Goal: Task Accomplishment & Management: Use online tool/utility

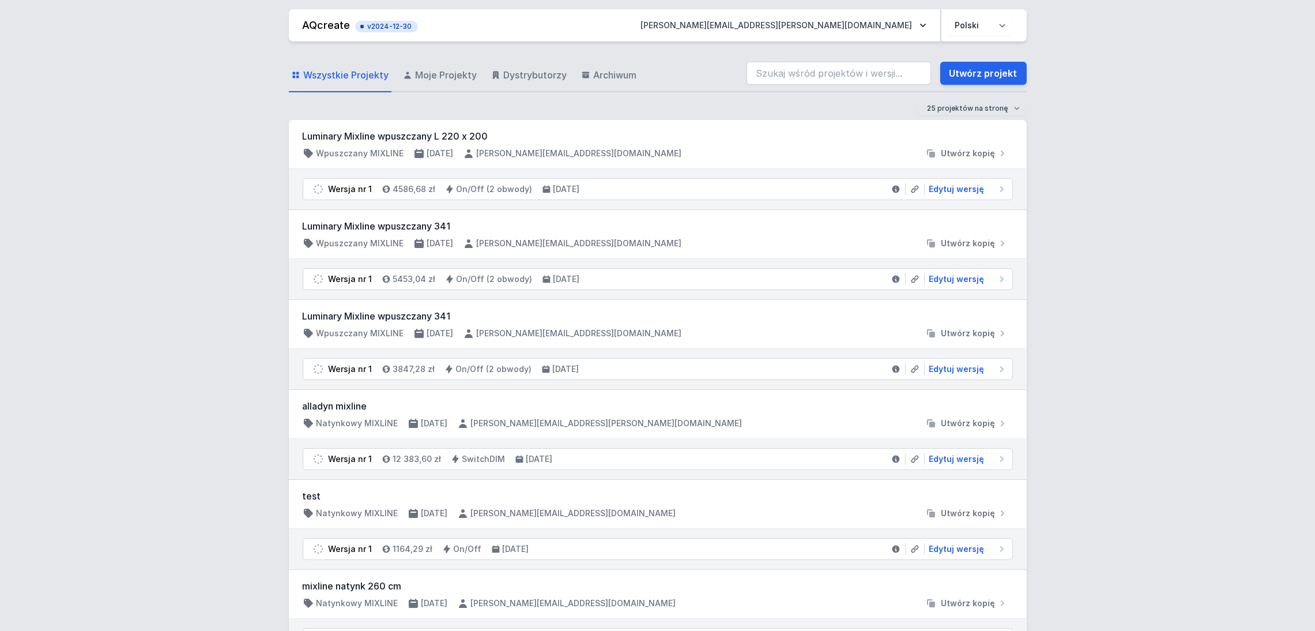
click at [341, 398] on div "alladyn mixline Natynkowy MIXLINE [DATE] [PERSON_NAME][EMAIL_ADDRESS][PERSON_NA…" at bounding box center [658, 414] width 738 height 49
click at [485, 411] on h3 "alladyn mixline" at bounding box center [658, 406] width 710 height 14
click at [1007, 419] on icon "submit" at bounding box center [1005, 423] width 12 height 12
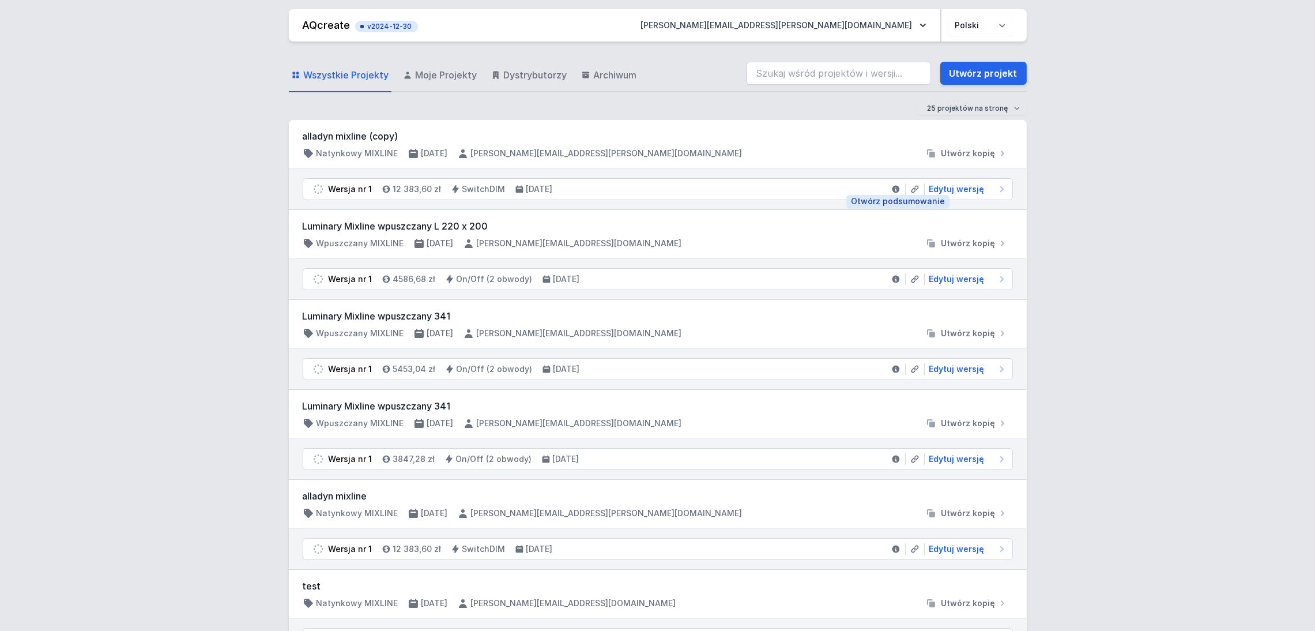
drag, startPoint x: 893, startPoint y: 183, endPoint x: 897, endPoint y: 209, distance: 25.7
click at [893, 183] on link at bounding box center [896, 189] width 19 height 12
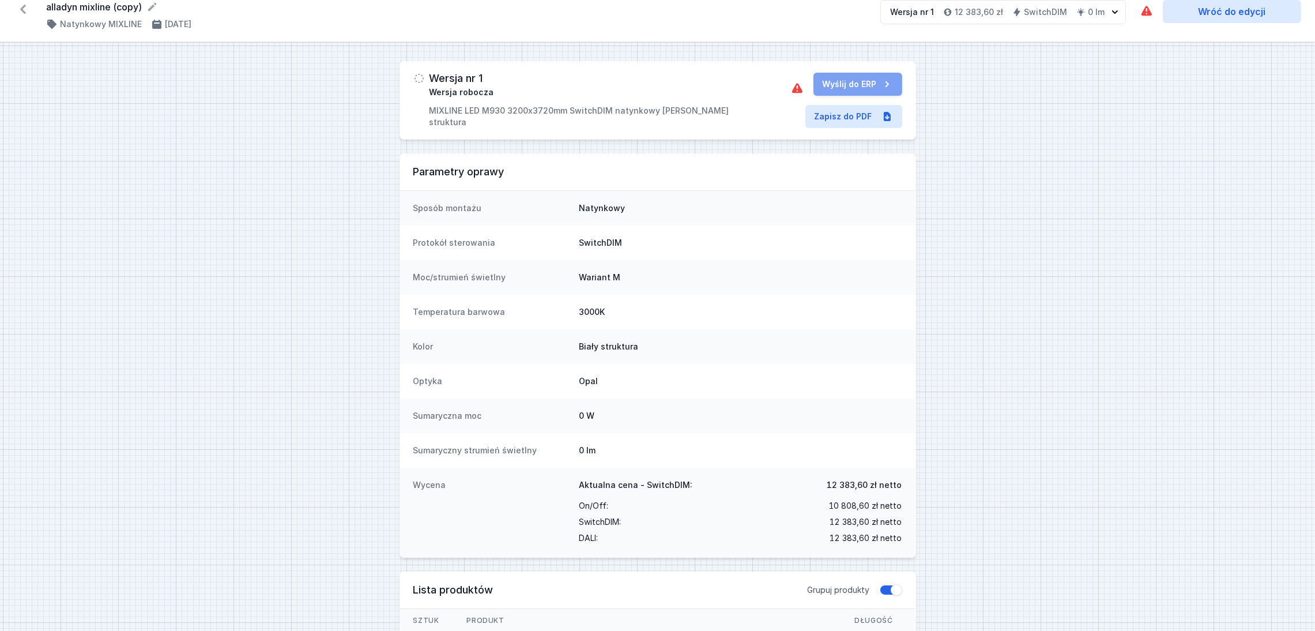
scroll to position [3, 0]
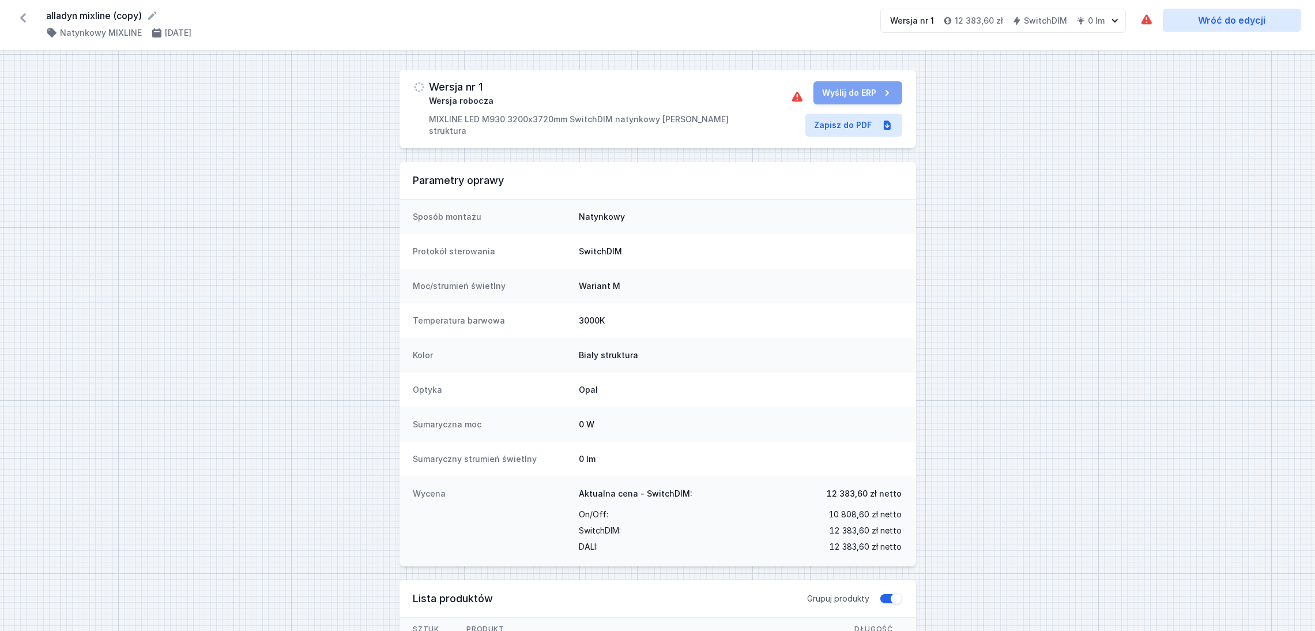
click at [21, 17] on icon at bounding box center [23, 17] width 6 height 9
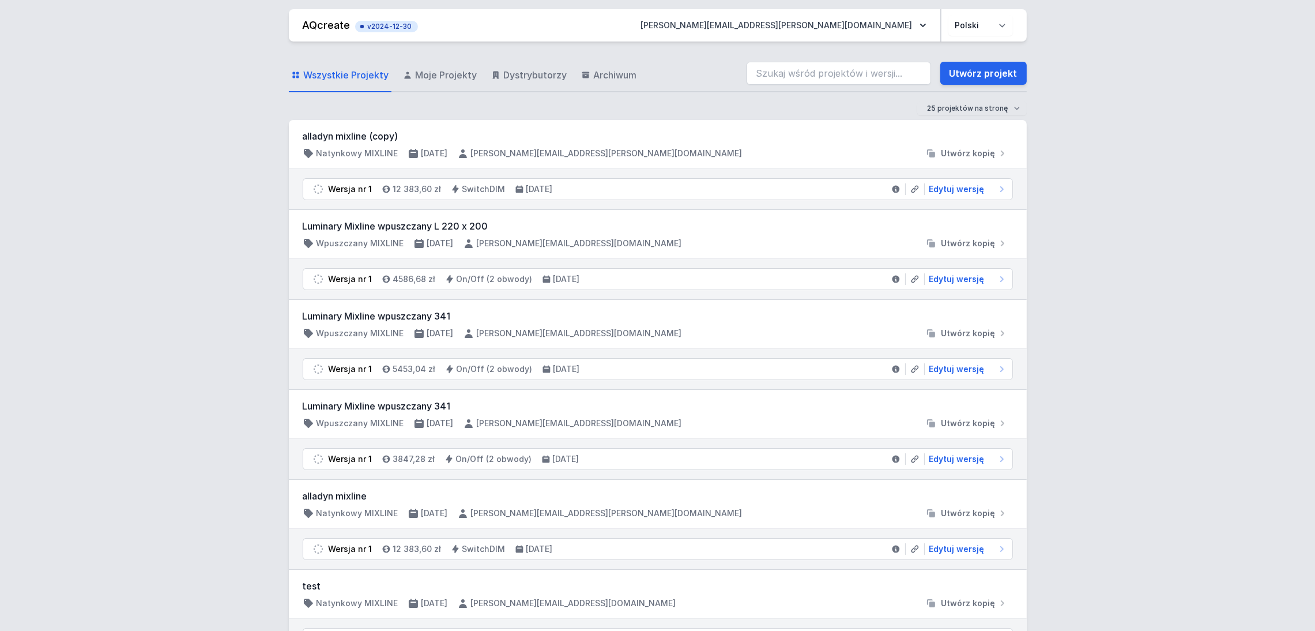
click at [630, 145] on div "alladyn mixline (copy) Natynkowy MIXLINE [DATE] [PERSON_NAME][EMAIL_ADDRESS][PE…" at bounding box center [658, 144] width 710 height 30
click at [860, 25] on button "[PERSON_NAME][EMAIL_ADDRESS][PERSON_NAME][DOMAIN_NAME]" at bounding box center [784, 25] width 304 height 21
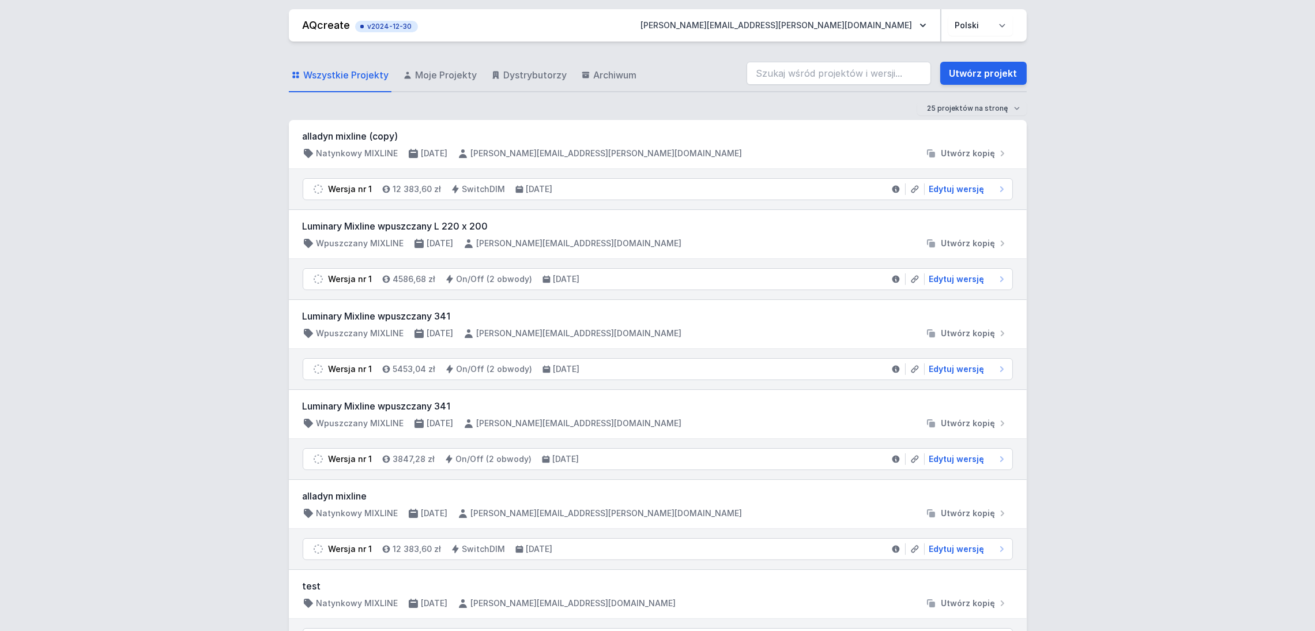
click at [319, 24] on link "AQcreate" at bounding box center [327, 25] width 48 height 12
click at [984, 74] on link "Utwórz projekt" at bounding box center [983, 73] width 86 height 23
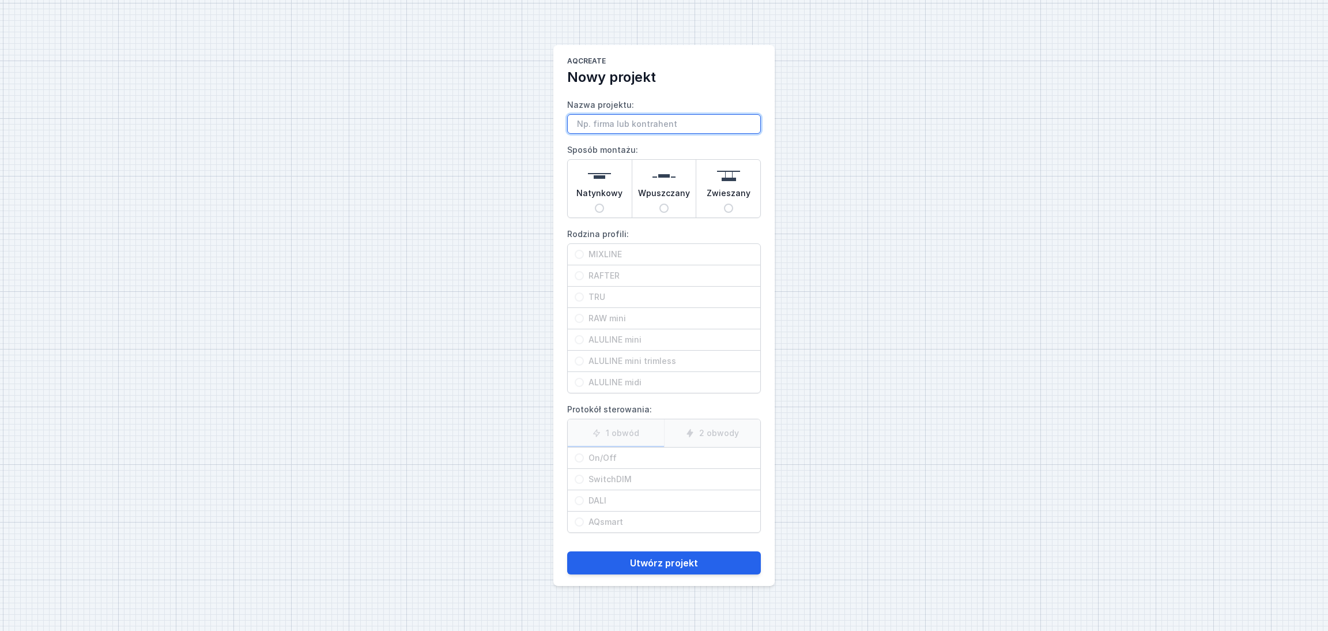
click at [641, 125] on input "Nazwa projektu:" at bounding box center [664, 124] width 194 height 20
click at [602, 120] on input "Nazwa projektu:" at bounding box center [664, 124] width 194 height 20
click at [665, 119] on input "Salon Alladyn" at bounding box center [664, 124] width 194 height 20
type input "Salon Alladyn Mixline 372/320"
click at [609, 184] on img at bounding box center [599, 175] width 23 height 23
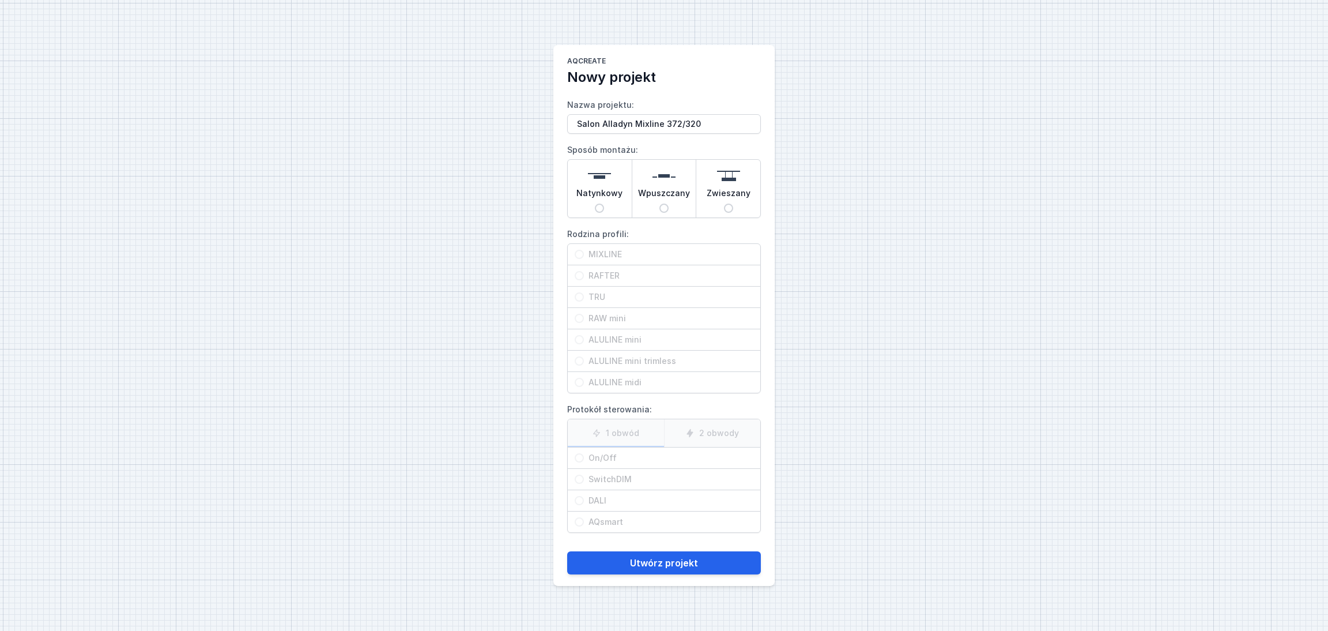
click at [604, 203] on input "Natynkowy" at bounding box center [599, 207] width 9 height 9
radio input "true"
click at [580, 248] on div "MIXLINE" at bounding box center [664, 254] width 193 height 21
click at [580, 250] on input "MIXLINE" at bounding box center [579, 254] width 9 height 9
radio input "true"
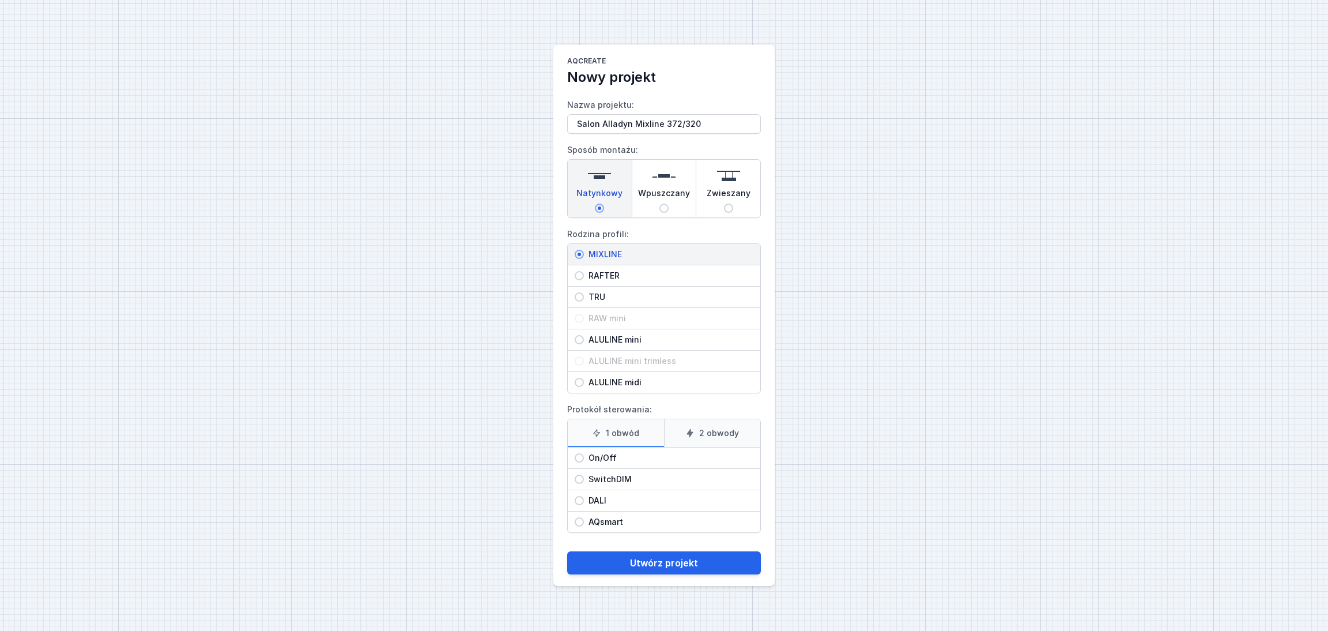
click at [584, 523] on span "AQsmart" at bounding box center [668, 522] width 169 height 12
click at [583, 523] on input "AQsmart" at bounding box center [579, 521] width 9 height 9
radio input "true"
click at [703, 571] on button "Utwórz projekt" at bounding box center [664, 562] width 194 height 23
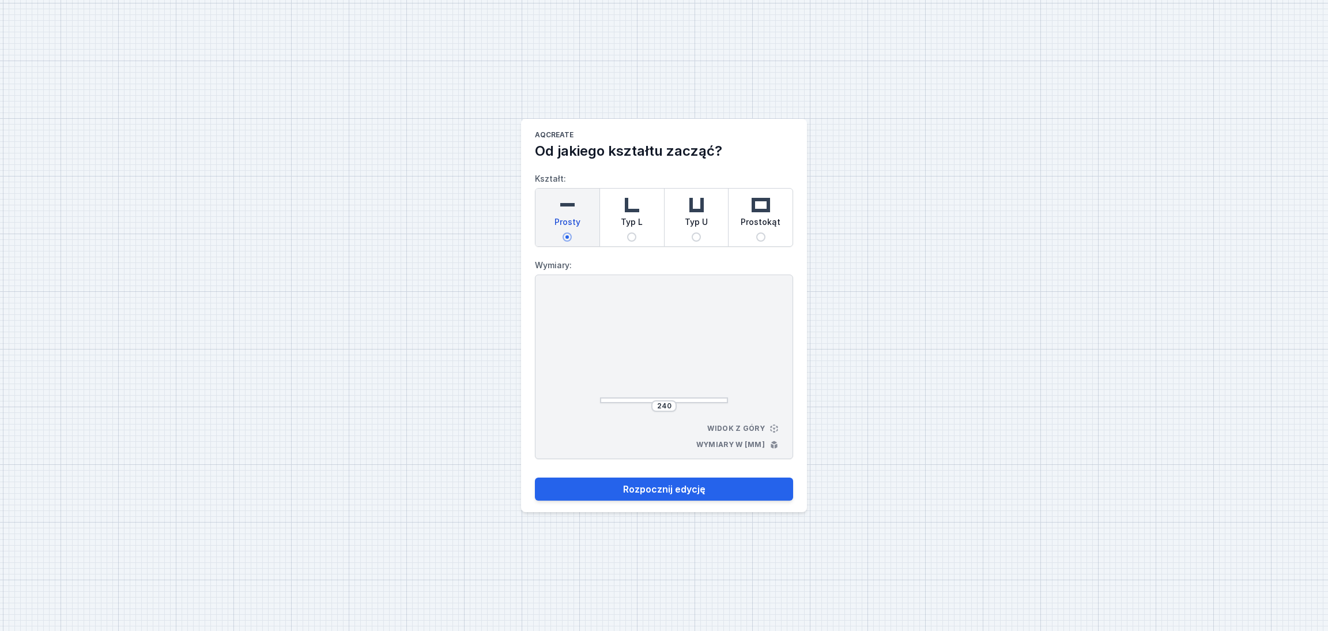
click at [758, 216] on span "Prostokąt" at bounding box center [761, 224] width 40 height 16
click at [758, 232] on input "Prostokąt" at bounding box center [760, 236] width 9 height 9
radio input "true"
click at [670, 404] on input "264" at bounding box center [664, 405] width 18 height 9
type input "2"
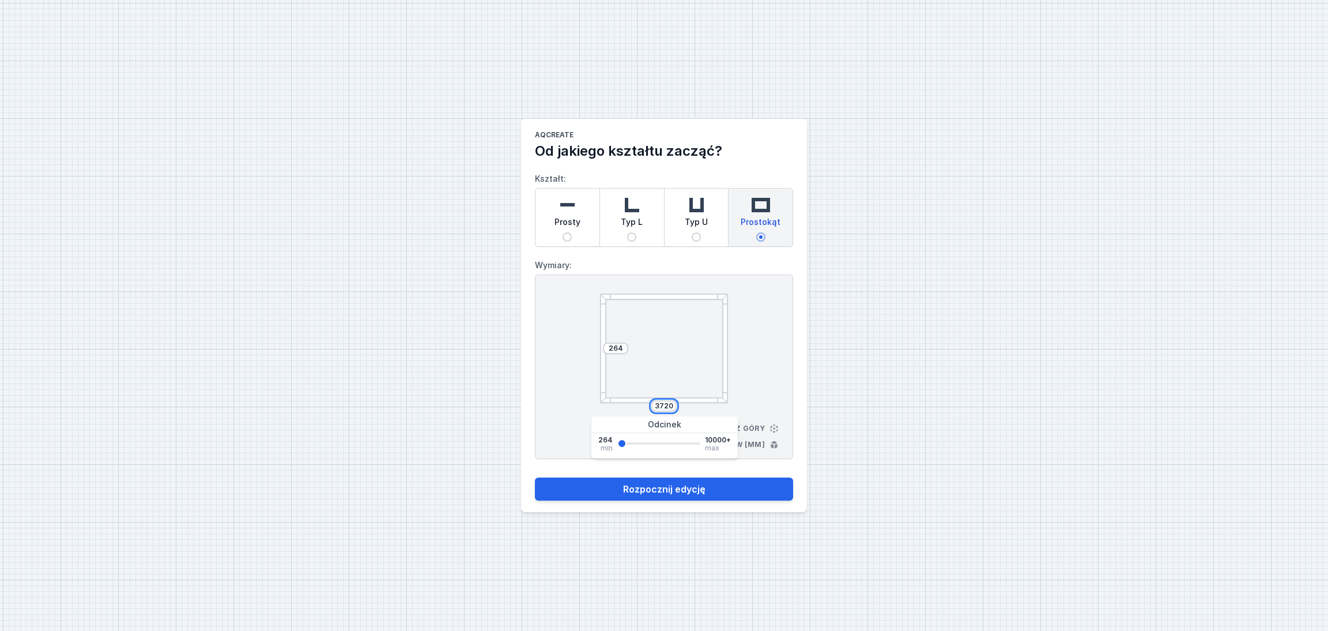
type input "3720"
click at [620, 347] on input "264" at bounding box center [615, 348] width 18 height 9
type input "2"
click at [776, 345] on div "3200 3720 Widok z góry Wymiary w [mm]" at bounding box center [664, 366] width 258 height 184
click at [624, 347] on div "3200" at bounding box center [615, 348] width 25 height 12
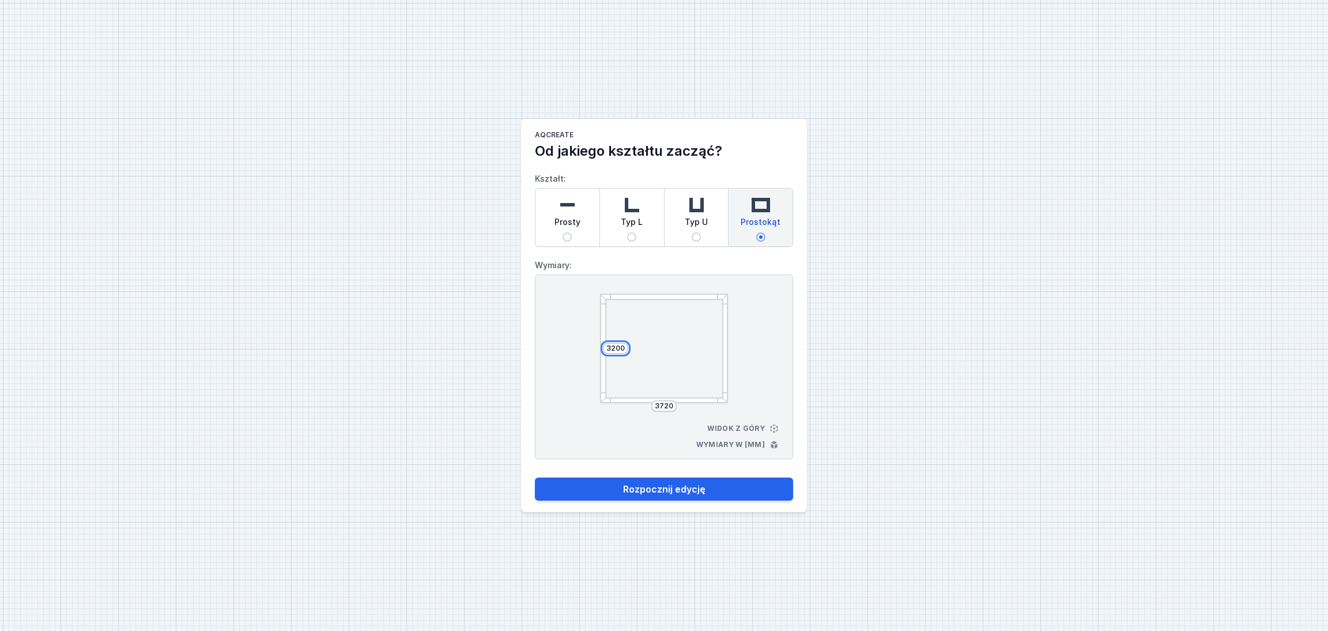
click at [622, 346] on input "3200" at bounding box center [615, 348] width 18 height 9
type input "320"
click at [670, 405] on input "3720" at bounding box center [664, 405] width 18 height 9
type input "3720"
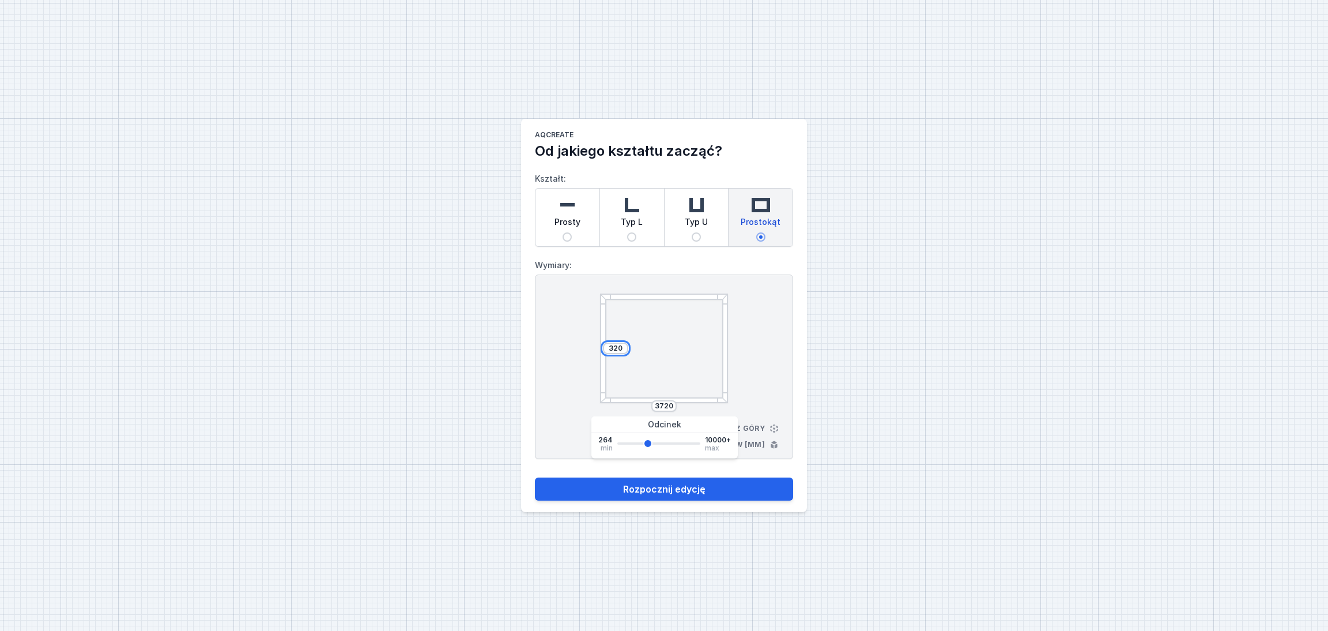
click at [621, 348] on input "320" at bounding box center [615, 348] width 18 height 9
type input "3200"
click at [646, 484] on button "Rozpocznij edycję" at bounding box center [664, 488] width 258 height 23
select select "5"
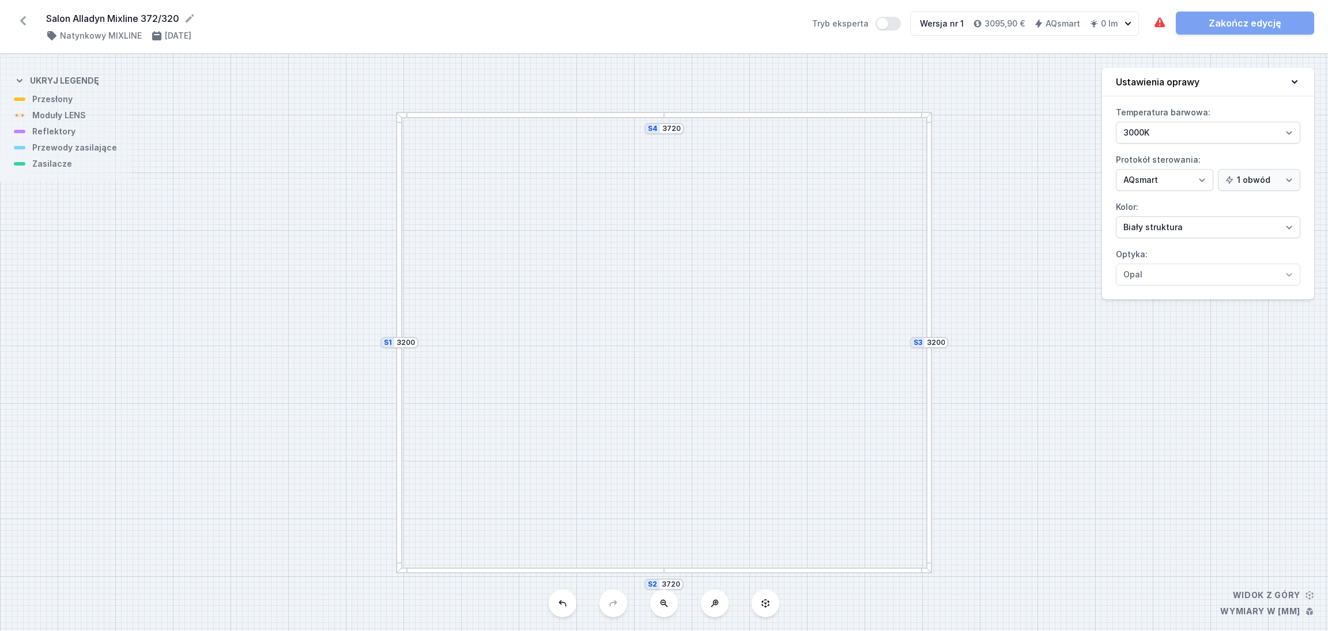
click at [397, 155] on div at bounding box center [399, 227] width 6 height 231
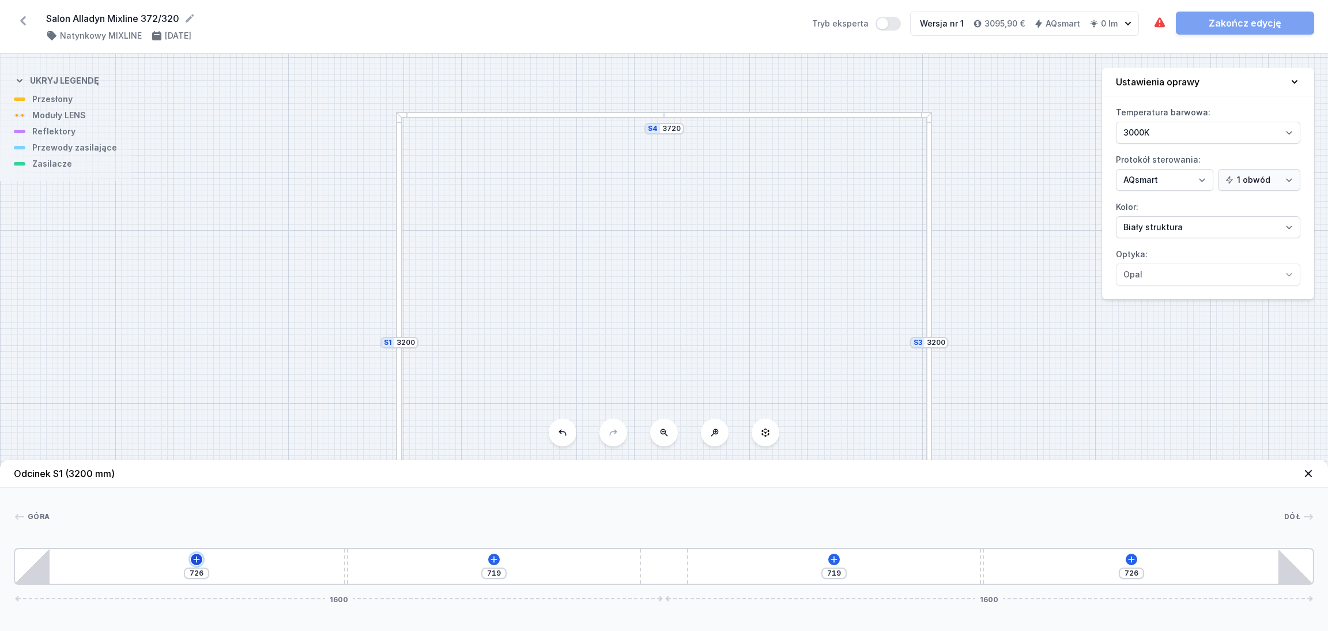
click at [196, 560] on icon at bounding box center [197, 559] width 6 height 6
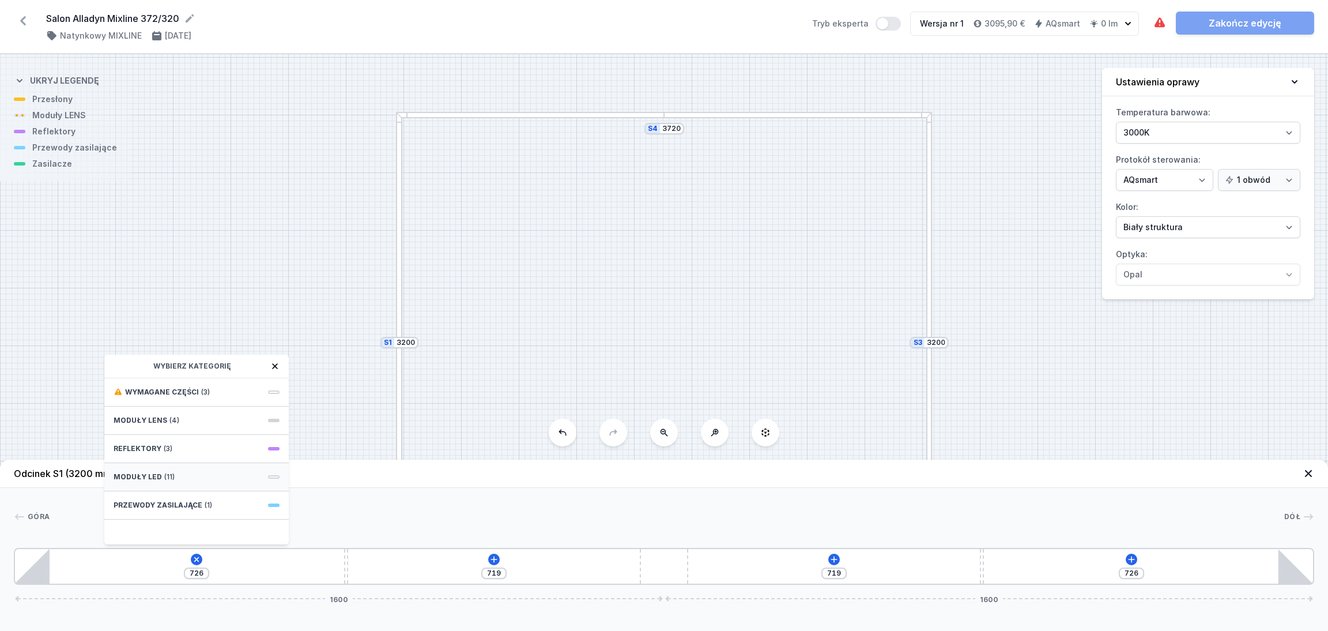
click at [167, 472] on span "(11)" at bounding box center [169, 476] width 10 height 9
click at [158, 413] on span "LED opal module 560mm" at bounding box center [197, 417] width 166 height 12
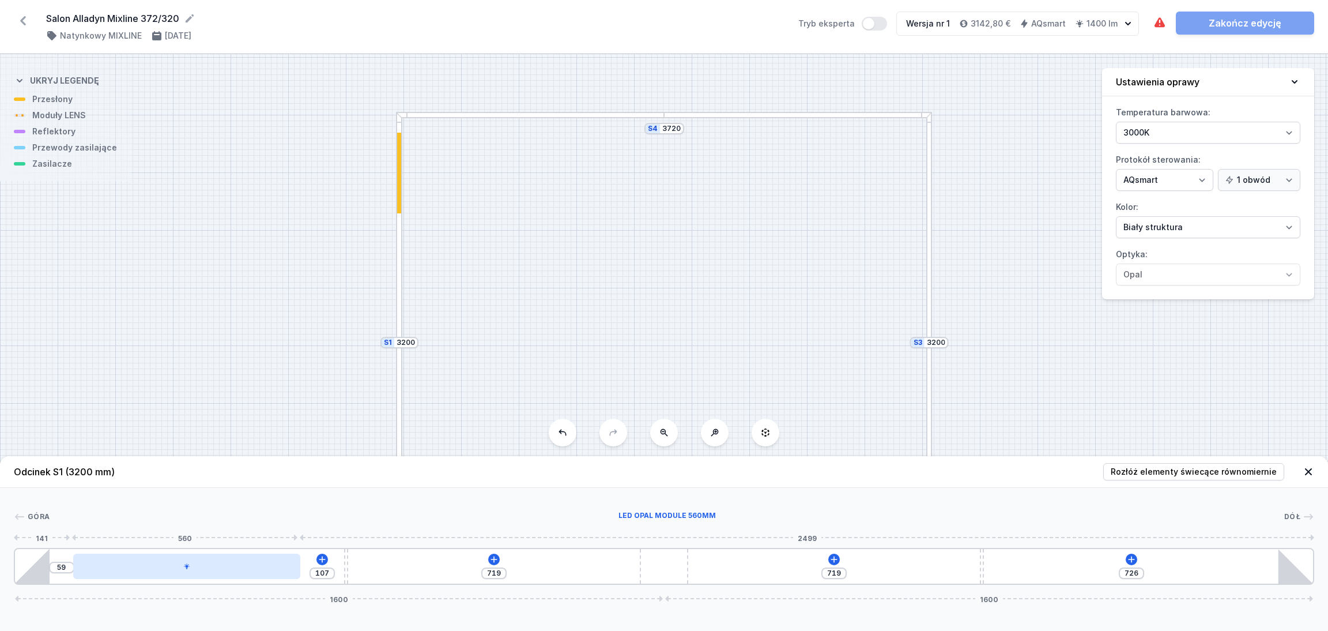
type input "104"
type input "62"
type input "96"
type input "70"
type input "92"
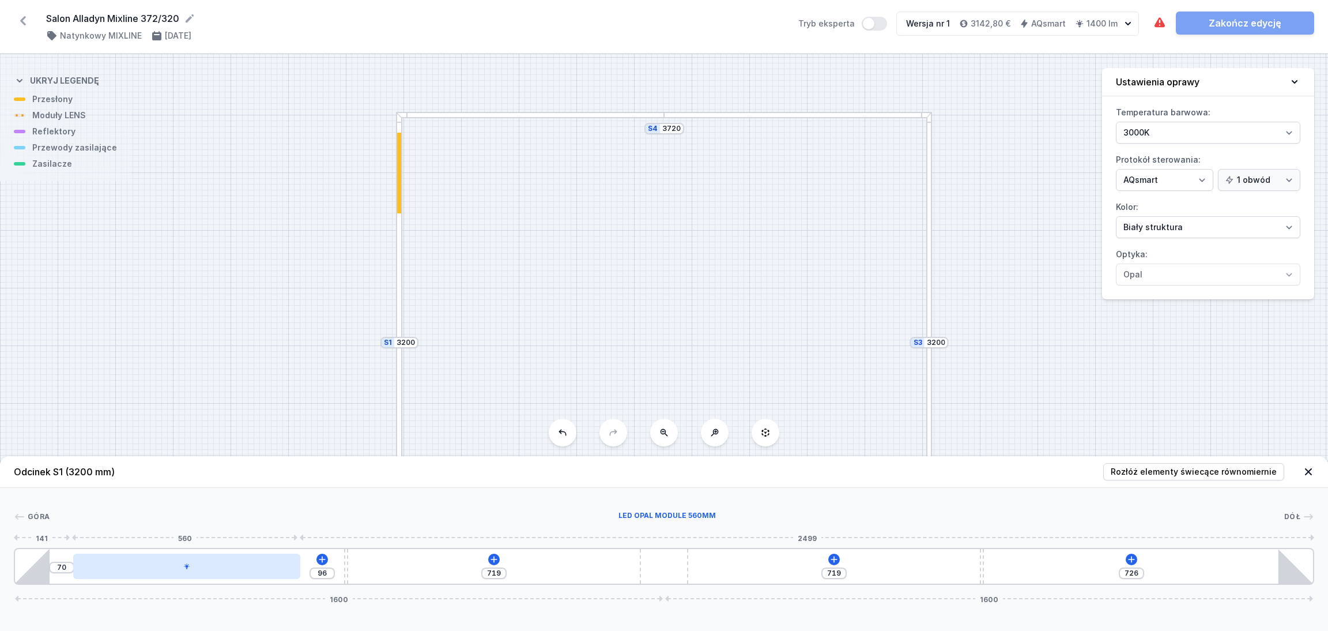
type input "74"
type input "90"
type input "76"
type input "86"
type input "80"
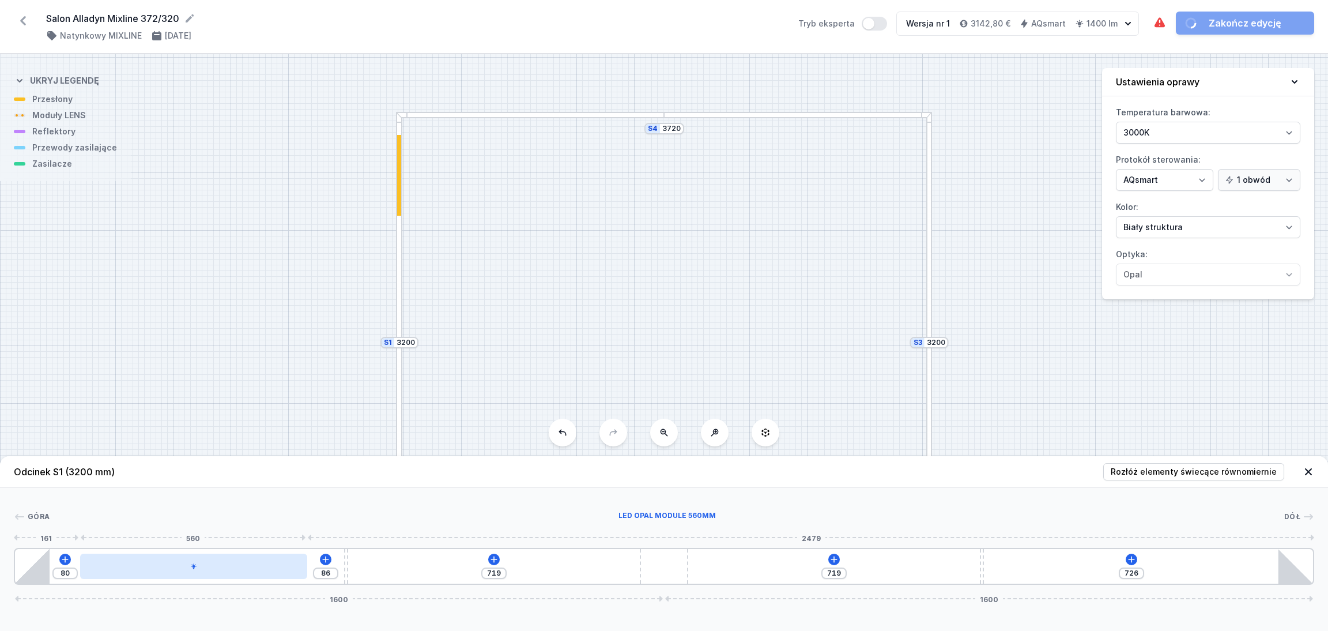
type input "83"
type input "82"
type input "84"
type input "79"
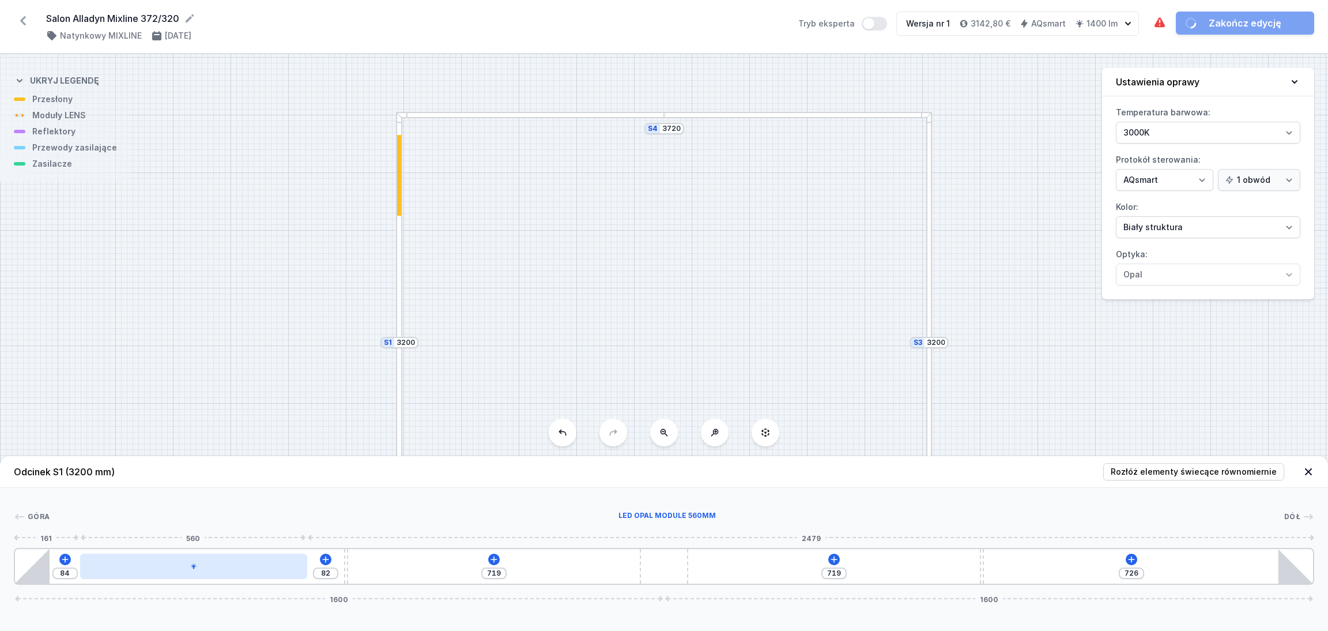
type input "87"
type input "78"
type input "88"
type input "76"
type input "90"
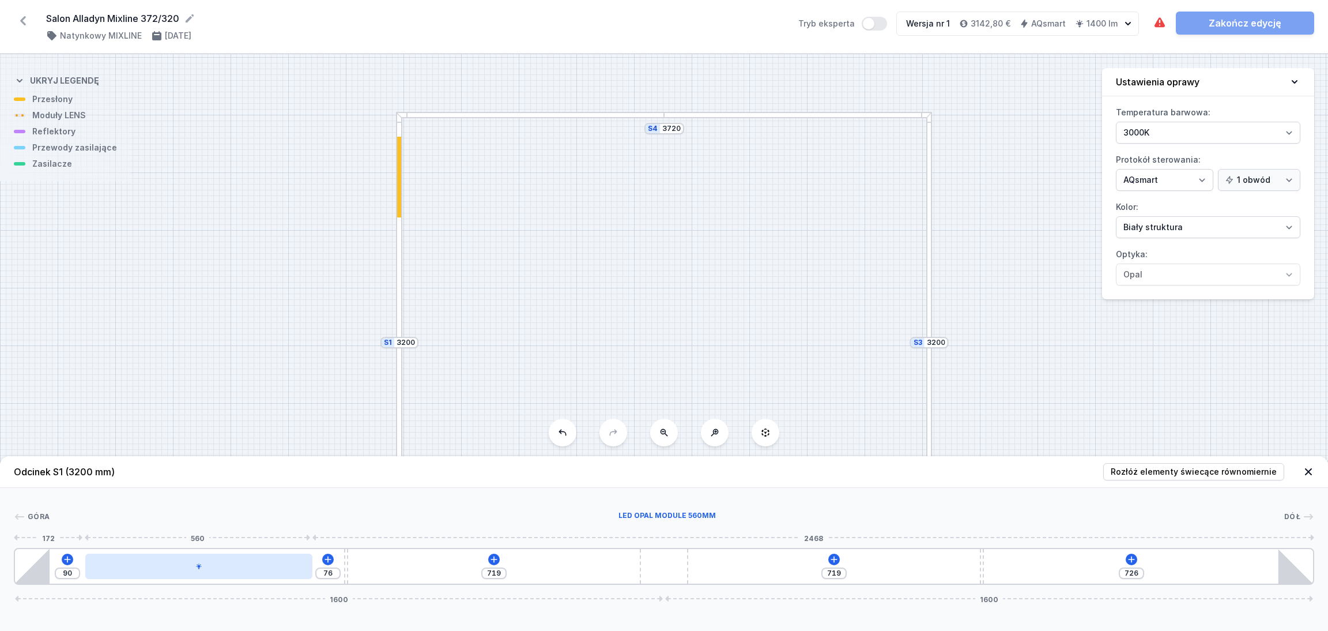
type input "74"
type input "92"
type input "71"
type input "95"
type input "68"
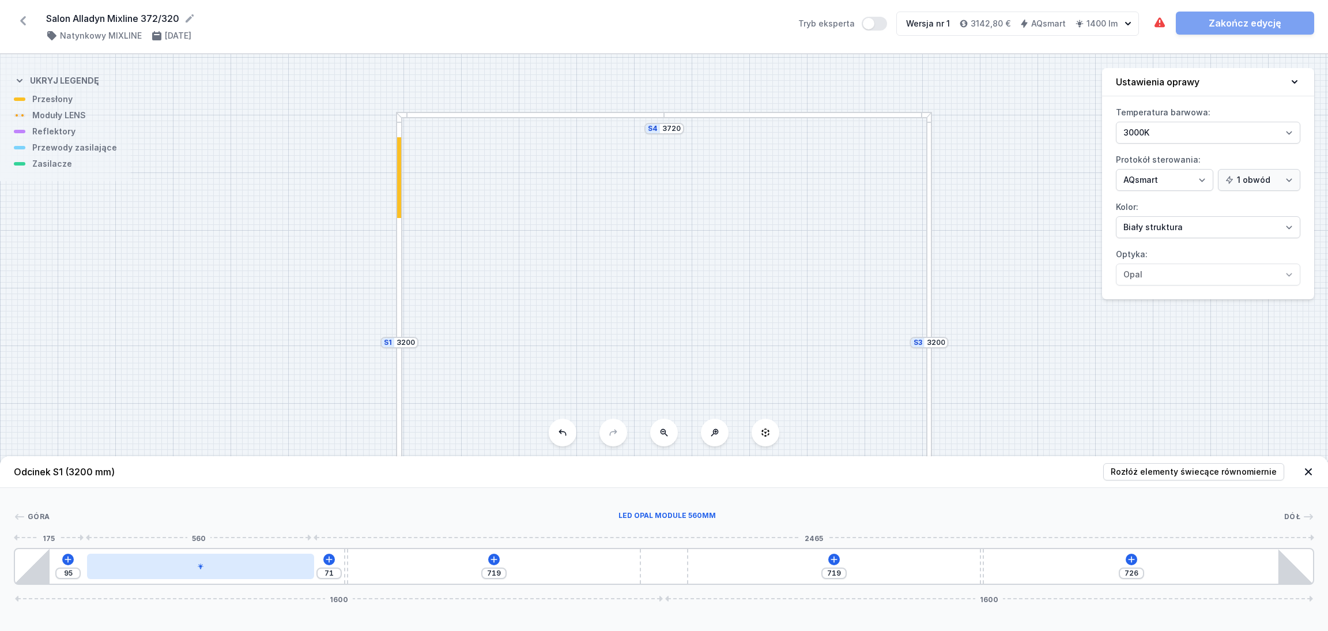
type input "98"
type input "65"
type input "101"
type input "63"
type input "103"
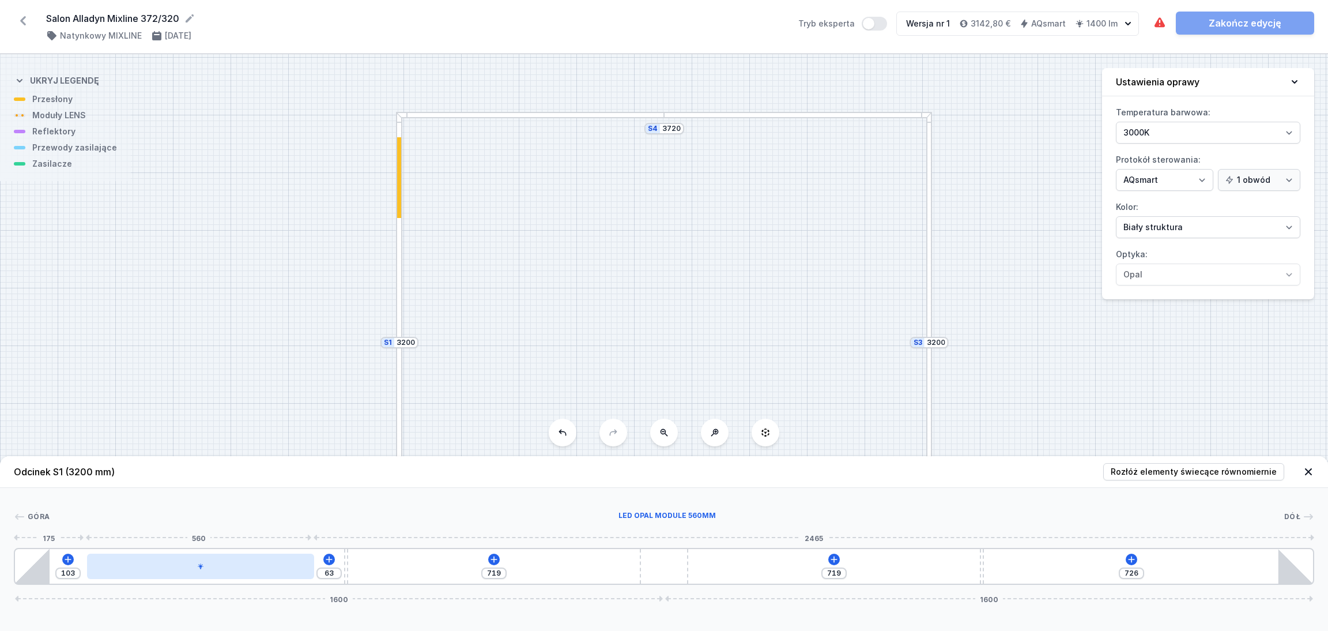
type input "61"
type input "105"
drag, startPoint x: 118, startPoint y: 566, endPoint x: 170, endPoint y: 564, distance: 51.9
click at [171, 564] on div at bounding box center [205, 565] width 227 height 25
click at [330, 557] on icon at bounding box center [331, 559] width 9 height 9
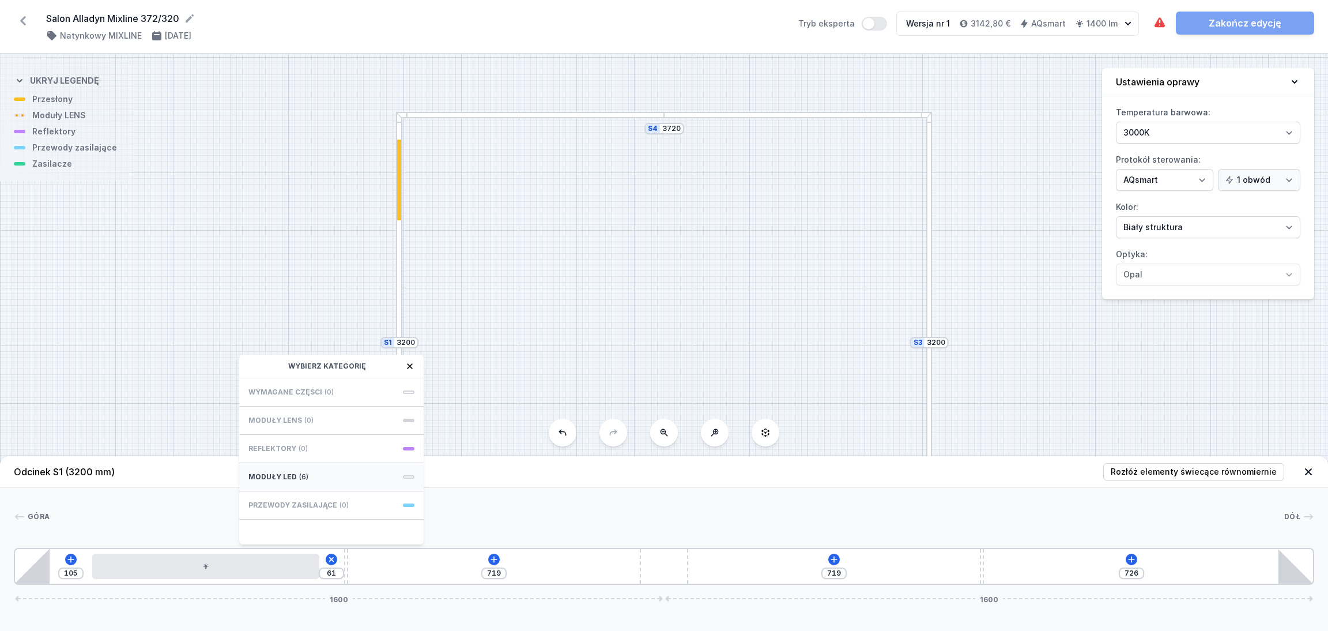
click at [344, 470] on div "Moduły LED (6)" at bounding box center [331, 477] width 184 height 28
click at [358, 413] on span "LED opal module 560mm" at bounding box center [331, 417] width 166 height 12
type input "230"
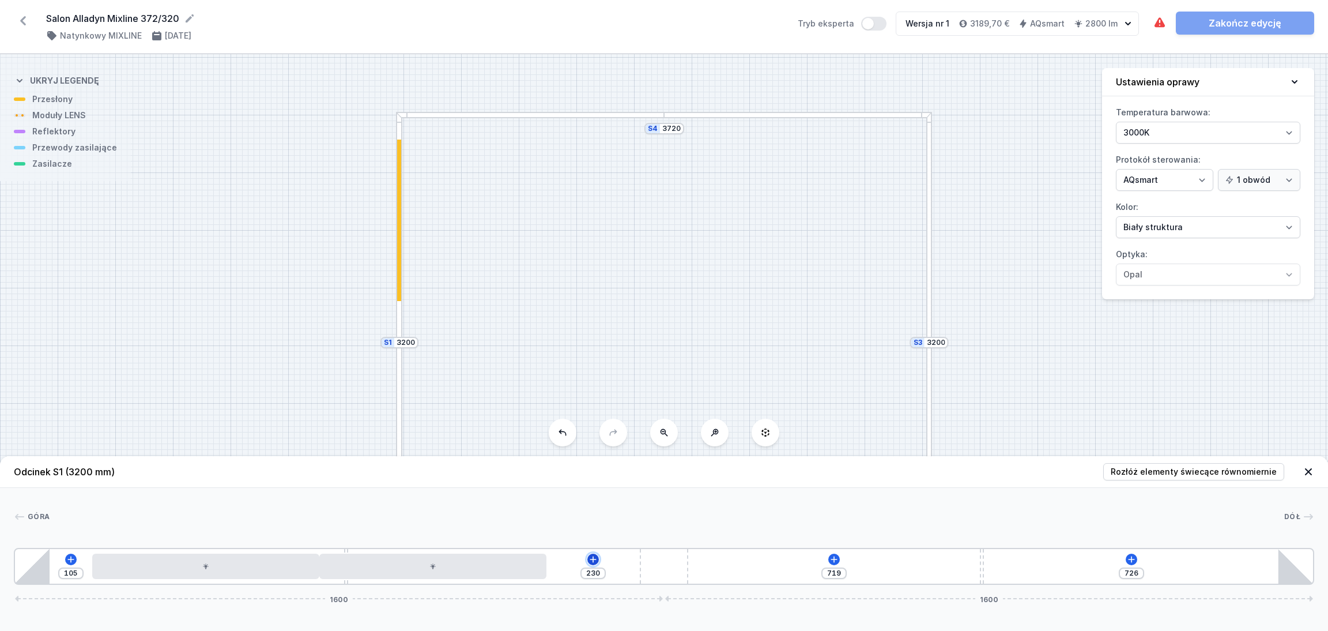
click at [593, 557] on icon at bounding box center [593, 559] width 6 height 6
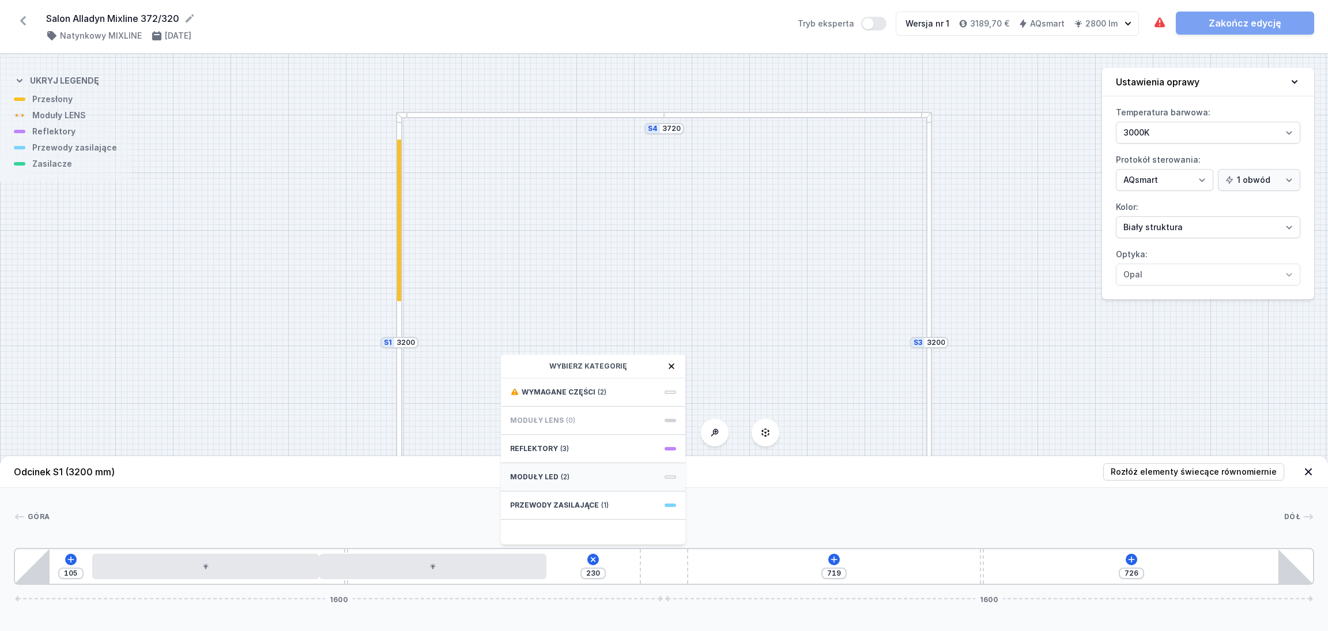
click at [589, 471] on div "Moduły LED (2)" at bounding box center [593, 477] width 184 height 28
click at [585, 427] on span "LED opal module 280mm" at bounding box center [593, 427] width 166 height 12
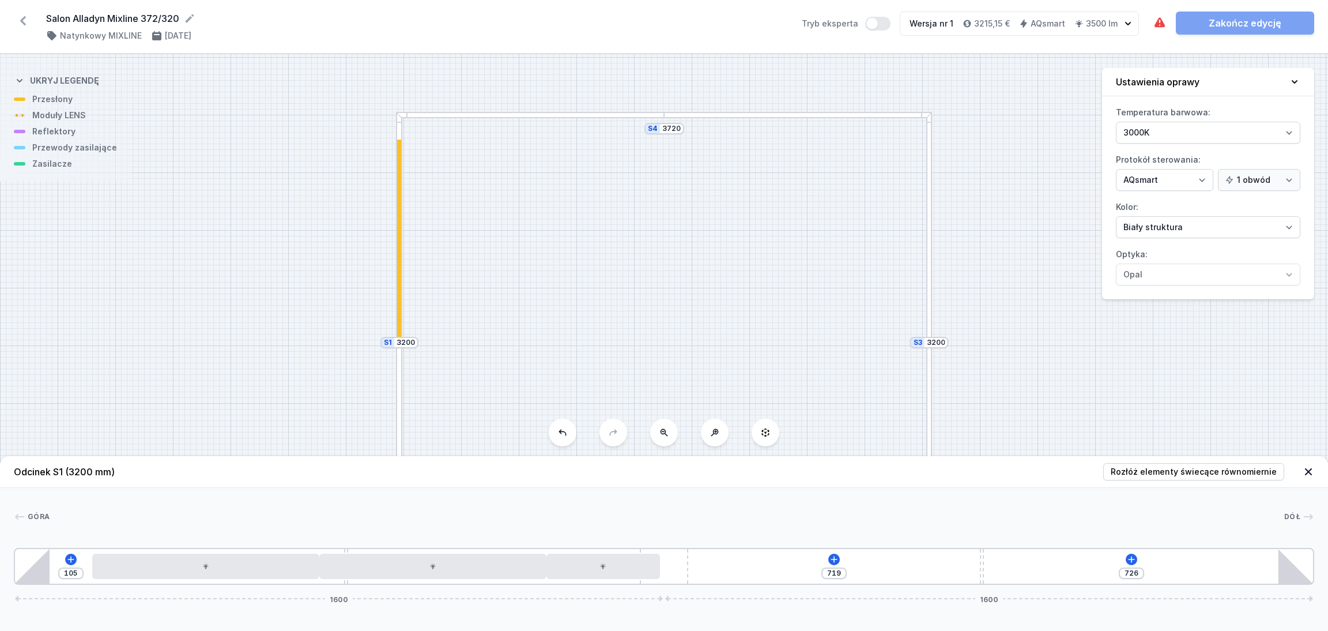
click at [711, 568] on div "105 719 726 1600 1600" at bounding box center [664, 566] width 1301 height 37
click at [834, 560] on icon at bounding box center [834, 559] width 6 height 6
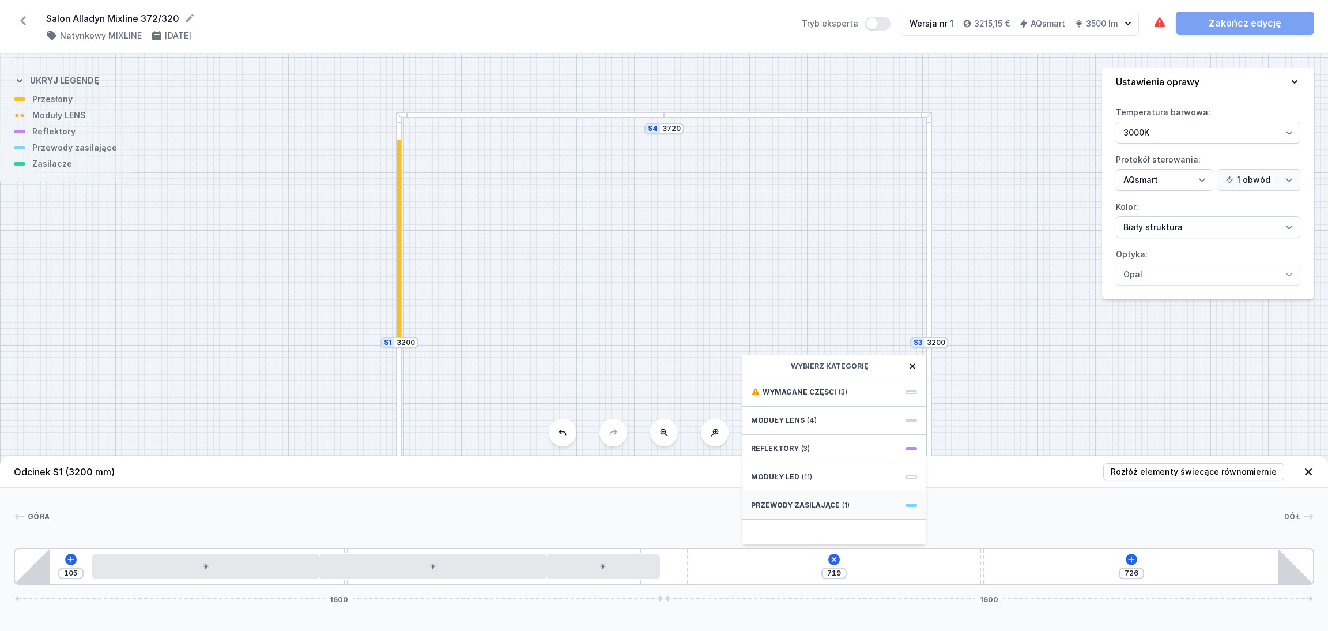
click at [813, 505] on span "Przewody zasilające" at bounding box center [795, 504] width 89 height 9
click at [796, 389] on span "Hole for power supply cable" at bounding box center [834, 391] width 166 height 12
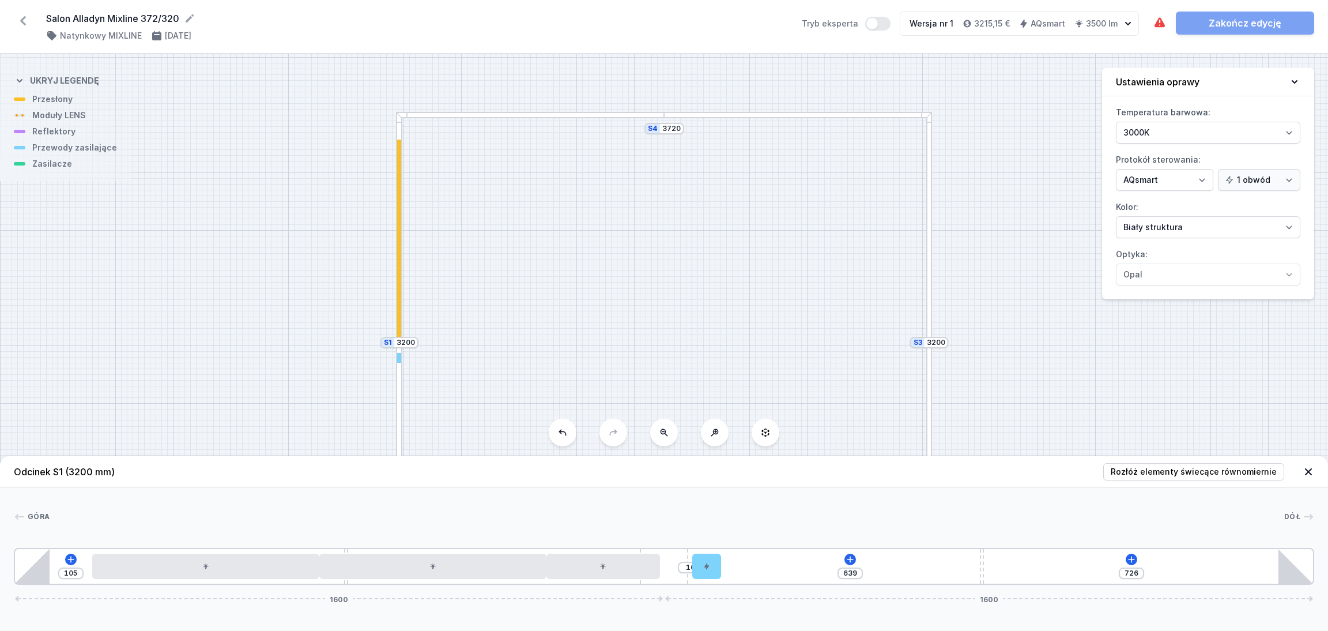
drag, startPoint x: 708, startPoint y: 572, endPoint x: 690, endPoint y: 568, distance: 18.8
click at [15, 566] on div "10" at bounding box center [15, 566] width 0 height 0
drag, startPoint x: 706, startPoint y: 569, endPoint x: 700, endPoint y: 565, distance: 7.0
click at [851, 557] on icon at bounding box center [850, 559] width 9 height 9
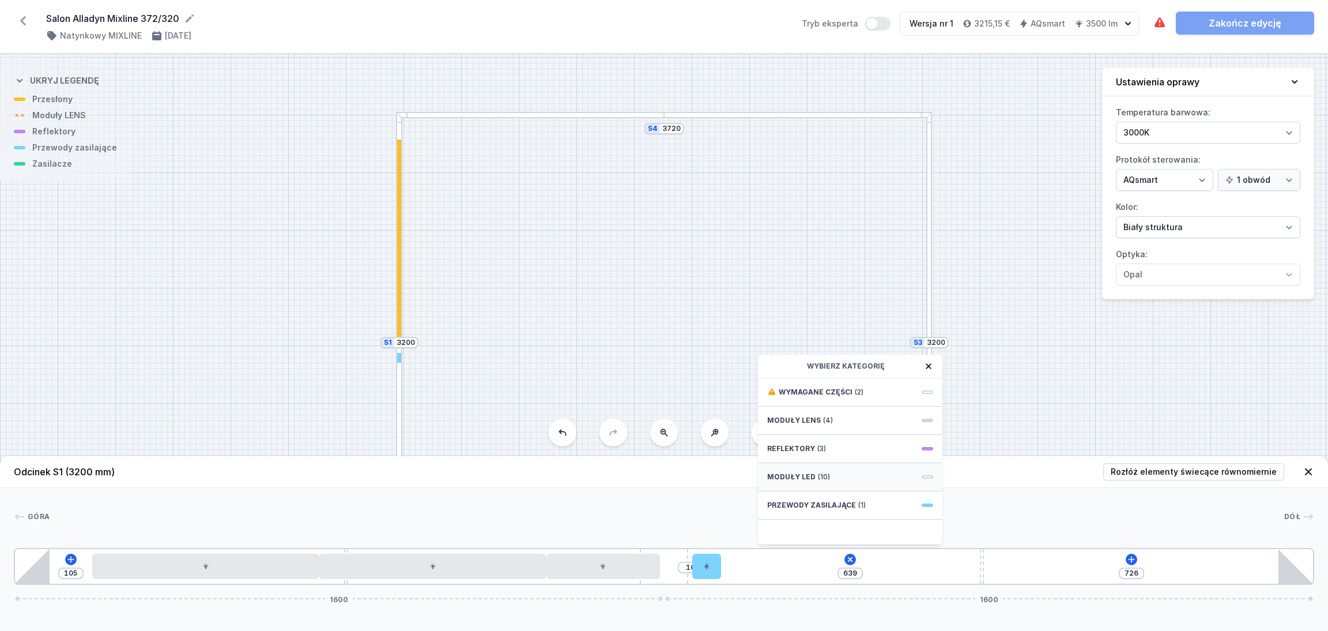
click at [839, 479] on div "Moduły LED (10)" at bounding box center [850, 477] width 184 height 28
click at [874, 416] on span "LED opal module 560mm" at bounding box center [850, 417] width 166 height 12
type input "79"
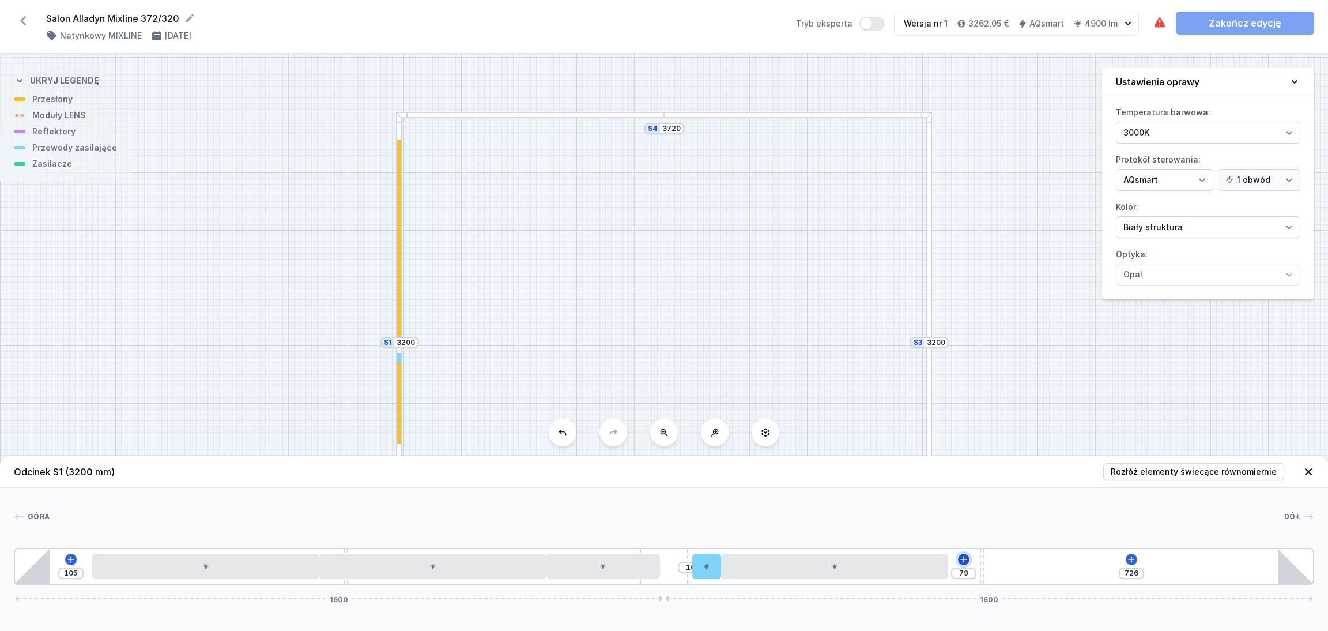
click at [964, 558] on icon at bounding box center [964, 559] width 6 height 6
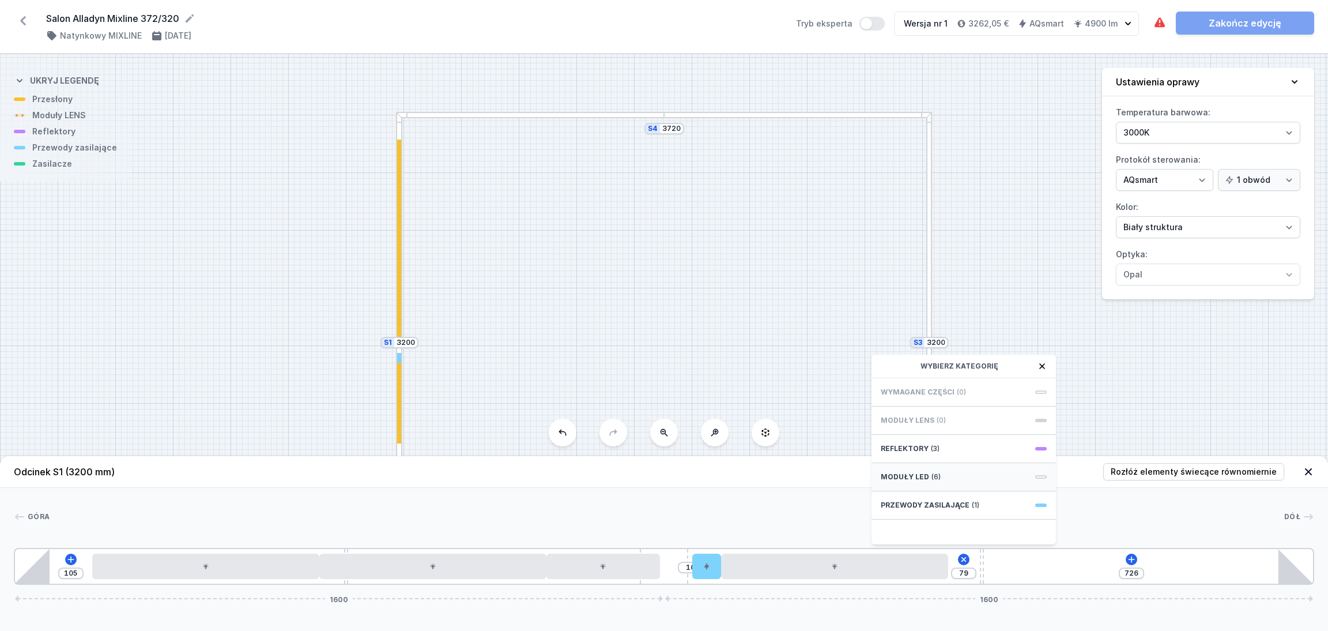
click at [953, 480] on div "Moduły LED (6)" at bounding box center [964, 477] width 184 height 28
click at [956, 418] on span "LED opal module 560mm" at bounding box center [964, 417] width 166 height 12
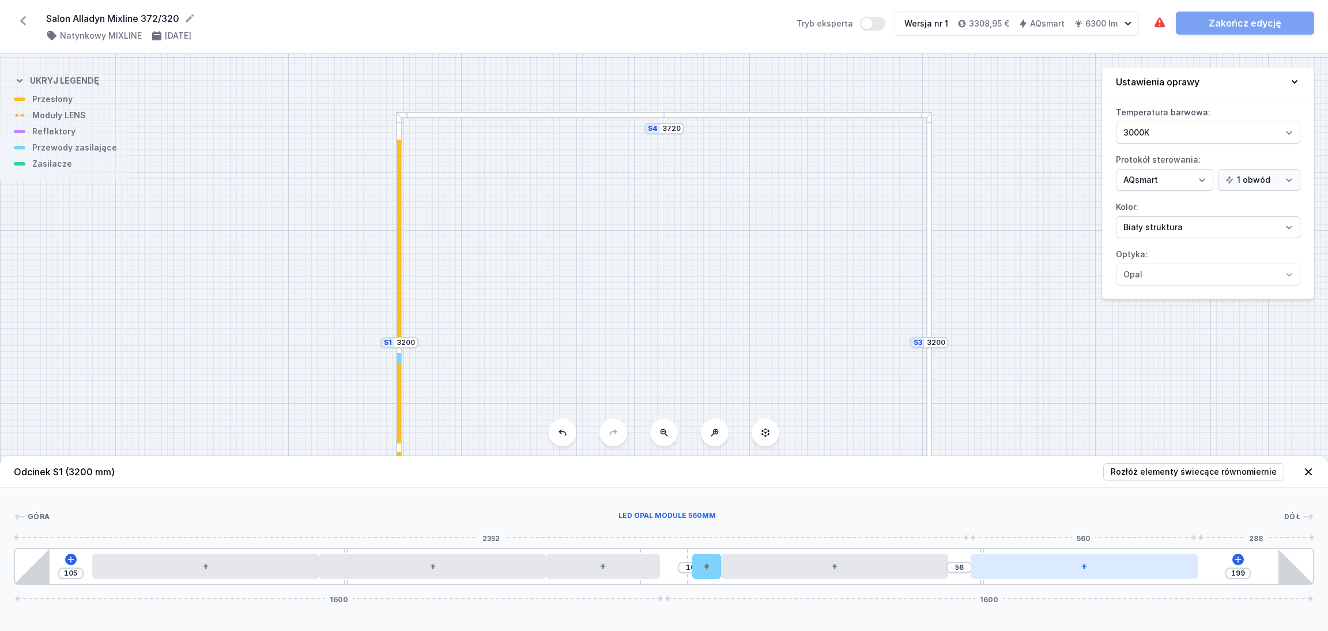
type input "196"
type input "59"
type input "195"
type input "60"
type input "189"
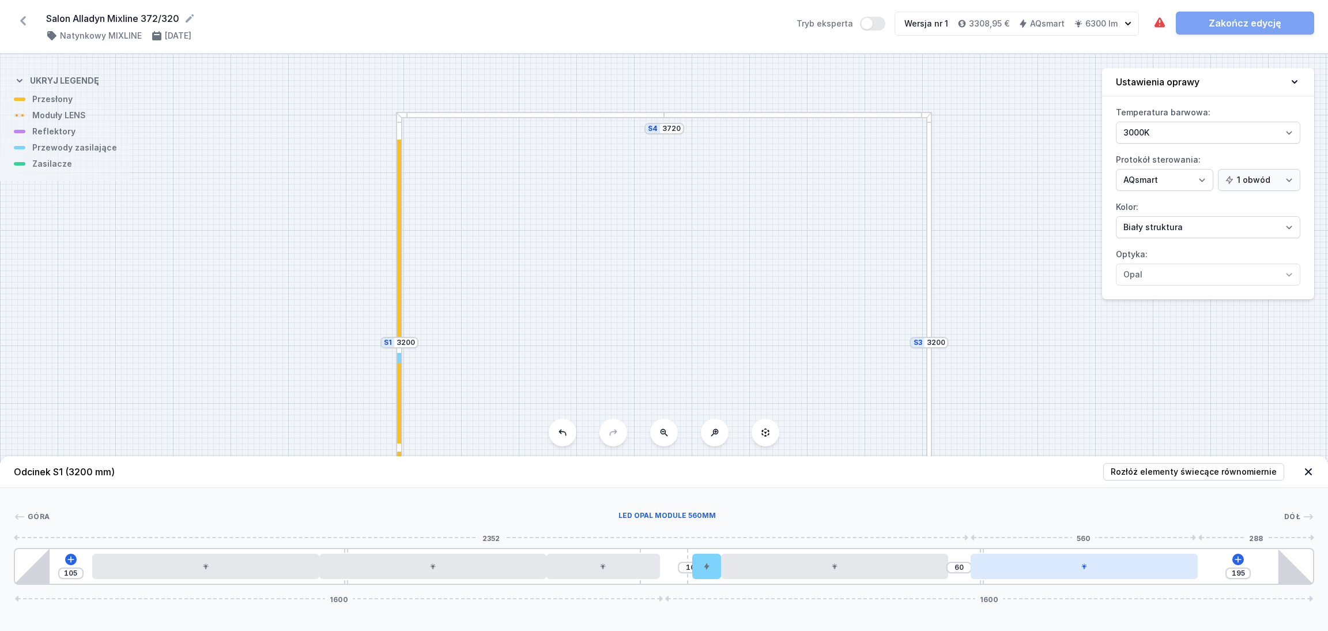
type input "66"
type input "185"
type input "70"
type input "182"
type input "73"
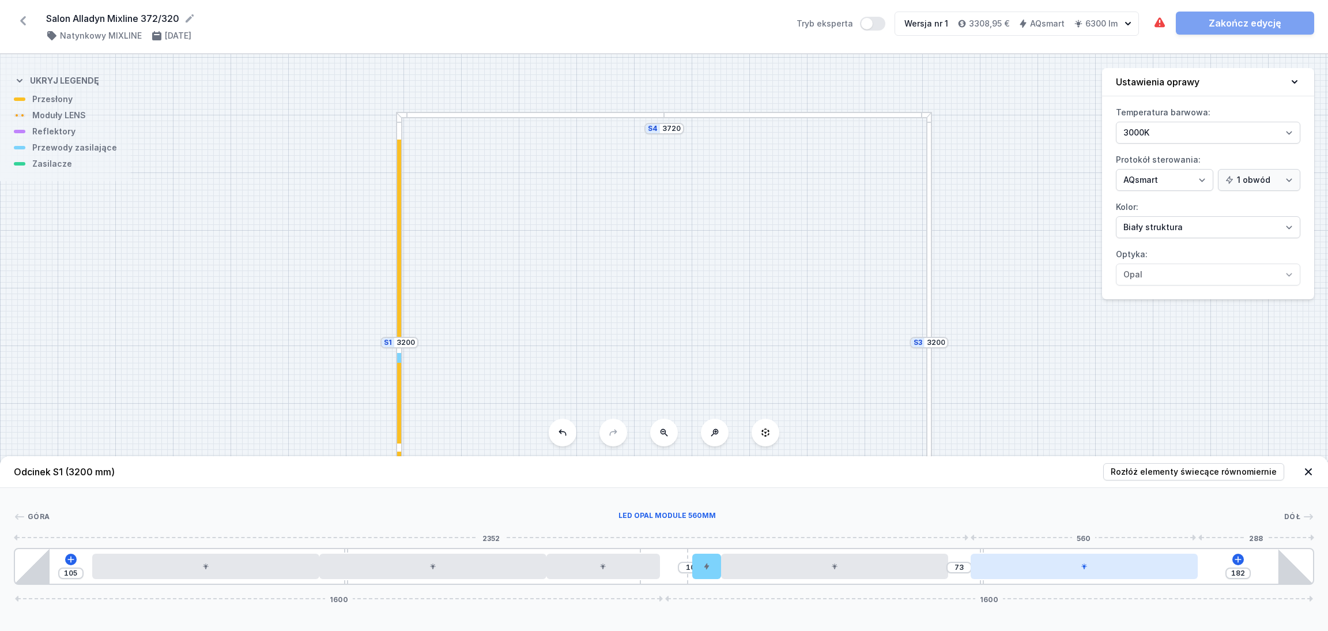
type input "180"
type input "75"
type input "181"
type input "74"
drag, startPoint x: 1085, startPoint y: 574, endPoint x: 1133, endPoint y: 571, distance: 48.5
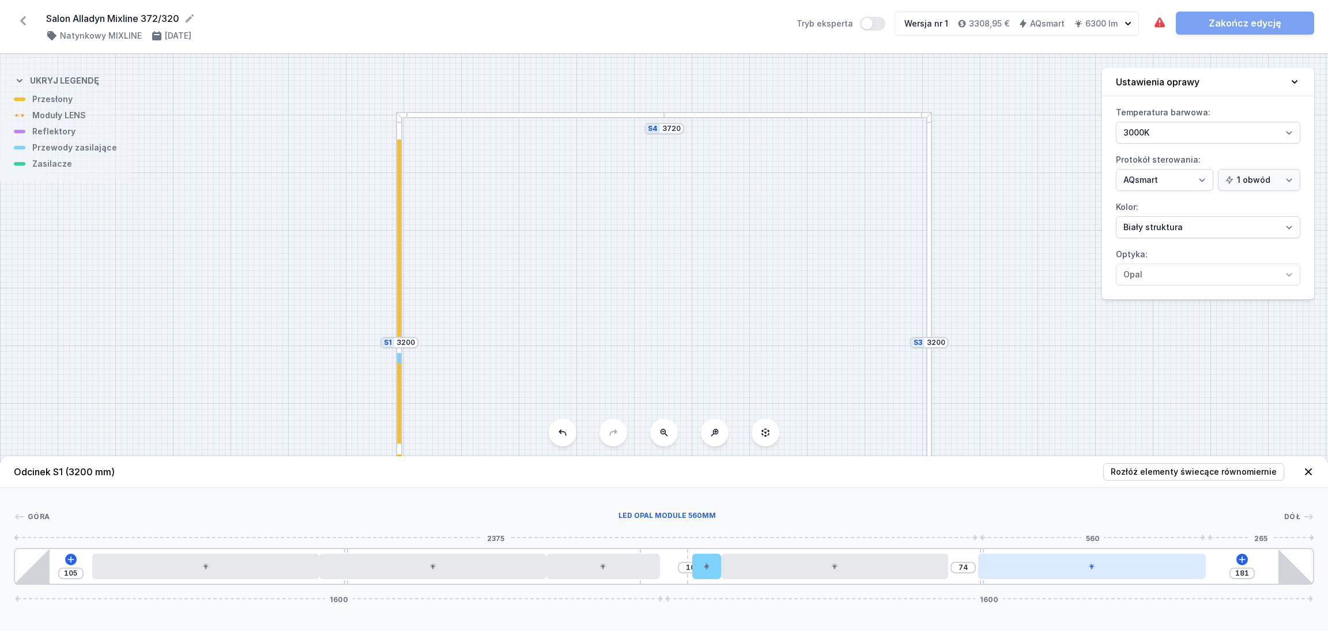
click at [1135, 572] on div at bounding box center [1091, 565] width 227 height 25
type input "182"
type input "73"
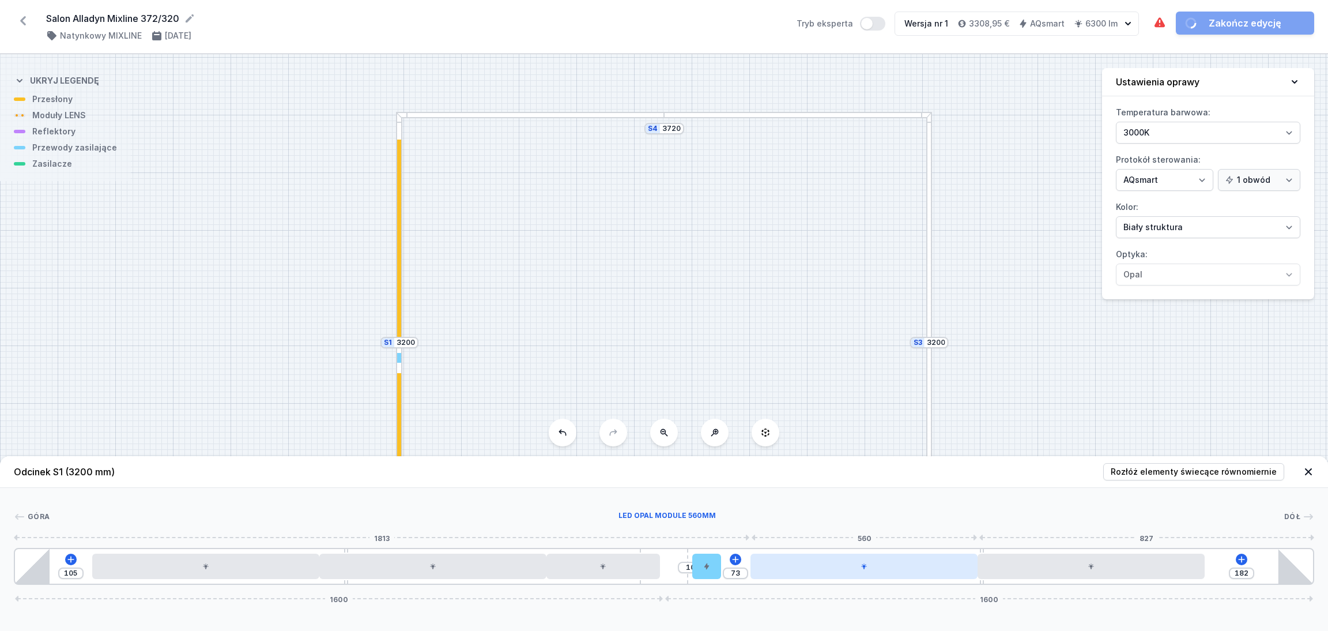
drag, startPoint x: 887, startPoint y: 572, endPoint x: 938, endPoint y: 572, distance: 51.3
click at [938, 572] on div at bounding box center [864, 565] width 227 height 25
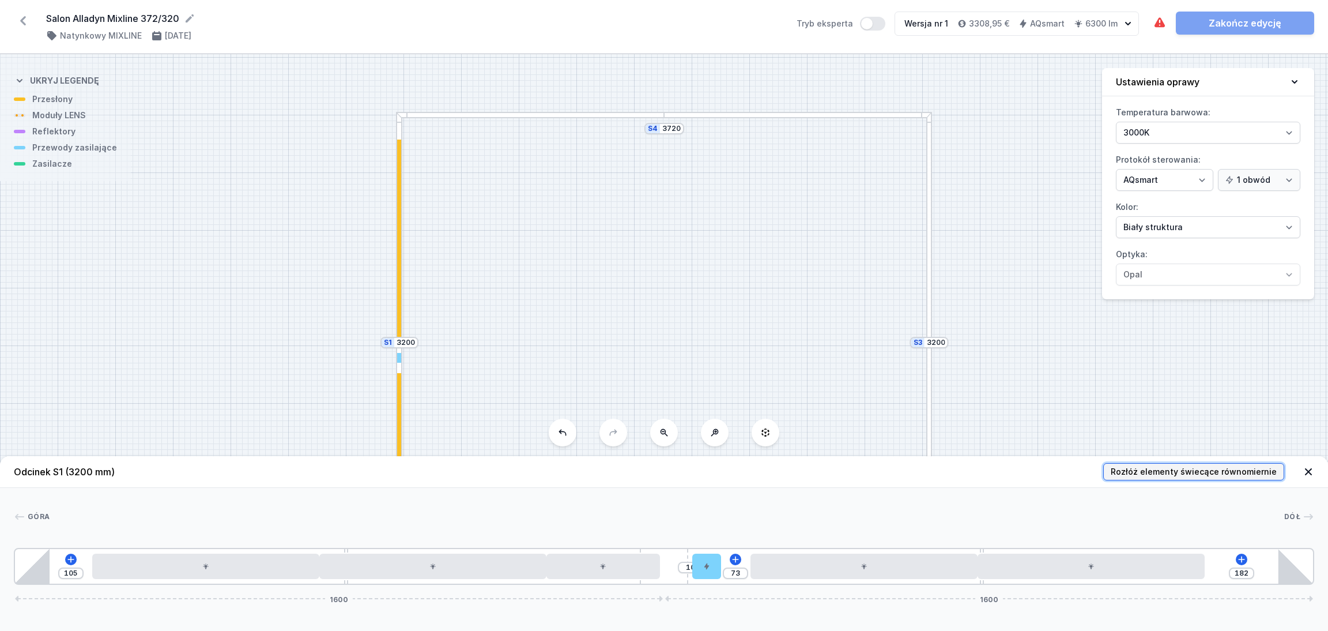
click at [1161, 467] on span "Rozłóż elementy świecące równomiernie" at bounding box center [1194, 472] width 166 height 12
type input "30"
type input "28"
type input "112"
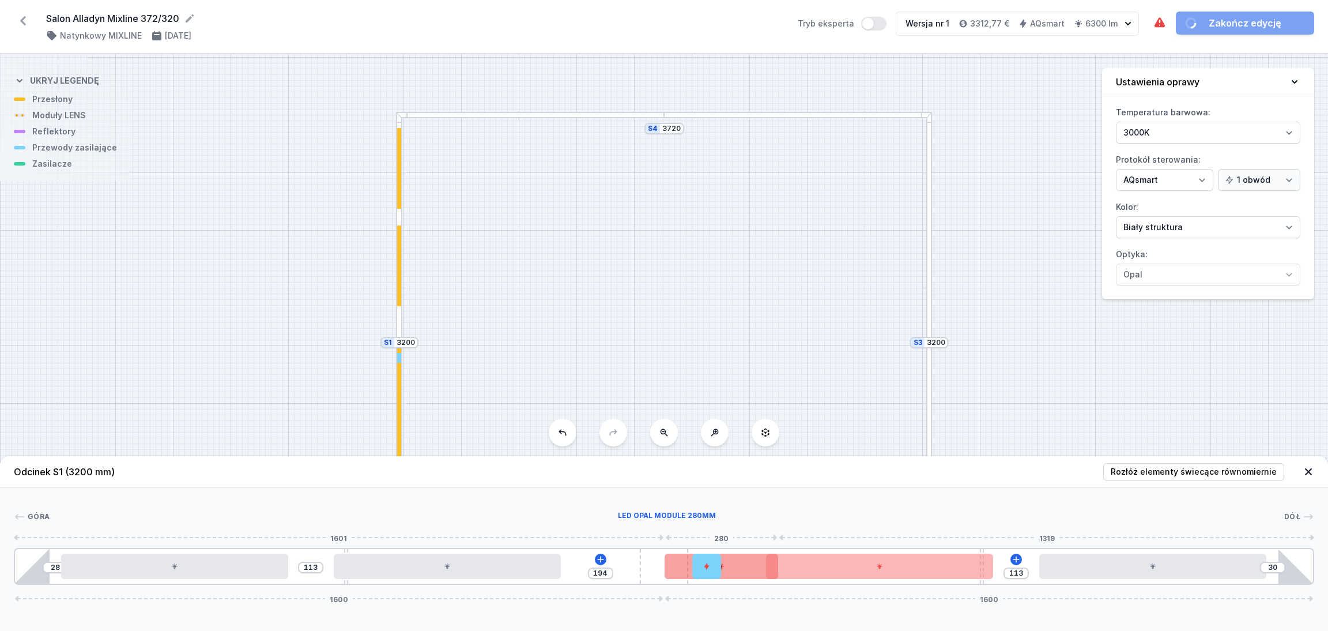
drag, startPoint x: 665, startPoint y: 572, endPoint x: 687, endPoint y: 571, distance: 22.5
drag, startPoint x: 705, startPoint y: 571, endPoint x: 727, endPoint y: 571, distance: 22.5
click at [727, 571] on div "28 113 194 113 30 1600 1600" at bounding box center [664, 566] width 1301 height 37
type input "10"
drag, startPoint x: 717, startPoint y: 571, endPoint x: 670, endPoint y: 567, distance: 46.2
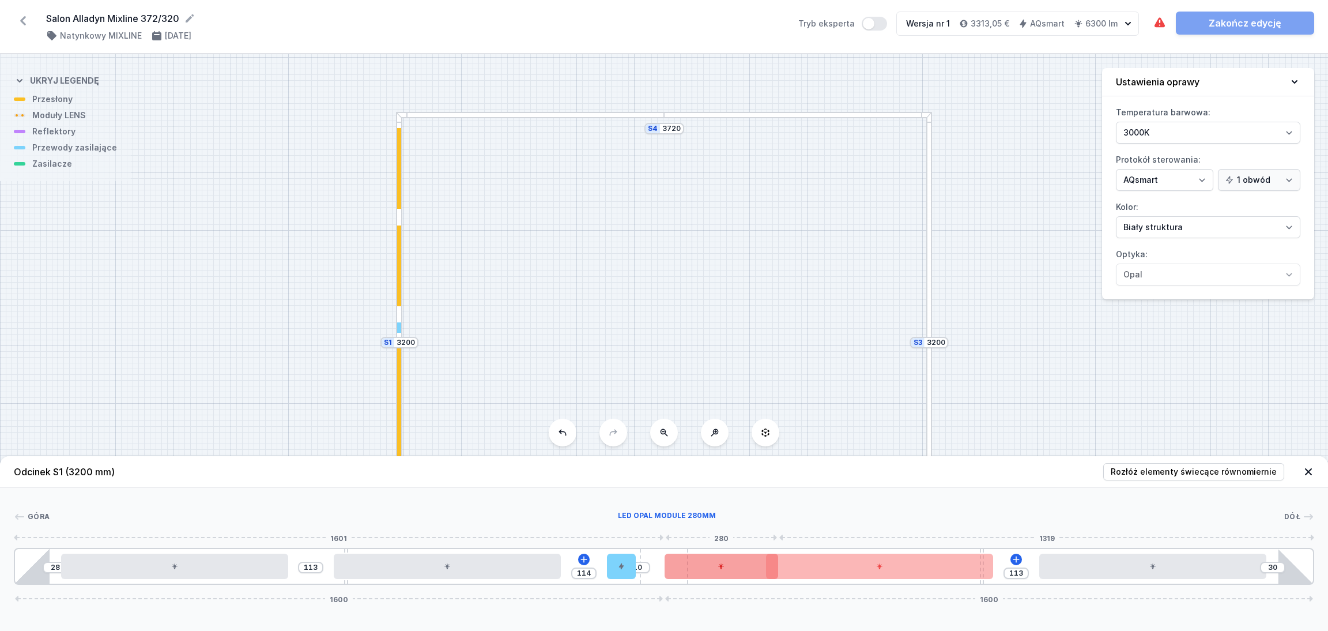
click at [670, 567] on div "28 113 114 10 113 30 1600 1600" at bounding box center [664, 566] width 1301 height 37
type input "84"
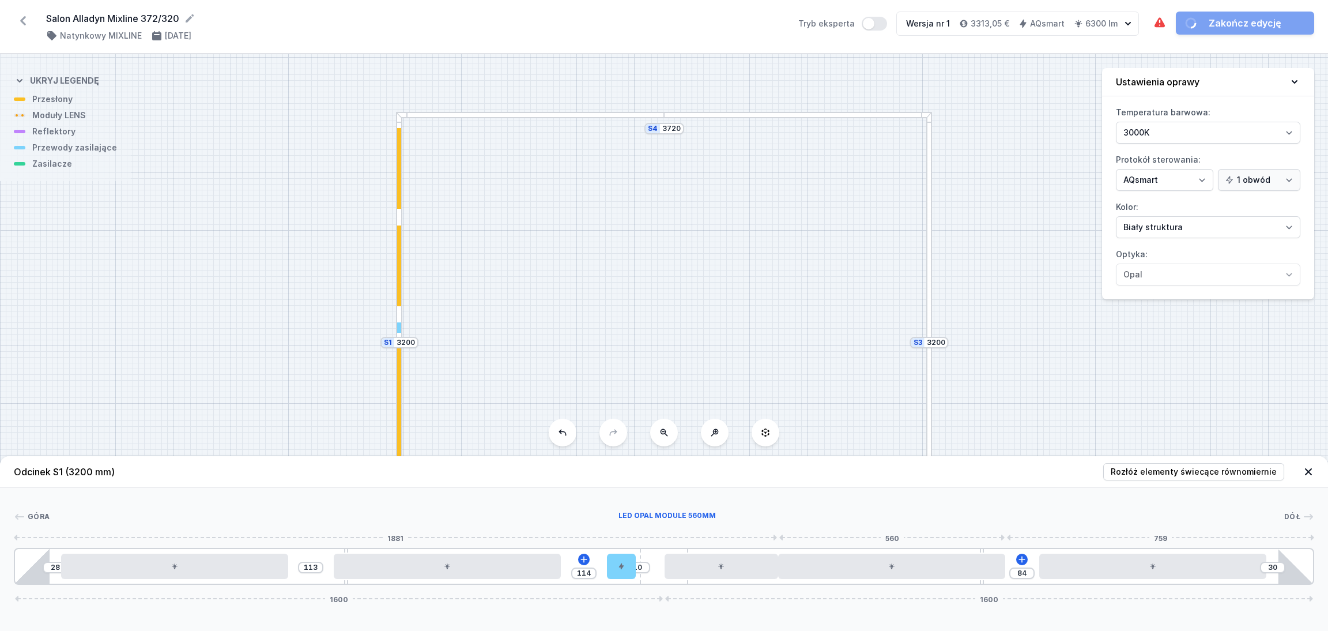
drag, startPoint x: 880, startPoint y: 569, endPoint x: 918, endPoint y: 568, distance: 38.6
click at [834, 501] on div "Góra Dół 1 2 3 2 4 5 6 3 2 2 1 28 113 114 10 84 30 1600 1600 113 560 138 10 560…" at bounding box center [664, 536] width 1328 height 97
click at [846, 508] on div "Góra Dół 1 2 3 2 4 5 6 3 2 2 1 28 113 114 10 84 30 1600 1600 113 560 138 10 560…" at bounding box center [664, 536] width 1328 height 97
click at [776, 159] on div "S4 3720 S3 3200 S2 3720 S1 3200" at bounding box center [664, 342] width 1328 height 576
click at [492, 119] on div "S4 3720 S3 3200 S2 3720 S1 3200" at bounding box center [664, 342] width 1328 height 576
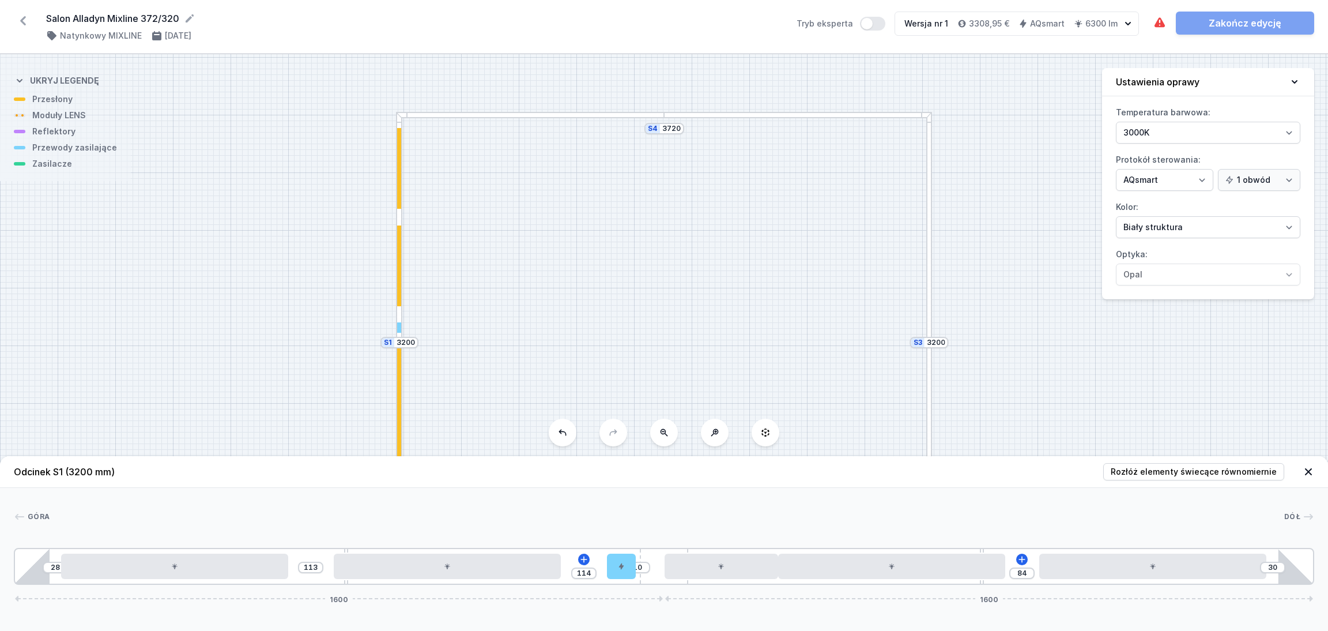
click at [1308, 472] on icon at bounding box center [1308, 471] width 7 height 7
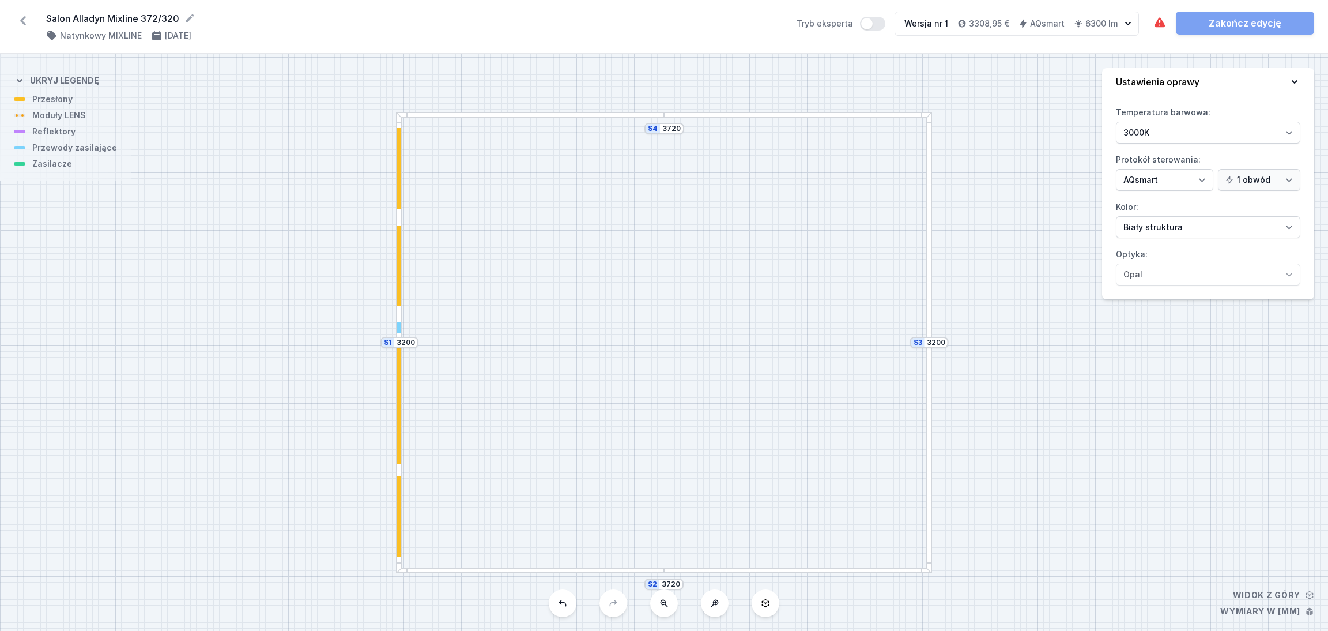
click at [495, 568] on div at bounding box center [530, 570] width 268 height 6
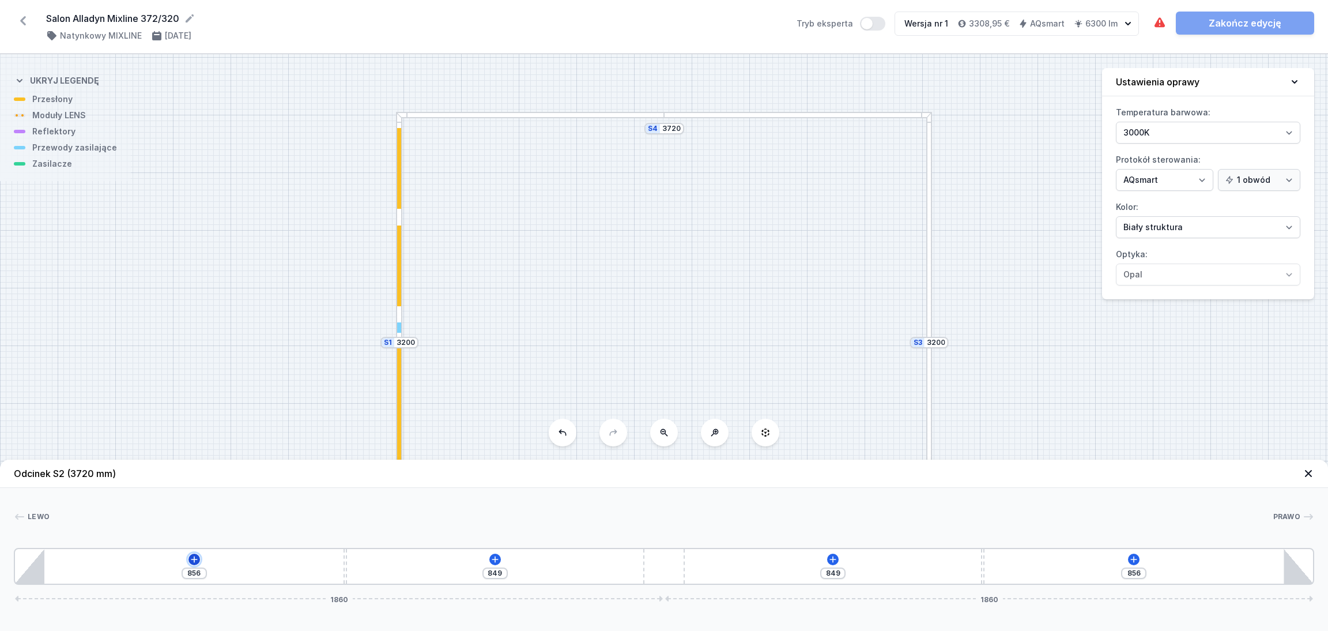
click at [191, 561] on icon at bounding box center [194, 559] width 9 height 9
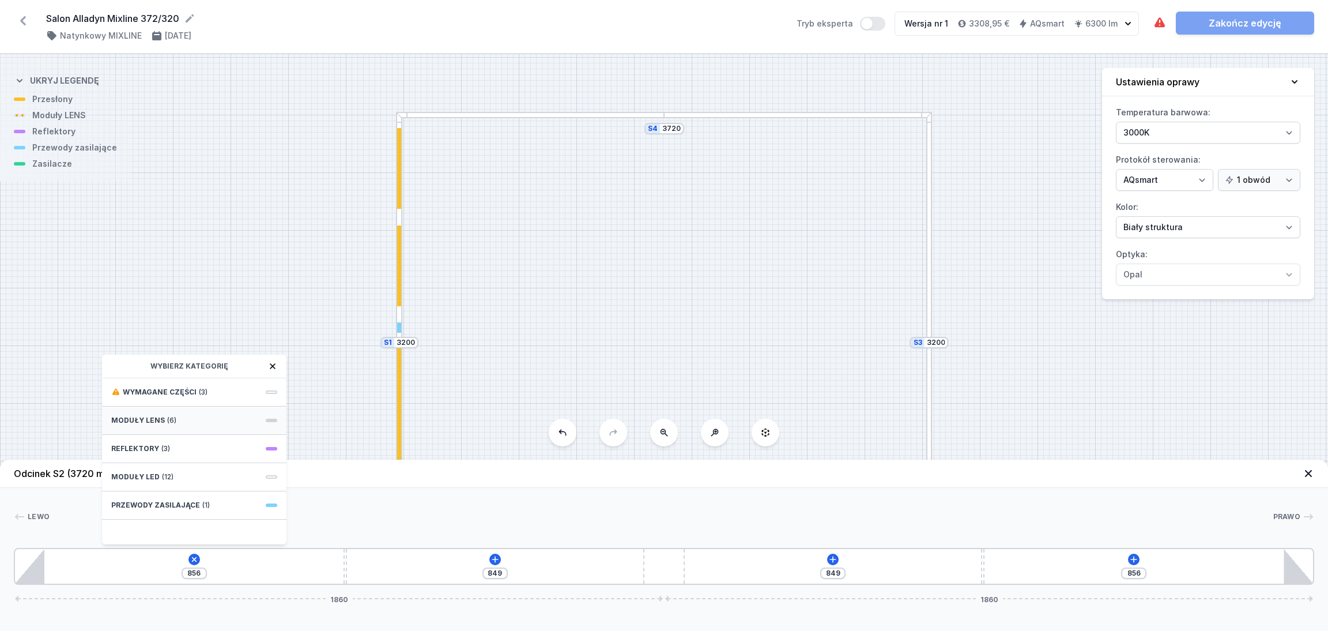
click at [188, 415] on div "Moduły LENS (6)" at bounding box center [194, 420] width 184 height 28
click at [148, 447] on span "10 LENS module 500mm 54°" at bounding box center [194, 453] width 166 height 12
type input "356"
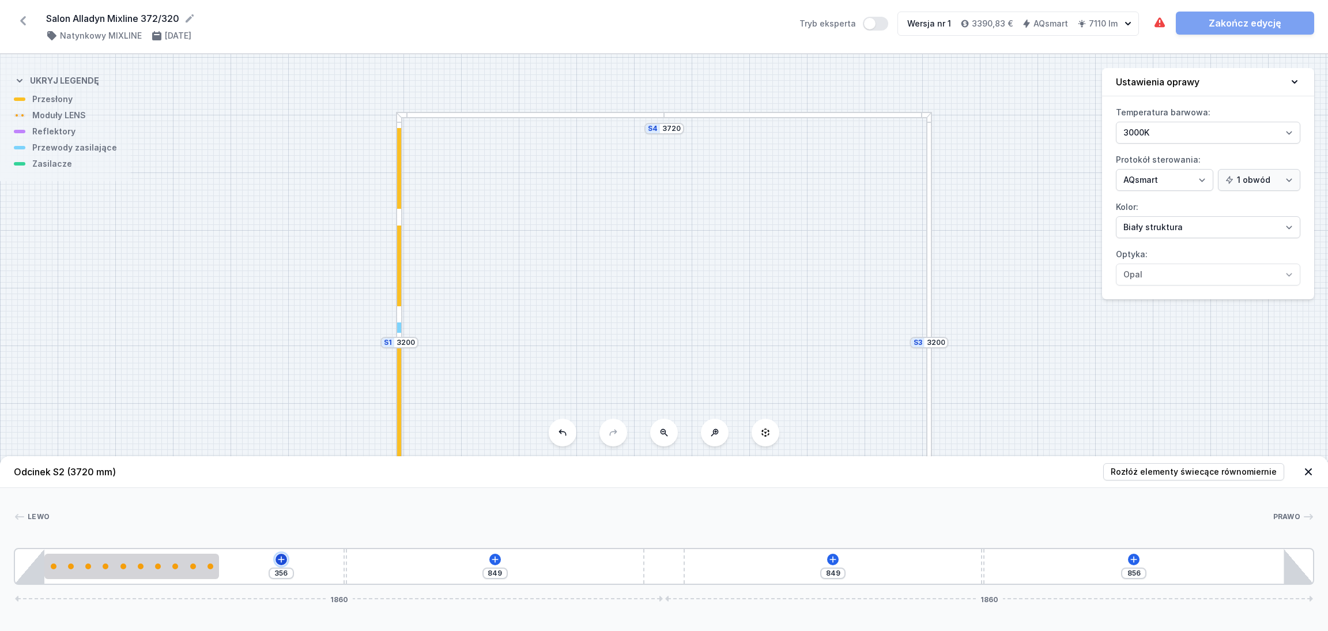
click at [282, 560] on icon at bounding box center [281, 559] width 9 height 9
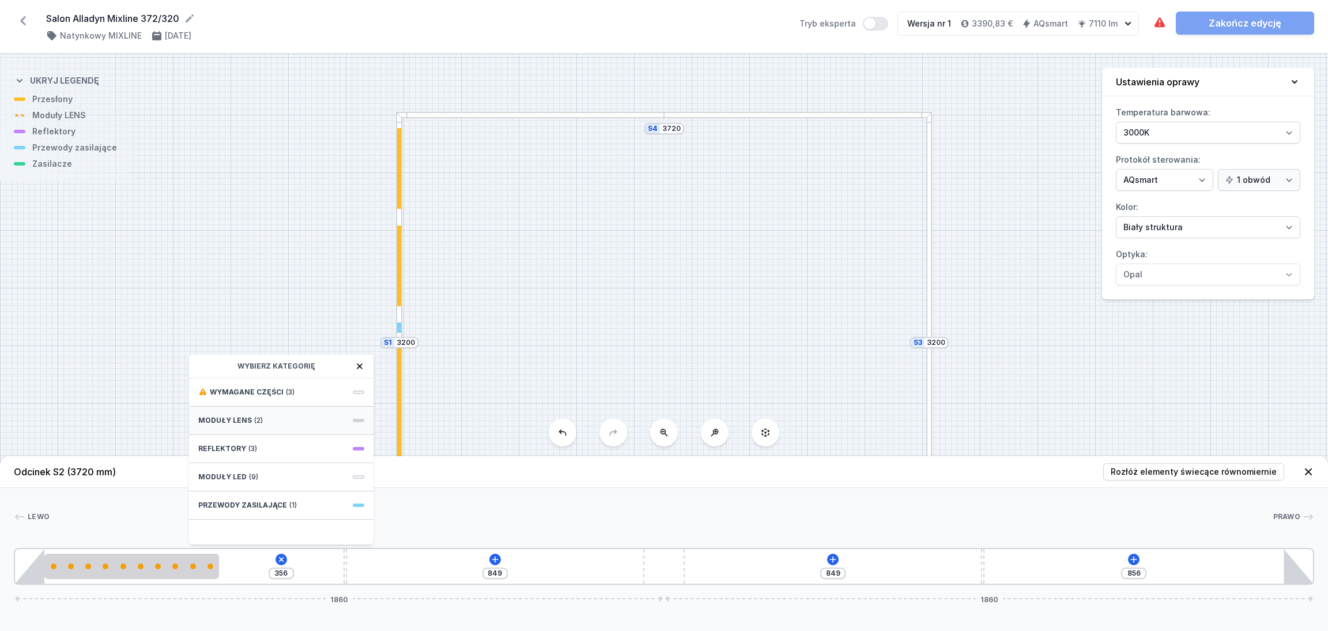
click at [260, 417] on div "Moduły LENS (2)" at bounding box center [281, 420] width 184 height 28
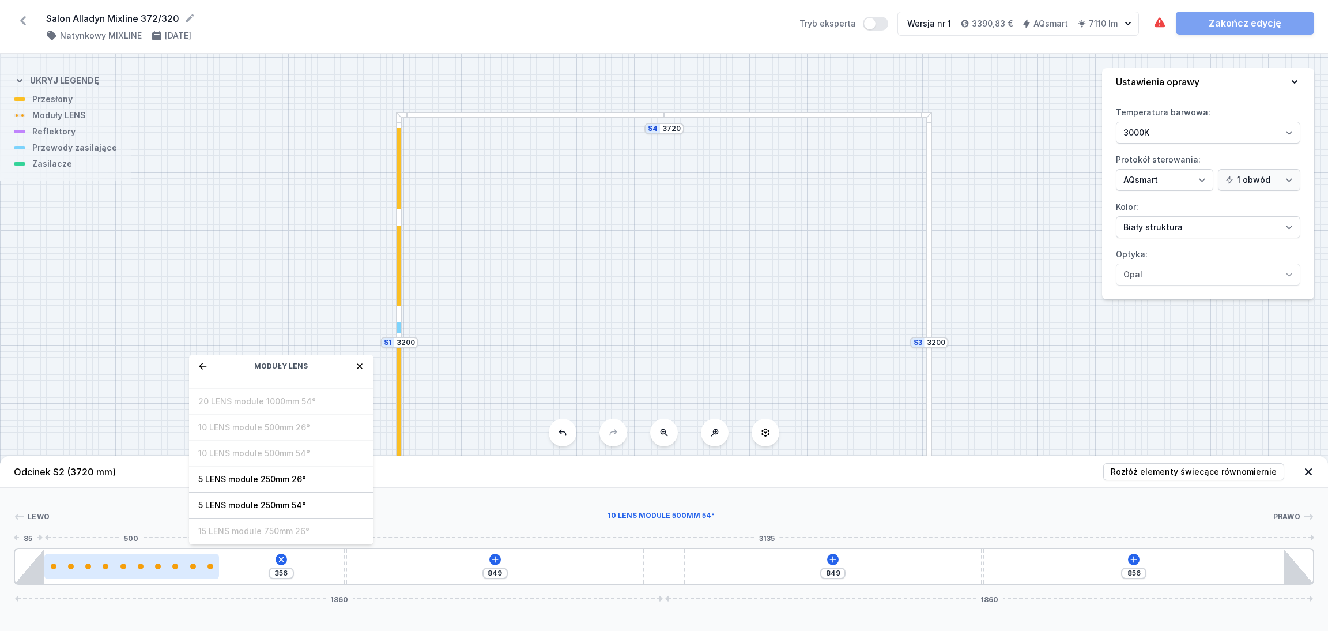
click at [184, 566] on div at bounding box center [131, 566] width 175 height 6
select select "2668"
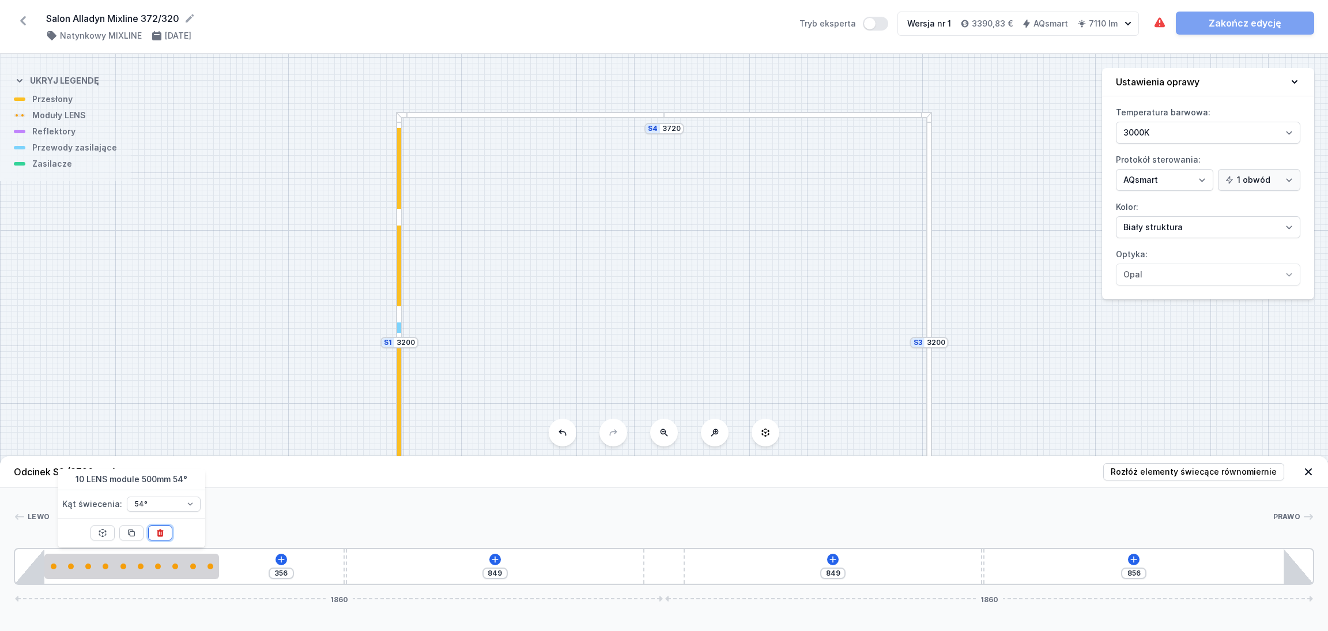
click at [165, 527] on button at bounding box center [160, 532] width 24 height 15
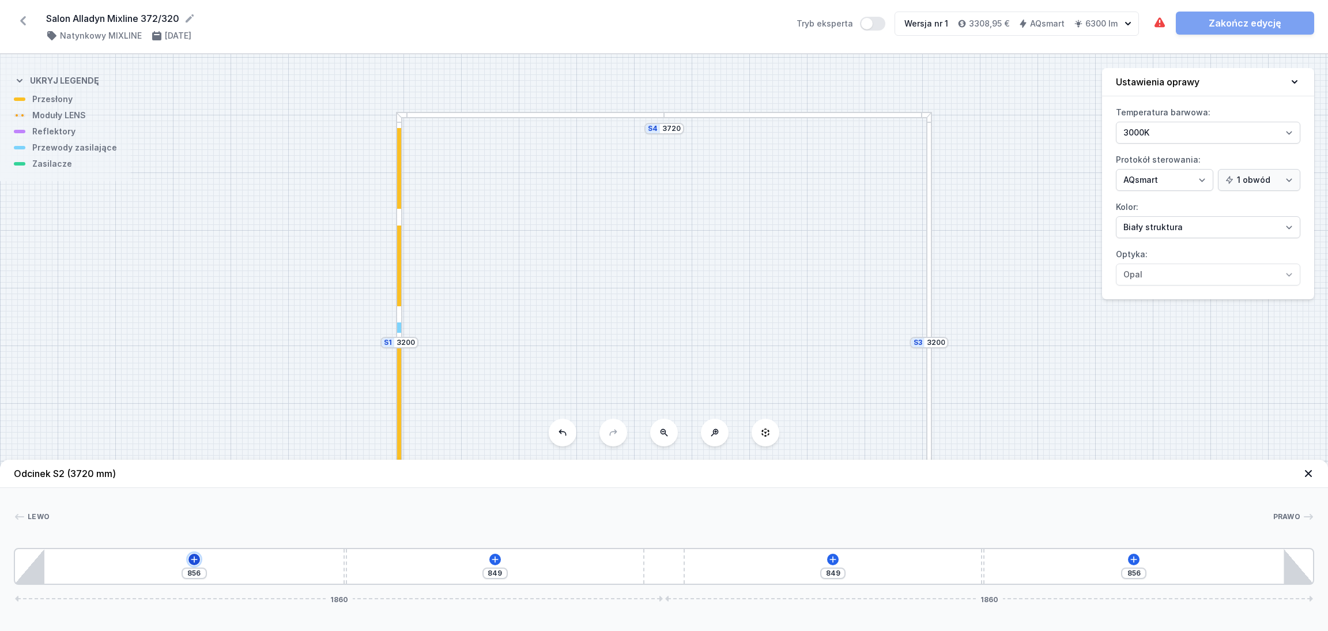
click at [193, 559] on icon at bounding box center [194, 559] width 6 height 6
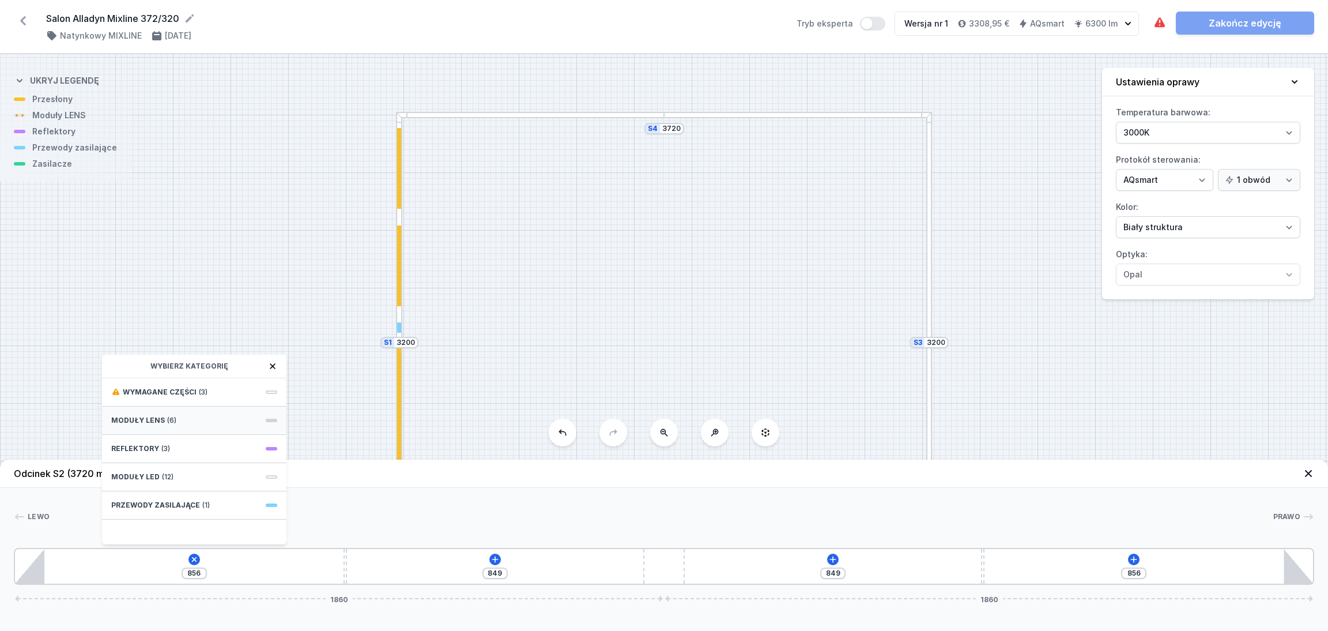
click at [167, 421] on span "(6)" at bounding box center [171, 420] width 9 height 9
click at [159, 386] on span "15 LENS module 750mm 54°" at bounding box center [194, 391] width 166 height 12
type input "106"
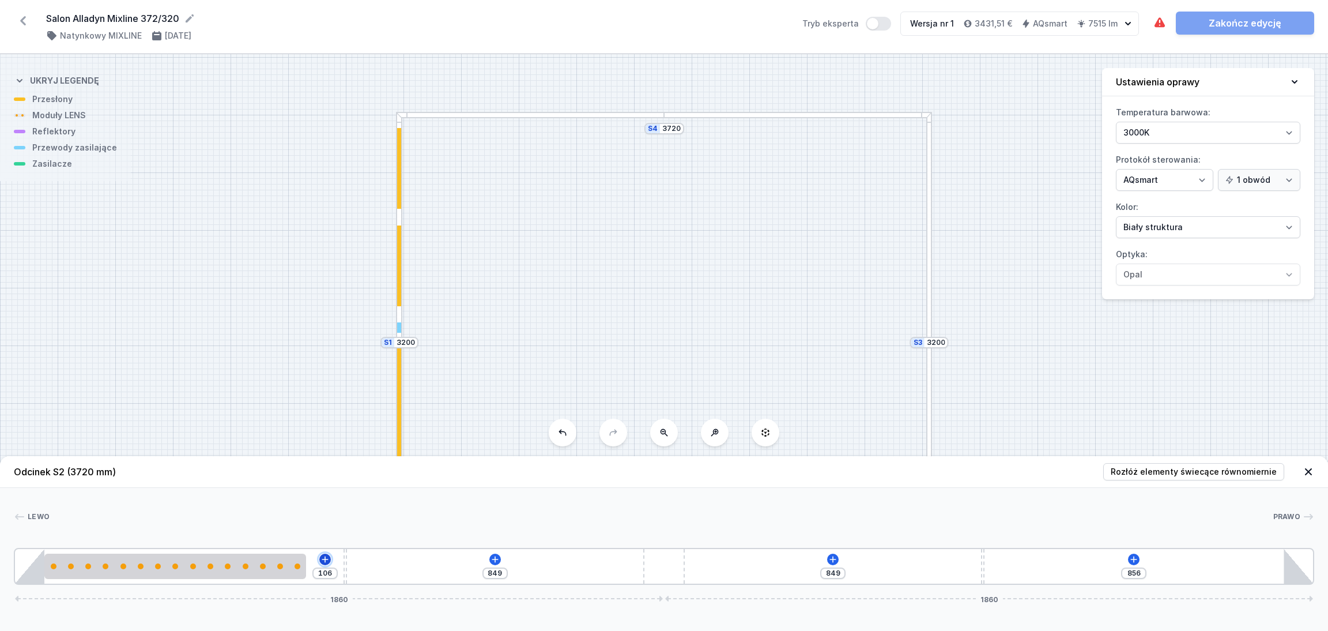
click at [326, 558] on icon at bounding box center [325, 559] width 9 height 9
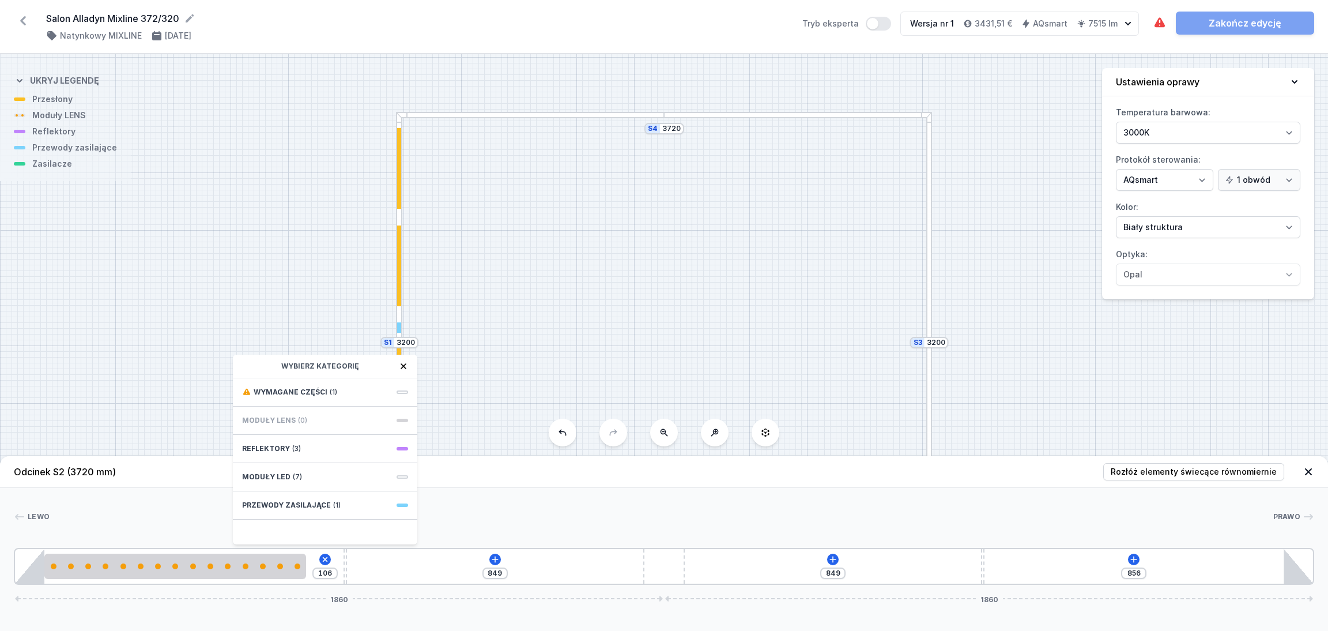
click at [474, 501] on div "Lewo Prawo 1 2 3 4 3 1 106 Wybierz kategorię Wymagane części (1) Moduły LENS (0…" at bounding box center [664, 536] width 1328 height 97
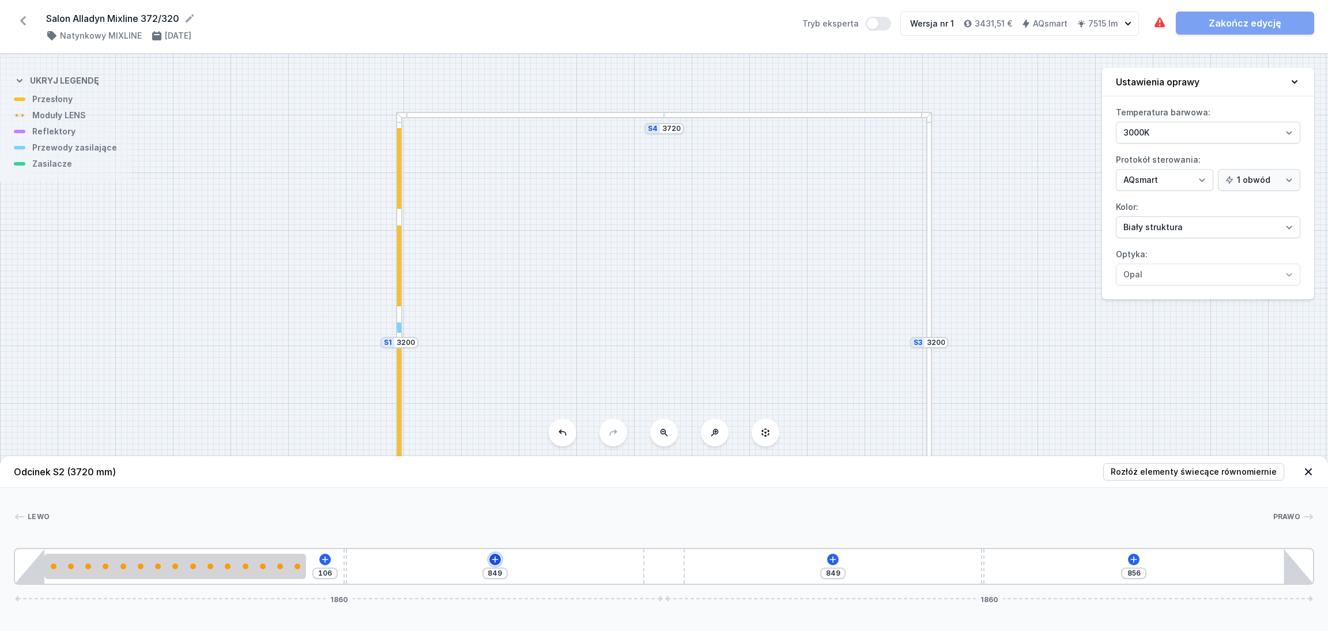
click at [499, 557] on icon at bounding box center [495, 559] width 9 height 9
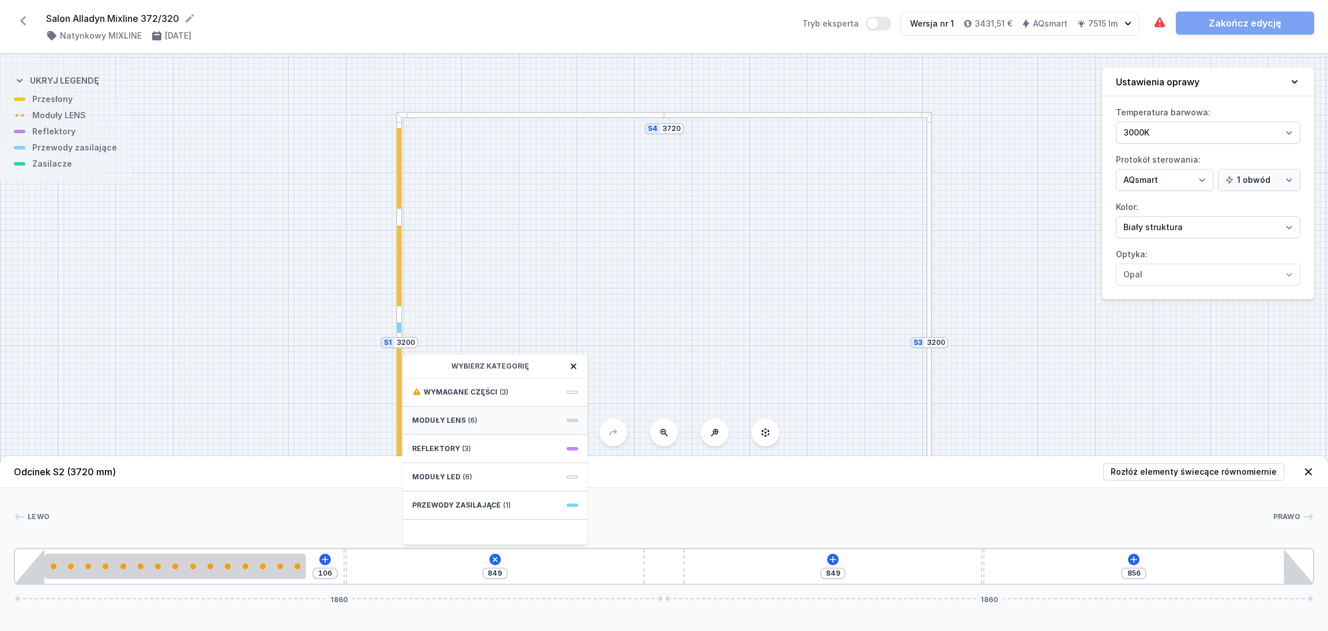
click at [478, 416] on div "Moduły LENS (6)" at bounding box center [495, 420] width 184 height 28
click at [447, 486] on div "10 LENS module 500mm 54°" at bounding box center [495, 495] width 184 height 26
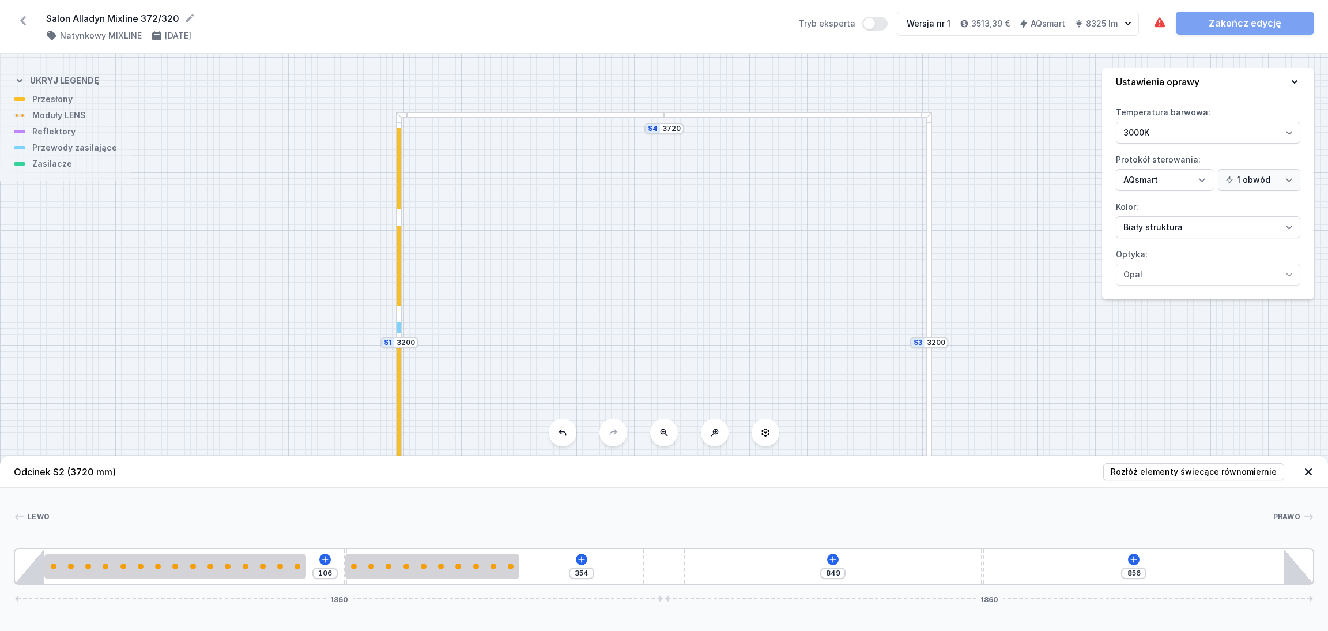
click at [399, 508] on div "[PERSON_NAME] 1 2 3 4 5 3 1 106 354 849 856 1860 1860 85 750 106 10 500 1323 10…" at bounding box center [664, 536] width 1328 height 97
type input "252"
type input "97"
type input "250"
type input "99"
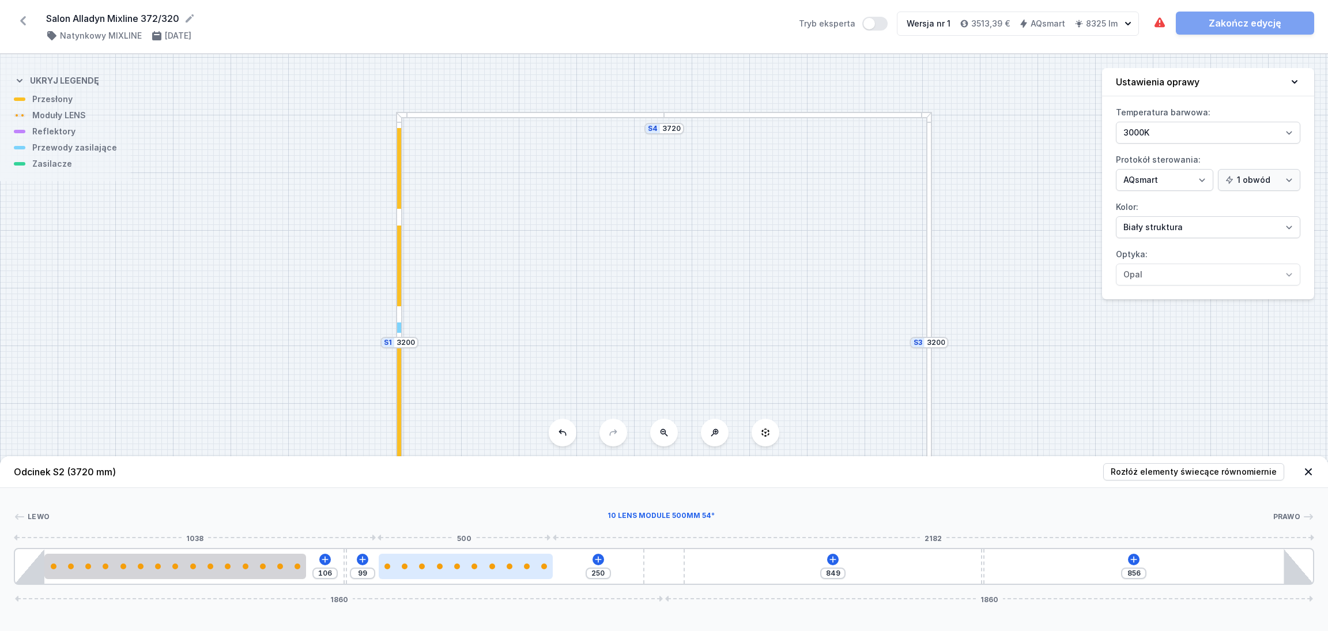
type input "249"
type input "100"
type input "247"
type input "102"
type input "242"
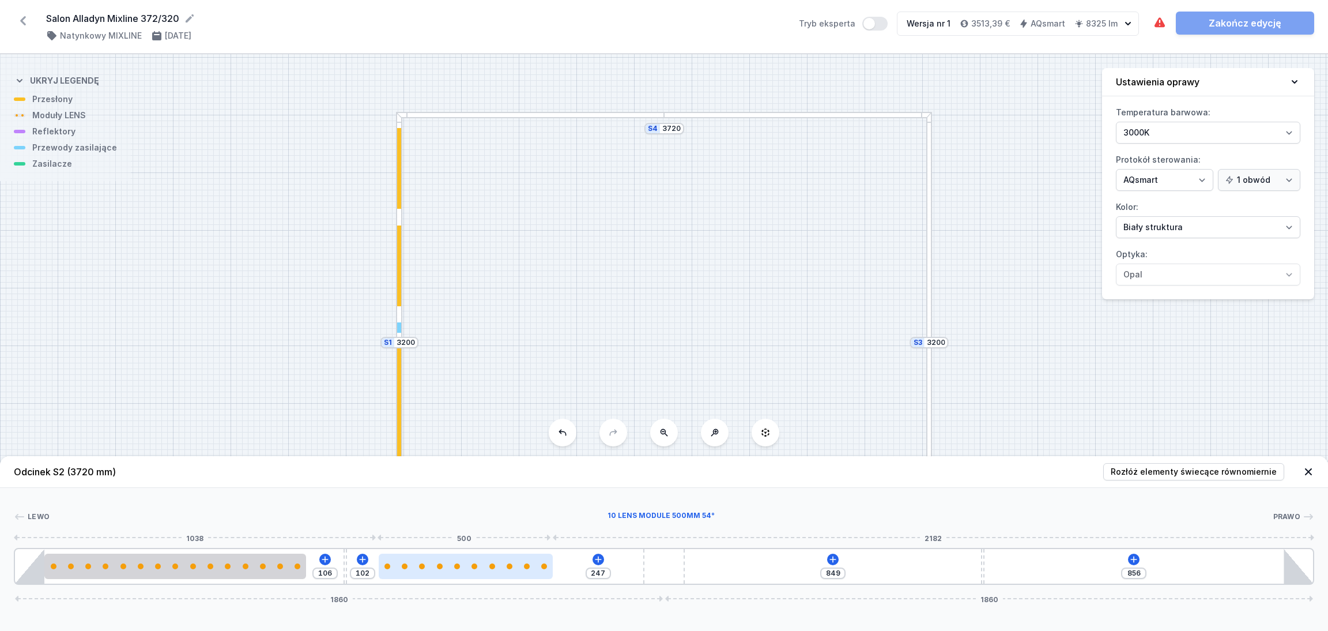
type input "107"
type input "239"
type input "110"
type input "234"
type input "115"
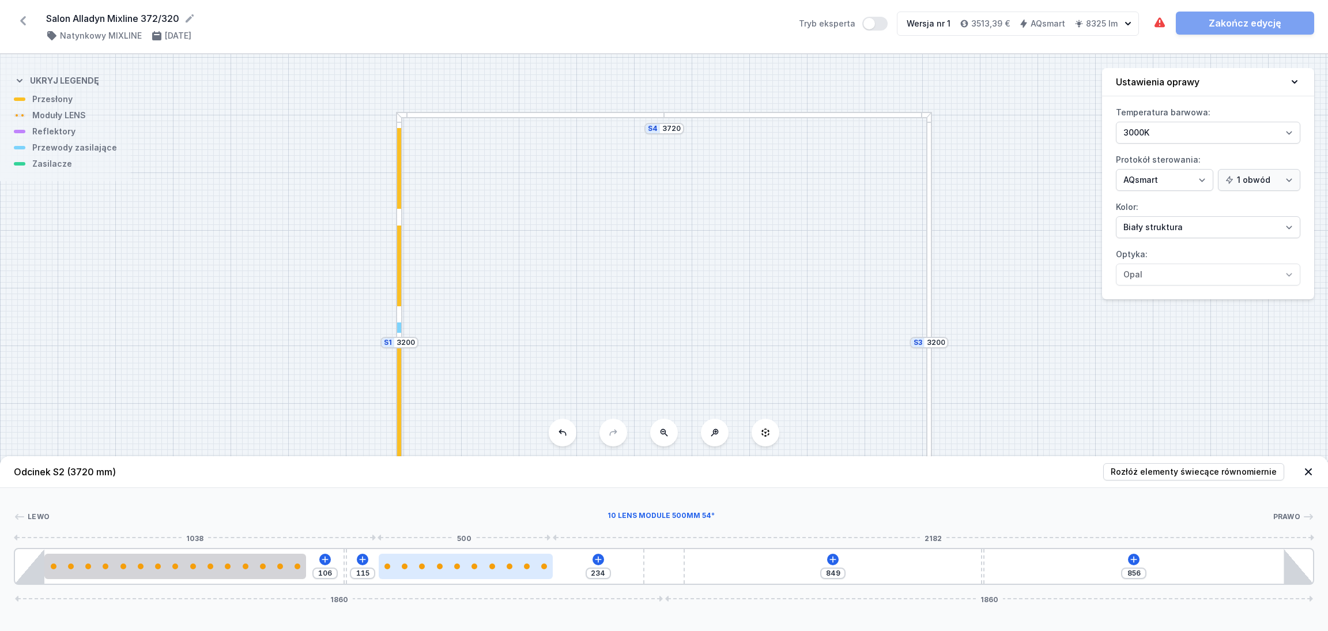
type input "232"
type input "117"
type input "231"
type input "118"
type input "229"
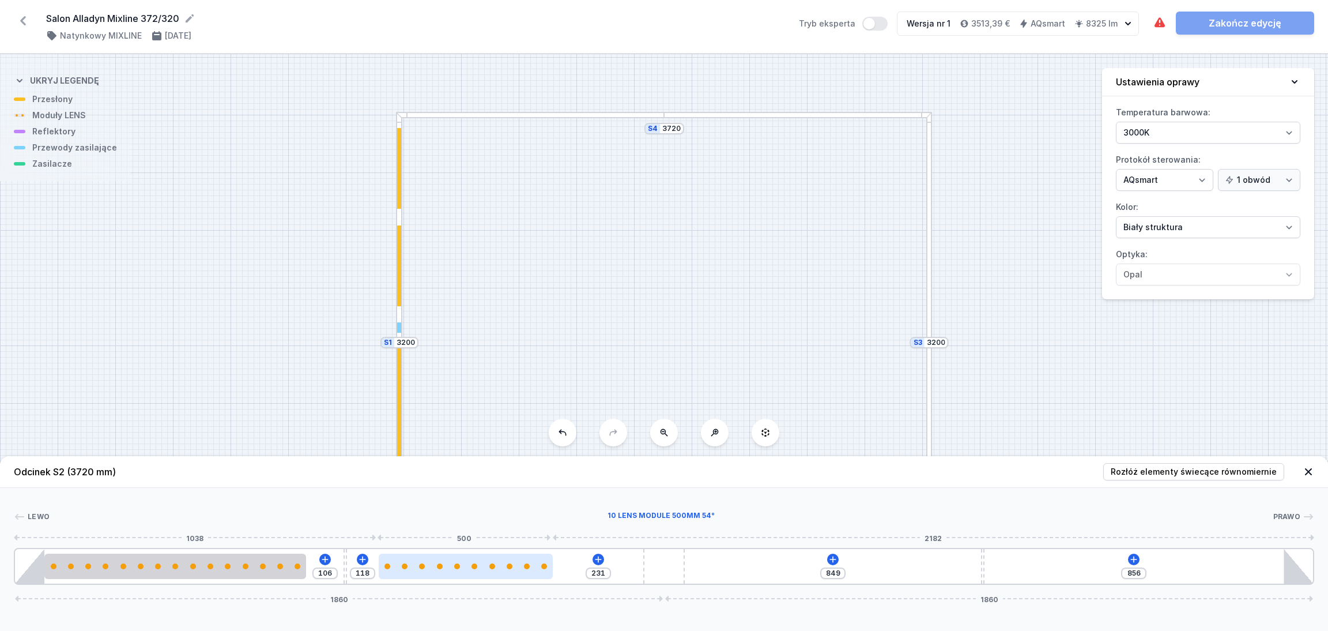
type input "120"
type input "223"
type input "126"
type input "218"
type input "131"
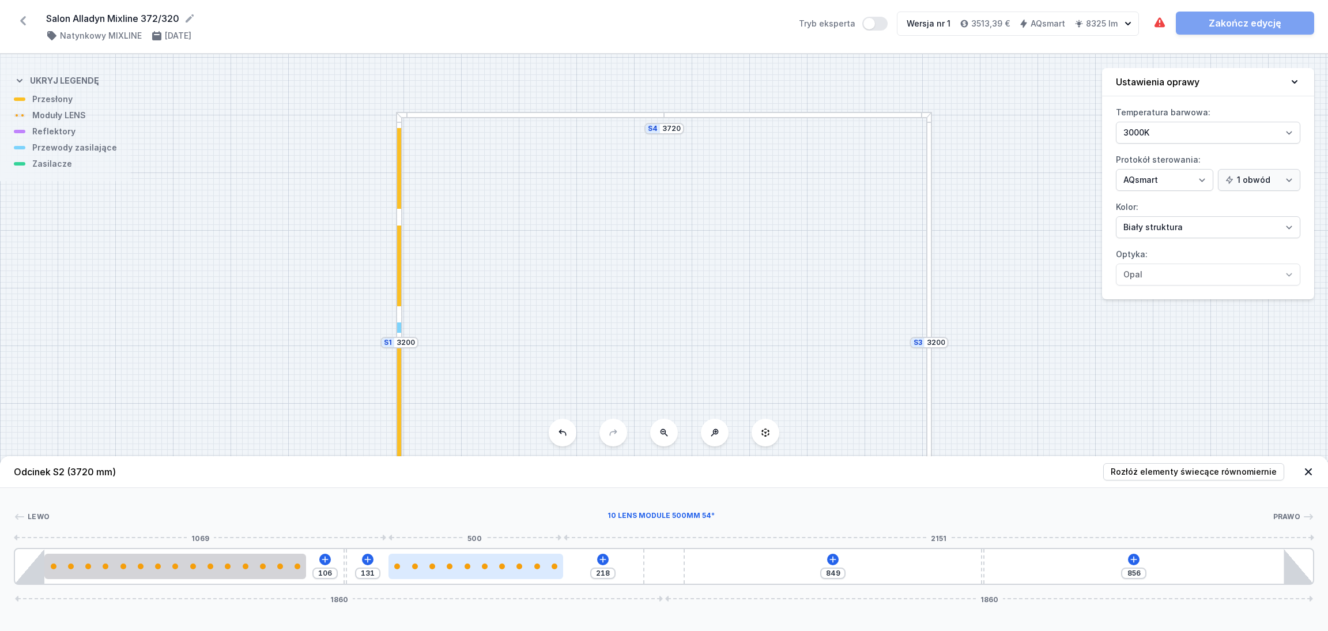
type input "213"
type input "136"
type input "211"
type input "138"
drag, startPoint x: 395, startPoint y: 572, endPoint x: 441, endPoint y: 571, distance: 45.6
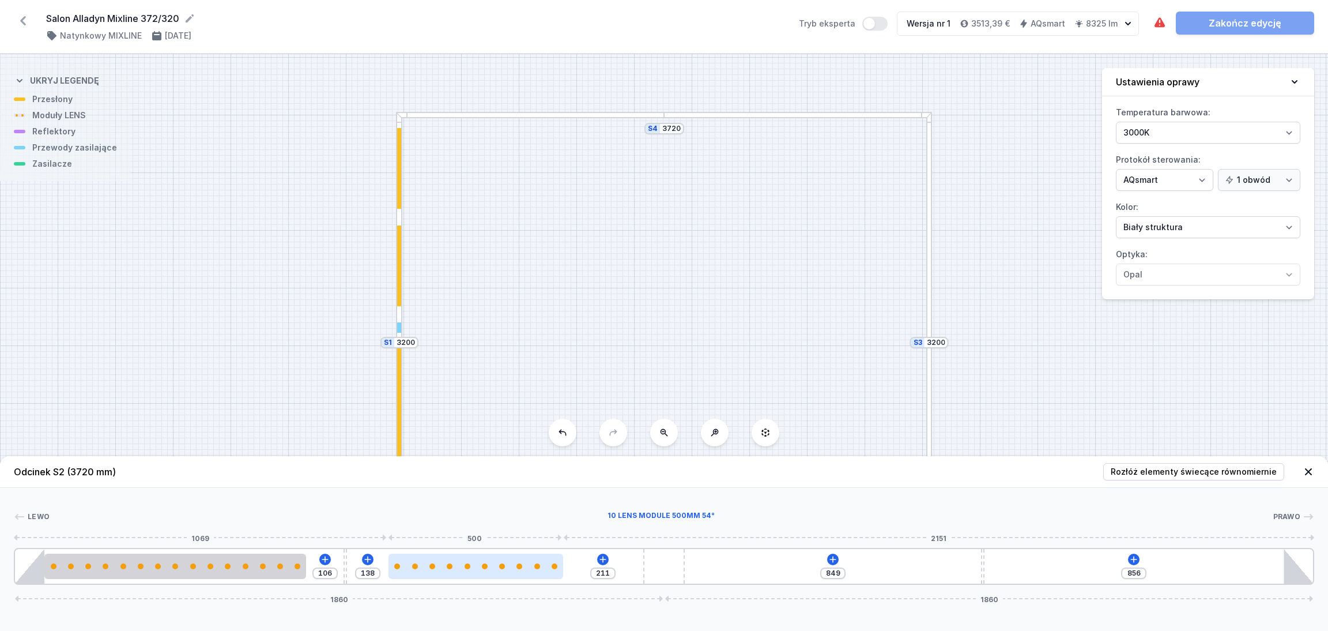
click at [441, 571] on div at bounding box center [476, 565] width 175 height 25
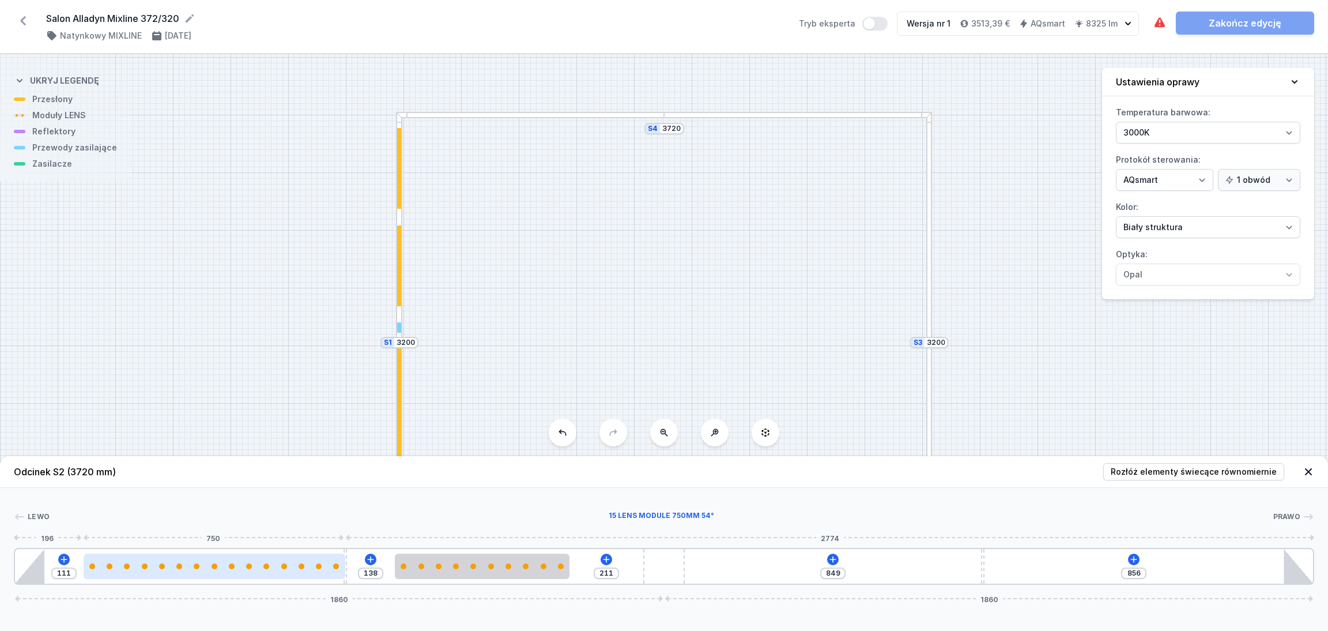
drag, startPoint x: 232, startPoint y: 571, endPoint x: 257, endPoint y: 564, distance: 25.0
click at [257, 564] on div at bounding box center [215, 565] width 262 height 25
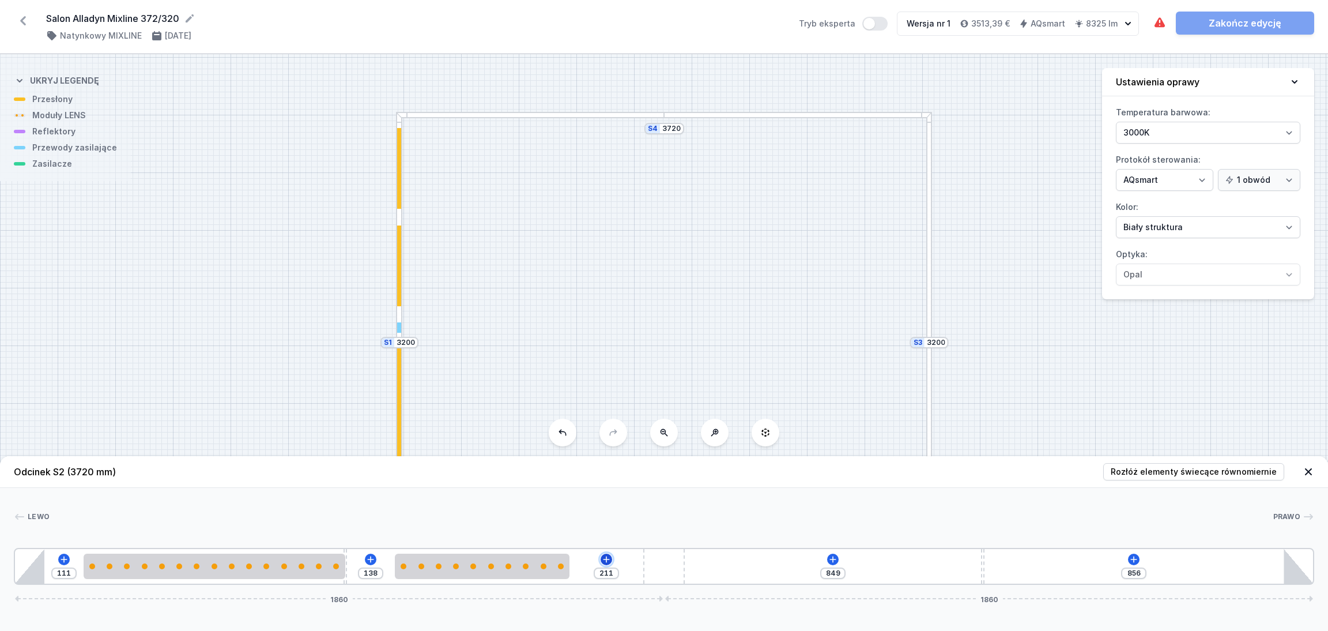
click at [608, 555] on icon at bounding box center [606, 559] width 9 height 9
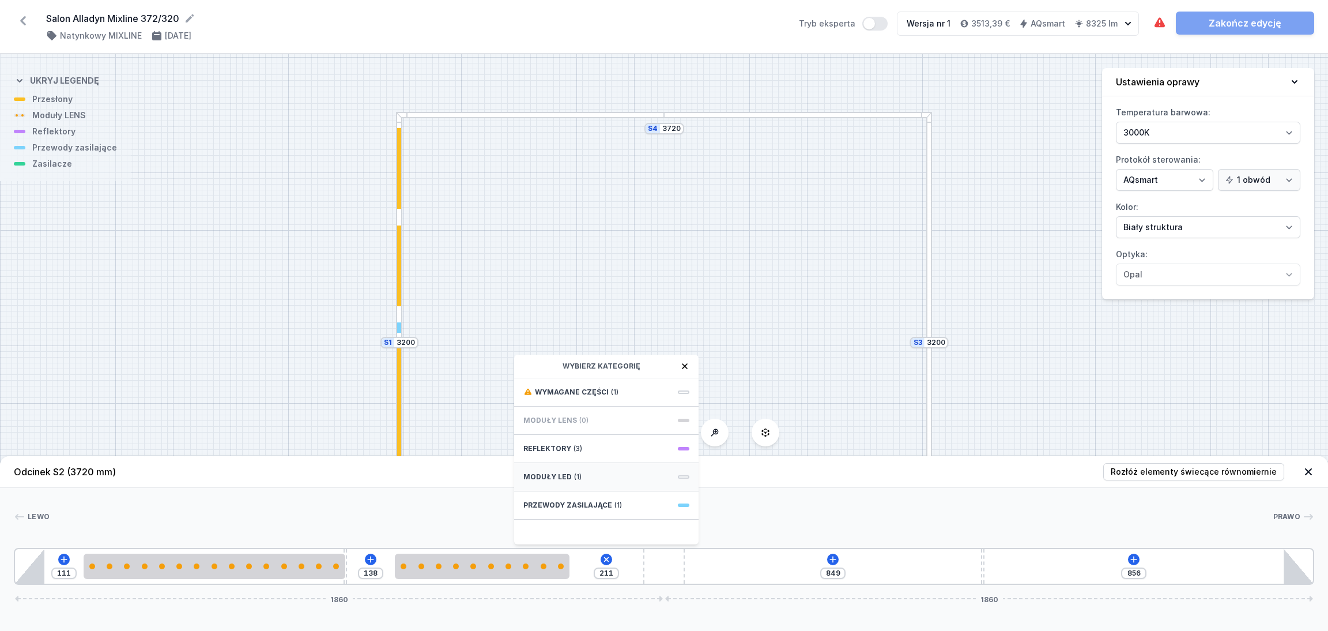
click at [587, 478] on div "Moduły LED (1)" at bounding box center [606, 477] width 184 height 28
click at [423, 515] on div at bounding box center [661, 517] width 1223 height 12
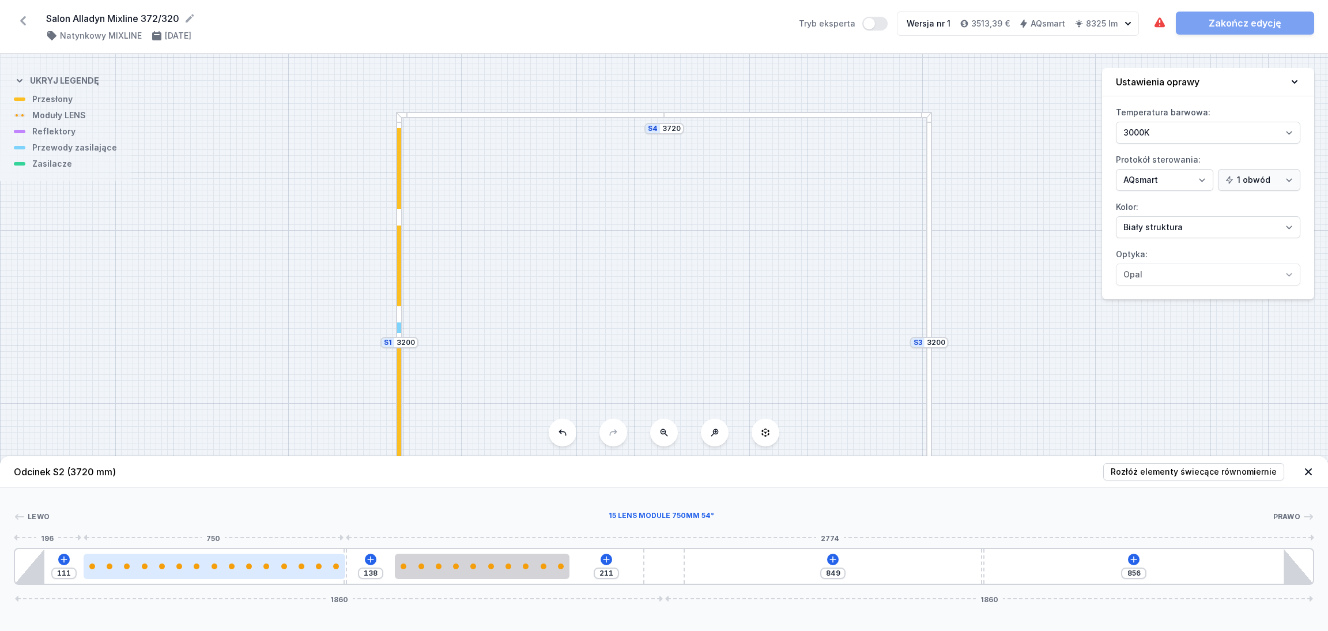
click at [189, 567] on div at bounding box center [215, 566] width 262 height 6
select select "2674"
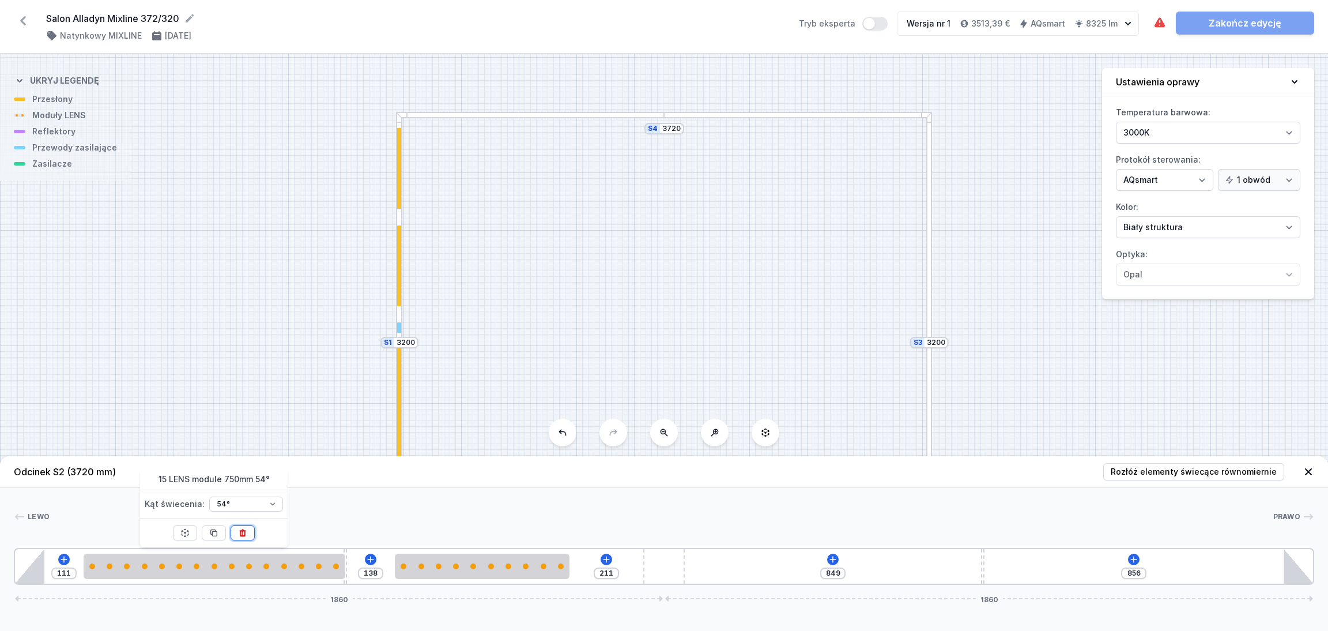
click at [246, 531] on icon at bounding box center [242, 532] width 9 height 9
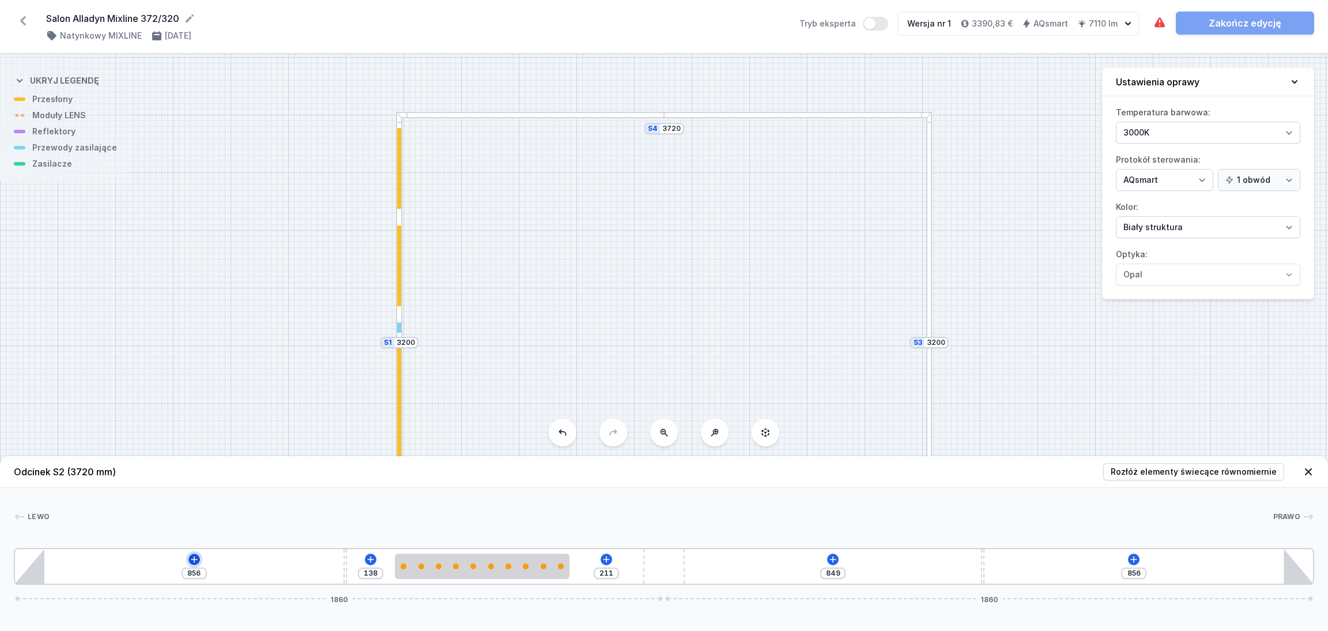
click at [193, 558] on icon at bounding box center [194, 559] width 6 height 6
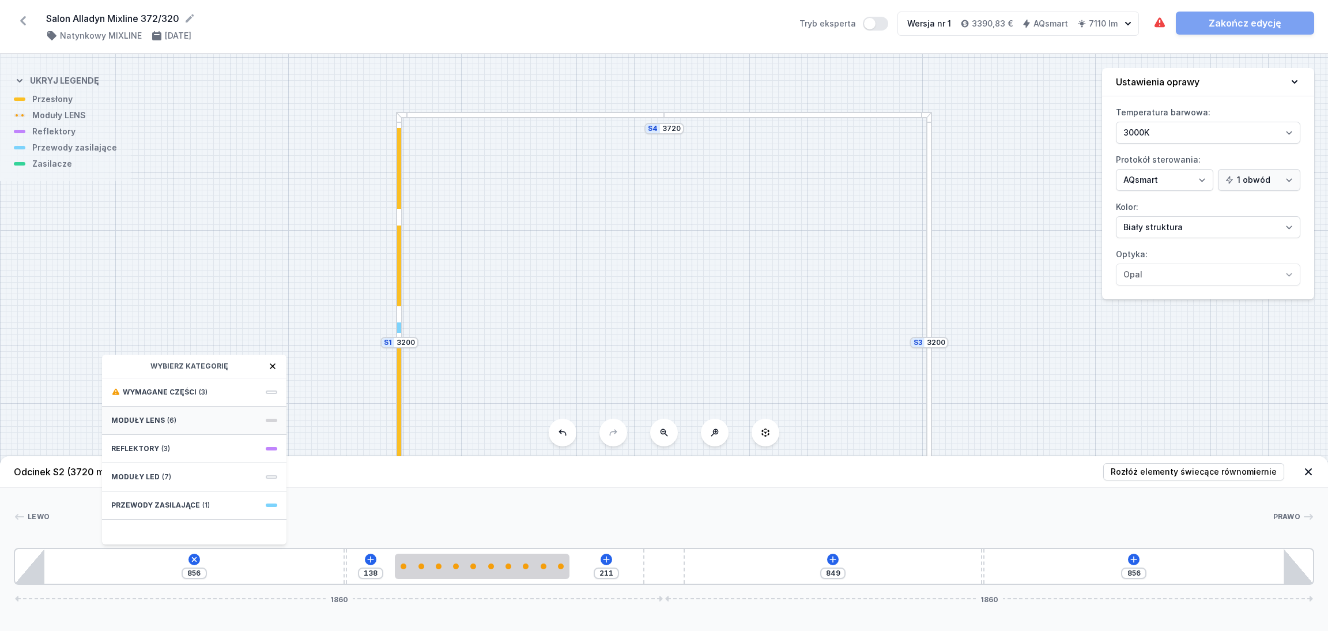
click at [189, 419] on div "Moduły LENS (6)" at bounding box center [194, 420] width 184 height 28
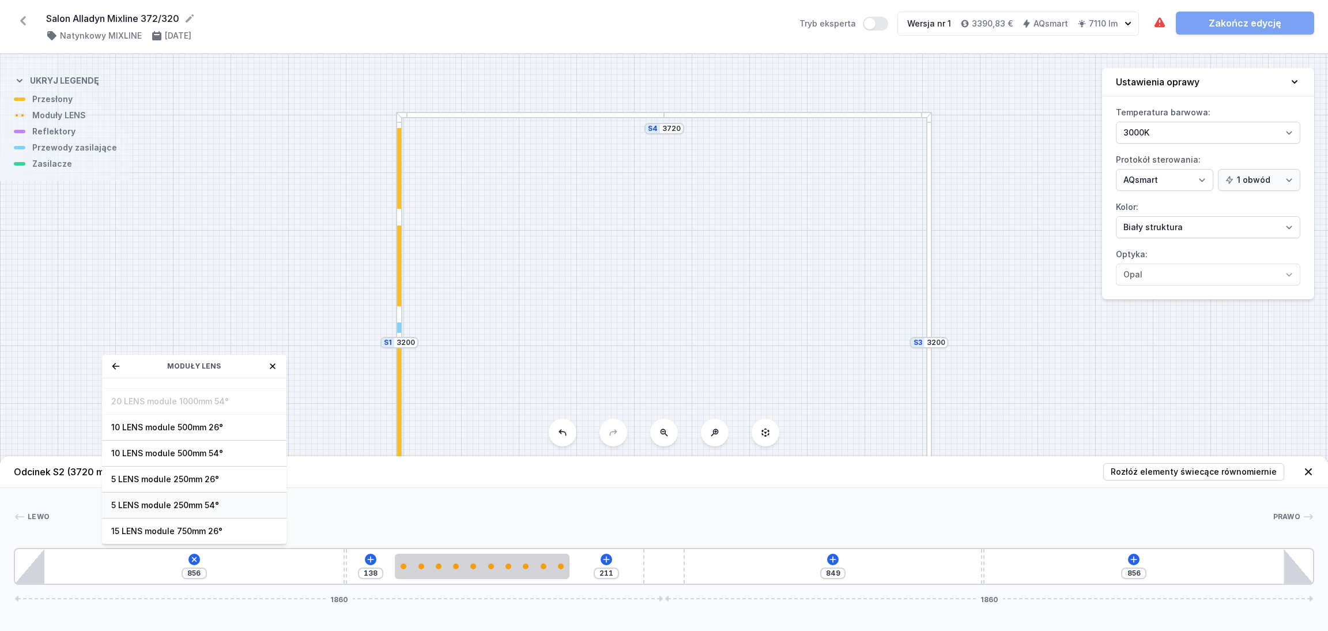
click at [171, 499] on span "5 LENS module 250mm 54°" at bounding box center [194, 505] width 166 height 12
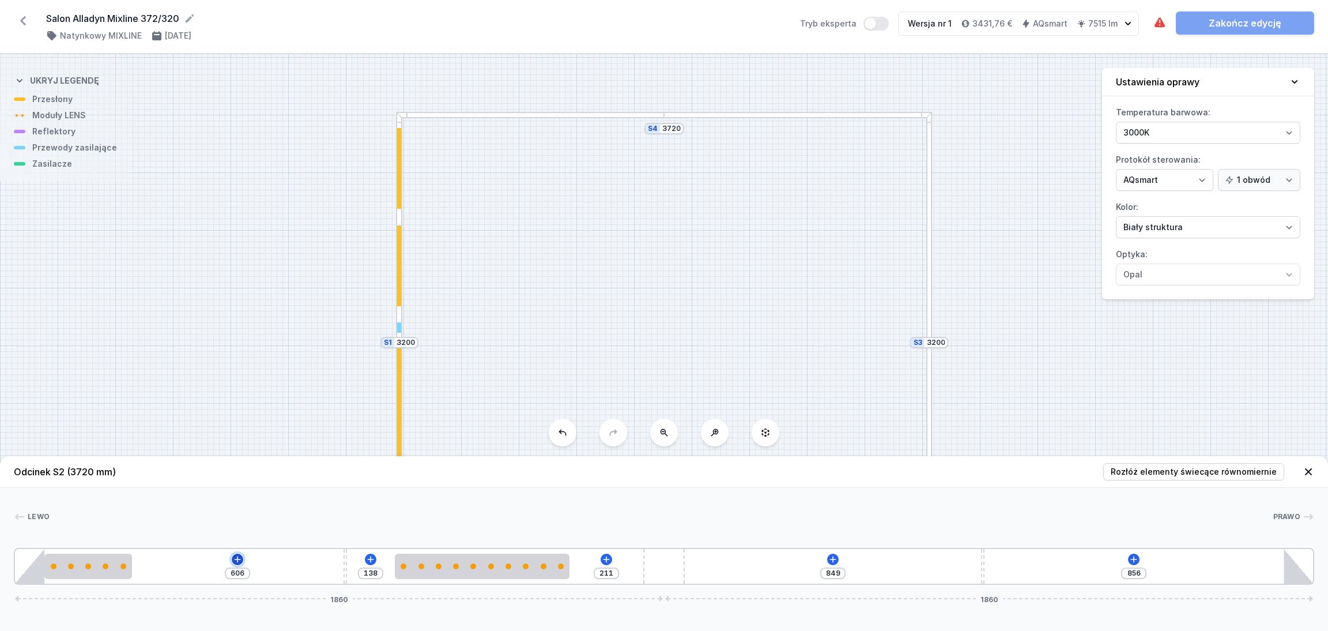
click at [240, 556] on icon at bounding box center [237, 559] width 9 height 9
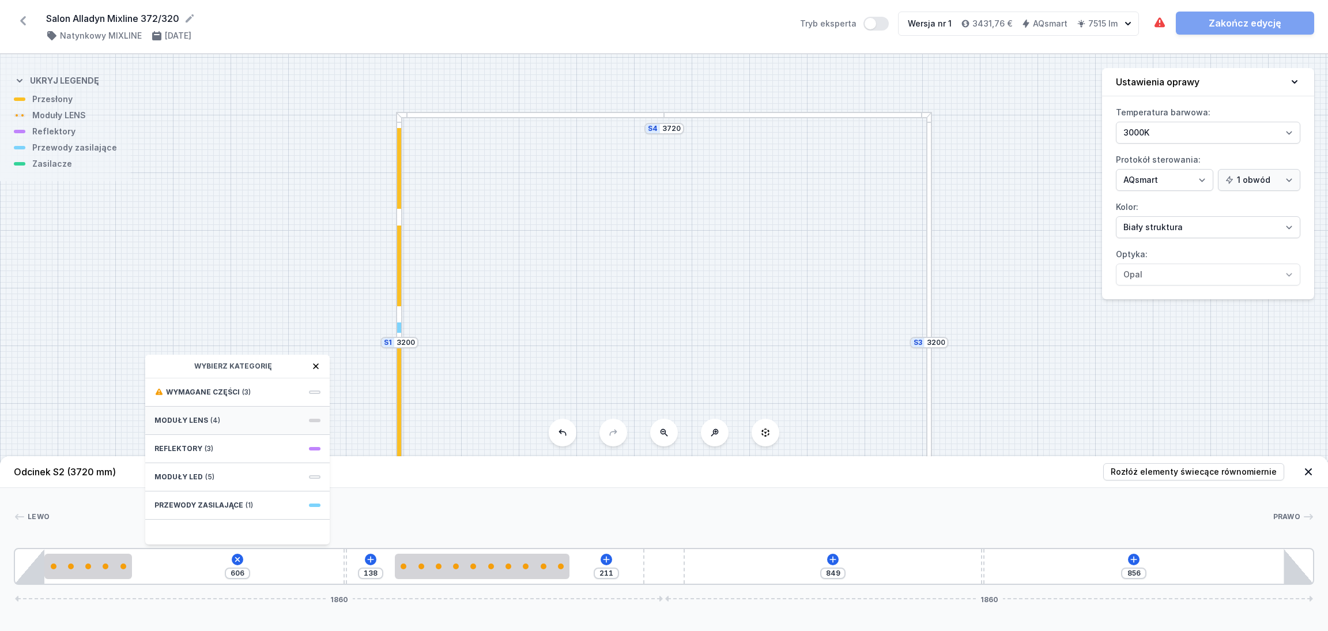
click at [259, 423] on div "Moduły LENS (4)" at bounding box center [237, 420] width 184 height 28
click at [221, 505] on span "5 LENS module 250mm 54°" at bounding box center [237, 505] width 166 height 12
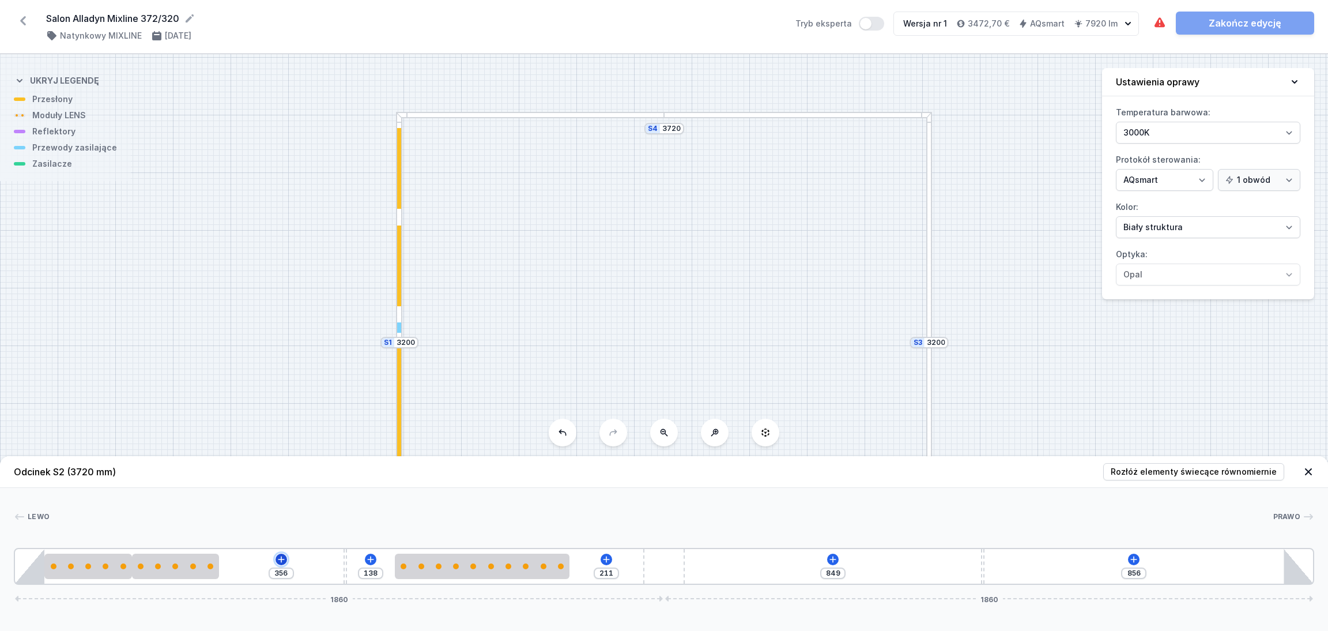
click at [277, 558] on icon at bounding box center [281, 559] width 9 height 9
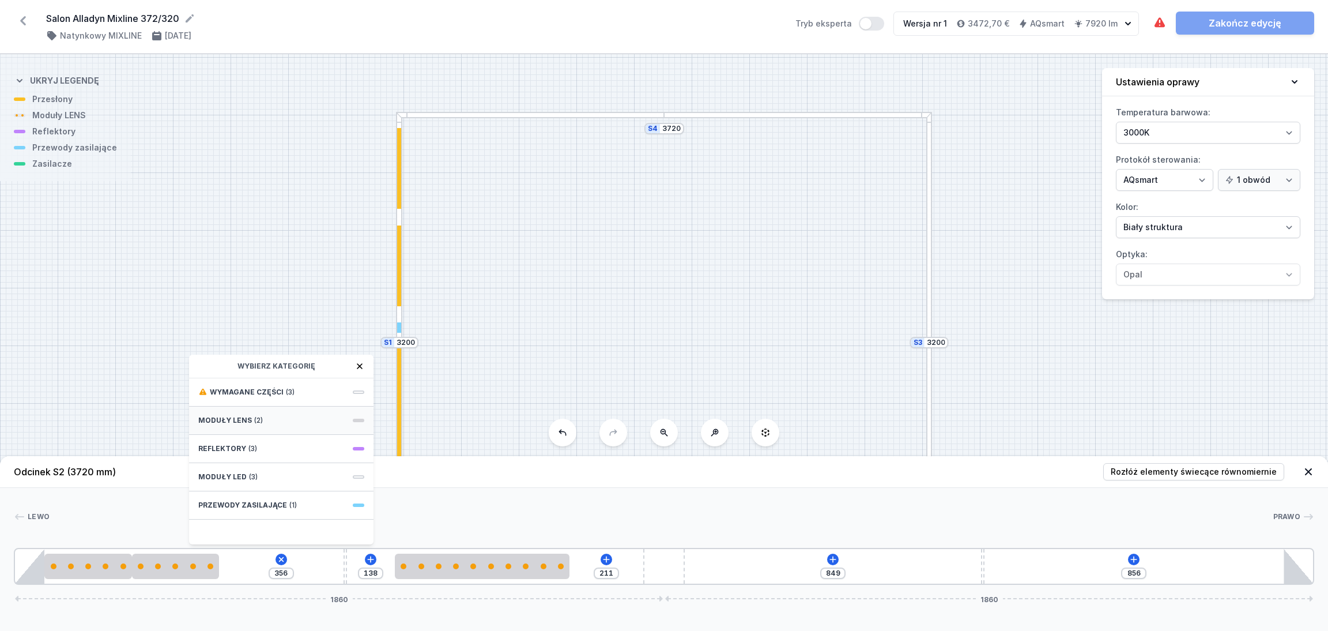
click at [262, 421] on div "Moduły LENS (2)" at bounding box center [281, 420] width 184 height 28
click at [257, 523] on span "5 LENS module 250mm 26°" at bounding box center [281, 521] width 166 height 12
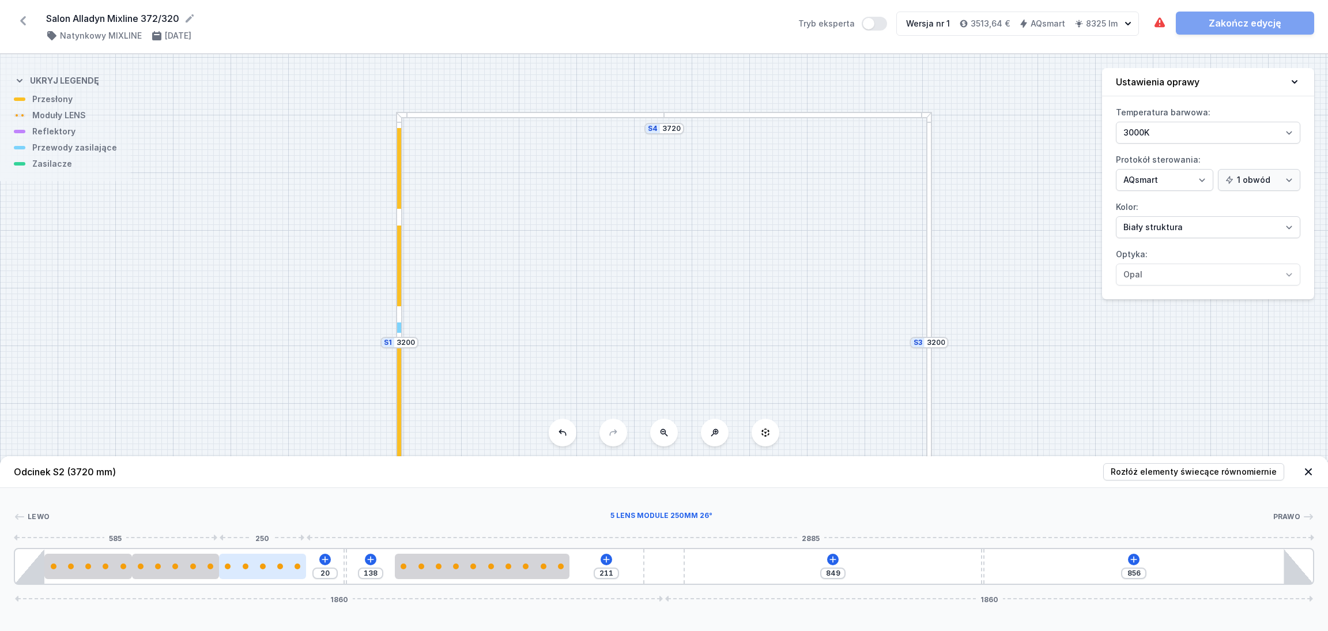
type input "17"
type input "86"
type input "106"
type input "85"
type input "21"
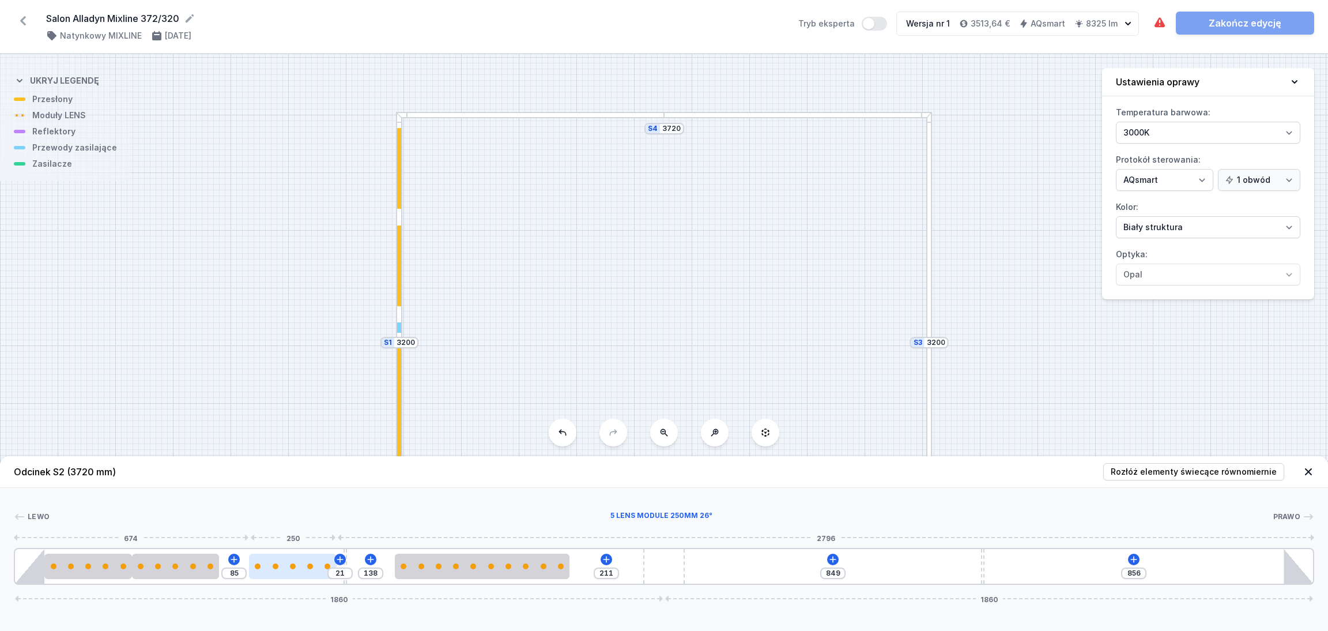
type input "83"
type input "23"
drag, startPoint x: 262, startPoint y: 572, endPoint x: 285, endPoint y: 571, distance: 23.1
click at [285, 571] on div at bounding box center [291, 565] width 87 height 25
drag, startPoint x: 186, startPoint y: 571, endPoint x: 209, endPoint y: 567, distance: 23.4
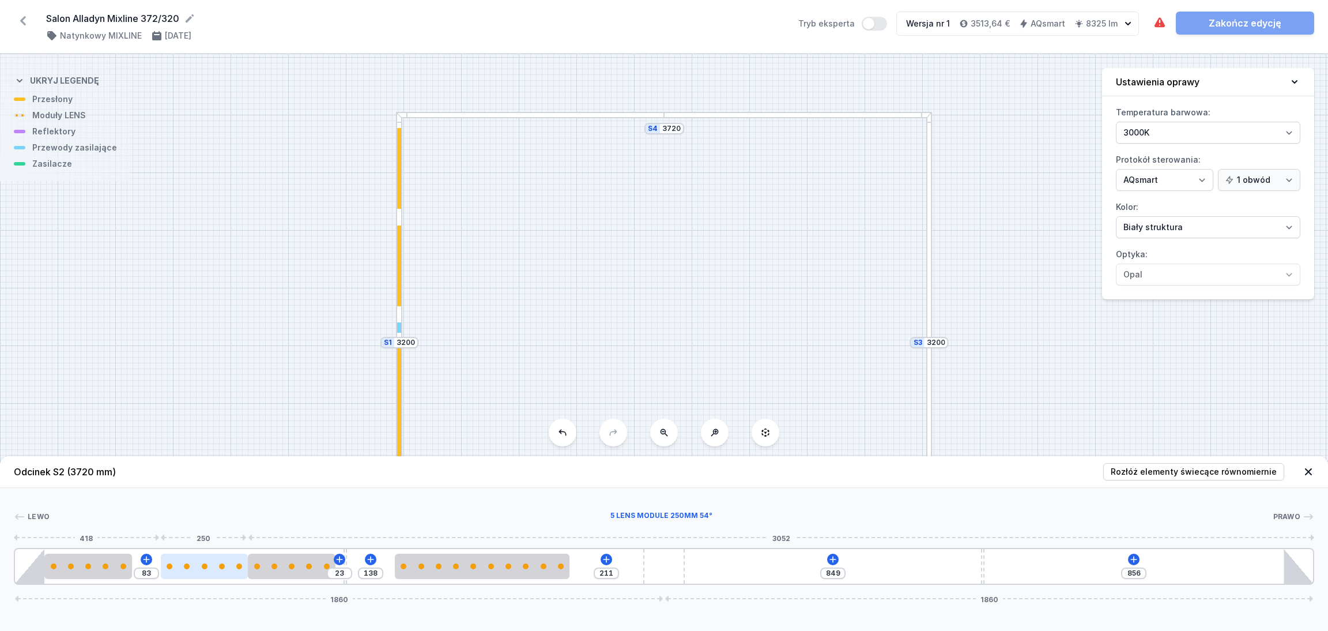
click at [209, 567] on div at bounding box center [204, 565] width 87 height 25
drag, startPoint x: 116, startPoint y: 571, endPoint x: 138, endPoint y: 568, distance: 22.2
click at [138, 568] on div at bounding box center [117, 565] width 87 height 25
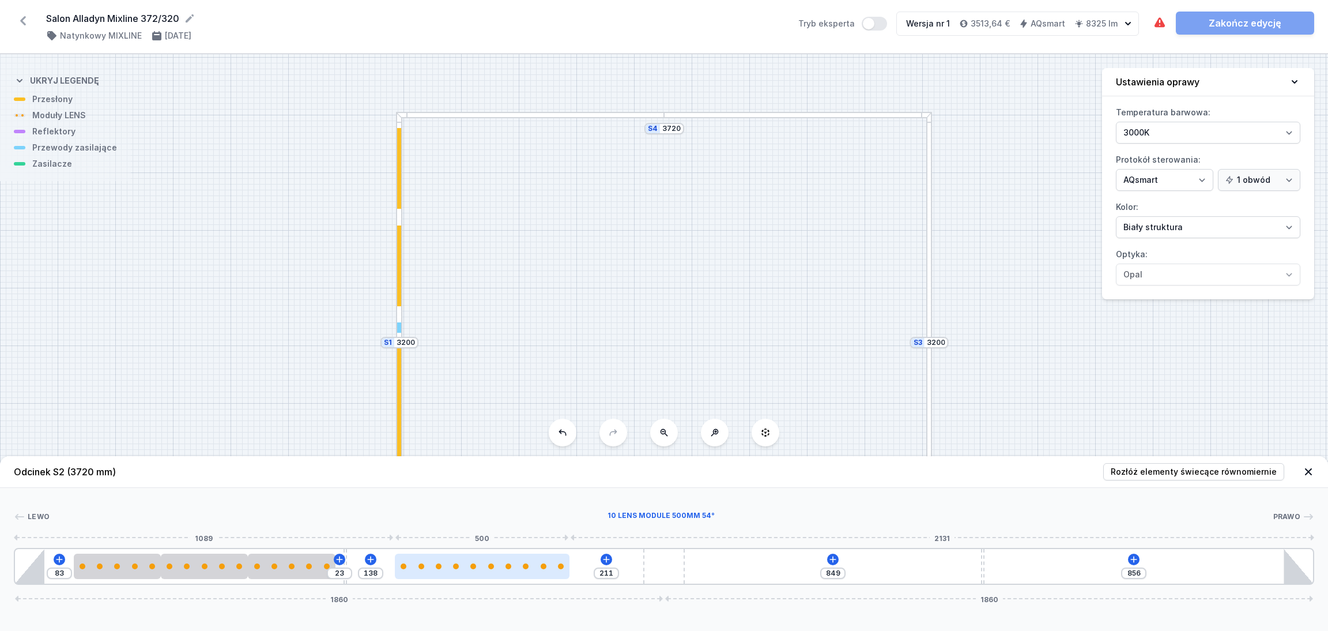
click at [480, 571] on div at bounding box center [482, 565] width 175 height 25
select select "2668"
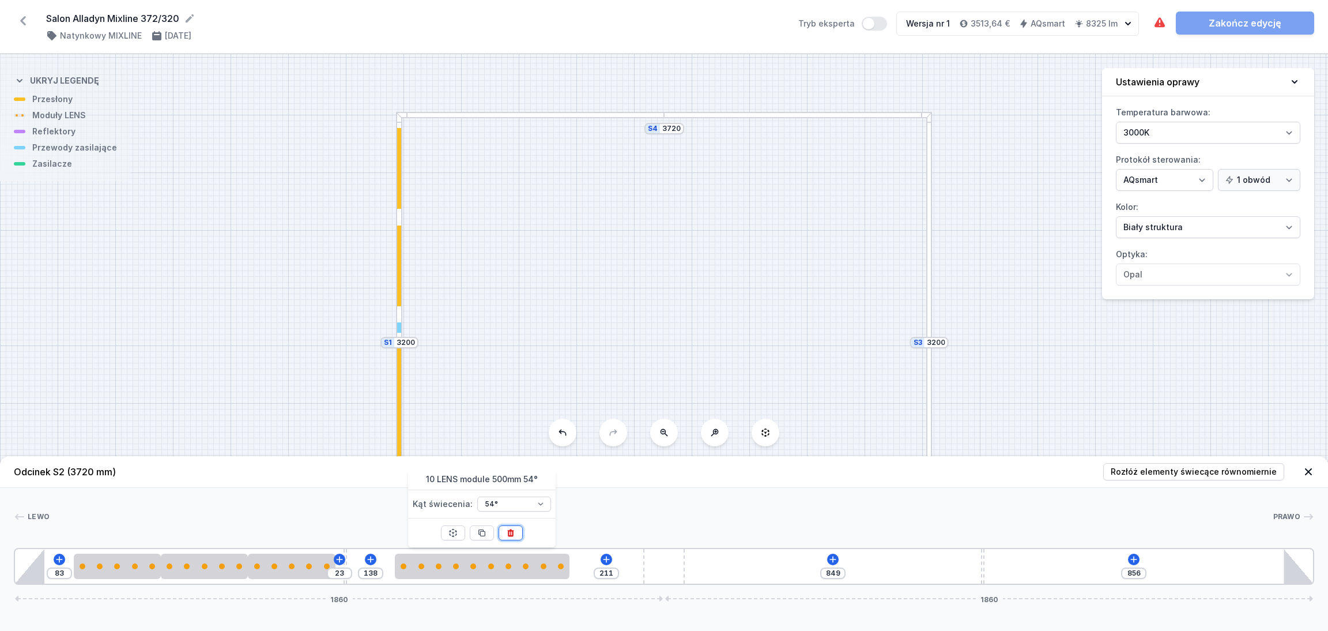
click at [511, 537] on icon at bounding box center [510, 532] width 9 height 9
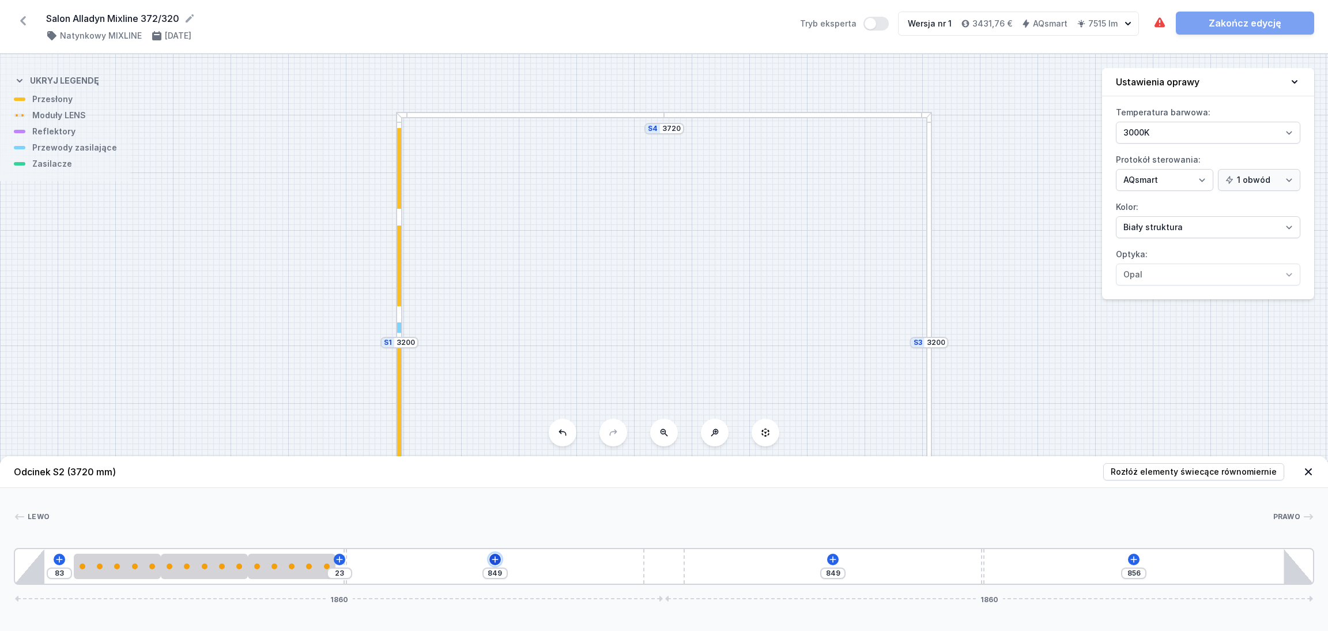
click at [496, 557] on icon at bounding box center [495, 559] width 9 height 9
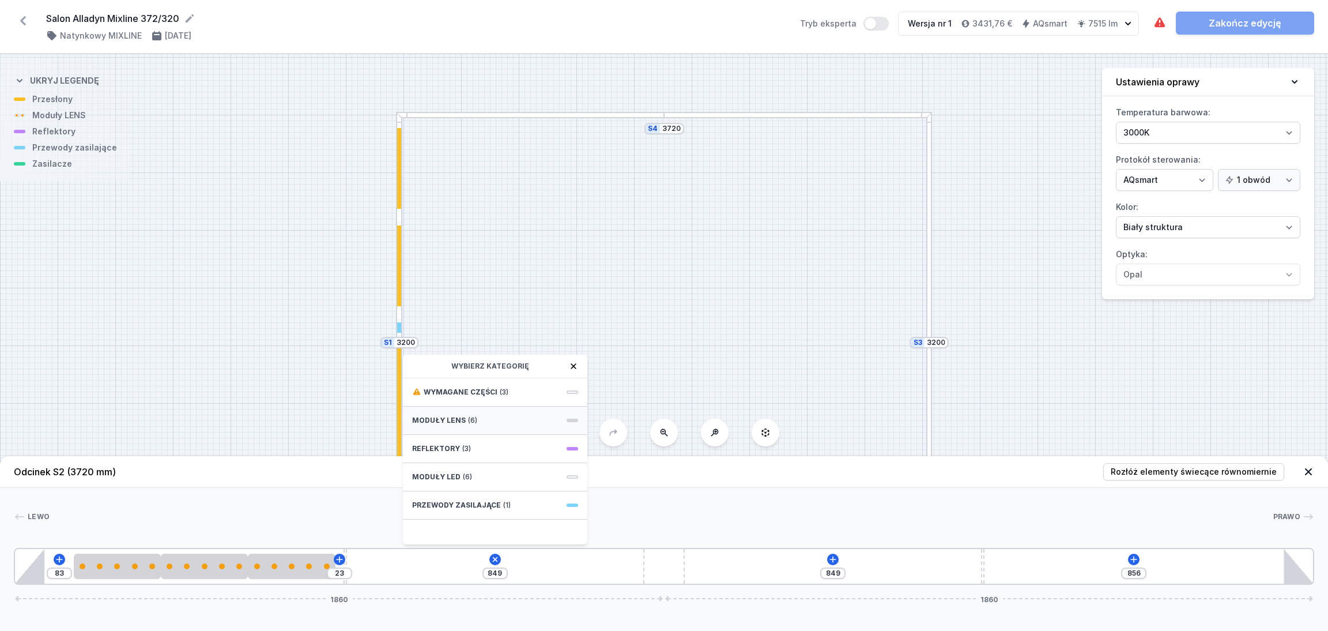
click at [484, 415] on div "Moduły LENS (6)" at bounding box center [495, 420] width 184 height 28
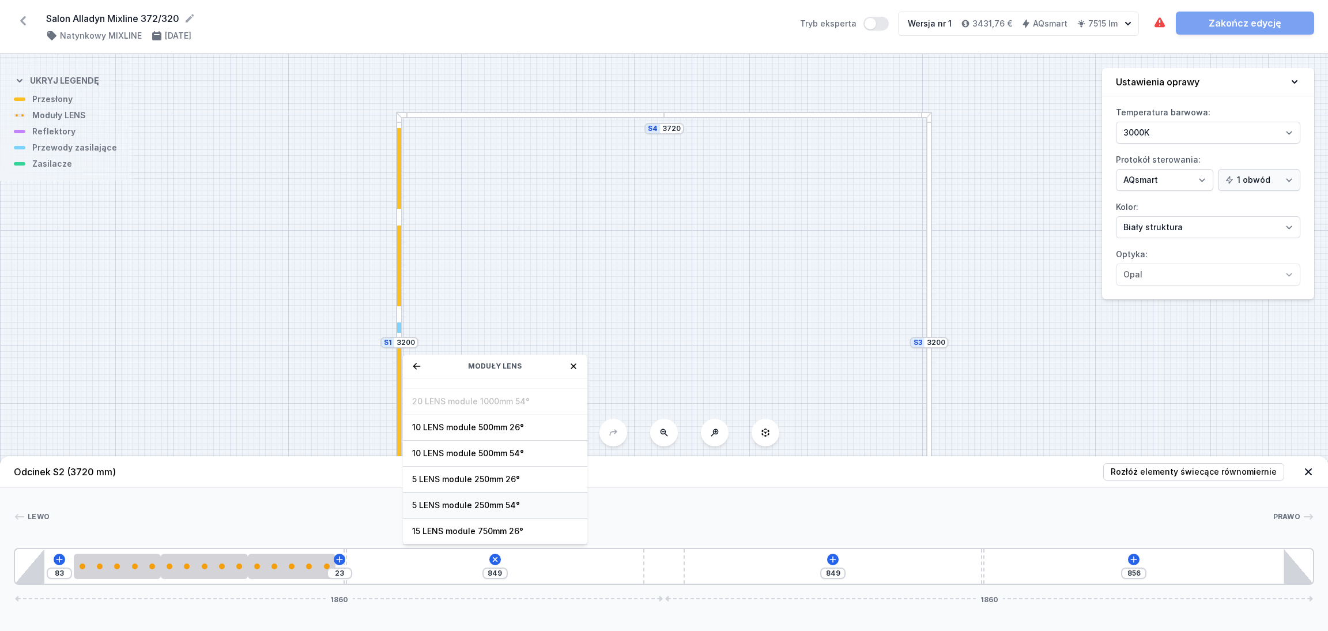
click at [472, 502] on span "5 LENS module 250mm 54°" at bounding box center [495, 505] width 166 height 12
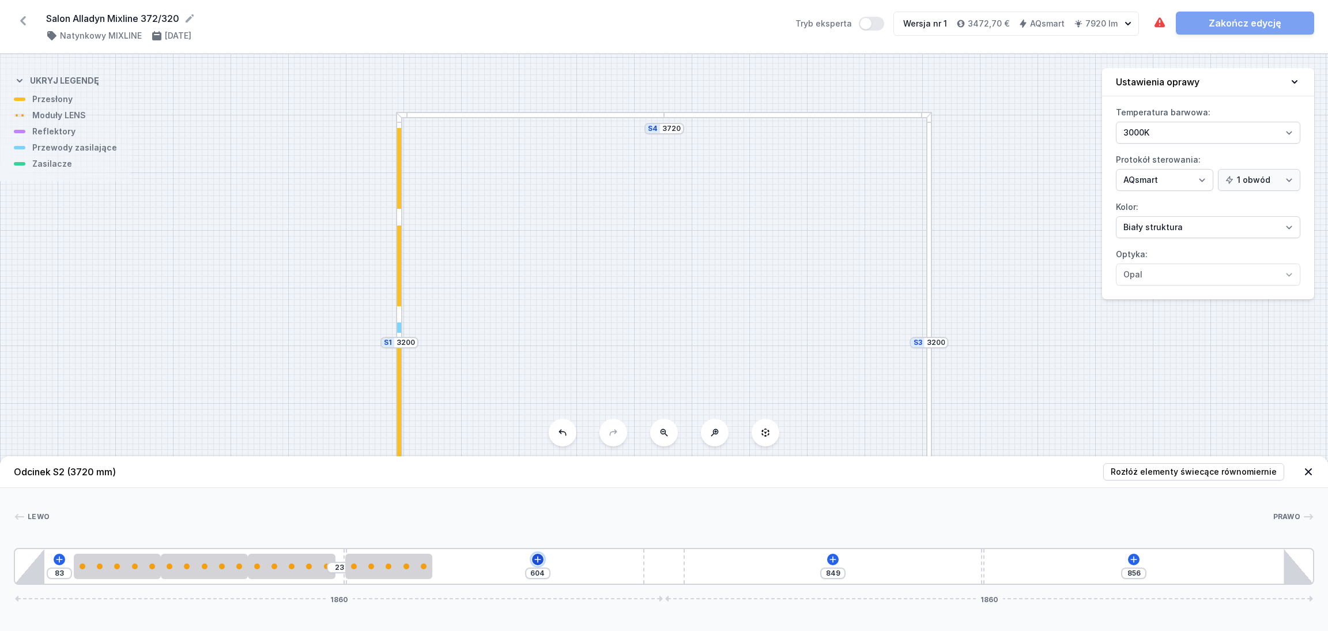
click at [541, 555] on icon at bounding box center [537, 559] width 9 height 9
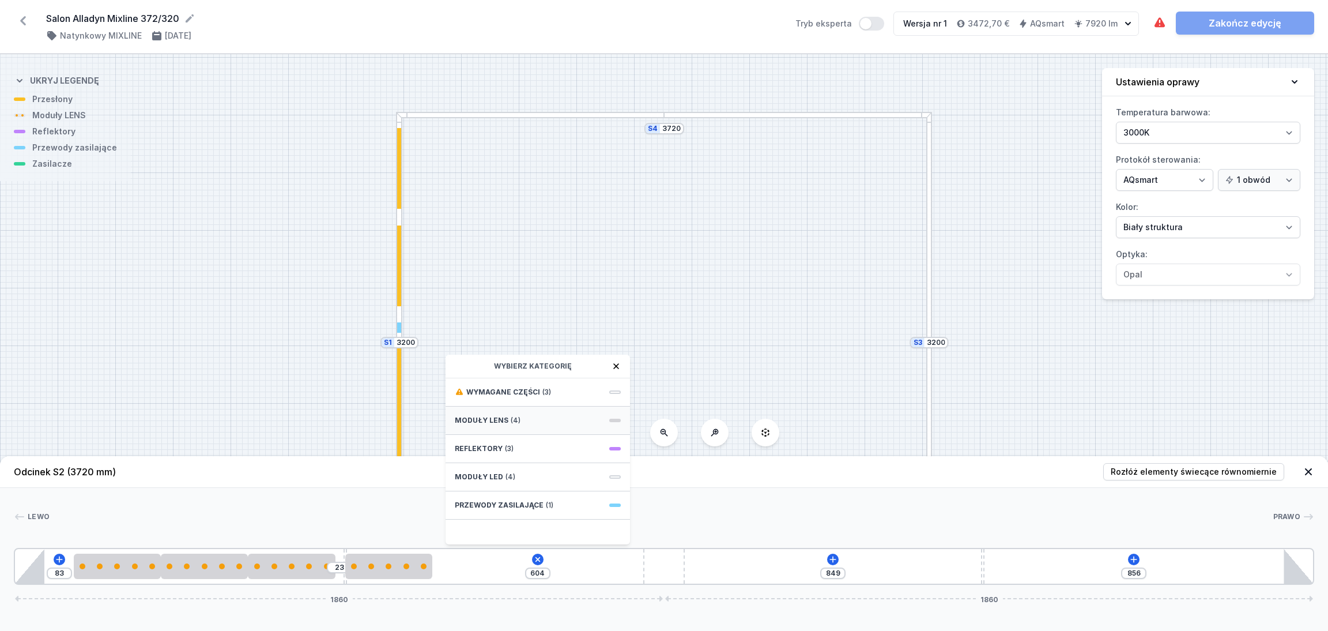
click at [536, 425] on div "Moduły LENS (4)" at bounding box center [538, 420] width 184 height 28
click at [514, 504] on span "5 LENS module 250mm 54°" at bounding box center [538, 505] width 166 height 12
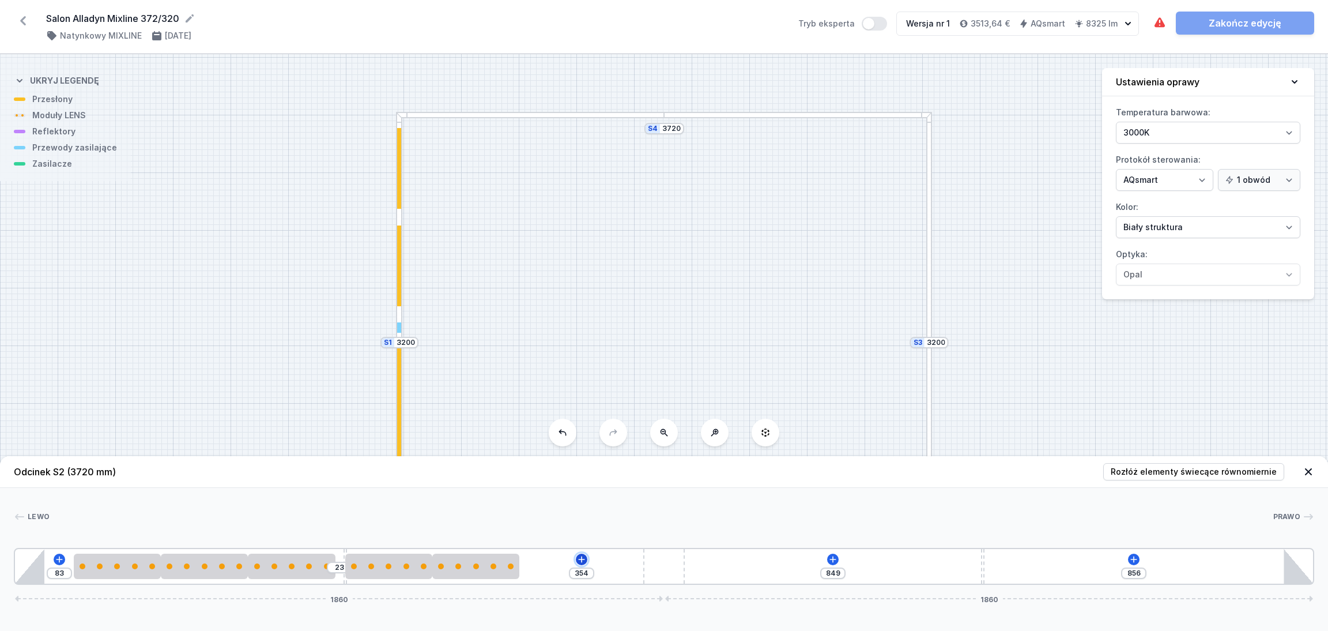
click at [583, 558] on icon at bounding box center [581, 559] width 9 height 9
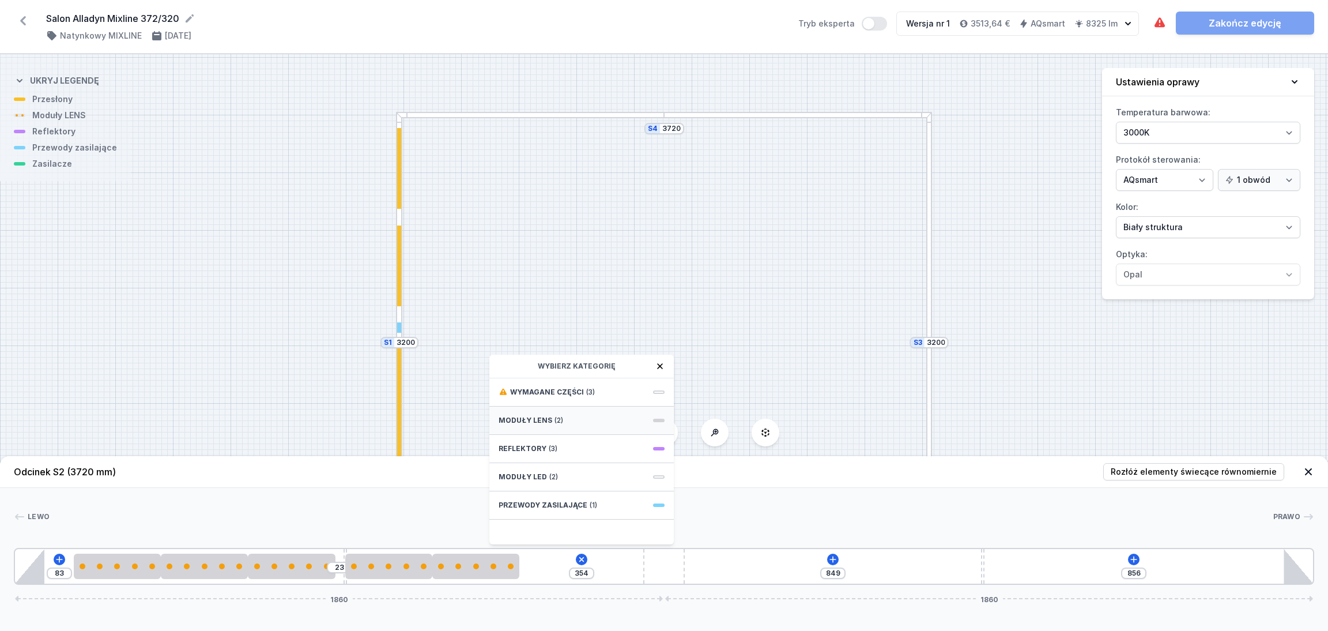
click at [566, 415] on div "Moduły LENS (2)" at bounding box center [581, 420] width 184 height 28
click at [544, 504] on span "5 LENS module 250mm 54°" at bounding box center [582, 505] width 166 height 12
type input "104"
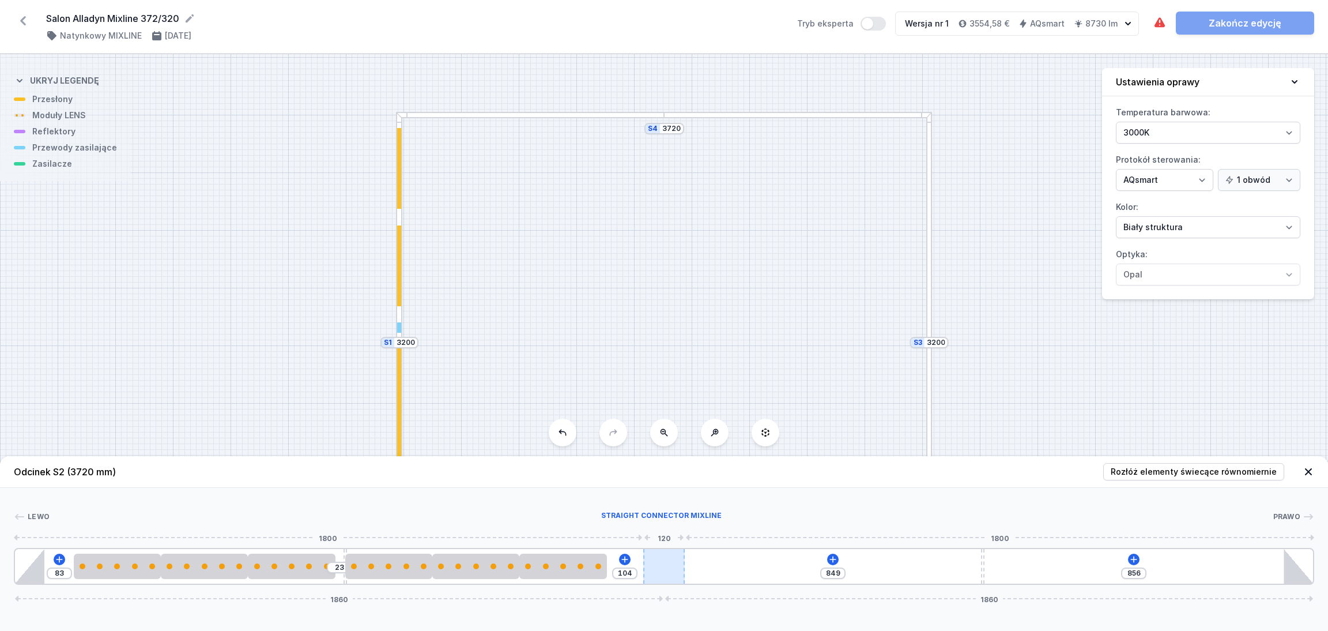
click at [657, 569] on div at bounding box center [664, 566] width 42 height 35
click at [624, 560] on icon at bounding box center [625, 559] width 6 height 6
click at [405, 508] on div "[PERSON_NAME] 1 2 2 3 4 2 2 2 5 4 1 83 23 104 849 856 1860 1860 168 250 250 250…" at bounding box center [664, 536] width 1328 height 97
click at [624, 556] on icon at bounding box center [624, 559] width 9 height 9
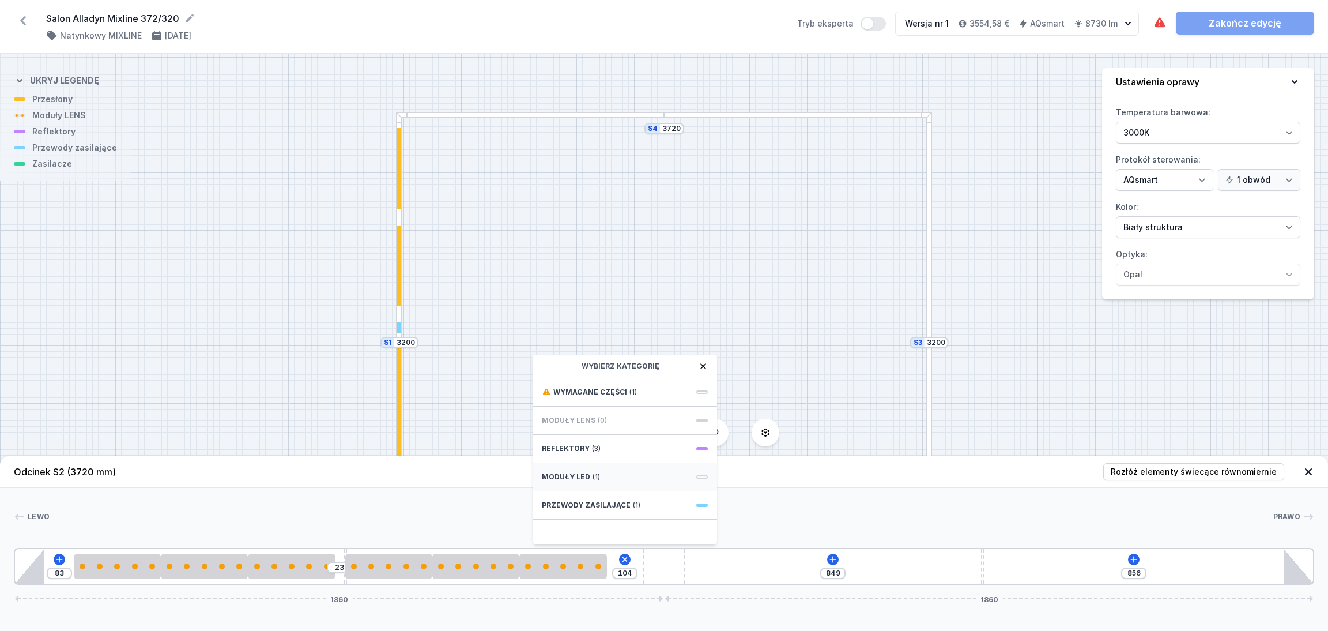
click at [628, 473] on div "Moduły LED (1)" at bounding box center [625, 477] width 184 height 28
click at [589, 401] on span "LED opal module 140mm" at bounding box center [625, 401] width 166 height 12
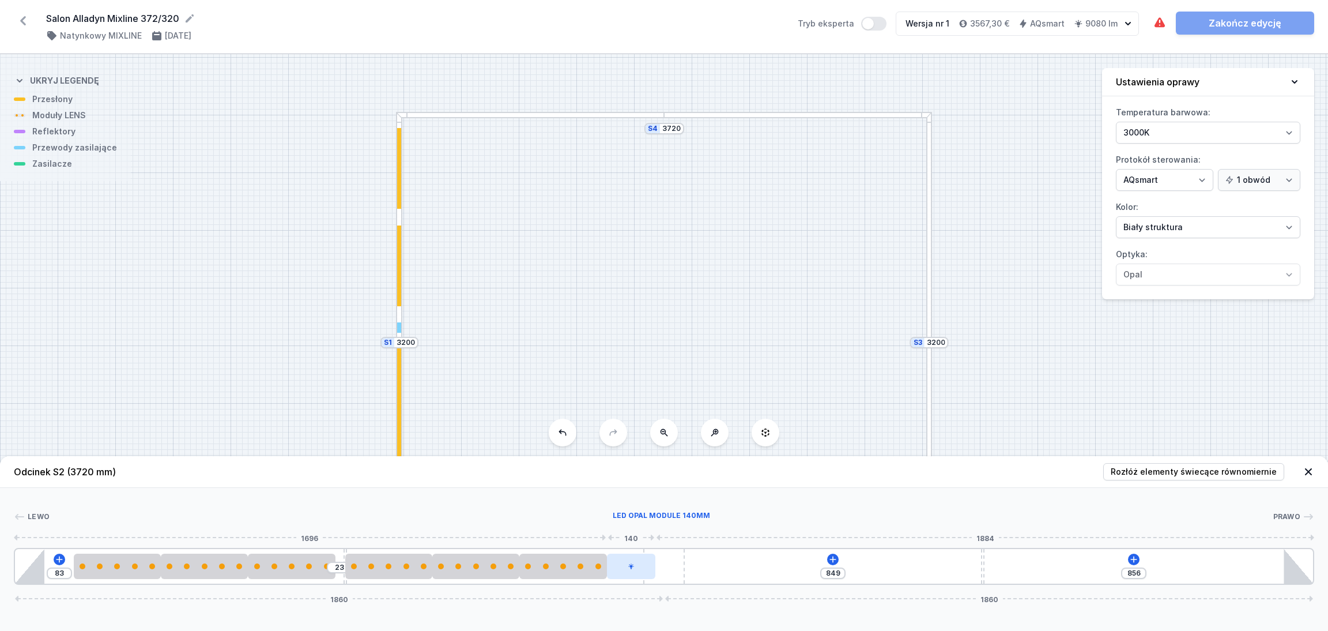
click at [636, 570] on div at bounding box center [631, 565] width 49 height 25
click at [663, 527] on button at bounding box center [660, 532] width 24 height 15
click at [832, 555] on icon at bounding box center [832, 559] width 9 height 9
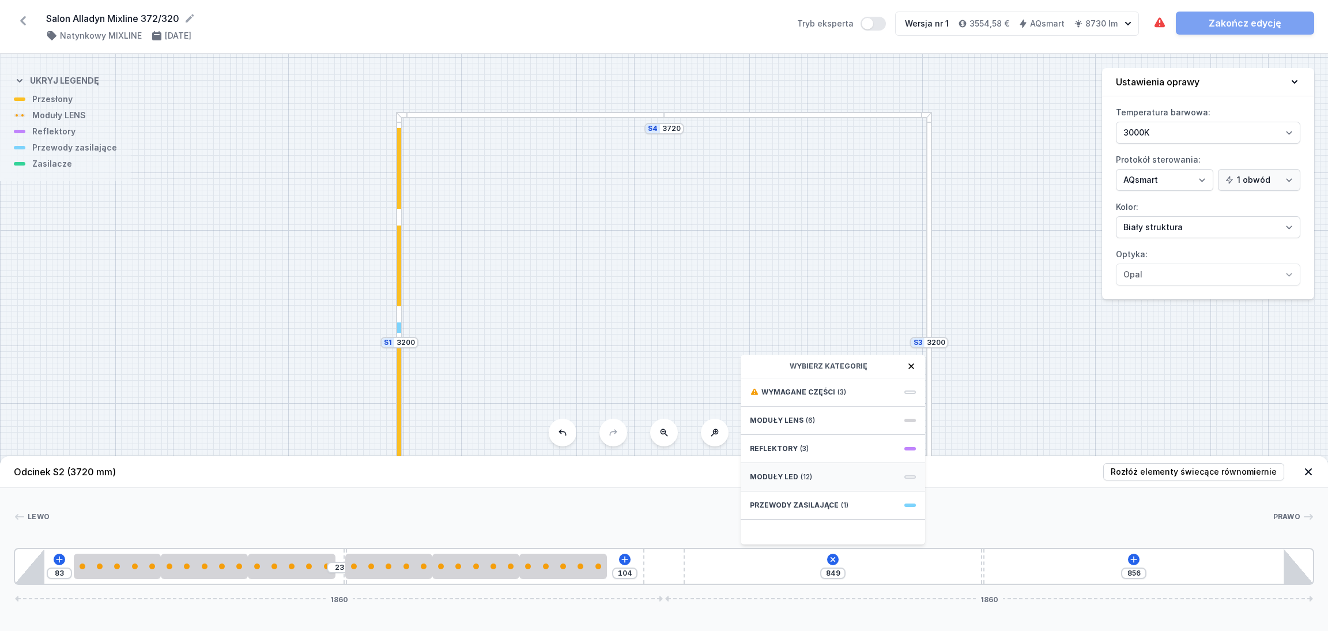
click at [824, 474] on div "Moduły LED (12)" at bounding box center [833, 477] width 184 height 28
click at [800, 411] on span "LED opal module 560mm" at bounding box center [833, 417] width 166 height 12
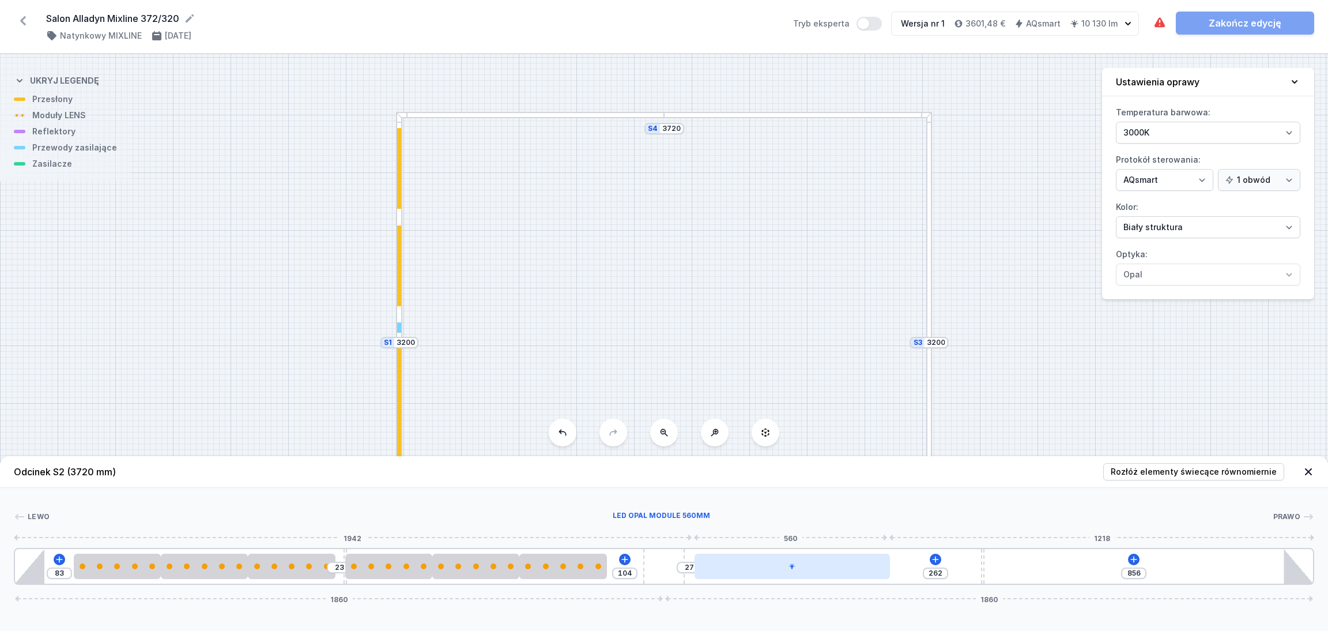
type input "249"
type input "40"
type input "247"
type input "42"
type input "239"
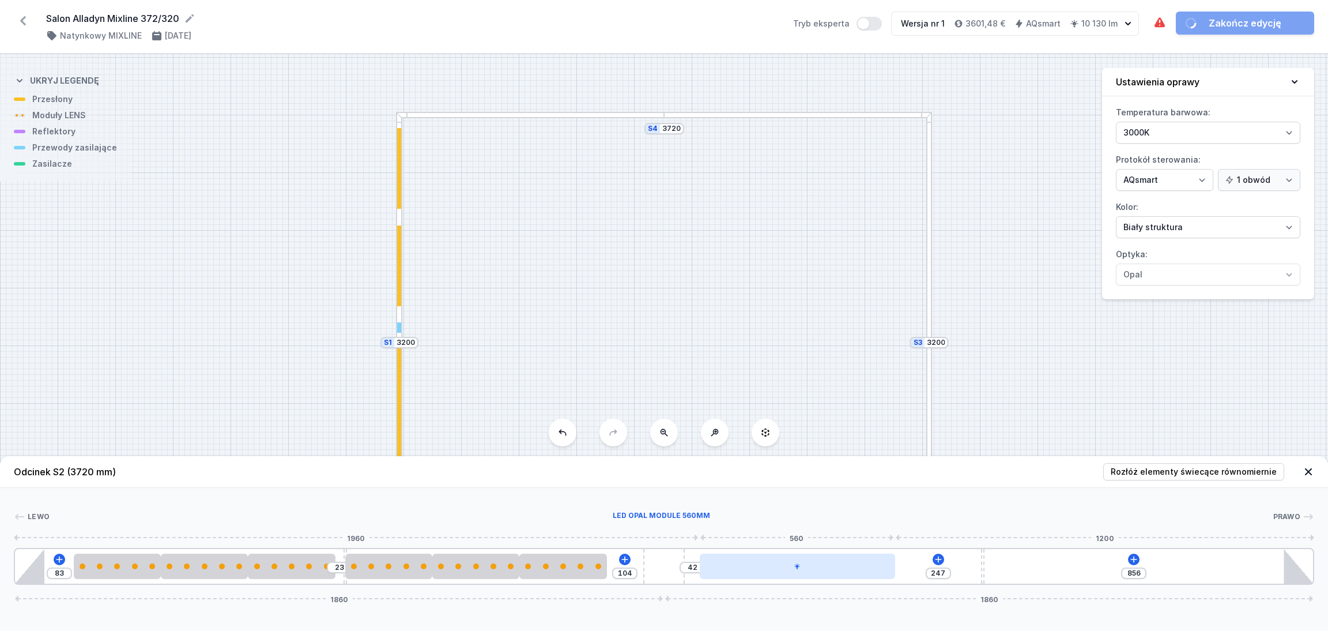
type input "50"
drag, startPoint x: 743, startPoint y: 574, endPoint x: 794, endPoint y: 567, distance: 51.3
click at [794, 567] on div at bounding box center [800, 565] width 195 height 25
click at [658, 569] on div at bounding box center [664, 566] width 42 height 35
type input "275"
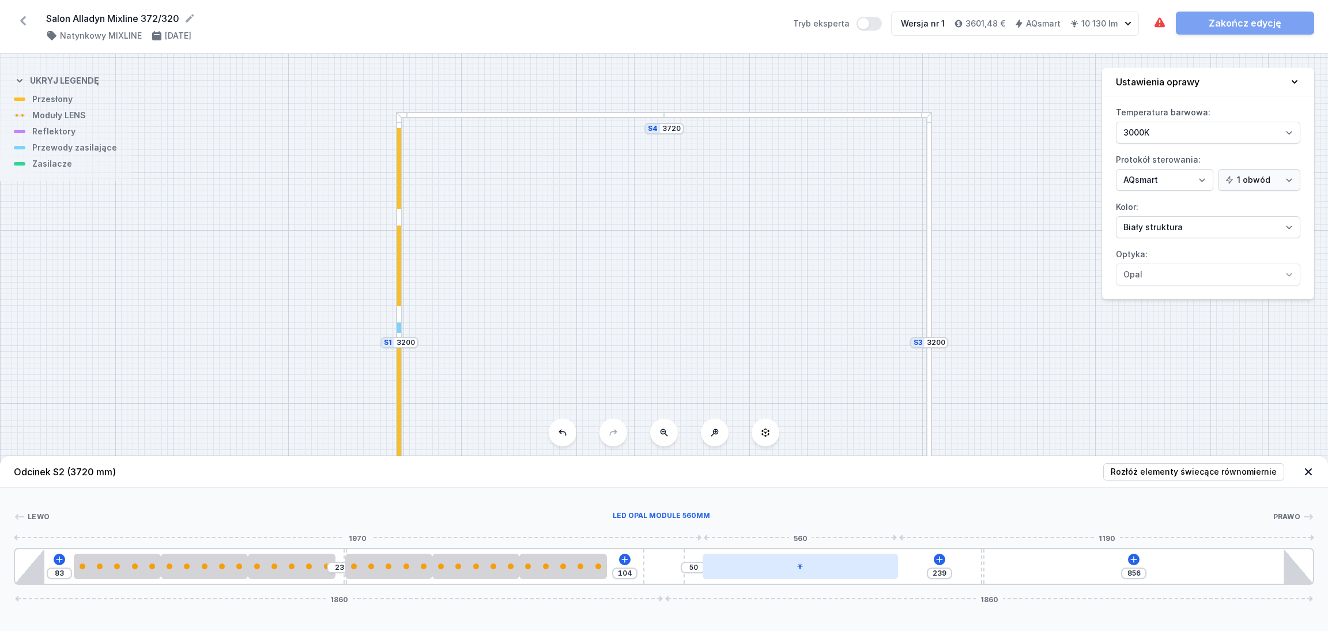
type input "14"
click at [805, 568] on div at bounding box center [787, 565] width 195 height 25
type input "281"
type input "8"
type input "187"
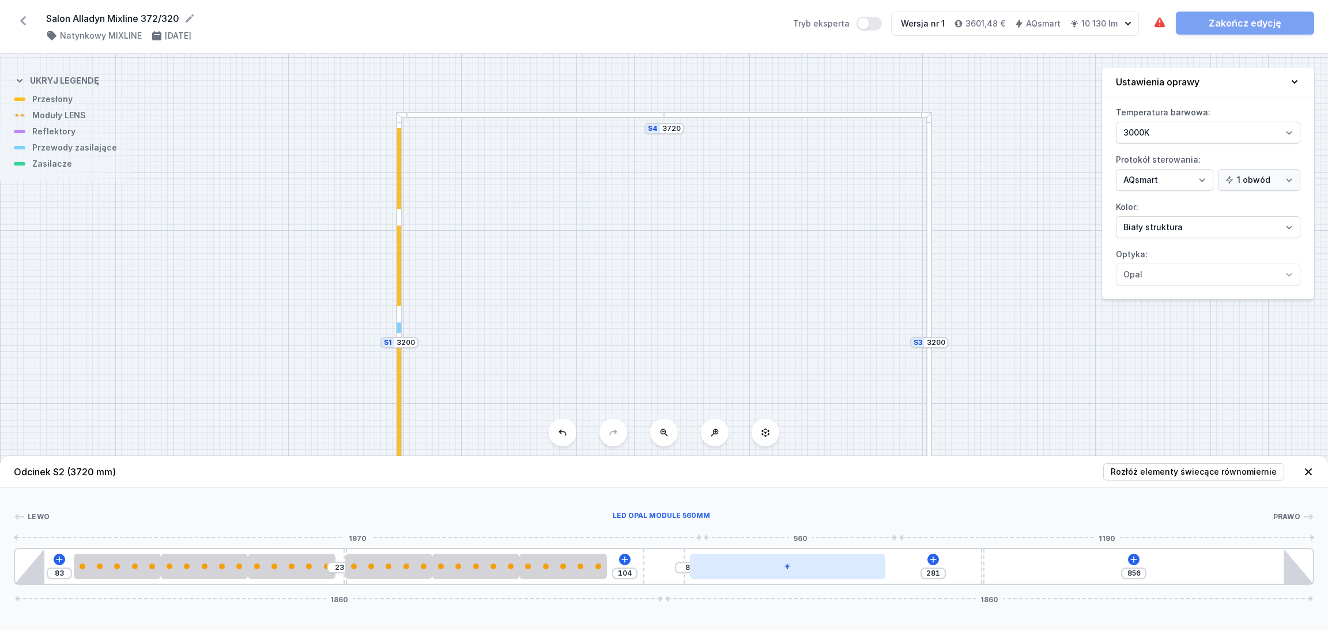
type input "102"
type input "132"
type input "157"
type input "111"
type input "178"
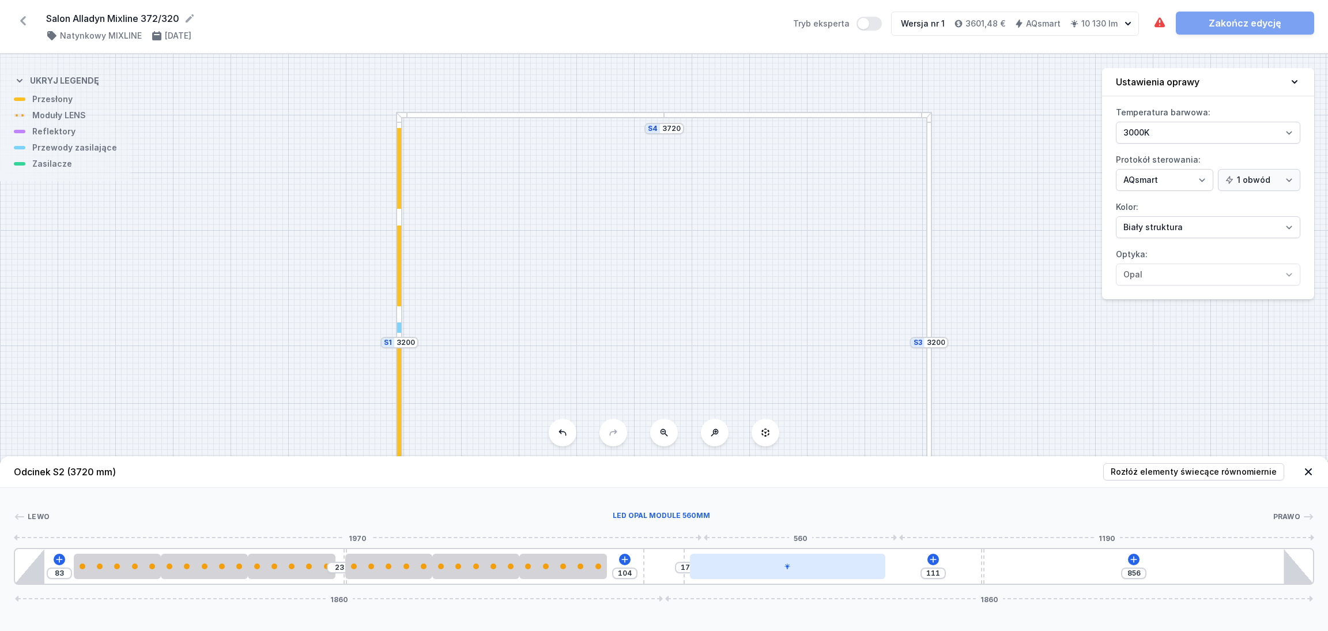
type input "109"
type input "180"
type input "106"
type input "183"
type input "82"
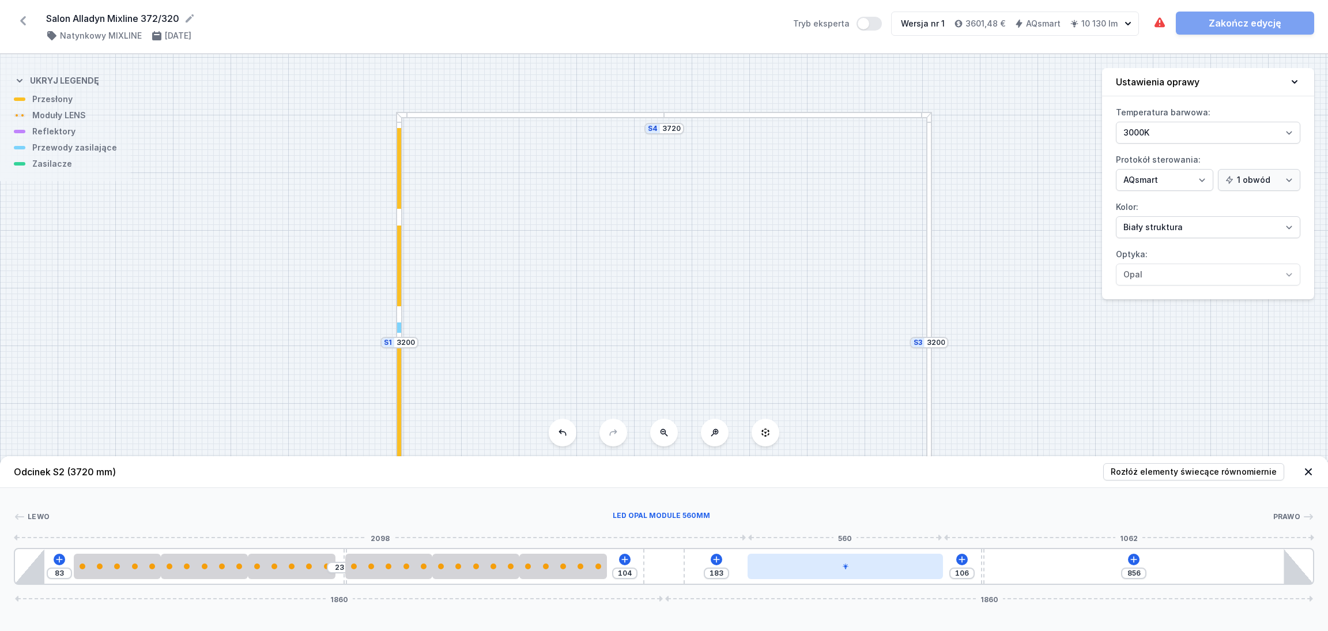
type input "207"
type input "72"
type input "217"
type input "67"
type input "222"
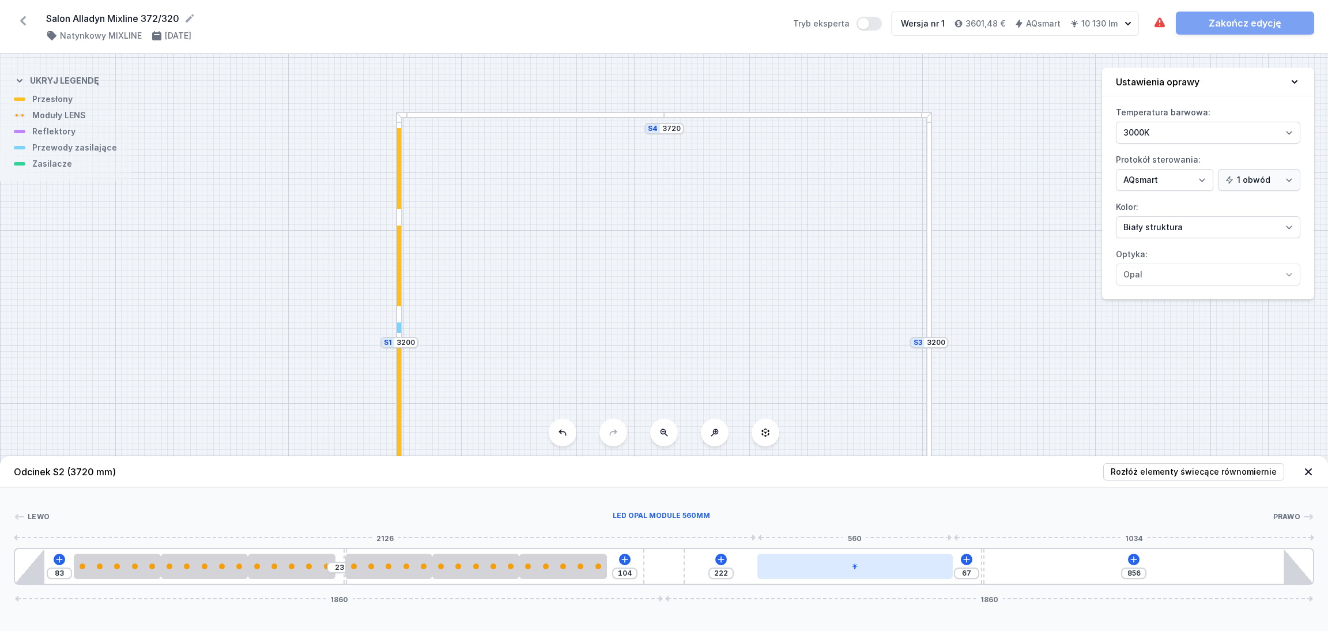
type input "64"
drag, startPoint x: 805, startPoint y: 568, endPoint x: 893, endPoint y: 565, distance: 87.7
click at [893, 565] on div at bounding box center [861, 565] width 195 height 25
click at [723, 556] on icon at bounding box center [723, 559] width 9 height 9
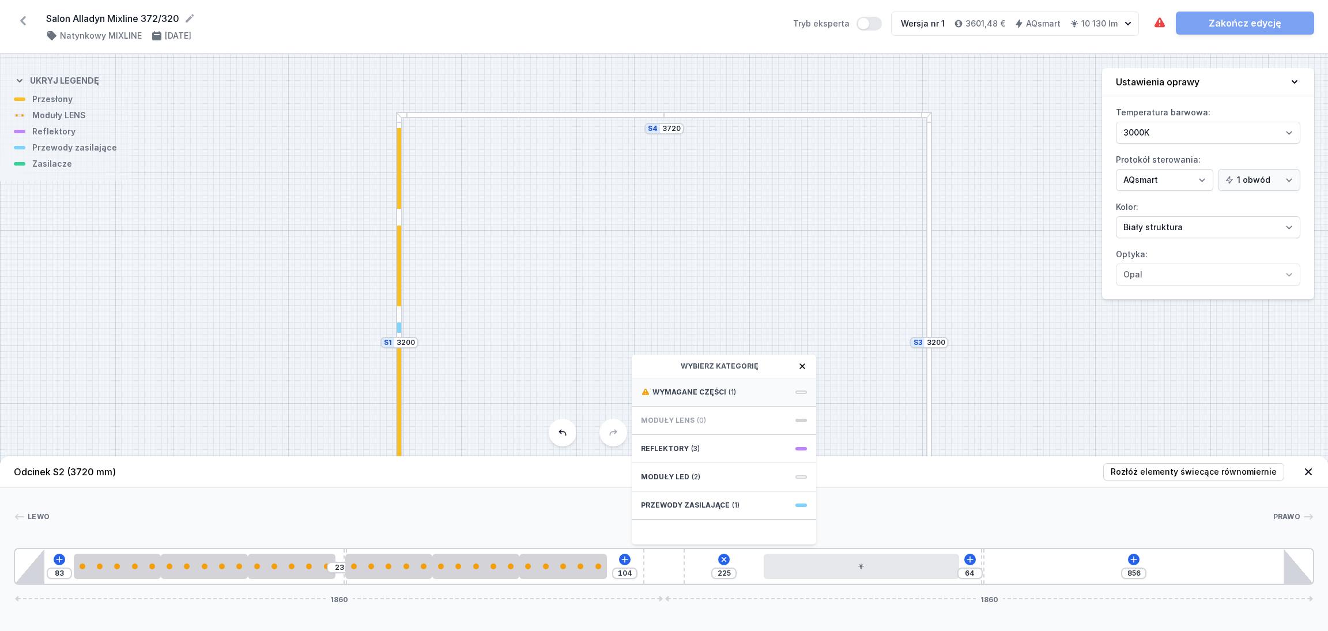
click at [707, 387] on span "Wymagane części" at bounding box center [690, 391] width 74 height 9
click at [683, 464] on span "Casambi / AQsmart" at bounding box center [724, 469] width 166 height 12
type input "125"
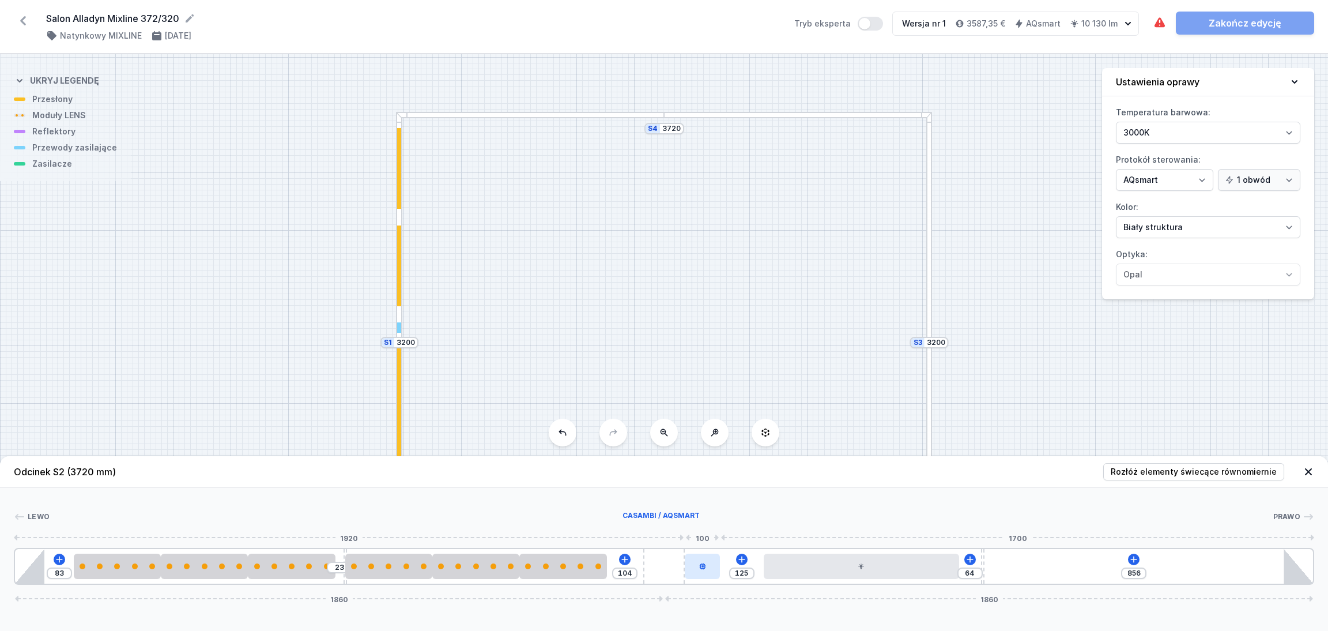
click at [702, 565] on div at bounding box center [702, 565] width 35 height 25
click at [969, 556] on icon at bounding box center [970, 559] width 9 height 9
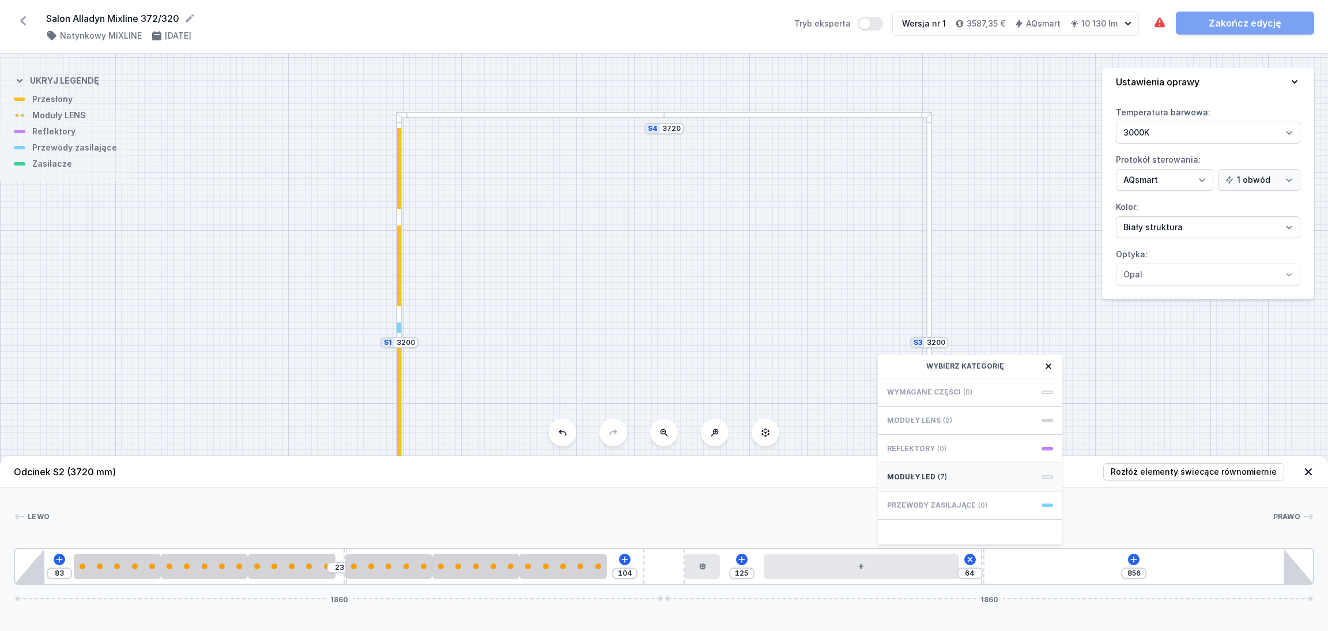
click at [963, 481] on div "Moduły LED (7)" at bounding box center [970, 477] width 184 height 28
click at [945, 425] on span "LED opal module 280mm" at bounding box center [970, 427] width 166 height 12
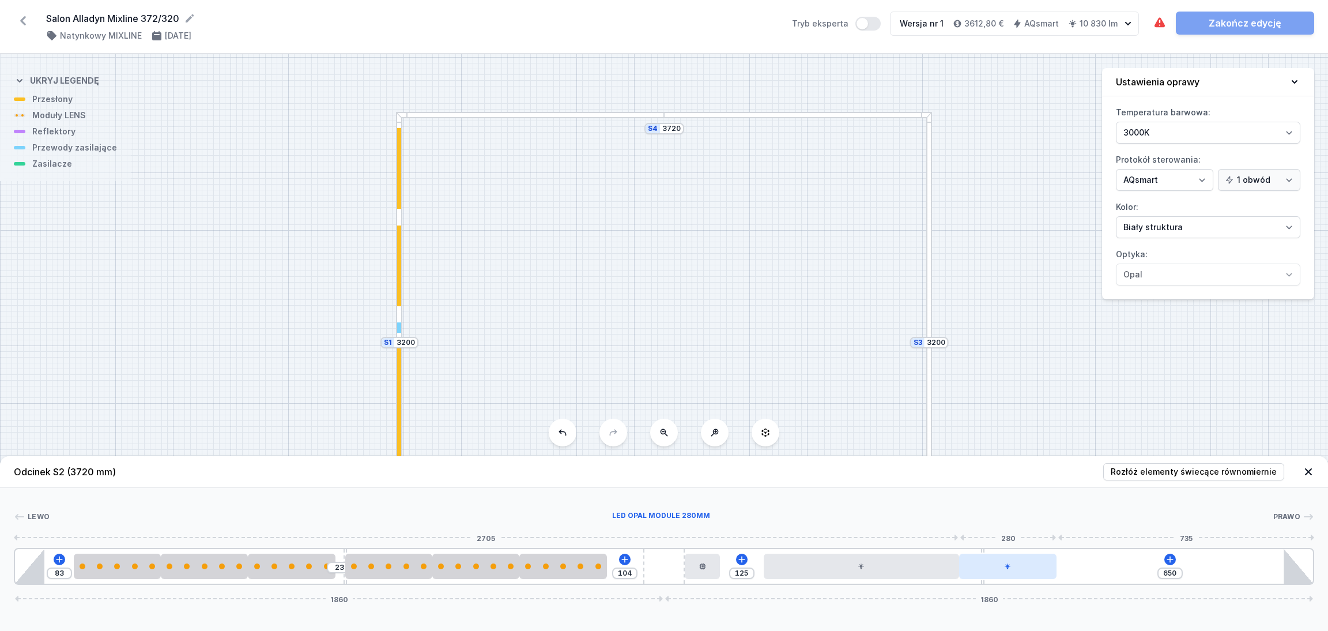
drag, startPoint x: 1016, startPoint y: 571, endPoint x: 1046, endPoint y: 566, distance: 30.5
click at [1046, 566] on div at bounding box center [1008, 565] width 98 height 25
drag, startPoint x: 1011, startPoint y: 571, endPoint x: 1047, endPoint y: 569, distance: 37.0
click at [1047, 569] on div at bounding box center [1028, 565] width 98 height 25
drag, startPoint x: 1021, startPoint y: 575, endPoint x: 1042, endPoint y: 571, distance: 21.0
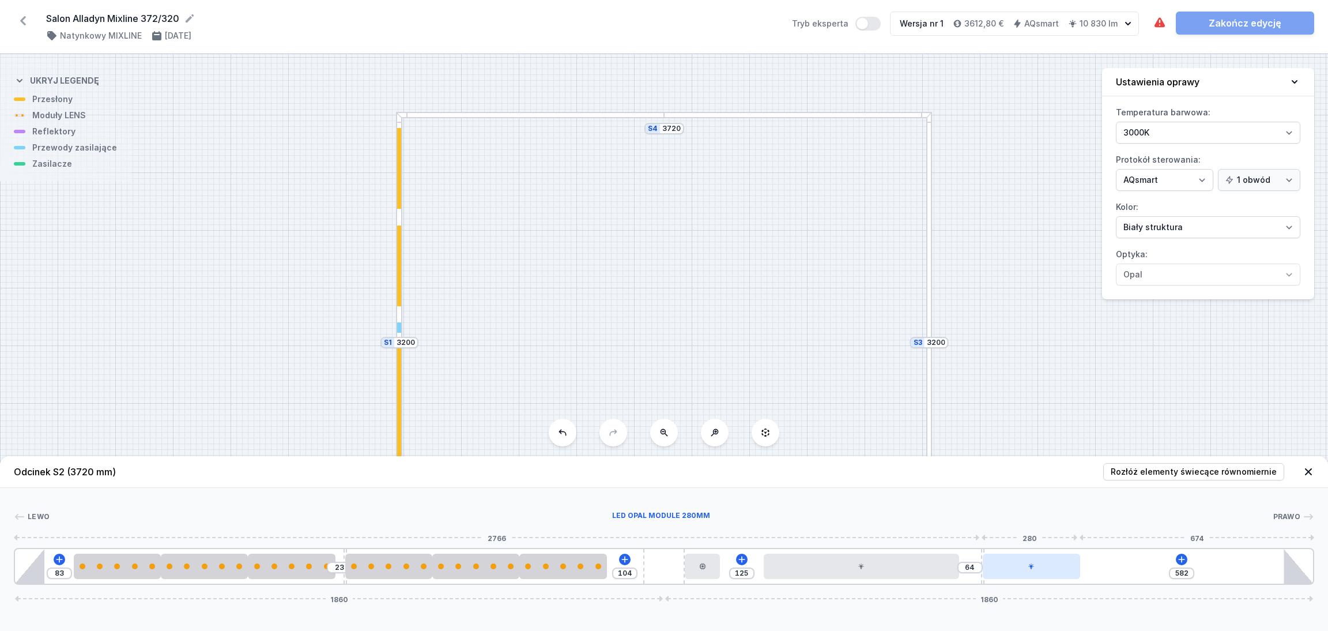
click at [1042, 571] on div at bounding box center [1032, 565] width 98 height 25
click at [1184, 555] on icon at bounding box center [1181, 559] width 9 height 9
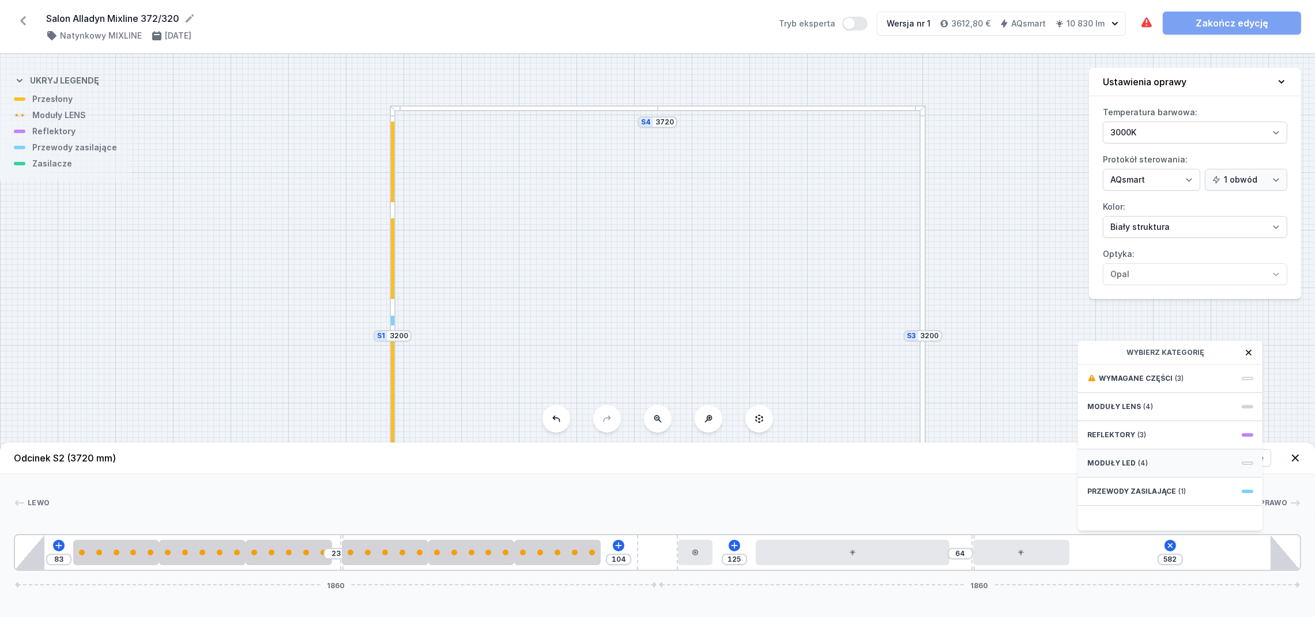
click at [1144, 468] on span "(4)" at bounding box center [1143, 463] width 10 height 9
click at [1126, 409] on span "LED opal module 560mm" at bounding box center [1170, 404] width 166 height 12
type input "22"
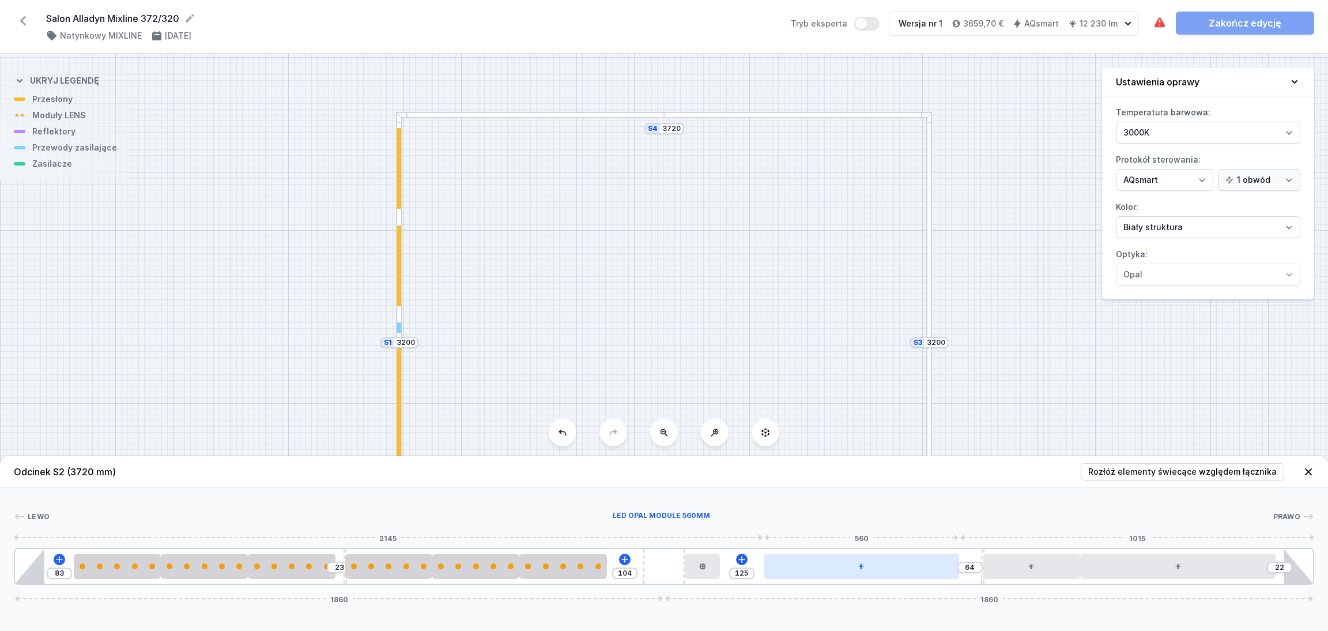
type input "78"
type input "111"
type input "65"
type input "124"
type input "60"
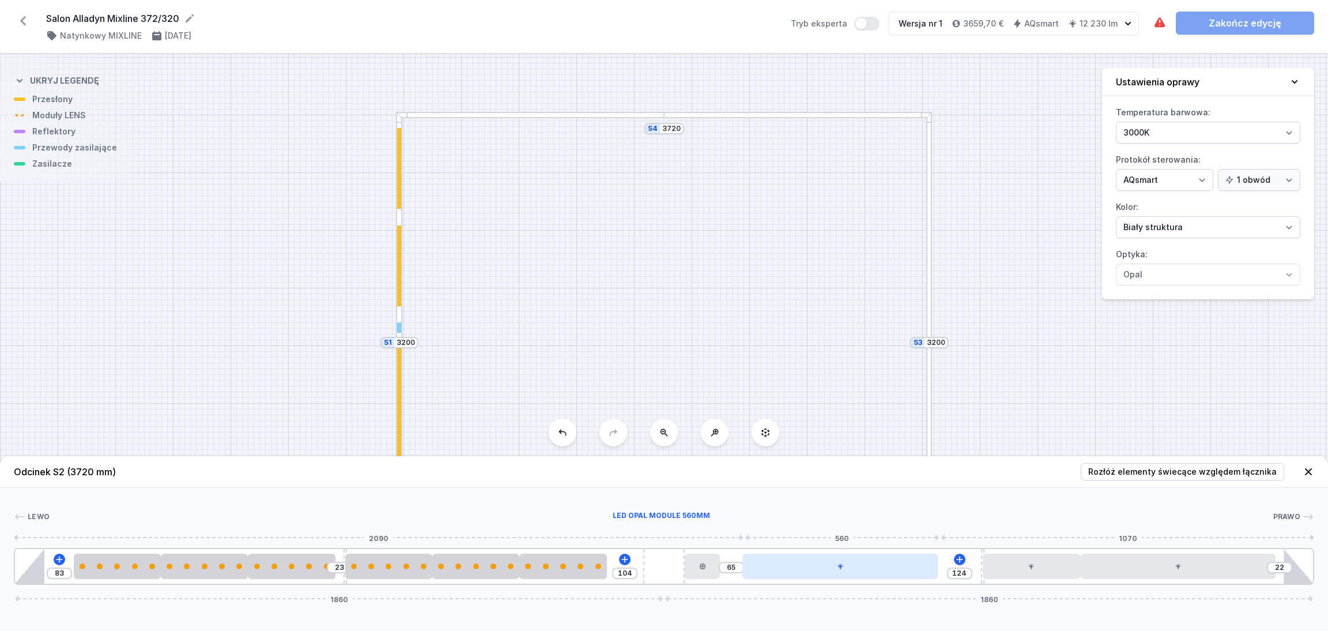
type input "129"
type input "55"
type input "111"
click at [904, 568] on div at bounding box center [844, 565] width 195 height 25
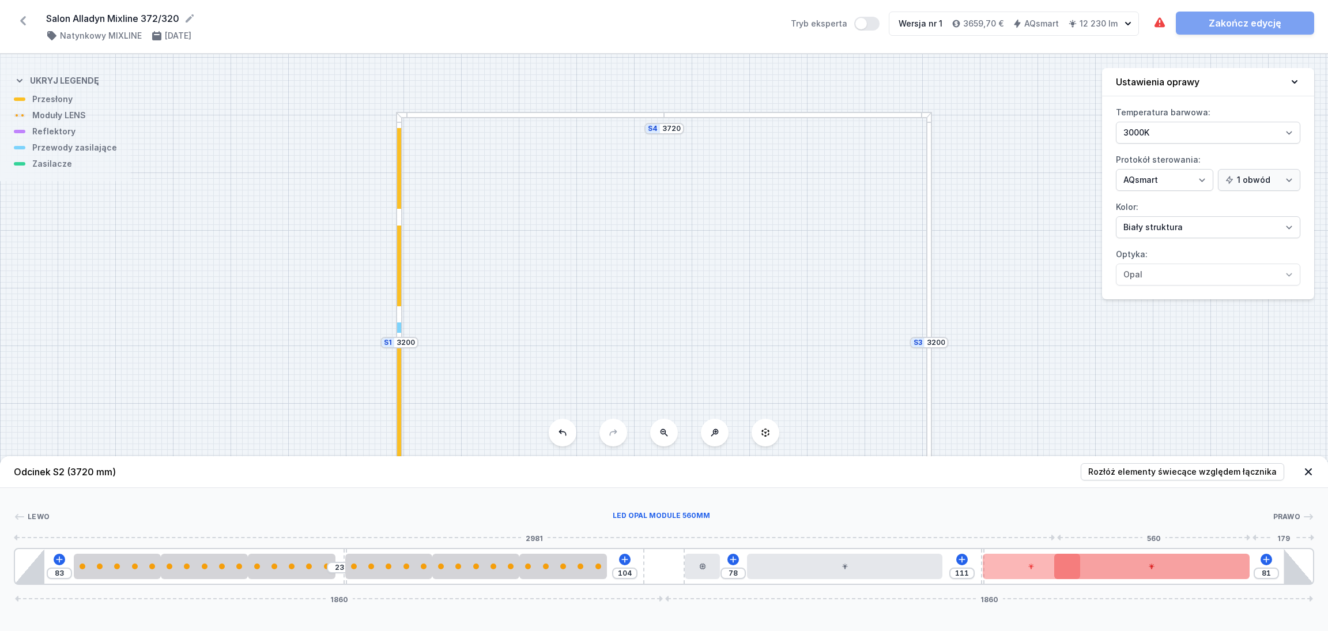
type input "22"
drag, startPoint x: 1113, startPoint y: 575, endPoint x: 1127, endPoint y: 571, distance: 14.4
click at [1127, 571] on div at bounding box center [1177, 565] width 195 height 25
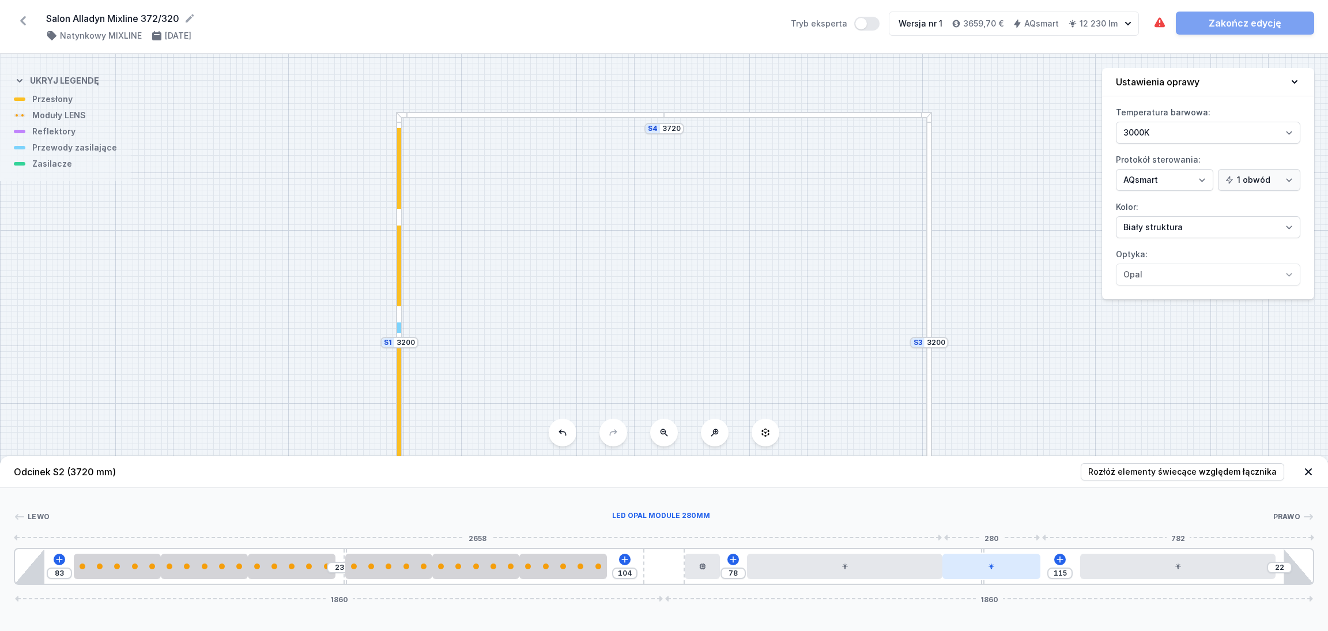
type input "59"
click at [1039, 567] on div at bounding box center [1011, 565] width 98 height 25
type input "81"
drag, startPoint x: 1222, startPoint y: 572, endPoint x: 1215, endPoint y: 572, distance: 6.9
click at [1215, 572] on div at bounding box center [1157, 565] width 195 height 25
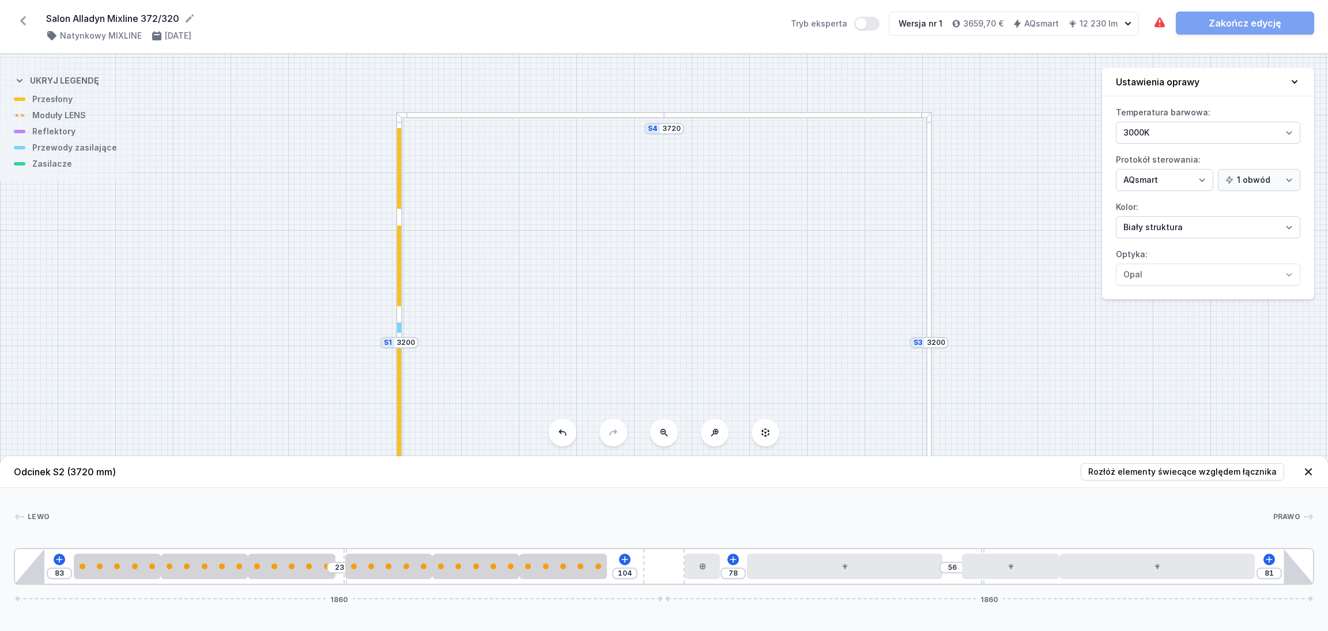
click at [1271, 552] on div "83 23 104 78 56 81 1860 1860" at bounding box center [664, 566] width 1301 height 37
click at [1271, 557] on icon at bounding box center [1269, 559] width 9 height 9
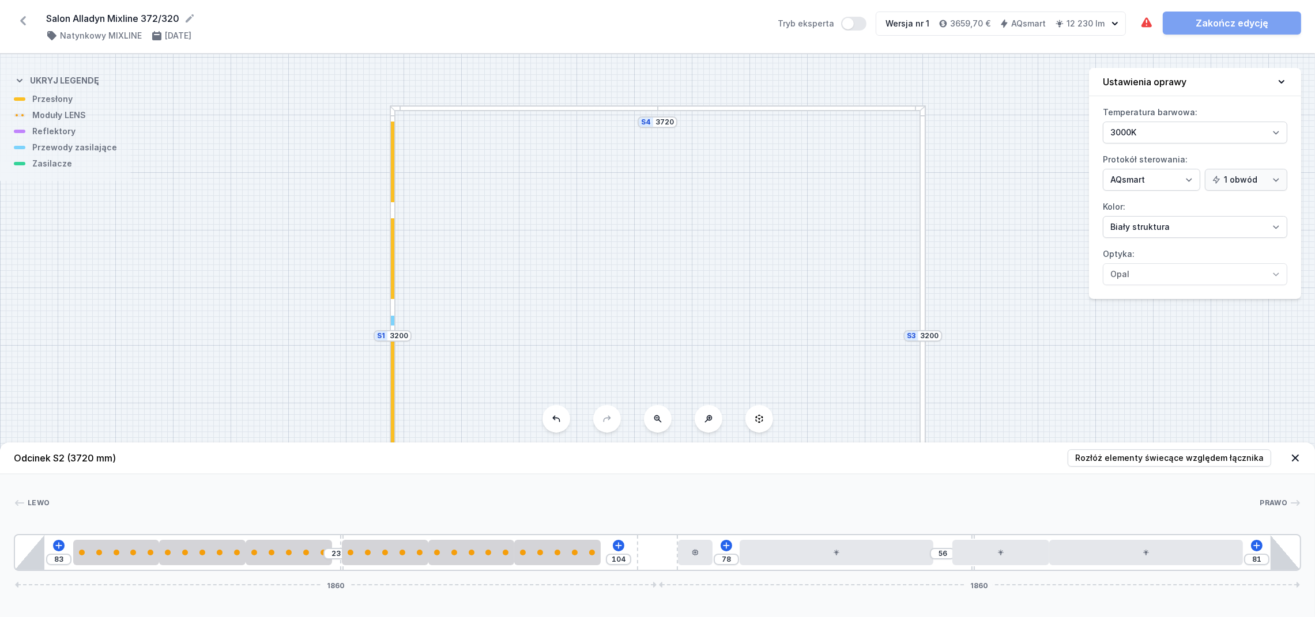
drag, startPoint x: 1061, startPoint y: 515, endPoint x: 1047, endPoint y: 512, distance: 14.1
click at [1061, 509] on div at bounding box center [655, 503] width 1210 height 12
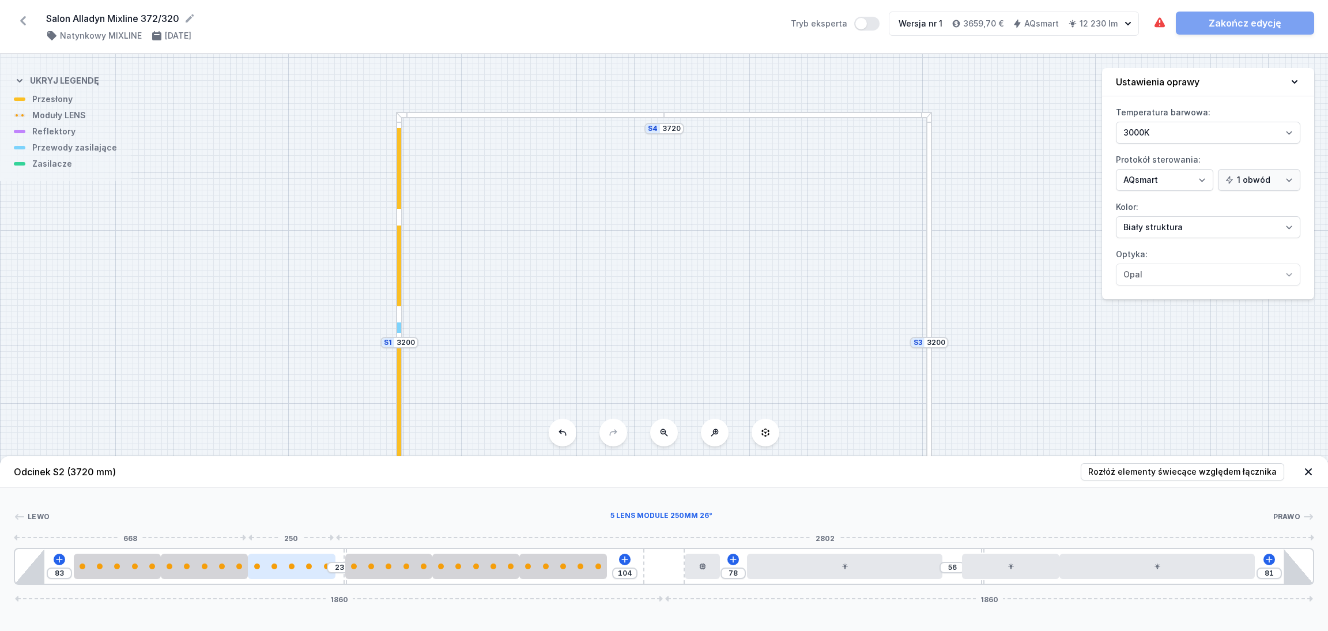
click at [300, 575] on div at bounding box center [291, 565] width 87 height 25
click at [325, 529] on button at bounding box center [320, 532] width 24 height 15
type input "273"
click at [385, 576] on div at bounding box center [388, 565] width 87 height 25
click at [393, 568] on div at bounding box center [388, 566] width 87 height 6
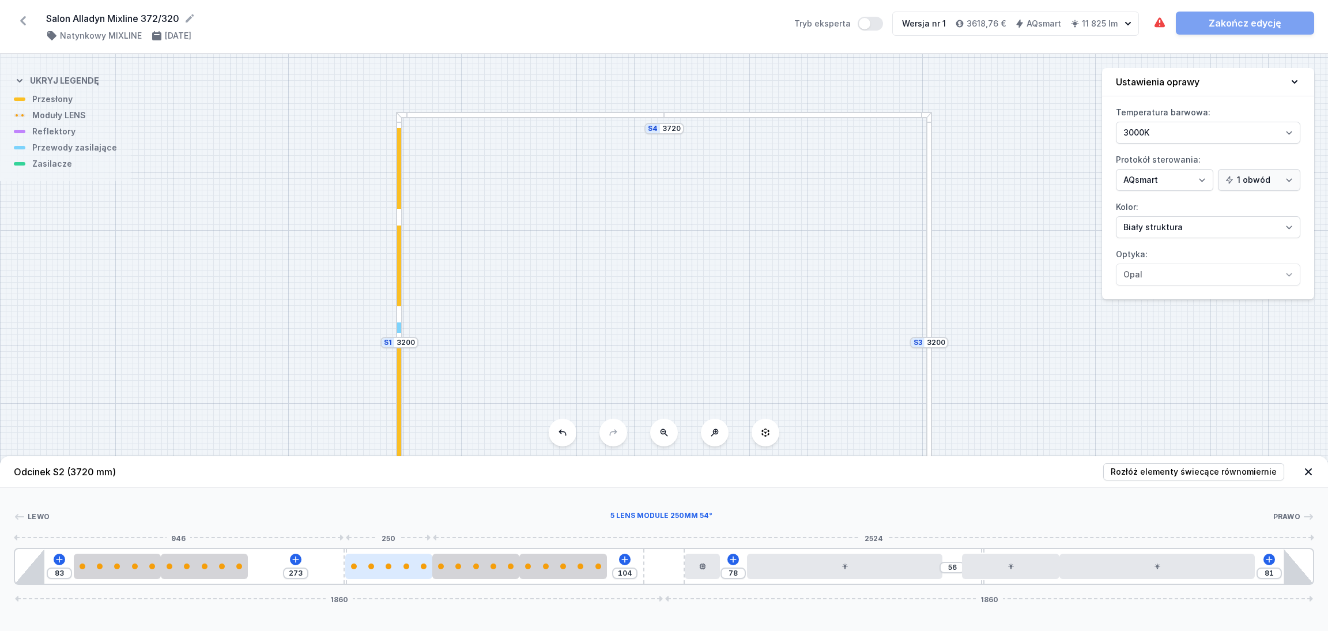
select select "1516"
click at [421, 529] on icon at bounding box center [417, 532] width 9 height 9
type input "100"
type input "338"
type input "190"
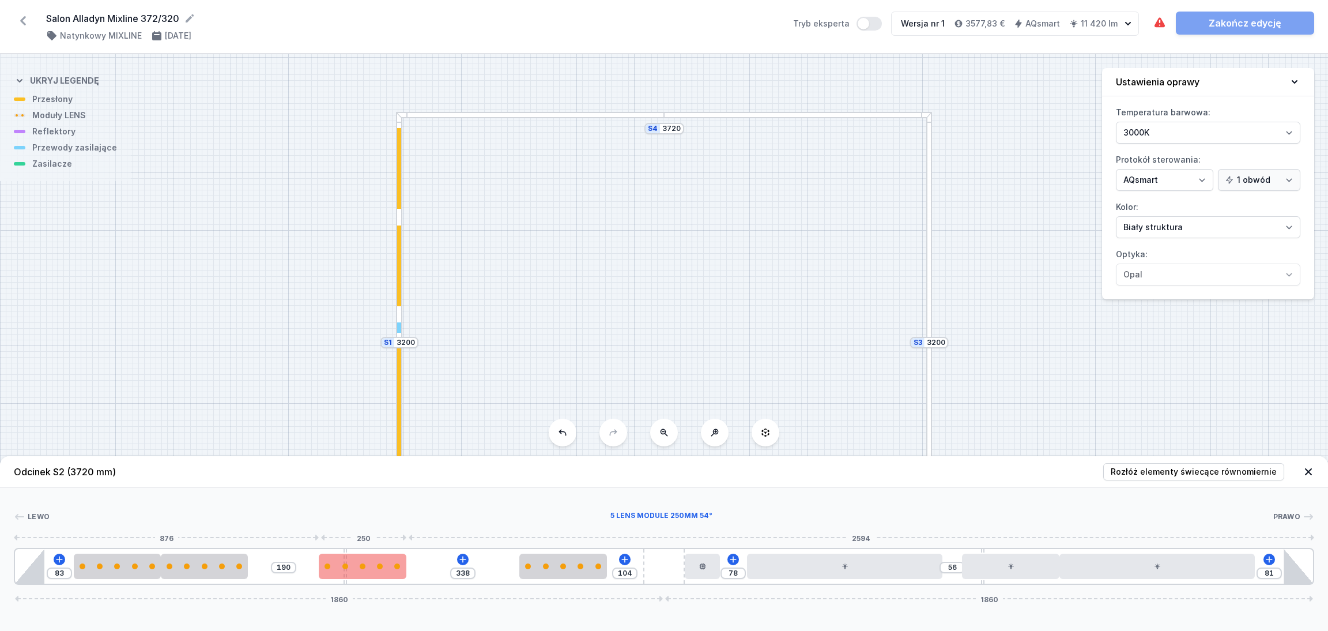
type input "372"
type input "156"
type input "374"
type input "154"
type input "376"
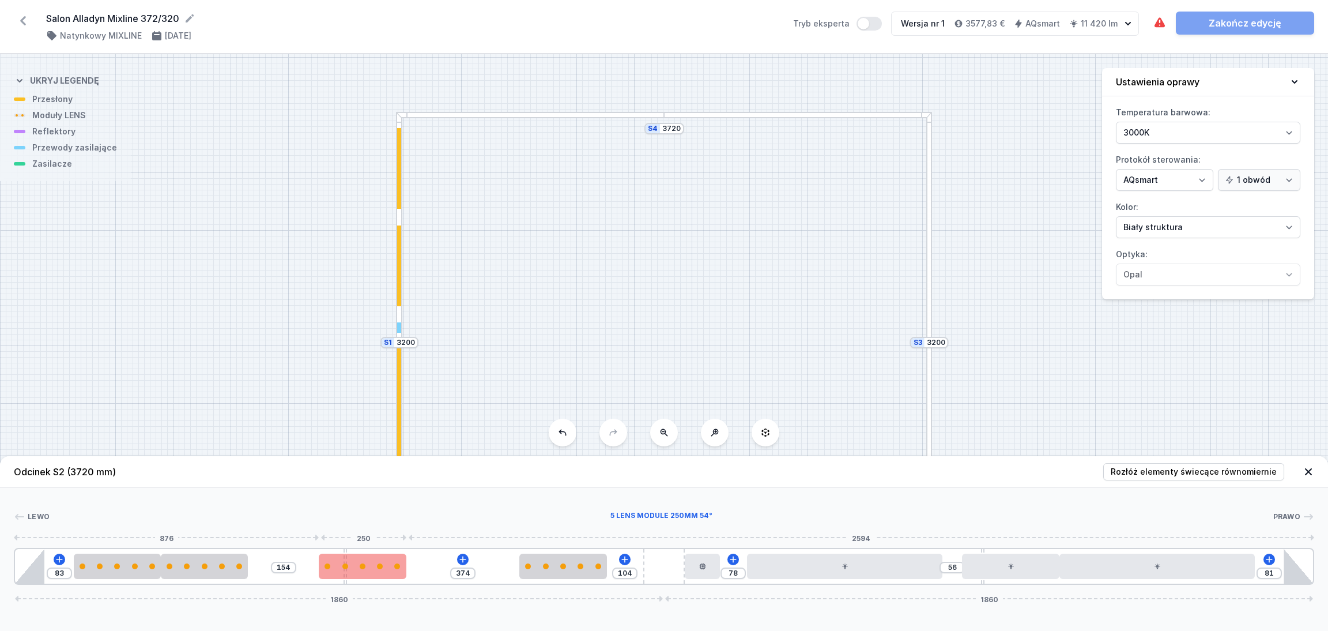
type input "152"
type input "392"
type input "136"
type input "401"
type input "127"
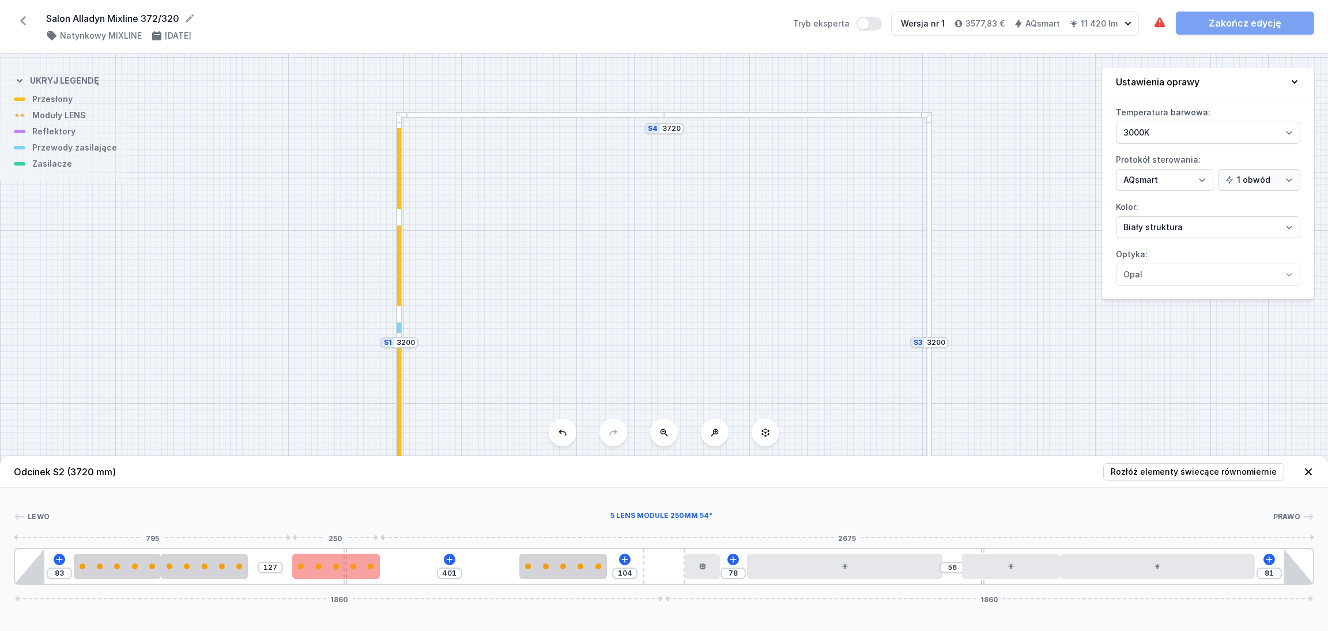
type input "405"
type input "123"
type input "406"
type input "122"
type input "408"
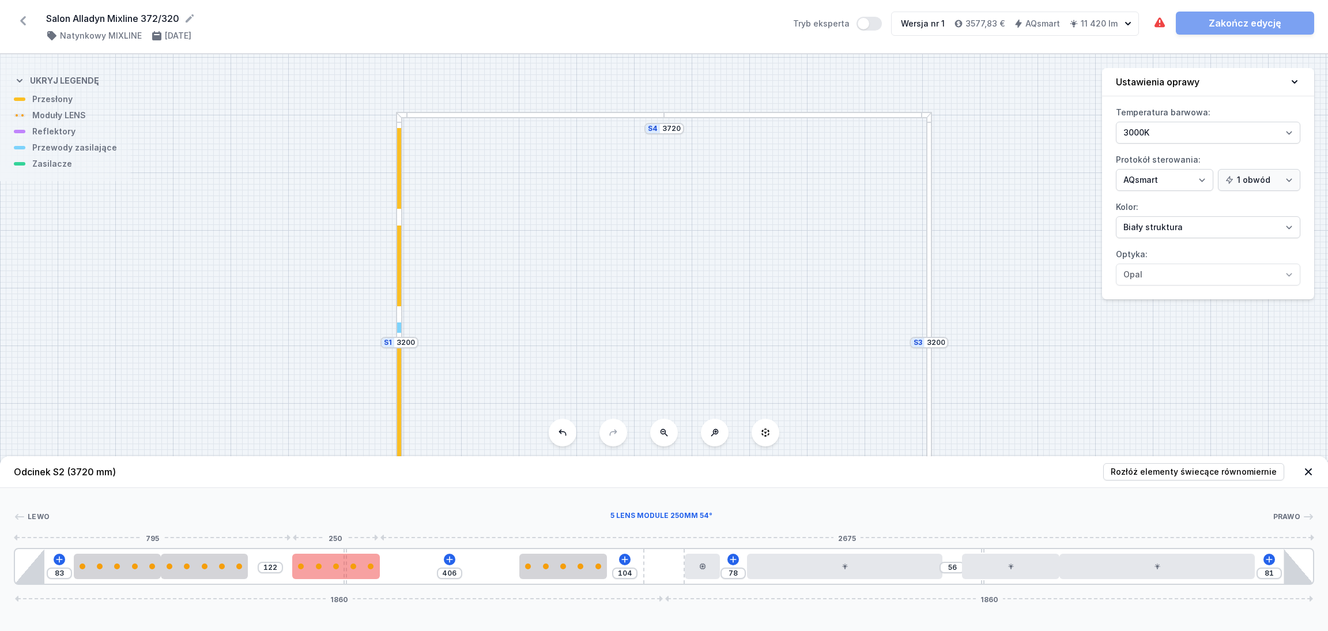
type input "120"
type input "411"
type input "117"
type input "495"
type input "28"
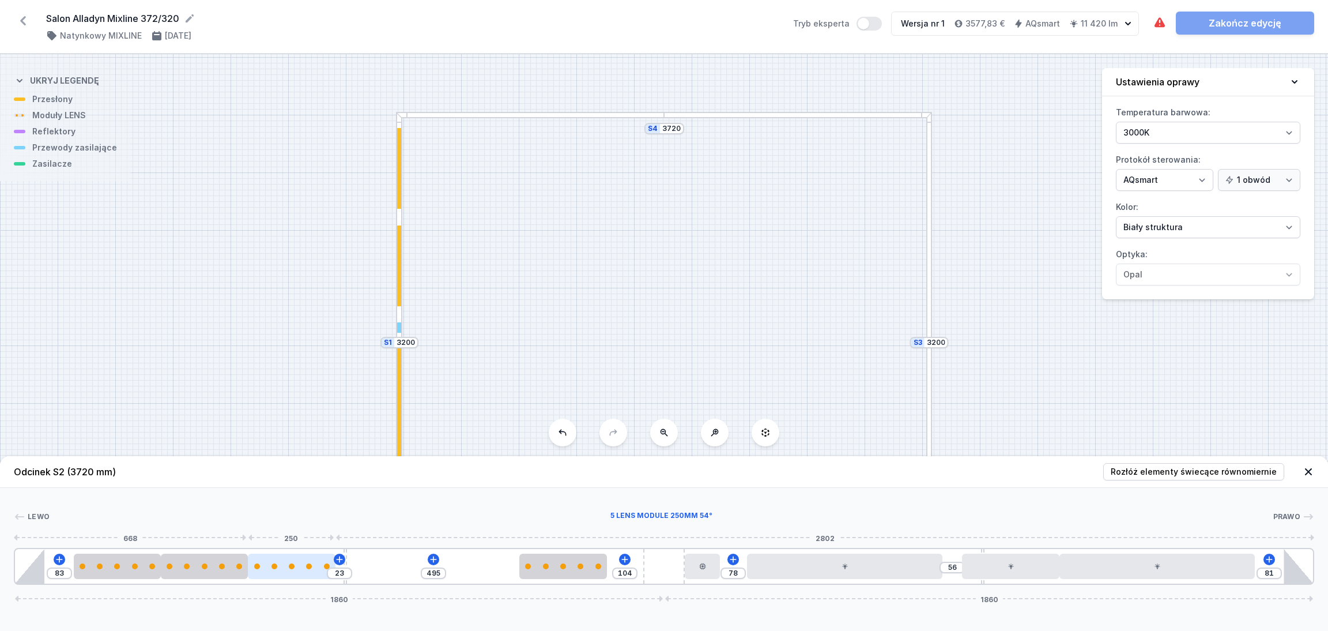
drag, startPoint x: 468, startPoint y: 570, endPoint x: 300, endPoint y: 561, distance: 168.0
click at [300, 561] on div at bounding box center [291, 565] width 87 height 25
type input "128"
type input "471"
type input "145"
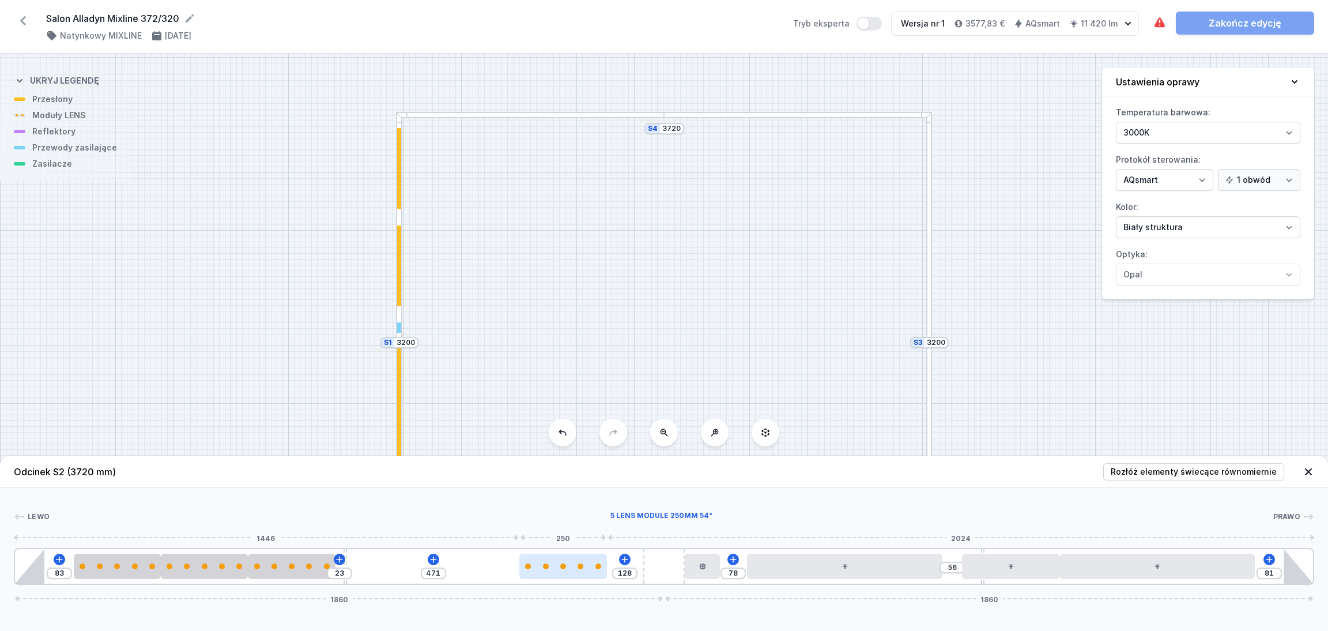
type input "454"
type input "179"
type input "420"
type input "213"
type input "386"
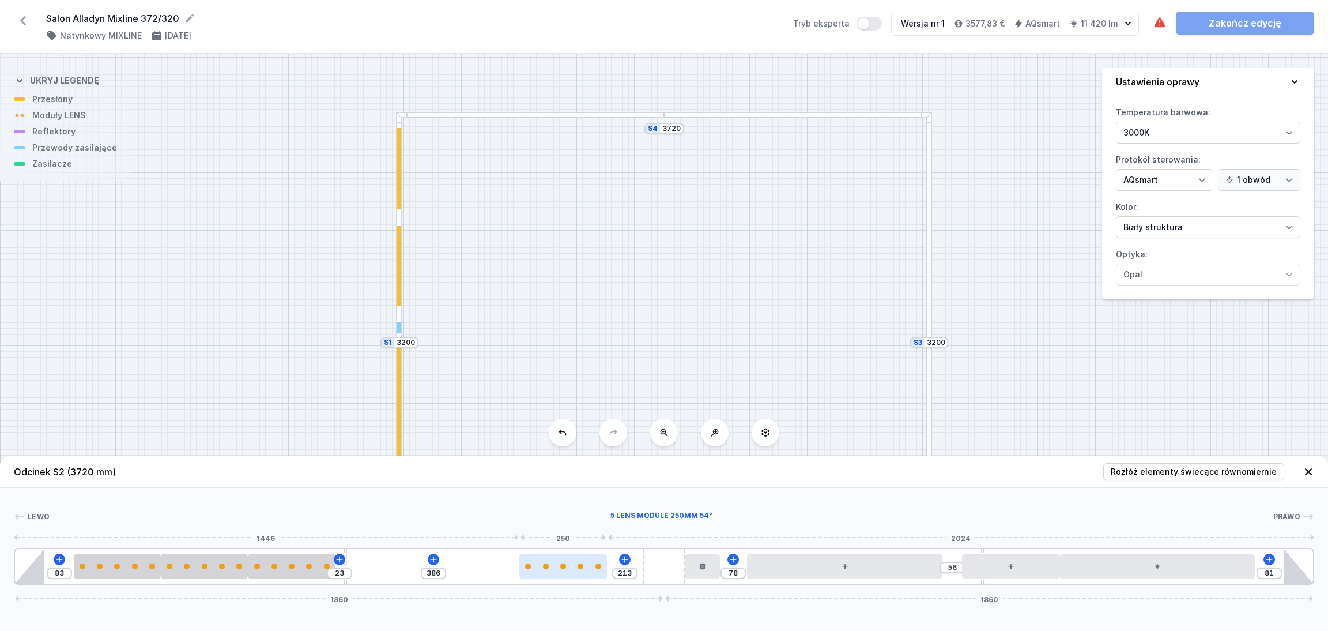
type input "244"
type input "355"
type input "332"
type input "267"
type input "374"
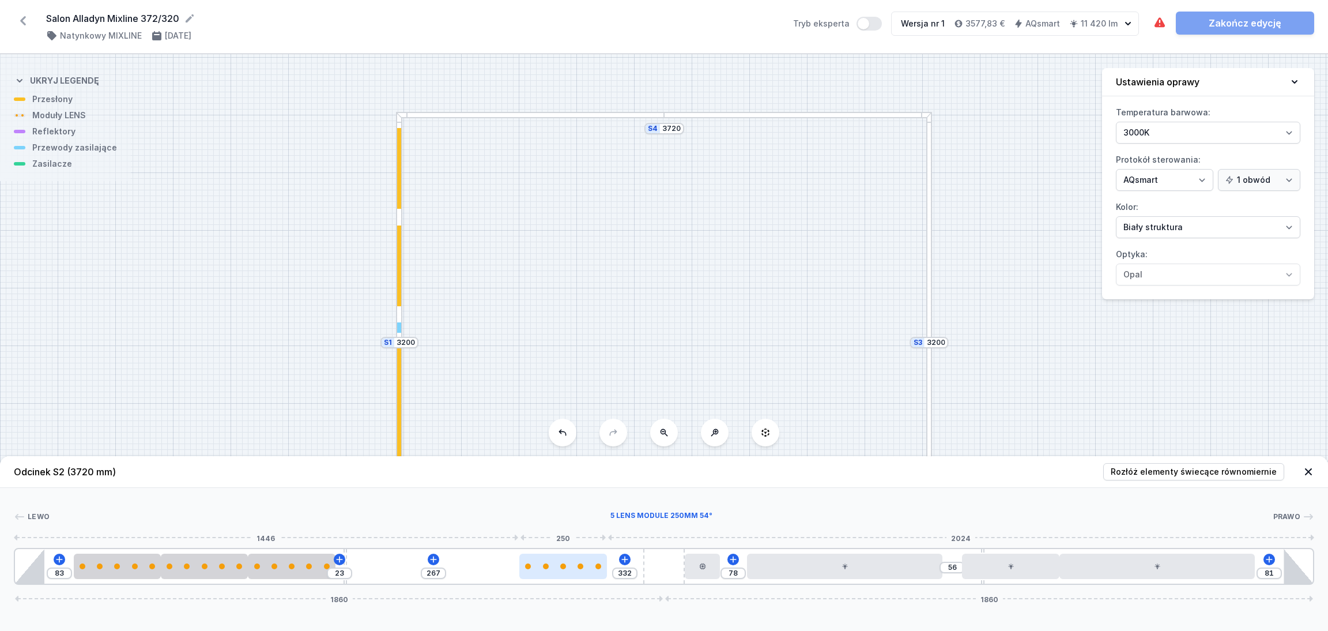
type input "225"
type input "397"
type input "202"
type input "418"
type input "181"
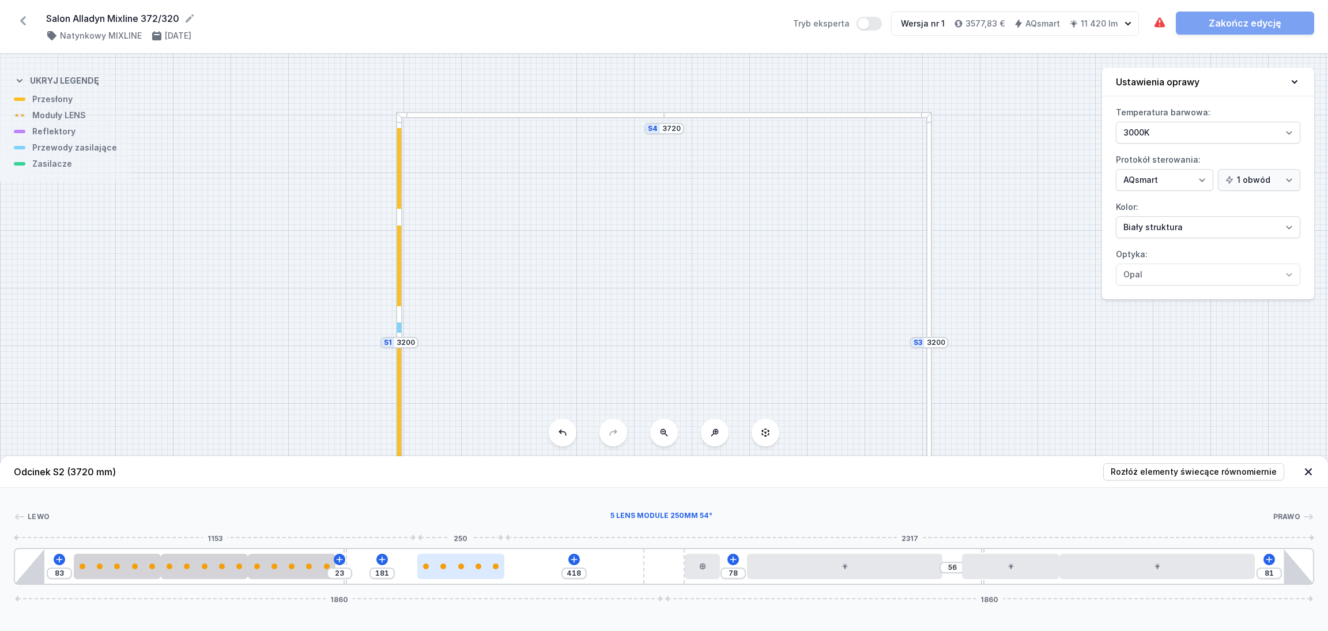
type input "448"
type input "151"
type input "470"
type input "129"
type input "476"
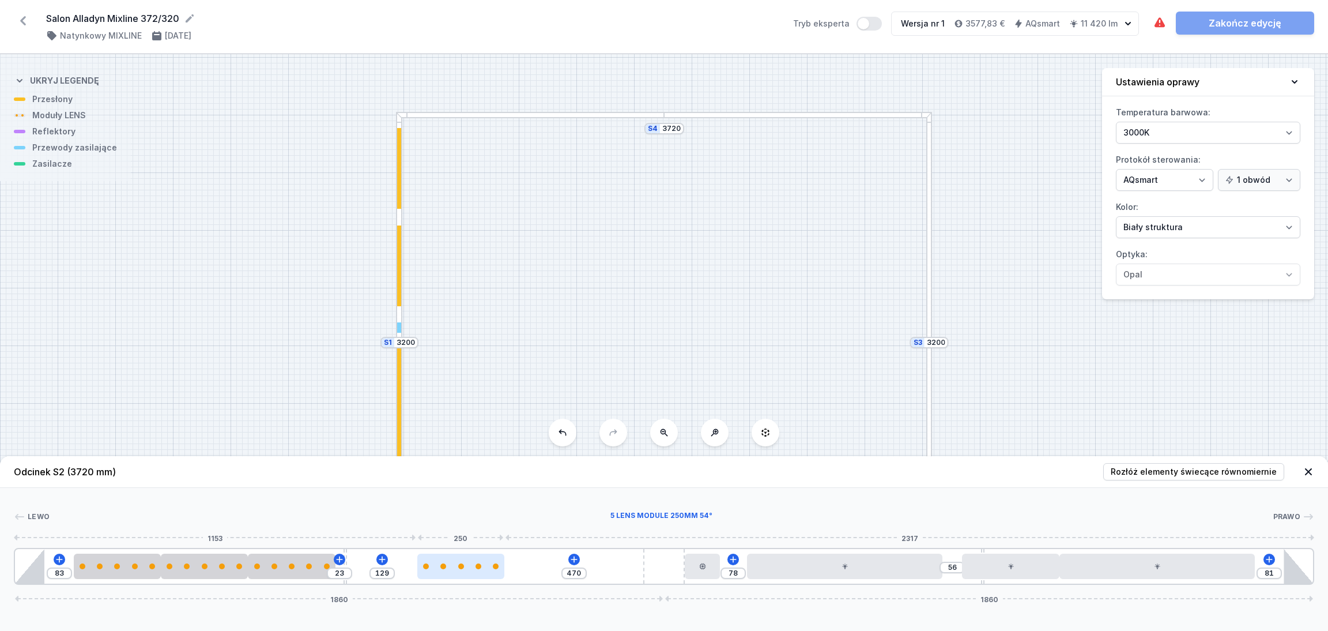
type input "123"
type input "478"
type input "121"
type input "604"
drag, startPoint x: 566, startPoint y: 571, endPoint x: 397, endPoint y: 567, distance: 168.4
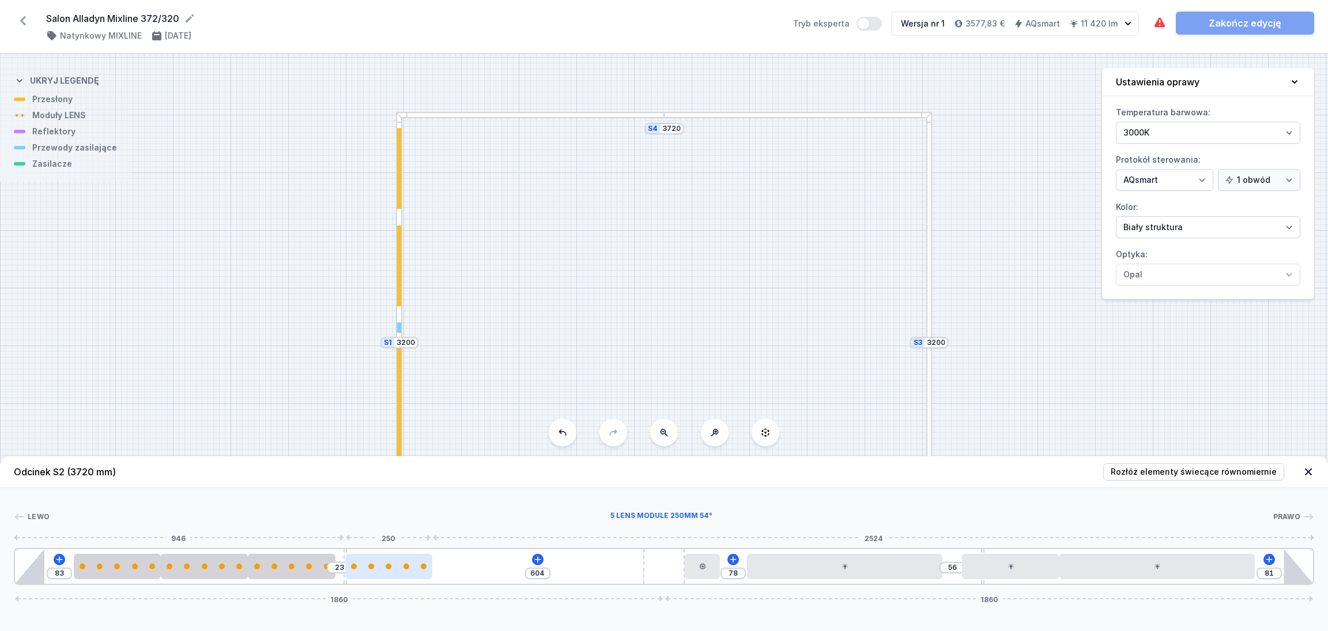
click at [397, 567] on div at bounding box center [388, 565] width 87 height 25
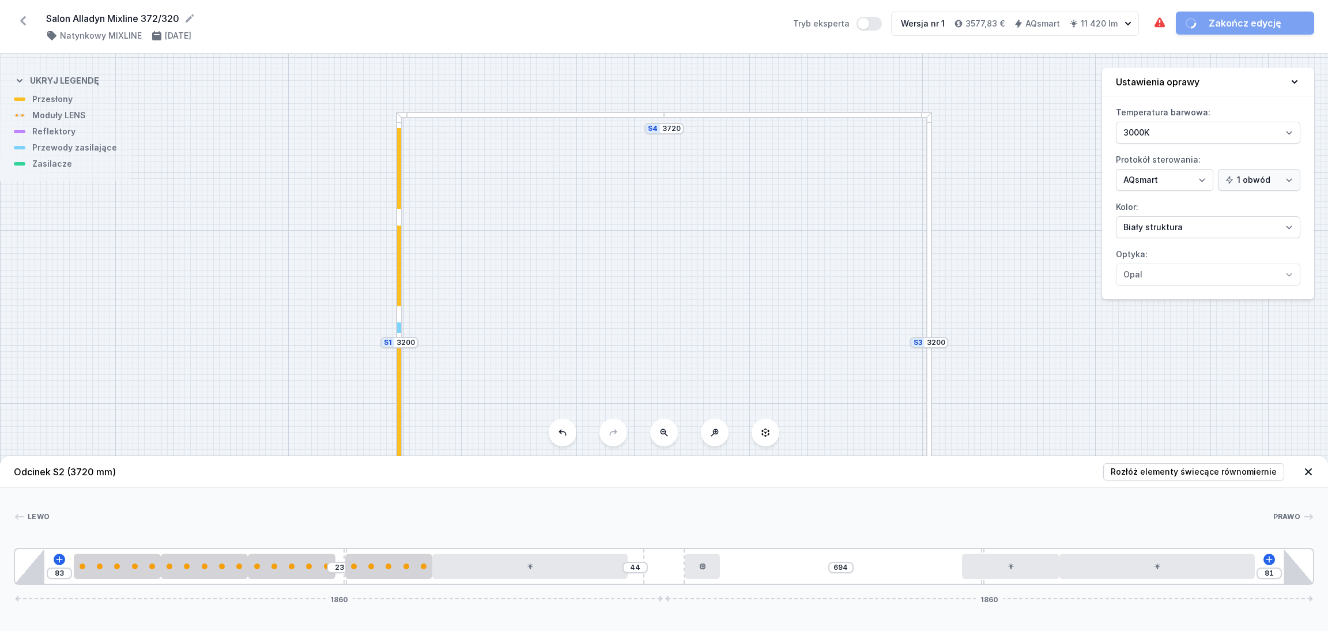
drag, startPoint x: 884, startPoint y: 575, endPoint x: 568, endPoint y: 579, distance: 315.9
click at [568, 579] on div "83 23 44 694 81 1860 1860" at bounding box center [664, 566] width 1301 height 37
drag, startPoint x: 1026, startPoint y: 569, endPoint x: 809, endPoint y: 571, distance: 216.8
click at [809, 571] on div at bounding box center [769, 565] width 98 height 25
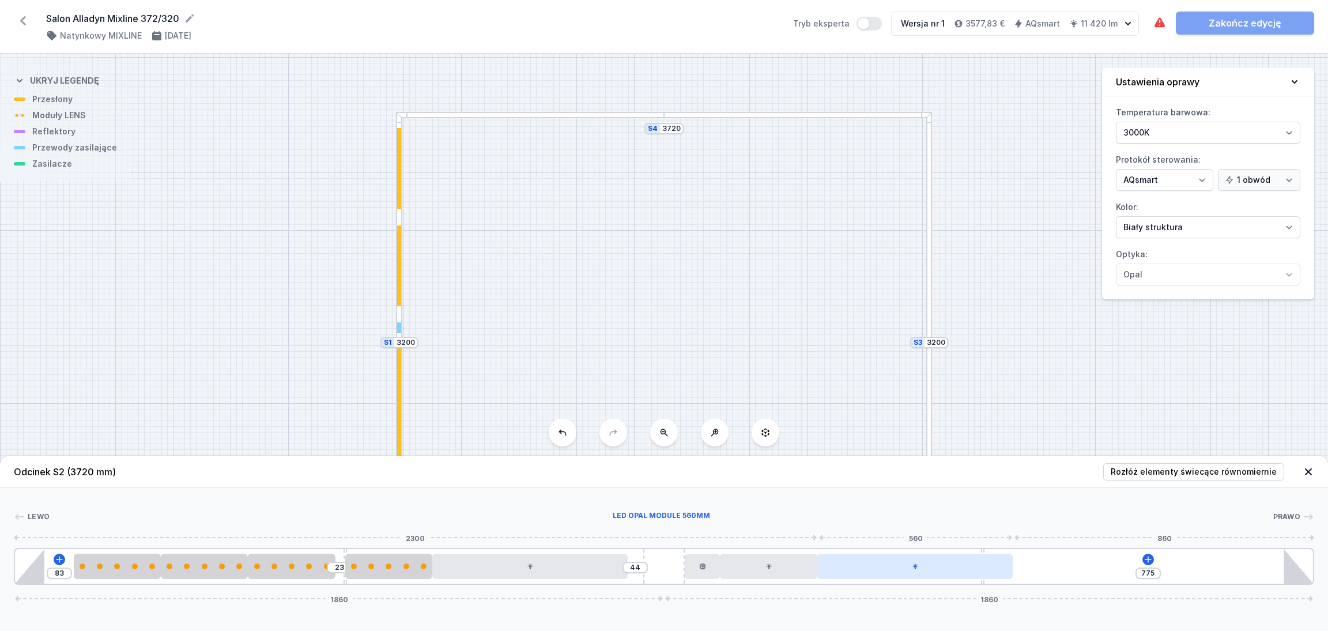
drag, startPoint x: 1178, startPoint y: 567, endPoint x: 960, endPoint y: 571, distance: 218.0
click at [960, 571] on div at bounding box center [914, 565] width 195 height 25
click at [1147, 556] on icon at bounding box center [1148, 559] width 9 height 9
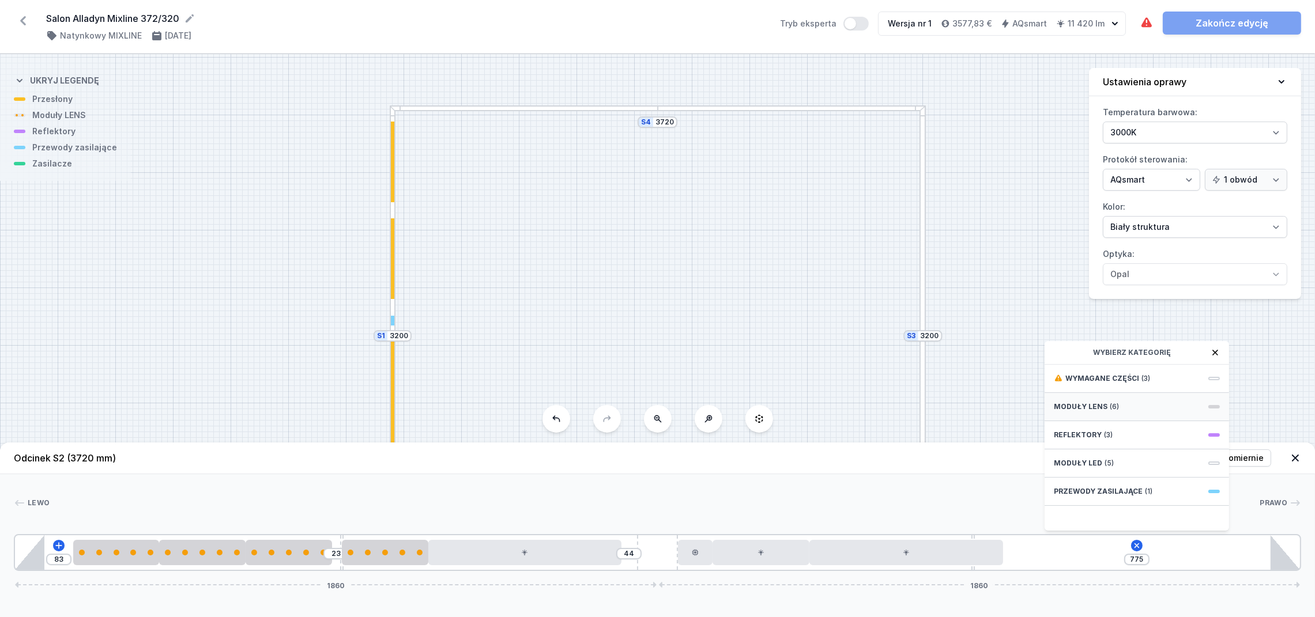
click at [1118, 421] on div "Moduły LENS (6)" at bounding box center [1137, 407] width 184 height 28
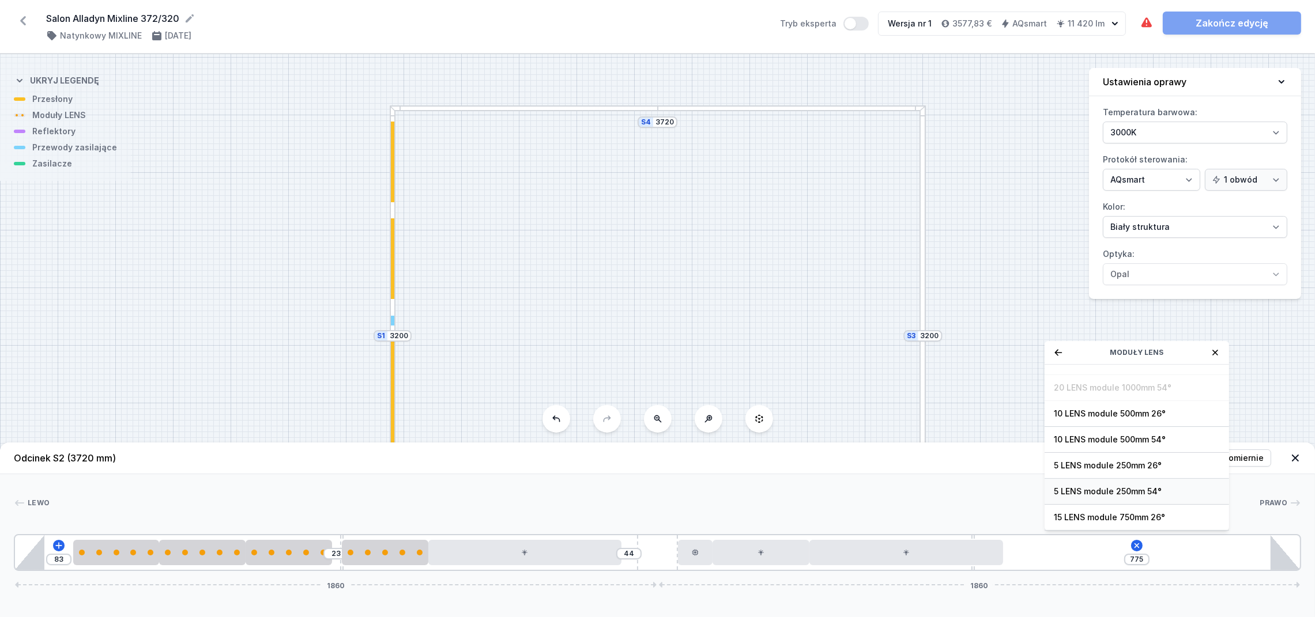
click at [1087, 497] on span "5 LENS module 250mm 54°" at bounding box center [1137, 492] width 166 height 12
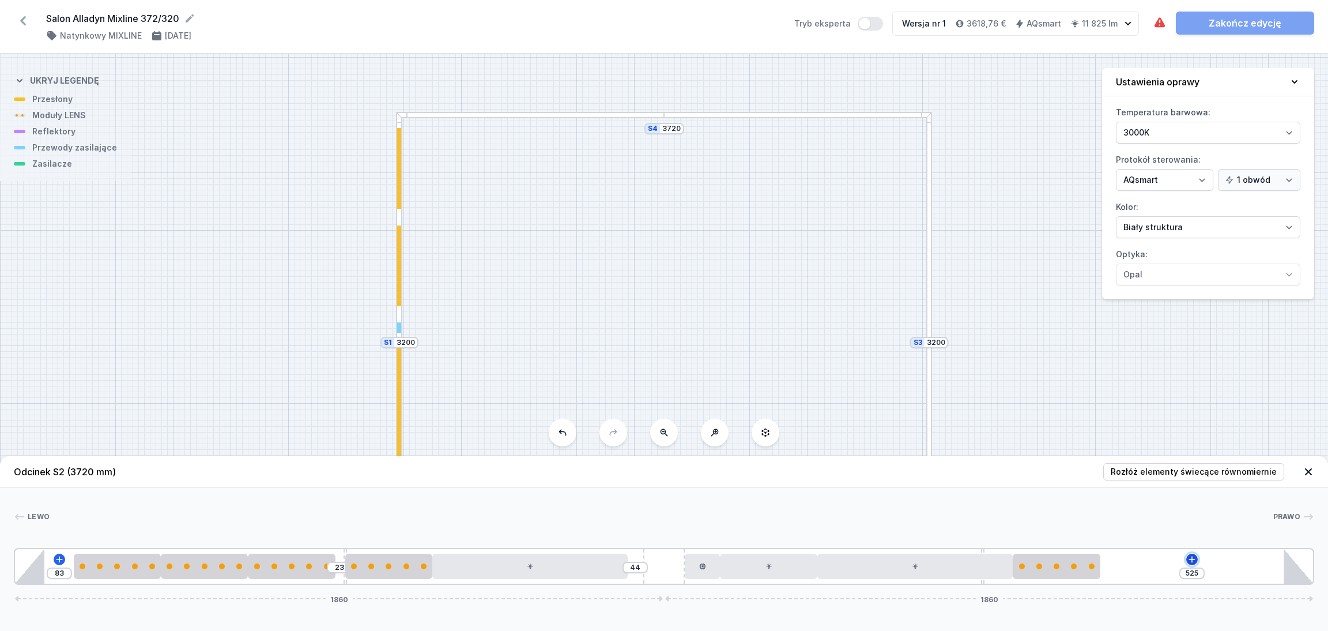
click at [1194, 557] on icon at bounding box center [1192, 559] width 9 height 9
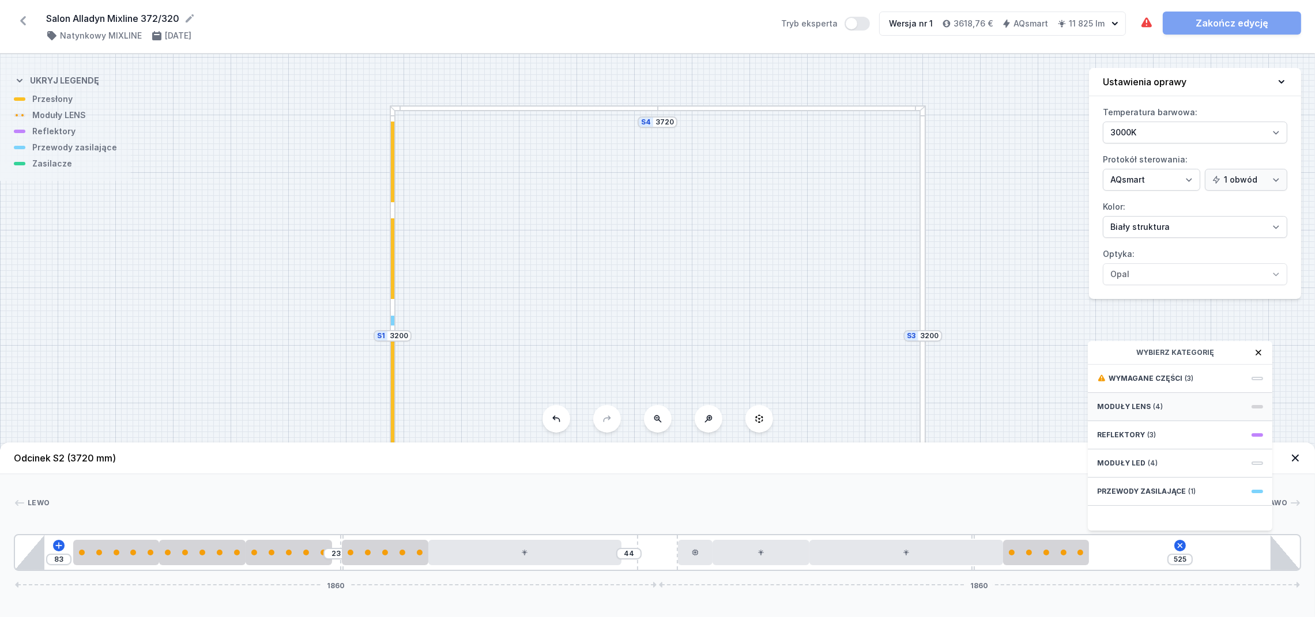
click at [1157, 412] on span "(4)" at bounding box center [1158, 406] width 10 height 9
click at [1136, 497] on span "5 LENS module 250mm 54°" at bounding box center [1180, 492] width 166 height 12
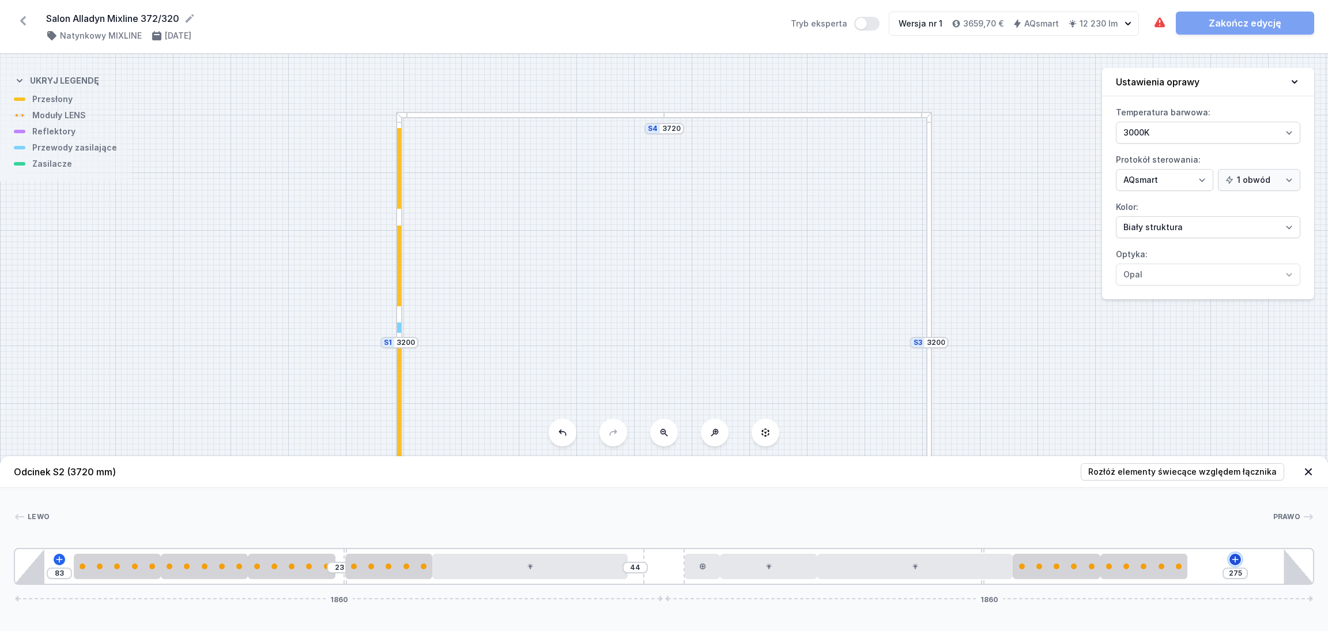
click at [1234, 556] on icon at bounding box center [1235, 559] width 9 height 9
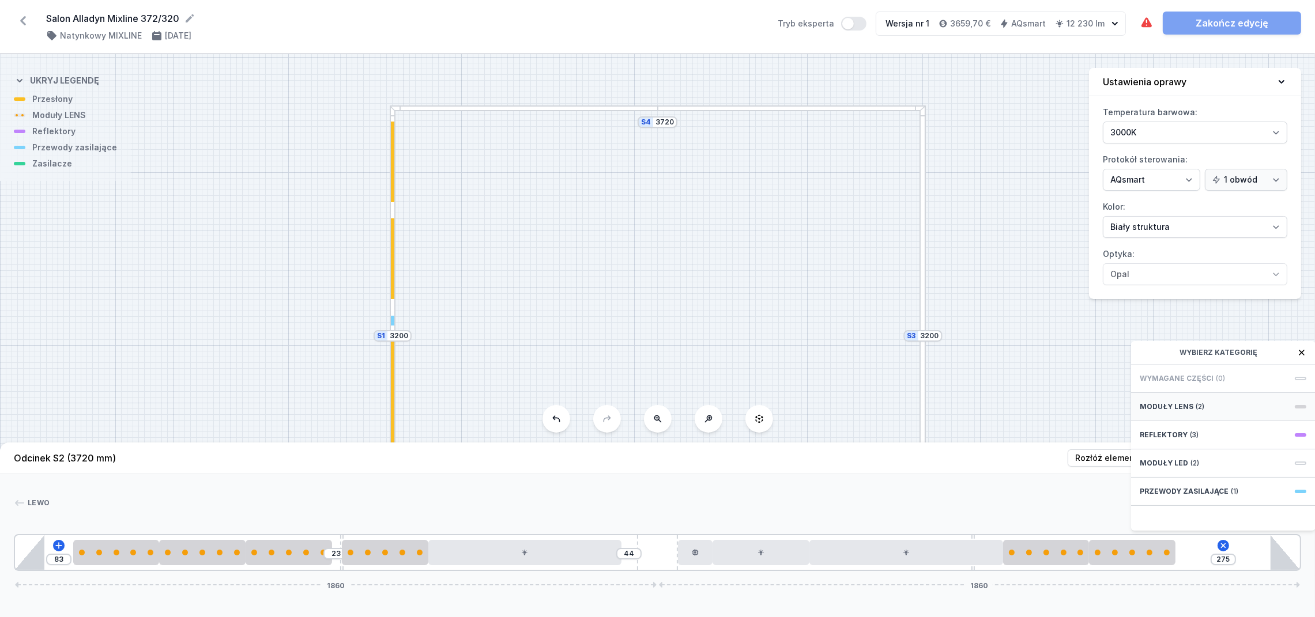
click at [1189, 412] on span "Moduły LENS" at bounding box center [1167, 406] width 54 height 9
click at [1189, 497] on span "5 LENS module 250mm 54°" at bounding box center [1223, 492] width 166 height 12
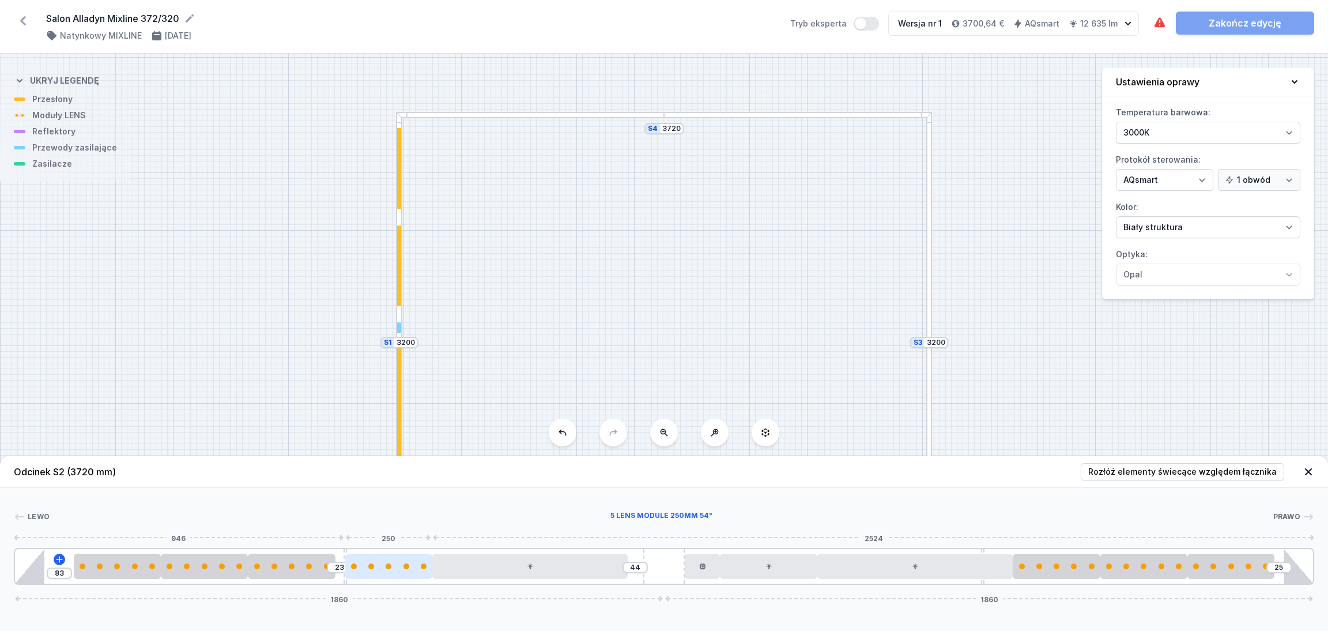
click at [395, 566] on div at bounding box center [388, 566] width 87 height 6
click at [418, 530] on icon at bounding box center [417, 532] width 6 height 7
drag, startPoint x: 501, startPoint y: 571, endPoint x: 458, endPoint y: 567, distance: 42.8
click at [458, 567] on div at bounding box center [491, 565] width 195 height 25
drag, startPoint x: 707, startPoint y: 568, endPoint x: 670, endPoint y: 567, distance: 37.5
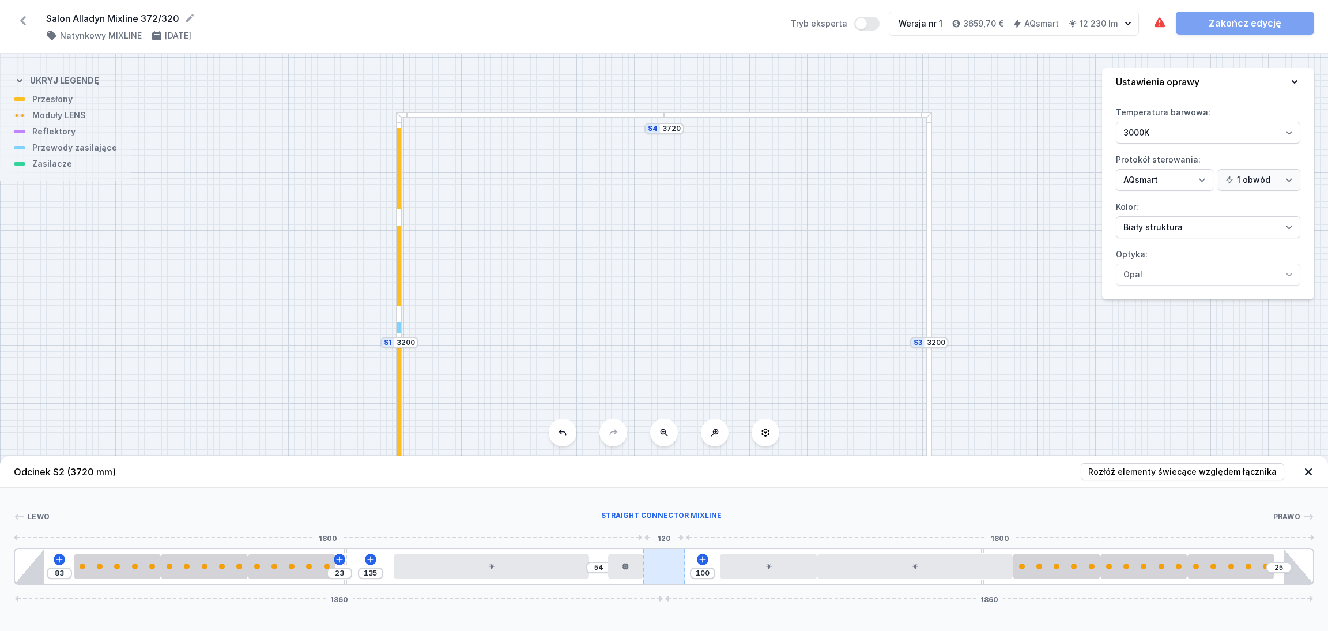
click at [670, 567] on div "83 23 135 54 100 25 1860 1860" at bounding box center [664, 566] width 1301 height 37
drag, startPoint x: 776, startPoint y: 567, endPoint x: 759, endPoint y: 567, distance: 16.7
click at [759, 567] on div at bounding box center [740, 565] width 98 height 25
click at [904, 571] on div at bounding box center [886, 565] width 195 height 25
click at [1049, 570] on div at bounding box center [1027, 565] width 87 height 25
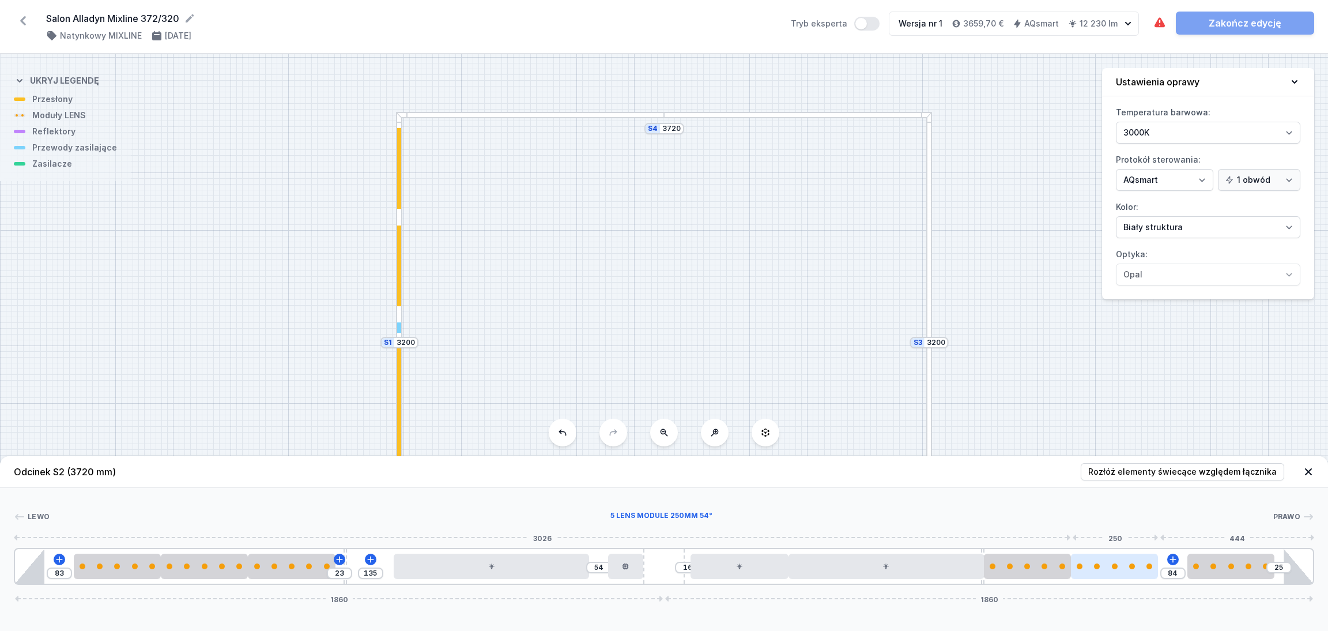
click at [1119, 571] on div at bounding box center [1114, 565] width 87 height 25
click at [1216, 569] on div at bounding box center [1201, 565] width 87 height 25
drag, startPoint x: 1215, startPoint y: 568, endPoint x: 1265, endPoint y: 568, distance: 50.2
click at [1265, 568] on div at bounding box center [1239, 566] width 87 height 6
drag, startPoint x: 1133, startPoint y: 568, endPoint x: 1168, endPoint y: 569, distance: 34.6
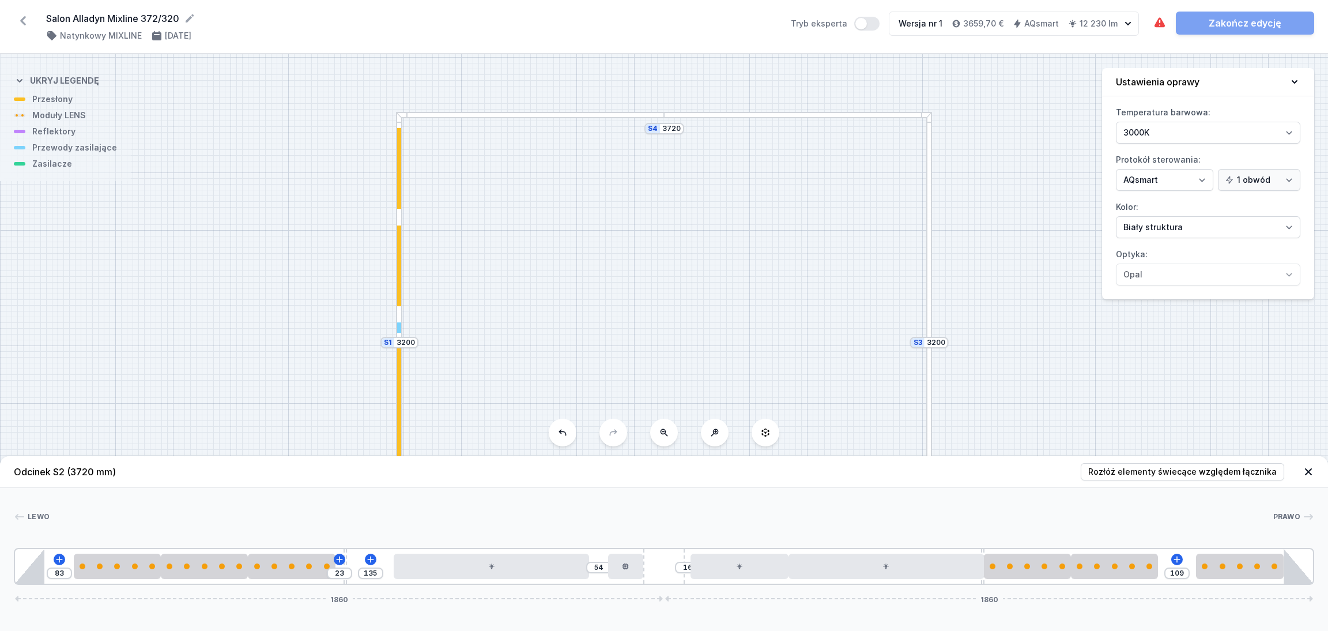
click at [1168, 569] on div "83 23 135 54 16 109 1860 1860" at bounding box center [664, 566] width 1301 height 37
drag, startPoint x: 1139, startPoint y: 570, endPoint x: 1167, endPoint y: 572, distance: 28.9
click at [1167, 572] on div "83 23 135 54 16 109 1860 1860" at bounding box center [664, 566] width 1301 height 37
drag, startPoint x: 1139, startPoint y: 572, endPoint x: 1172, endPoint y: 571, distance: 33.5
click at [1172, 571] on div "83 23 135 54 16 109 1860 1860" at bounding box center [664, 566] width 1301 height 37
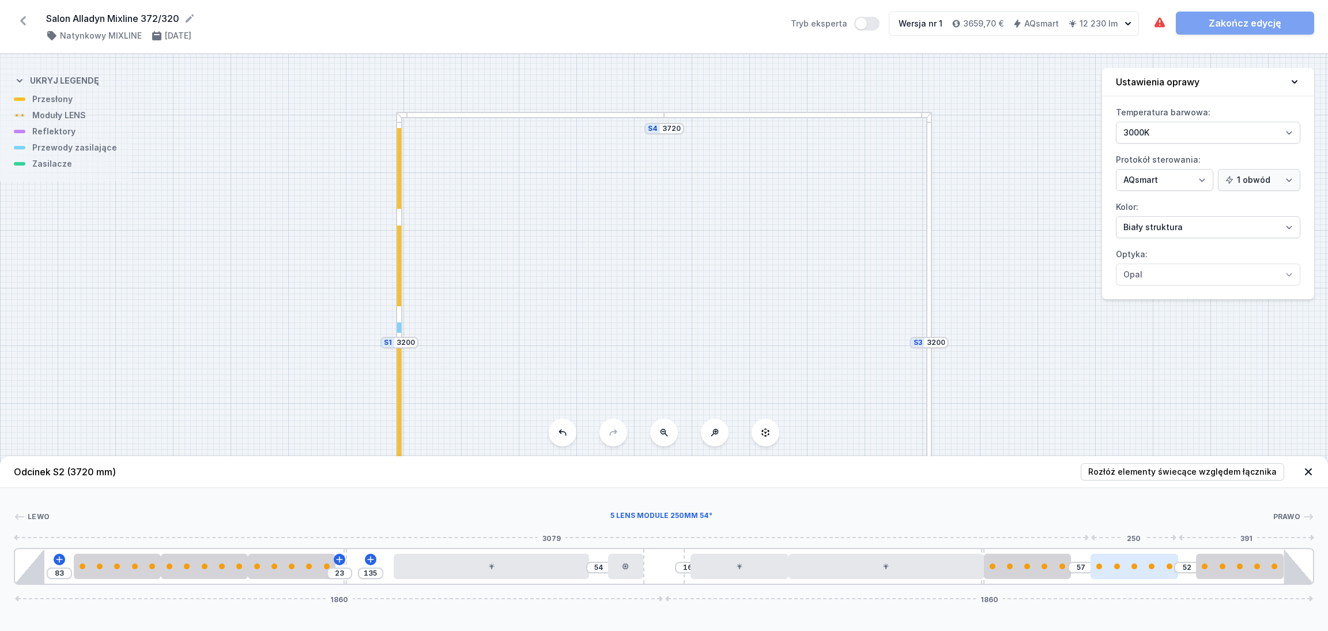
drag, startPoint x: 1109, startPoint y: 574, endPoint x: 1149, endPoint y: 571, distance: 39.9
click at [1149, 571] on div at bounding box center [1134, 565] width 87 height 25
drag, startPoint x: 98, startPoint y: 567, endPoint x: 65, endPoint y: 563, distance: 33.7
click at [65, 563] on div at bounding box center [87, 566] width 87 height 6
drag, startPoint x: 205, startPoint y: 571, endPoint x: 195, endPoint y: 568, distance: 10.8
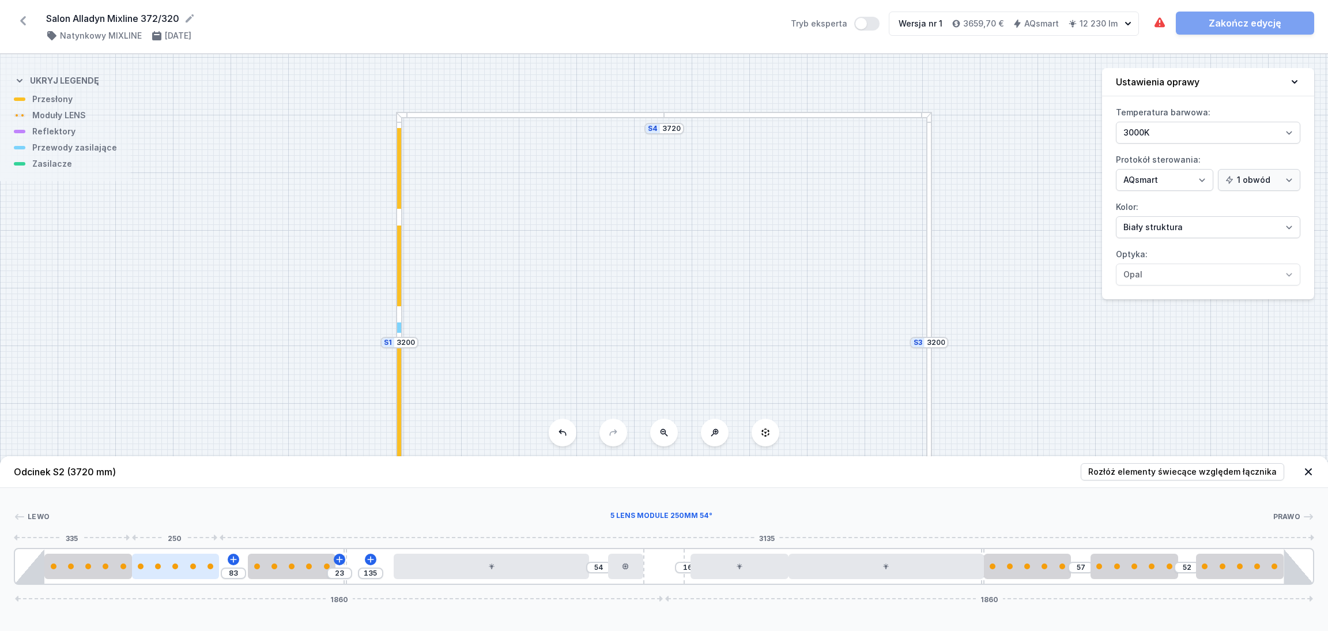
click at [195, 568] on div at bounding box center [175, 565] width 87 height 25
drag, startPoint x: 295, startPoint y: 568, endPoint x: 281, endPoint y: 568, distance: 14.4
click at [303, 568] on div at bounding box center [301, 566] width 87 height 6
drag, startPoint x: 186, startPoint y: 567, endPoint x: 209, endPoint y: 567, distance: 23.1
click at [210, 567] on div at bounding box center [214, 566] width 87 height 6
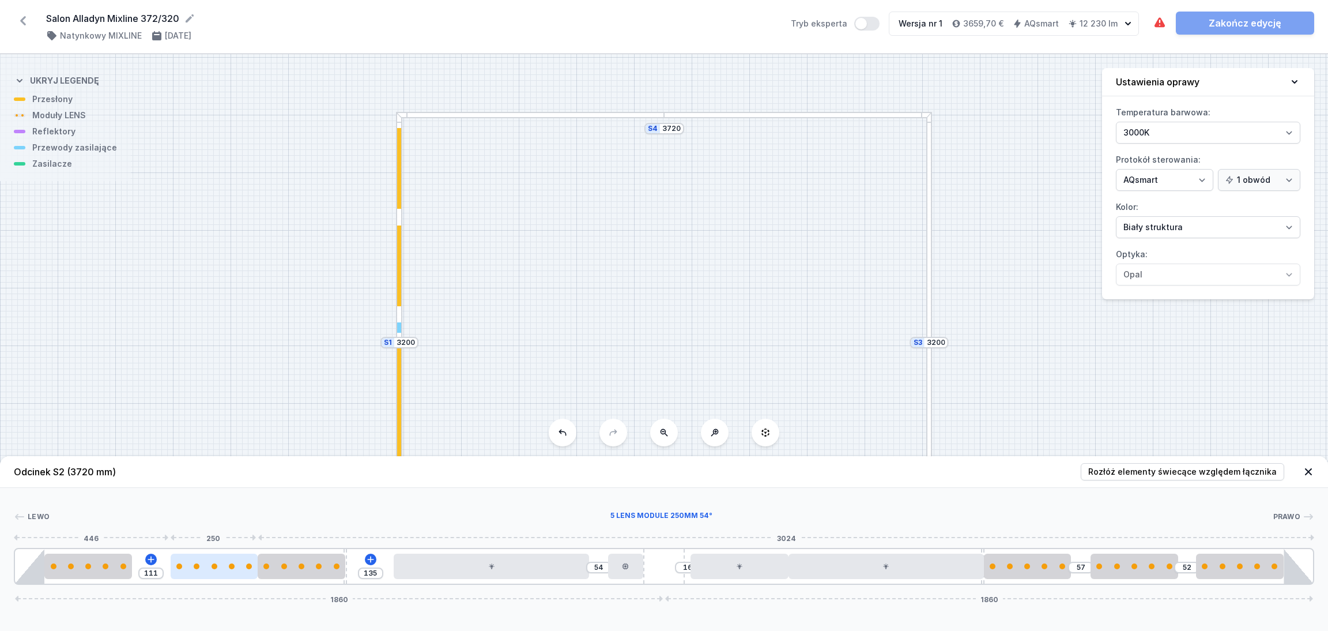
drag, startPoint x: 203, startPoint y: 571, endPoint x: 193, endPoint y: 568, distance: 10.8
click at [193, 568] on div at bounding box center [214, 565] width 87 height 25
drag, startPoint x: 206, startPoint y: 574, endPoint x: 189, endPoint y: 568, distance: 18.8
click at [189, 568] on div at bounding box center [204, 565] width 87 height 25
click at [930, 254] on div at bounding box center [929, 227] width 6 height 231
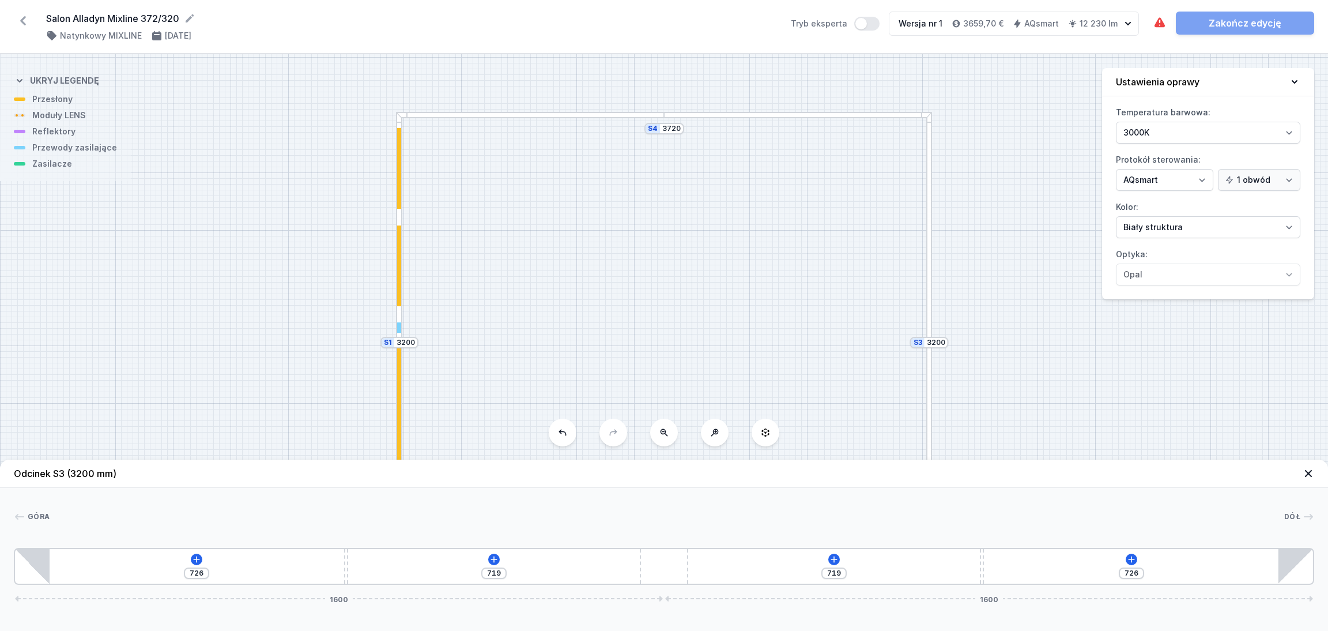
click at [930, 258] on div at bounding box center [929, 227] width 6 height 231
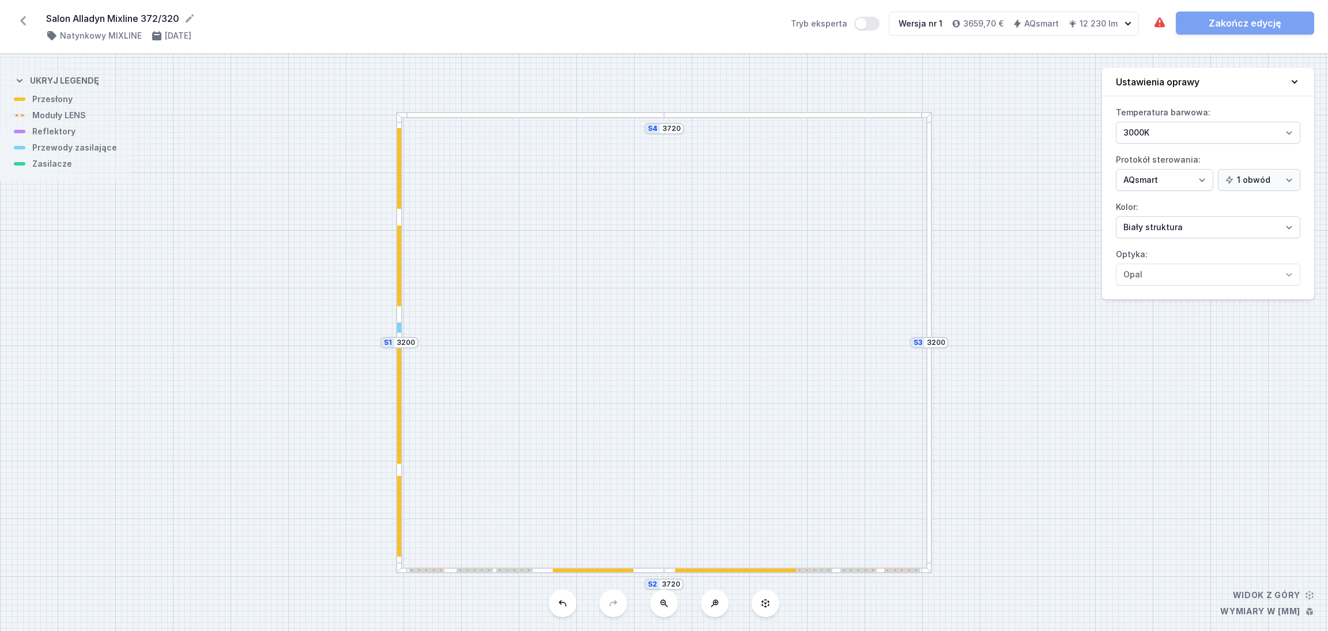
click at [928, 258] on div at bounding box center [929, 227] width 6 height 231
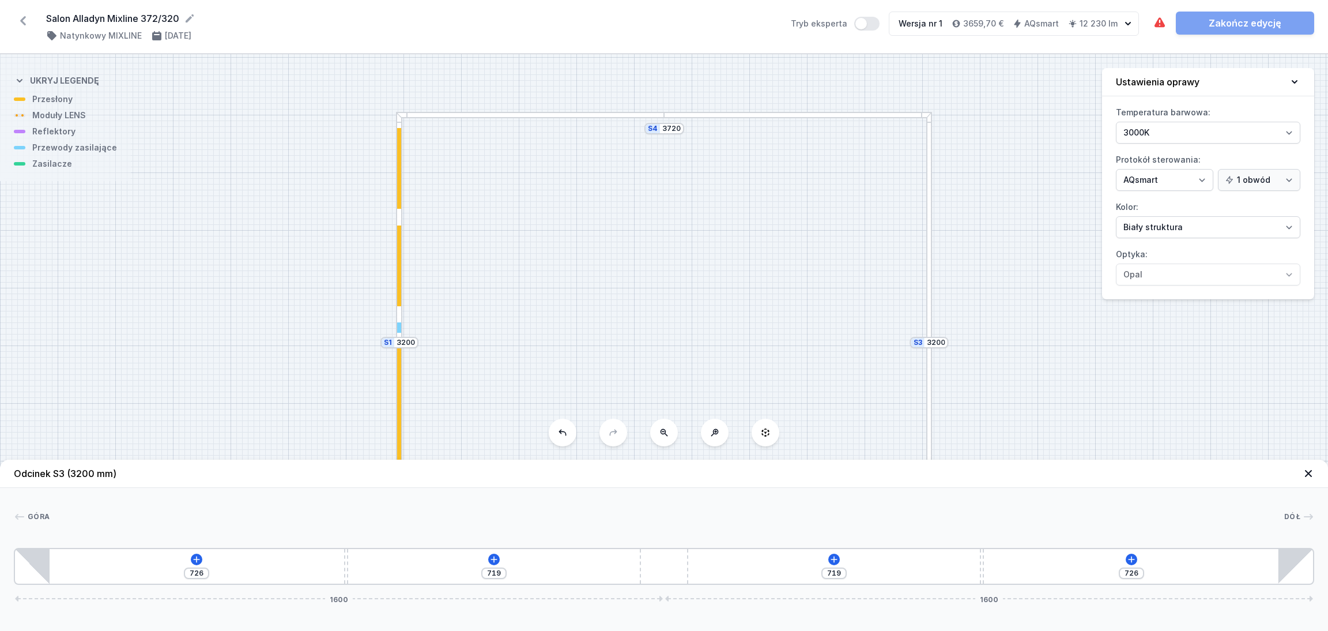
click at [58, 563] on div "726 719 719 726 1600 1600" at bounding box center [664, 566] width 1301 height 37
click at [195, 559] on icon at bounding box center [196, 559] width 9 height 9
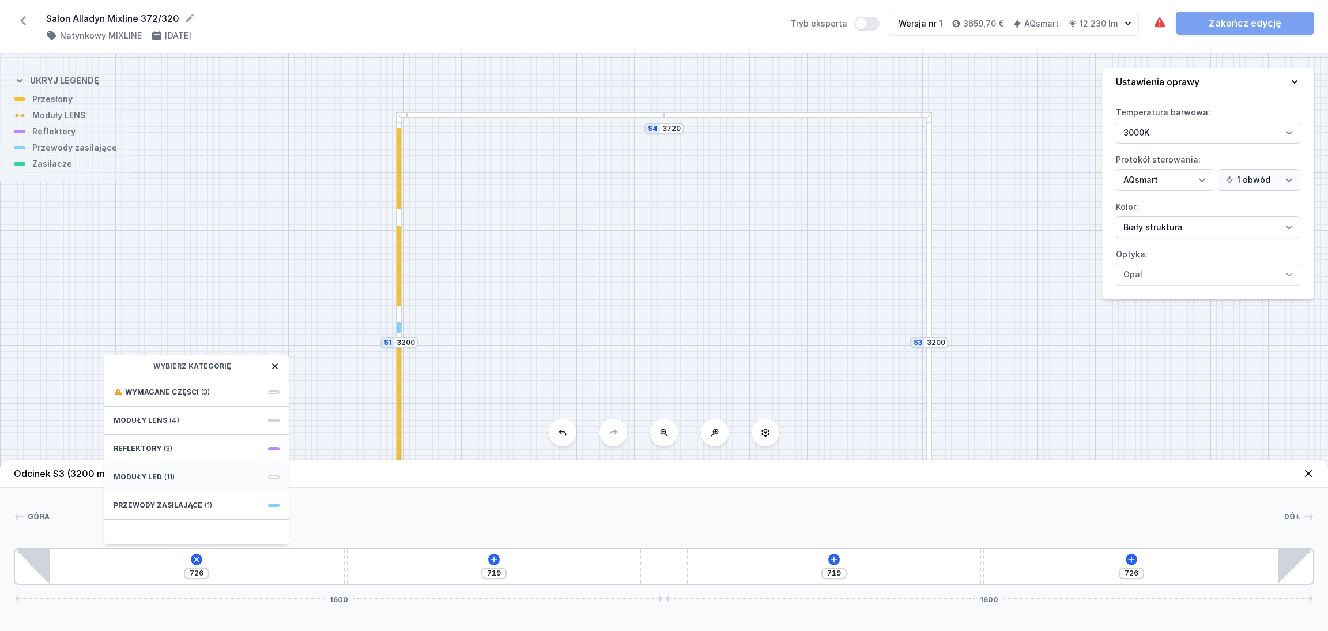
click at [171, 474] on span "(11)" at bounding box center [169, 476] width 10 height 9
click at [168, 412] on span "LED opal module 560mm" at bounding box center [197, 417] width 166 height 12
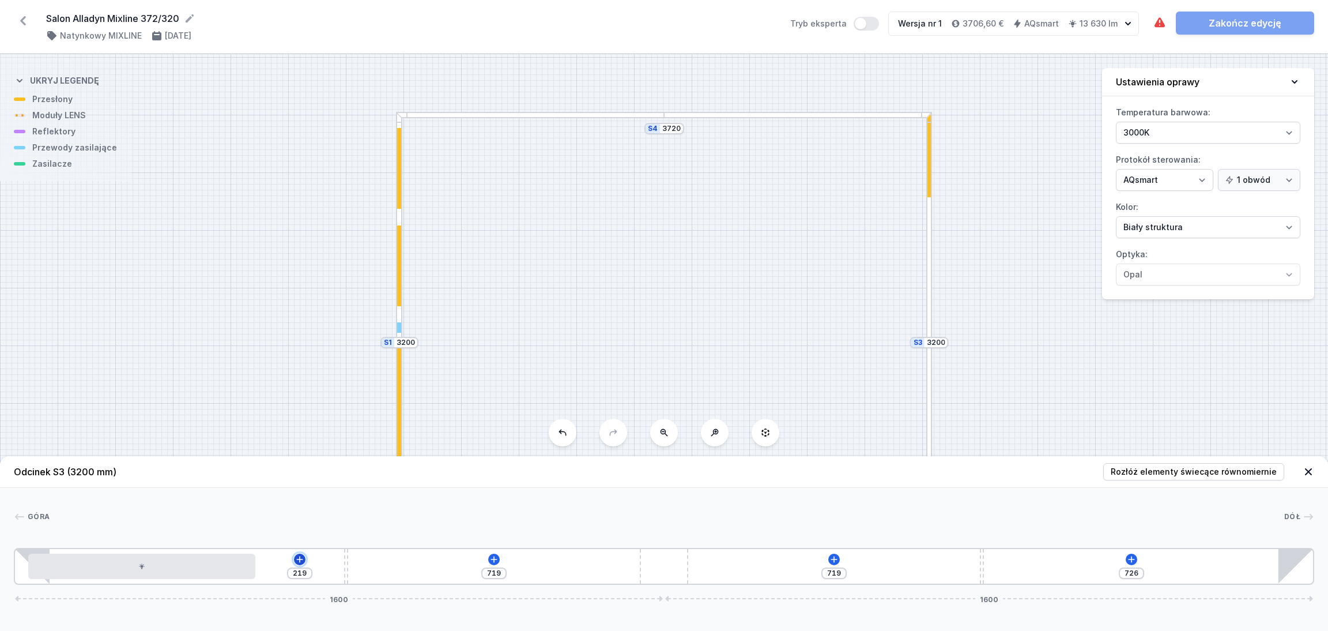
click at [299, 557] on icon at bounding box center [299, 559] width 9 height 9
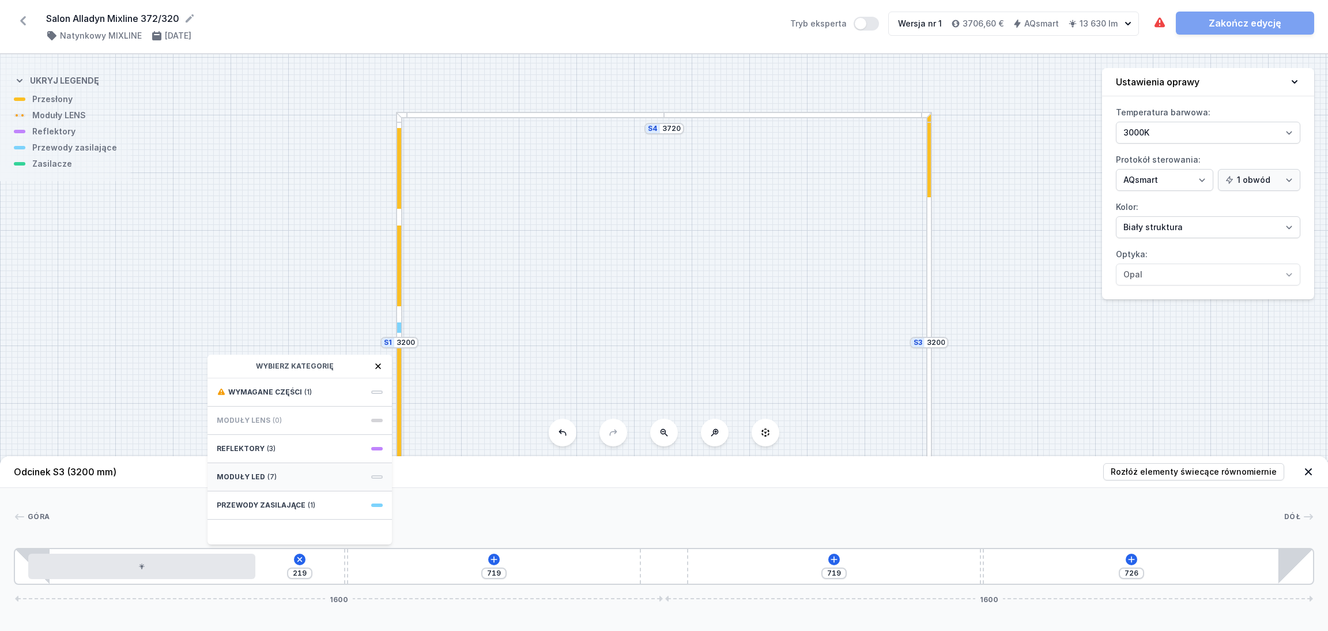
click at [296, 468] on div "Moduły LED (7)" at bounding box center [300, 477] width 184 height 28
click at [299, 423] on div "LED opal module 560mm" at bounding box center [300, 417] width 184 height 26
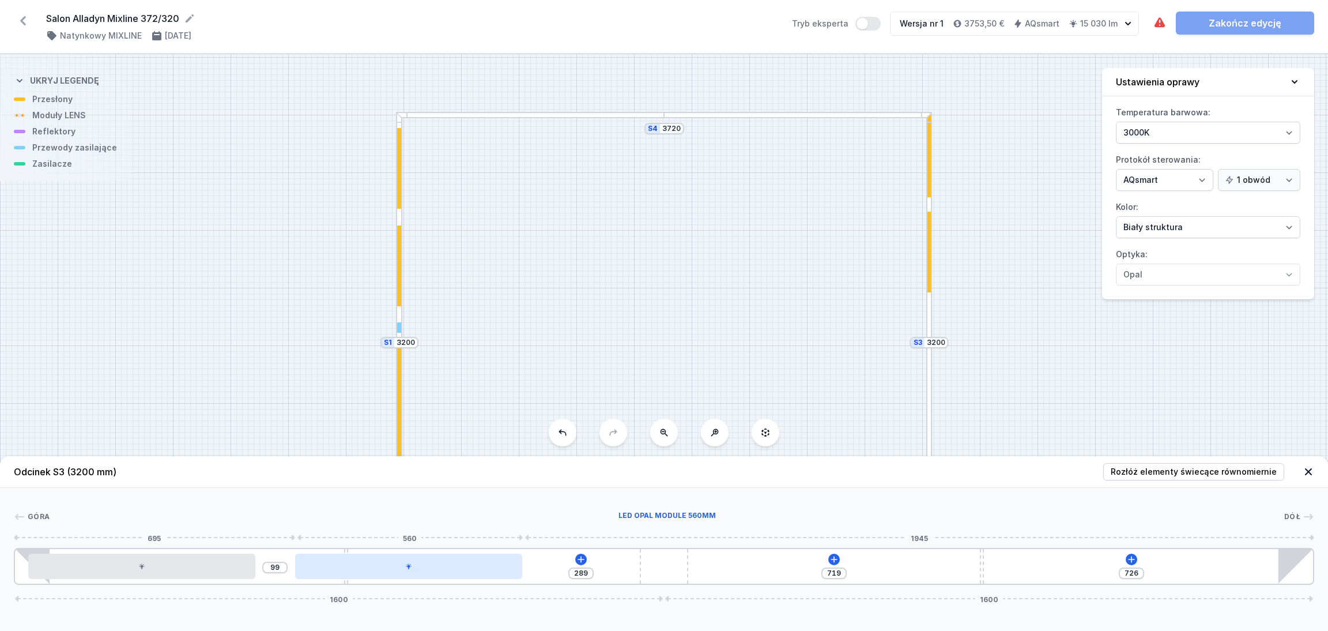
drag, startPoint x: 385, startPoint y: 578, endPoint x: 418, endPoint y: 572, distance: 33.3
click at [418, 572] on div at bounding box center [408, 565] width 227 height 25
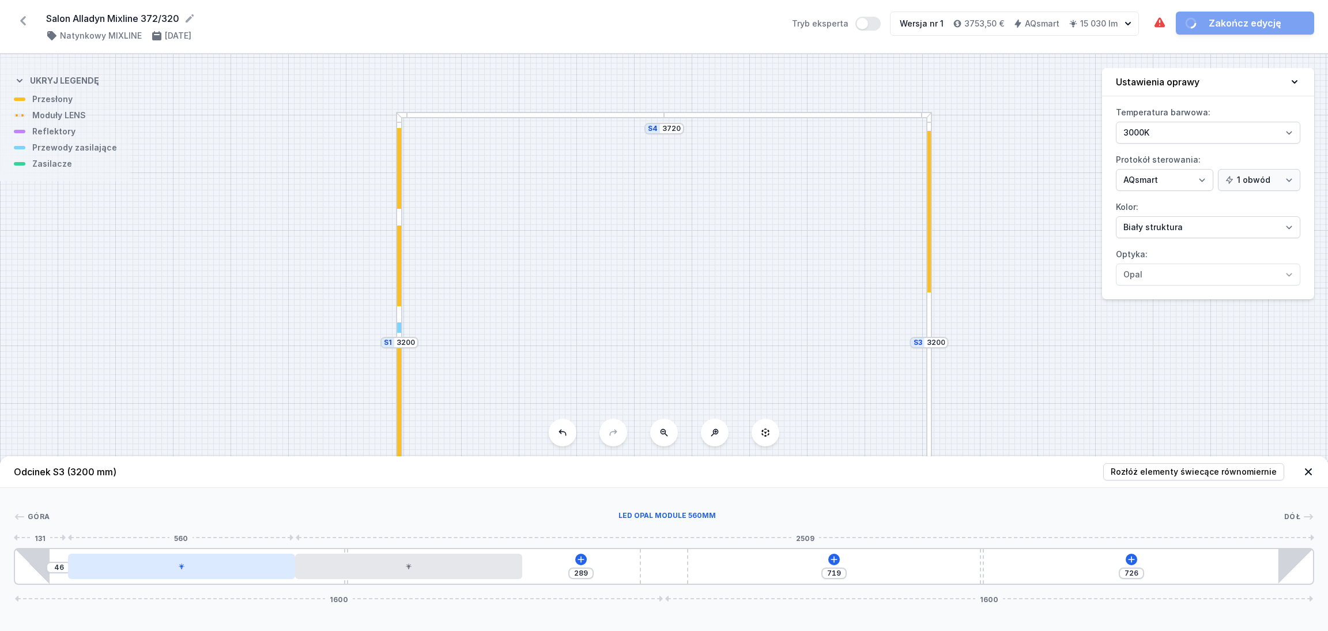
drag, startPoint x: 174, startPoint y: 564, endPoint x: 212, endPoint y: 561, distance: 38.7
click at [212, 561] on div at bounding box center [181, 565] width 227 height 25
click at [579, 556] on icon at bounding box center [580, 559] width 9 height 9
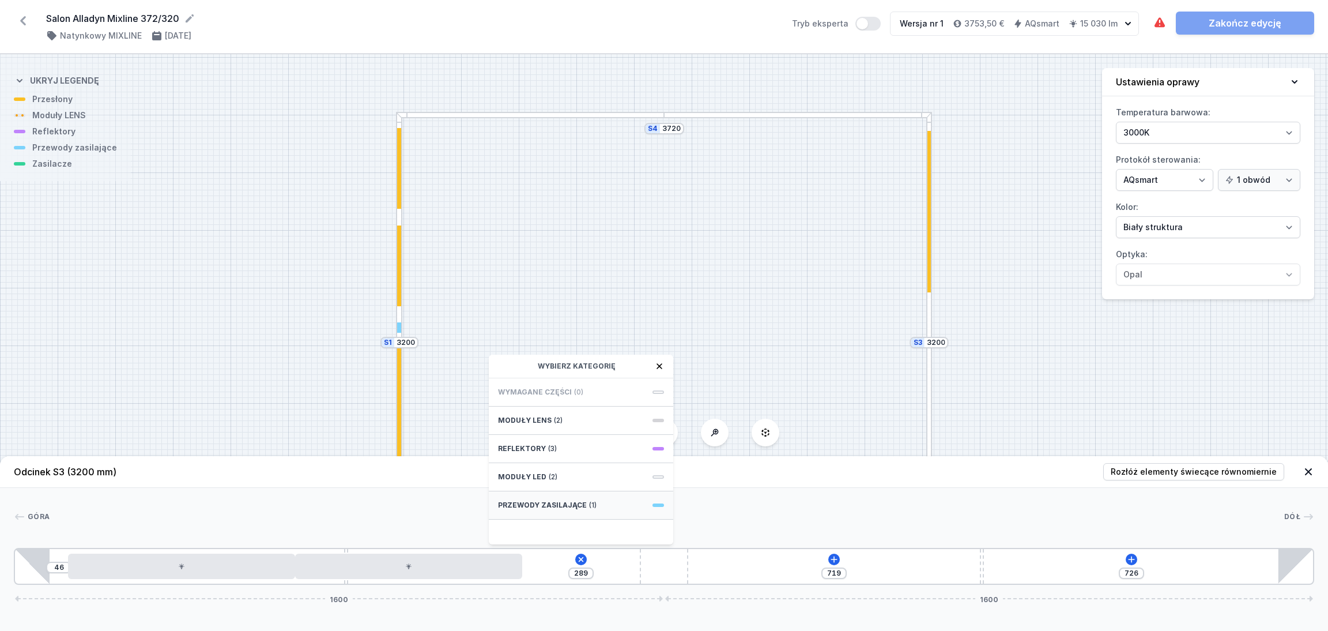
click at [574, 508] on span "Przewody zasilające" at bounding box center [542, 504] width 89 height 9
click at [554, 394] on span "Hole for power supply cable" at bounding box center [581, 391] width 166 height 12
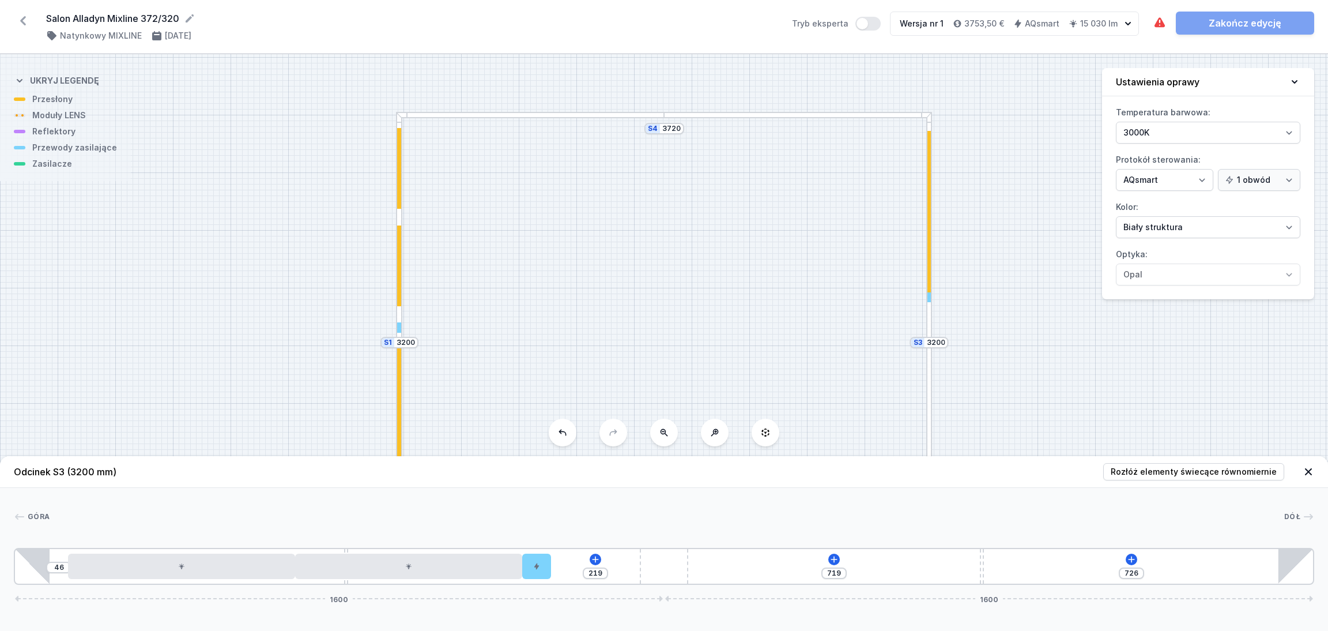
drag, startPoint x: 538, startPoint y: 569, endPoint x: 553, endPoint y: 570, distance: 15.0
click at [553, 570] on div "46 219 719 726 1600 1600" at bounding box center [664, 566] width 1301 height 37
drag, startPoint x: 541, startPoint y: 571, endPoint x: 556, endPoint y: 568, distance: 15.2
click at [556, 568] on div "46 219 719 726 1600 1600" at bounding box center [664, 566] width 1301 height 37
drag, startPoint x: 538, startPoint y: 566, endPoint x: 591, endPoint y: 560, distance: 53.3
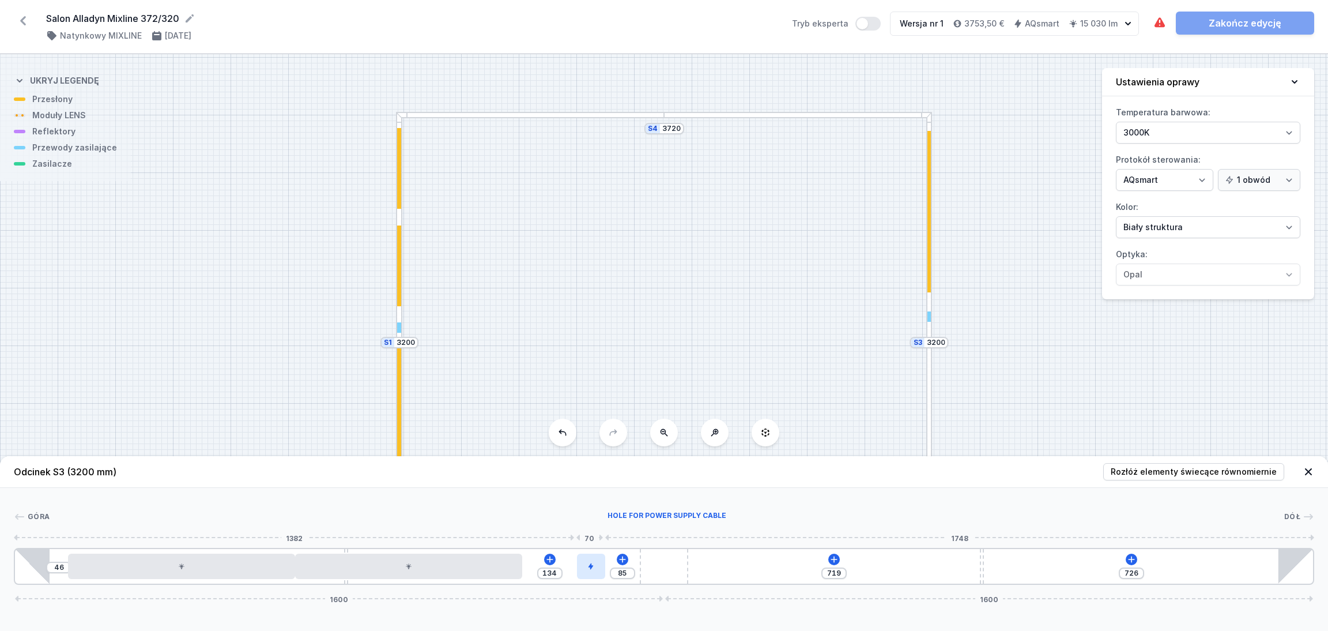
click at [591, 560] on div at bounding box center [591, 565] width 28 height 25
click at [665, 517] on div at bounding box center [667, 517] width 1235 height 12
click at [836, 555] on icon at bounding box center [834, 559] width 9 height 9
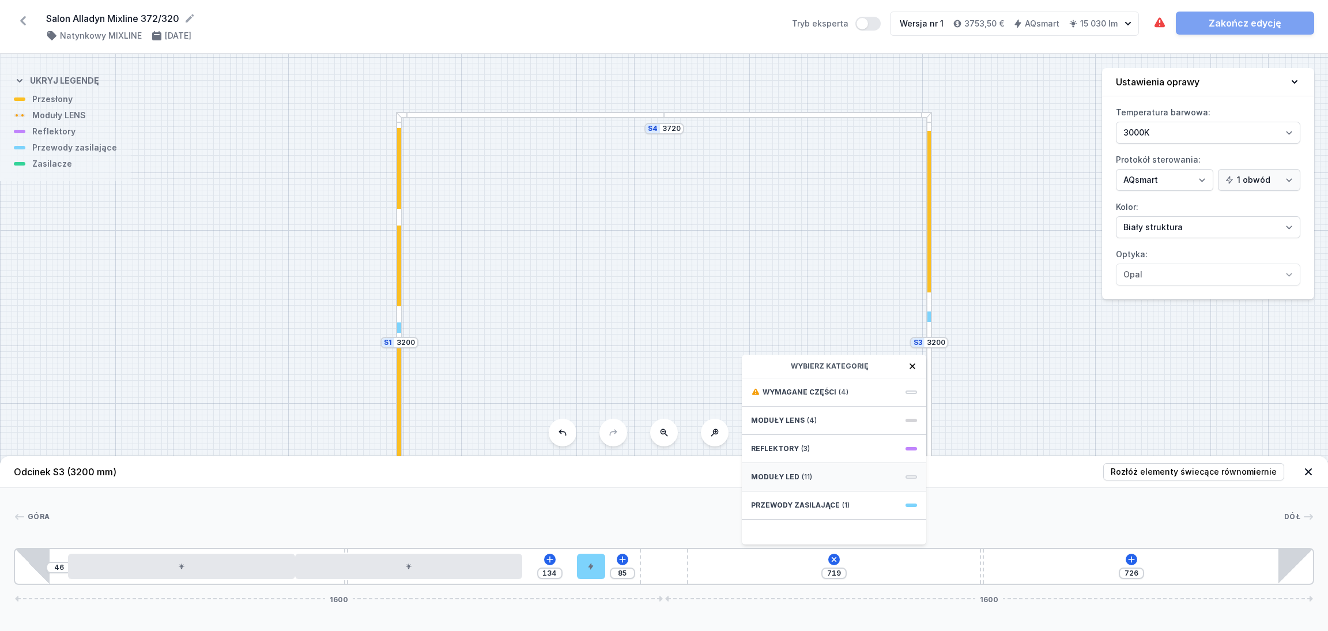
click at [800, 470] on div "Moduły LED (11)" at bounding box center [834, 477] width 184 height 28
click at [801, 414] on span "LED opal module 560mm" at bounding box center [834, 417] width 166 height 12
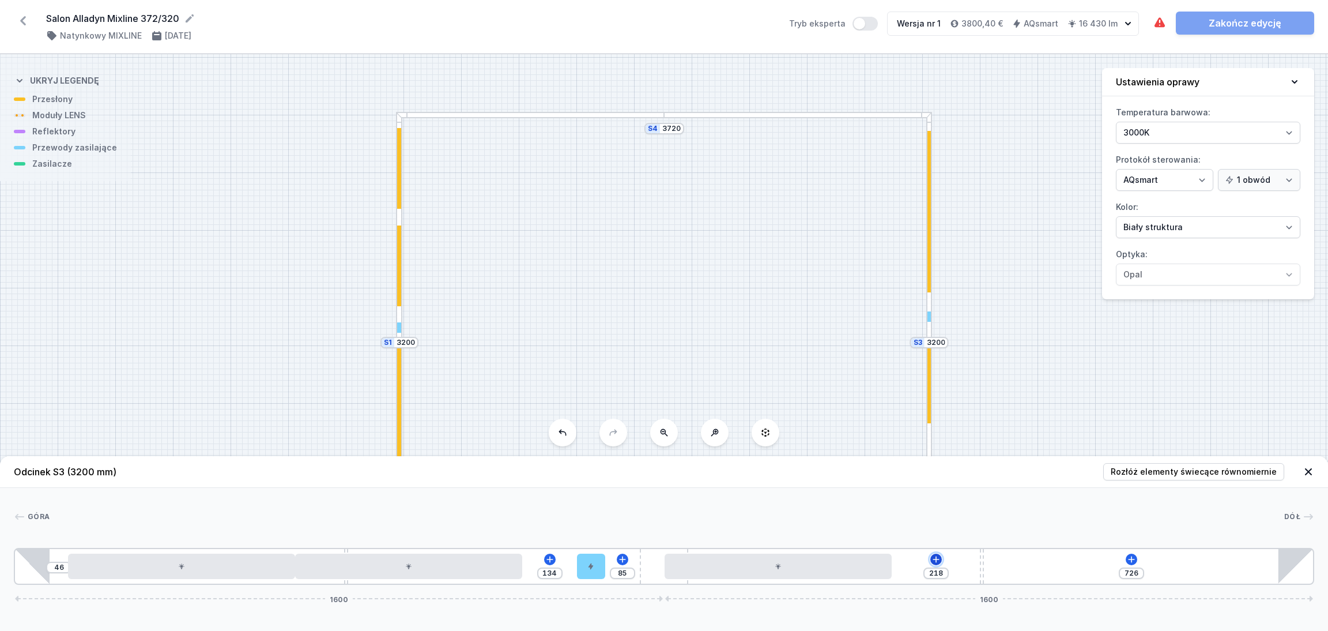
click at [933, 561] on icon at bounding box center [936, 559] width 9 height 9
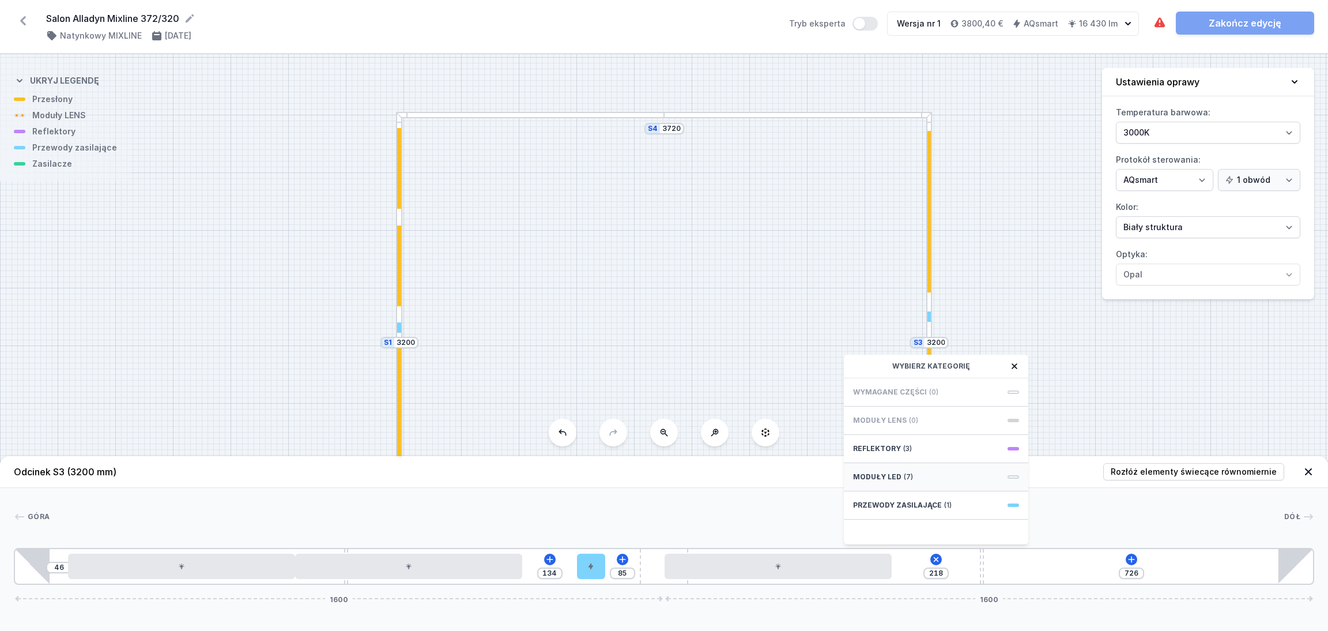
click at [922, 472] on div "Moduły LED (7)" at bounding box center [936, 477] width 184 height 28
click at [902, 413] on span "LED opal module 560mm" at bounding box center [936, 417] width 166 height 12
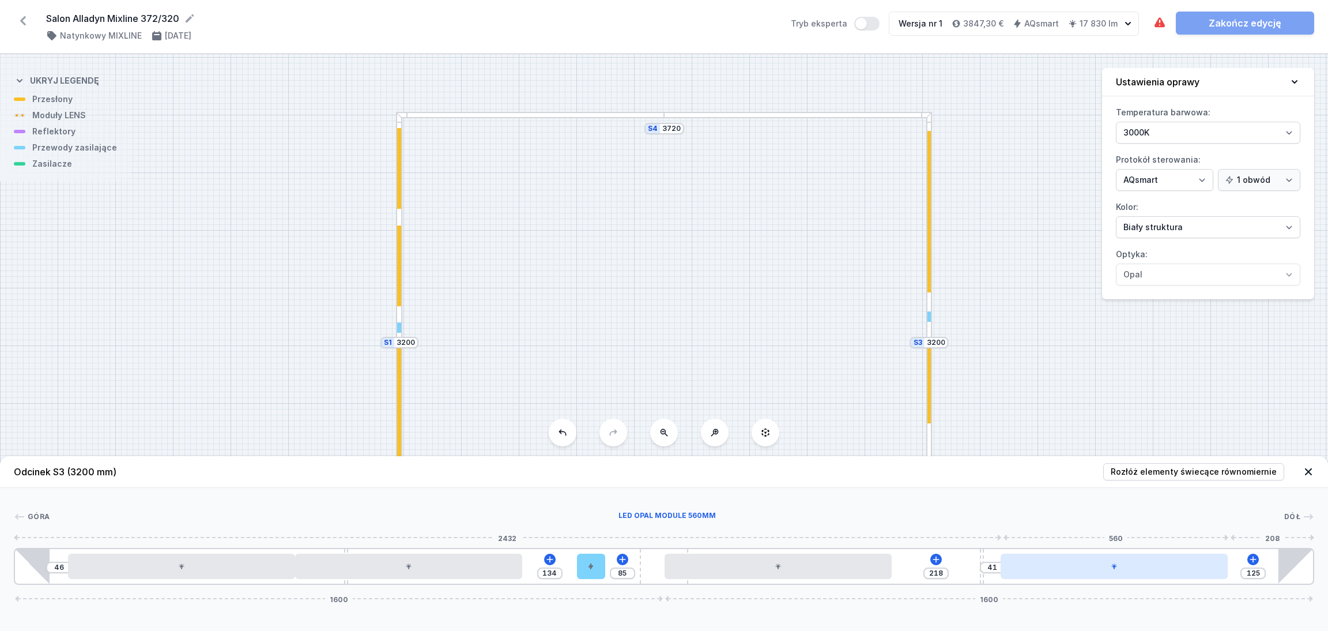
drag, startPoint x: 998, startPoint y: 574, endPoint x: 1128, endPoint y: 560, distance: 131.0
click at [1128, 560] on div at bounding box center [1114, 565] width 227 height 25
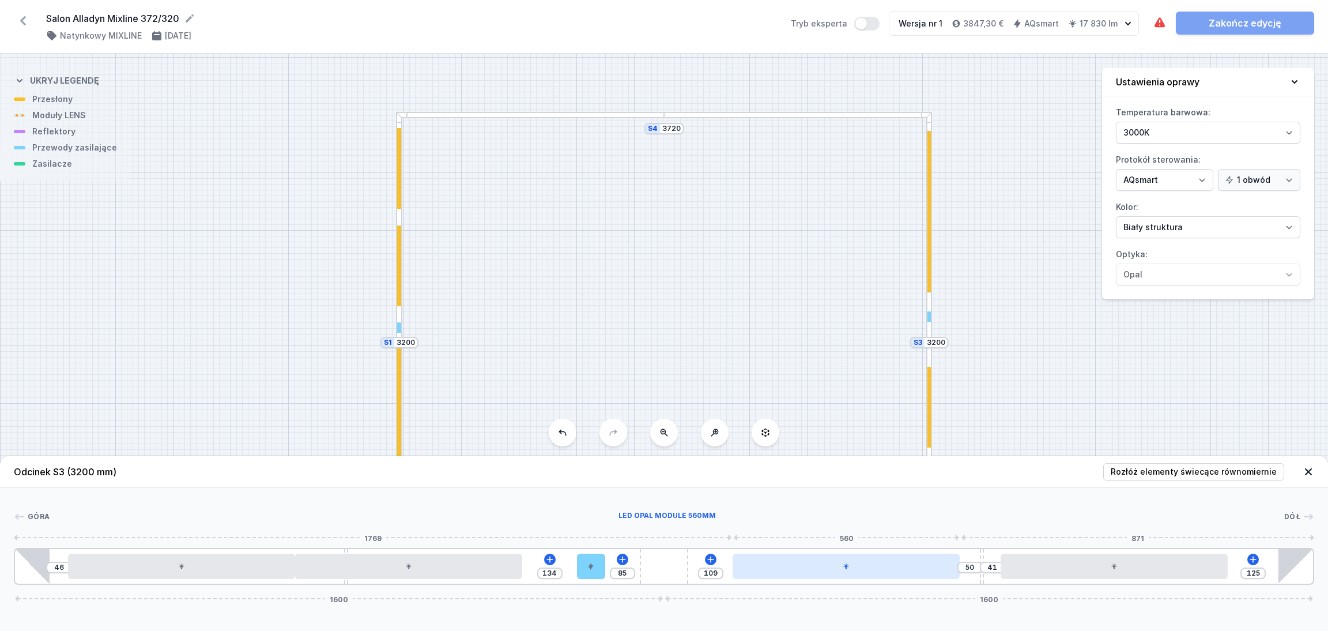
drag, startPoint x: 815, startPoint y: 575, endPoint x: 899, endPoint y: 566, distance: 84.1
click at [899, 566] on div at bounding box center [846, 565] width 227 height 25
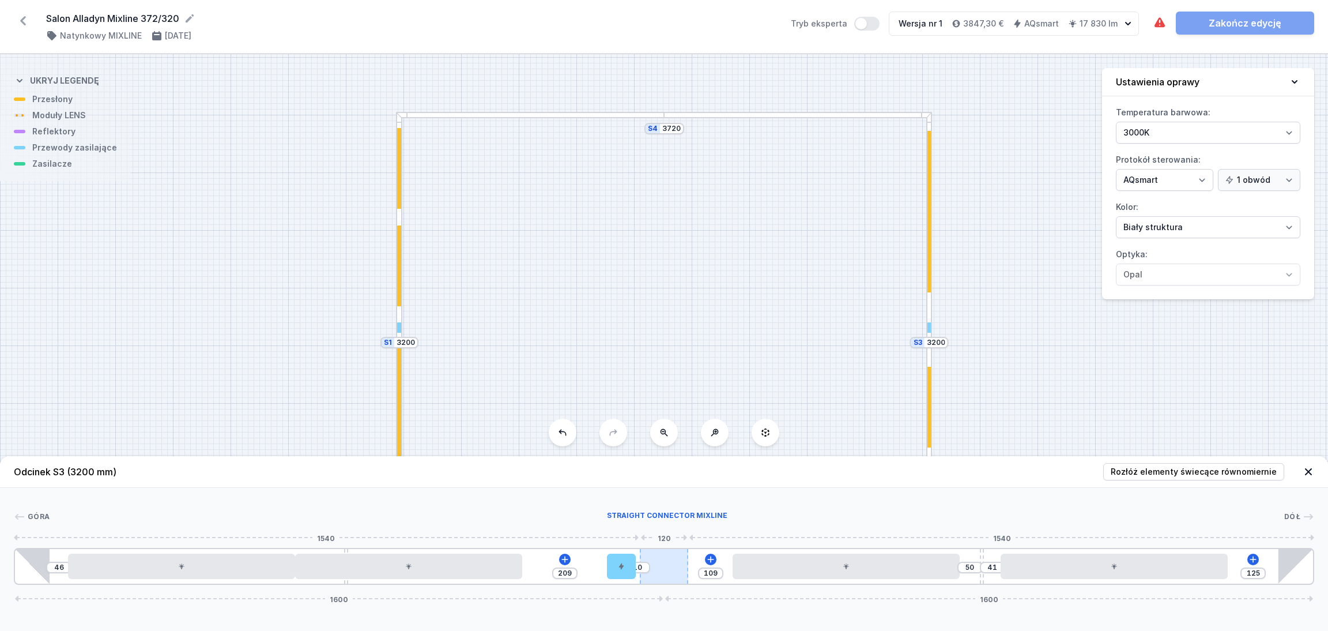
drag, startPoint x: 593, startPoint y: 575, endPoint x: 673, endPoint y: 572, distance: 80.8
click at [673, 572] on div "46 209 10 109 50 41 125 1600 1600" at bounding box center [664, 566] width 1301 height 37
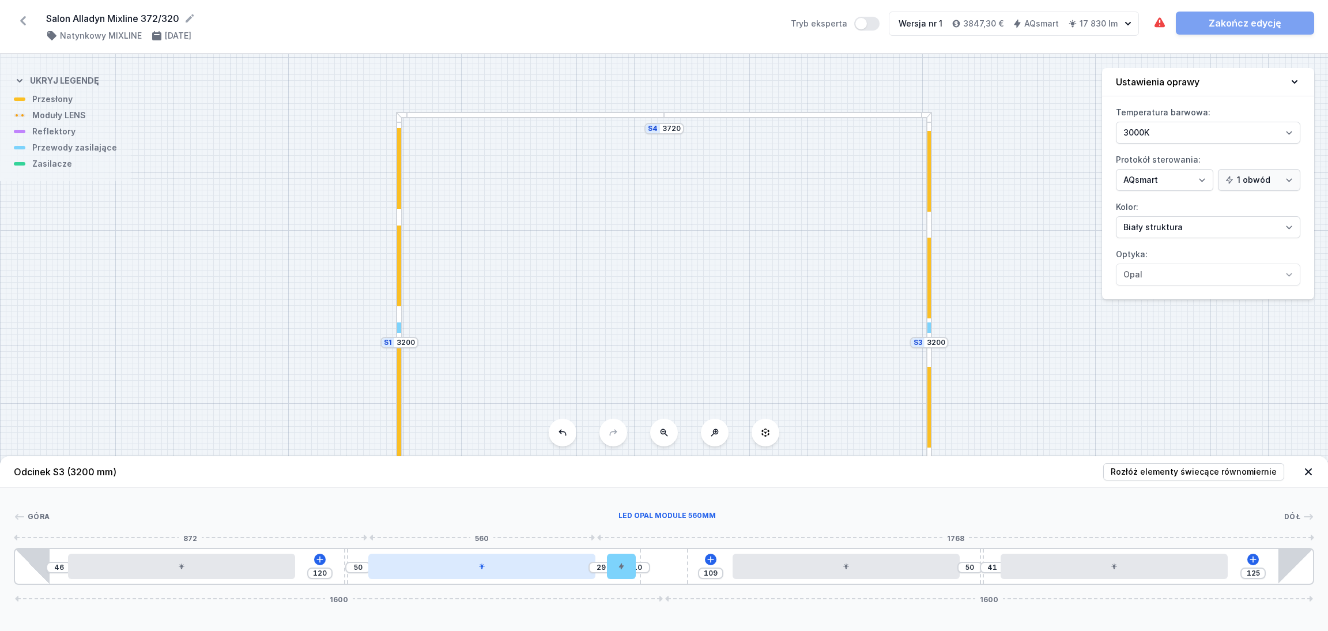
drag, startPoint x: 466, startPoint y: 568, endPoint x: 534, endPoint y: 568, distance: 67.4
click at [534, 568] on div at bounding box center [481, 565] width 227 height 25
click at [711, 555] on icon at bounding box center [710, 559] width 9 height 9
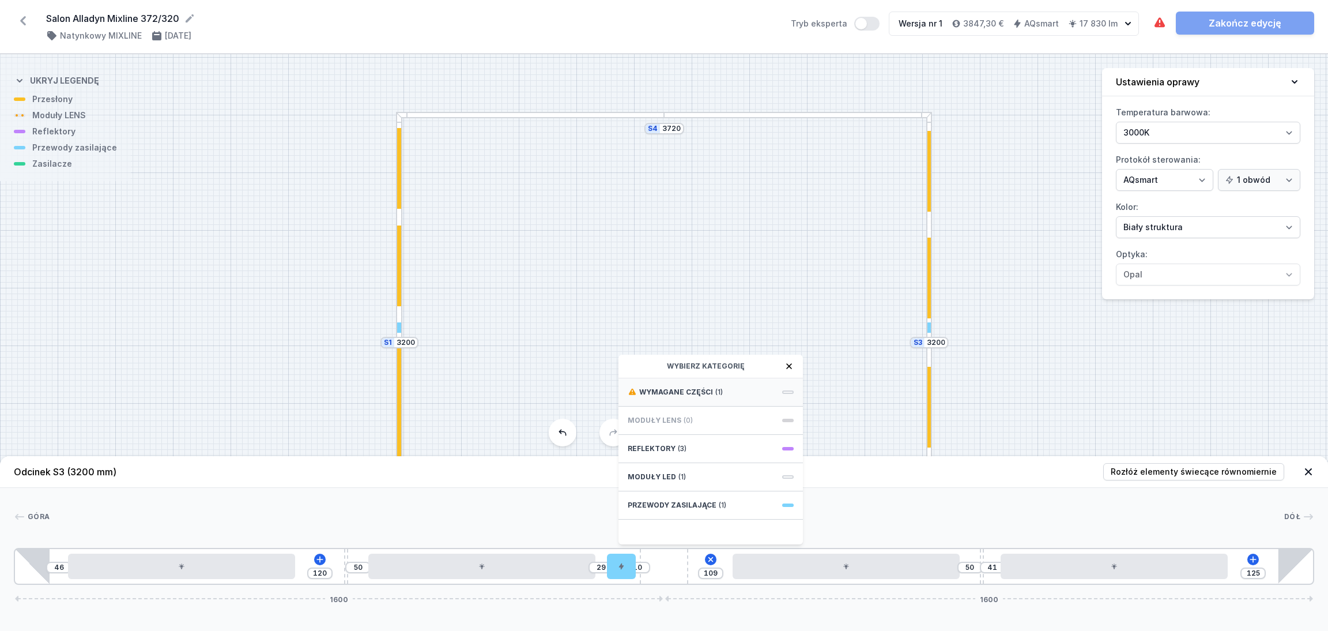
click at [706, 386] on div "Wymagane części (1)" at bounding box center [711, 392] width 184 height 28
click at [690, 515] on span "Casambi / AQsmart" at bounding box center [711, 521] width 166 height 12
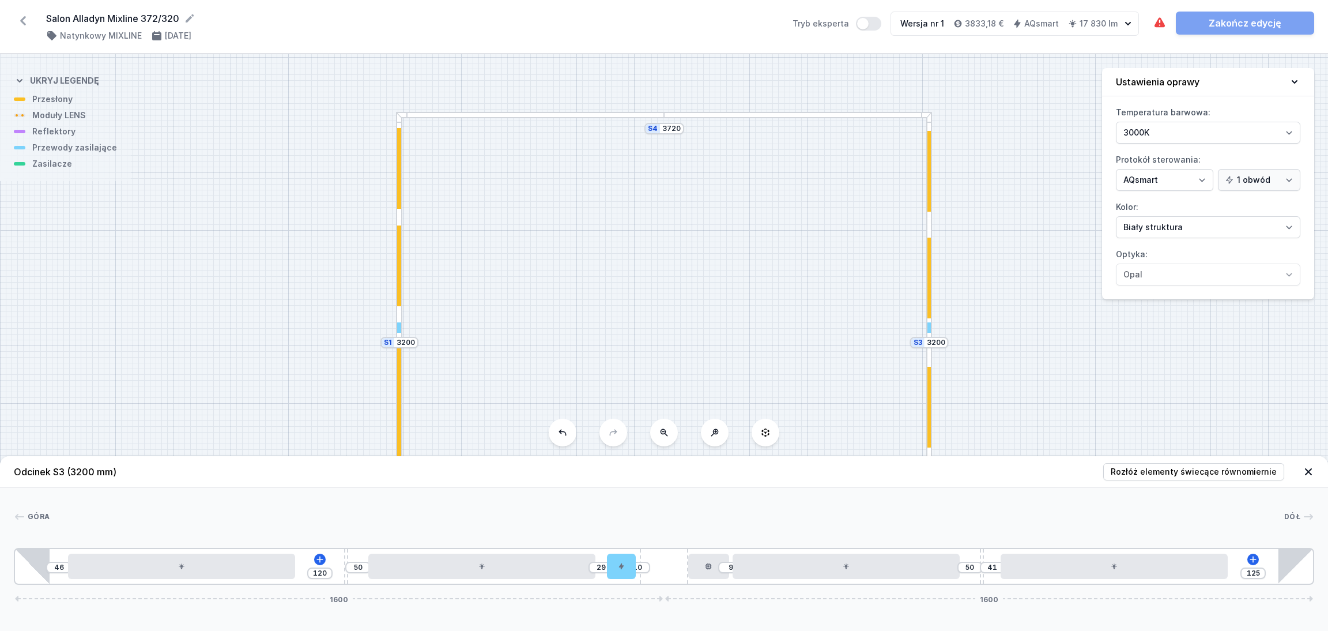
click at [710, 112] on div at bounding box center [798, 115] width 268 height 6
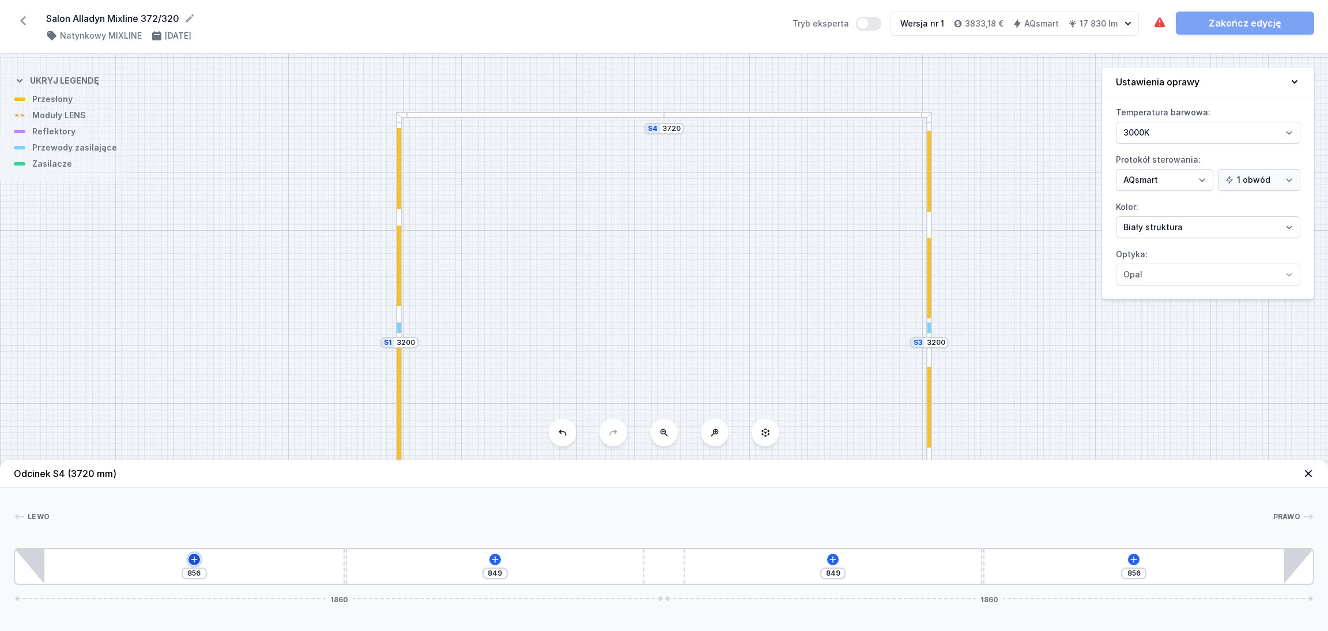
click at [191, 558] on icon at bounding box center [194, 559] width 9 height 9
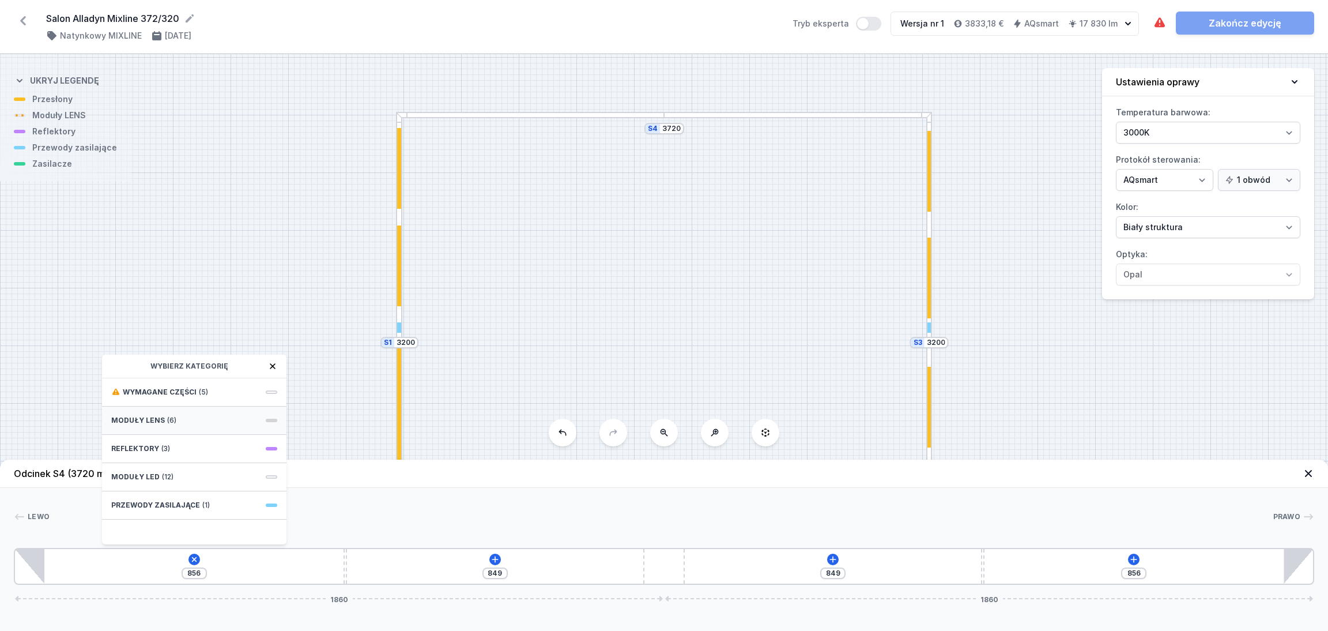
click at [183, 419] on div "Moduły LENS (6)" at bounding box center [194, 420] width 184 height 28
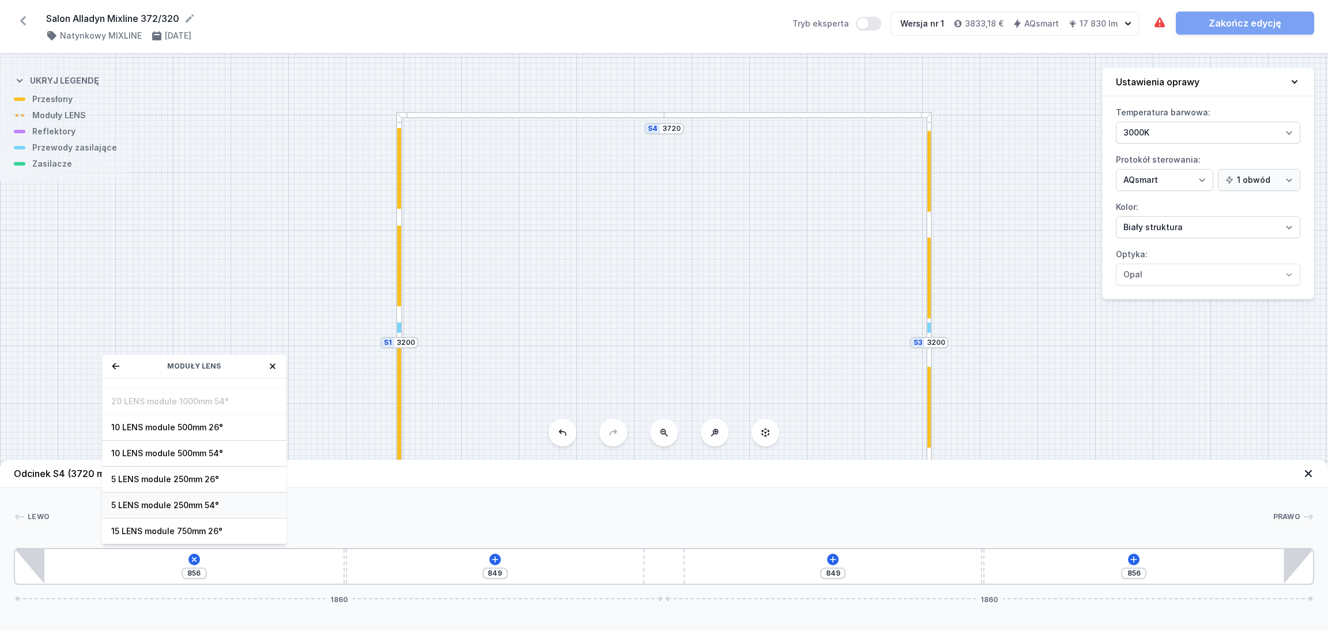
click at [160, 505] on span "5 LENS module 250mm 54°" at bounding box center [194, 505] width 166 height 12
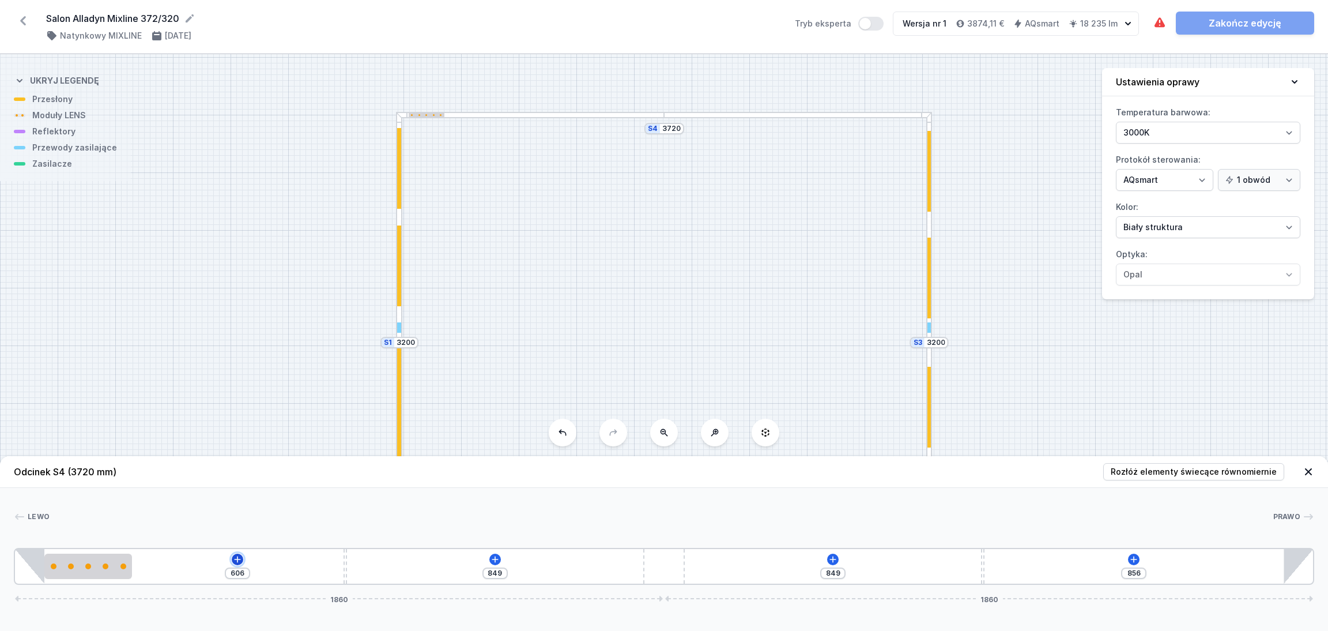
click at [233, 560] on icon at bounding box center [237, 559] width 9 height 9
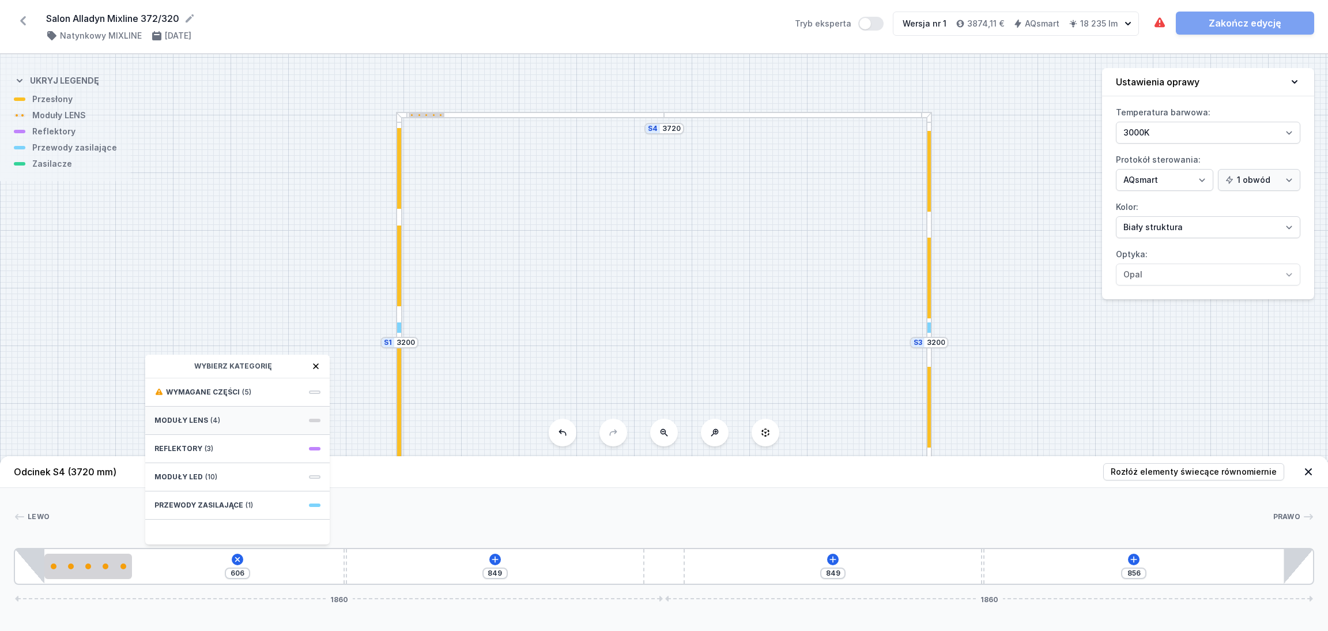
click at [226, 413] on div "Moduły LENS (4)" at bounding box center [237, 420] width 184 height 28
click at [225, 503] on span "5 LENS module 250mm 54°" at bounding box center [237, 505] width 166 height 12
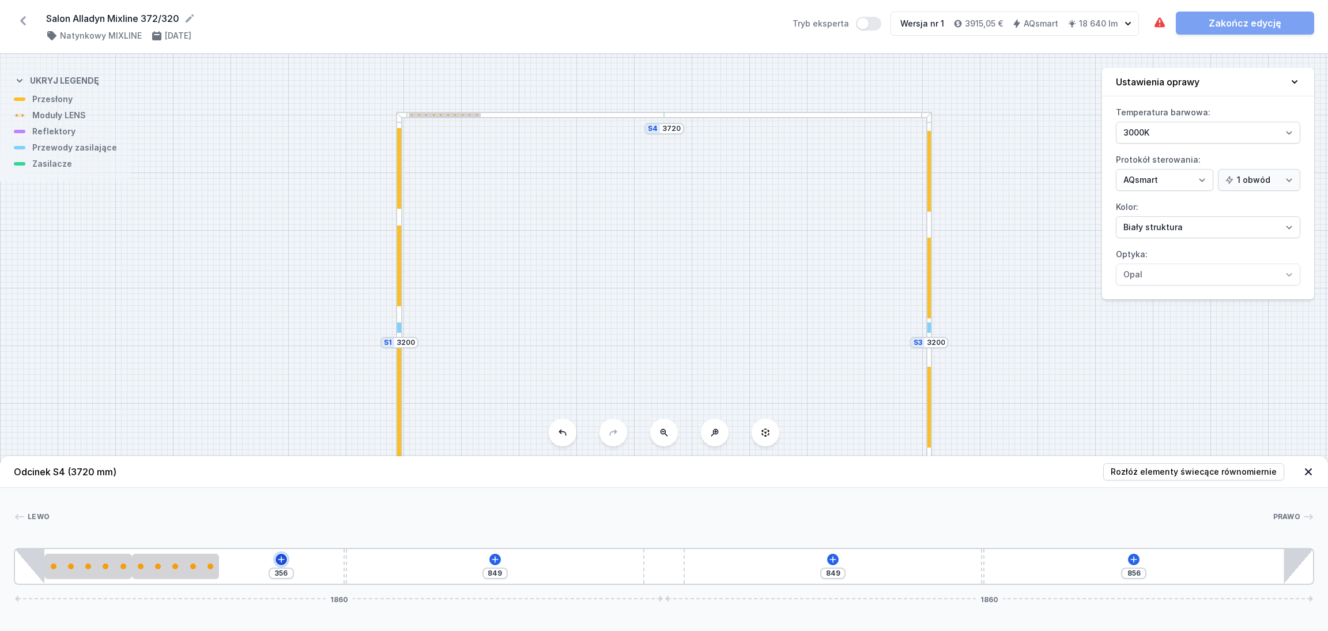
click at [278, 555] on icon at bounding box center [281, 559] width 9 height 9
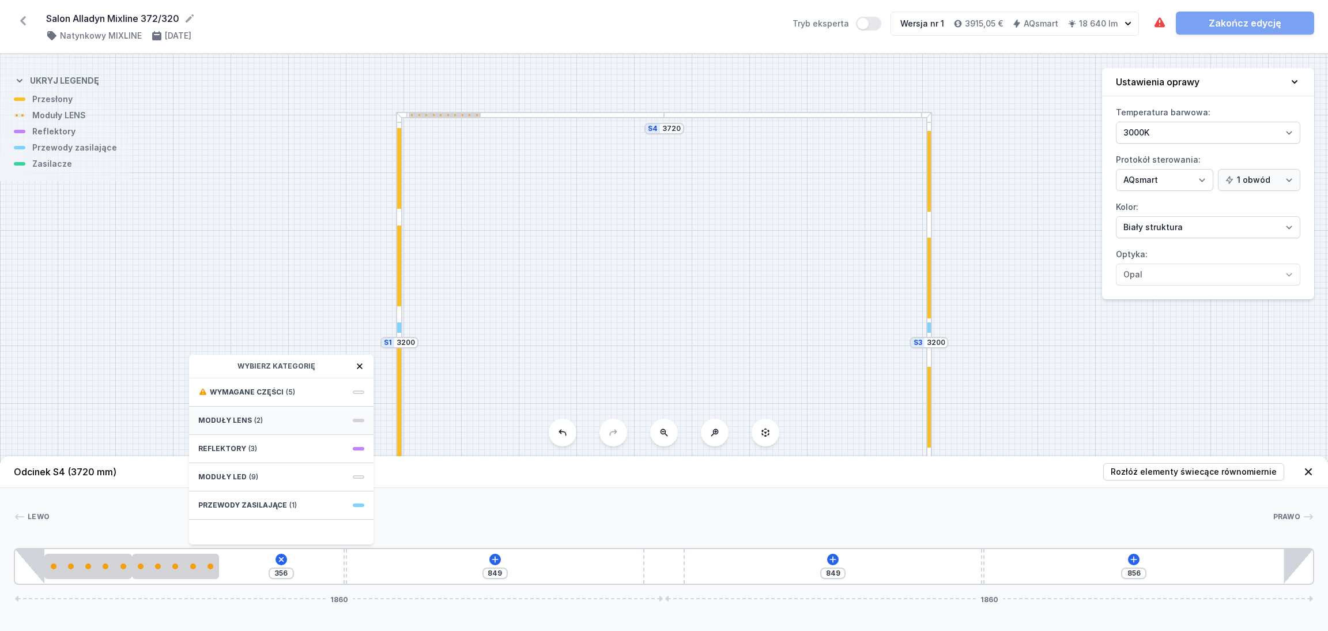
click at [241, 424] on span "Moduły LENS" at bounding box center [225, 420] width 54 height 9
click at [226, 503] on span "5 LENS module 250mm 54°" at bounding box center [281, 505] width 166 height 12
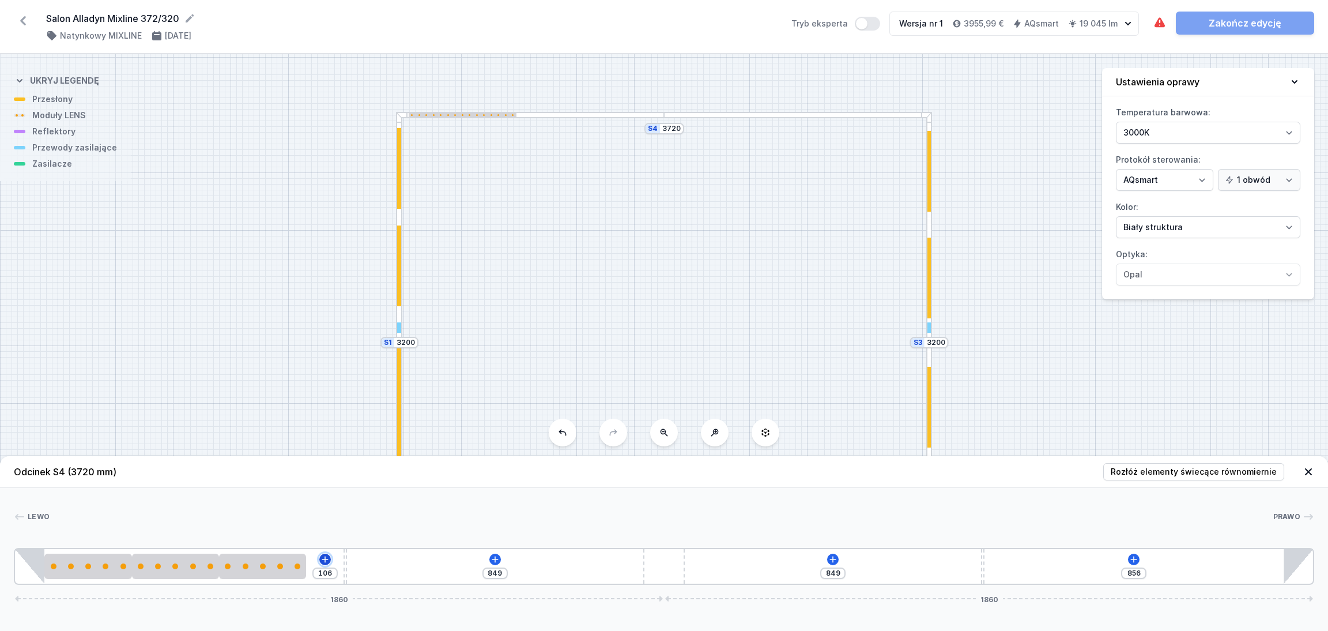
click at [327, 558] on icon at bounding box center [325, 559] width 9 height 9
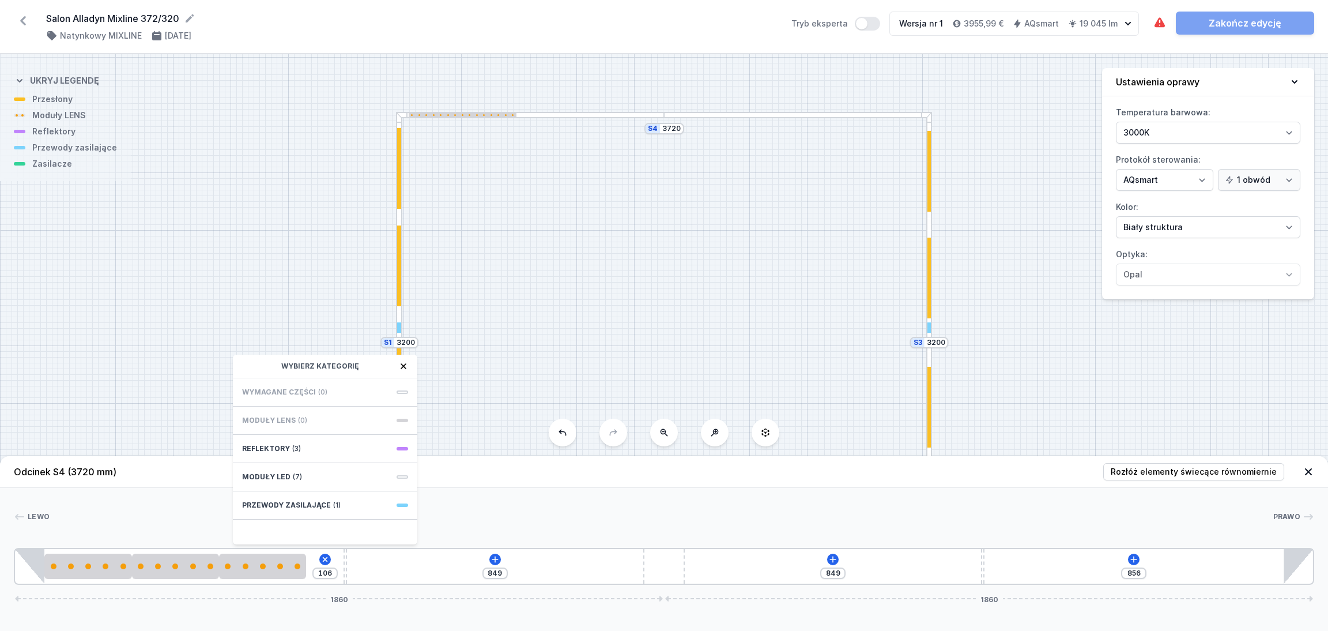
click at [482, 502] on div "Lewo Prawo 1 2 2 2 3 4 3 1 106 Wybierz kategorię Wymagane części (0) Moduły LEN…" at bounding box center [664, 536] width 1328 height 97
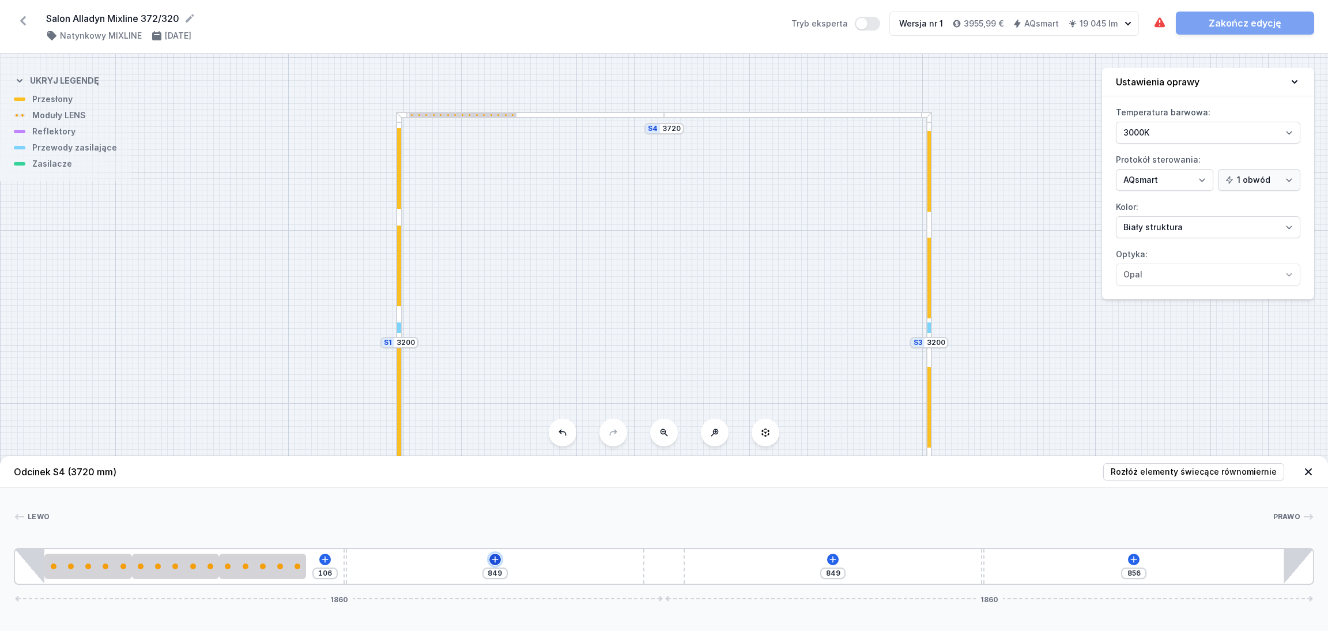
click at [496, 560] on icon at bounding box center [495, 559] width 6 height 6
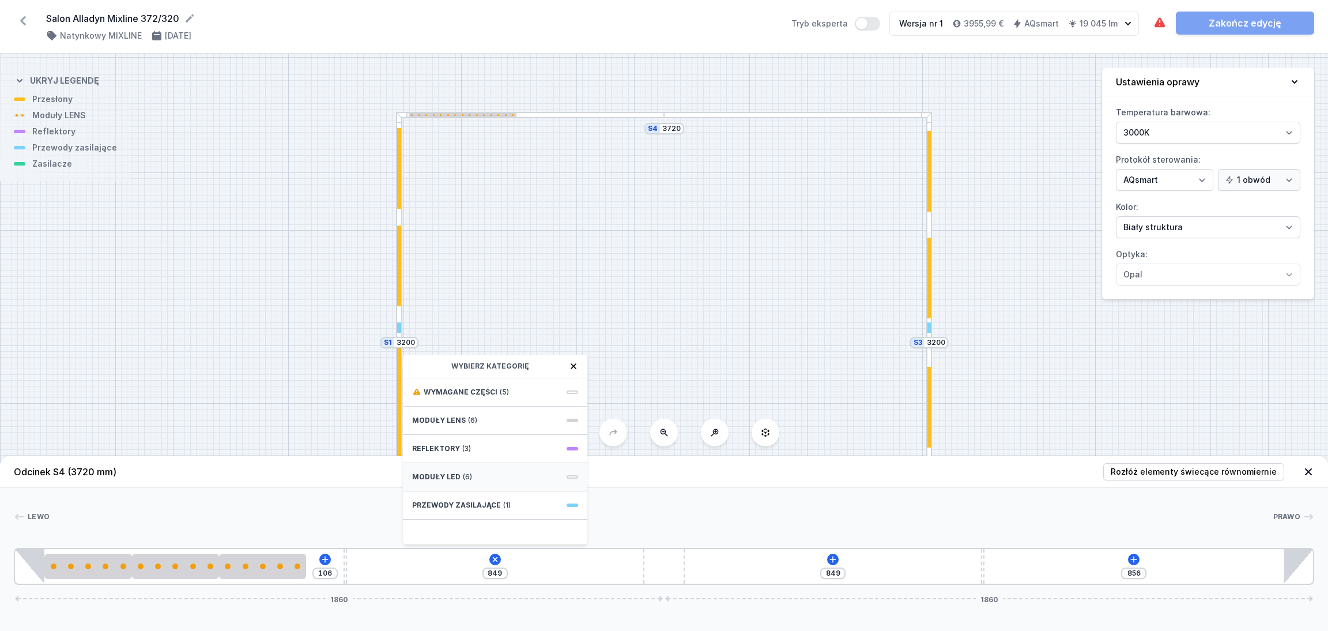
click at [465, 476] on span "(6)" at bounding box center [467, 476] width 9 height 9
click at [462, 411] on span "LED opal module 560mm" at bounding box center [495, 417] width 166 height 12
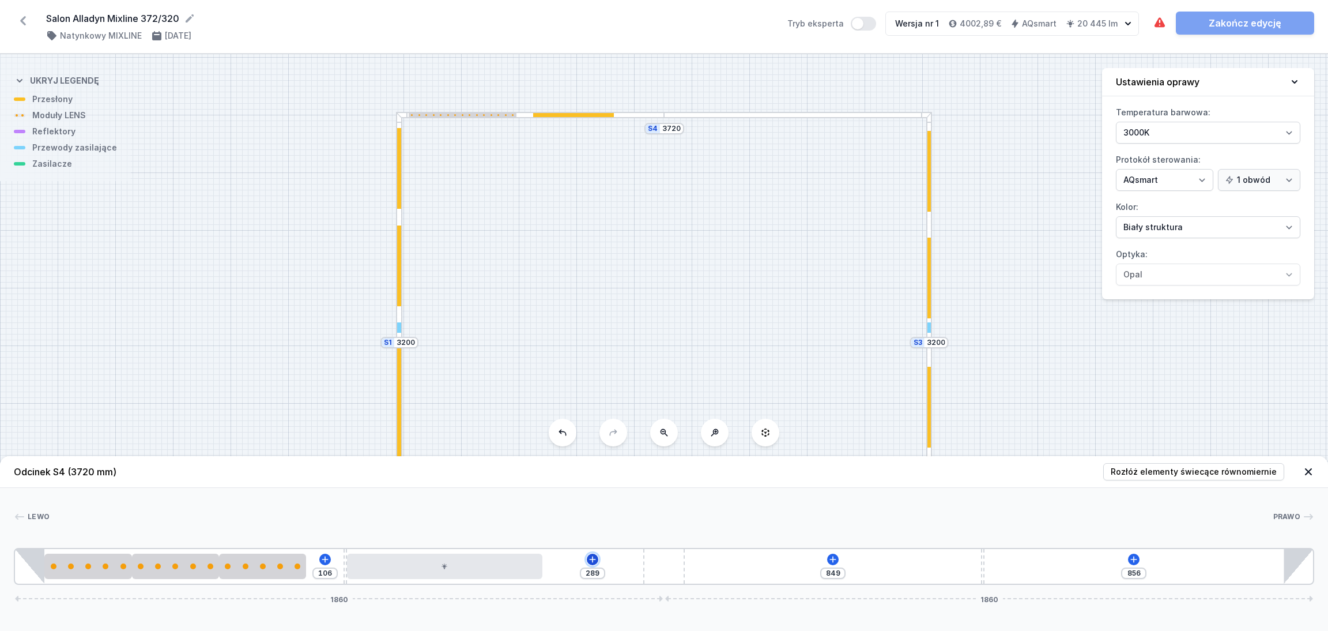
click at [591, 556] on icon at bounding box center [592, 559] width 9 height 9
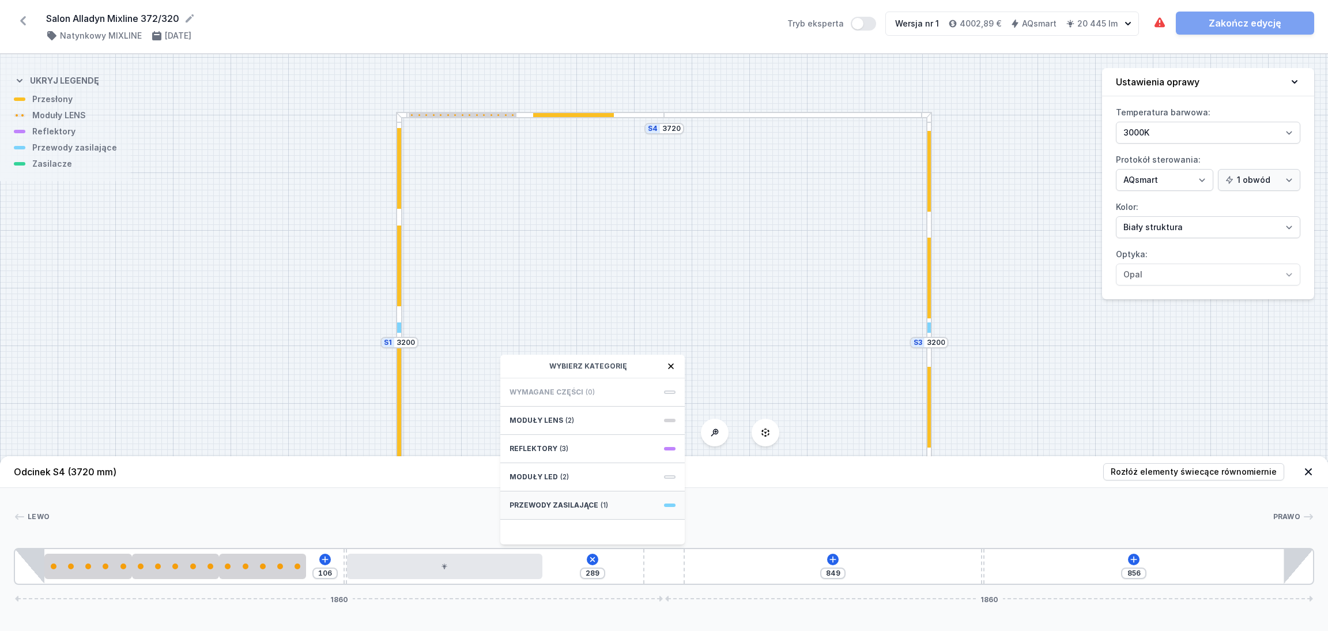
click at [583, 509] on span "Przewody zasilające" at bounding box center [554, 504] width 89 height 9
click at [549, 390] on span "Hole for power supply cable" at bounding box center [593, 391] width 166 height 12
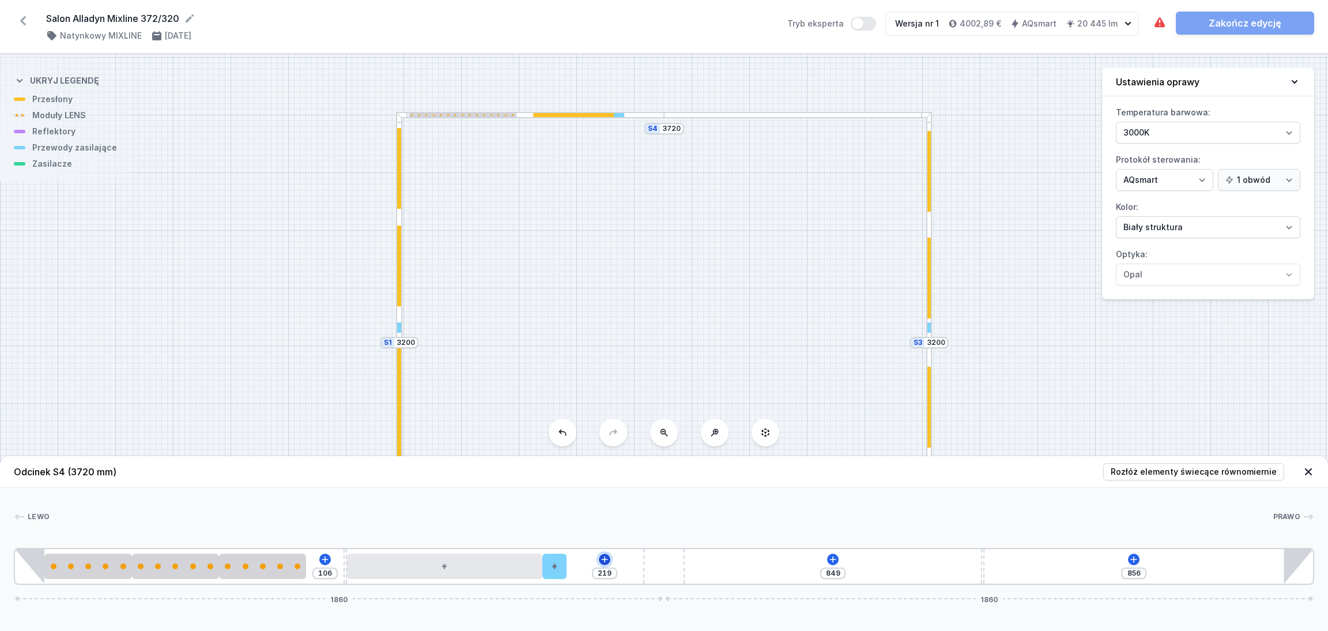
click at [609, 555] on icon at bounding box center [604, 559] width 9 height 9
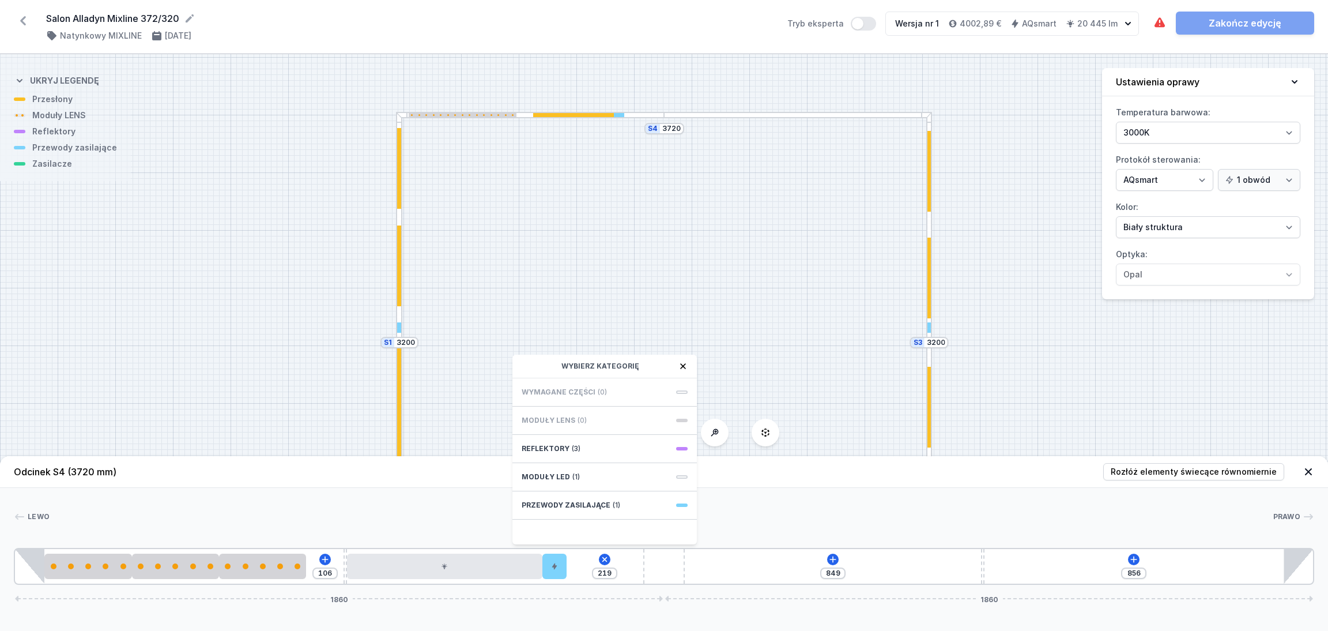
click at [416, 487] on header "Odcinek S4 (3720 mm) Rozłóż elementy świecące równomiernie" at bounding box center [664, 472] width 1328 height 32
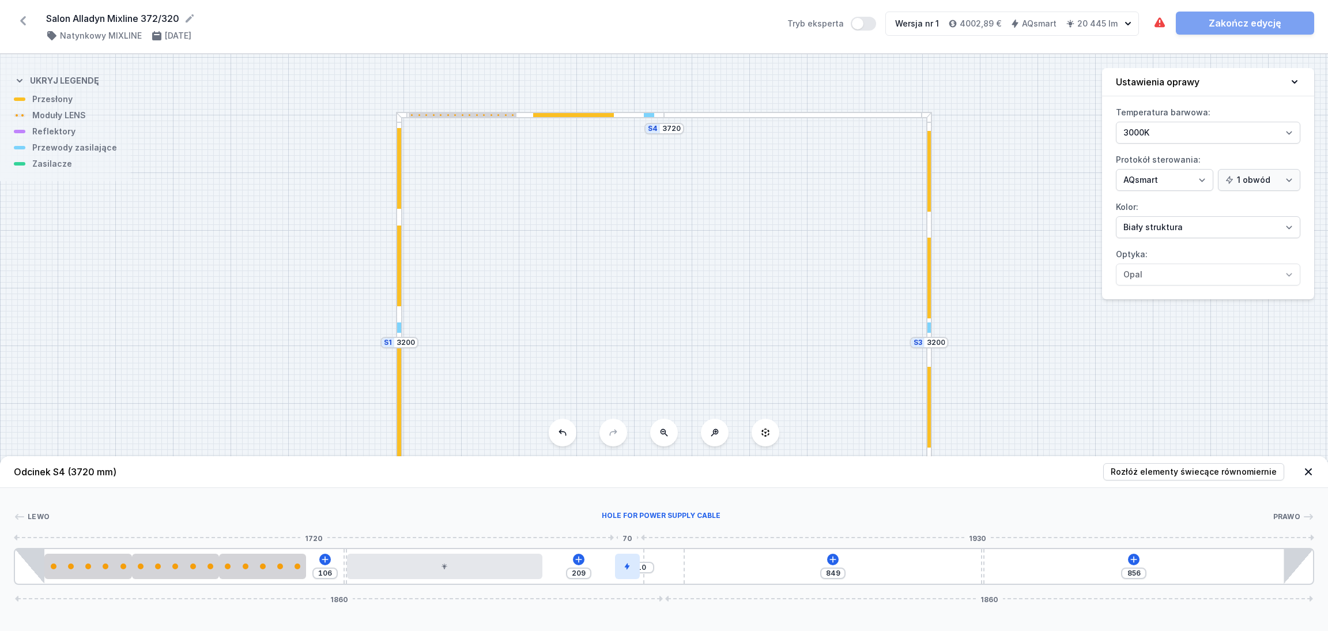
drag, startPoint x: 558, startPoint y: 570, endPoint x: 625, endPoint y: 572, distance: 66.9
click at [625, 572] on div at bounding box center [627, 565] width 24 height 25
drag, startPoint x: 477, startPoint y: 574, endPoint x: 523, endPoint y: 572, distance: 46.7
click at [523, 572] on div at bounding box center [495, 565] width 195 height 25
drag, startPoint x: 264, startPoint y: 568, endPoint x: 293, endPoint y: 567, distance: 29.4
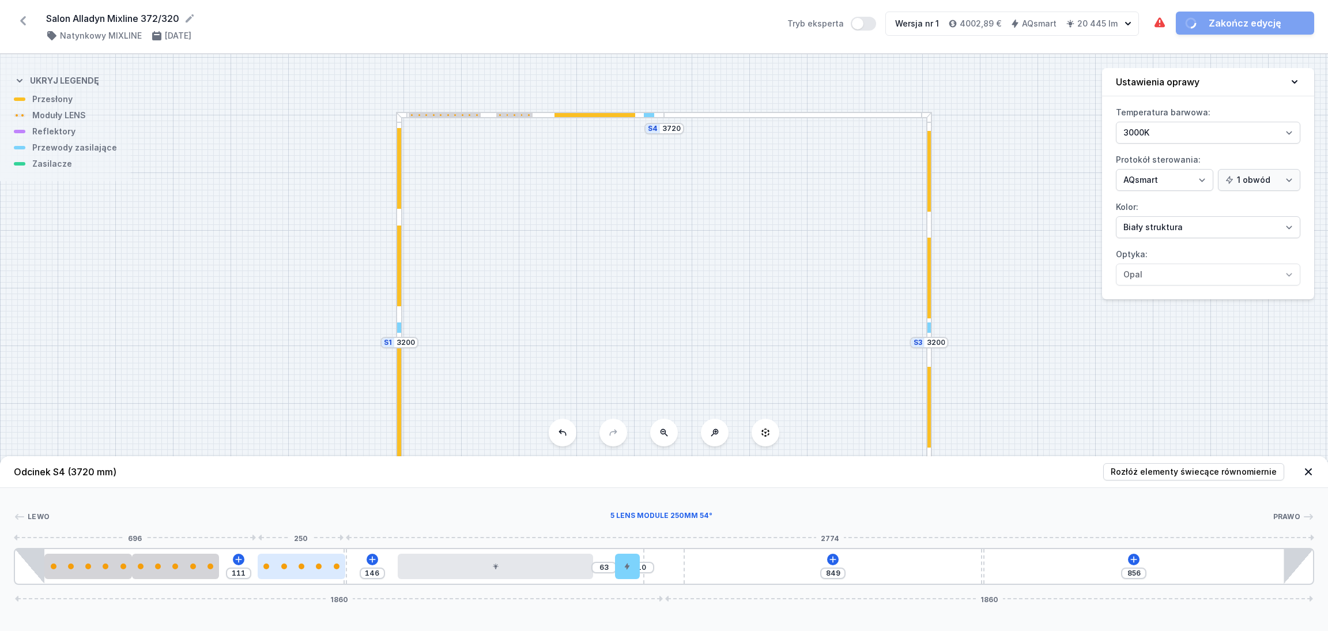
click at [293, 567] on div at bounding box center [301, 566] width 87 height 6
drag, startPoint x: 182, startPoint y: 570, endPoint x: 205, endPoint y: 565, distance: 23.6
click at [205, 565] on div at bounding box center [207, 565] width 87 height 25
drag, startPoint x: 306, startPoint y: 574, endPoint x: 313, endPoint y: 574, distance: 6.9
click at [313, 574] on div at bounding box center [294, 565] width 87 height 25
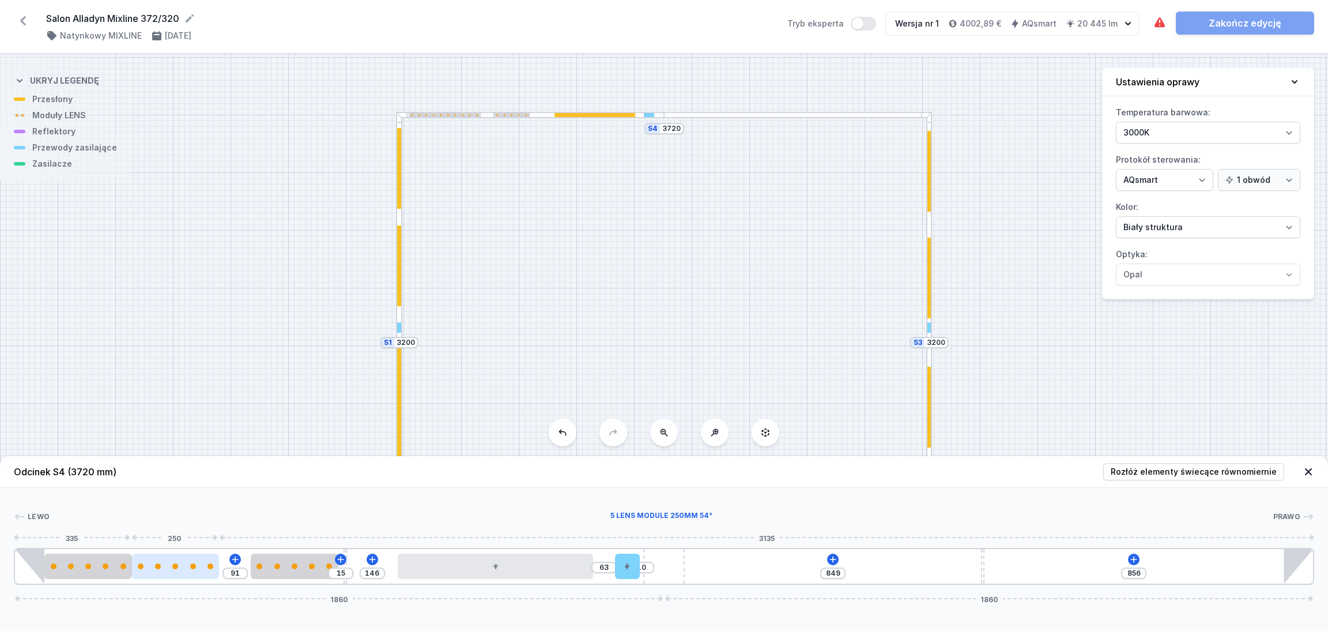
drag, startPoint x: 215, startPoint y: 575, endPoint x: 202, endPoint y: 571, distance: 13.5
click at [202, 571] on div at bounding box center [175, 565] width 87 height 25
drag, startPoint x: 188, startPoint y: 571, endPoint x: 201, endPoint y: 568, distance: 13.6
click at [201, 568] on div at bounding box center [175, 565] width 87 height 25
drag, startPoint x: 185, startPoint y: 572, endPoint x: 191, endPoint y: 571, distance: 6.4
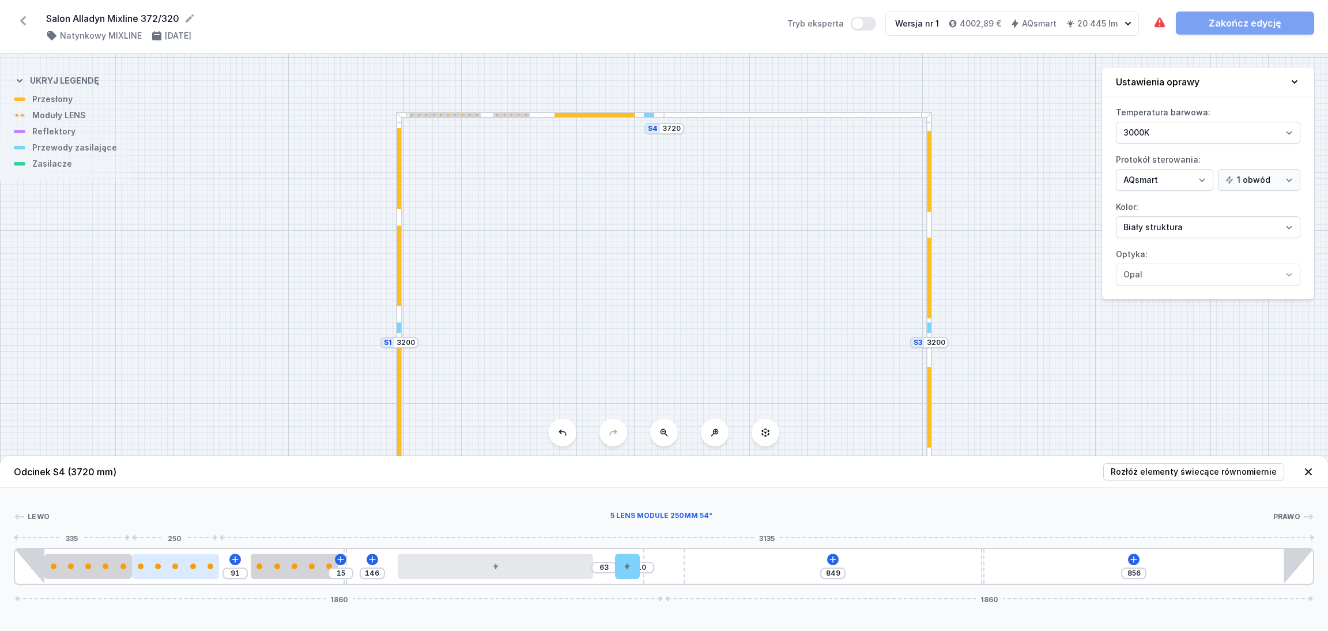
click at [200, 572] on div at bounding box center [175, 565] width 87 height 25
drag, startPoint x: 179, startPoint y: 574, endPoint x: 206, endPoint y: 568, distance: 27.7
click at [206, 568] on div at bounding box center [207, 565] width 87 height 25
drag, startPoint x: 206, startPoint y: 574, endPoint x: 193, endPoint y: 571, distance: 13.0
click at [193, 571] on div at bounding box center [207, 565] width 87 height 25
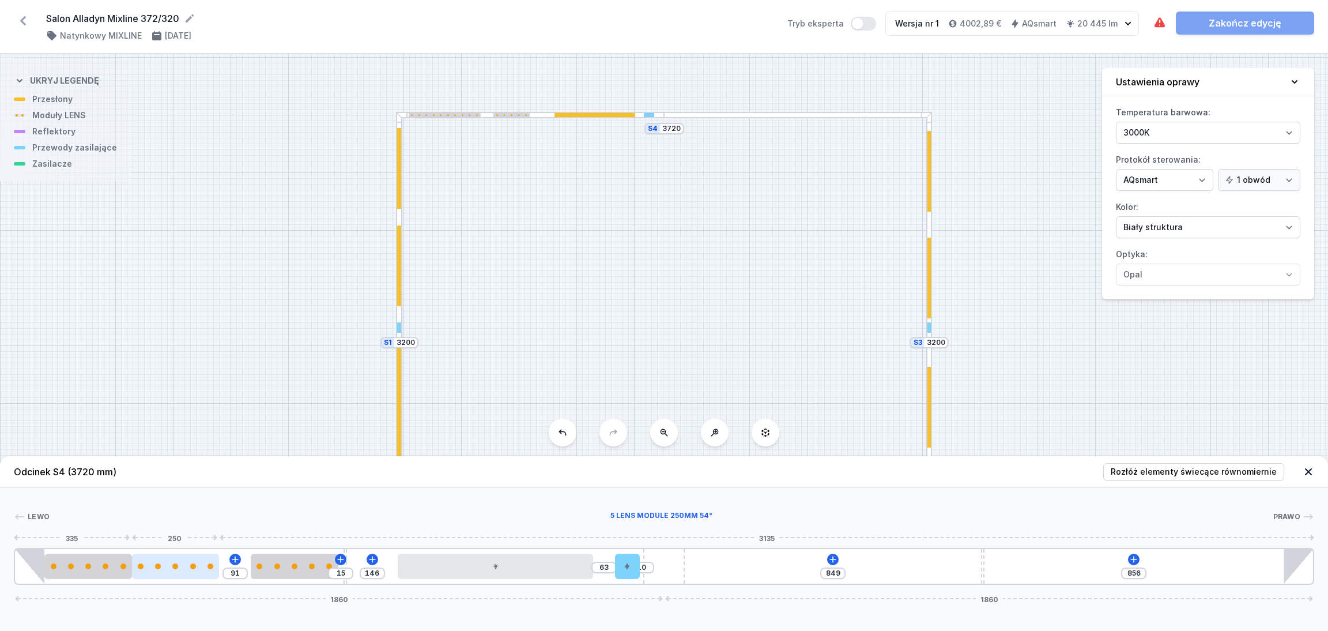
drag, startPoint x: 188, startPoint y: 571, endPoint x: 196, endPoint y: 570, distance: 8.1
click at [196, 570] on div at bounding box center [175, 565] width 87 height 25
click at [833, 559] on icon at bounding box center [833, 559] width 6 height 6
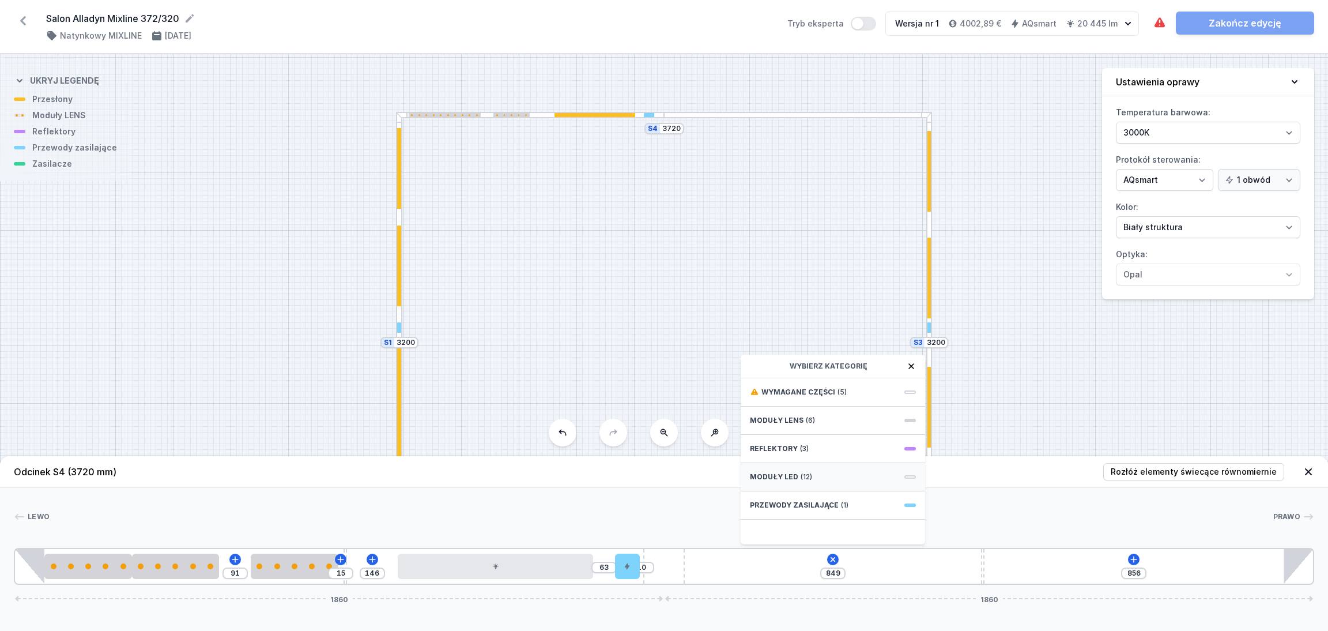
click at [801, 470] on div "Moduły LED (12)" at bounding box center [833, 477] width 184 height 28
click at [795, 415] on span "LED opal module 560mm" at bounding box center [833, 417] width 166 height 12
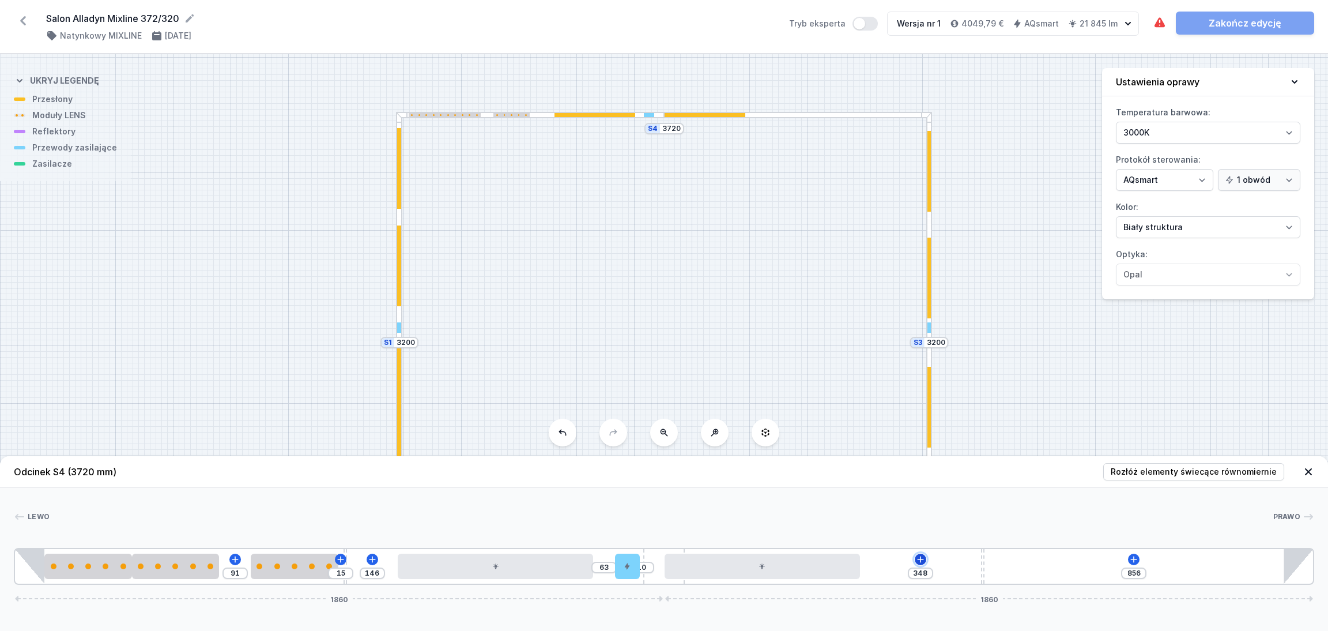
click at [919, 560] on icon at bounding box center [920, 559] width 9 height 9
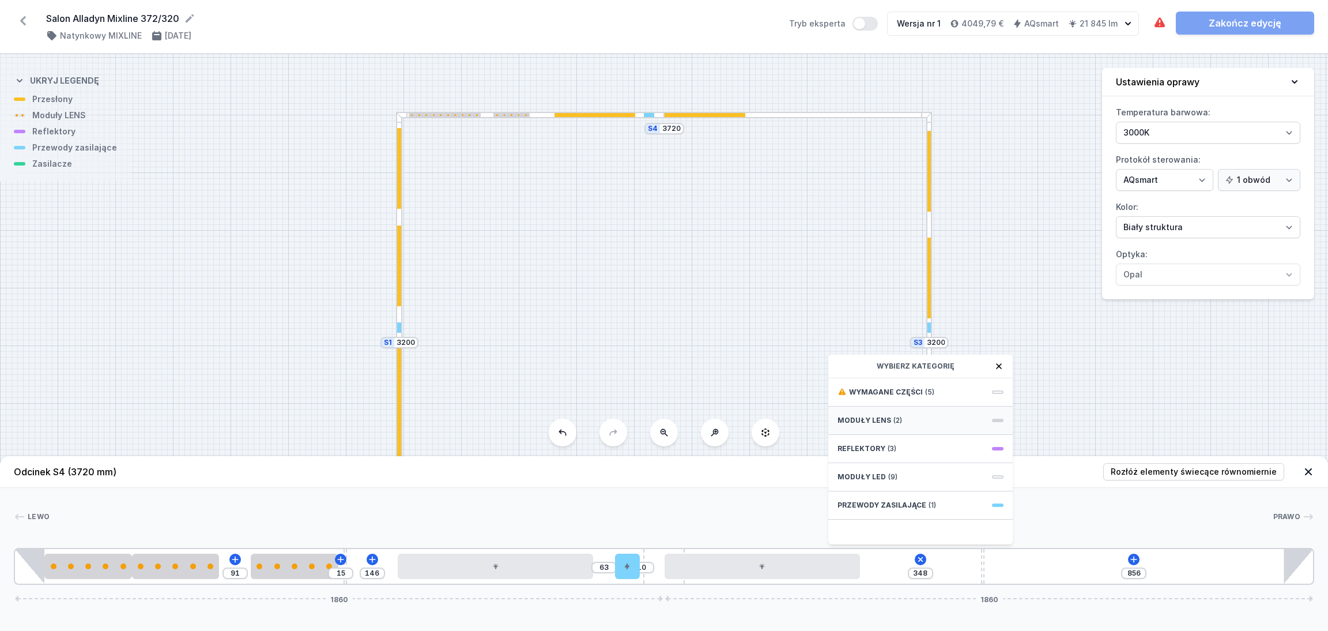
click at [897, 416] on span "(2)" at bounding box center [898, 420] width 9 height 9
click at [887, 506] on span "5 LENS module 250mm 54°" at bounding box center [921, 505] width 166 height 12
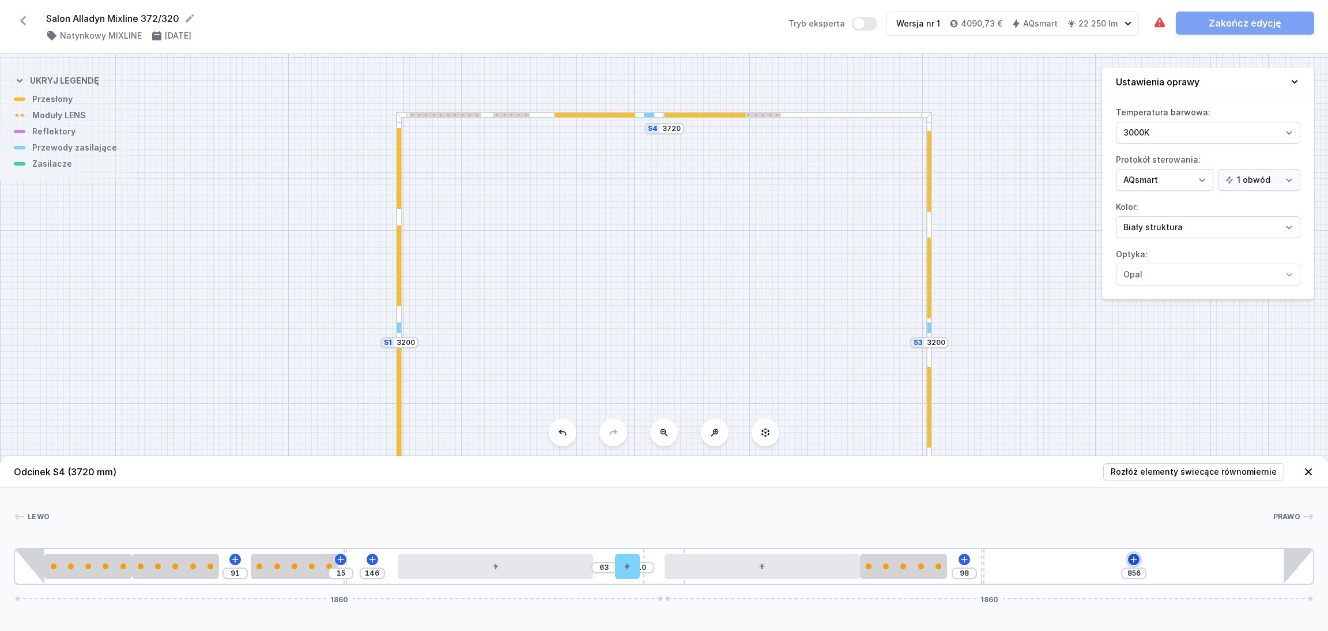
click at [1139, 558] on icon at bounding box center [1133, 559] width 9 height 9
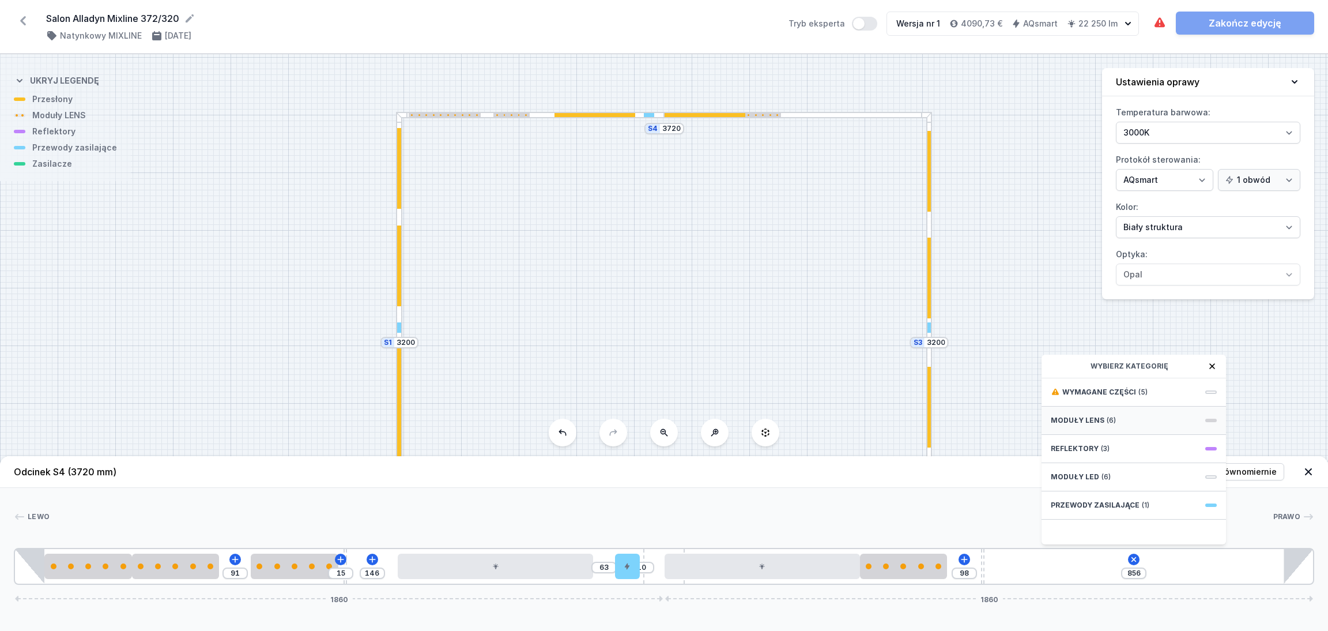
click at [1102, 421] on div "Moduły LENS (6)" at bounding box center [1134, 420] width 184 height 28
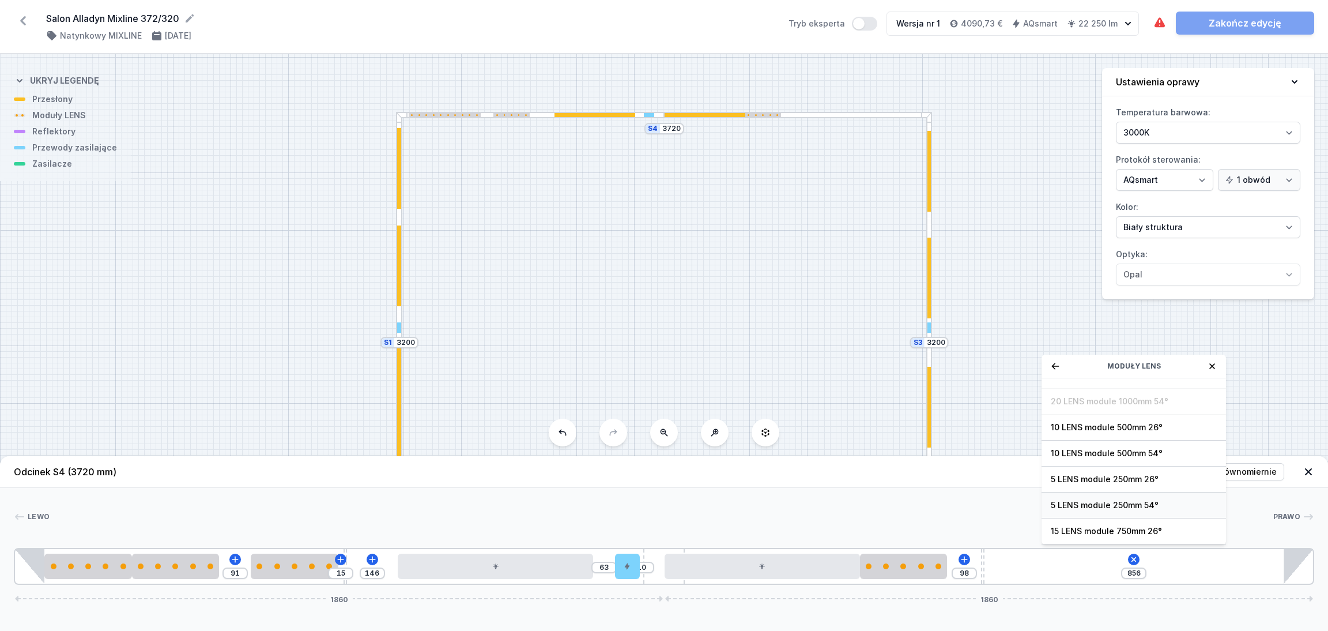
click at [1094, 500] on span "5 LENS module 250mm 54°" at bounding box center [1134, 505] width 166 height 12
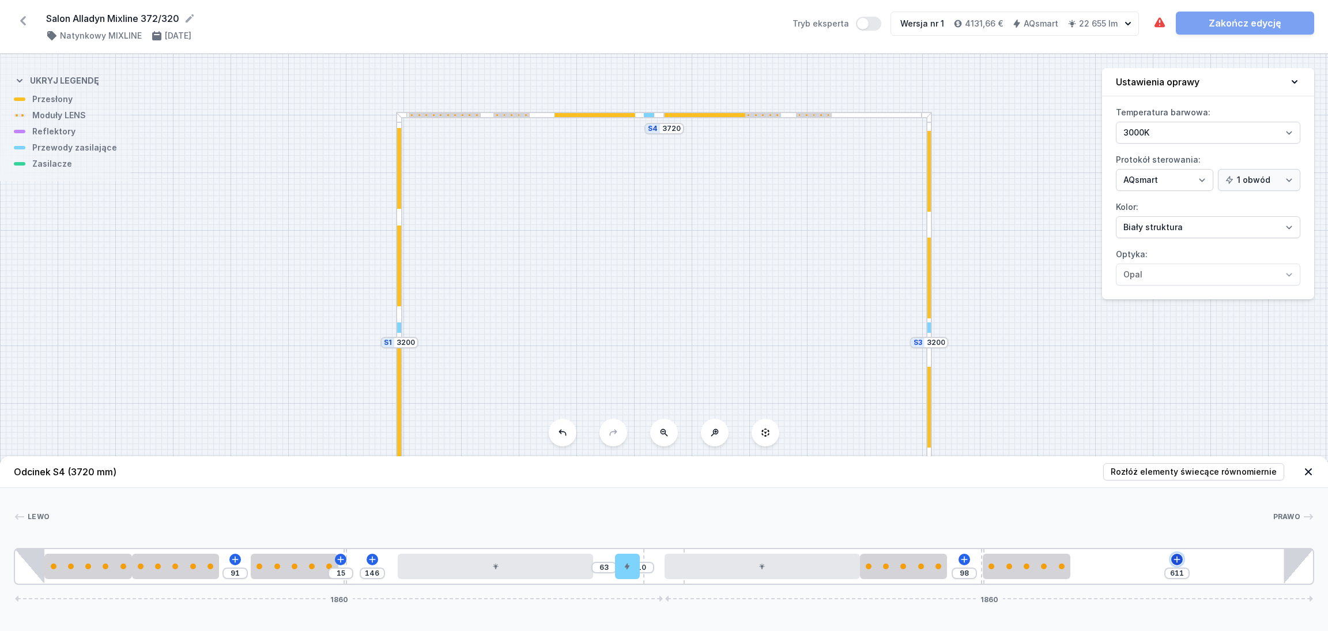
click at [1177, 561] on icon at bounding box center [1177, 559] width 6 height 6
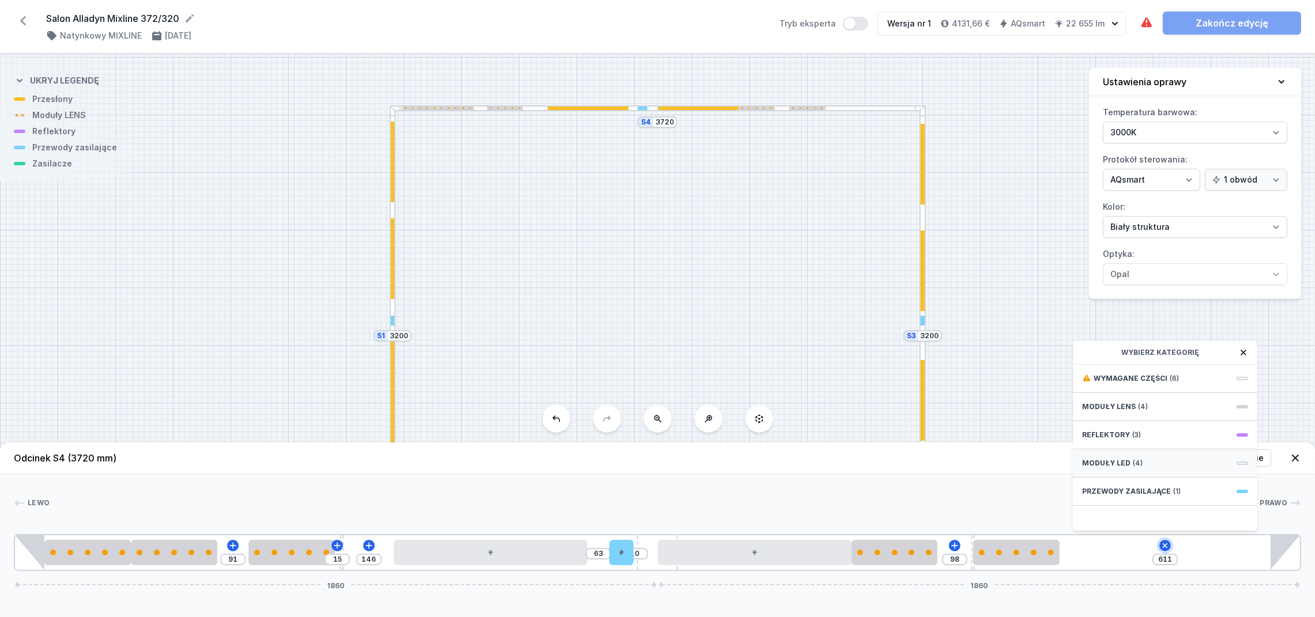
scroll to position [13, 0]
click at [1165, 405] on div "Moduły LENS (4)" at bounding box center [1165, 407] width 184 height 28
click at [1137, 481] on span "10 LENS module 500mm 54°" at bounding box center [1165, 482] width 166 height 12
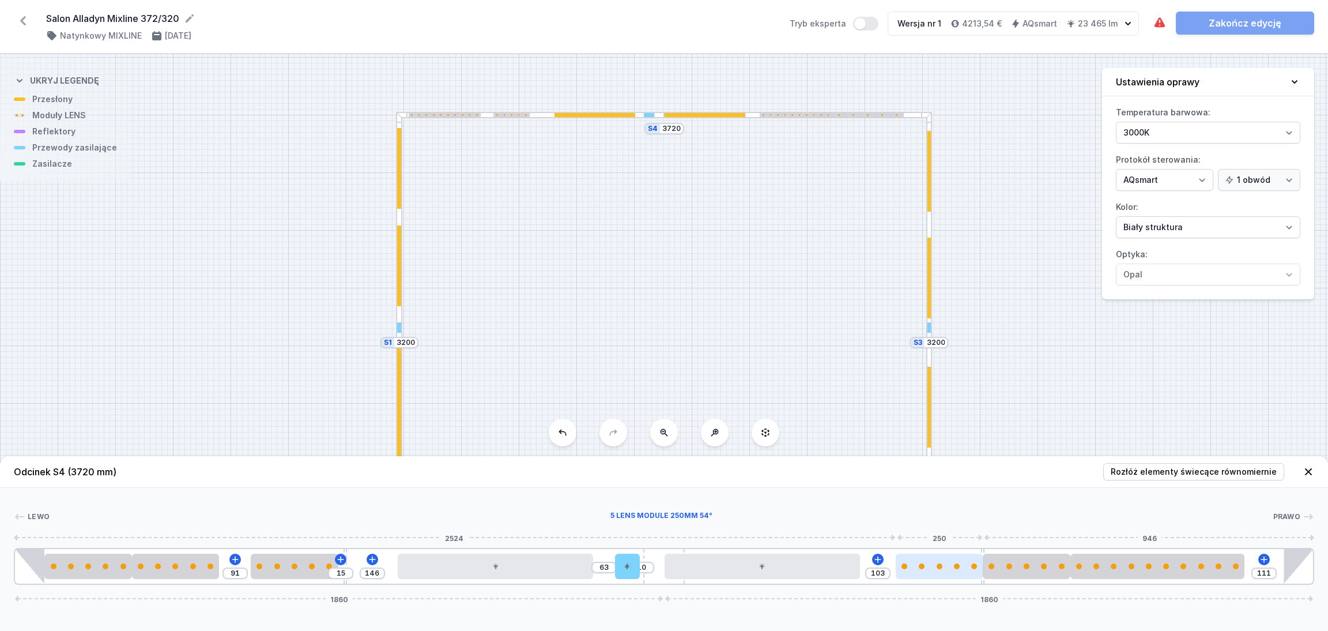
drag, startPoint x: 922, startPoint y: 567, endPoint x: 958, endPoint y: 562, distance: 36.1
click at [958, 562] on div at bounding box center [939, 565] width 87 height 25
drag, startPoint x: 772, startPoint y: 572, endPoint x: 804, endPoint y: 567, distance: 32.1
click at [805, 568] on div at bounding box center [797, 565] width 195 height 25
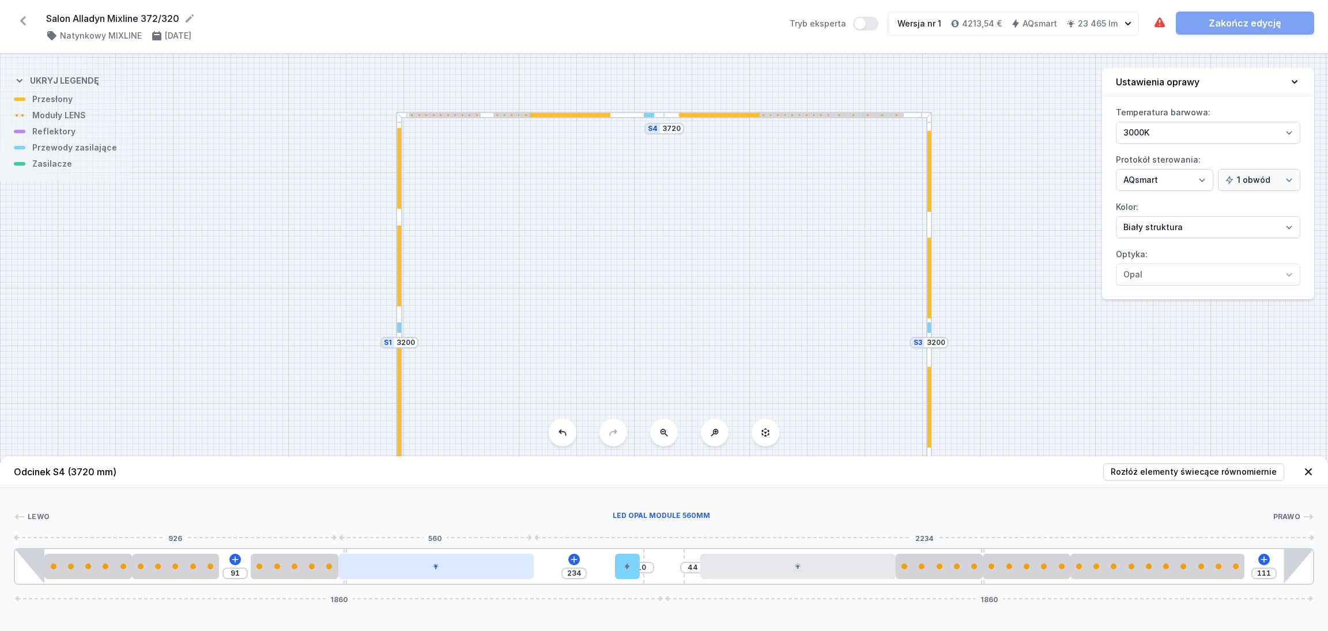
drag, startPoint x: 479, startPoint y: 571, endPoint x: 447, endPoint y: 568, distance: 32.4
click at [447, 568] on div at bounding box center [435, 565] width 195 height 25
click at [575, 555] on icon at bounding box center [574, 559] width 9 height 9
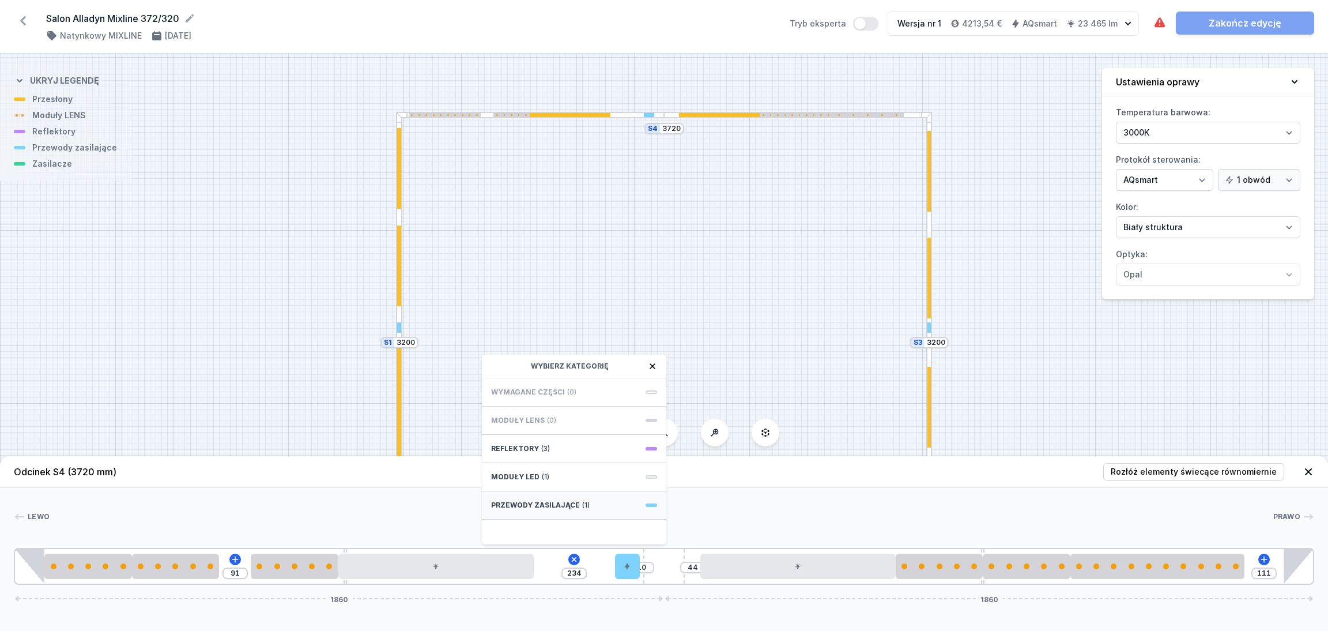
click at [562, 506] on span "Przewody zasilające" at bounding box center [535, 504] width 89 height 9
click at [548, 391] on span "Hole for power supply cable" at bounding box center [574, 391] width 166 height 12
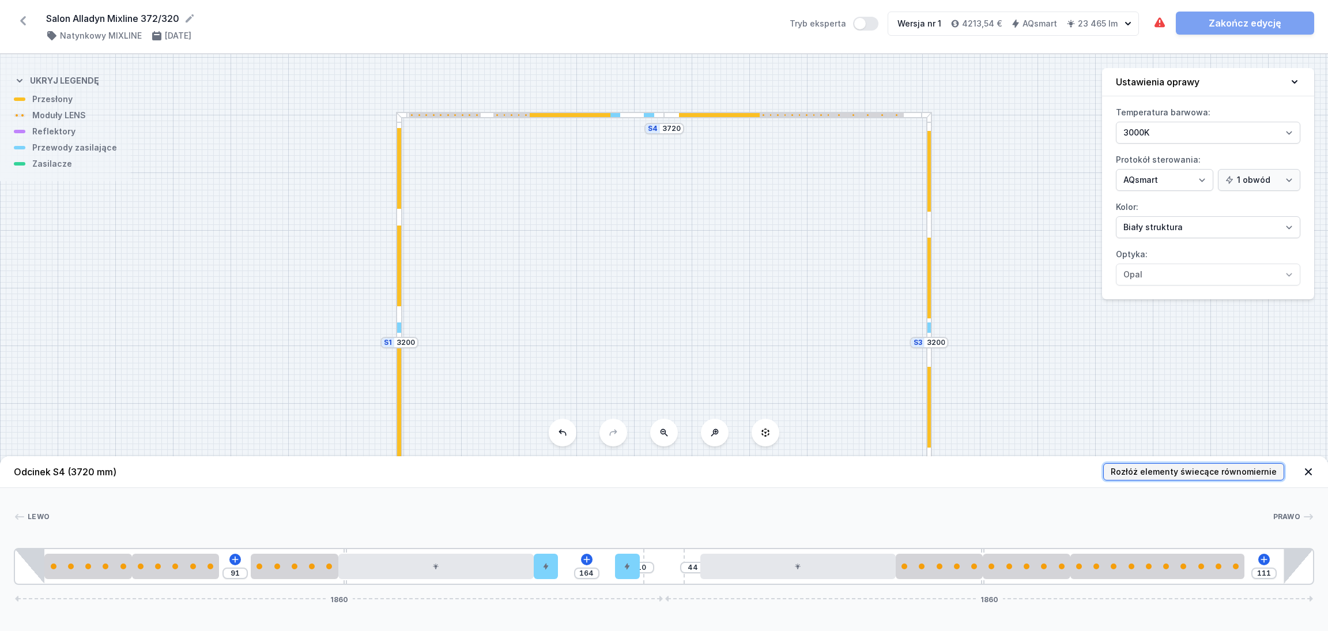
click at [1205, 469] on span "Rozłóż elementy świecące równomiernie" at bounding box center [1194, 472] width 166 height 12
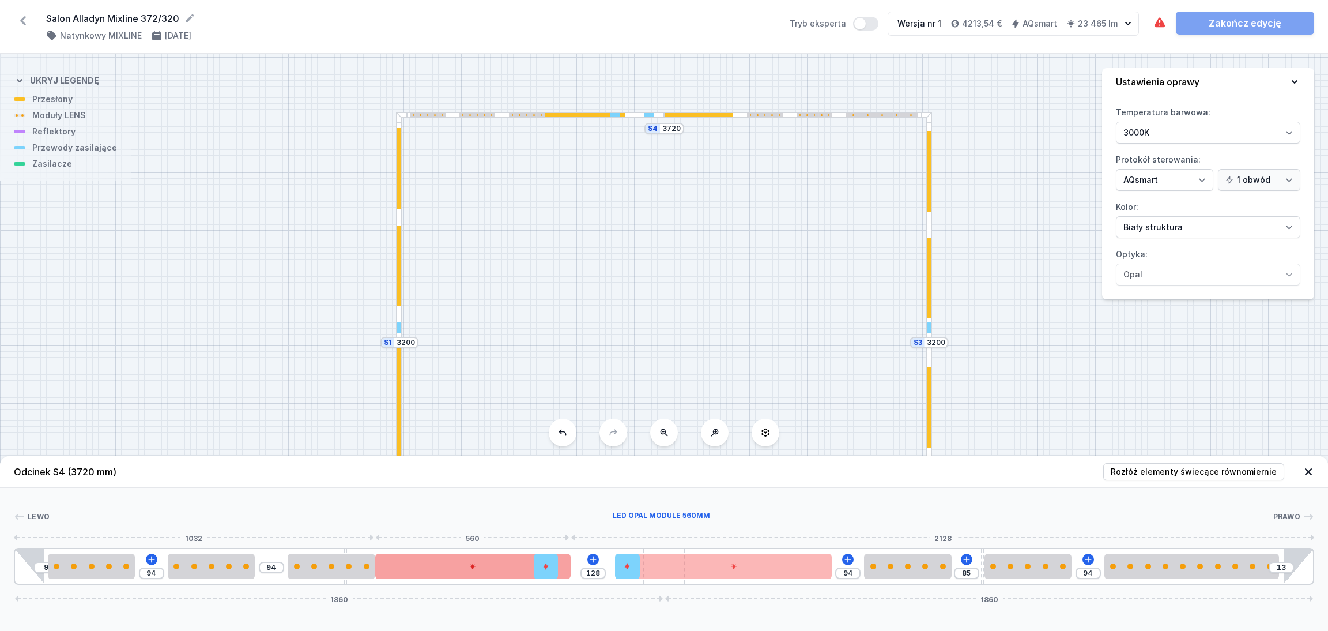
drag, startPoint x: 506, startPoint y: 567, endPoint x: 487, endPoint y: 565, distance: 18.6
click at [487, 565] on div at bounding box center [472, 565] width 195 height 25
drag, startPoint x: 495, startPoint y: 572, endPoint x: 514, endPoint y: 570, distance: 19.2
click at [514, 570] on div at bounding box center [472, 565] width 195 height 25
drag, startPoint x: 334, startPoint y: 572, endPoint x: 355, endPoint y: 578, distance: 21.7
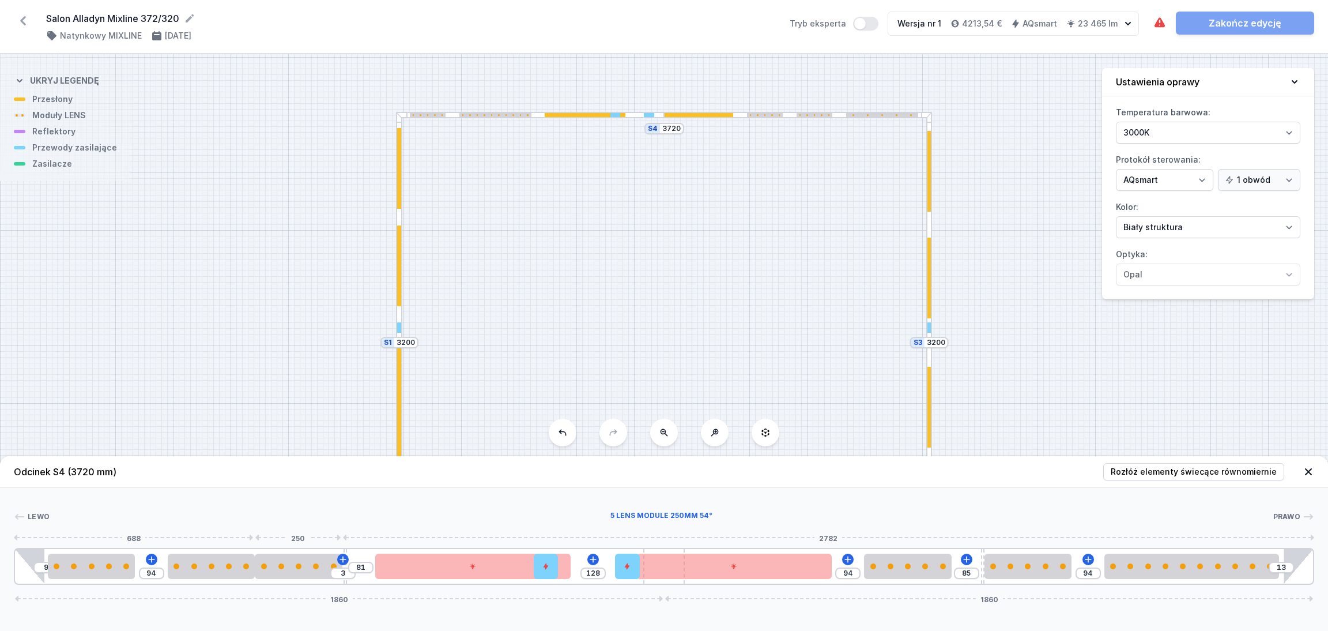
click at [318, 568] on div at bounding box center [298, 565] width 87 height 25
drag, startPoint x: 473, startPoint y: 565, endPoint x: 459, endPoint y: 561, distance: 14.8
click at [459, 561] on div at bounding box center [439, 565] width 195 height 25
drag, startPoint x: 476, startPoint y: 575, endPoint x: 483, endPoint y: 576, distance: 7.5
click at [879, 22] on button "Tryb eksperta" at bounding box center [865, 24] width 25 height 14
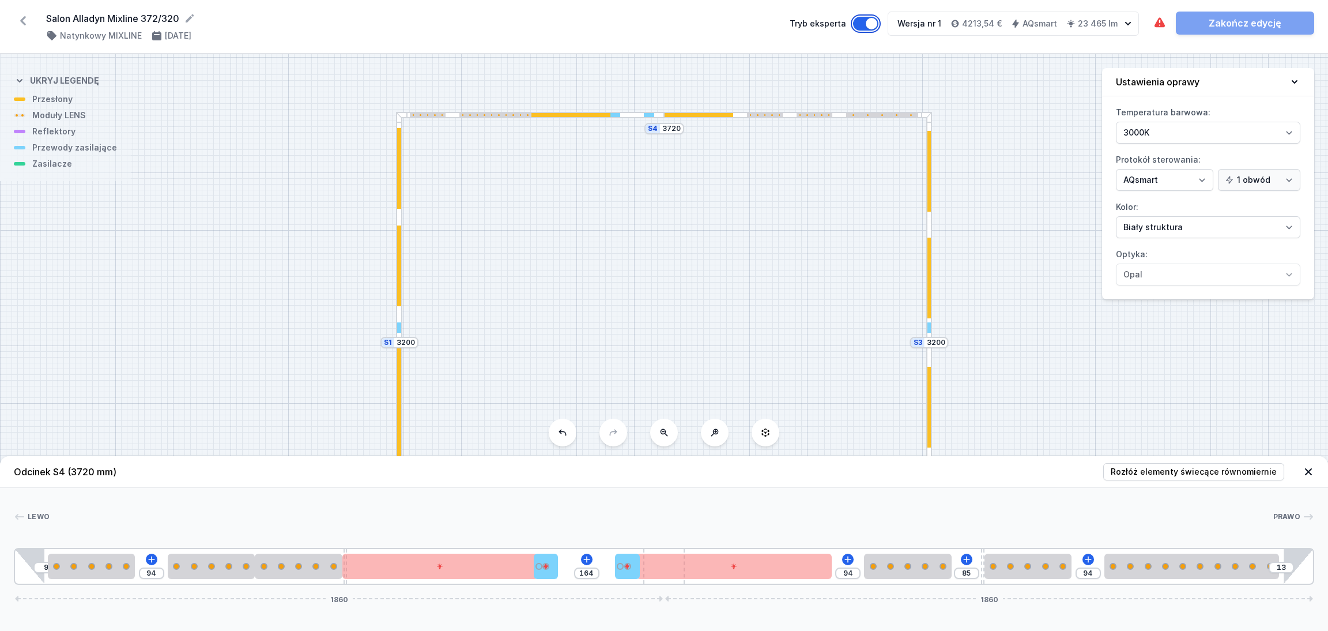
click at [858, 21] on button "Tryb eksperta" at bounding box center [865, 24] width 25 height 14
click at [877, 21] on button "Tryb eksperta" at bounding box center [865, 24] width 25 height 14
click at [860, 19] on button "Tryb eksperta" at bounding box center [865, 24] width 25 height 14
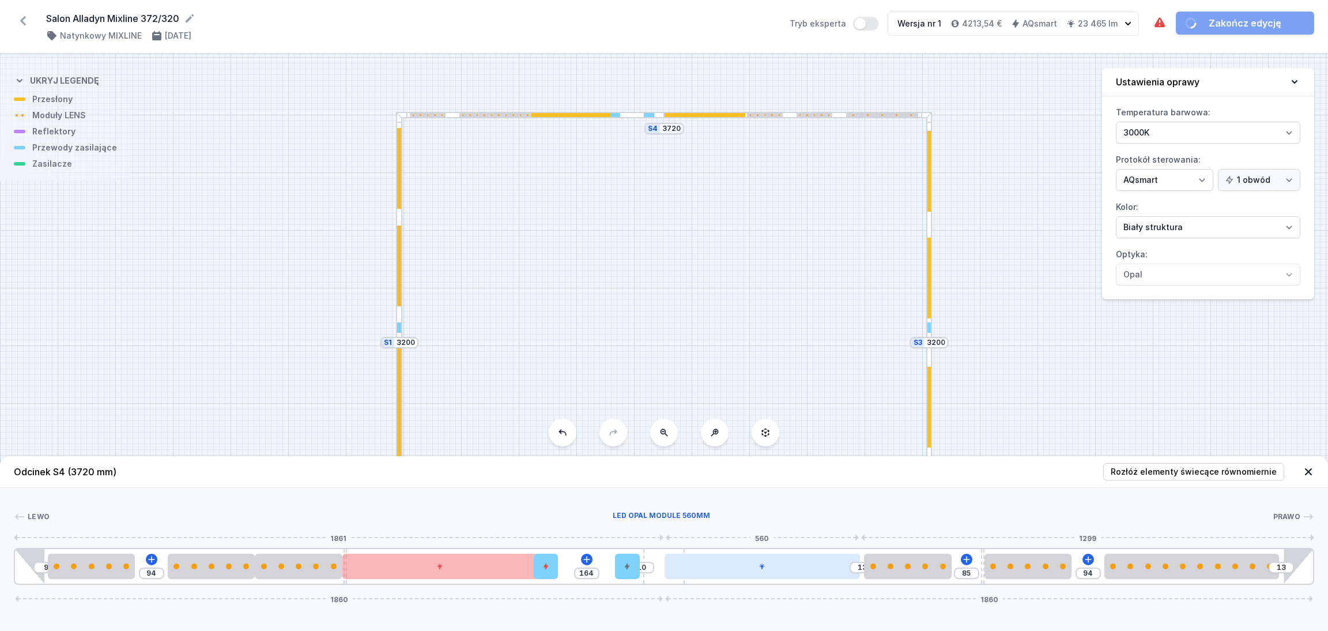
drag, startPoint x: 755, startPoint y: 571, endPoint x: 772, endPoint y: 571, distance: 16.7
click at [772, 571] on div at bounding box center [762, 565] width 195 height 25
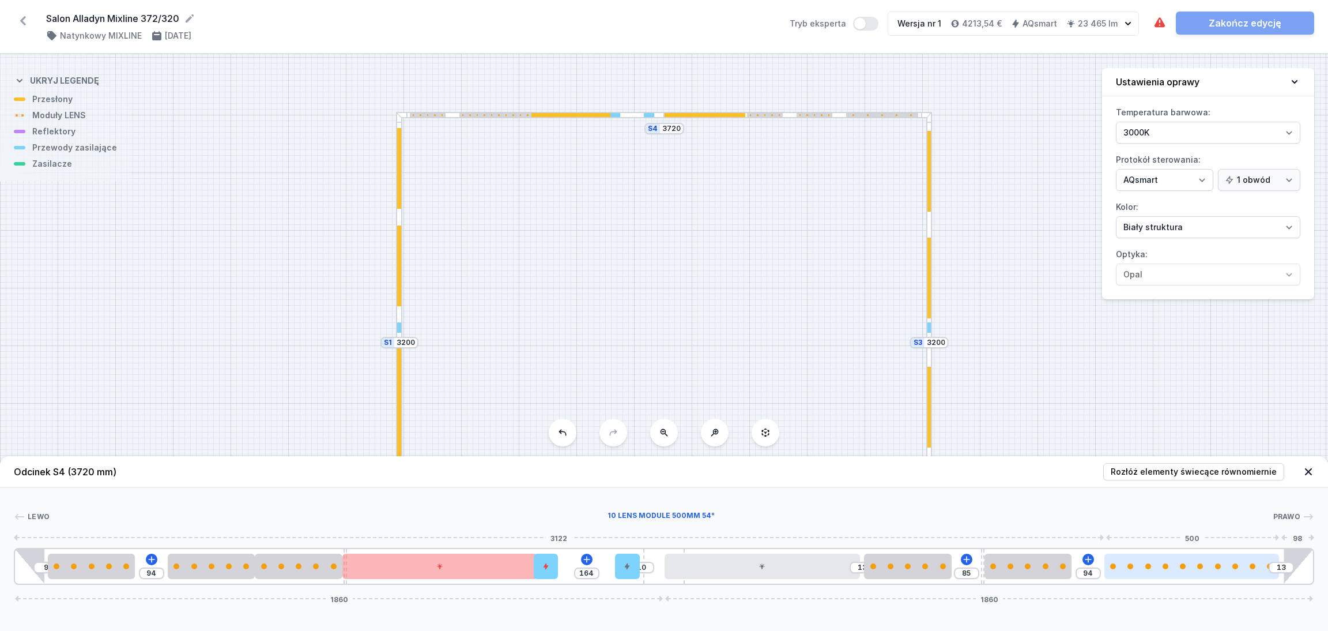
click at [1203, 571] on div at bounding box center [1192, 565] width 175 height 25
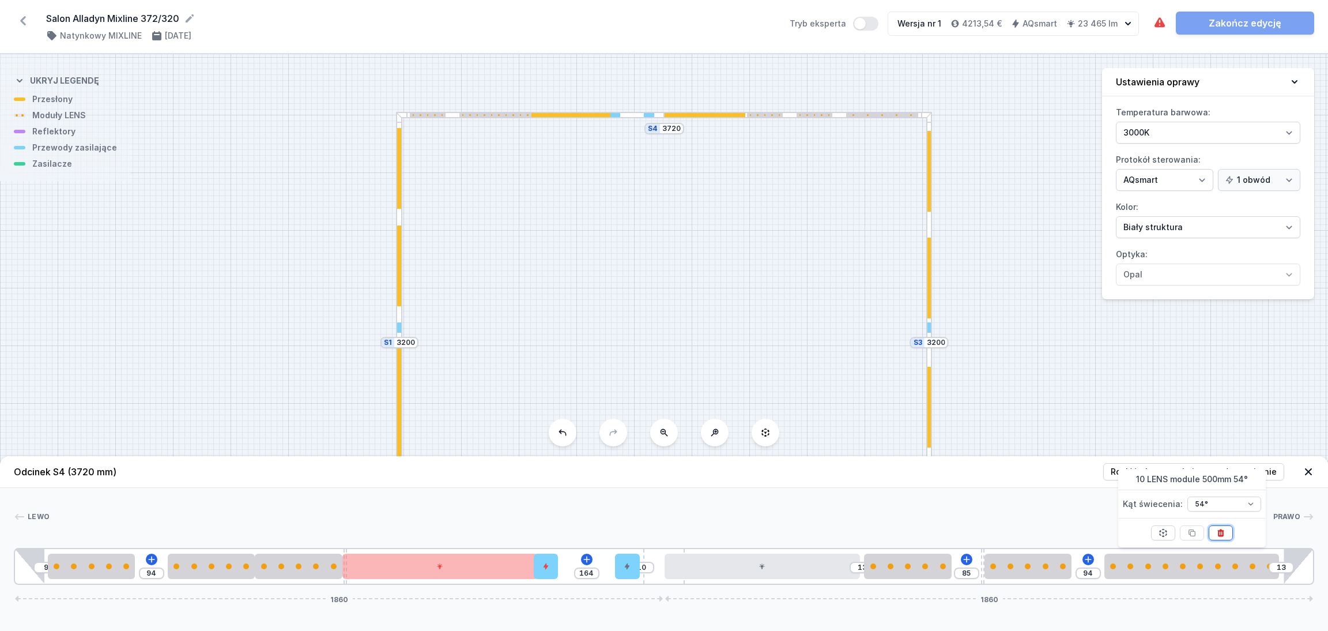
click at [1225, 530] on icon at bounding box center [1220, 532] width 9 height 9
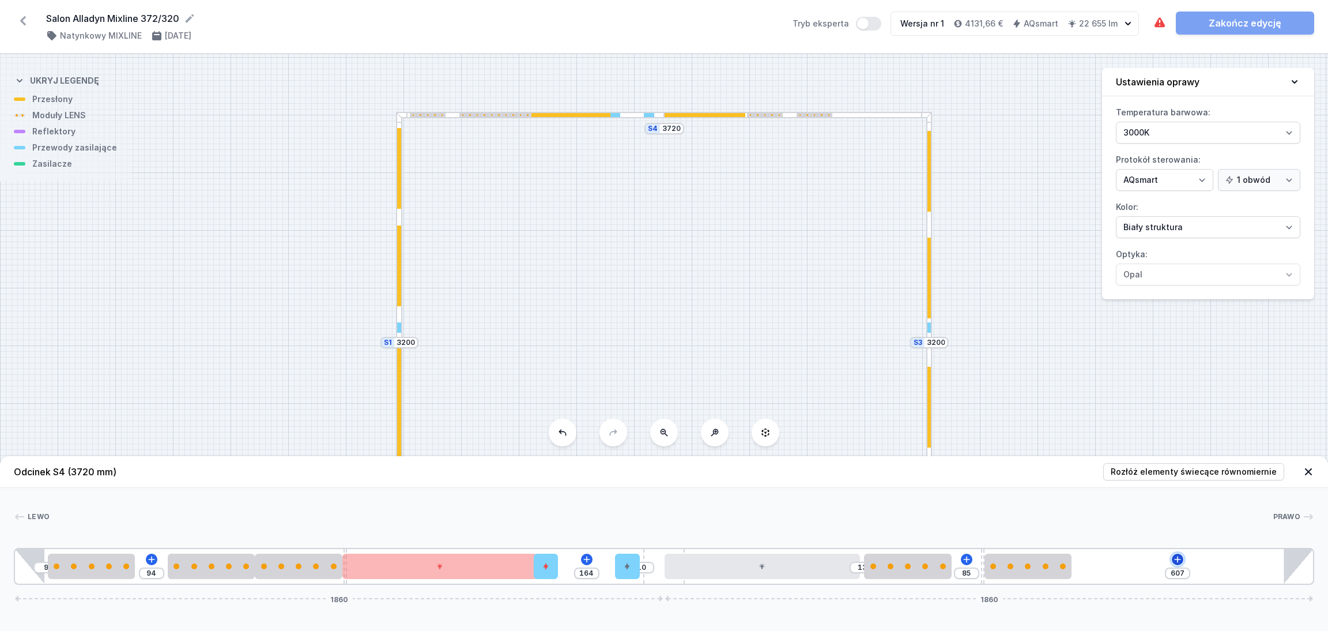
click at [1181, 554] on button at bounding box center [1178, 559] width 12 height 12
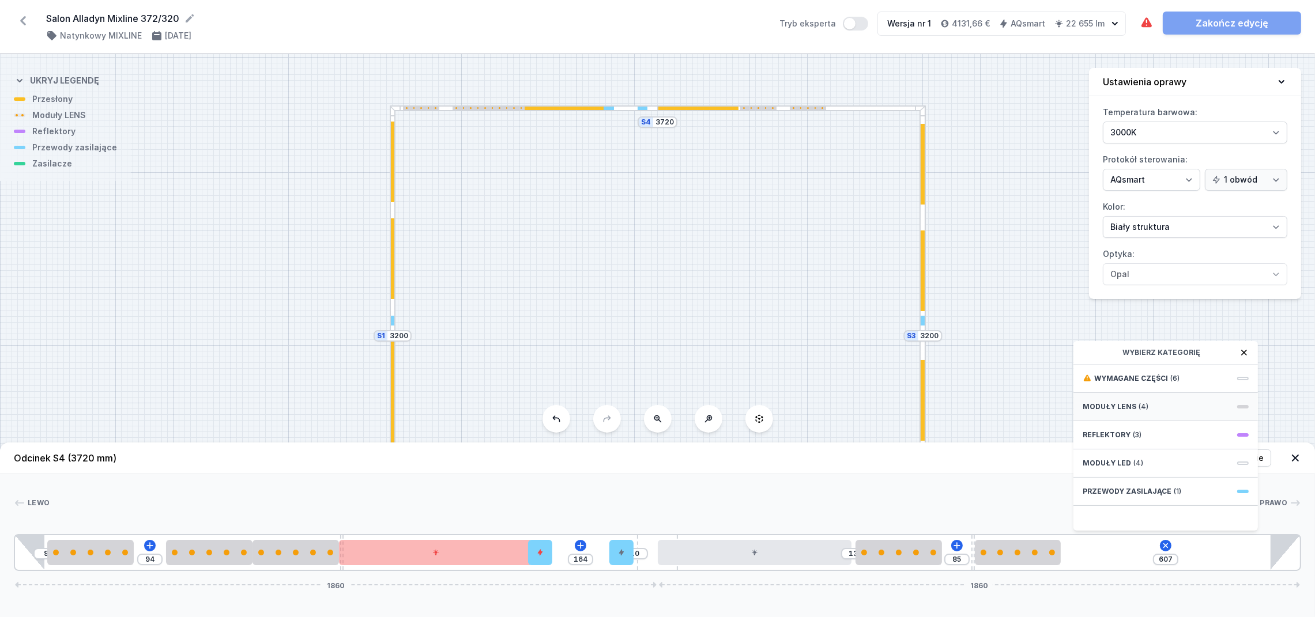
click at [1140, 412] on span "(4)" at bounding box center [1144, 406] width 10 height 9
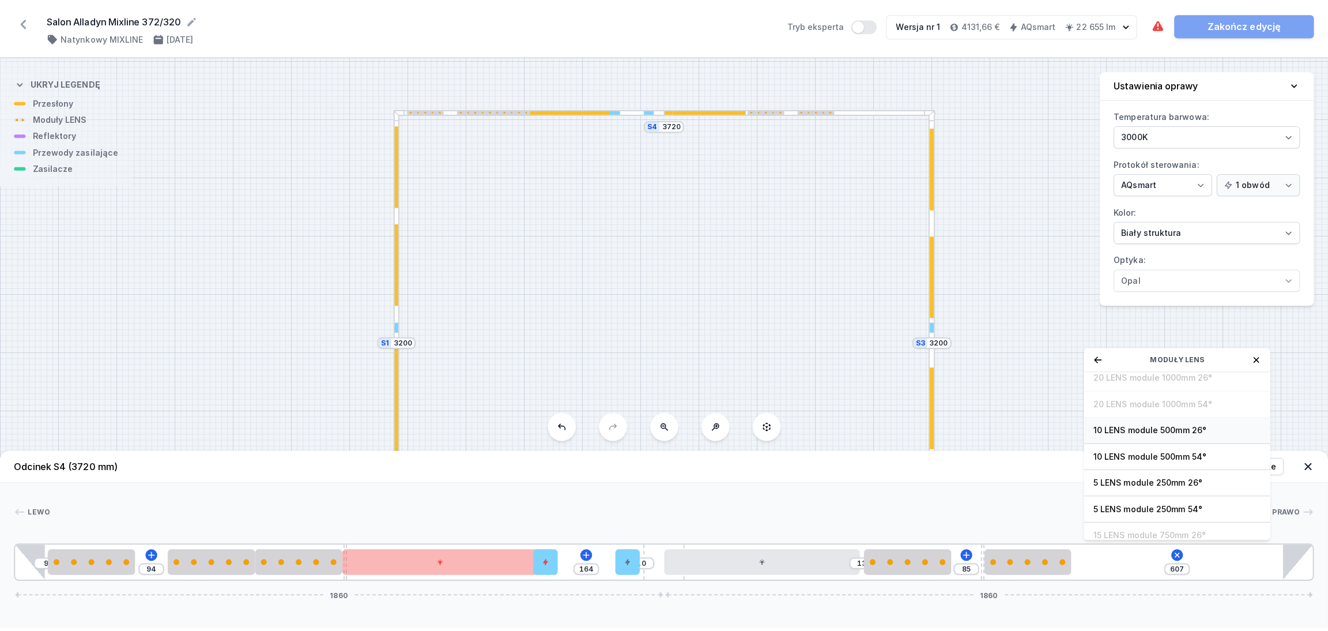
scroll to position [42, 0]
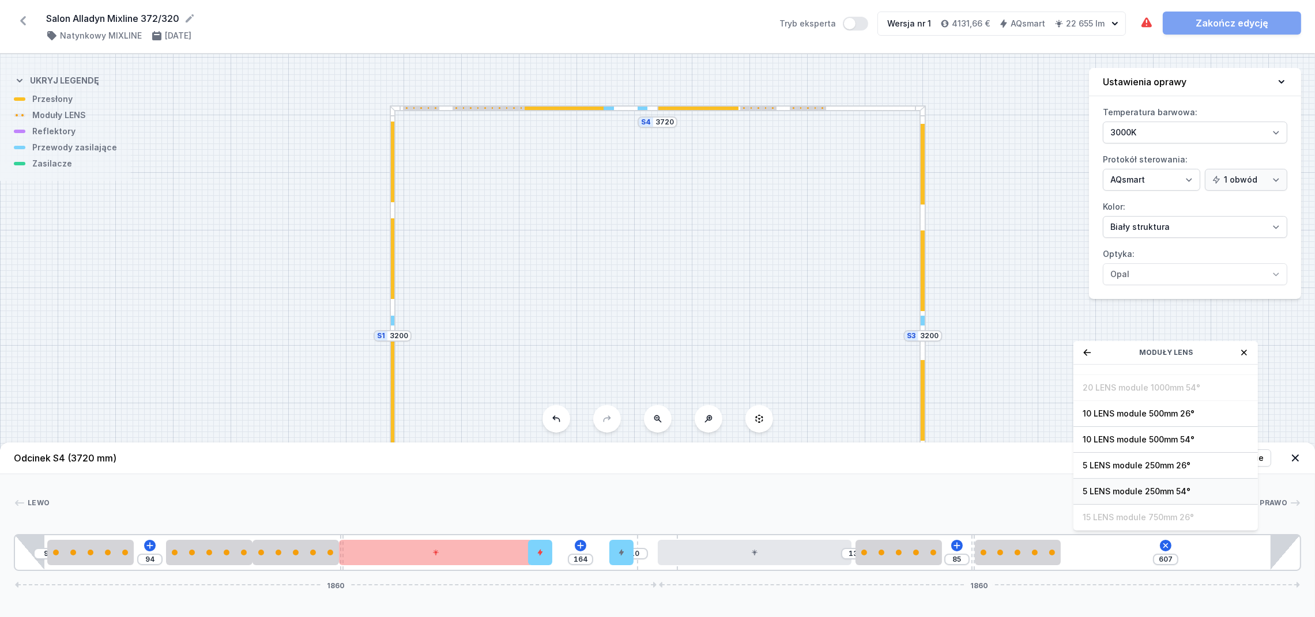
click at [1136, 497] on span "5 LENS module 250mm 54°" at bounding box center [1166, 492] width 166 height 12
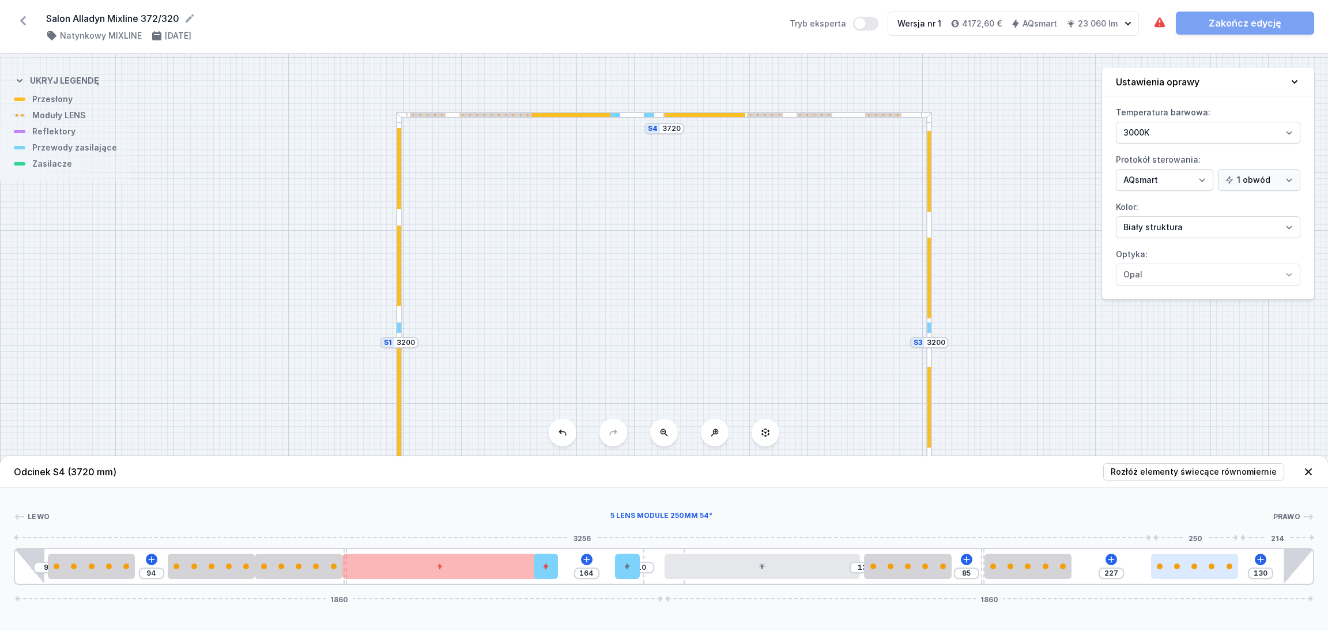
drag, startPoint x: 1132, startPoint y: 574, endPoint x: 1232, endPoint y: 564, distance: 100.8
click at [1232, 564] on div at bounding box center [1194, 565] width 87 height 25
drag, startPoint x: 1043, startPoint y: 571, endPoint x: 1113, endPoint y: 563, distance: 69.6
click at [1113, 563] on div at bounding box center [1078, 565] width 87 height 25
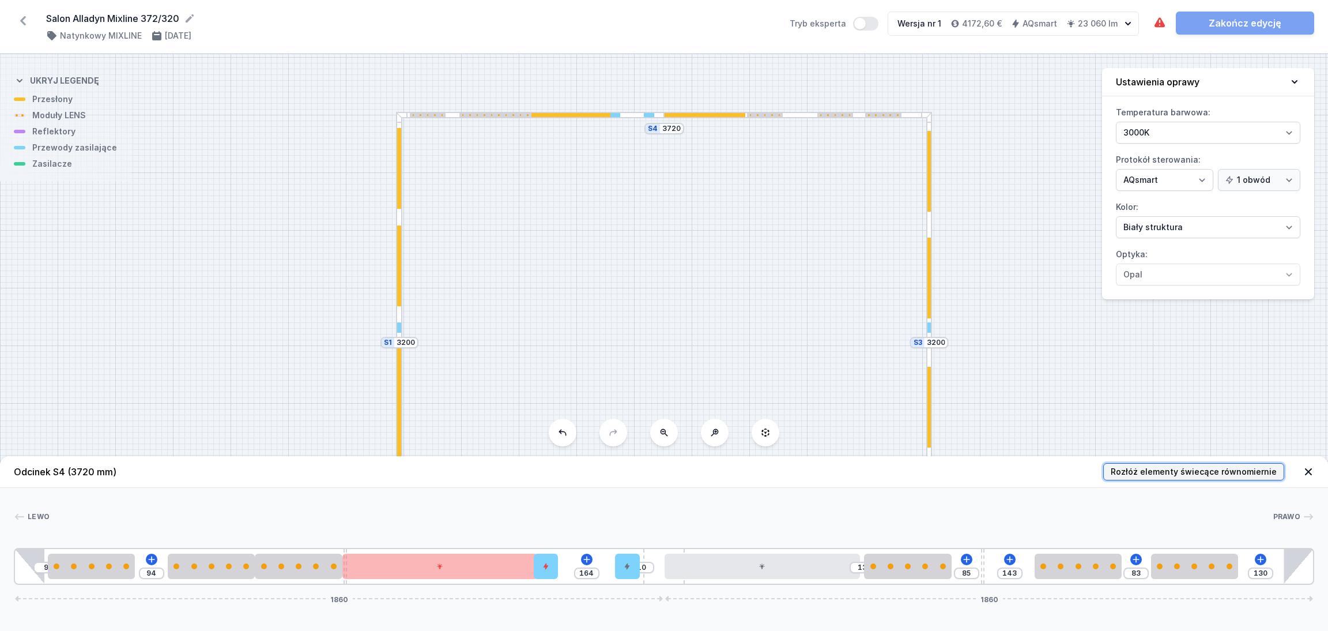
click at [1174, 466] on span "Rozłóż elementy świecące równomiernie" at bounding box center [1194, 472] width 166 height 12
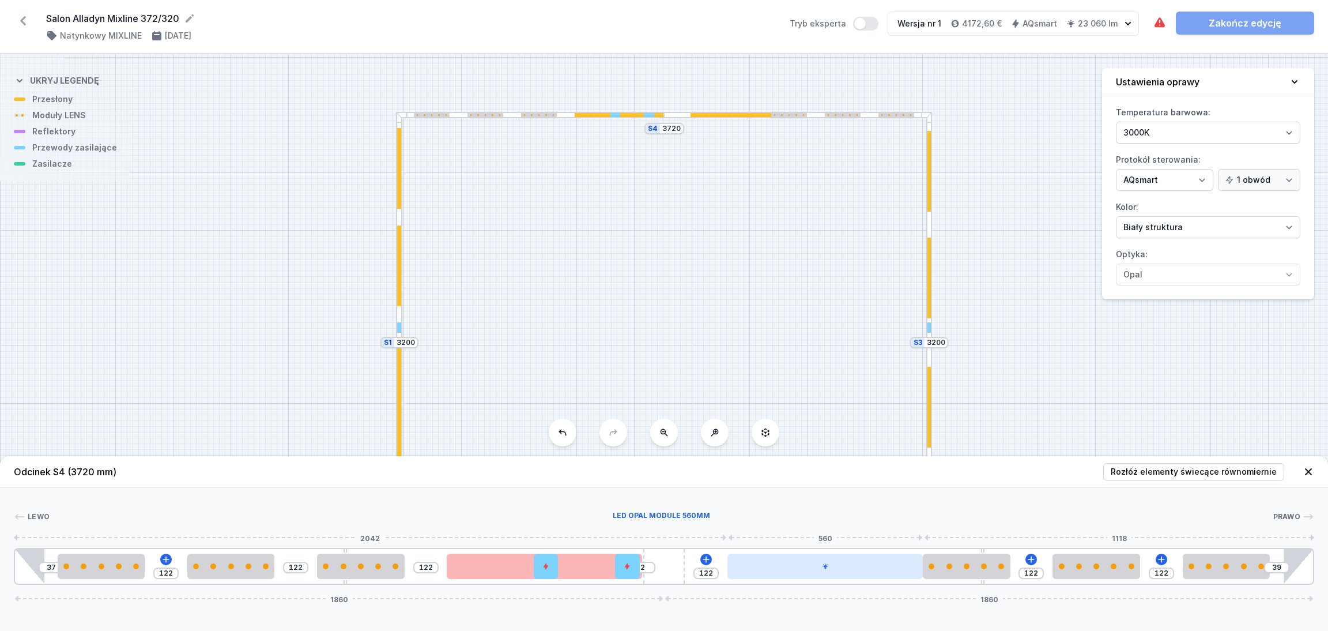
drag, startPoint x: 770, startPoint y: 571, endPoint x: 808, endPoint y: 565, distance: 38.6
click at [808, 565] on div at bounding box center [824, 565] width 195 height 25
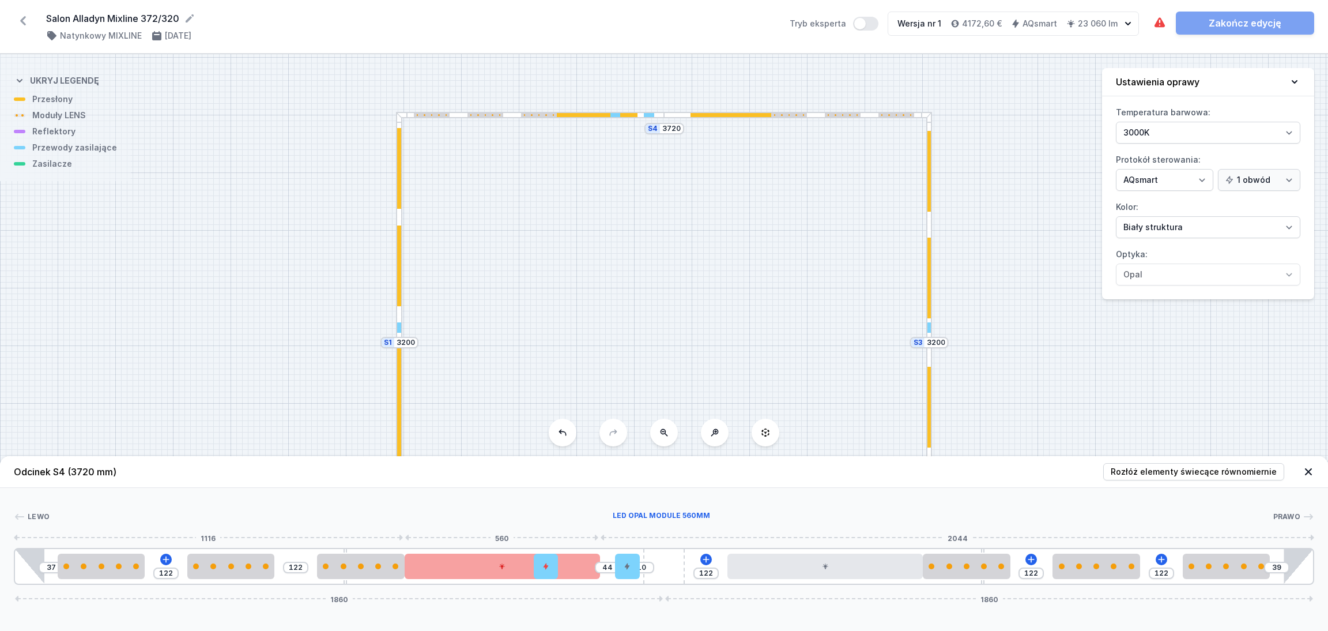
drag, startPoint x: 503, startPoint y: 571, endPoint x: 480, endPoint y: 569, distance: 23.1
click at [480, 569] on div at bounding box center [502, 565] width 195 height 25
drag, startPoint x: 358, startPoint y: 569, endPoint x: 326, endPoint y: 568, distance: 32.3
click at [333, 568] on div at bounding box center [317, 565] width 87 height 25
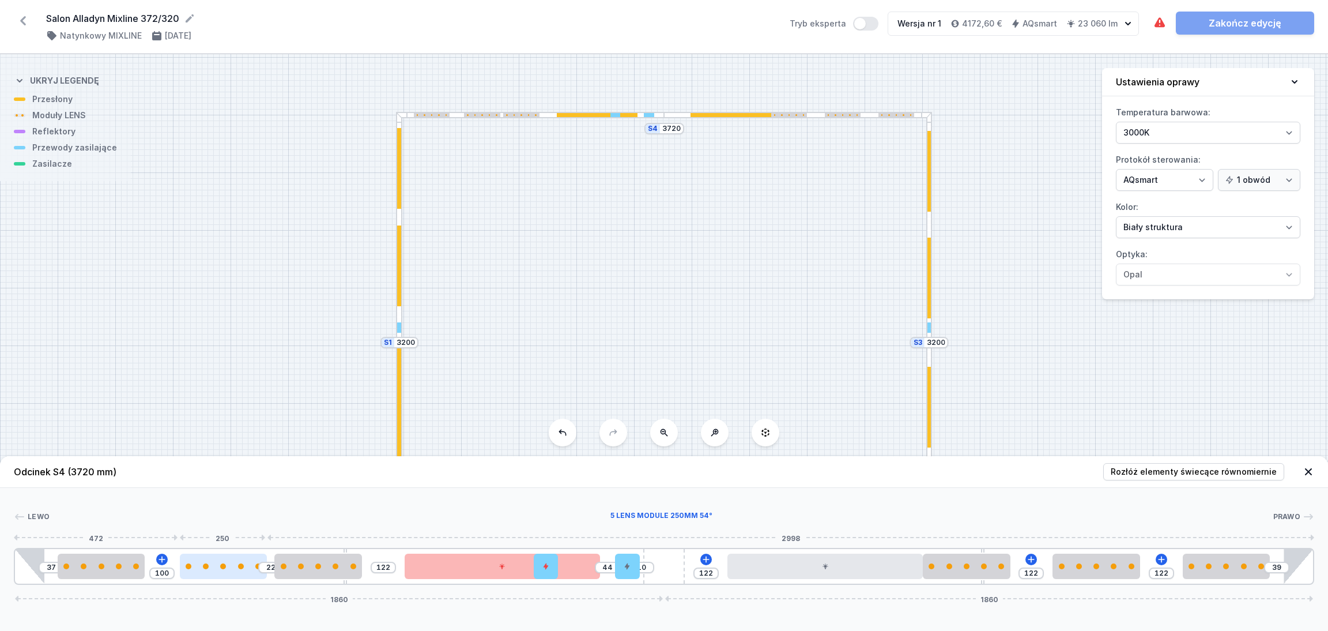
drag, startPoint x: 252, startPoint y: 568, endPoint x: 236, endPoint y: 568, distance: 16.2
click at [236, 568] on div at bounding box center [223, 566] width 87 height 6
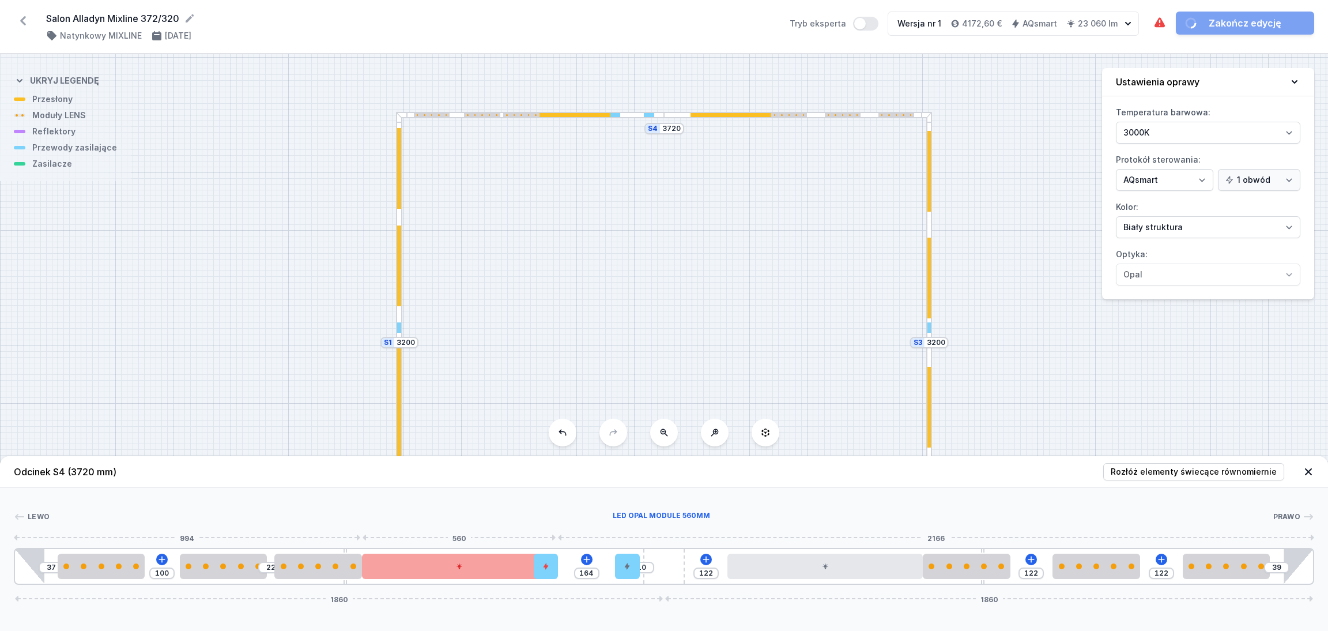
drag, startPoint x: 494, startPoint y: 575, endPoint x: 473, endPoint y: 574, distance: 20.8
click at [466, 575] on div at bounding box center [459, 565] width 195 height 25
drag, startPoint x: 473, startPoint y: 572, endPoint x: 482, endPoint y: 572, distance: 9.8
drag, startPoint x: 94, startPoint y: 577, endPoint x: 148, endPoint y: 575, distance: 53.7
click at [88, 576] on div at bounding box center [87, 565] width 87 height 25
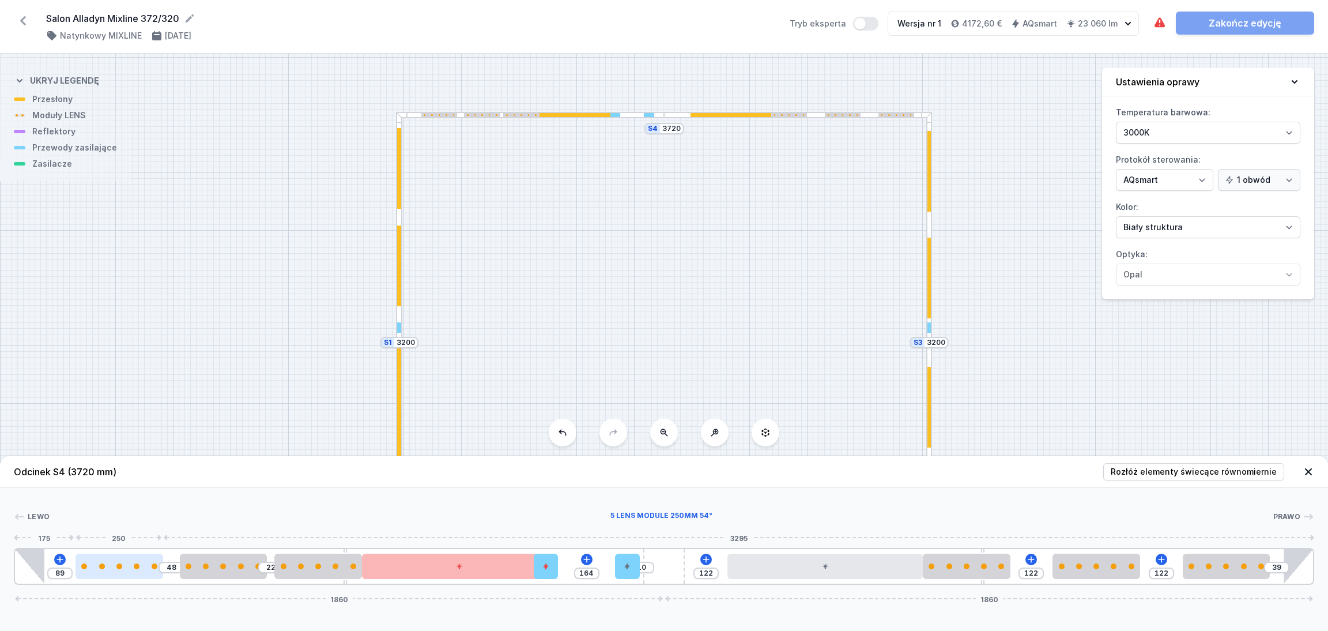
drag, startPoint x: 88, startPoint y: 567, endPoint x: 109, endPoint y: 567, distance: 20.8
click at [109, 567] on div at bounding box center [119, 566] width 87 height 6
click at [210, 575] on div at bounding box center [206, 565] width 87 height 25
drag, startPoint x: 210, startPoint y: 575, endPoint x: 222, endPoint y: 571, distance: 12.0
click at [225, 574] on div at bounding box center [206, 565] width 87 height 25
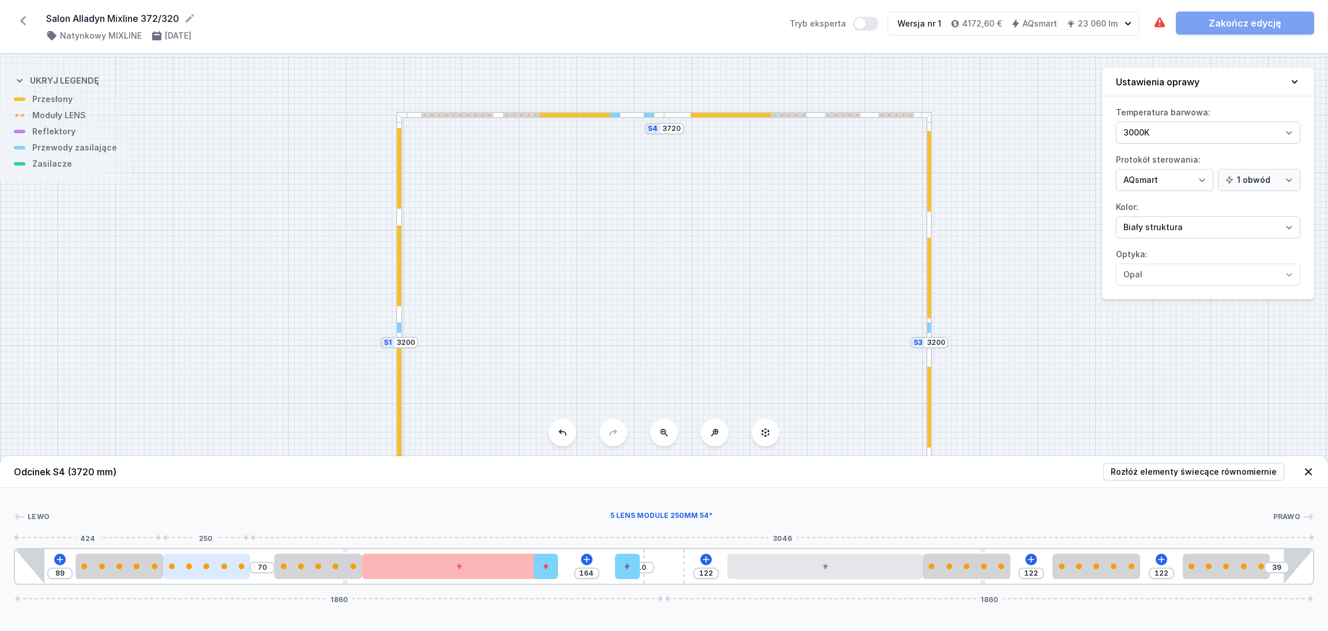
drag, startPoint x: 205, startPoint y: 565, endPoint x: 220, endPoint y: 566, distance: 14.4
click at [220, 566] on div at bounding box center [206, 566] width 87 height 6
drag, startPoint x: 335, startPoint y: 574, endPoint x: 328, endPoint y: 572, distance: 7.0
click at [326, 574] on div at bounding box center [293, 565] width 87 height 25
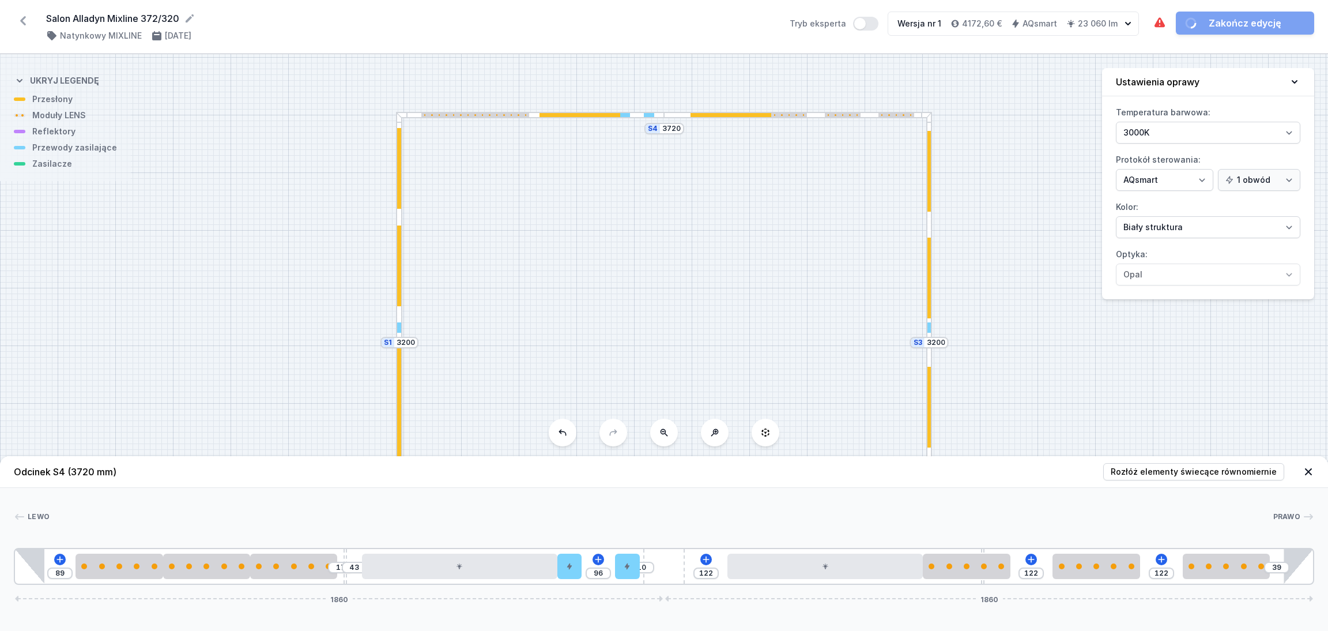
drag, startPoint x: 548, startPoint y: 570, endPoint x: 586, endPoint y: 570, distance: 37.5
click at [586, 570] on div "89 17 43 96 10 122 122 122 39 1860 1860" at bounding box center [664, 566] width 1301 height 37
drag, startPoint x: 966, startPoint y: 572, endPoint x: 987, endPoint y: 579, distance: 21.9
click at [1016, 567] on div at bounding box center [1009, 565] width 87 height 25
drag, startPoint x: 1210, startPoint y: 570, endPoint x: 1194, endPoint y: 570, distance: 15.6
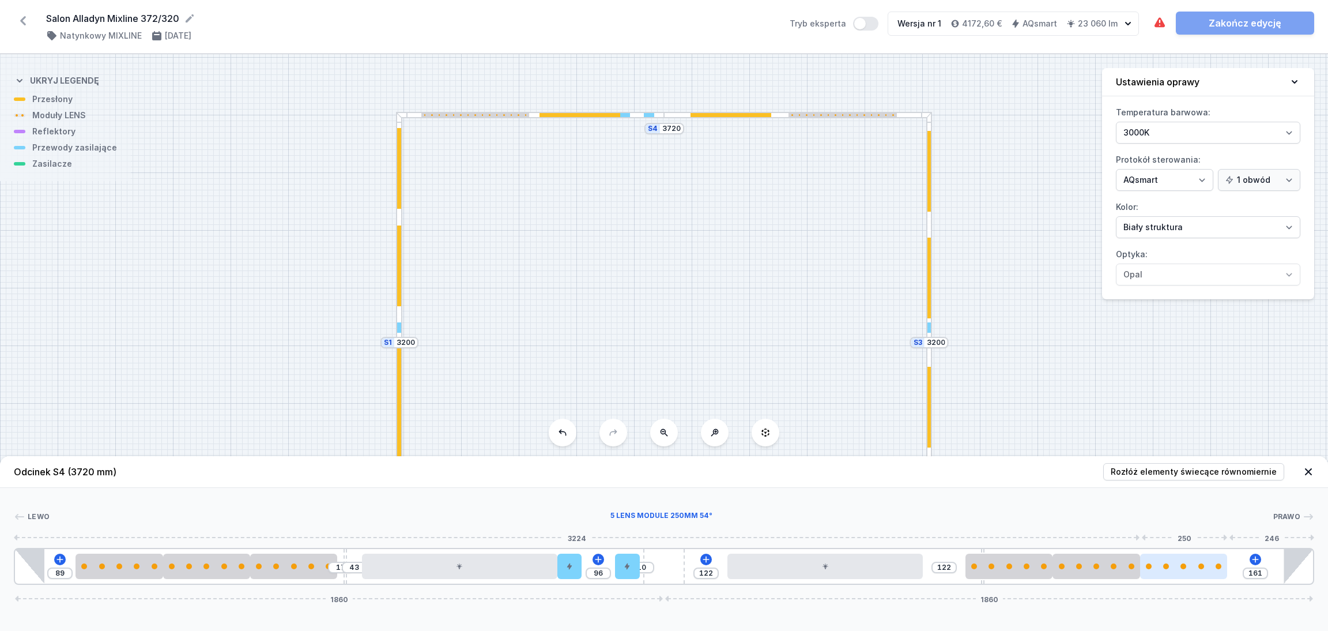
click at [1194, 570] on div at bounding box center [1183, 565] width 87 height 25
click at [1305, 470] on icon at bounding box center [1309, 472] width 12 height 12
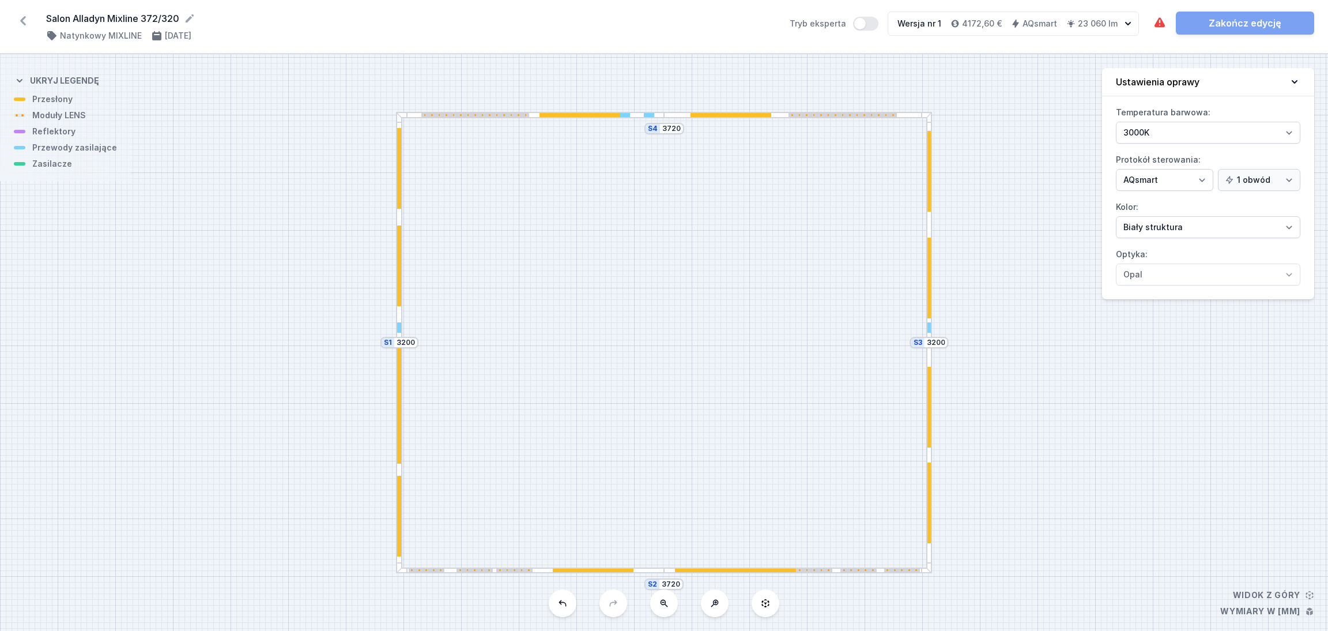
click at [642, 570] on div at bounding box center [530, 570] width 268 height 6
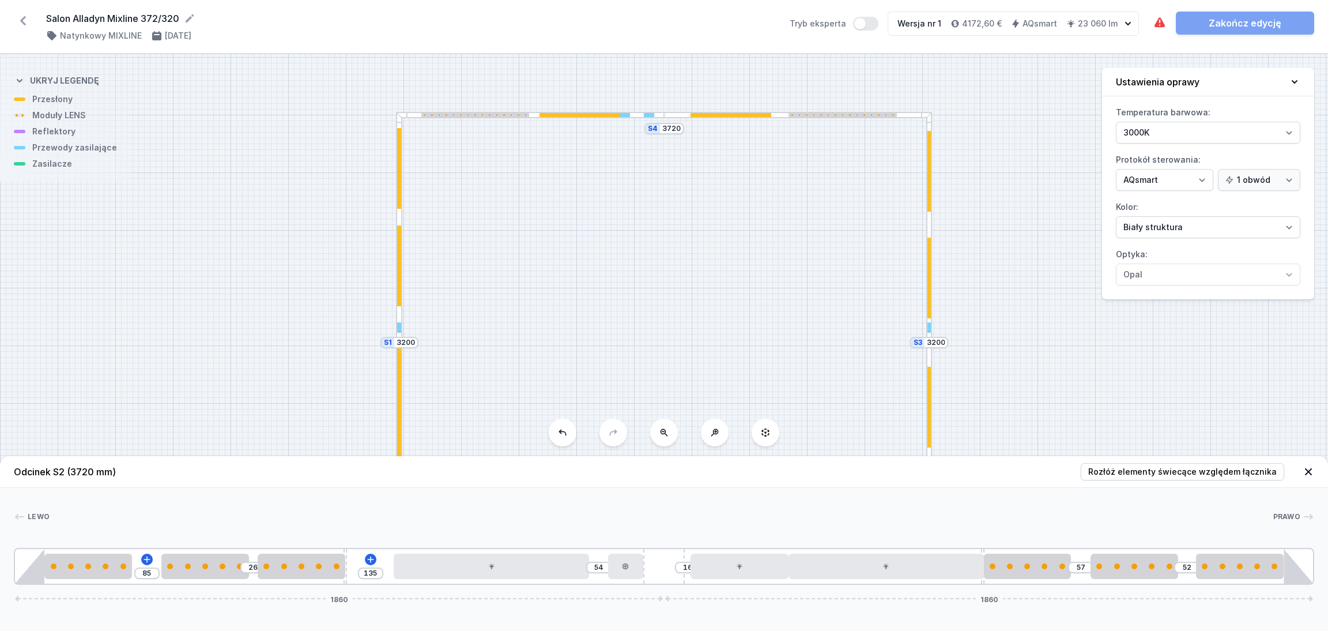
click at [1308, 468] on icon at bounding box center [1309, 472] width 12 height 12
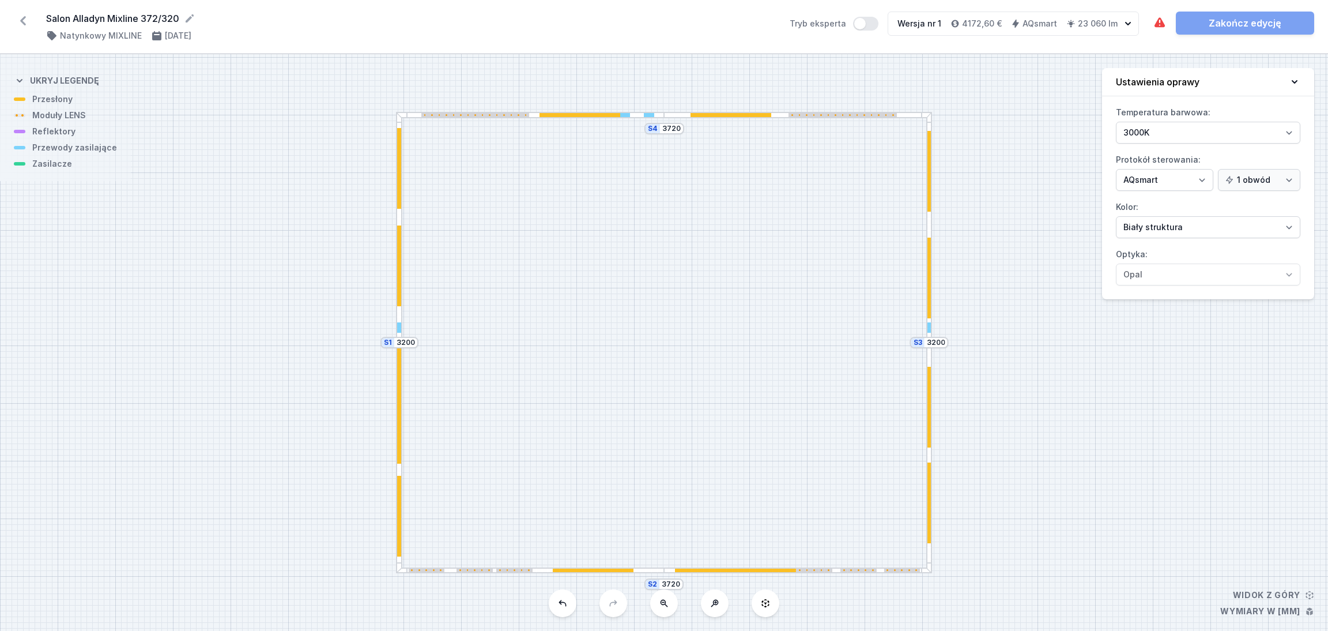
click at [597, 120] on div "S4 3720 S3 3200 S2 3720 S1 3200" at bounding box center [664, 342] width 1328 height 576
click at [596, 113] on div at bounding box center [580, 115] width 81 height 4
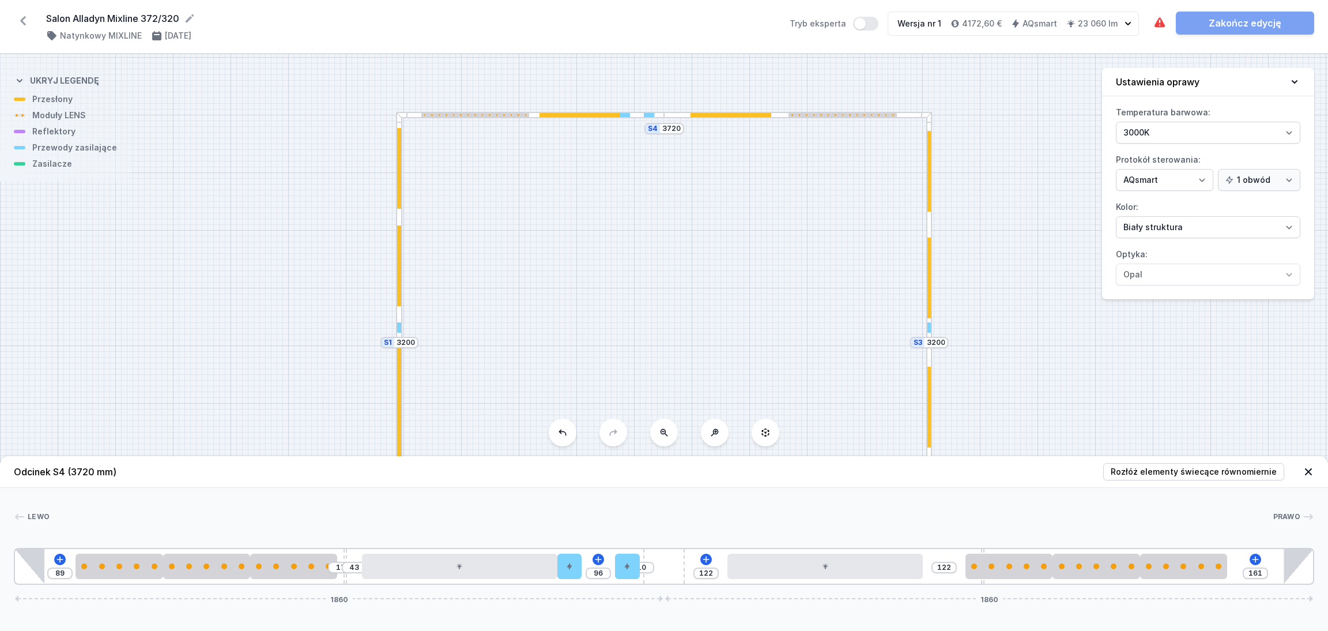
click at [1310, 470] on icon at bounding box center [1309, 472] width 12 height 12
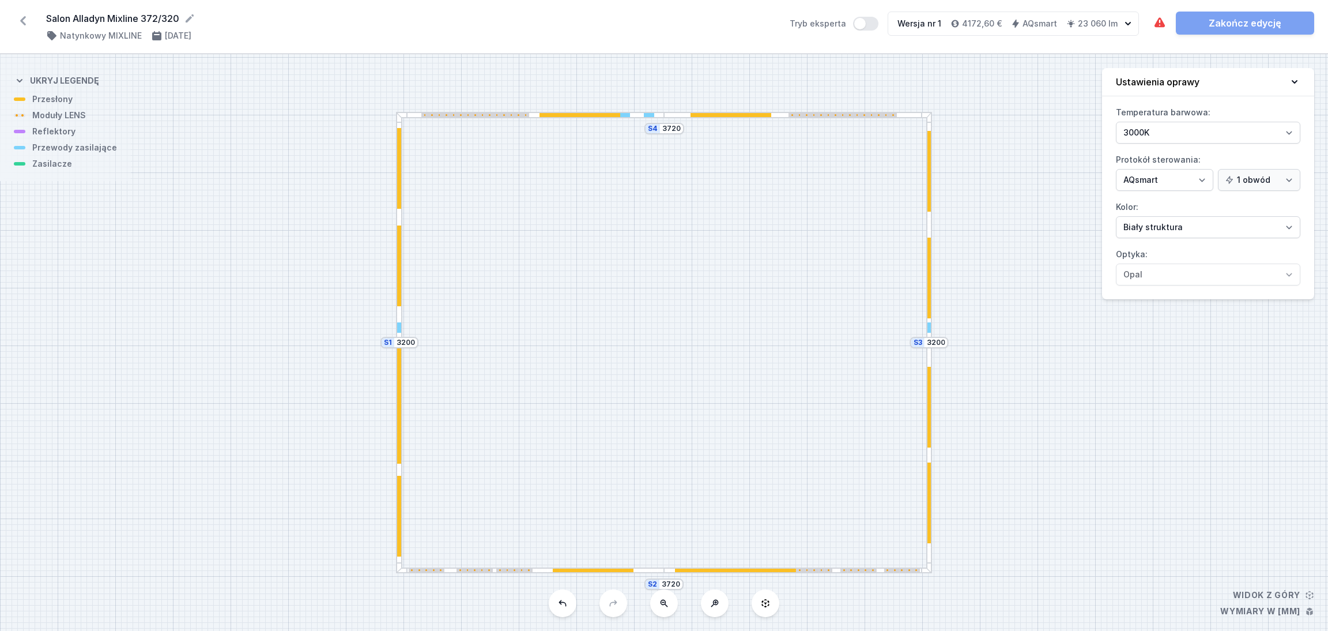
click at [485, 568] on div at bounding box center [475, 570] width 36 height 4
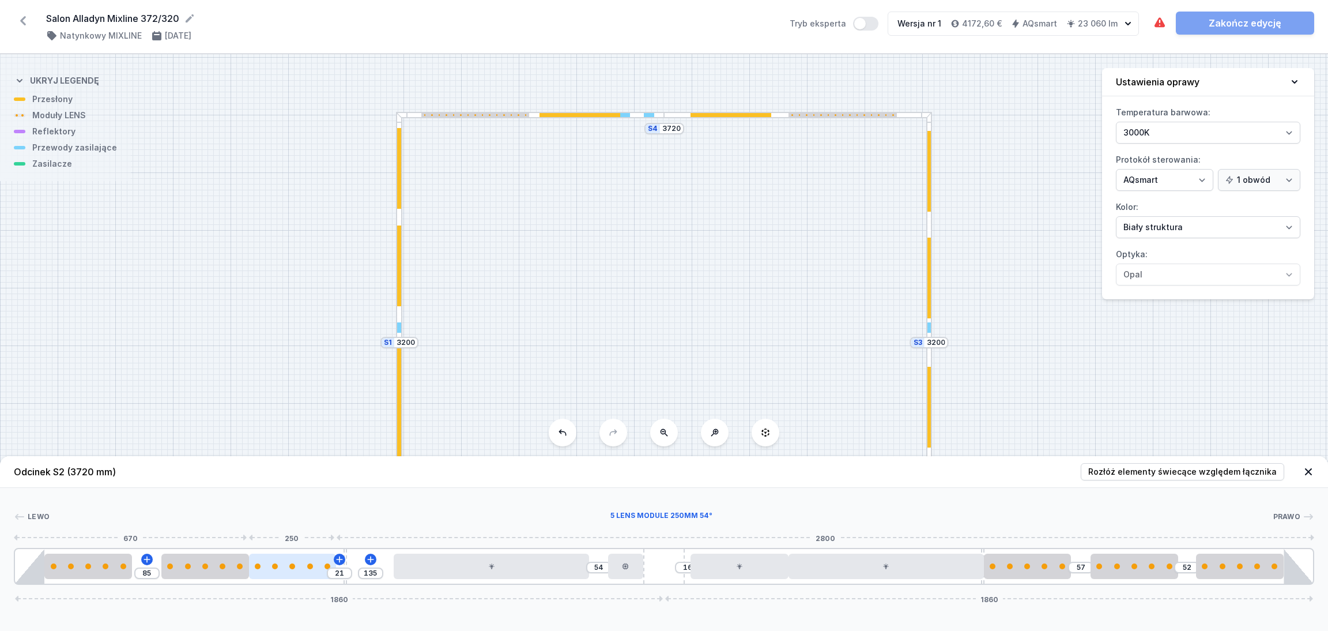
drag, startPoint x: 295, startPoint y: 572, endPoint x: 288, endPoint y: 571, distance: 6.9
click at [288, 571] on div at bounding box center [292, 565] width 87 height 25
drag, startPoint x: 92, startPoint y: 569, endPoint x: 120, endPoint y: 567, distance: 28.9
click at [120, 567] on div at bounding box center [117, 565] width 87 height 25
drag, startPoint x: 1042, startPoint y: 574, endPoint x: 1049, endPoint y: 571, distance: 7.5
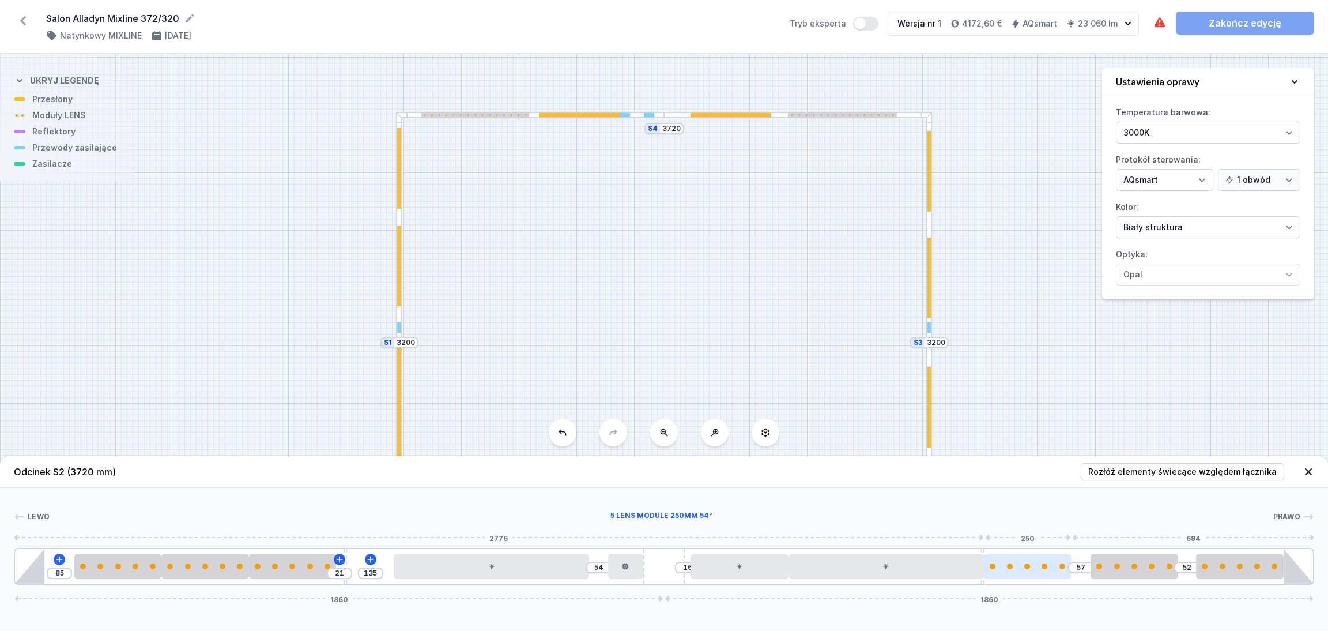
click at [1066, 572] on div at bounding box center [1027, 565] width 87 height 25
drag, startPoint x: 1052, startPoint y: 575, endPoint x: 1064, endPoint y: 569, distance: 13.2
click at [1071, 574] on div "85 21 135 54 16 57 52 1860 1860" at bounding box center [664, 566] width 1301 height 37
drag, startPoint x: 1061, startPoint y: 568, endPoint x: 1084, endPoint y: 568, distance: 23.1
click at [1084, 568] on div "85 21 135 54 16 57 52 1860 1860" at bounding box center [664, 566] width 1301 height 37
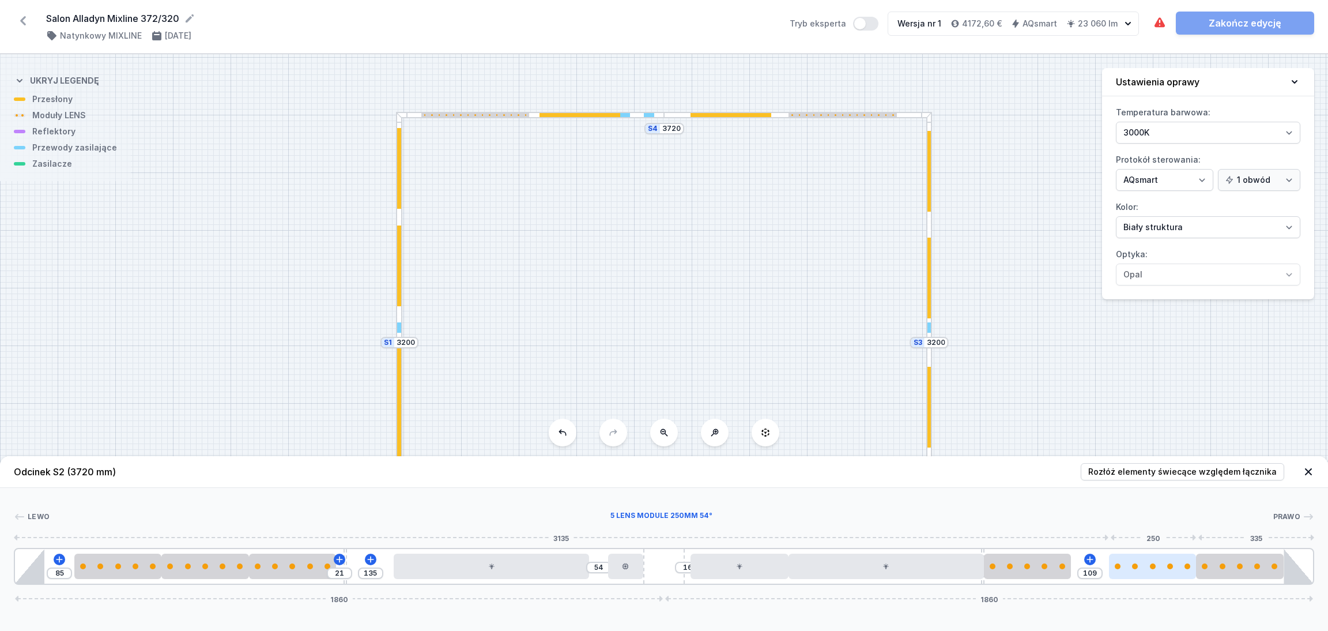
drag, startPoint x: 1140, startPoint y: 567, endPoint x: 1146, endPoint y: 571, distance: 7.2
click at [1168, 561] on div at bounding box center [1152, 565] width 87 height 25
drag, startPoint x: 1041, startPoint y: 569, endPoint x: 1087, endPoint y: 567, distance: 46.7
click at [1087, 567] on div at bounding box center [1065, 565] width 87 height 25
click at [1007, 345] on div "S4 3720 S3 3200 S2 3720 S1 3200" at bounding box center [664, 342] width 1328 height 576
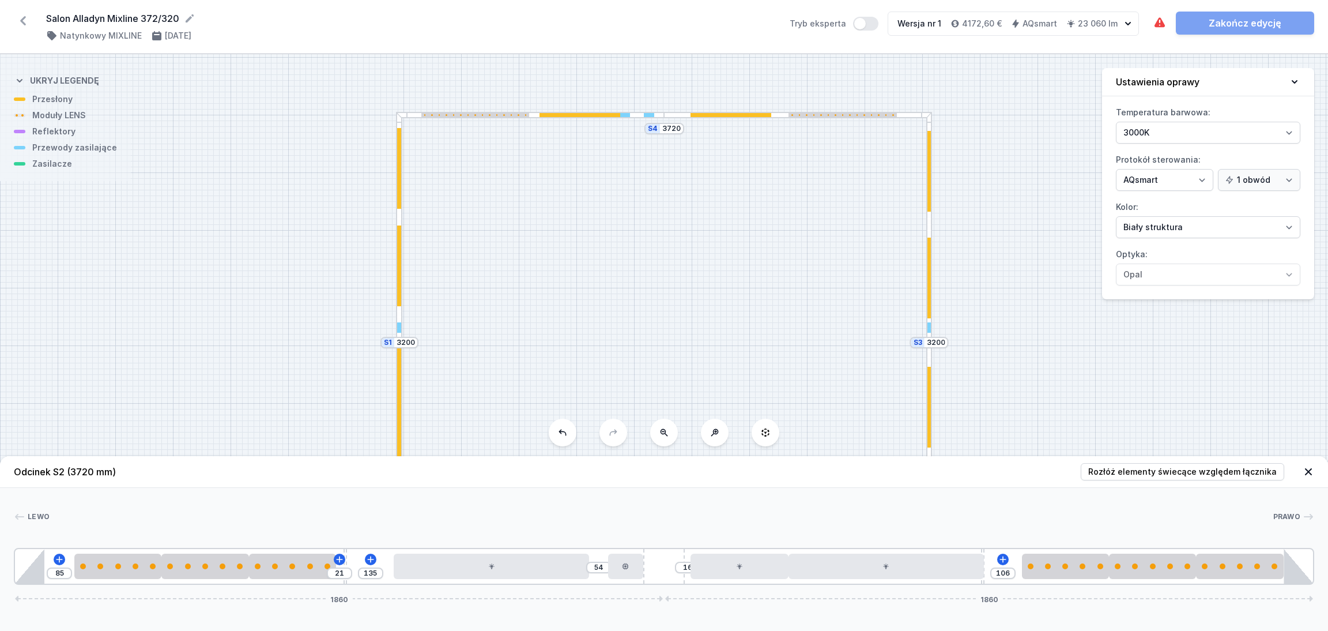
click at [1308, 466] on icon at bounding box center [1309, 472] width 12 height 12
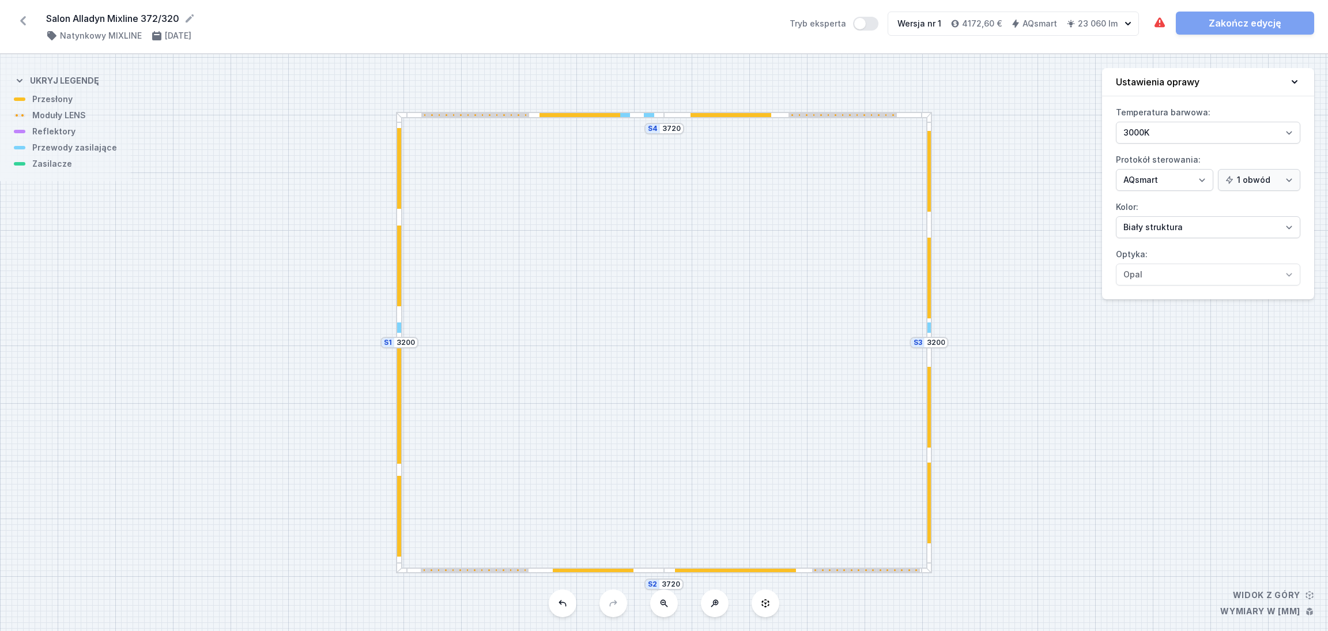
click at [653, 570] on div at bounding box center [530, 570] width 268 height 6
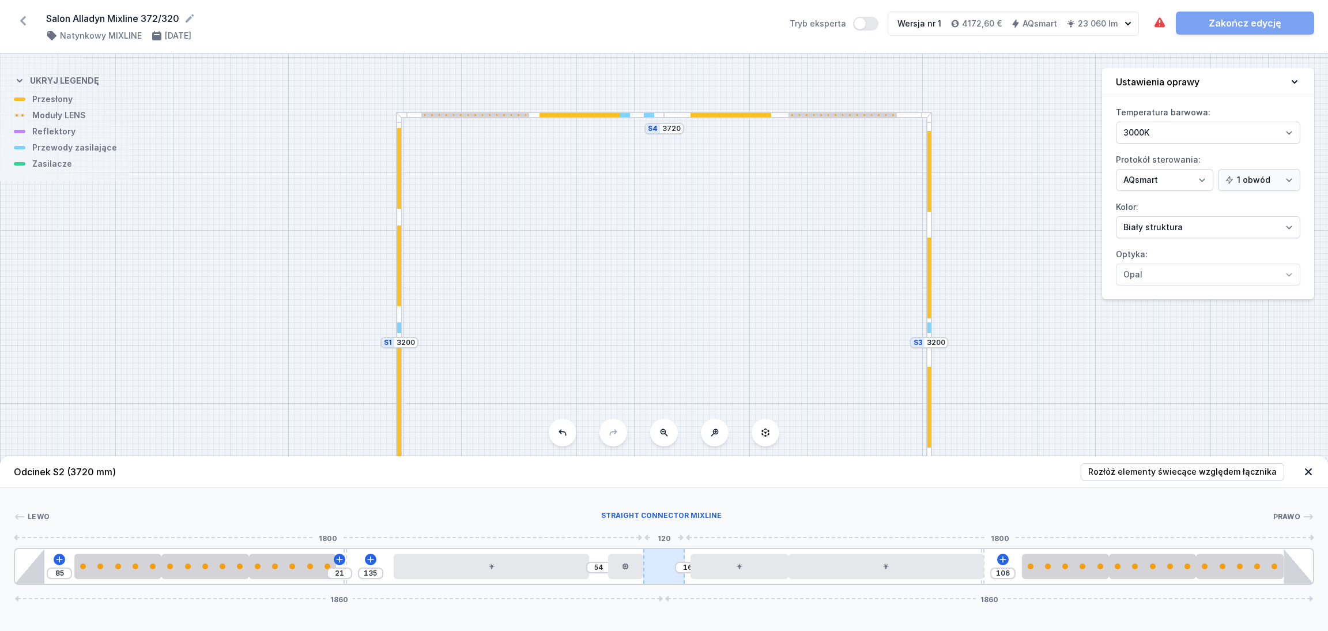
click at [661, 571] on div at bounding box center [664, 566] width 42 height 35
click at [372, 559] on icon at bounding box center [370, 559] width 9 height 9
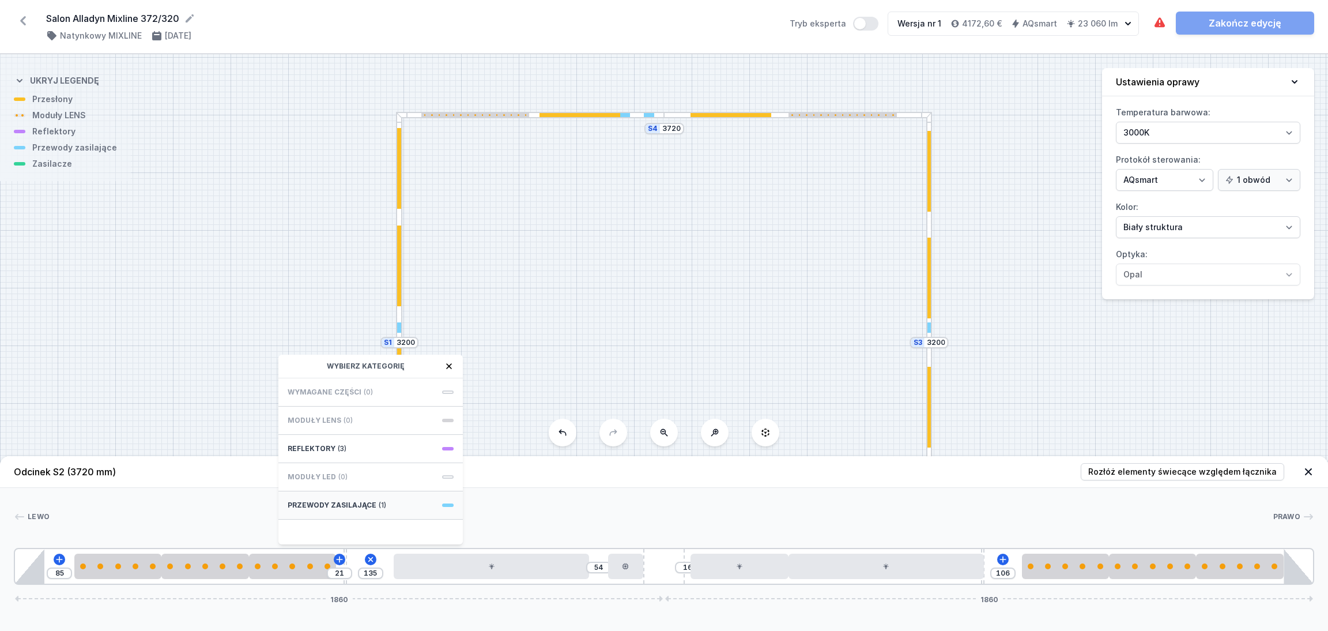
click at [383, 504] on div "Przewody zasilające (1)" at bounding box center [370, 505] width 184 height 28
click at [344, 389] on span "Hole for power supply cable" at bounding box center [371, 391] width 166 height 12
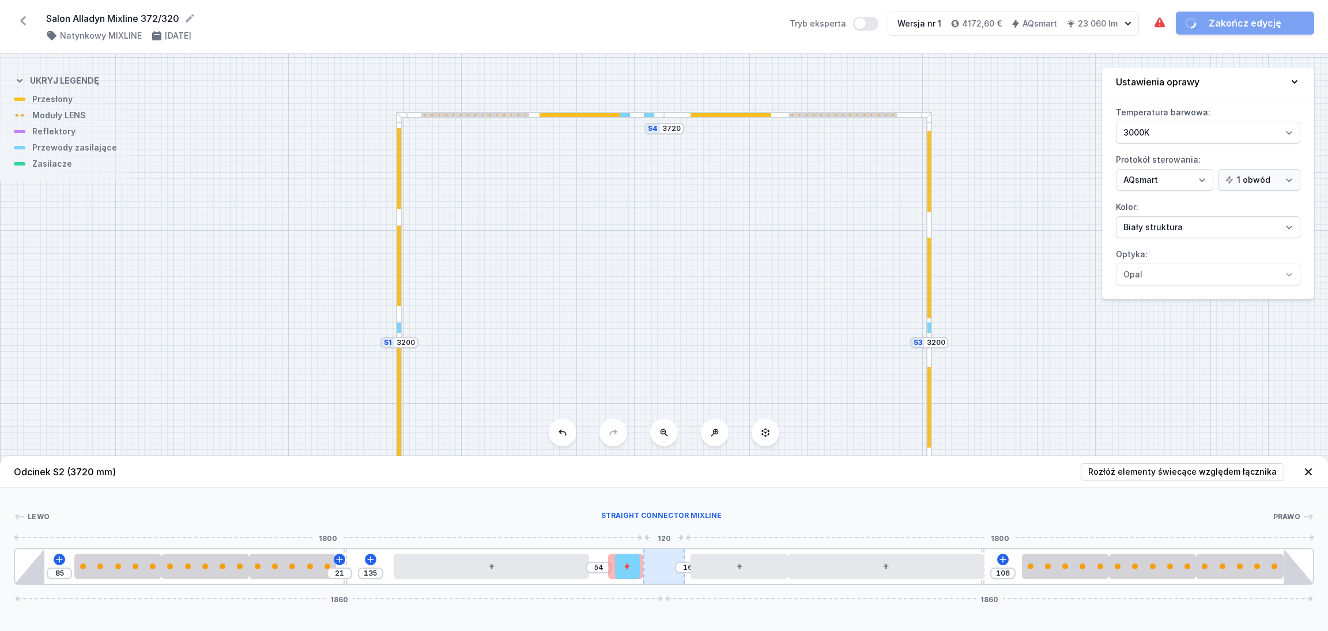
drag, startPoint x: 359, startPoint y: 567, endPoint x: 656, endPoint y: 559, distance: 297.6
drag, startPoint x: 538, startPoint y: 575, endPoint x: 501, endPoint y: 576, distance: 36.9
click at [501, 576] on div at bounding box center [433, 565] width 195 height 25
drag, startPoint x: 624, startPoint y: 571, endPoint x: 604, endPoint y: 571, distance: 19.6
click at [604, 571] on div at bounding box center [596, 565] width 24 height 25
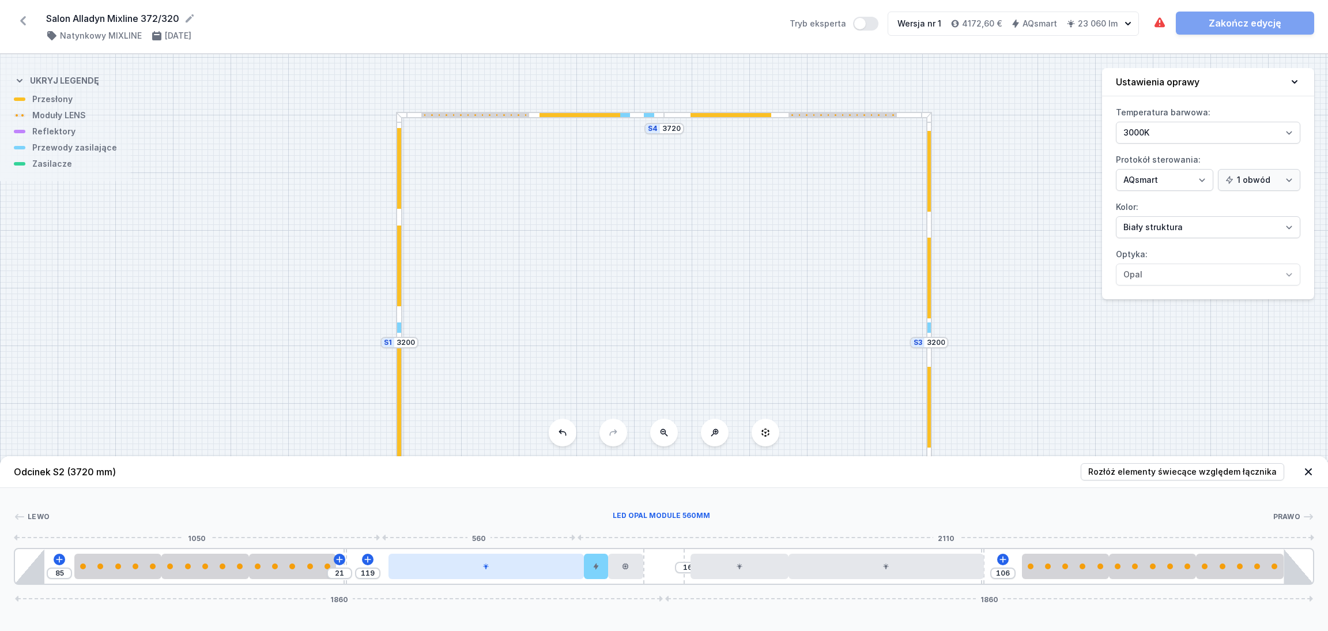
drag, startPoint x: 510, startPoint y: 575, endPoint x: 552, endPoint y: 571, distance: 41.6
click at [552, 571] on div at bounding box center [486, 565] width 195 height 25
click at [402, 285] on div at bounding box center [399, 227] width 6 height 231
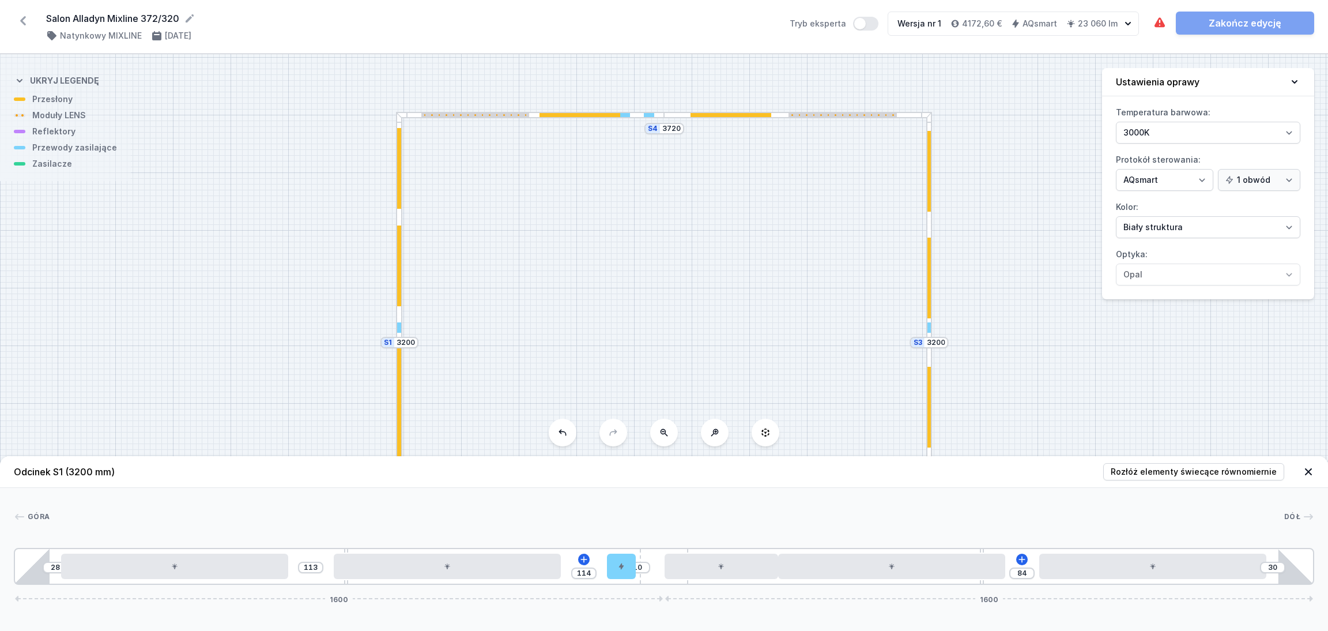
click at [399, 290] on div at bounding box center [399, 265] width 4 height 81
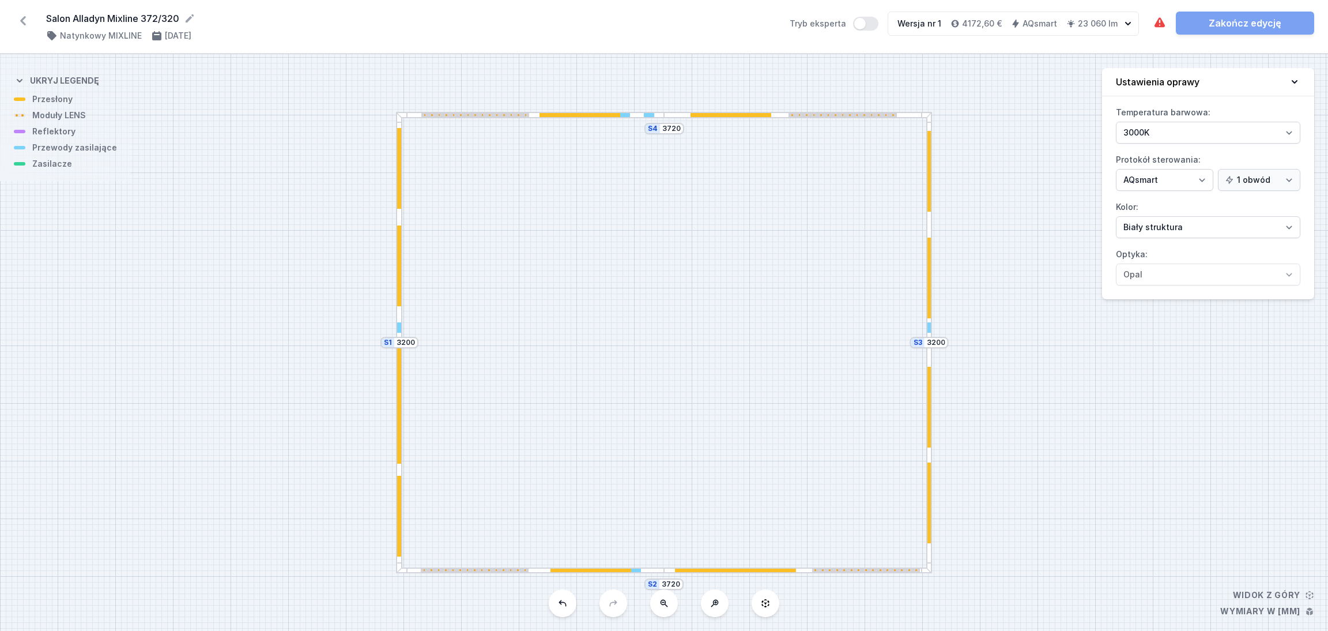
click at [399, 290] on div at bounding box center [399, 265] width 4 height 81
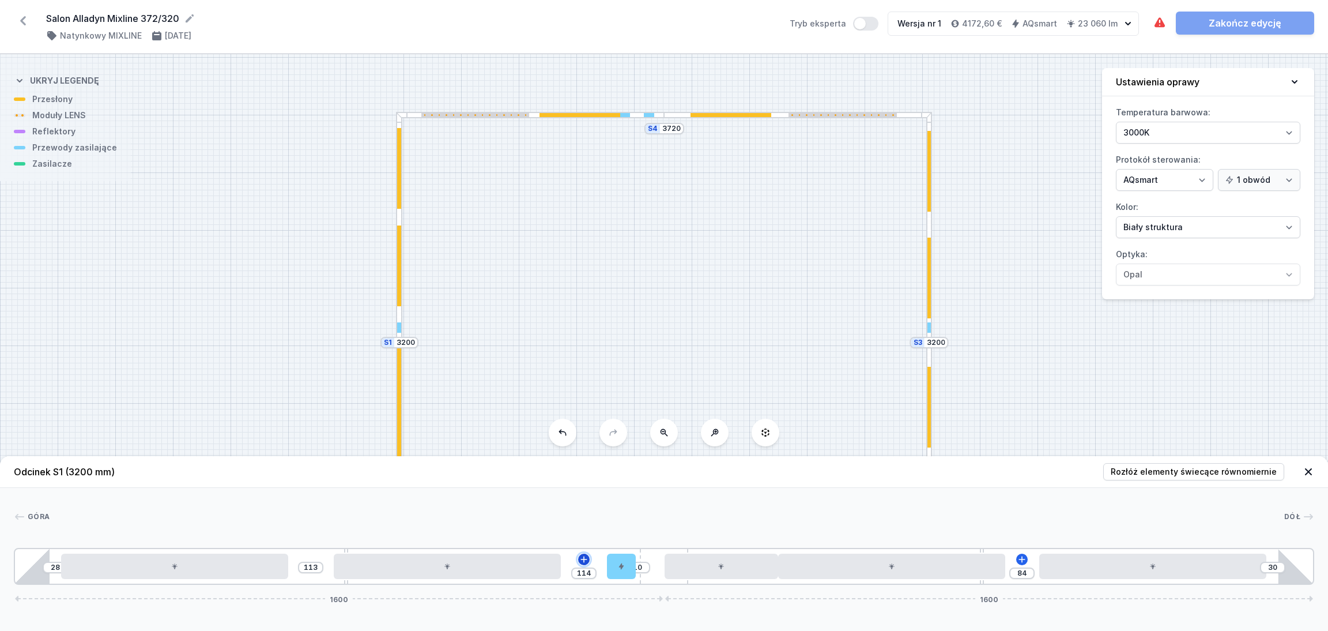
click at [583, 557] on icon at bounding box center [584, 559] width 6 height 6
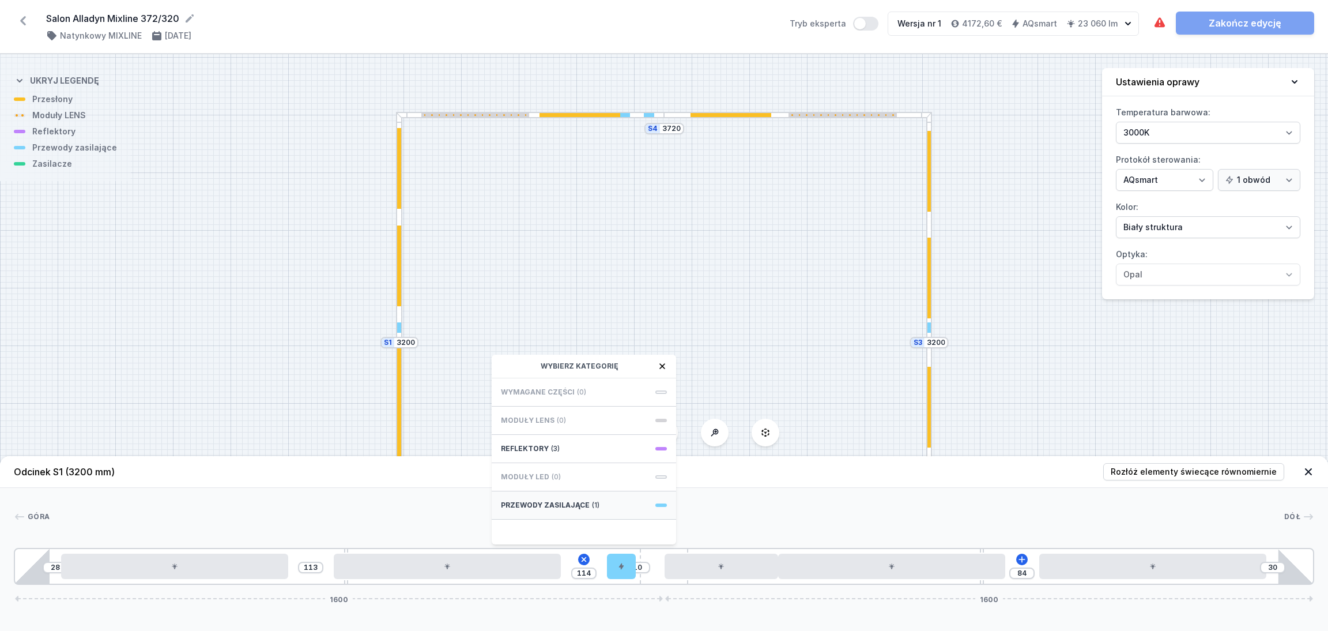
click at [587, 504] on div "Przewody zasilające (1)" at bounding box center [584, 505] width 184 height 28
click at [573, 387] on span "Hole for power supply cable" at bounding box center [584, 391] width 166 height 12
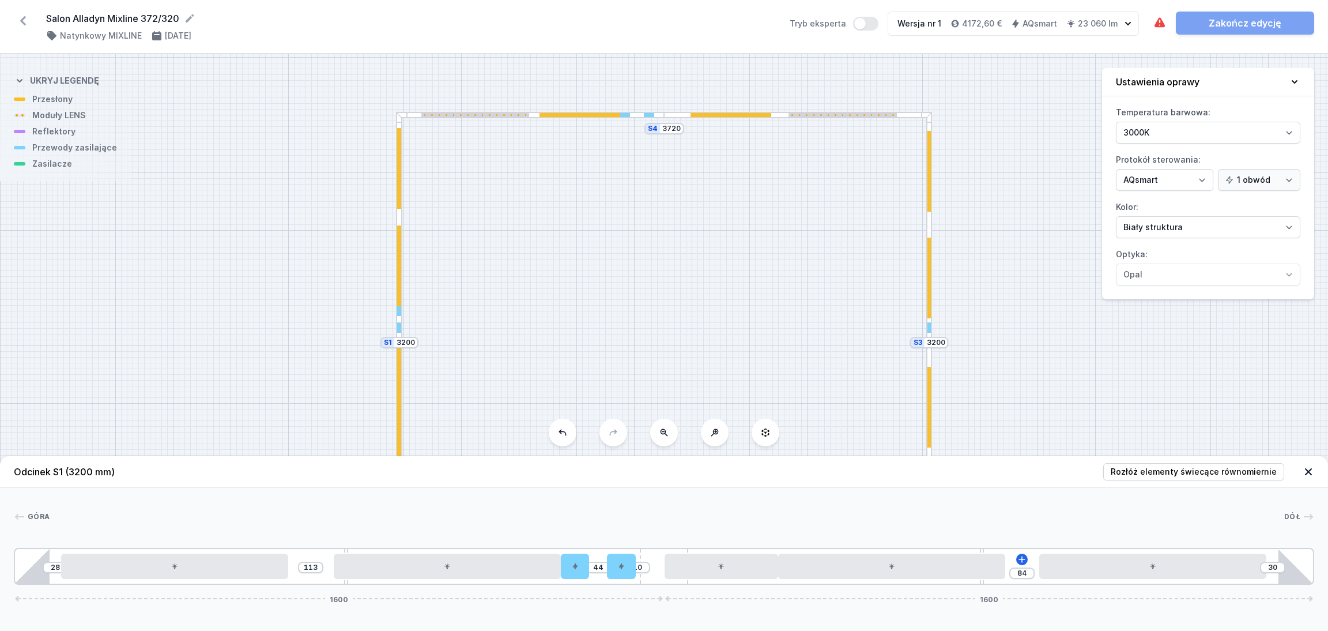
click at [929, 356] on div at bounding box center [929, 457] width 6 height 231
click at [665, 568] on div at bounding box center [664, 566] width 48 height 35
click at [928, 363] on div at bounding box center [929, 457] width 6 height 231
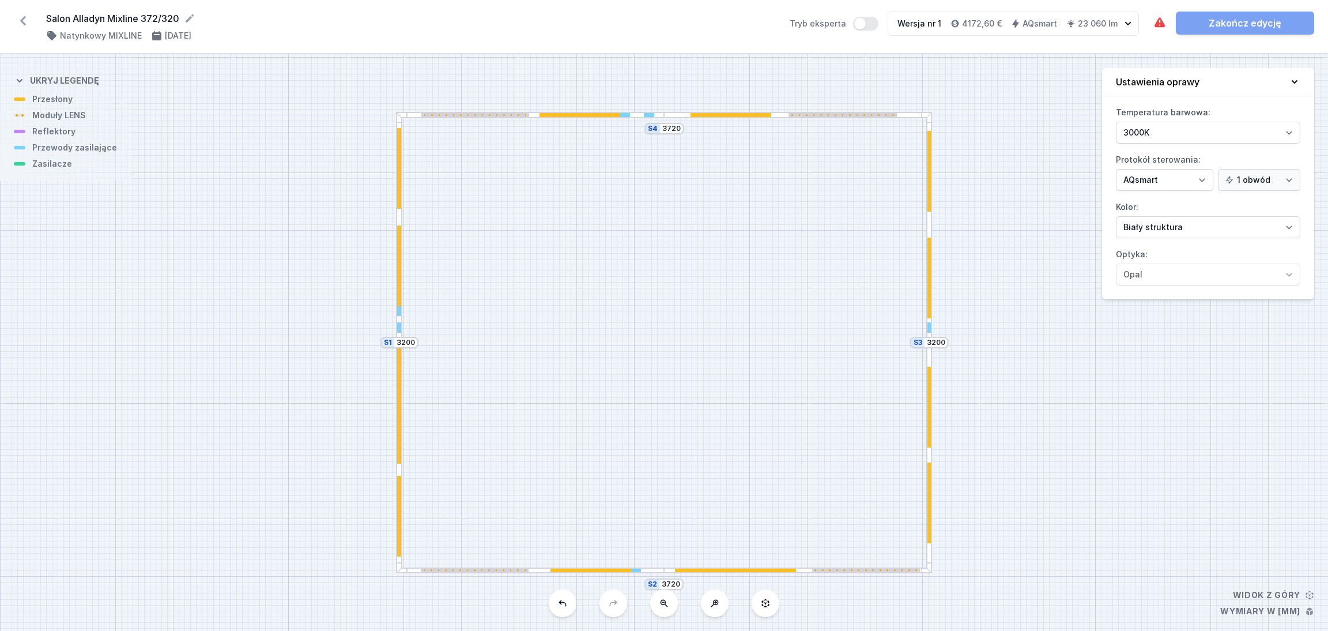
click at [653, 569] on div at bounding box center [530, 570] width 268 height 6
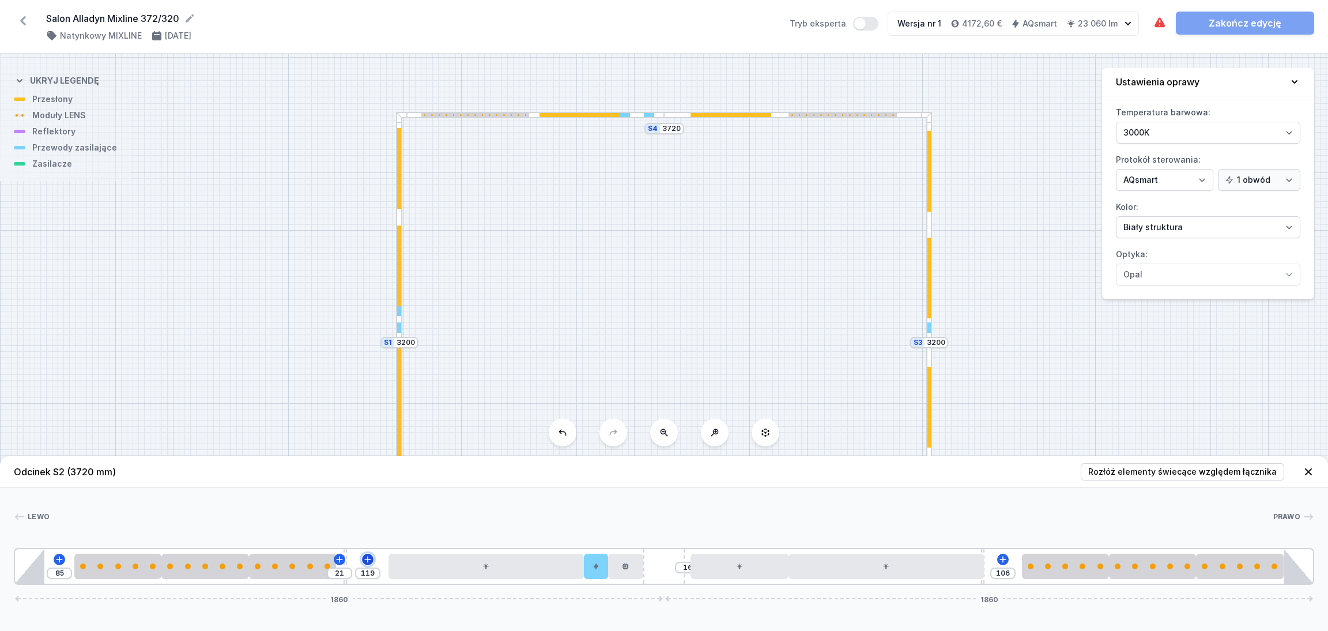
click at [368, 557] on icon at bounding box center [367, 559] width 9 height 9
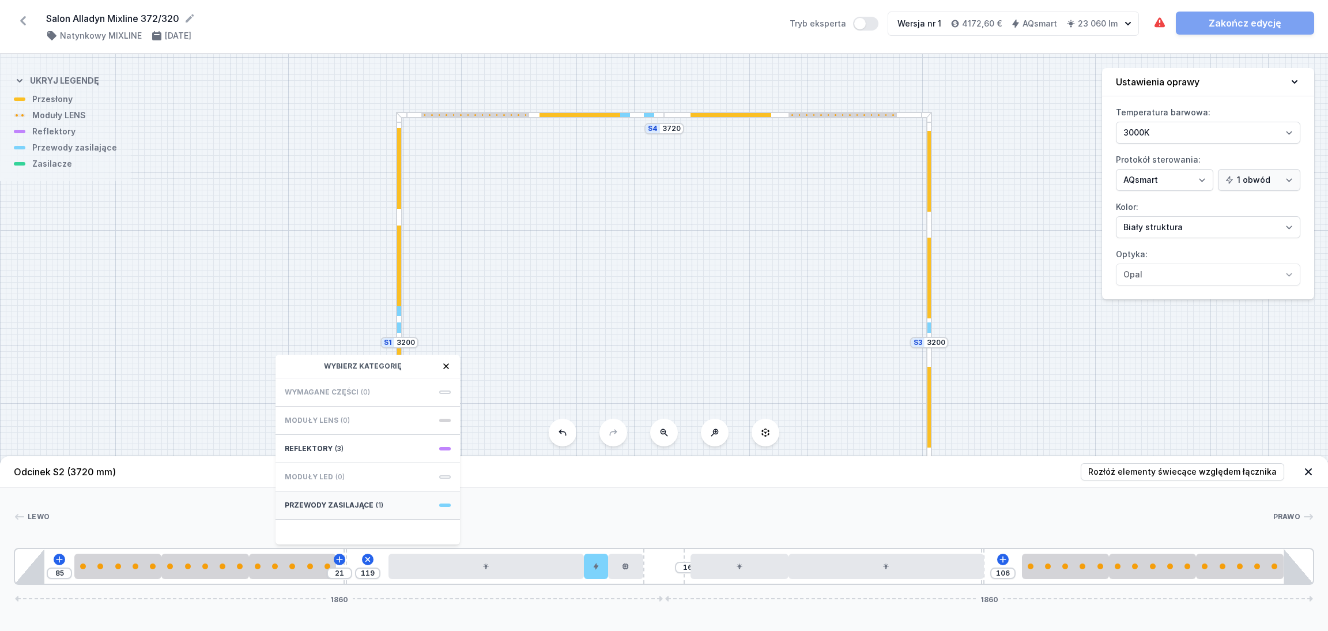
click at [427, 503] on div "Przewody zasilające (1)" at bounding box center [368, 505] width 184 height 28
click at [344, 385] on span "Hole for power supply cable" at bounding box center [368, 391] width 166 height 12
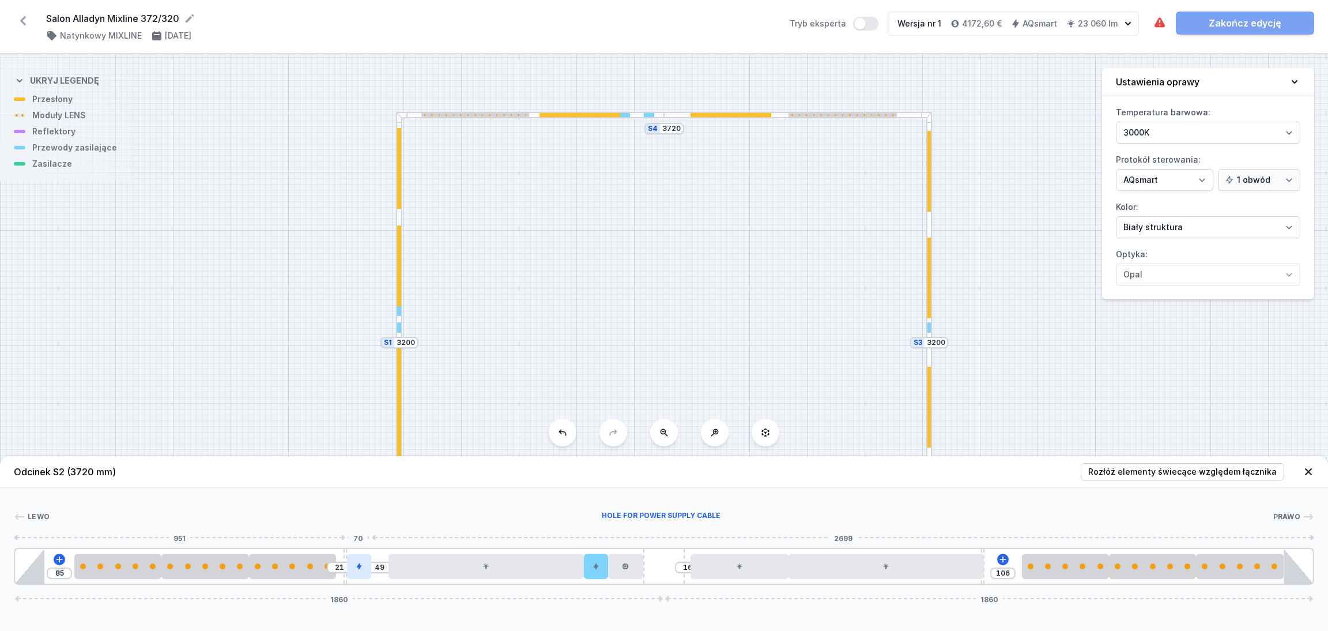
click at [361, 569] on icon at bounding box center [359, 566] width 7 height 7
click at [364, 532] on button at bounding box center [359, 532] width 24 height 15
click at [988, 295] on div "S4 3720 S3 3200 S2 3720 S1 3200" at bounding box center [664, 342] width 1328 height 576
click at [1305, 471] on icon at bounding box center [1309, 472] width 12 height 12
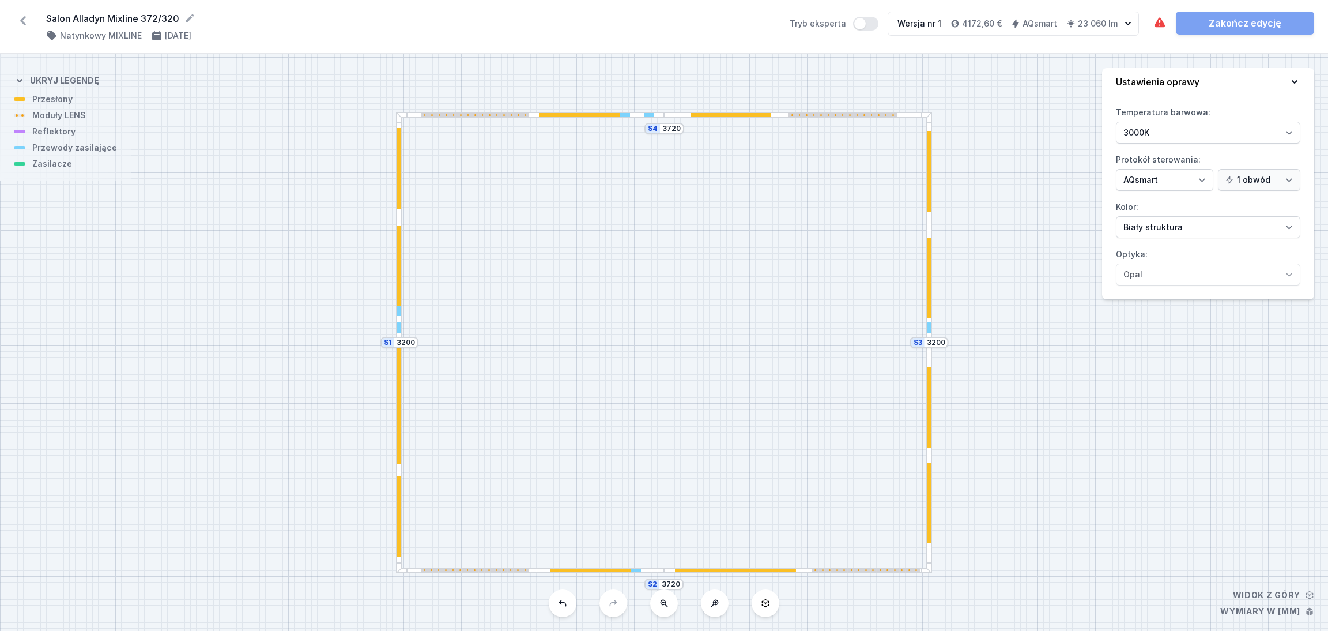
click at [930, 226] on div at bounding box center [929, 227] width 6 height 231
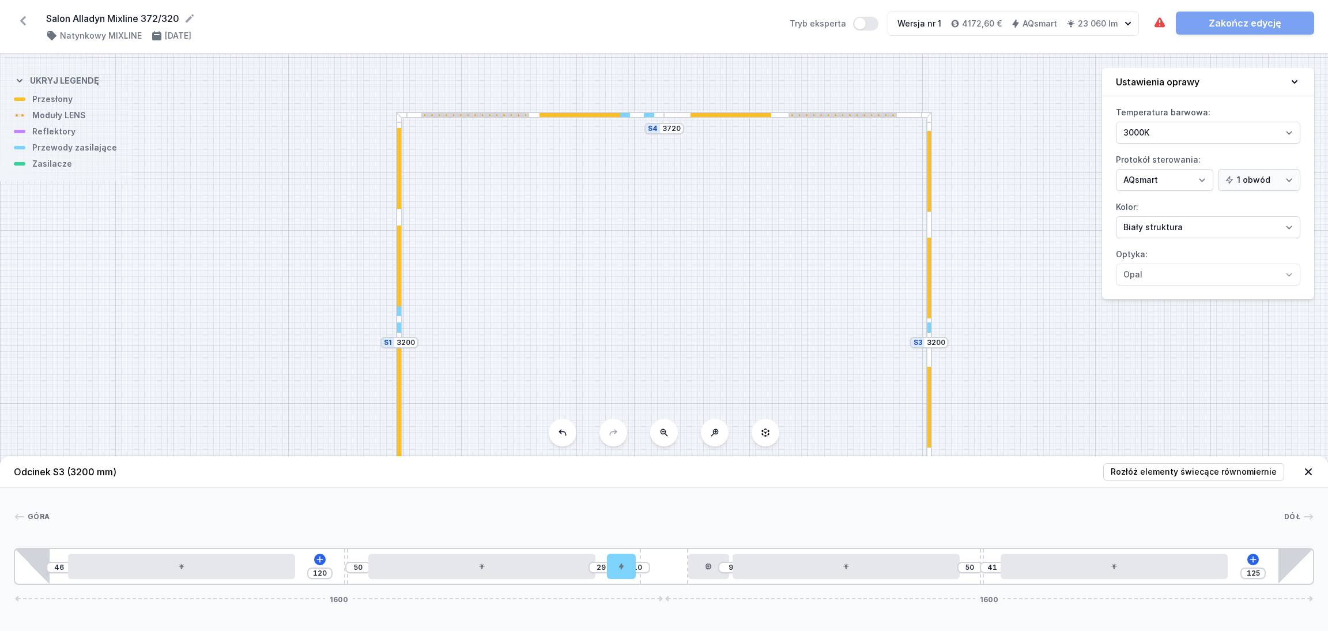
click at [982, 208] on div "S4 3720 S3 3200 S2 3720 S1 3200" at bounding box center [664, 342] width 1328 height 576
click at [1306, 468] on icon at bounding box center [1309, 472] width 12 height 12
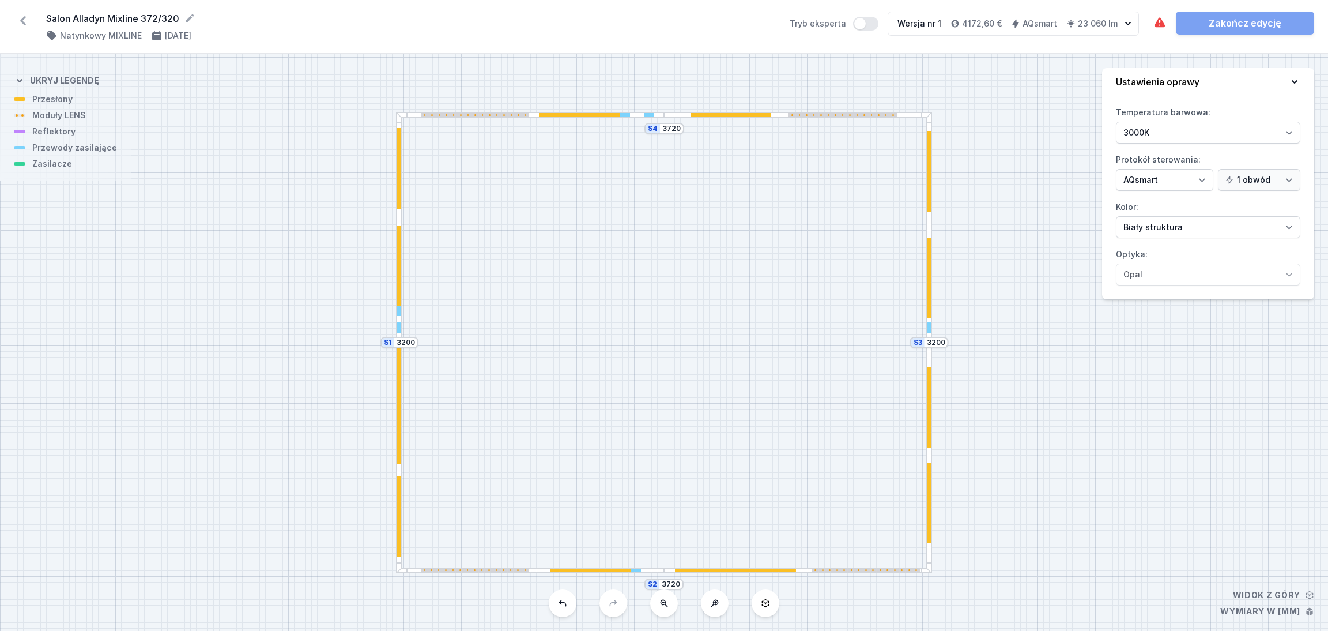
click at [909, 119] on div "S4 3720 S3 3200 S2 3720 S1 3200" at bounding box center [664, 342] width 1328 height 576
click at [413, 114] on div at bounding box center [530, 115] width 268 height 6
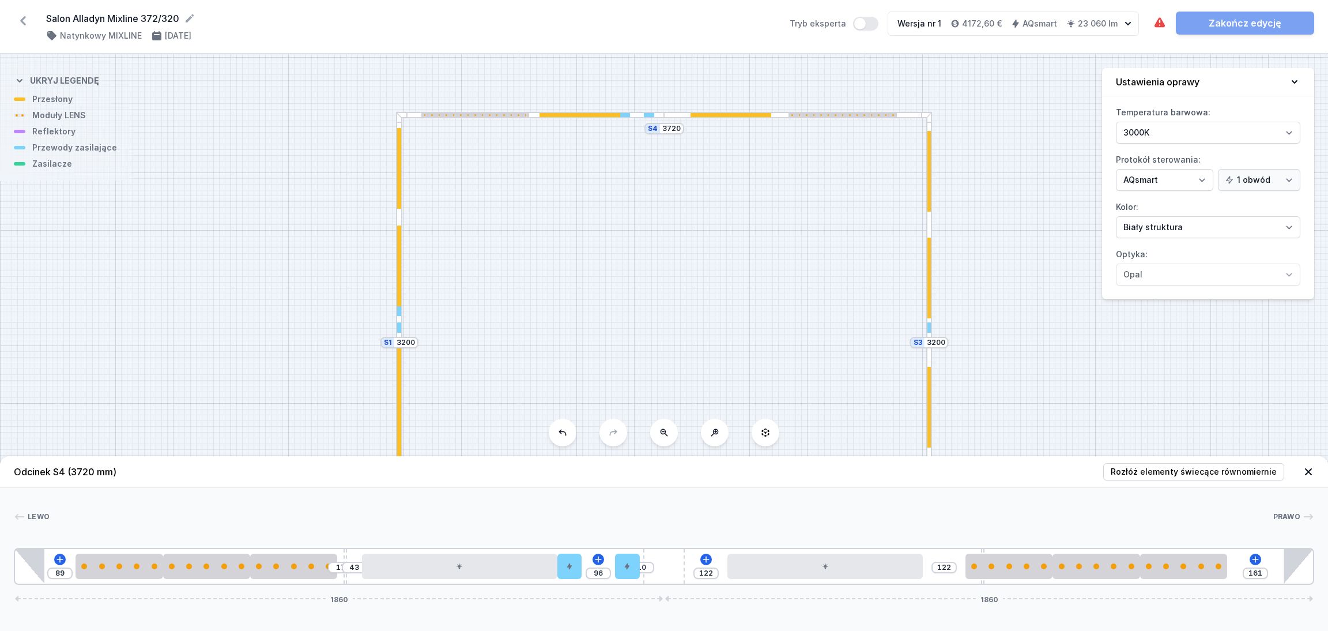
click at [989, 252] on div "S4 3720 S3 3200 S2 3720 S1 3200" at bounding box center [664, 342] width 1328 height 576
click at [1310, 468] on icon at bounding box center [1309, 472] width 12 height 12
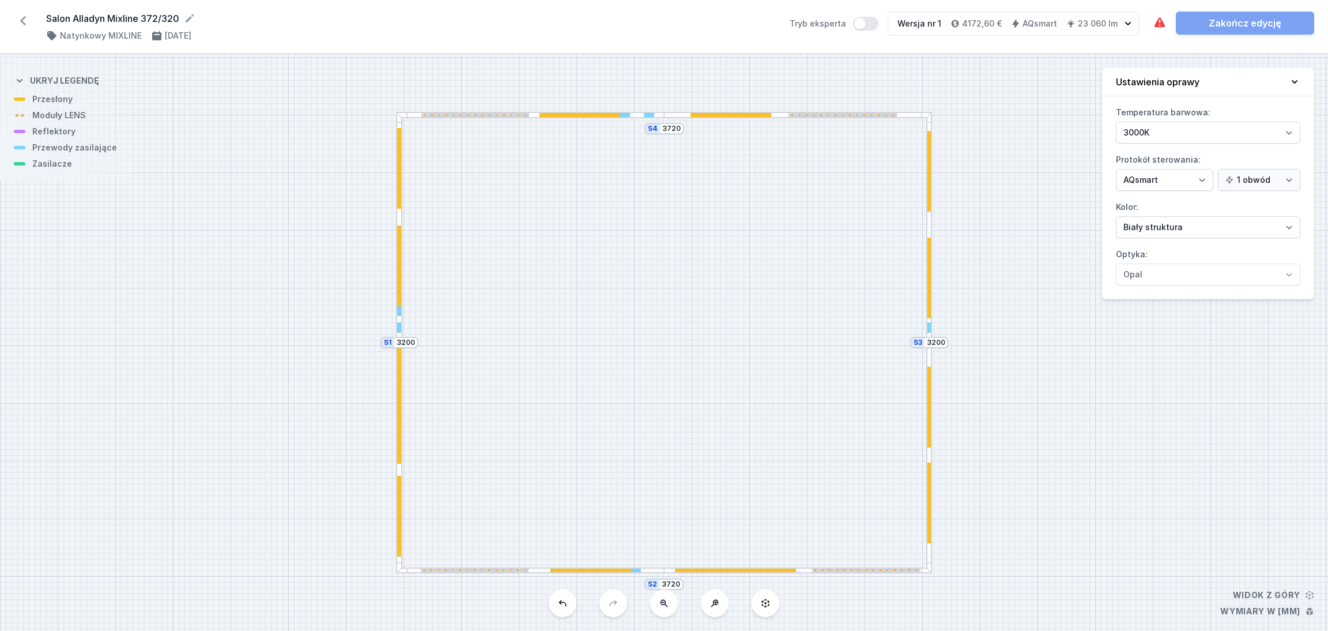
click at [928, 351] on div at bounding box center [929, 457] width 6 height 231
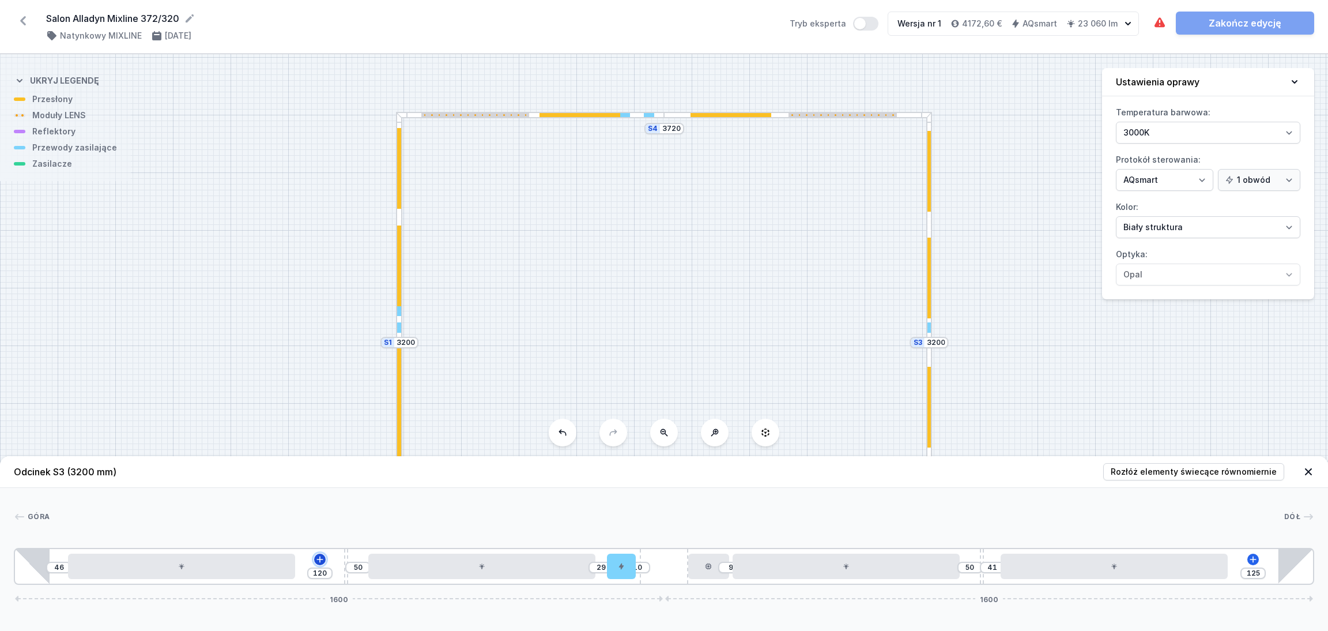
click at [319, 556] on icon at bounding box center [319, 559] width 9 height 9
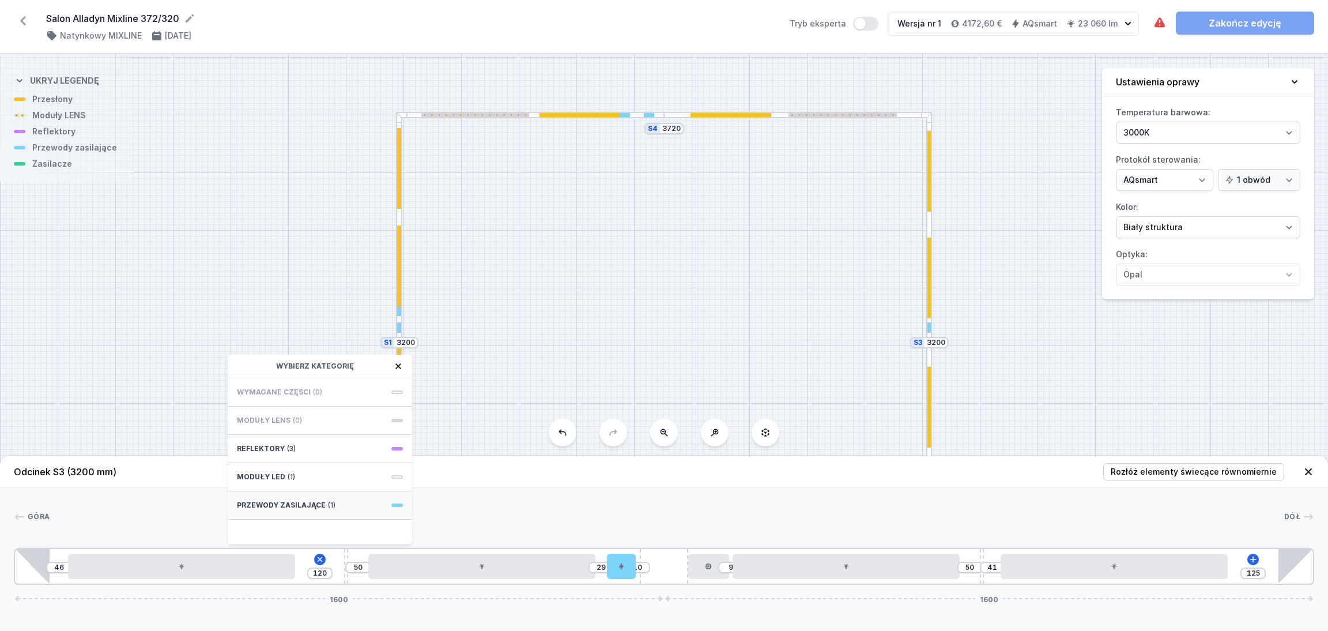
click at [314, 504] on span "Przewody zasilające" at bounding box center [281, 504] width 89 height 9
click at [307, 385] on span "Hole for power supply cable" at bounding box center [320, 391] width 166 height 12
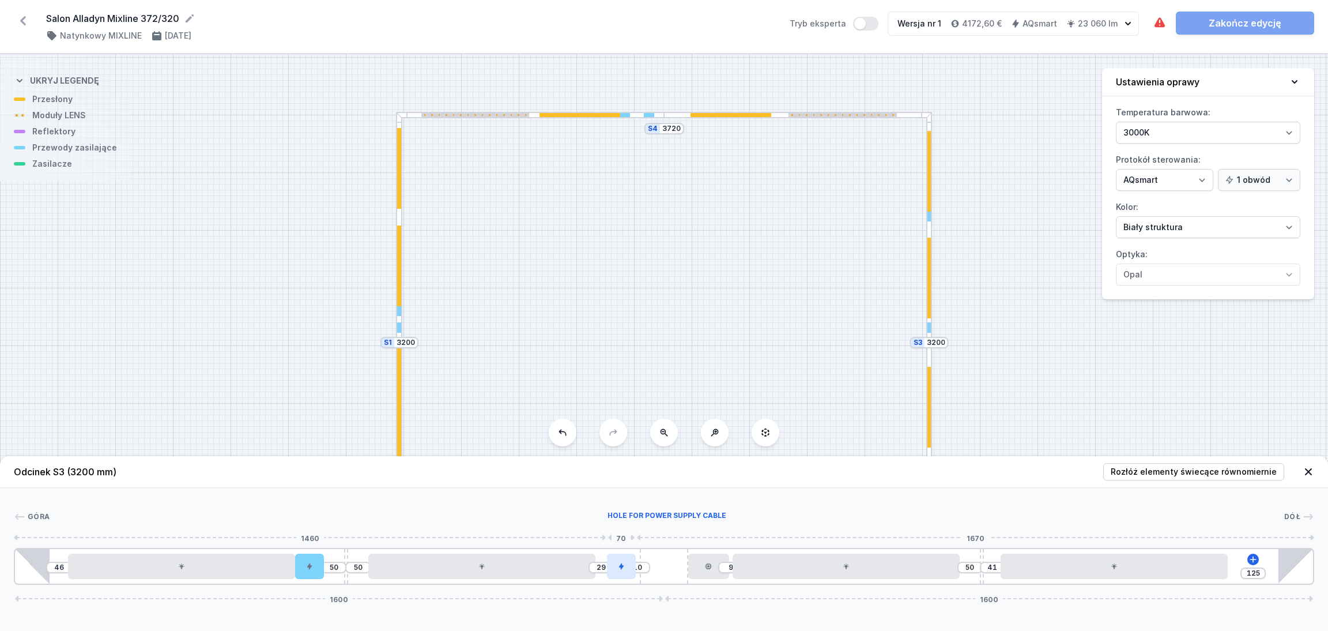
click at [621, 572] on div at bounding box center [621, 565] width 28 height 25
click at [315, 570] on div at bounding box center [309, 565] width 28 height 25
click at [317, 527] on button at bounding box center [309, 532] width 24 height 15
click at [986, 140] on div "S4 3720 S3 3200 S2 3720 S1 3200" at bounding box center [664, 342] width 1328 height 576
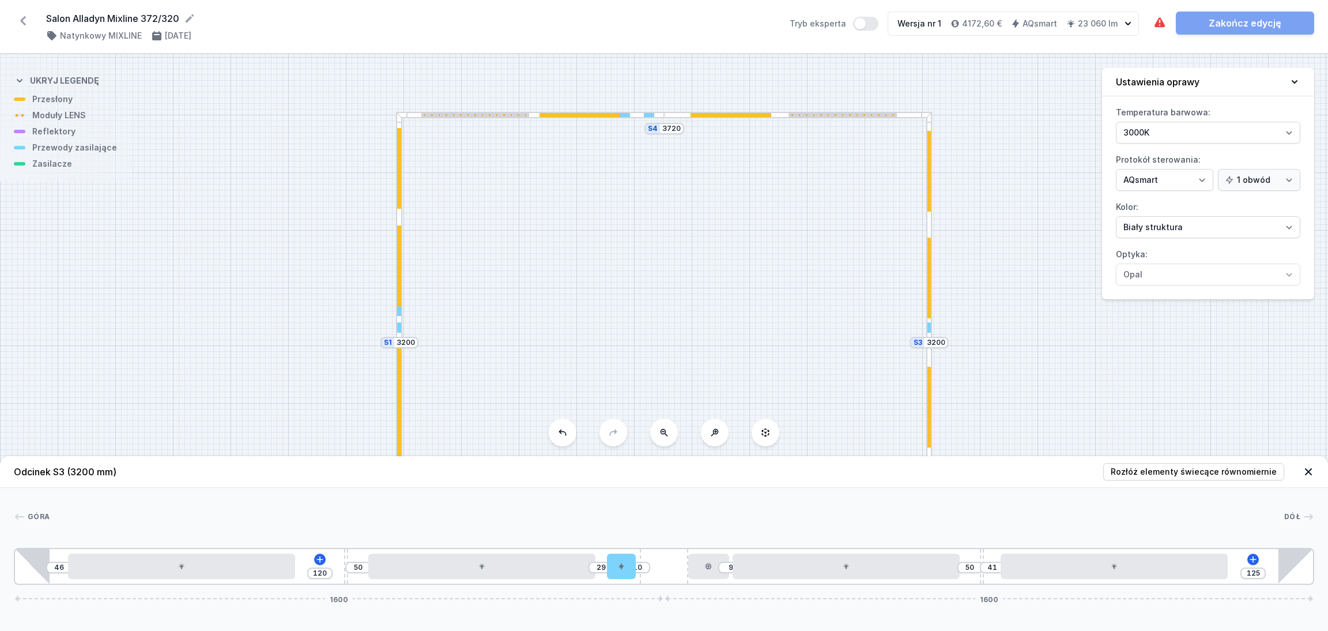
click at [1306, 467] on icon at bounding box center [1309, 472] width 12 height 12
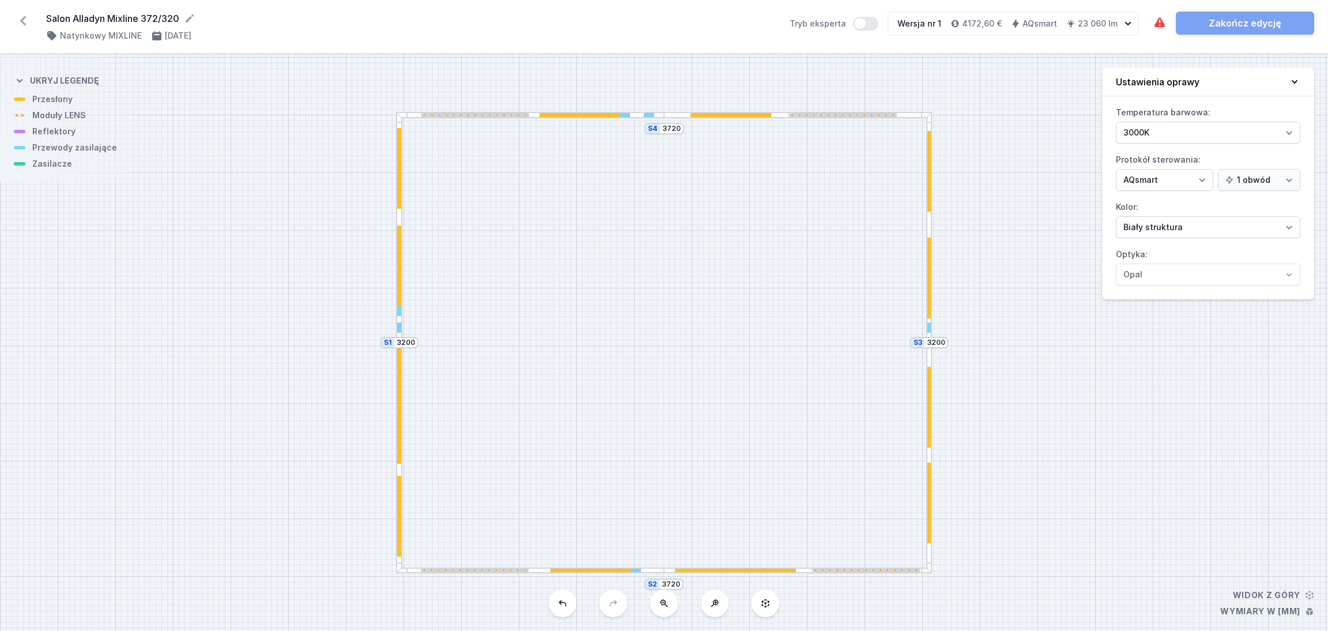
click at [928, 353] on div at bounding box center [929, 457] width 6 height 231
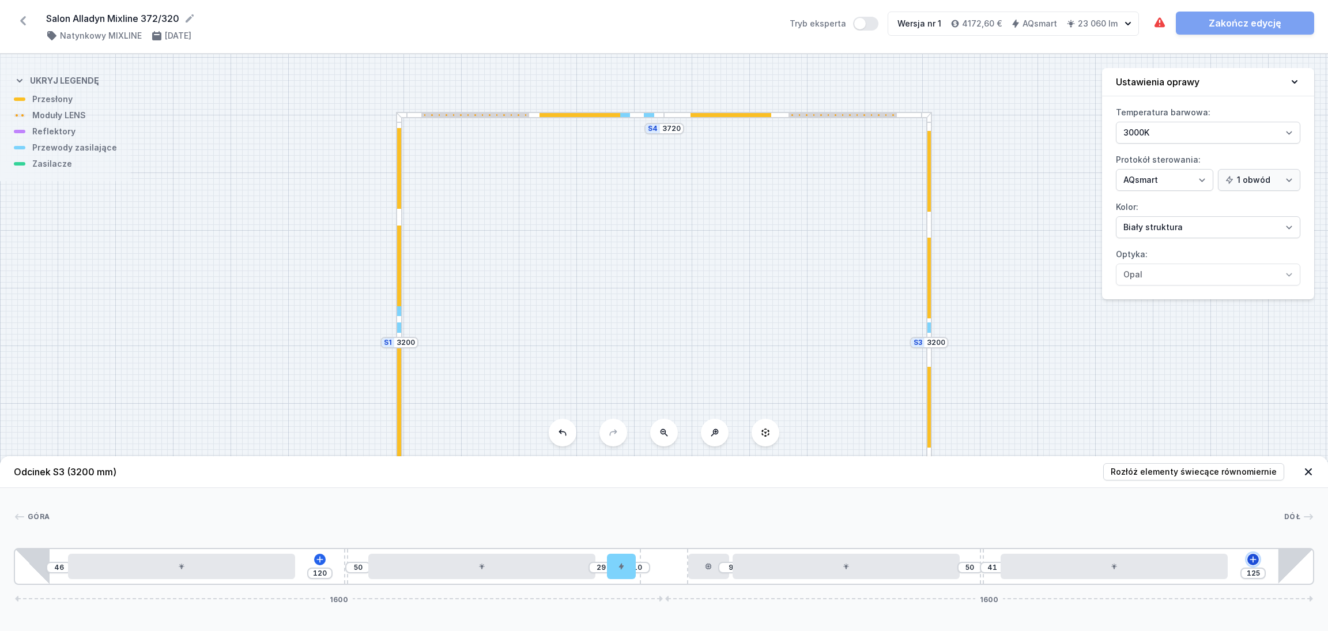
click at [1254, 557] on icon at bounding box center [1253, 559] width 9 height 9
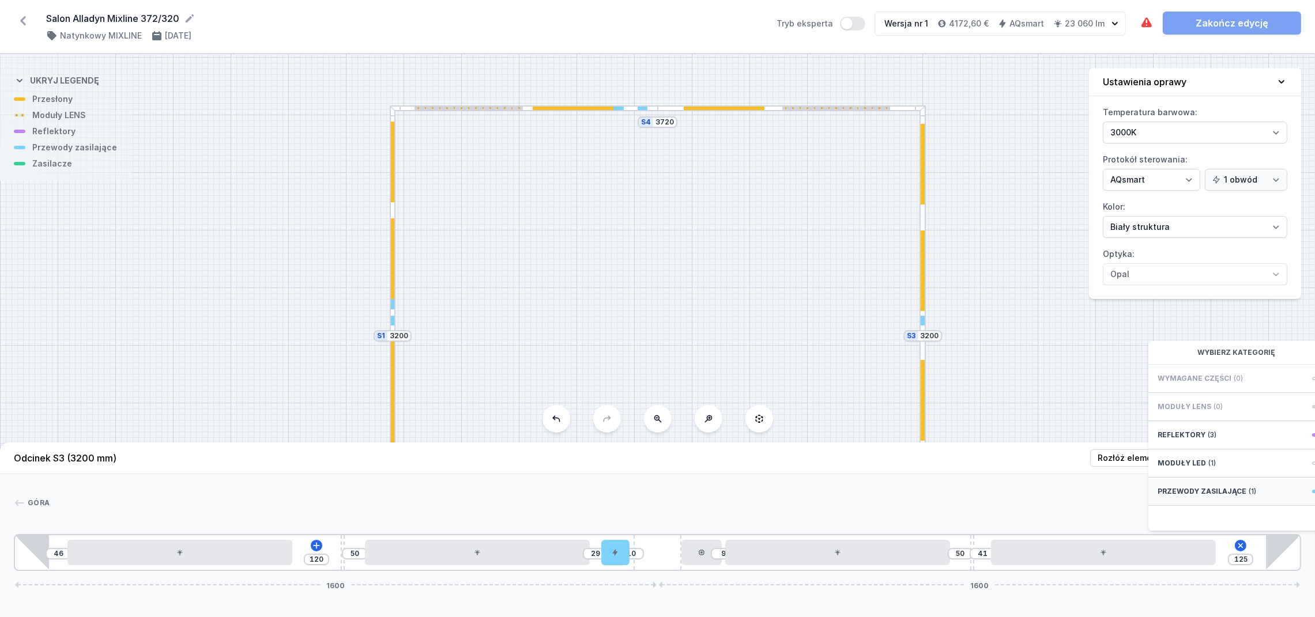
click at [1193, 496] on span "Przewody zasilające" at bounding box center [1202, 491] width 89 height 9
click at [1194, 383] on span "Hole for power supply cable" at bounding box center [1241, 378] width 166 height 12
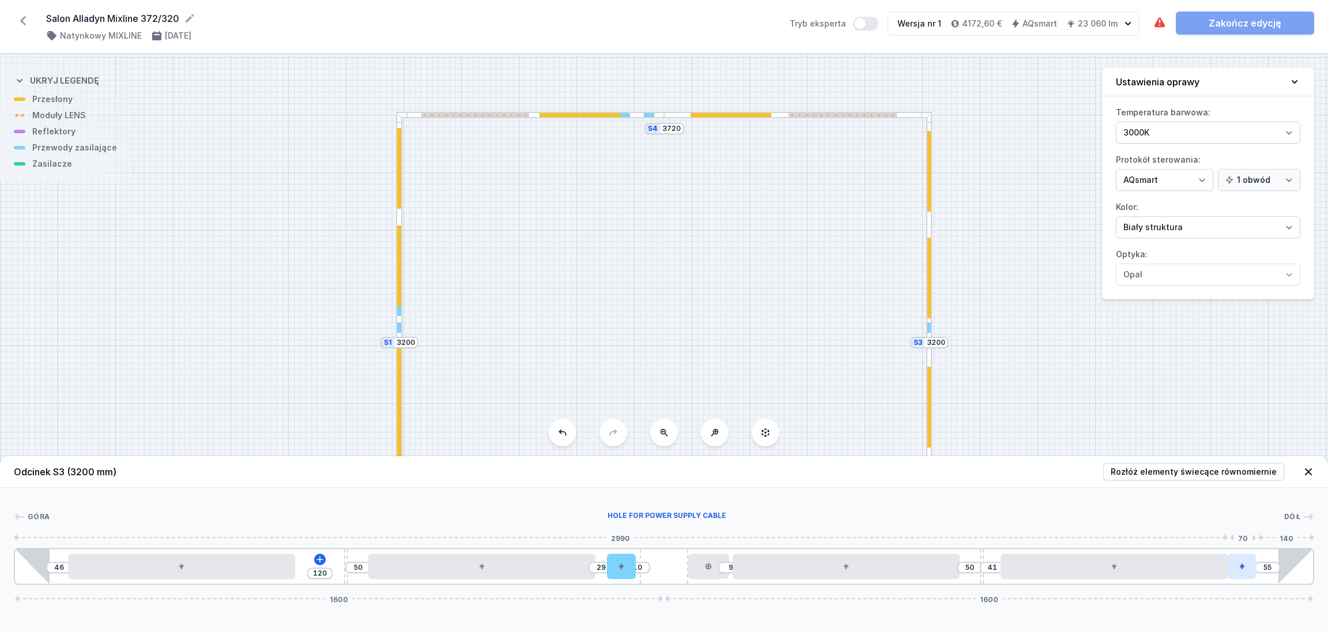
click at [1241, 569] on icon at bounding box center [1242, 566] width 7 height 7
click at [1241, 533] on icon at bounding box center [1242, 532] width 9 height 9
click at [1310, 466] on icon at bounding box center [1309, 472] width 12 height 12
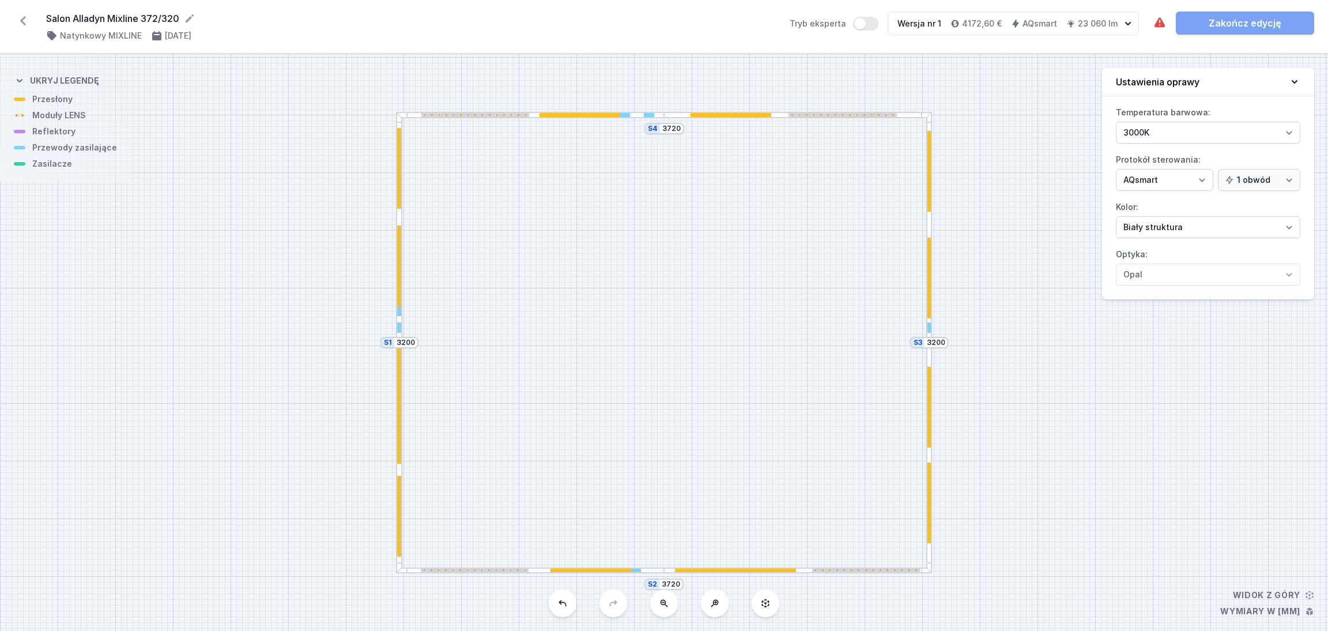
click at [397, 266] on div at bounding box center [399, 265] width 4 height 81
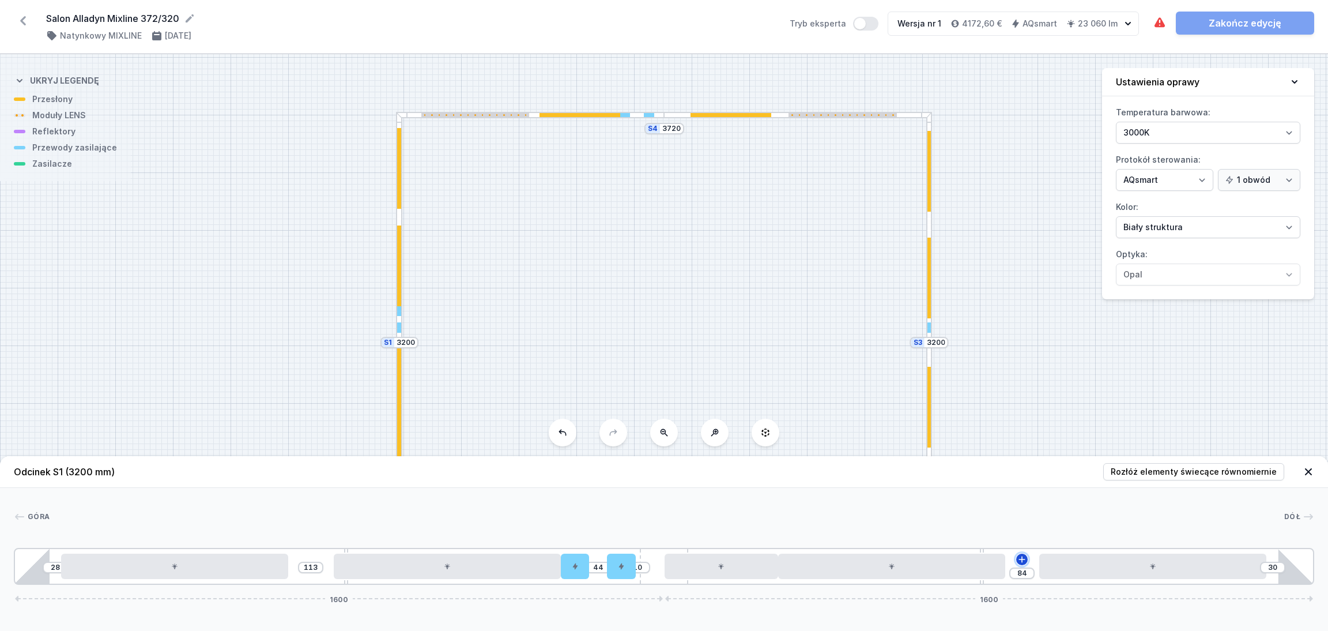
click at [1022, 559] on icon at bounding box center [1022, 559] width 6 height 6
click at [1026, 223] on div "S4 3720 S3 3200 S2 3720 S1 3200" at bounding box center [664, 342] width 1328 height 576
click at [928, 226] on div at bounding box center [929, 227] width 6 height 231
click at [316, 560] on icon at bounding box center [319, 559] width 6 height 6
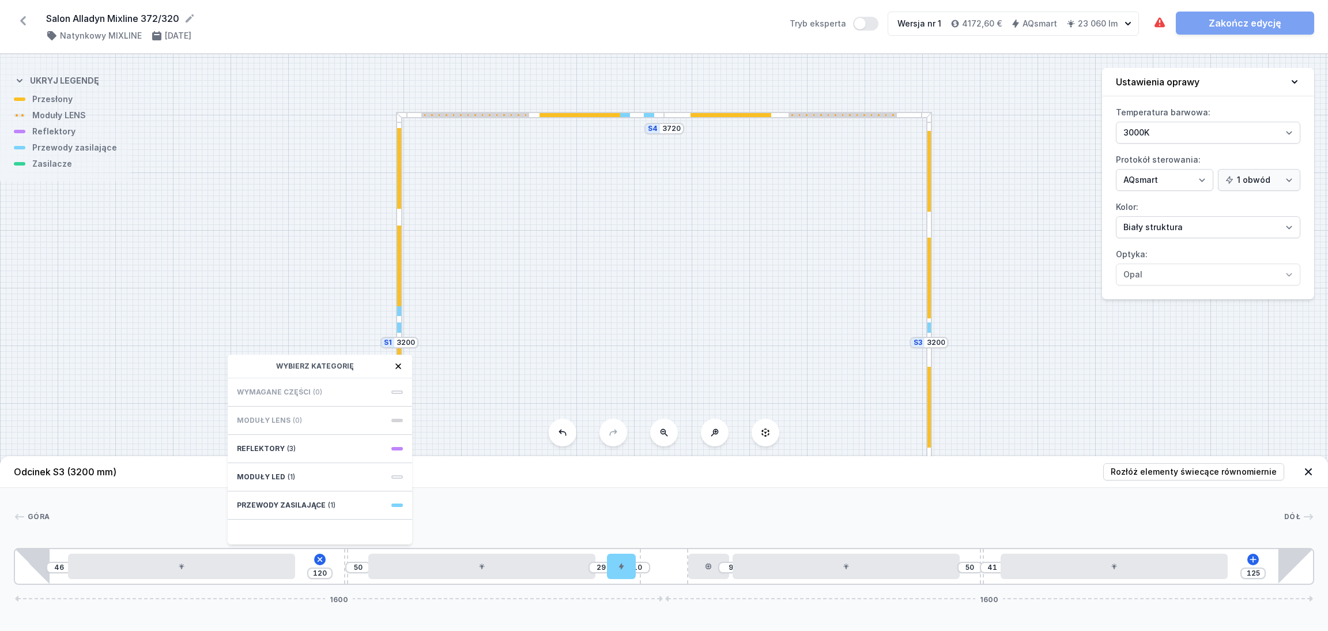
click at [300, 205] on div "S4 3720 S3 3200 S2 3720 S1 3200" at bounding box center [664, 342] width 1328 height 576
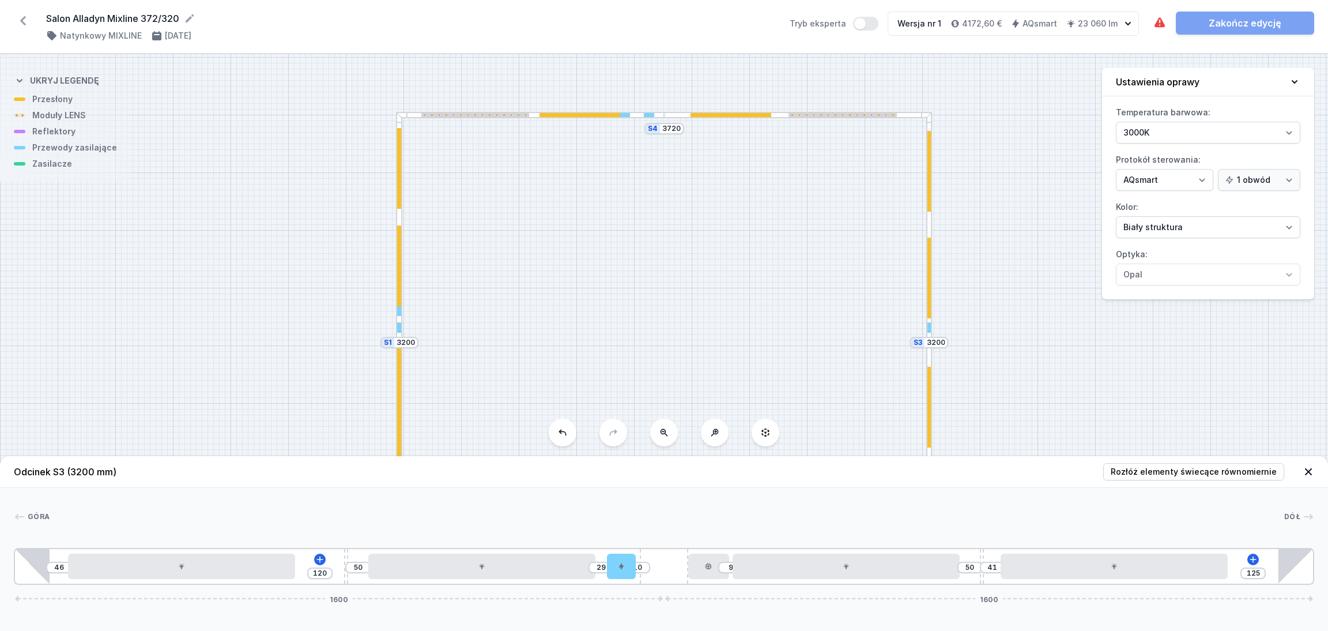
click at [675, 119] on div "S4 3720 S3 3200 S2 3720 S1 3200" at bounding box center [664, 342] width 1328 height 576
click at [675, 112] on div at bounding box center [798, 115] width 268 height 6
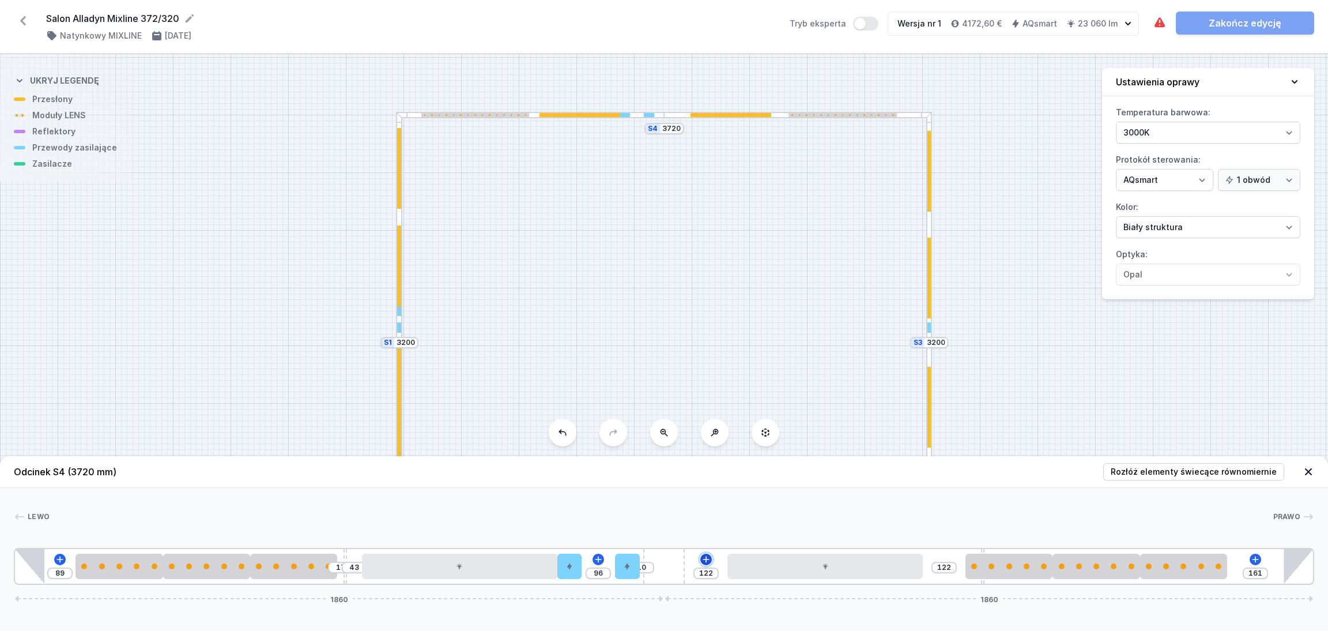
click at [707, 558] on icon at bounding box center [706, 559] width 9 height 9
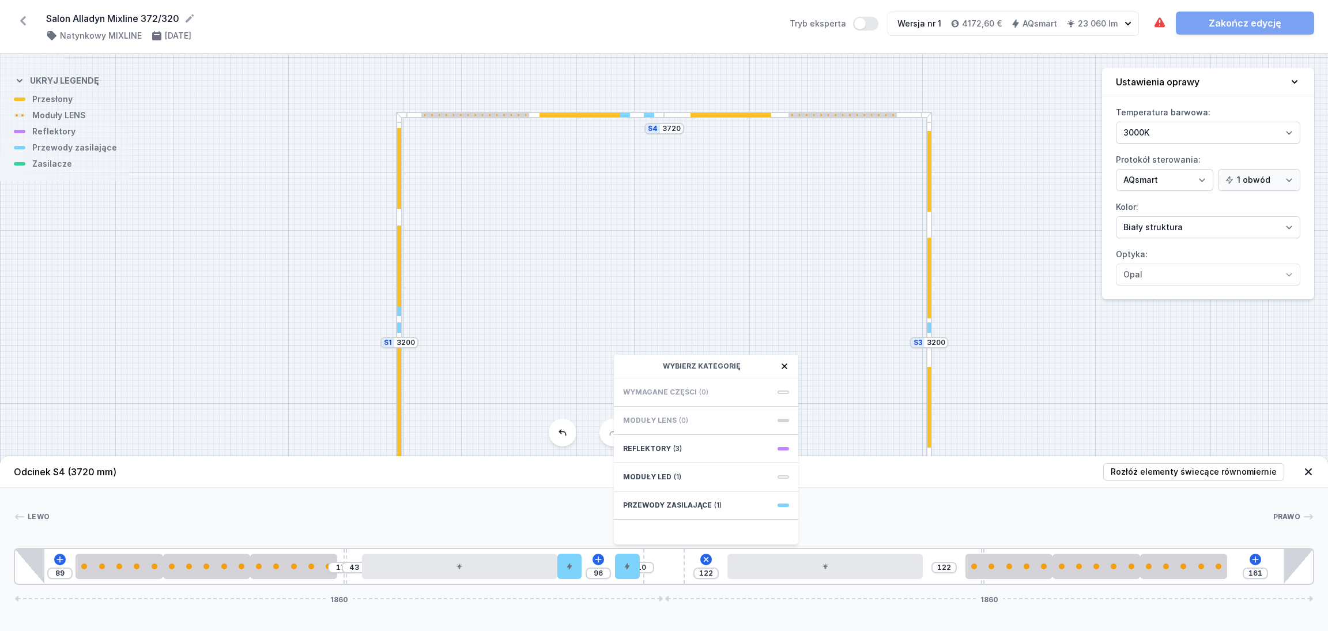
click at [896, 495] on div "Lewo Prawo 1 2 2 2 3 4 5 5 6 4 3 2 2 2 1 89 17 43 96 10 122 Wybierz kategorię W…" at bounding box center [664, 536] width 1328 height 97
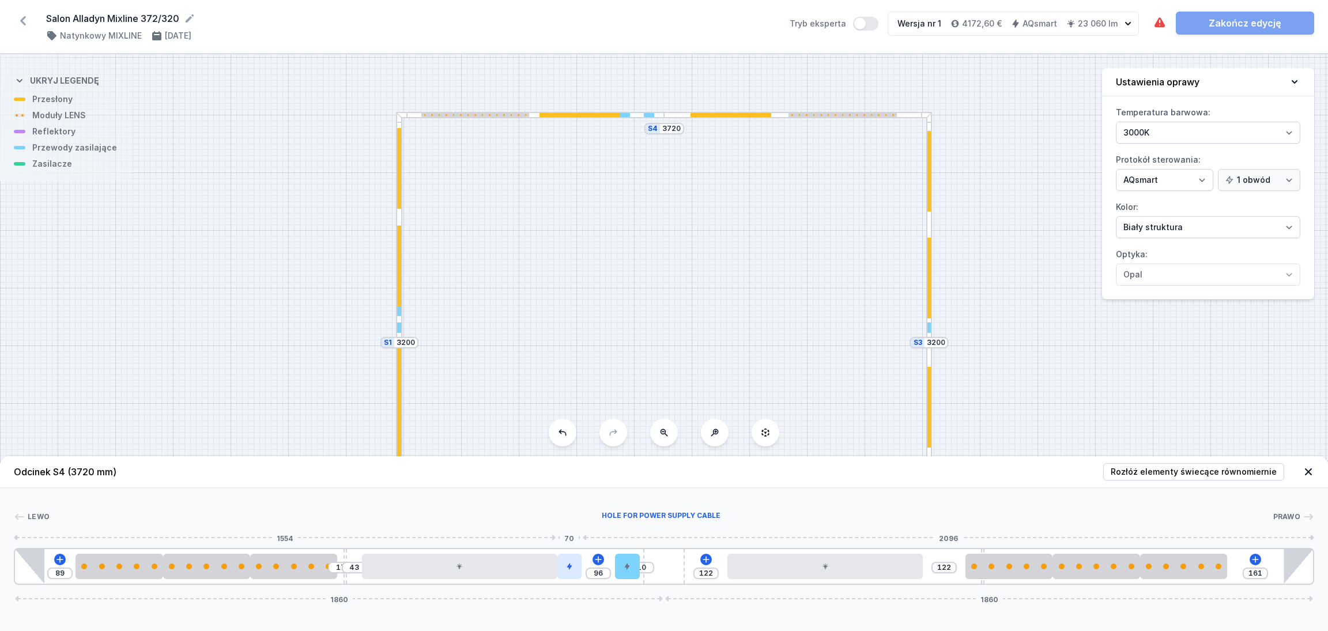
click at [572, 571] on div at bounding box center [569, 565] width 24 height 25
click at [573, 574] on div at bounding box center [569, 565] width 24 height 25
click at [573, 531] on icon at bounding box center [569, 532] width 9 height 9
click at [341, 338] on div "S4 3720 S3 3200 S2 3720 S1 3200" at bounding box center [664, 342] width 1328 height 576
click at [315, 355] on div "S4 3720 S3 3200 S2 3720 S1 3200" at bounding box center [664, 342] width 1328 height 576
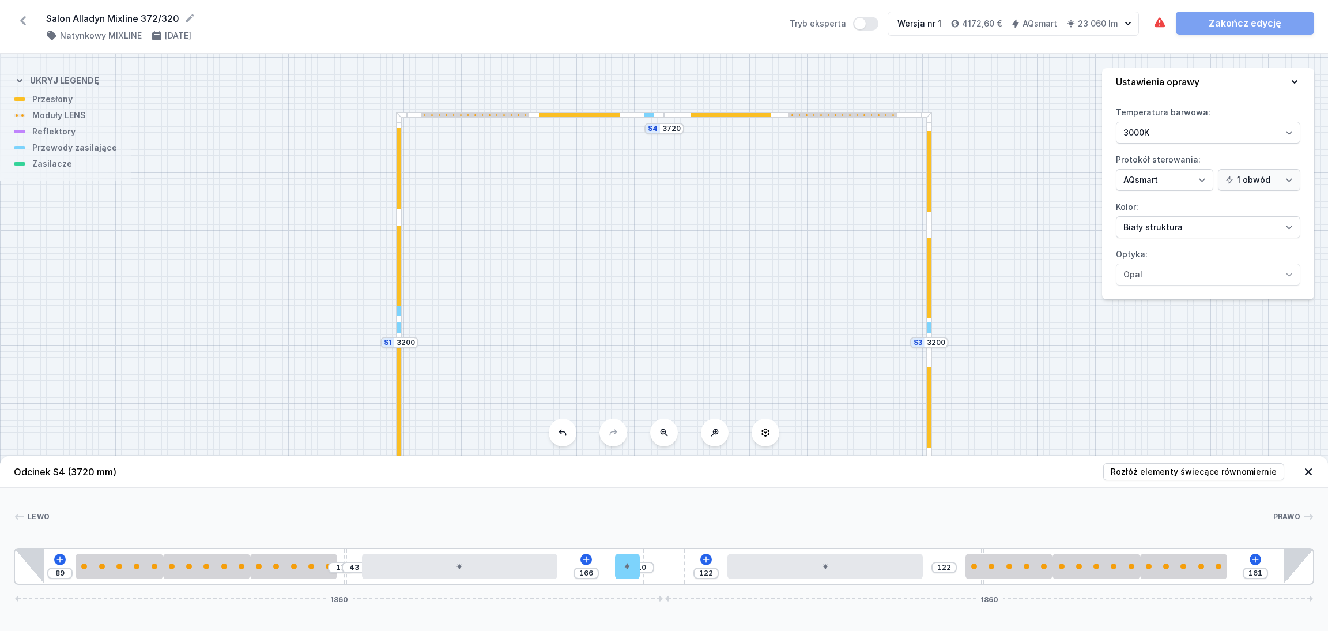
click at [399, 278] on div at bounding box center [399, 265] width 4 height 81
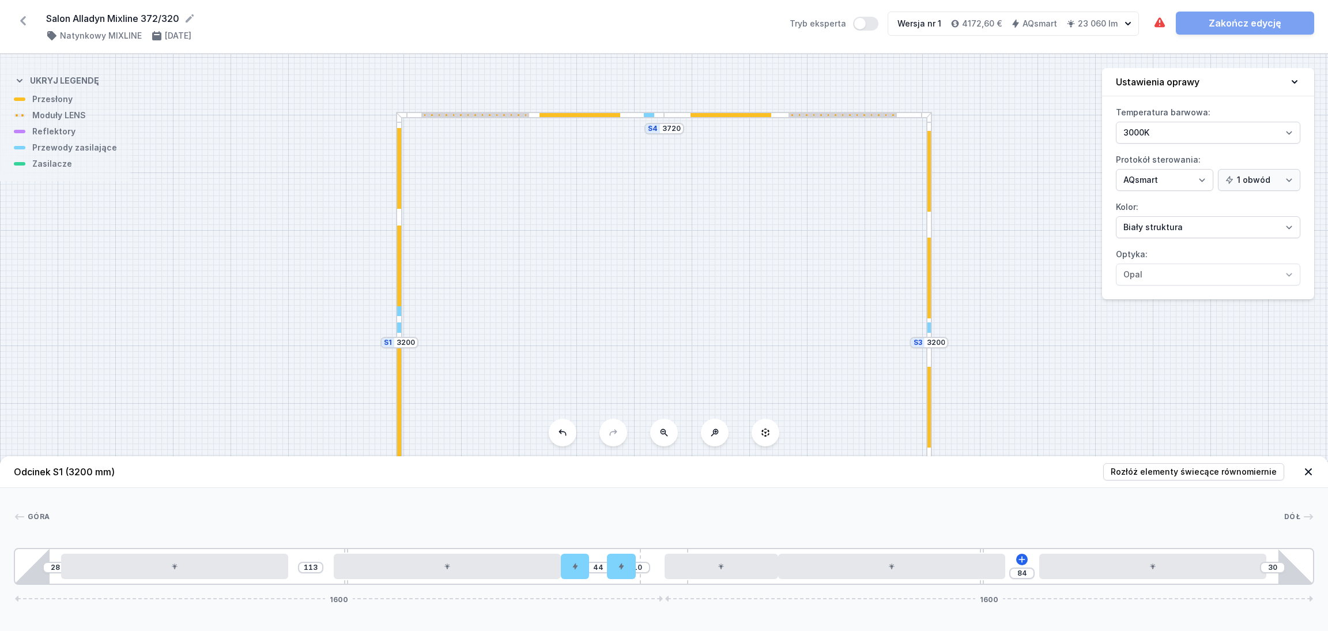
click at [1008, 325] on div "S4 3720 S3 3200 S2 3720 S1 3200" at bounding box center [664, 342] width 1328 height 576
click at [999, 295] on div "S4 3720 S3 3200 S2 3720 S1 3200" at bounding box center [664, 342] width 1328 height 576
click at [991, 278] on div "S4 3720 S3 3200 S2 3720 S1 3200" at bounding box center [664, 342] width 1328 height 576
click at [995, 245] on div "S4 3720 S3 3200 S2 3720 S1 3200" at bounding box center [664, 342] width 1328 height 576
click at [1309, 467] on icon at bounding box center [1309, 472] width 12 height 12
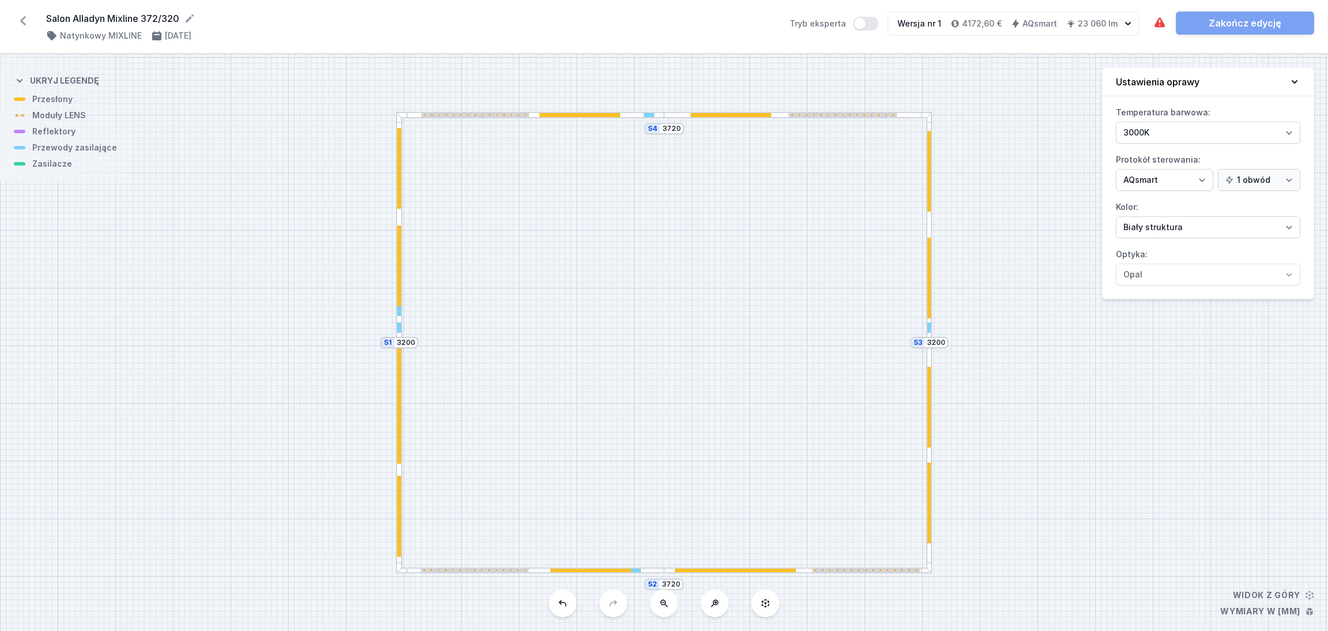
click at [1024, 281] on div "S4 3720 S3 3200 S2 3720 S1 3200" at bounding box center [664, 342] width 1328 height 576
click at [1186, 223] on select "Biały struktura Czarny struktura Złoty struktura Miedziany Szary Inny (z palety…" at bounding box center [1208, 227] width 184 height 22
click at [1116, 217] on select "Biały struktura Czarny struktura Złoty struktura Miedziany Szary Inny (z palety…" at bounding box center [1208, 227] width 184 height 22
click at [1016, 175] on div "S4 3720 S3 3200 S2 3720 S1 3200" at bounding box center [664, 342] width 1328 height 576
click at [1190, 133] on select "3000K 4000K 2700K" at bounding box center [1208, 133] width 184 height 22
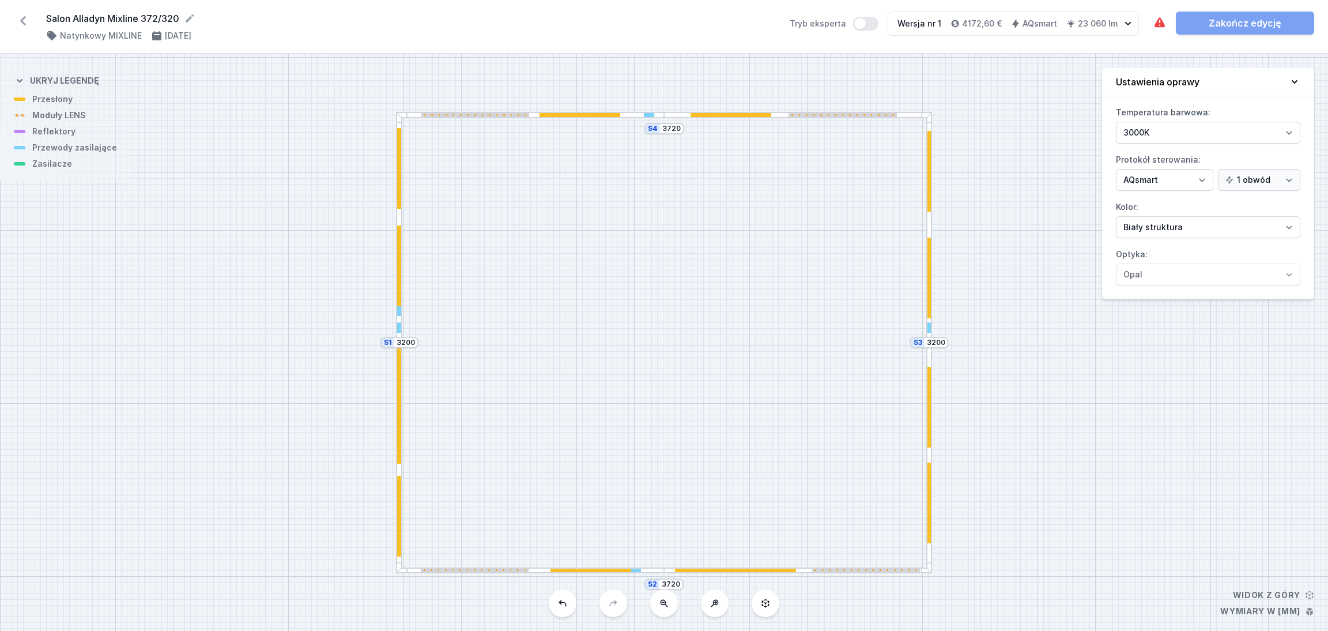
click at [1009, 112] on div "S4 3720 S3 3200 S2 3720 S1 3200" at bounding box center [664, 342] width 1328 height 576
click at [994, 171] on div "S4 3720 S3 3200 S2 3720 S1 3200" at bounding box center [664, 342] width 1328 height 576
click at [998, 129] on div "S4 3720 S3 3200 S2 3720 S1 3200" at bounding box center [664, 342] width 1328 height 576
click at [400, 333] on div at bounding box center [399, 227] width 6 height 231
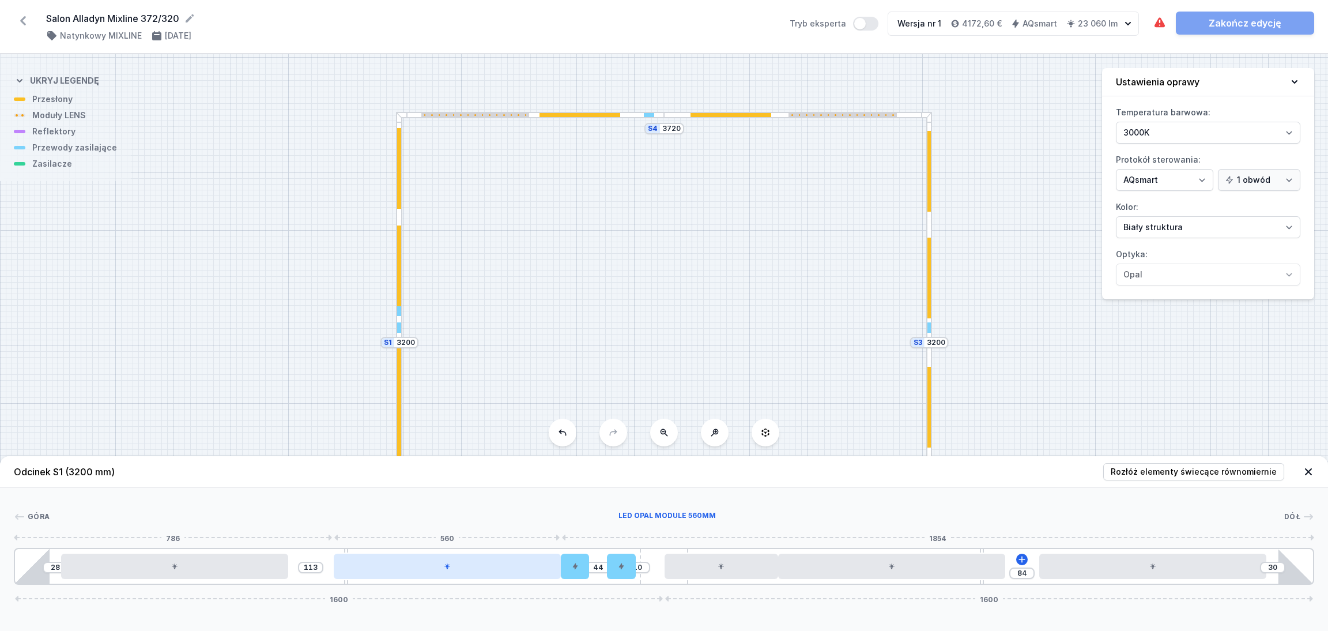
click at [507, 575] on div at bounding box center [447, 565] width 227 height 25
click at [445, 571] on div at bounding box center [447, 565] width 227 height 25
click at [478, 531] on icon at bounding box center [476, 532] width 6 height 7
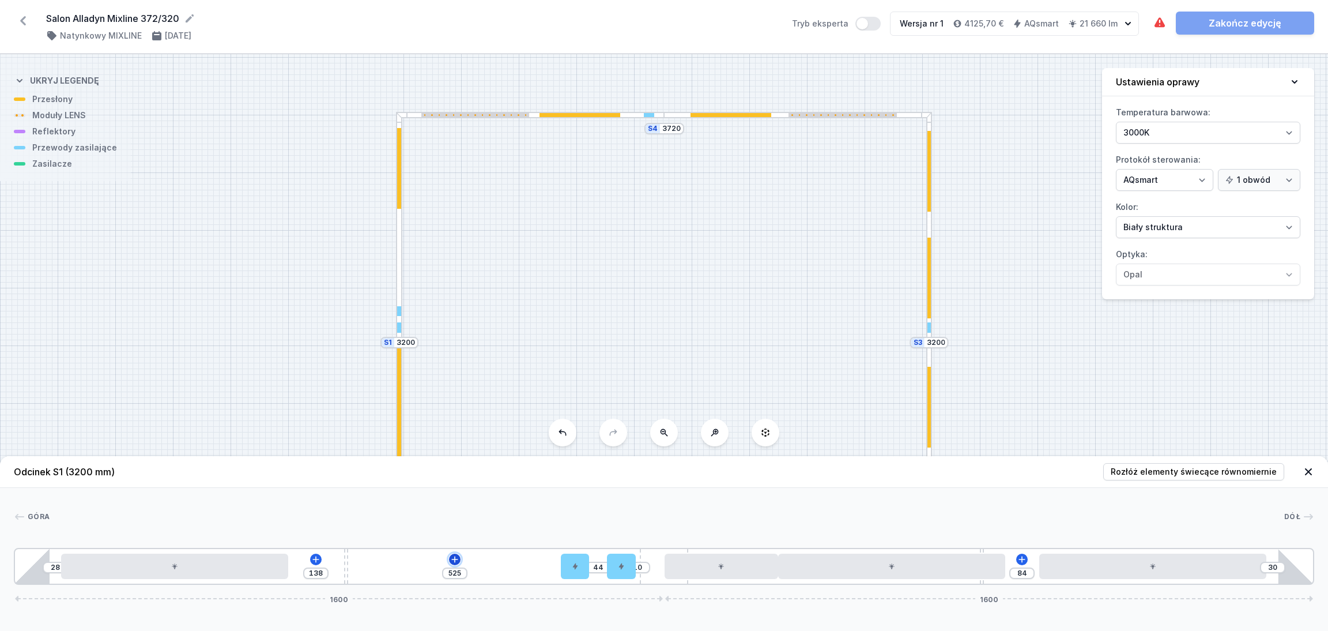
click at [455, 560] on icon at bounding box center [454, 559] width 6 height 6
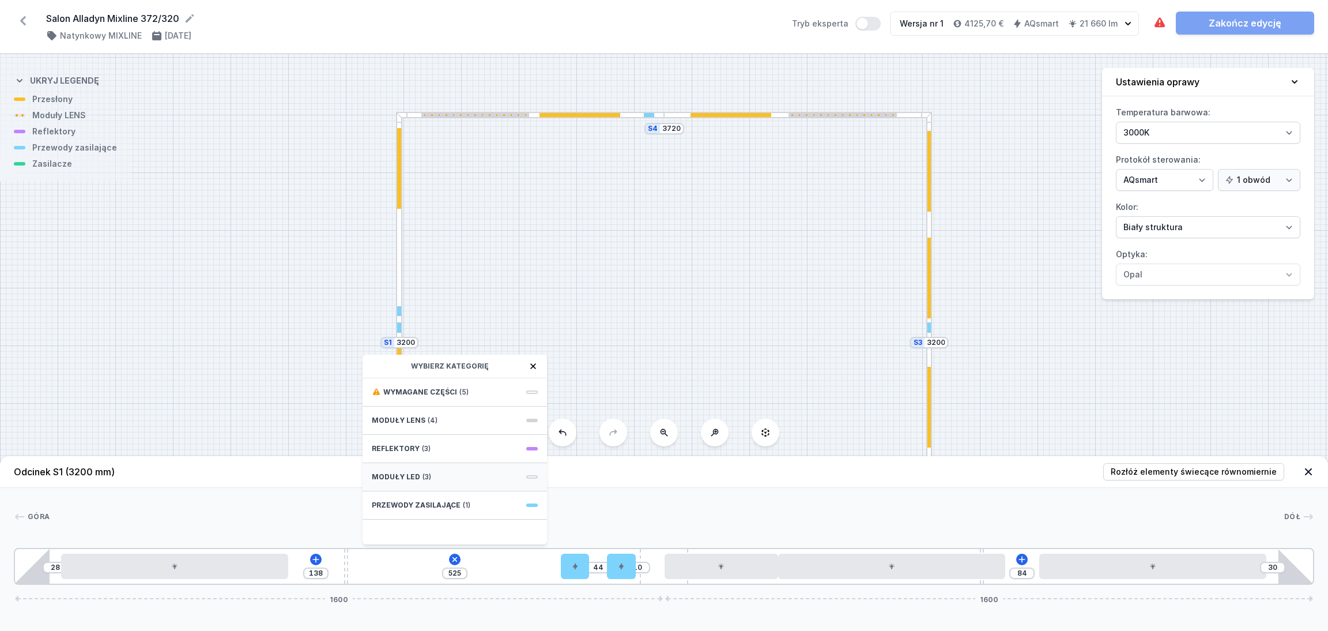
click at [417, 477] on div "Moduły LED (3)" at bounding box center [455, 477] width 184 height 28
click at [419, 389] on span "LED opal module 420mm" at bounding box center [455, 391] width 166 height 12
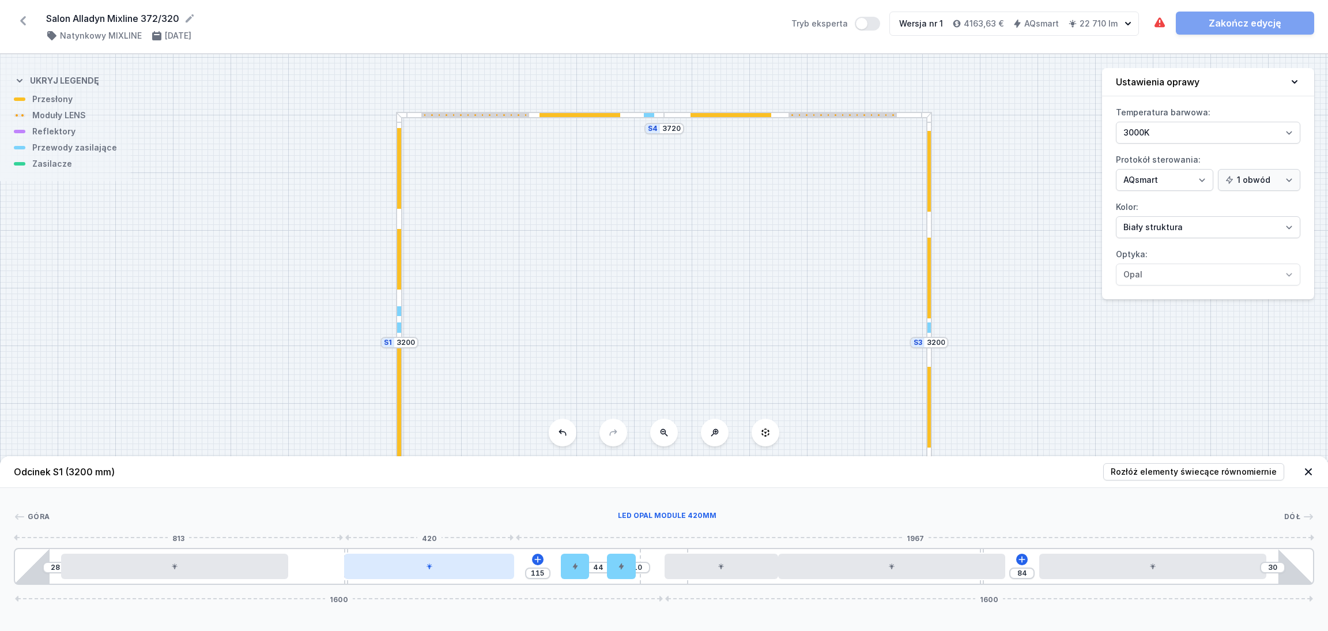
drag, startPoint x: 485, startPoint y: 574, endPoint x: 473, endPoint y: 572, distance: 11.6
click at [473, 572] on div at bounding box center [429, 565] width 171 height 25
click at [540, 555] on icon at bounding box center [537, 559] width 9 height 9
click at [403, 492] on div "[GEOGRAPHIC_DATA] 1 2 3 4 5 5 6 7 3 2 2 1 28 115 44 10 84 30 1600 1600 113 560 …" at bounding box center [664, 536] width 1328 height 97
click at [894, 574] on div at bounding box center [891, 565] width 227 height 25
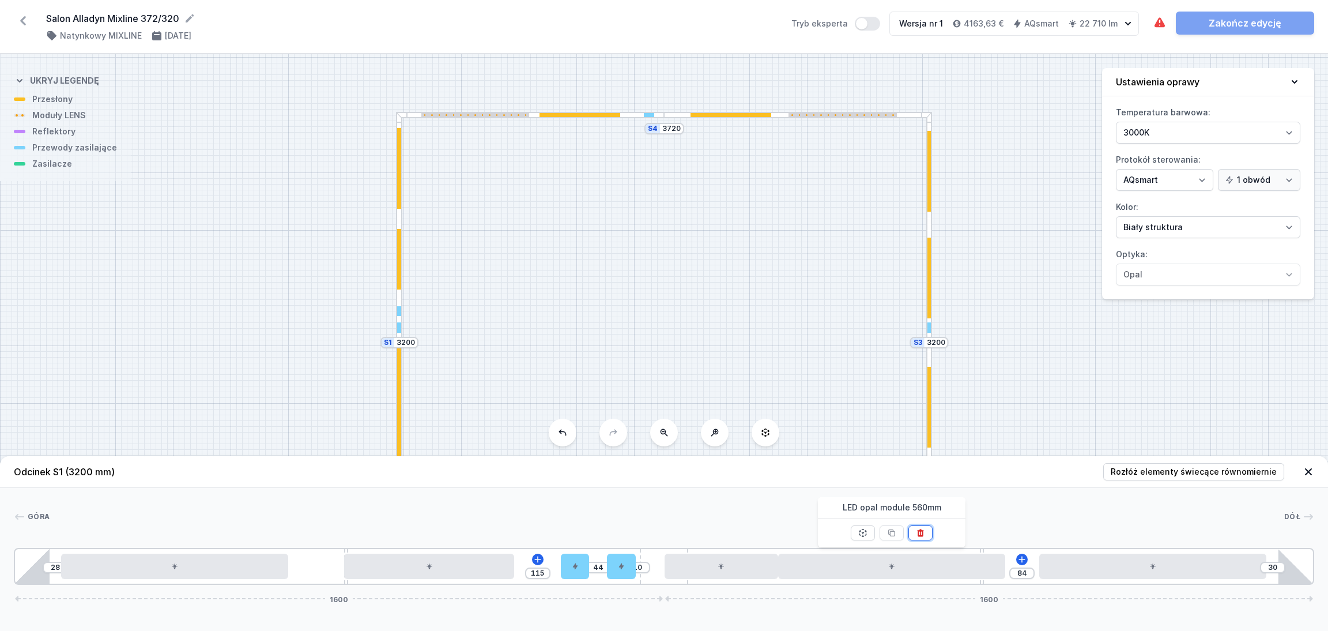
click at [921, 529] on icon at bounding box center [920, 532] width 9 height 9
click at [880, 557] on icon at bounding box center [878, 559] width 9 height 9
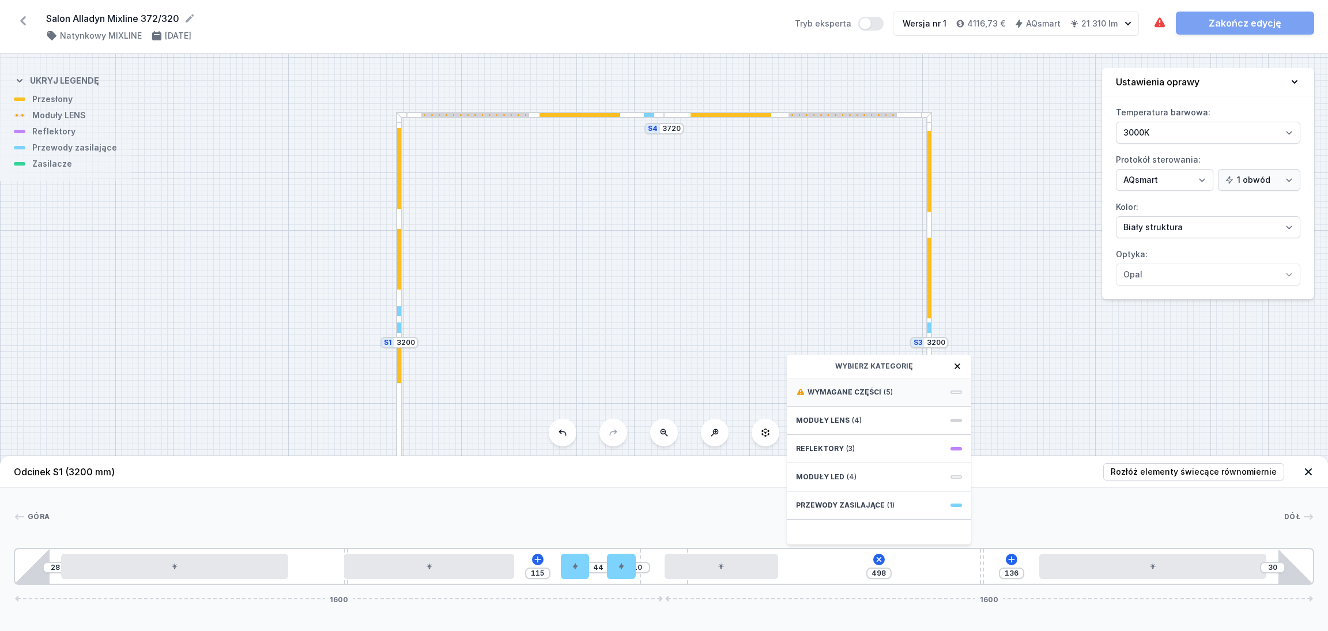
click at [819, 391] on span "Wymagane części" at bounding box center [845, 391] width 74 height 9
click at [849, 388] on span "DALI Driver - up to 75W" at bounding box center [879, 391] width 166 height 12
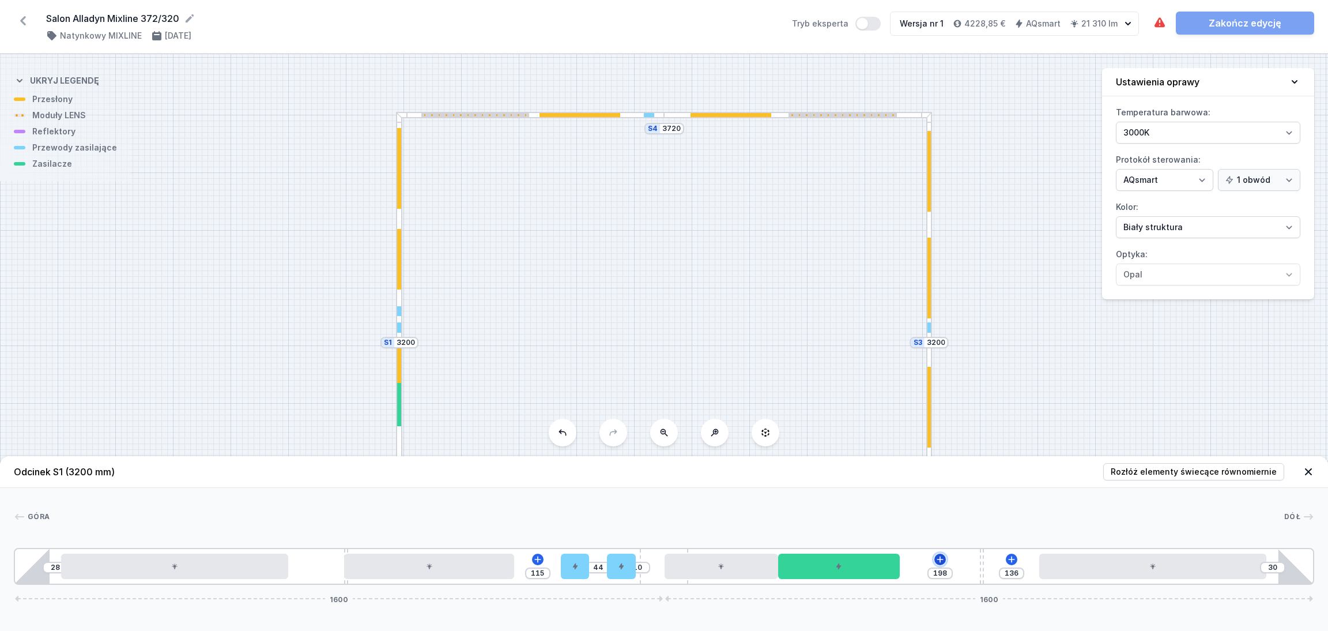
click at [939, 557] on icon at bounding box center [940, 559] width 9 height 9
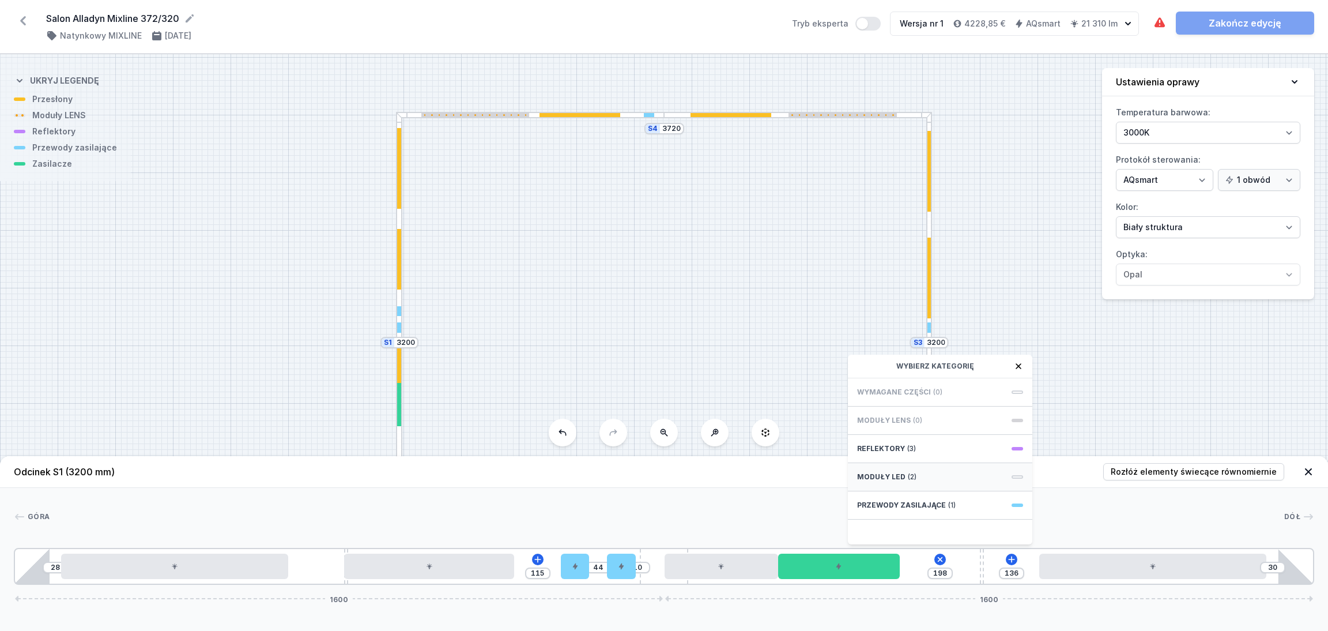
click at [937, 480] on div "Moduły LED (2)" at bounding box center [940, 477] width 184 height 28
click at [907, 399] on span "LED opal module 140mm" at bounding box center [940, 401] width 166 height 12
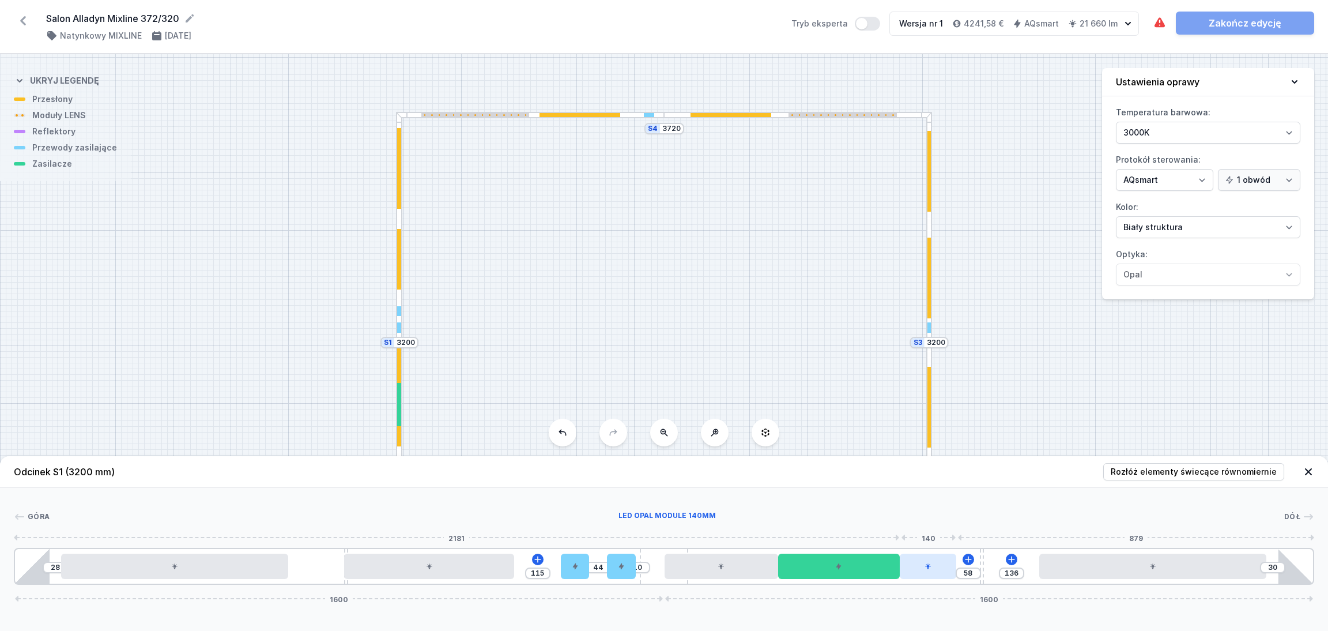
drag, startPoint x: 929, startPoint y: 575, endPoint x: 947, endPoint y: 572, distance: 18.6
click at [947, 572] on div at bounding box center [928, 565] width 57 height 25
drag, startPoint x: 922, startPoint y: 575, endPoint x: 937, endPoint y: 572, distance: 14.6
click at [937, 572] on div at bounding box center [928, 565] width 57 height 25
click at [576, 565] on icon at bounding box center [575, 566] width 5 height 6
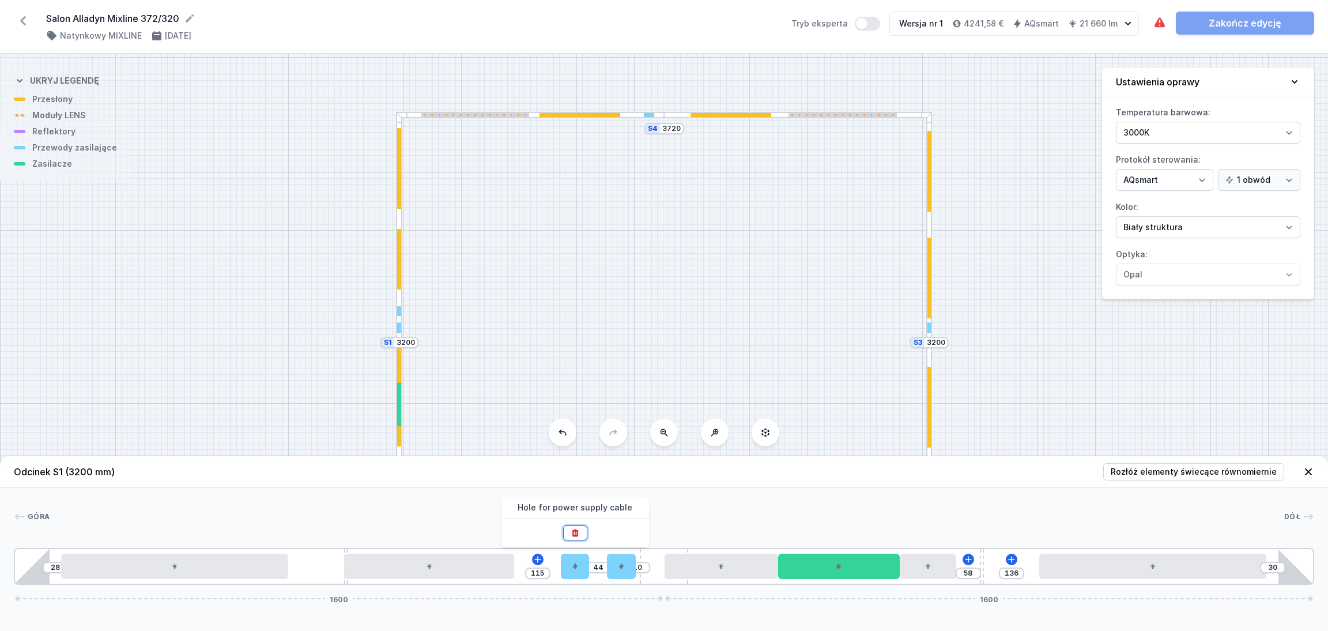
click at [571, 531] on icon at bounding box center [575, 532] width 9 height 9
click at [1181, 472] on span "Rozłóż elementy świecące równomiernie" at bounding box center [1194, 472] width 166 height 12
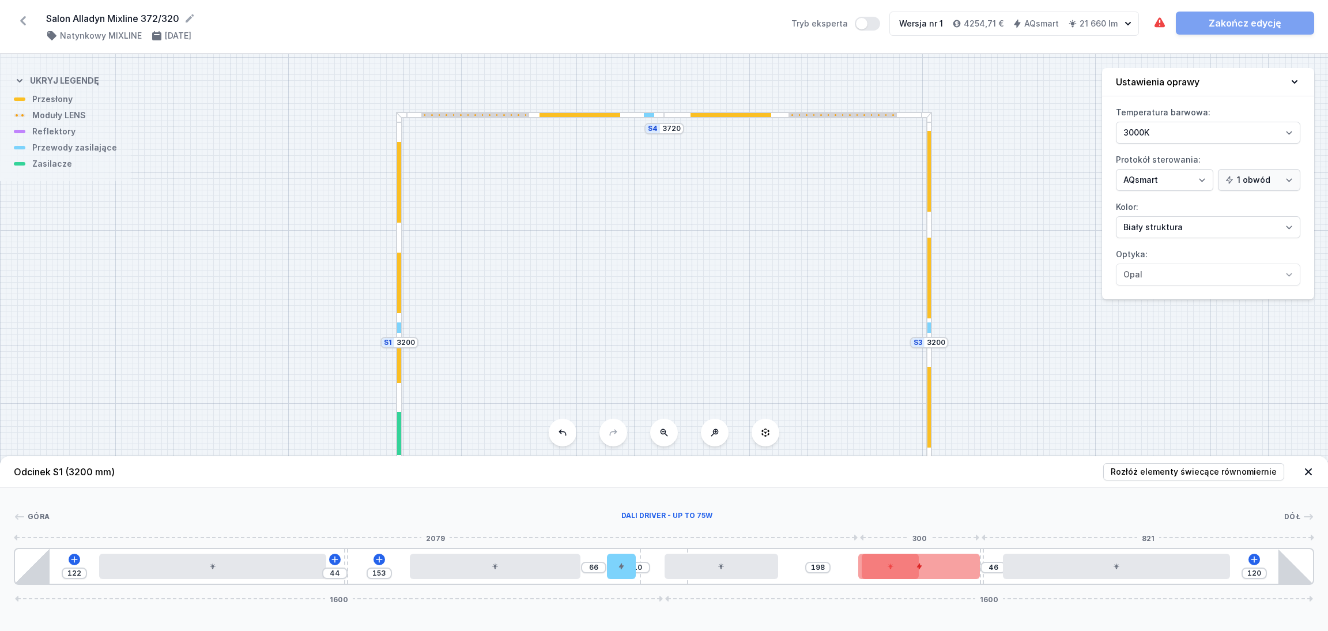
drag, startPoint x: 884, startPoint y: 577, endPoint x: 964, endPoint y: 564, distance: 81.2
drag, startPoint x: 898, startPoint y: 575, endPoint x: 830, endPoint y: 574, distance: 68.6
click at [830, 574] on div at bounding box center [839, 565] width 122 height 25
click at [857, 569] on div at bounding box center [839, 565] width 122 height 25
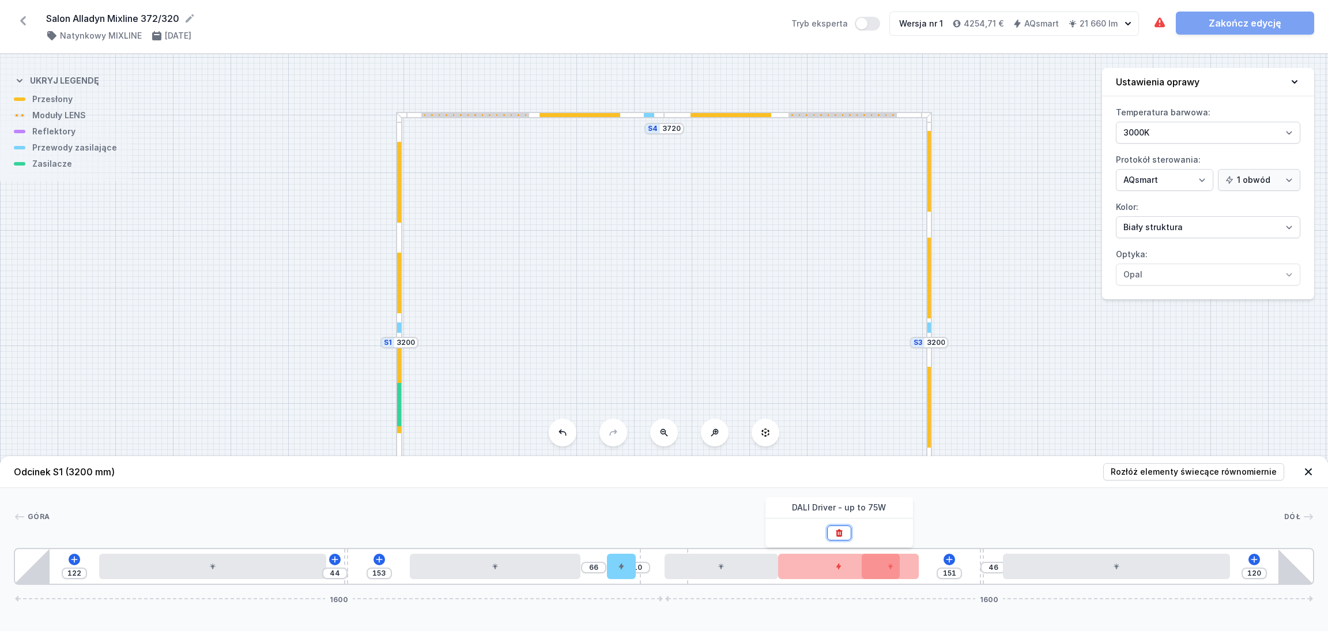
click at [845, 532] on button at bounding box center [839, 532] width 24 height 15
click at [821, 559] on icon at bounding box center [820, 559] width 9 height 9
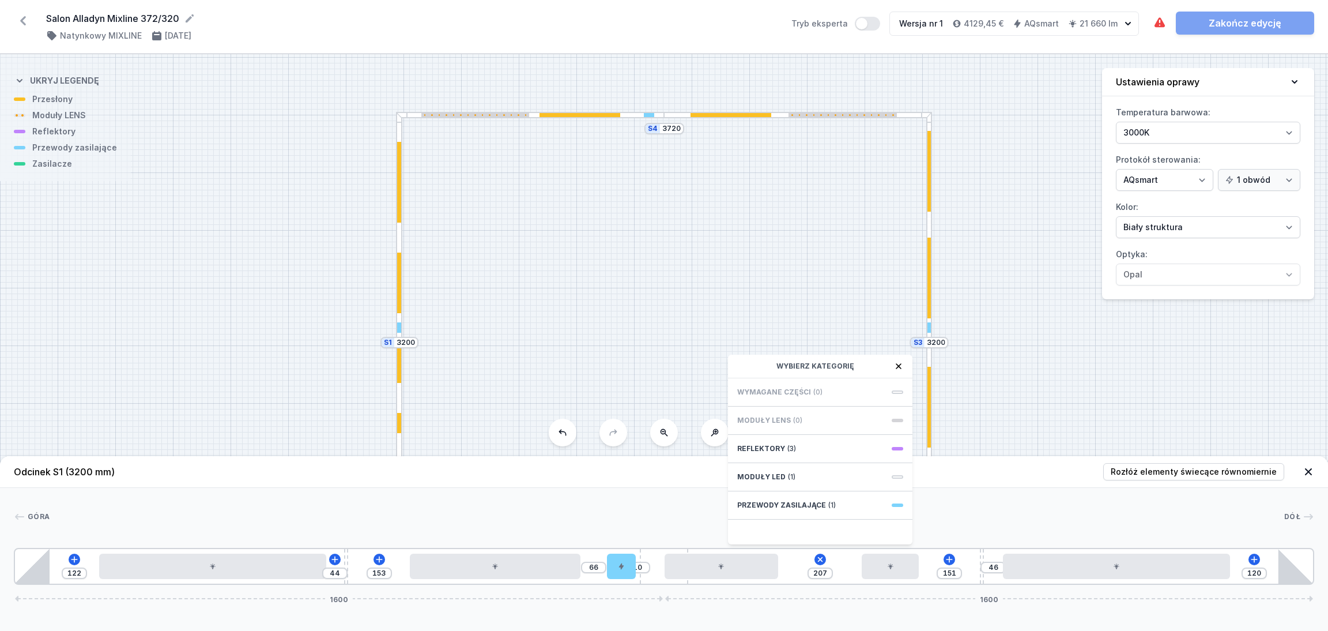
click at [678, 500] on div "Góra Dół 1 2 3 4 5 6 7 8 3 2 1 122 44 153 66 10 207 Wybierz kategorię Wymagane …" at bounding box center [664, 536] width 1328 height 97
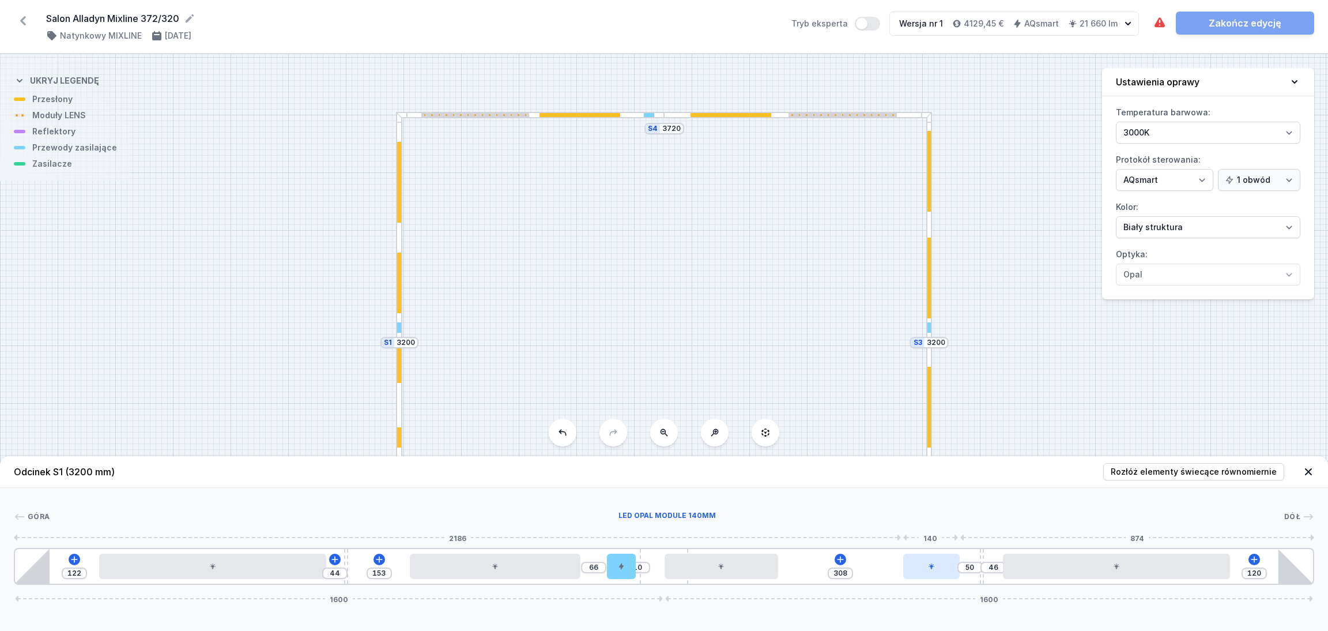
drag, startPoint x: 885, startPoint y: 571, endPoint x: 918, endPoint y: 572, distance: 33.5
click at [945, 568] on div at bounding box center [931, 565] width 57 height 25
click at [839, 559] on icon at bounding box center [840, 559] width 9 height 9
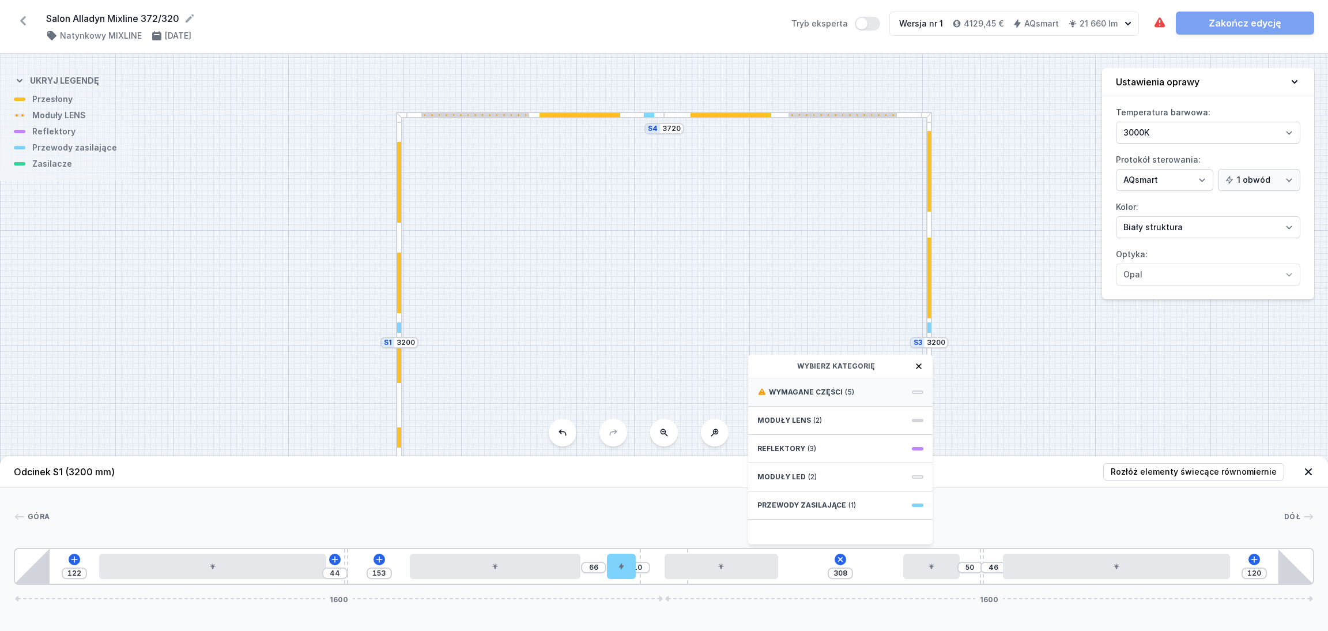
click at [800, 388] on span "Wymagane części" at bounding box center [806, 391] width 74 height 9
click at [798, 388] on span "DALI Driver - up to 75W" at bounding box center [840, 391] width 166 height 12
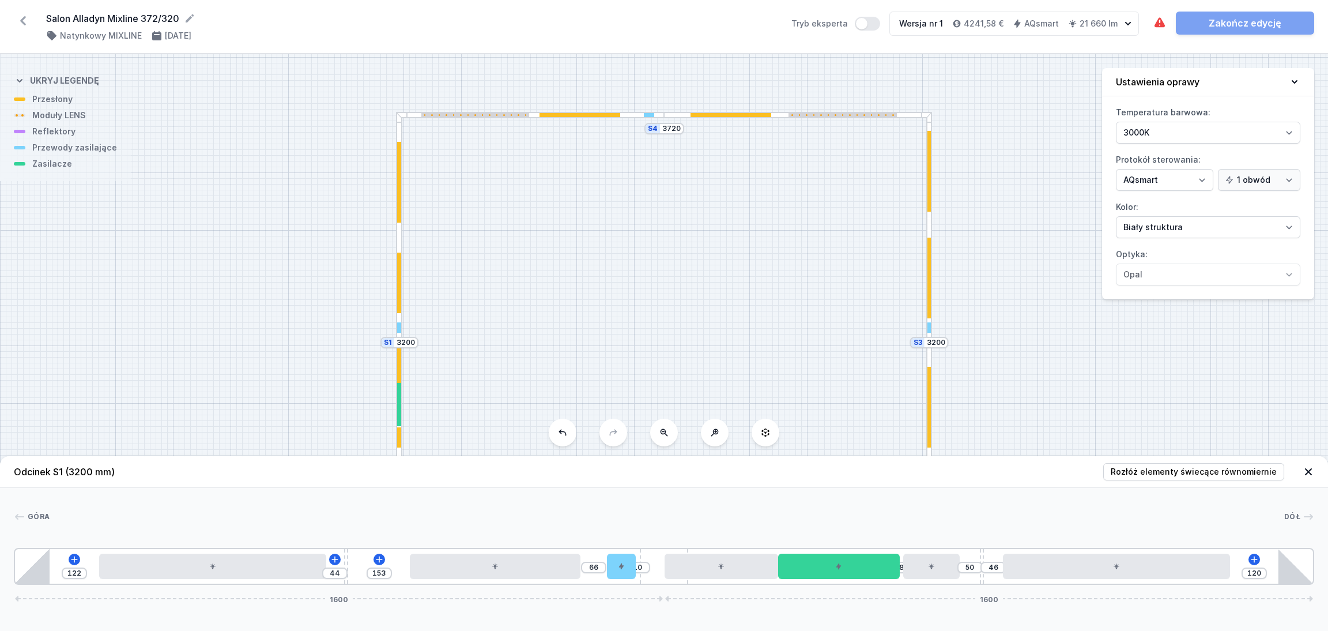
click at [1310, 466] on icon at bounding box center [1309, 472] width 12 height 12
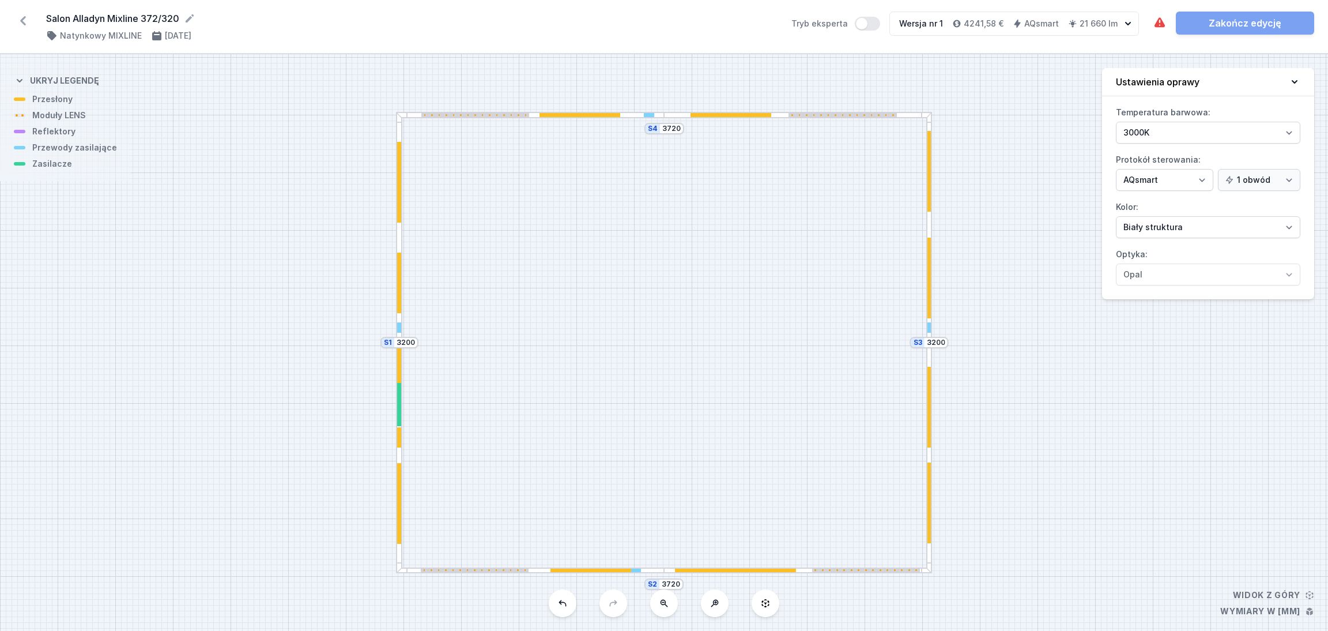
click at [664, 575] on div "S4 3720 S3 3200 S2 3720 S1 3200" at bounding box center [664, 342] width 1328 height 576
click at [665, 572] on div at bounding box center [663, 570] width 17 height 6
click at [687, 566] on div "S4 3720 S3 3200 S2 3720 S1 3200" at bounding box center [664, 342] width 1328 height 576
click at [687, 571] on div at bounding box center [735, 570] width 121 height 4
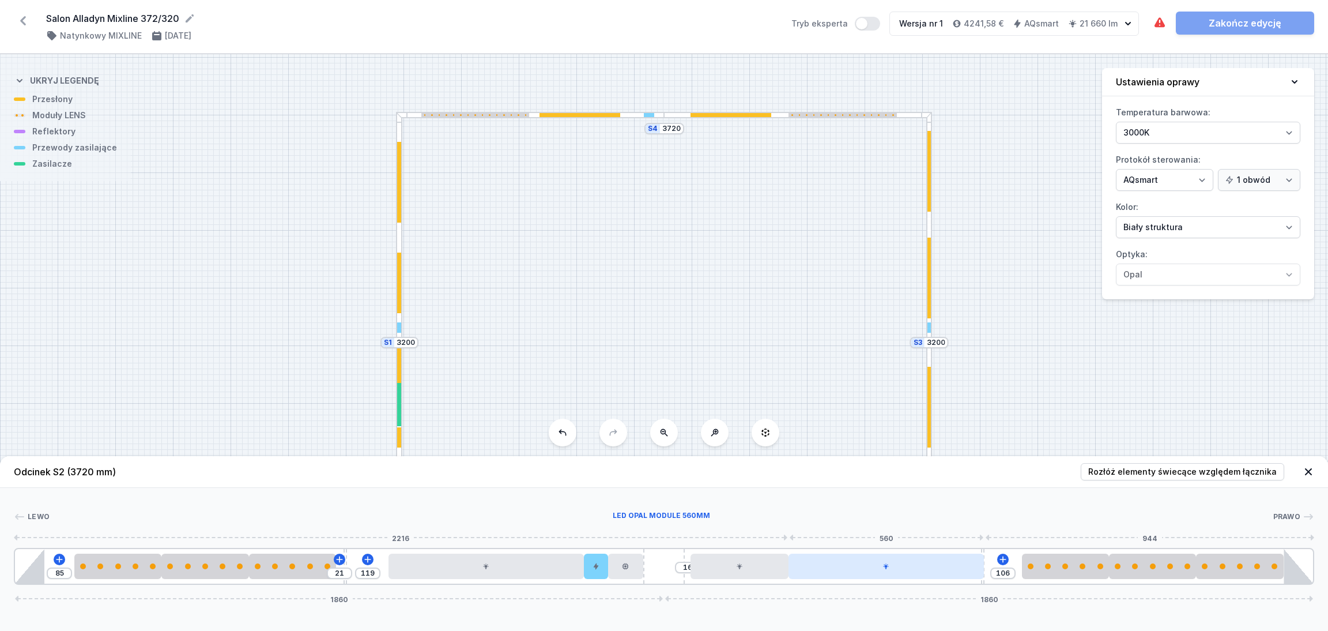
click at [891, 574] on div at bounding box center [886, 565] width 195 height 25
click at [914, 530] on icon at bounding box center [915, 532] width 6 height 7
click at [884, 557] on icon at bounding box center [884, 559] width 9 height 9
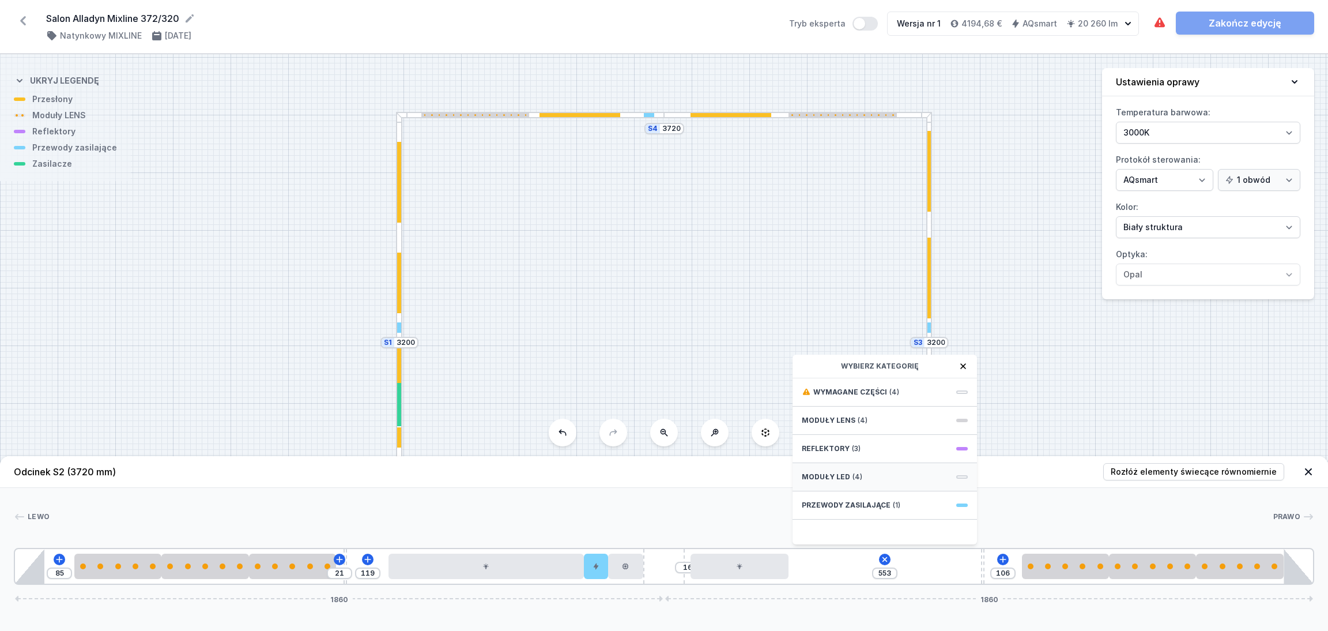
click at [862, 472] on div "Moduły LED (4)" at bounding box center [885, 477] width 184 height 28
click at [873, 425] on span "LED opal module 280mm" at bounding box center [885, 427] width 166 height 12
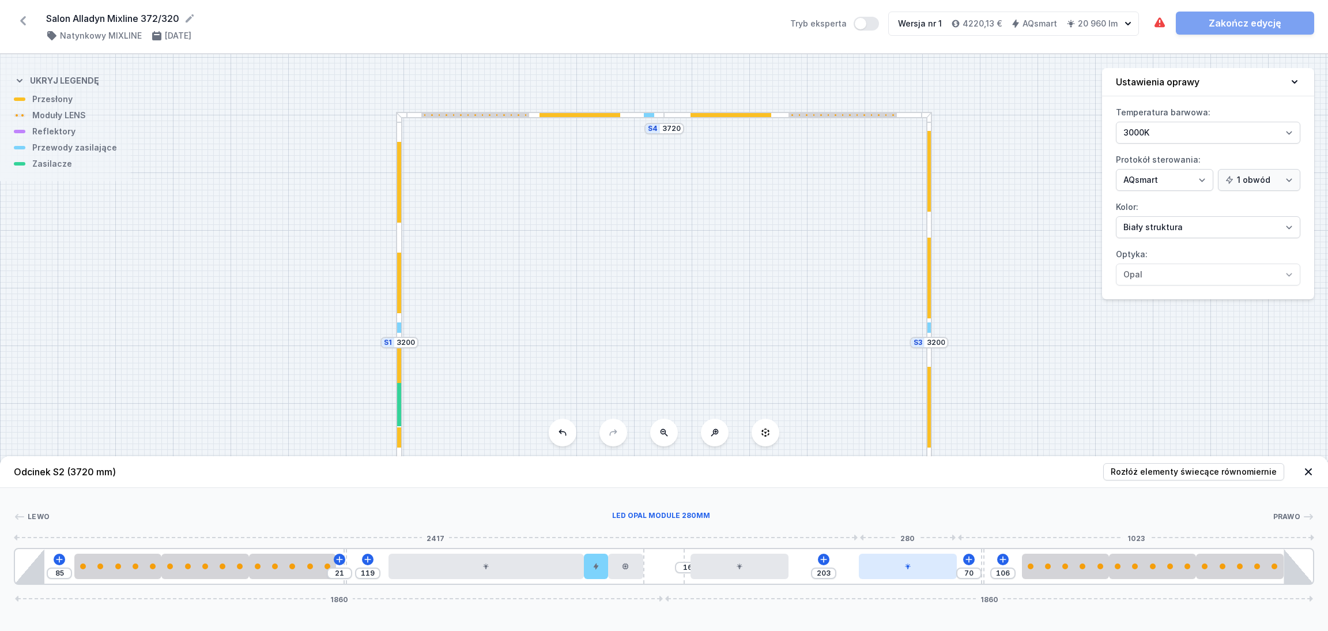
drag, startPoint x: 862, startPoint y: 571, endPoint x: 947, endPoint y: 569, distance: 85.3
click at [947, 569] on div at bounding box center [908, 565] width 98 height 25
drag, startPoint x: 741, startPoint y: 571, endPoint x: 817, endPoint y: 571, distance: 76.1
click at [817, 571] on div at bounding box center [811, 565] width 98 height 25
click at [722, 557] on icon at bounding box center [723, 559] width 9 height 9
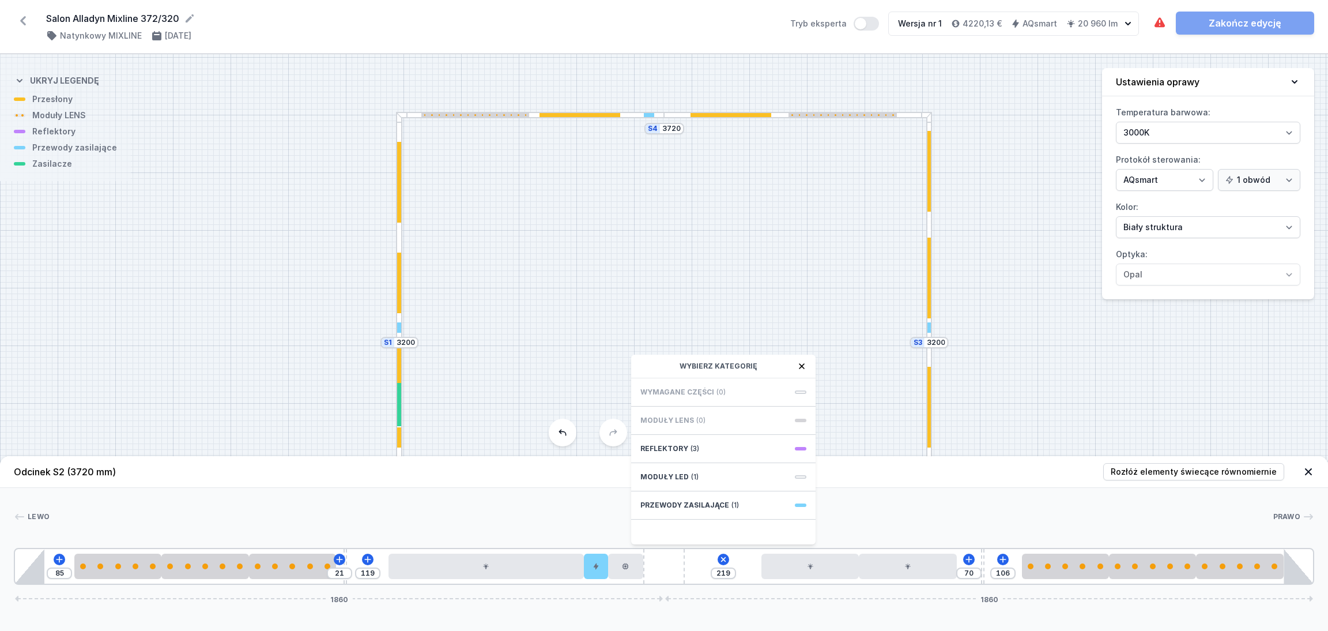
click at [846, 518] on div at bounding box center [661, 517] width 1223 height 12
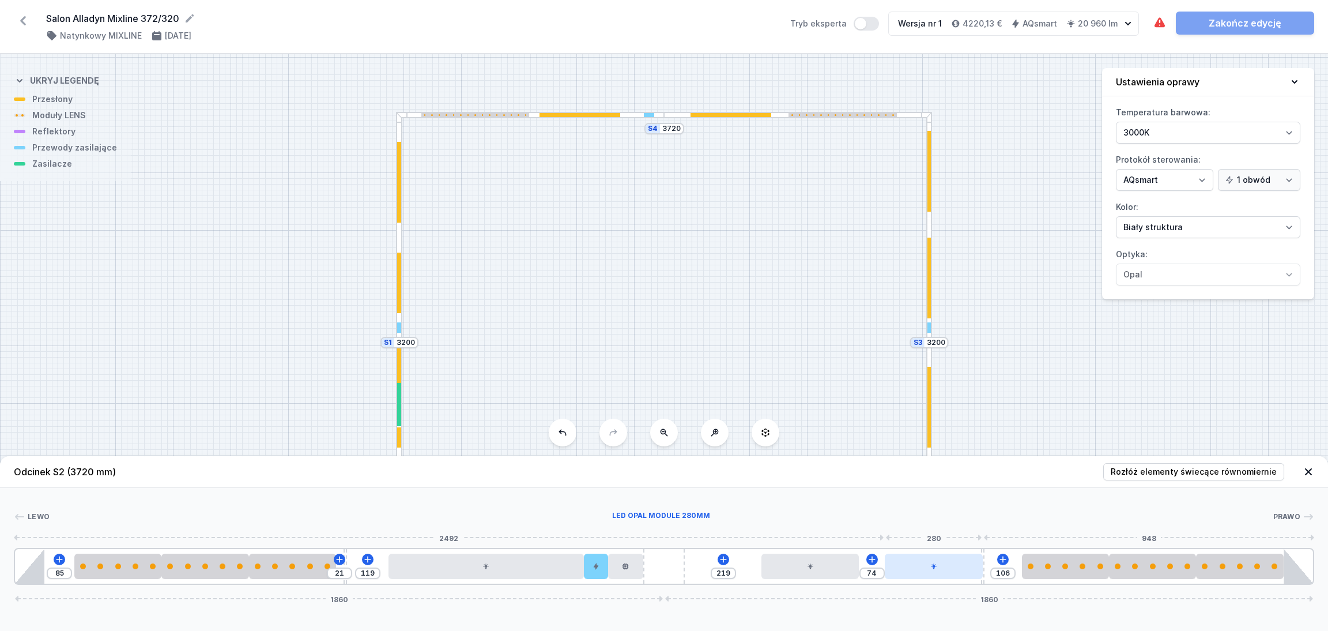
drag, startPoint x: 914, startPoint y: 571, endPoint x: 956, endPoint y: 563, distance: 42.7
click at [956, 563] on div at bounding box center [934, 565] width 98 height 25
drag, startPoint x: 817, startPoint y: 572, endPoint x: 797, endPoint y: 571, distance: 20.8
click at [840, 567] on div at bounding box center [836, 565] width 98 height 25
click at [735, 557] on icon at bounding box center [736, 559] width 9 height 9
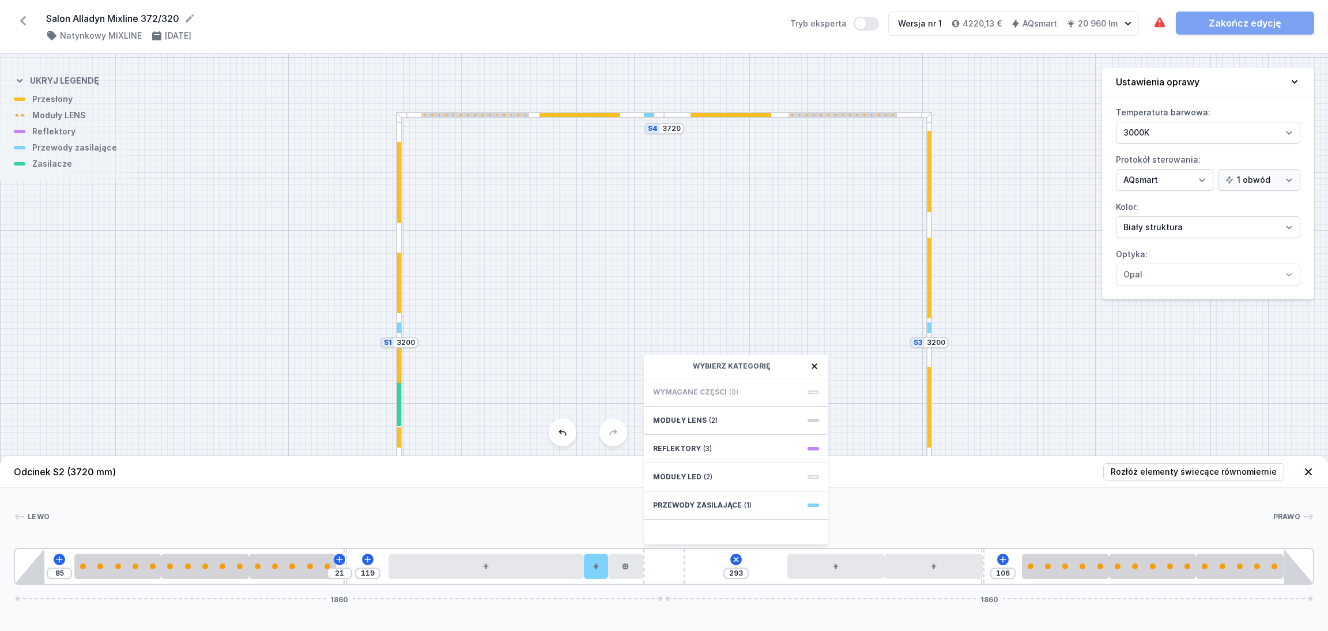
click at [895, 500] on div "Lewo Prawo 1 2 2 2 3 4 5 6 7 8 8 3 2 2 2 1 85 21 119 293 Wybierz kategorię Wyma…" at bounding box center [664, 536] width 1328 height 97
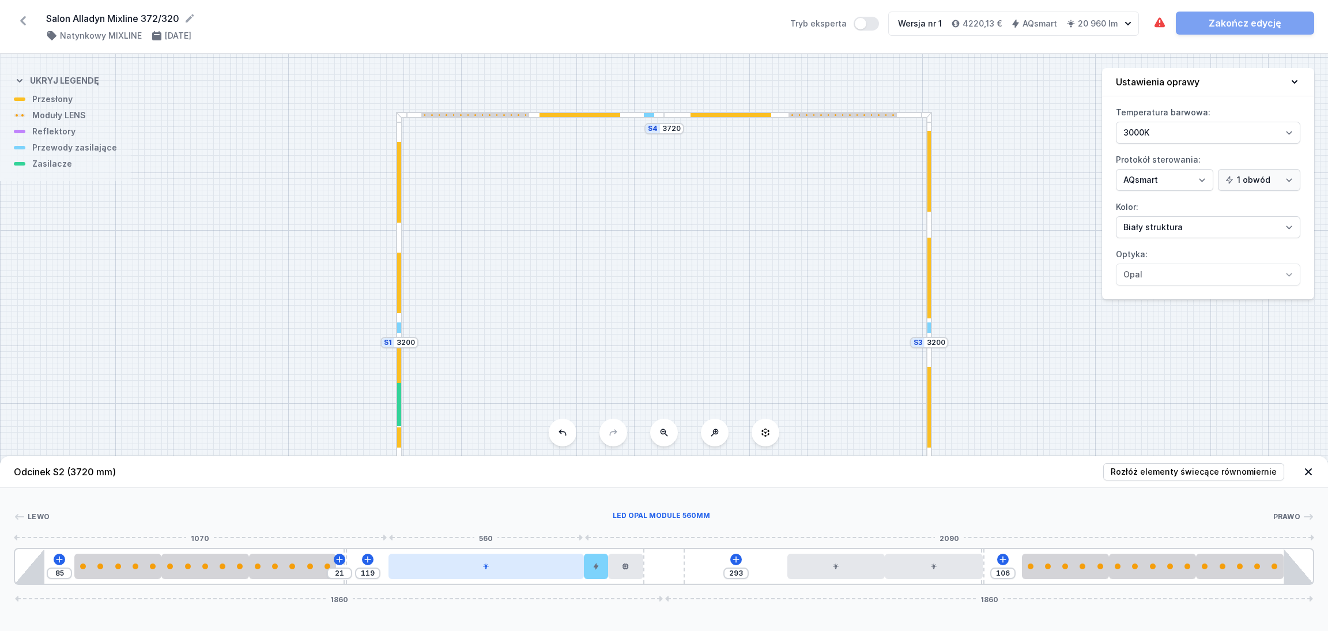
click at [504, 572] on div at bounding box center [486, 565] width 195 height 25
click at [468, 572] on div at bounding box center [486, 565] width 195 height 25
click at [514, 529] on icon at bounding box center [514, 532] width 9 height 9
click at [465, 560] on icon at bounding box center [465, 559] width 6 height 6
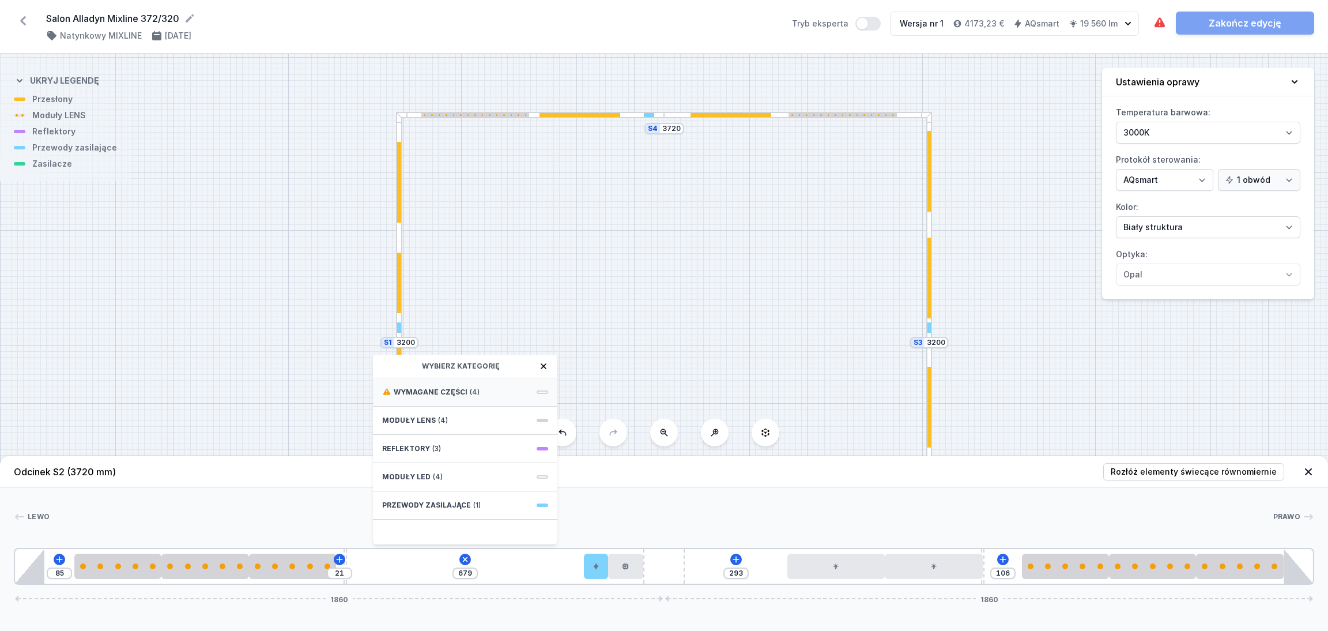
click at [434, 385] on div "Wymagane części (4)" at bounding box center [465, 392] width 184 height 28
click at [434, 385] on span "DALI Driver - up to 75W" at bounding box center [465, 391] width 166 height 12
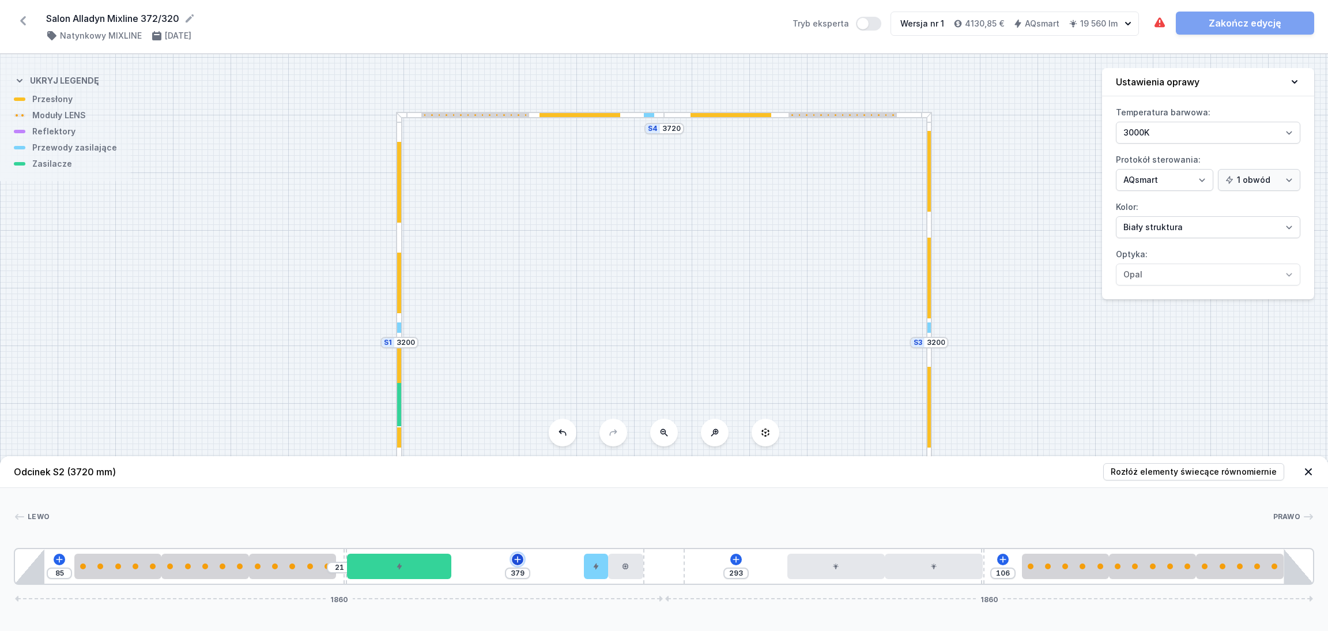
click at [518, 553] on button at bounding box center [518, 559] width 12 height 12
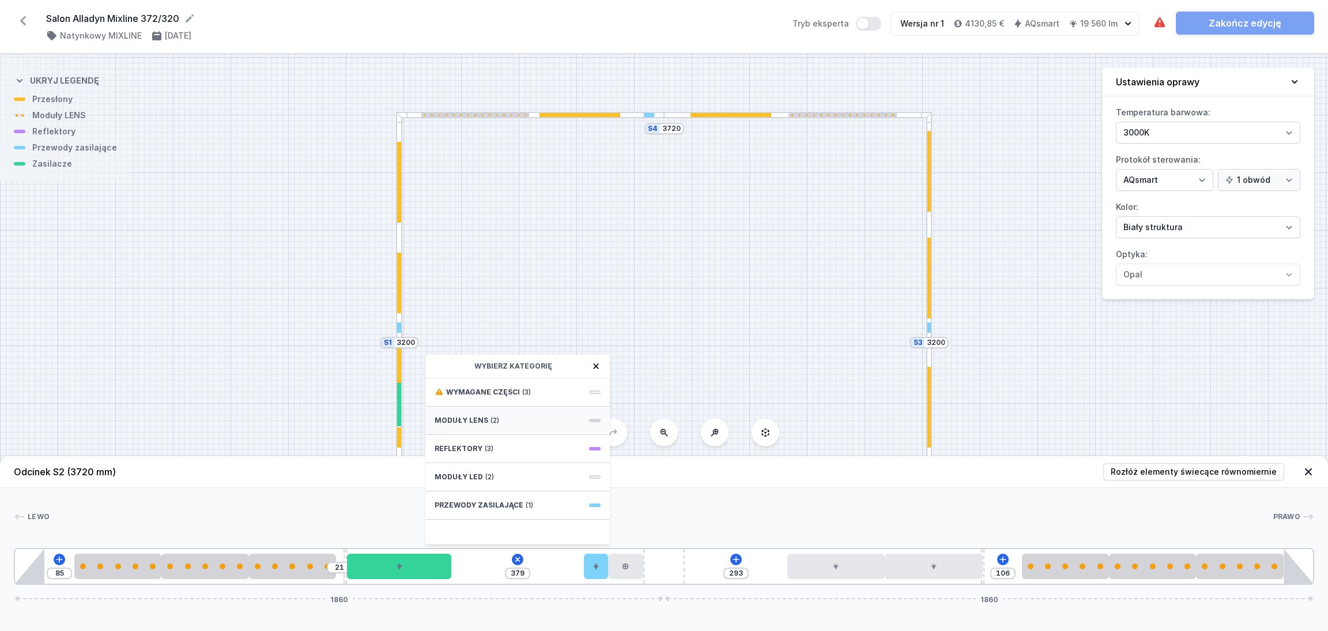
click at [506, 420] on div "Moduły LENS (2)" at bounding box center [517, 420] width 184 height 28
click at [664, 524] on div "[PERSON_NAME]" at bounding box center [664, 519] width 1301 height 16
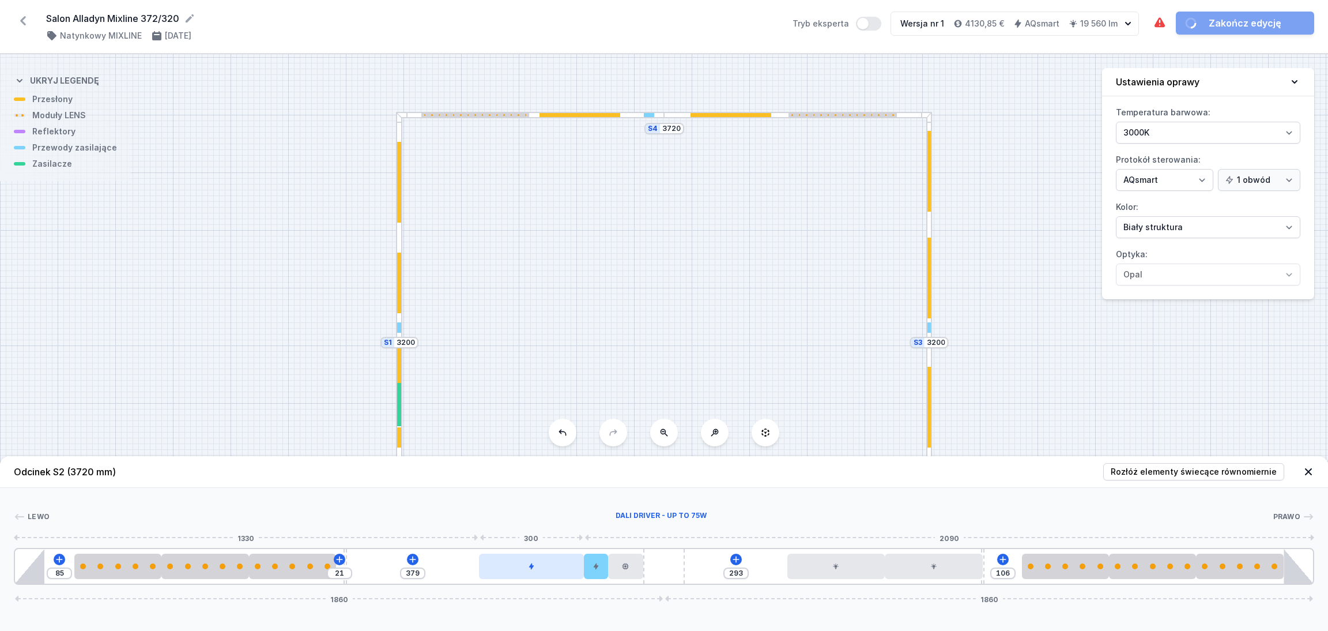
drag, startPoint x: 395, startPoint y: 571, endPoint x: 534, endPoint y: 569, distance: 138.9
click at [534, 569] on div at bounding box center [531, 565] width 105 height 25
click at [413, 560] on icon at bounding box center [413, 559] width 6 height 6
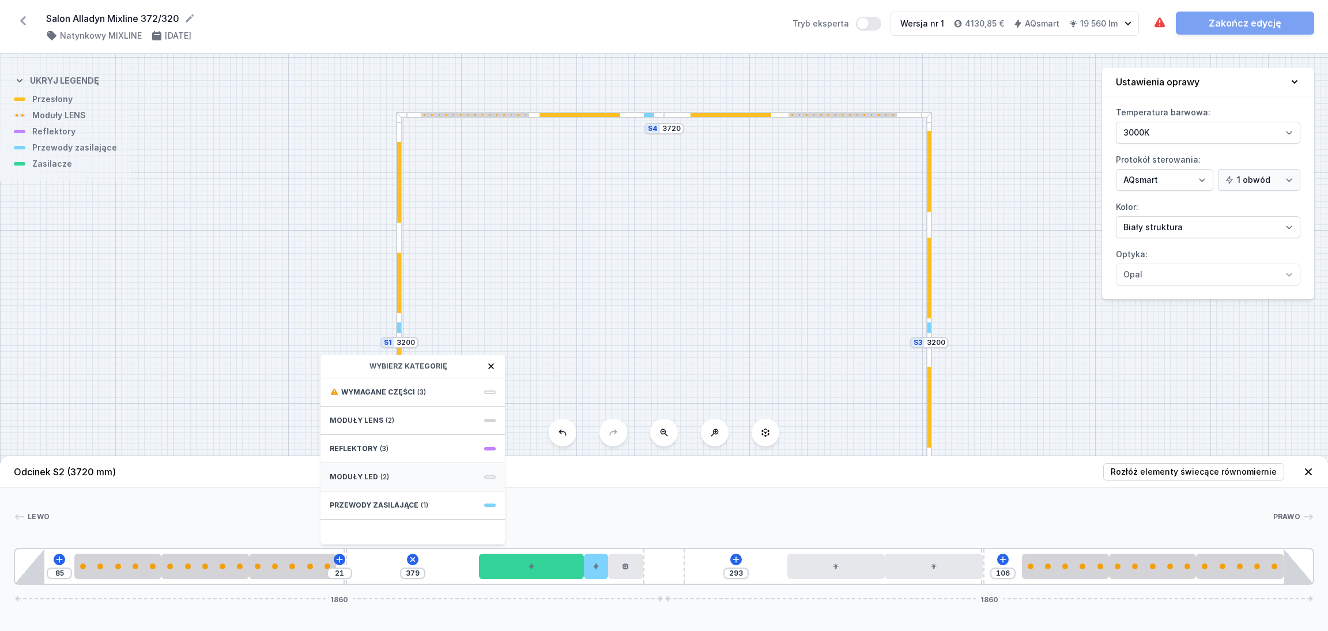
click at [375, 479] on span "Moduły LED" at bounding box center [354, 476] width 48 height 9
click at [380, 417] on div "LED opal module 280mm" at bounding box center [413, 427] width 184 height 26
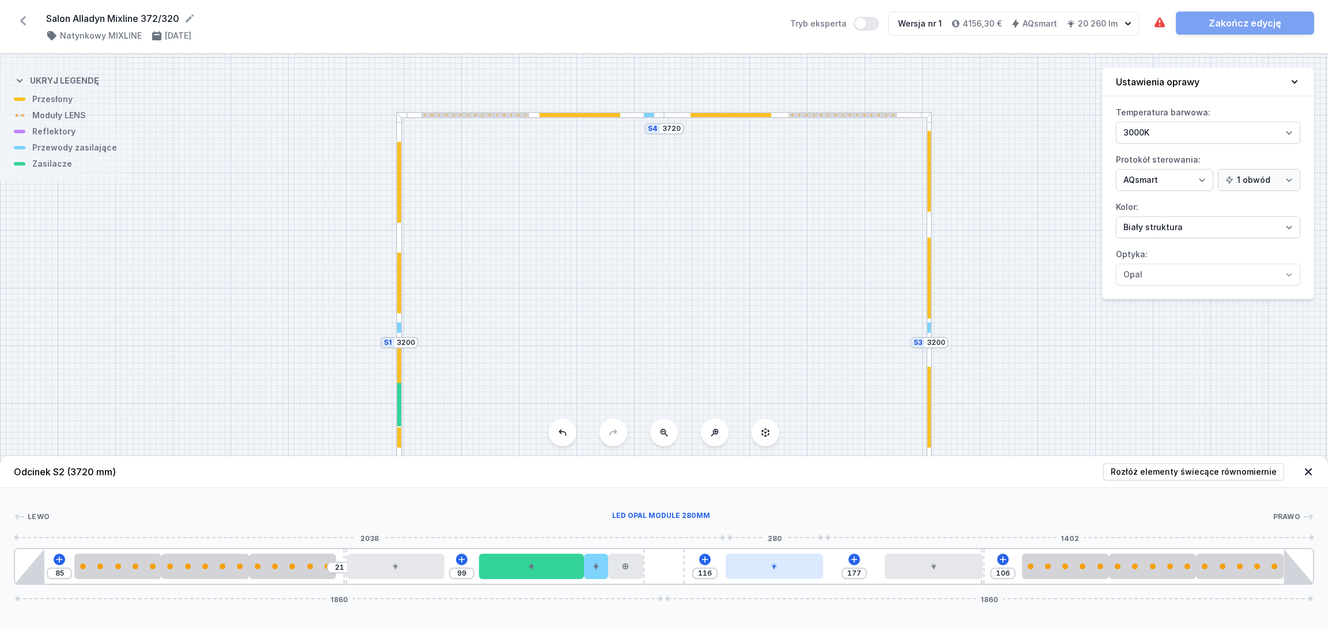
drag, startPoint x: 815, startPoint y: 572, endPoint x: 767, endPoint y: 572, distance: 48.4
click at [767, 572] on div at bounding box center [775, 565] width 98 height 25
drag, startPoint x: 930, startPoint y: 571, endPoint x: 911, endPoint y: 571, distance: 19.0
click at [911, 571] on div at bounding box center [899, 565] width 98 height 25
click at [1038, 566] on div at bounding box center [1026, 566] width 87 height 6
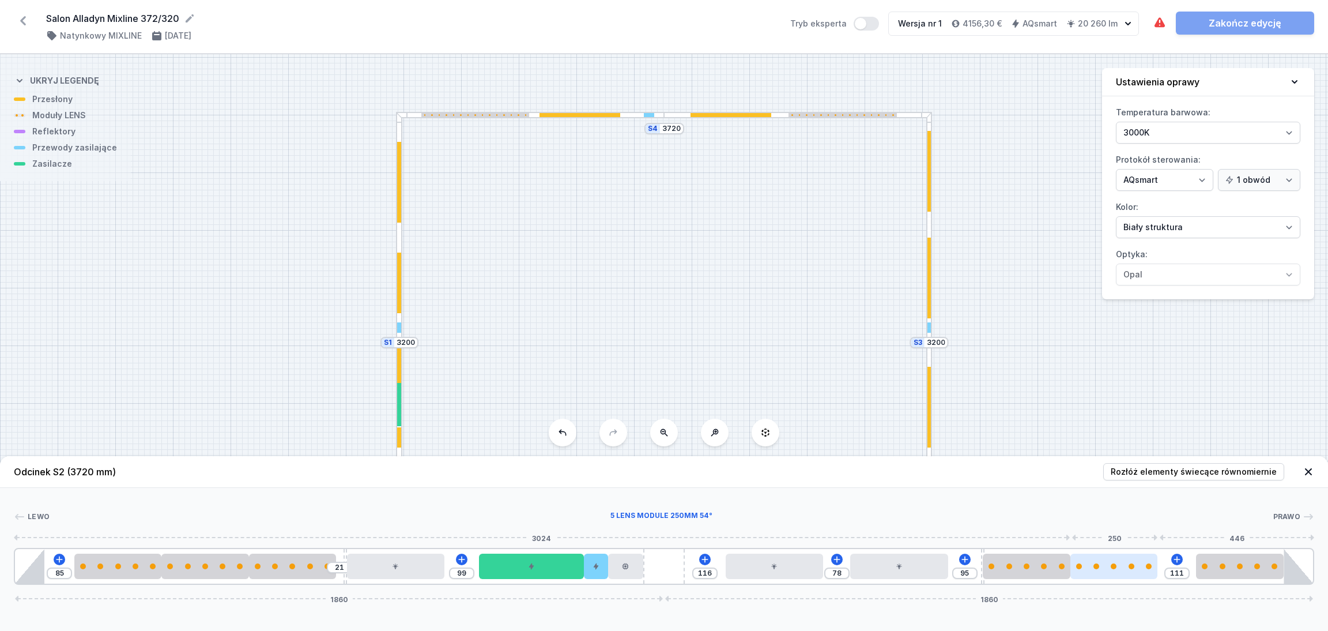
click at [1143, 568] on div at bounding box center [1113, 566] width 87 height 6
click at [1213, 568] on div at bounding box center [1201, 566] width 87 height 6
click at [1037, 351] on div "S4 3720 S3 3200 S2 3720 S1 3200" at bounding box center [664, 342] width 1328 height 576
click at [1308, 469] on icon at bounding box center [1309, 472] width 12 height 12
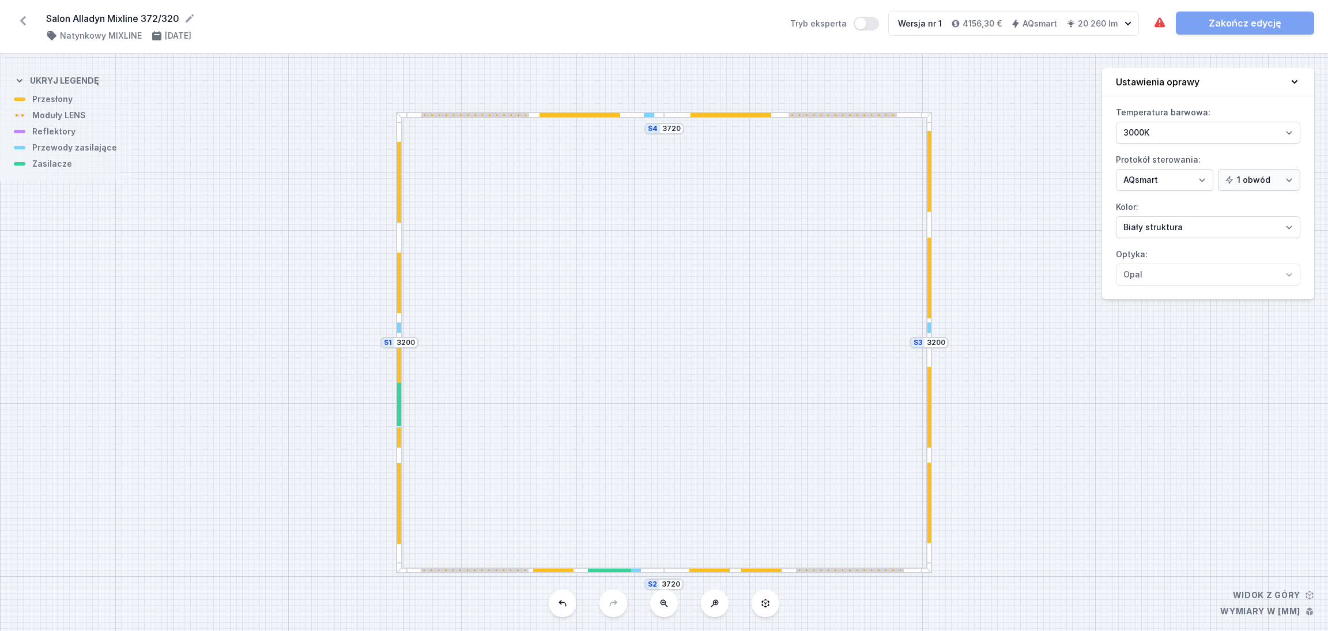
click at [929, 378] on div at bounding box center [930, 407] width 4 height 81
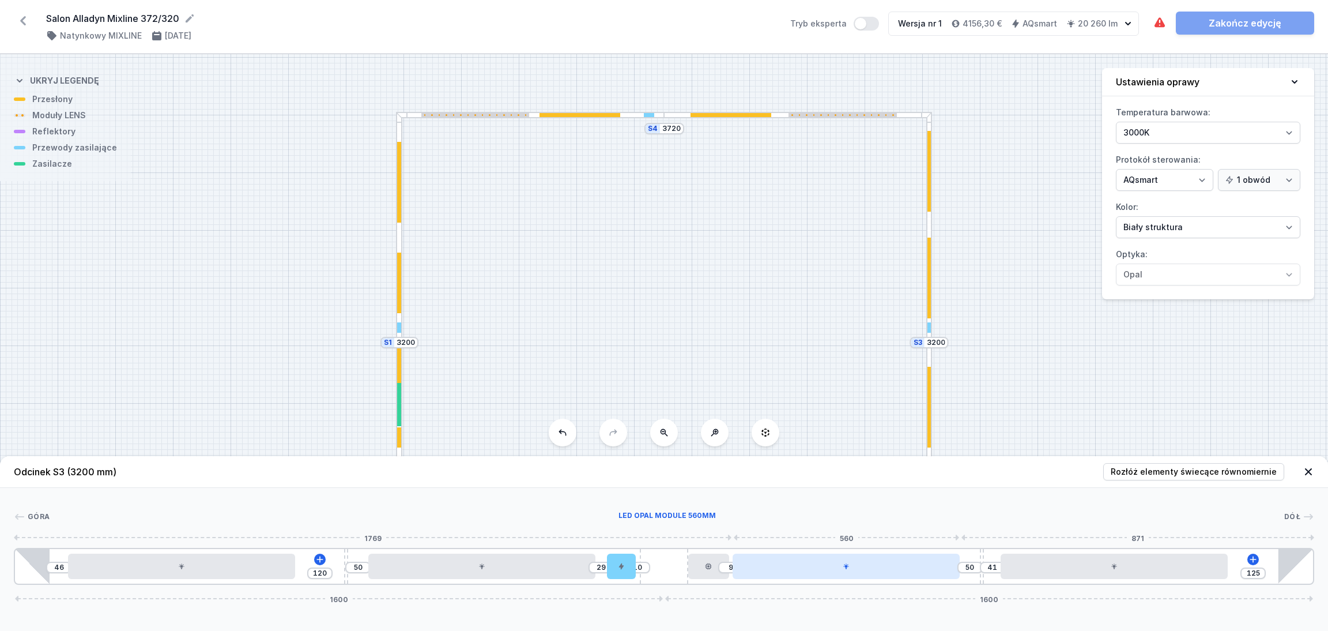
click at [883, 569] on div at bounding box center [846, 565] width 227 height 25
click at [871, 530] on icon at bounding box center [874, 532] width 9 height 9
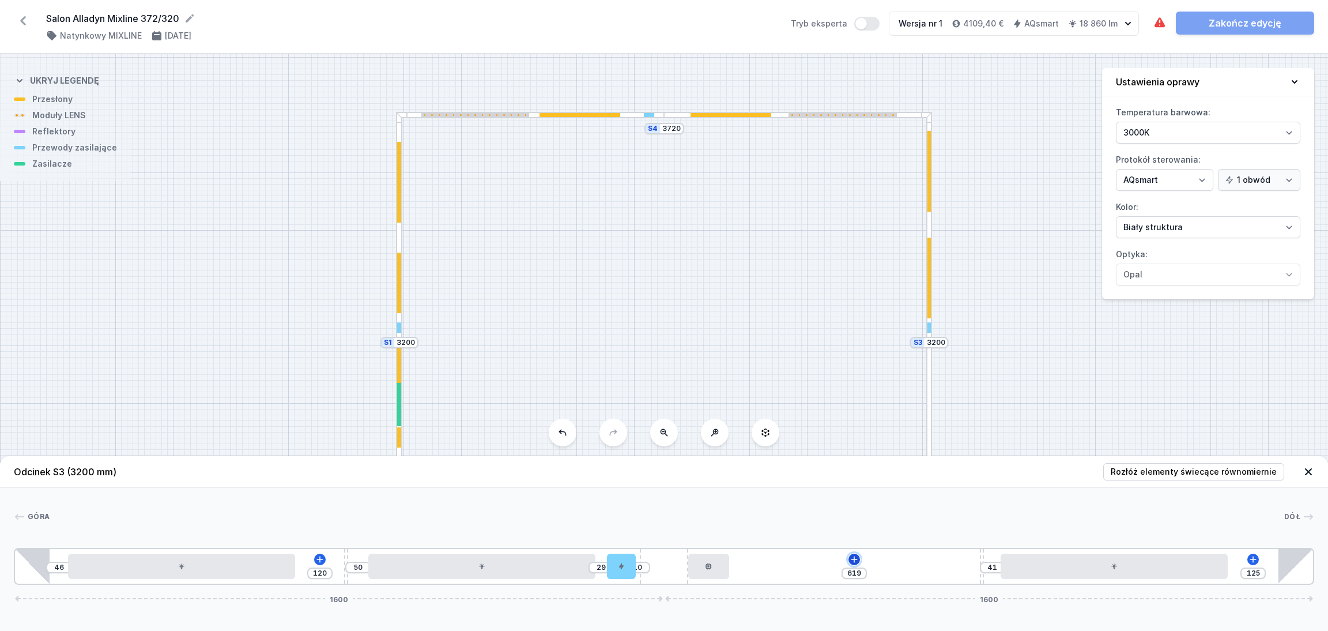
click at [855, 561] on icon at bounding box center [854, 559] width 9 height 9
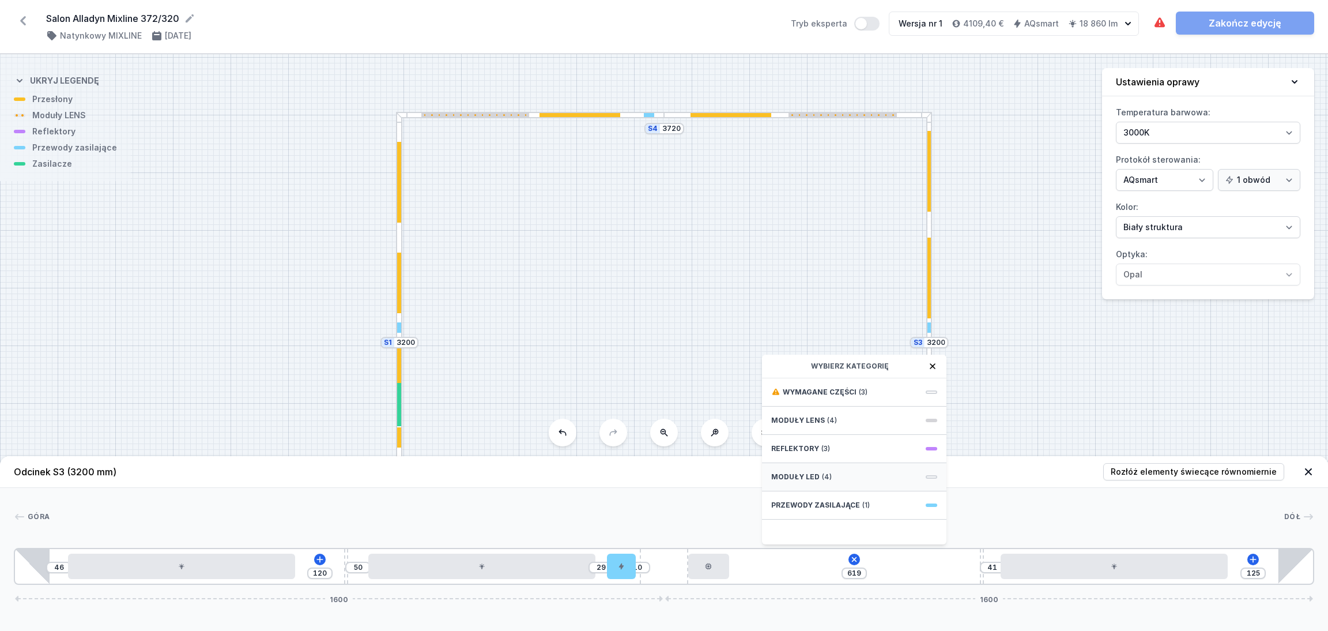
click at [815, 476] on span "Moduły LED" at bounding box center [795, 476] width 48 height 9
click at [821, 427] on span "LED opal module 280mm" at bounding box center [854, 427] width 166 height 12
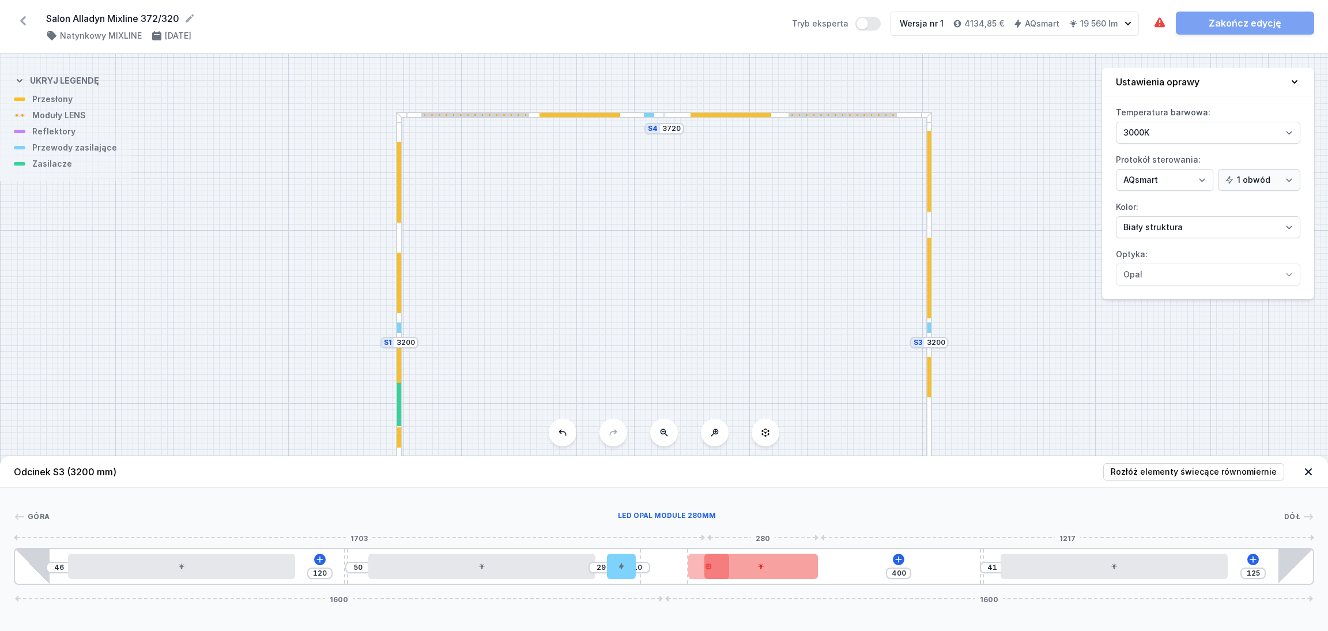
drag, startPoint x: 808, startPoint y: 571, endPoint x: 797, endPoint y: 564, distance: 13.0
click at [797, 564] on div at bounding box center [761, 565] width 114 height 25
drag, startPoint x: 776, startPoint y: 570, endPoint x: 805, endPoint y: 570, distance: 28.8
click at [805, 570] on div at bounding box center [786, 565] width 114 height 25
drag, startPoint x: 710, startPoint y: 572, endPoint x: 684, endPoint y: 562, distance: 27.9
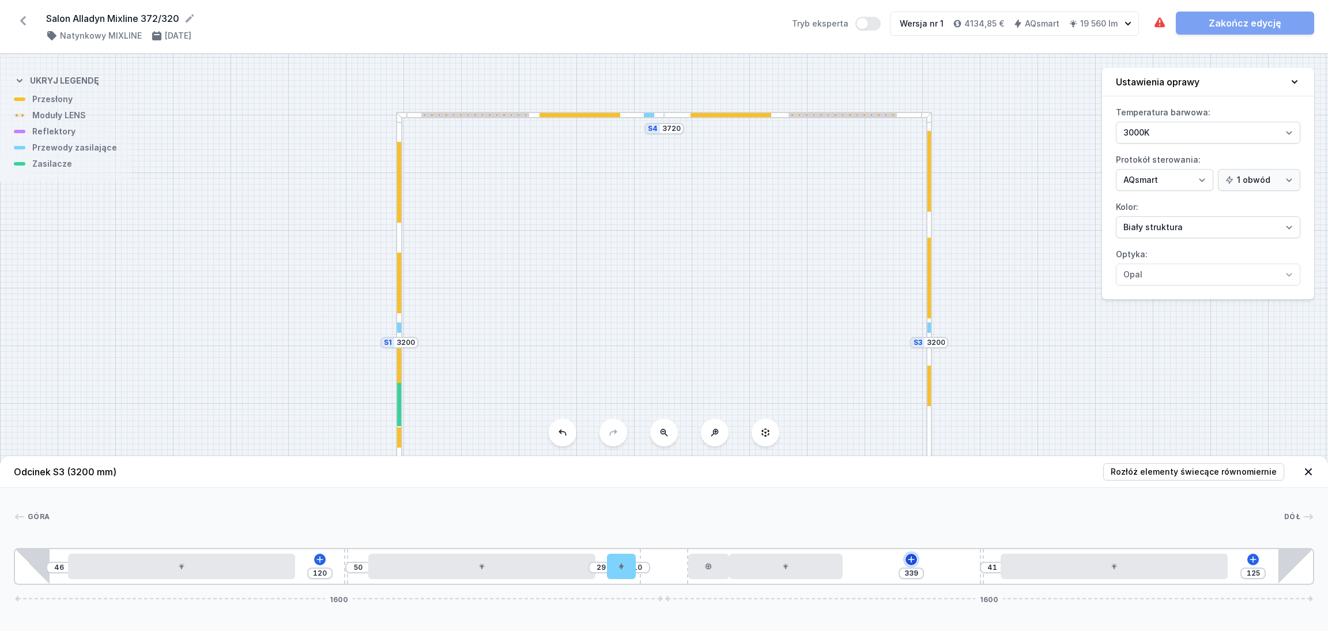
click at [912, 555] on icon at bounding box center [911, 559] width 9 height 9
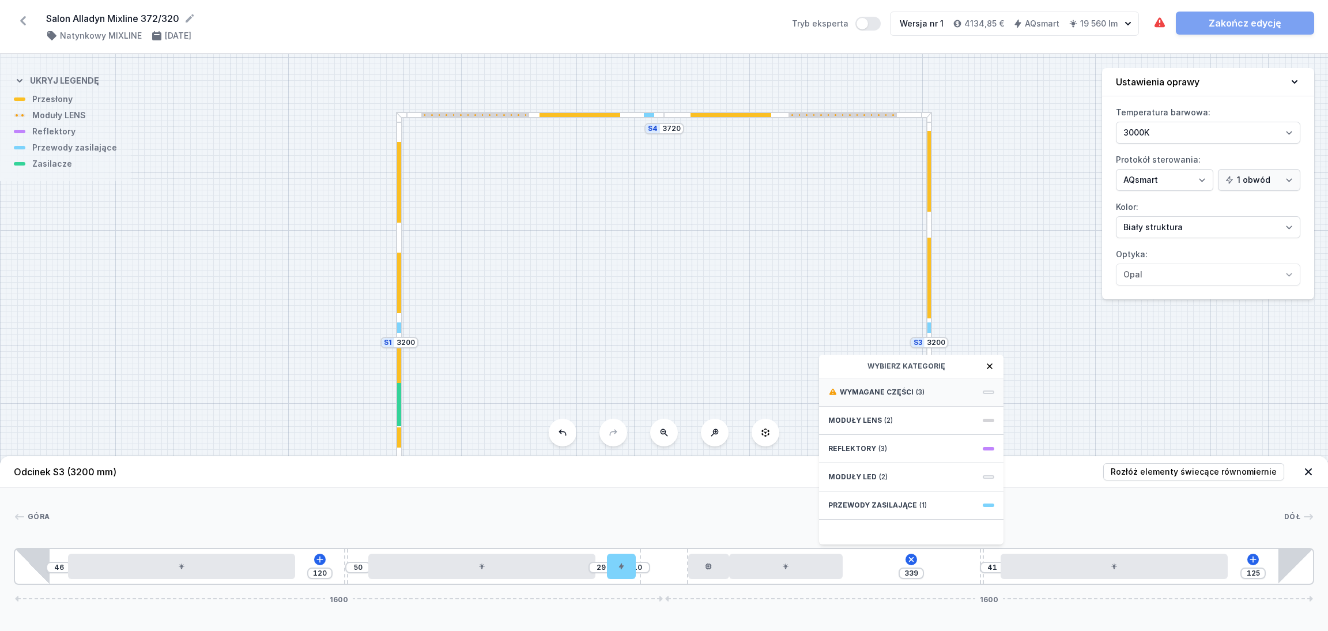
click at [887, 388] on span "Wymagane części" at bounding box center [877, 391] width 74 height 9
click at [887, 388] on span "DALI Driver - up to 75W" at bounding box center [911, 391] width 166 height 12
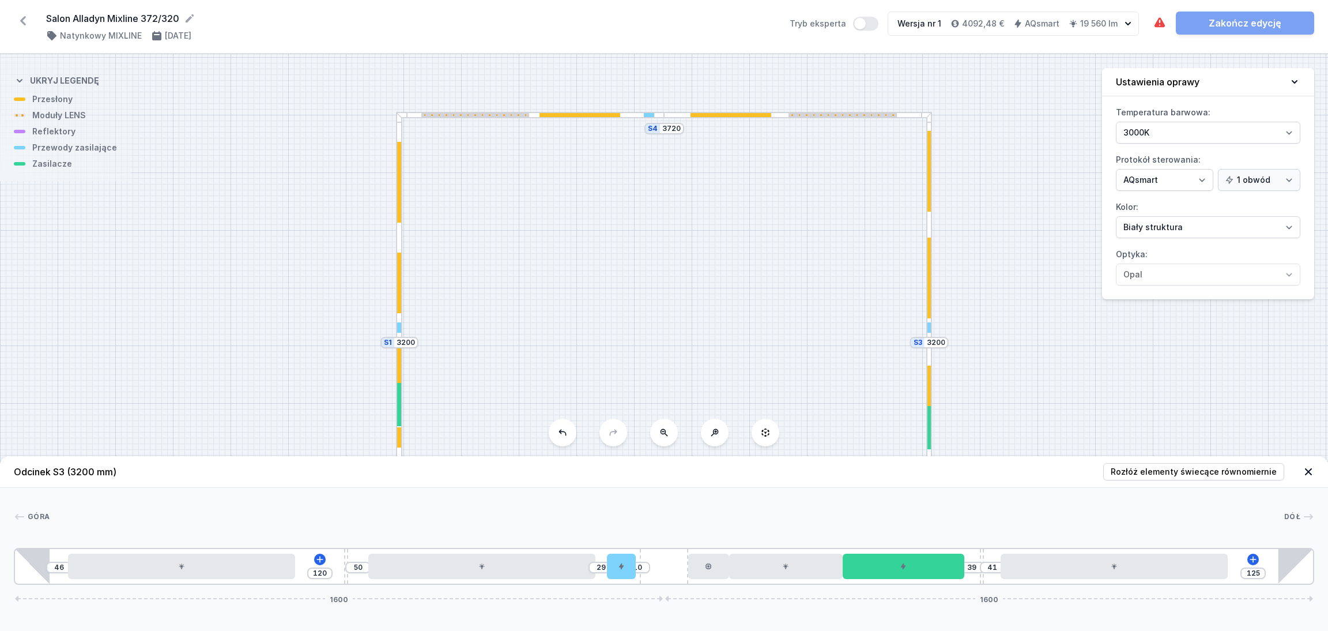
click at [1023, 389] on div "S4 3720 S3 3200 S2 3720 S1 3200" at bounding box center [664, 342] width 1328 height 576
click at [1309, 470] on icon at bounding box center [1308, 471] width 7 height 7
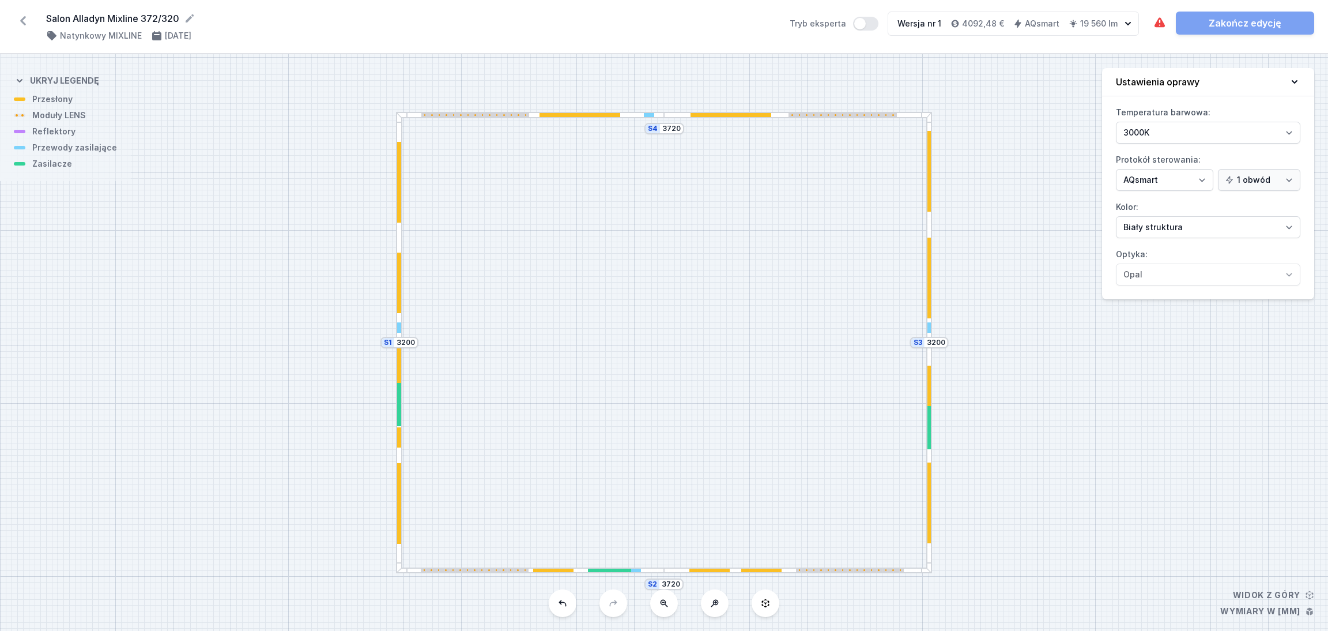
click at [677, 121] on div "S4 3720 S3 3200 S2 3720 S1 3200" at bounding box center [664, 342] width 1328 height 576
click at [677, 115] on div at bounding box center [798, 115] width 268 height 6
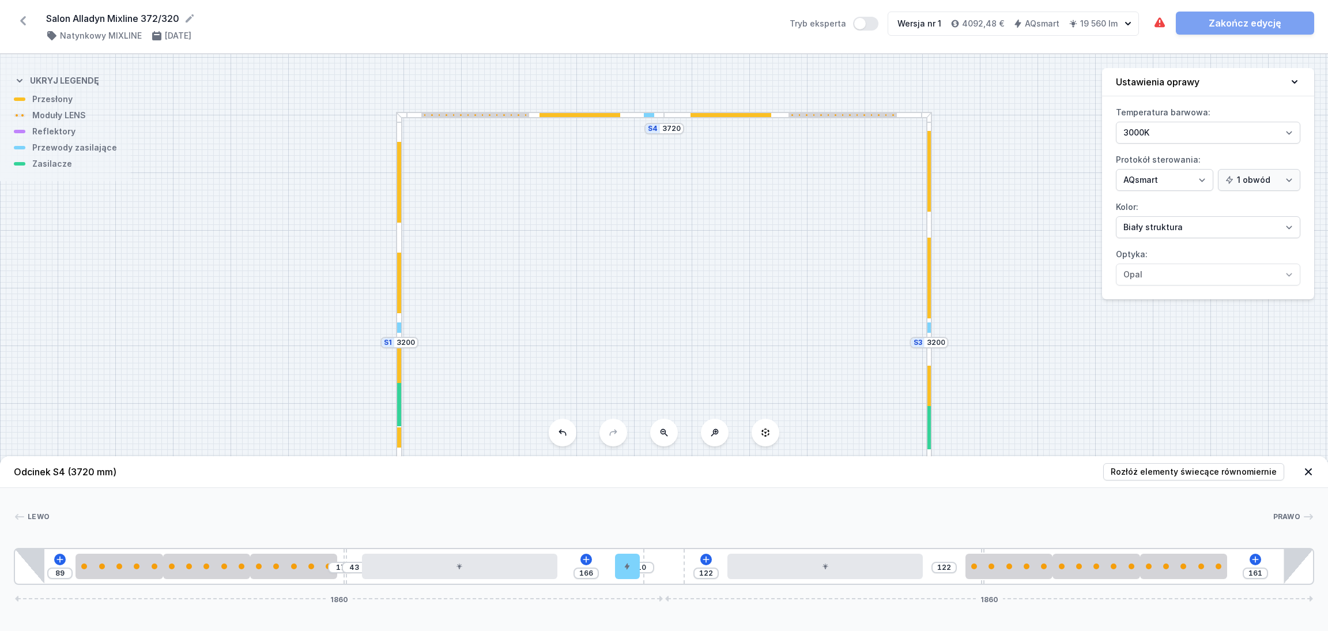
click at [1309, 470] on icon at bounding box center [1308, 471] width 7 height 7
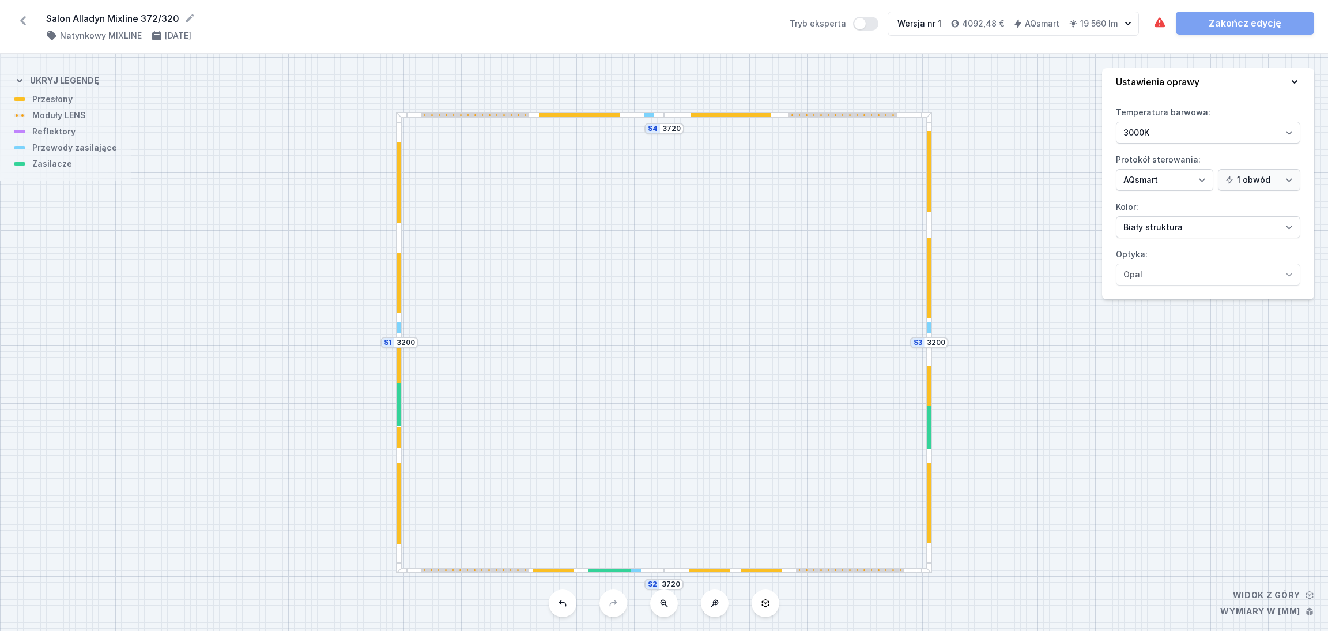
click at [711, 113] on div at bounding box center [731, 115] width 81 height 4
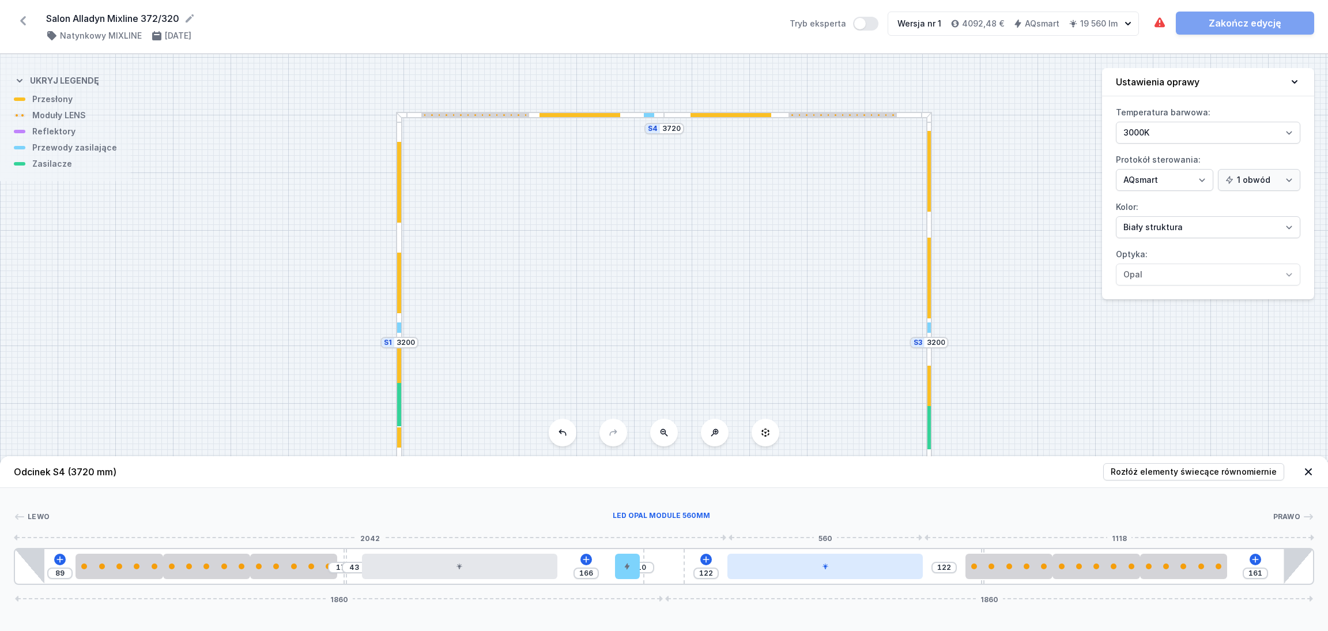
click at [845, 569] on div at bounding box center [824, 565] width 195 height 25
click at [855, 534] on icon at bounding box center [854, 532] width 9 height 9
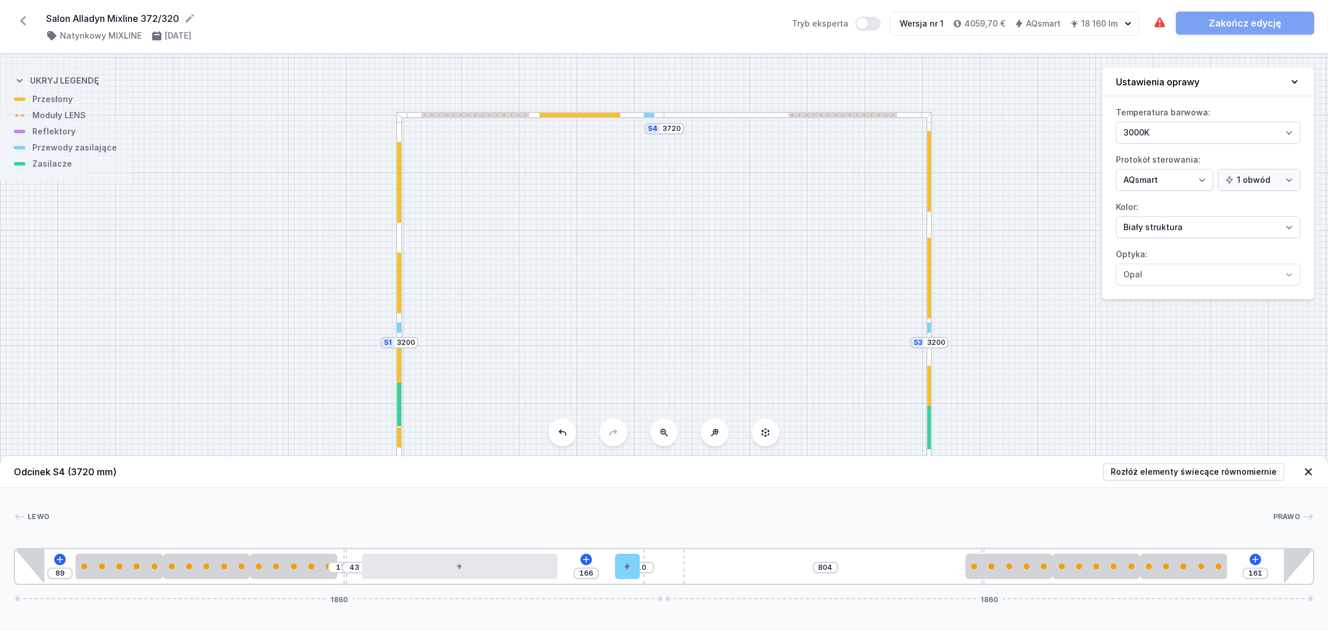
click at [847, 569] on div "89 17 43 166 10 804 161 1860 1860" at bounding box center [664, 566] width 1301 height 37
click at [745, 565] on div "89 17 43 166 10 804 161 1860 1860" at bounding box center [664, 566] width 1301 height 37
drag, startPoint x: 992, startPoint y: 570, endPoint x: 944, endPoint y: 571, distance: 47.9
click at [944, 571] on div at bounding box center [939, 565] width 87 height 25
click at [793, 558] on icon at bounding box center [790, 559] width 9 height 9
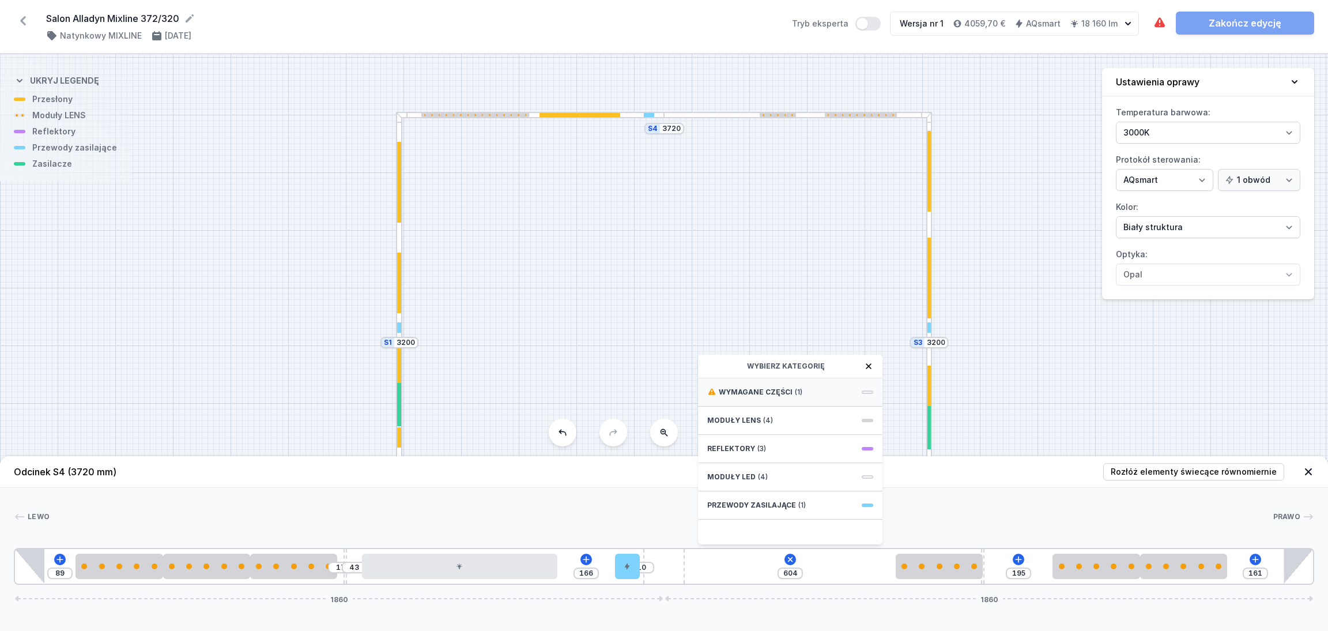
click at [759, 384] on div "Wymagane części (1)" at bounding box center [790, 392] width 184 height 28
click at [759, 384] on div "DALI Driver - up to 75W" at bounding box center [790, 391] width 184 height 26
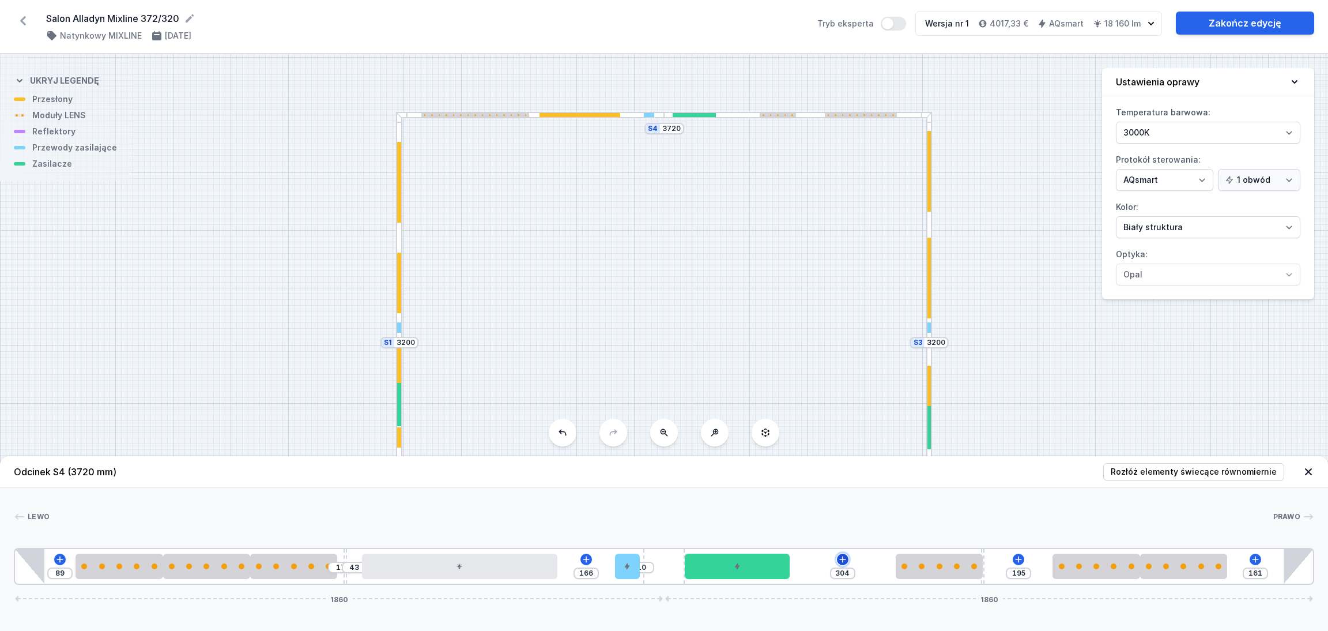
click at [842, 555] on icon at bounding box center [842, 559] width 9 height 9
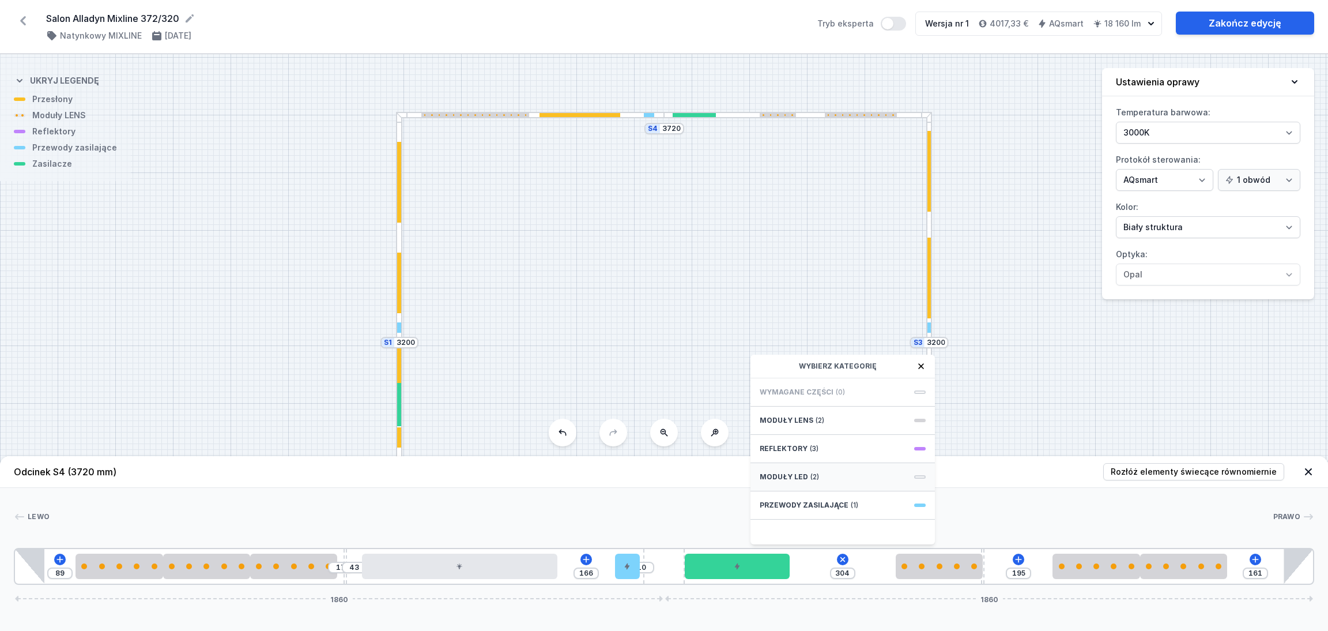
click at [841, 472] on div "Moduły LED (2)" at bounding box center [843, 477] width 184 height 28
click at [817, 427] on span "LED opal module 280mm" at bounding box center [843, 427] width 166 height 12
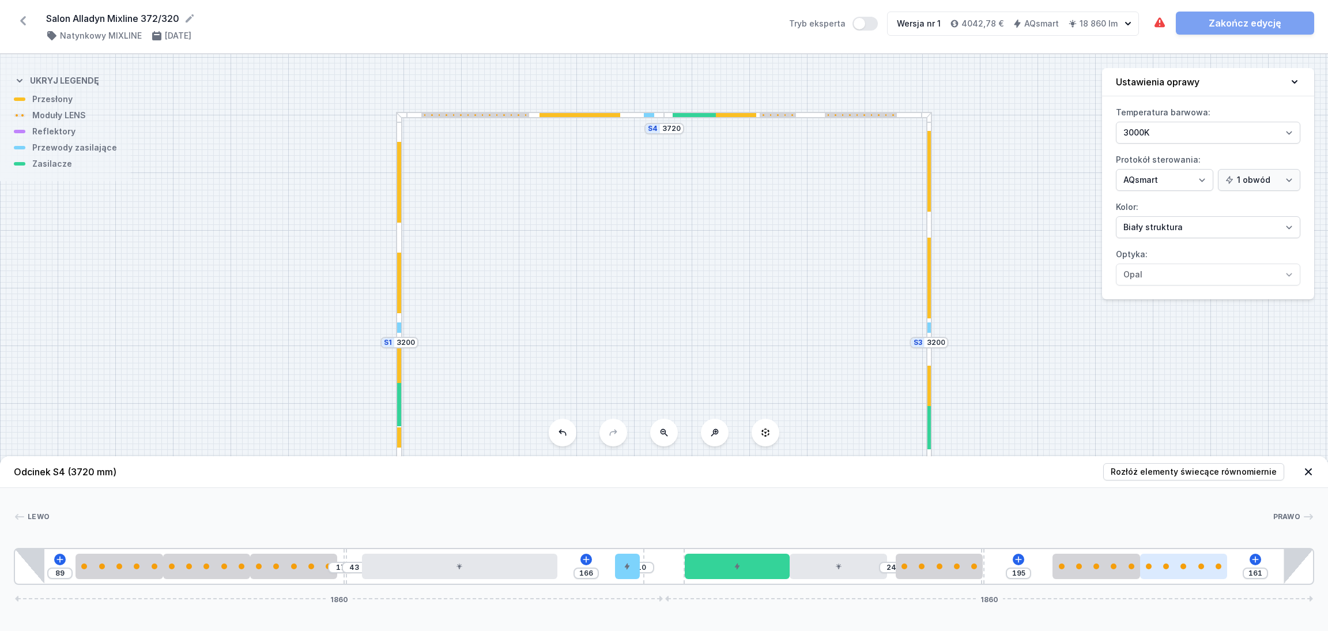
drag, startPoint x: 1200, startPoint y: 575, endPoint x: 1227, endPoint y: 565, distance: 29.0
click at [1229, 567] on div "89 17 43 166 10 24 195 161 1860 1860" at bounding box center [664, 566] width 1301 height 37
drag, startPoint x: 1200, startPoint y: 570, endPoint x: 1229, endPoint y: 564, distance: 30.1
click at [1229, 564] on div "89 17 43 166 10 24 195 161 1860 1860" at bounding box center [664, 566] width 1301 height 37
drag, startPoint x: 1208, startPoint y: 571, endPoint x: 1250, endPoint y: 557, distance: 44.5
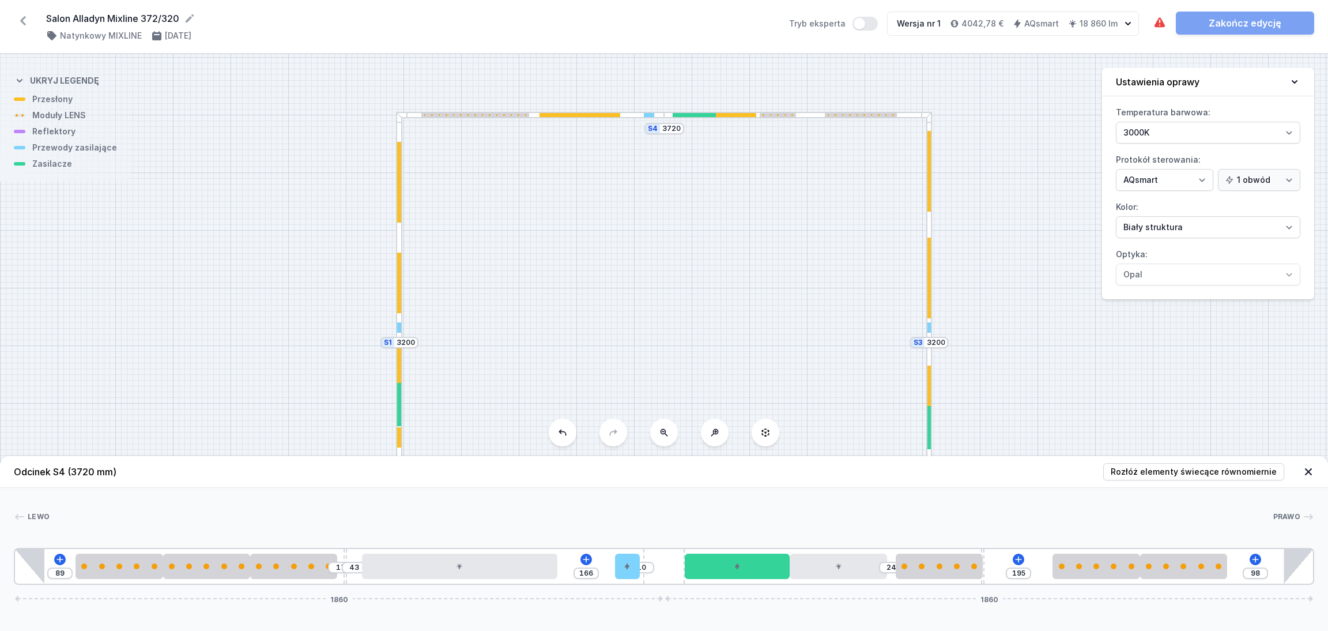
click at [1250, 557] on div "89 17 43 166 10 24 195 98 1860 1860" at bounding box center [664, 566] width 1301 height 37
drag, startPoint x: 1090, startPoint y: 571, endPoint x: 1117, endPoint y: 567, distance: 26.8
click at [1117, 567] on div at bounding box center [1118, 565] width 87 height 25
drag, startPoint x: 929, startPoint y: 571, endPoint x: 1020, endPoint y: 564, distance: 90.8
click at [935, 558] on icon at bounding box center [934, 559] width 9 height 9
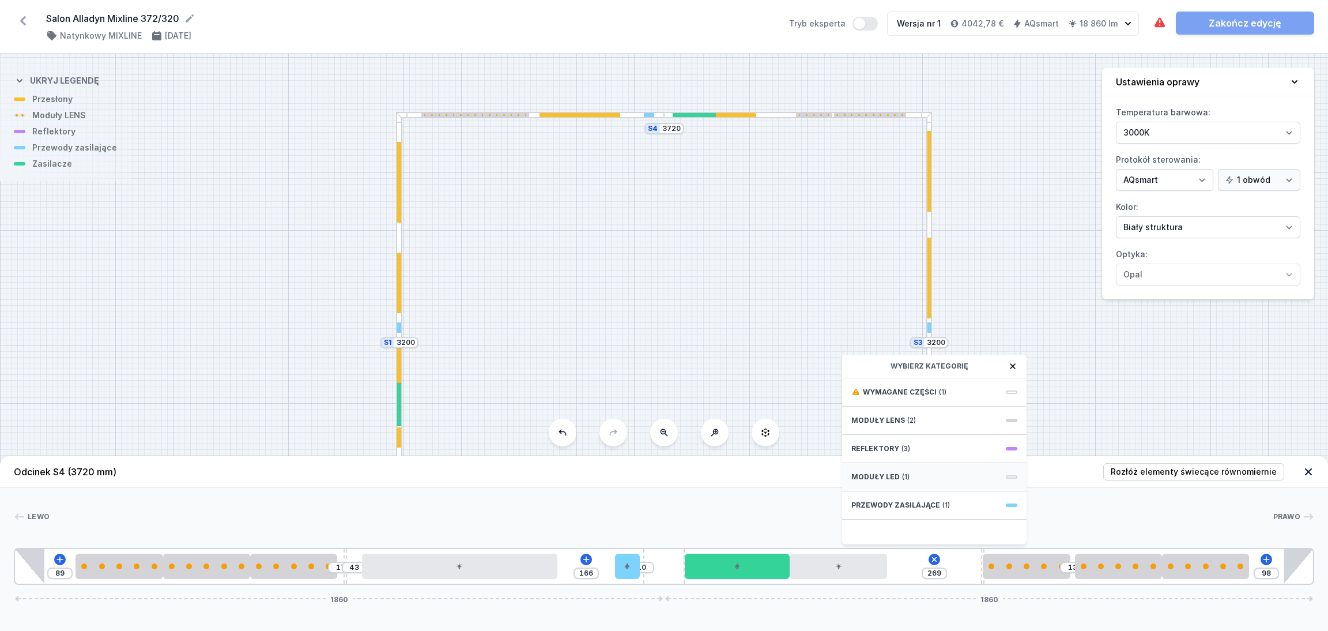
click at [918, 482] on div "Moduły LED (1)" at bounding box center [934, 477] width 184 height 28
click at [894, 395] on span "LED opal module 140mm" at bounding box center [934, 401] width 166 height 12
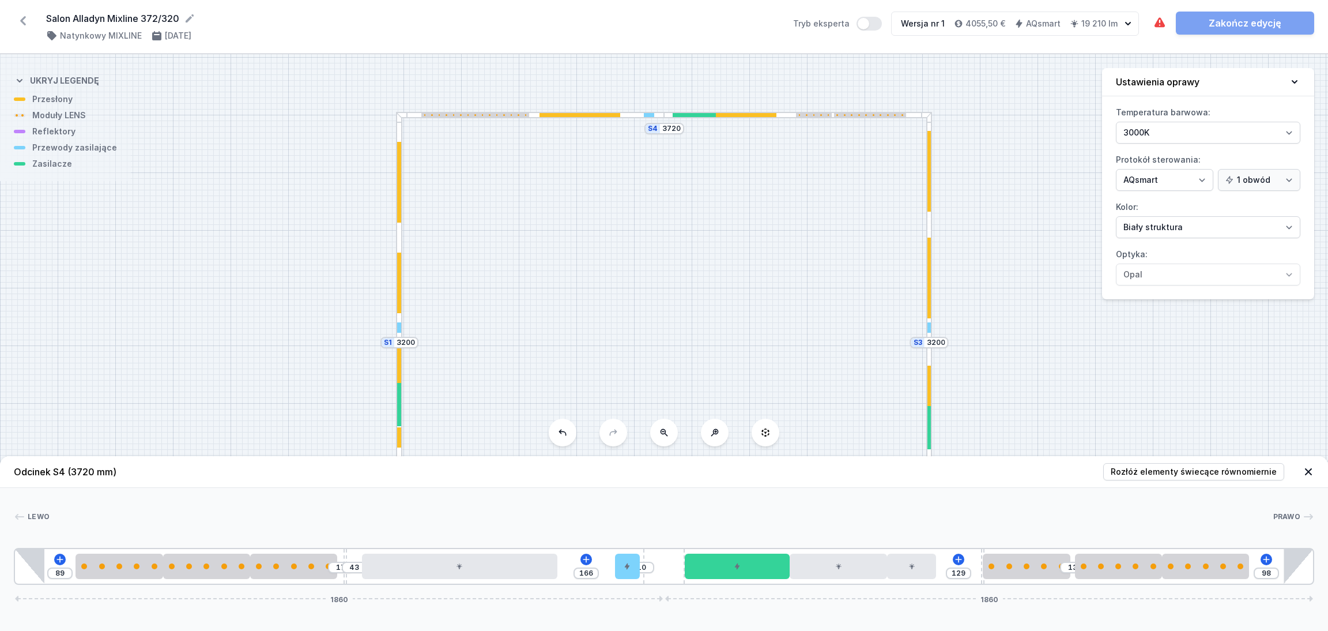
drag, startPoint x: 924, startPoint y: 567, endPoint x: 941, endPoint y: 566, distance: 17.3
click at [941, 566] on div "89 17 43 166 10 129 13 98 1860 1860" at bounding box center [664, 566] width 1301 height 37
click at [1307, 470] on icon at bounding box center [1308, 471] width 7 height 7
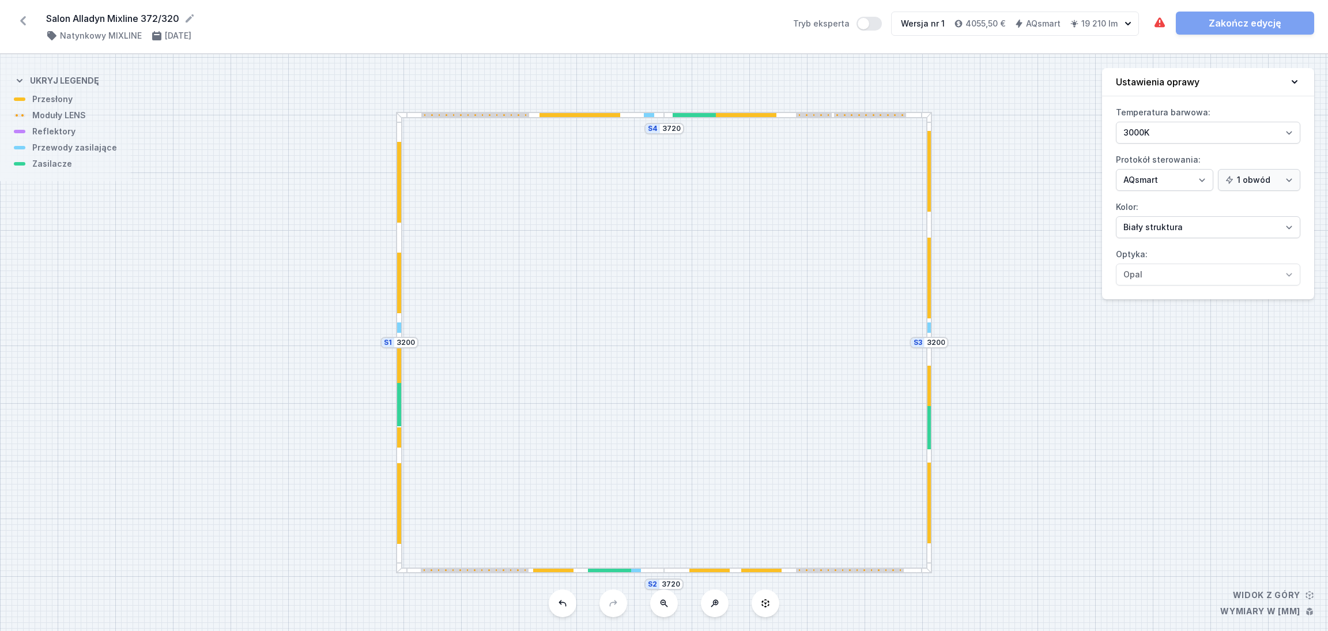
click at [845, 119] on div "S4 3720 S3 3200 S2 3720 S1 3200" at bounding box center [664, 342] width 1328 height 576
click at [839, 118] on div "S4 3720 S3 3200 S2 3720 S1 3200" at bounding box center [664, 342] width 1328 height 576
click at [788, 117] on div at bounding box center [798, 115] width 268 height 6
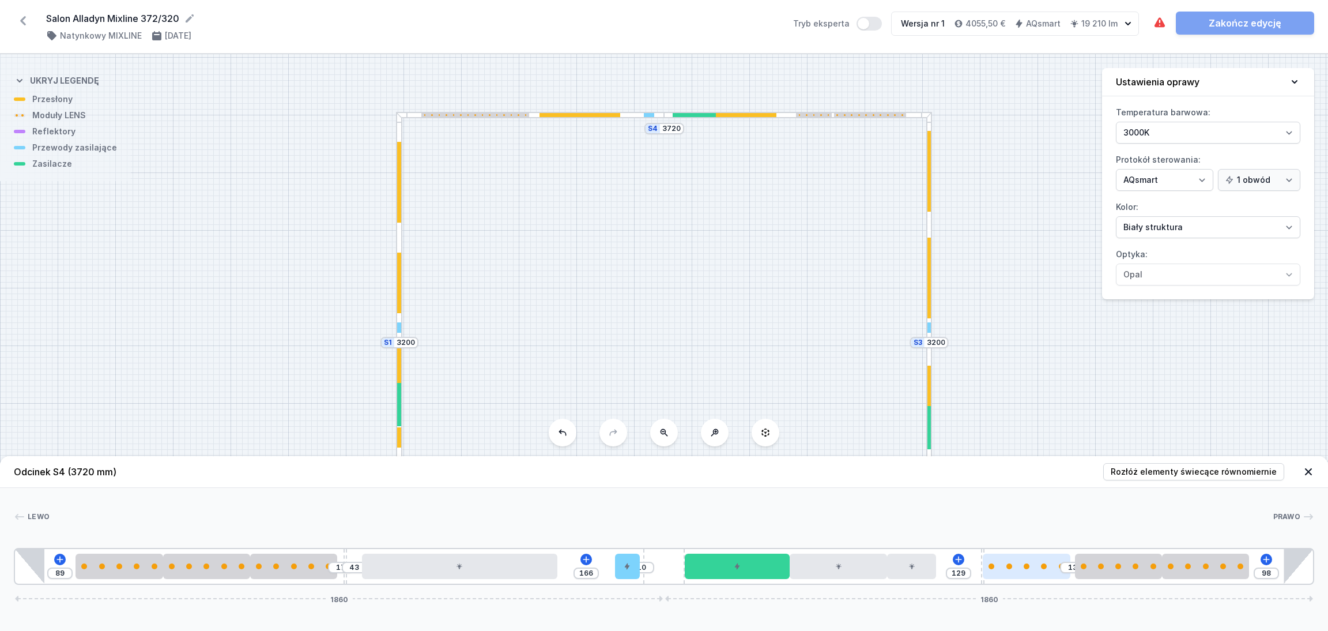
drag, startPoint x: 1038, startPoint y: 567, endPoint x: 1047, endPoint y: 566, distance: 8.7
click at [1065, 568] on div "89 17 43 166 10 129 13 98 1860 1860" at bounding box center [664, 566] width 1301 height 37
drag, startPoint x: 1043, startPoint y: 564, endPoint x: 1062, endPoint y: 564, distance: 19.6
click at [1065, 564] on div "89 17 43 166 10 129 13 98 1860 1860" at bounding box center [664, 566] width 1301 height 37
drag, startPoint x: 1023, startPoint y: 567, endPoint x: 1061, endPoint y: 566, distance: 38.1
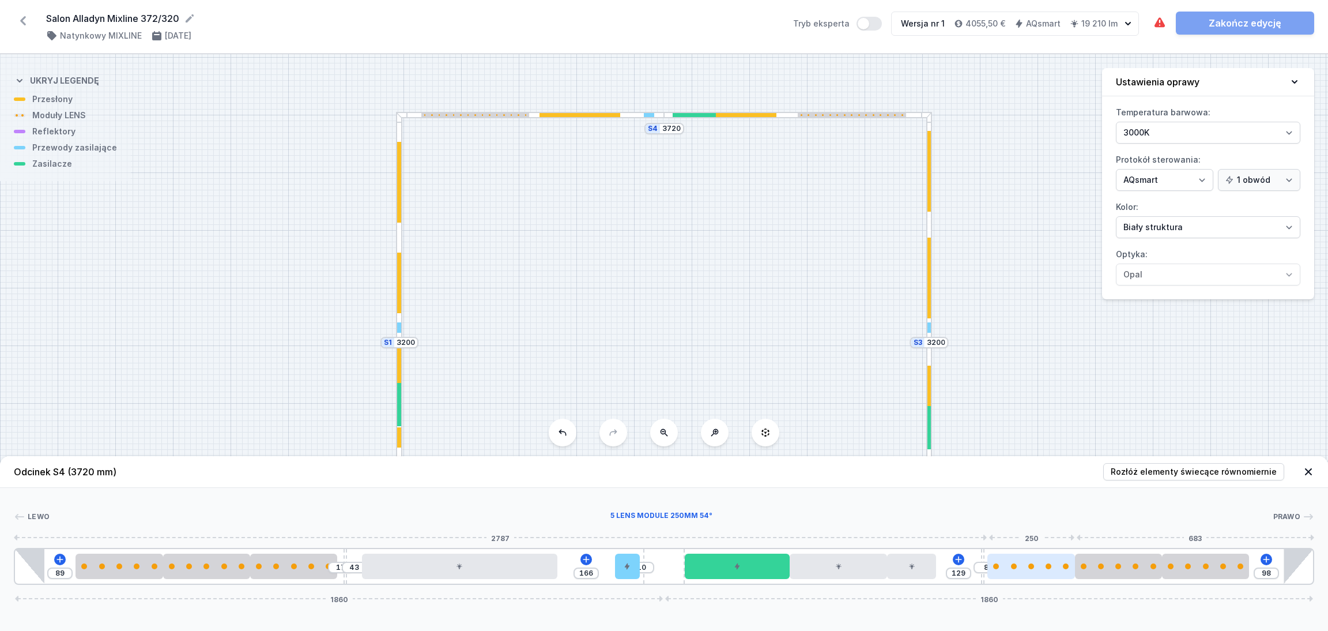
click at [1061, 566] on div at bounding box center [1030, 566] width 87 height 6
click at [1310, 468] on icon at bounding box center [1309, 472] width 12 height 12
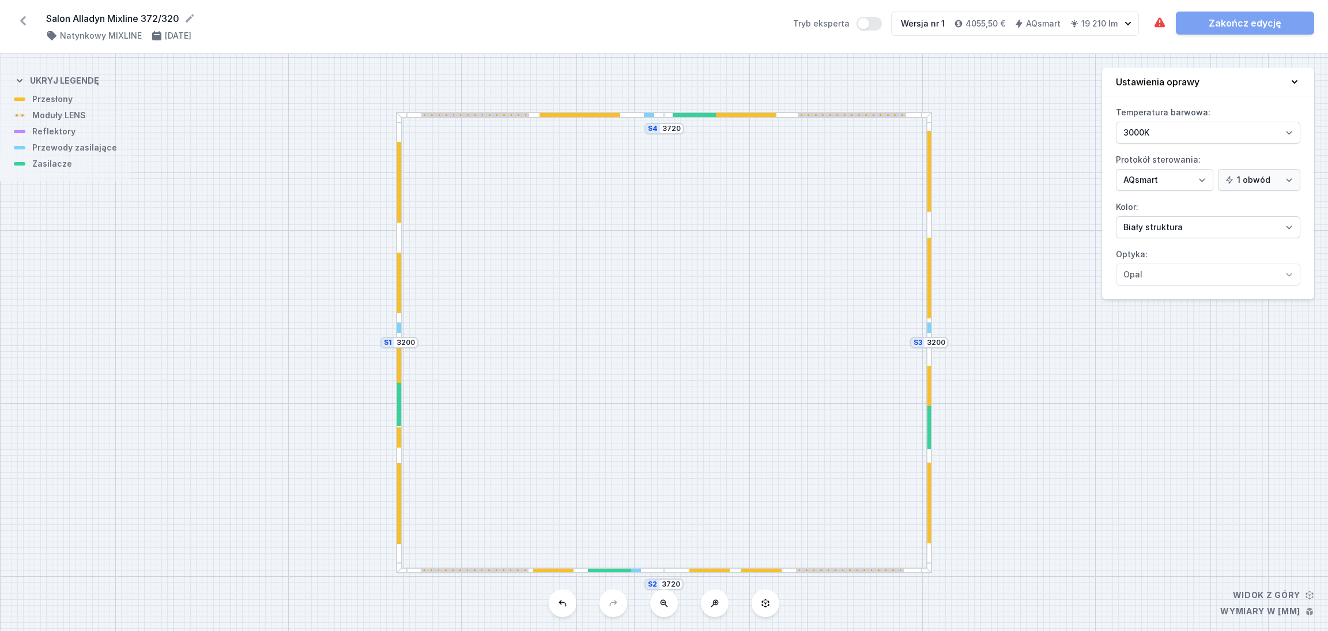
click at [632, 112] on div at bounding box center [530, 115] width 268 height 6
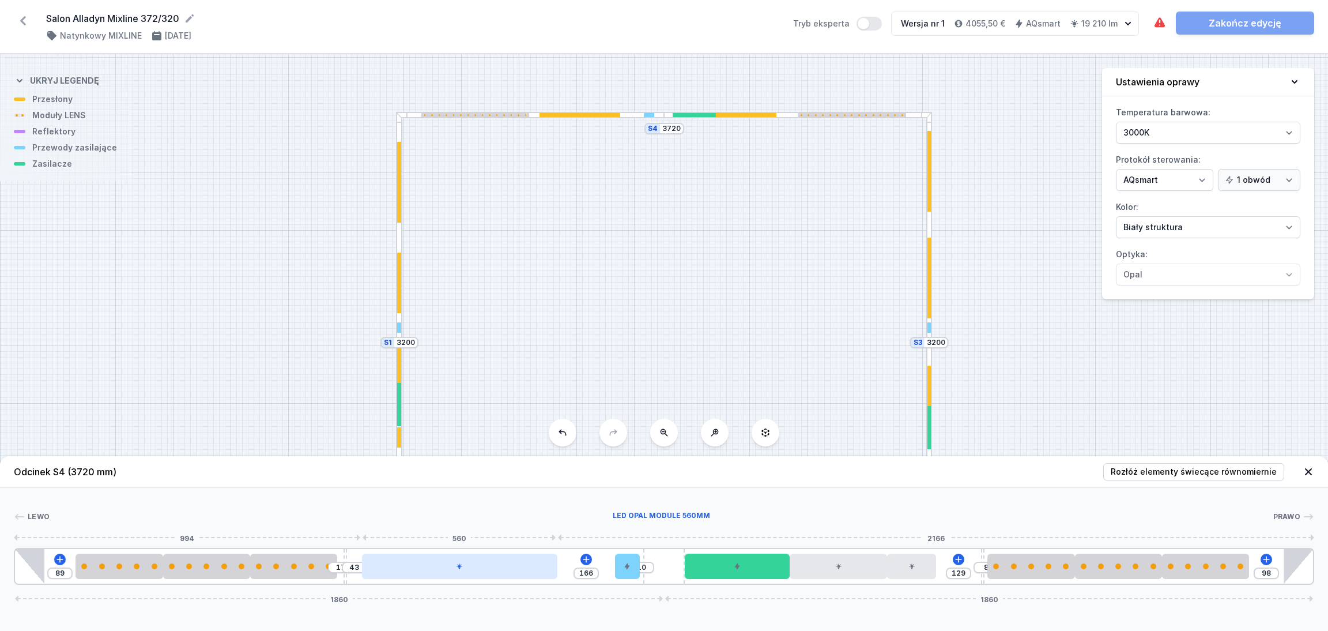
click at [478, 565] on div at bounding box center [459, 565] width 195 height 25
click at [490, 533] on icon at bounding box center [488, 532] width 6 height 7
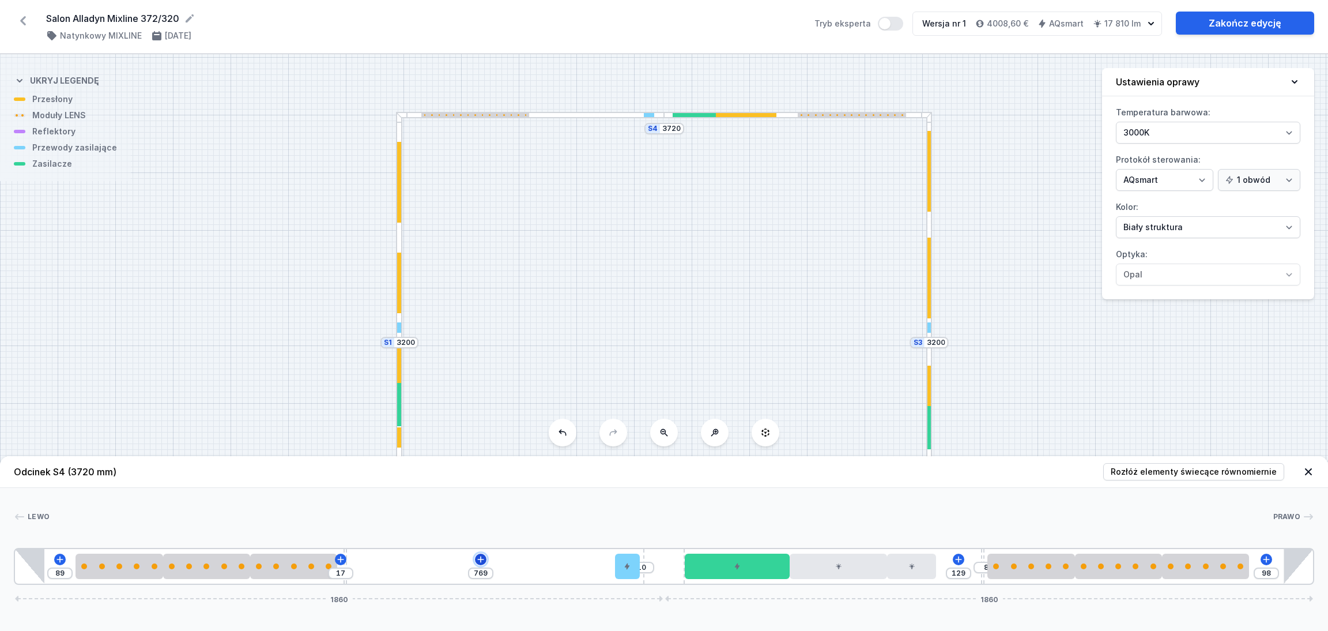
click at [482, 559] on icon at bounding box center [480, 559] width 9 height 9
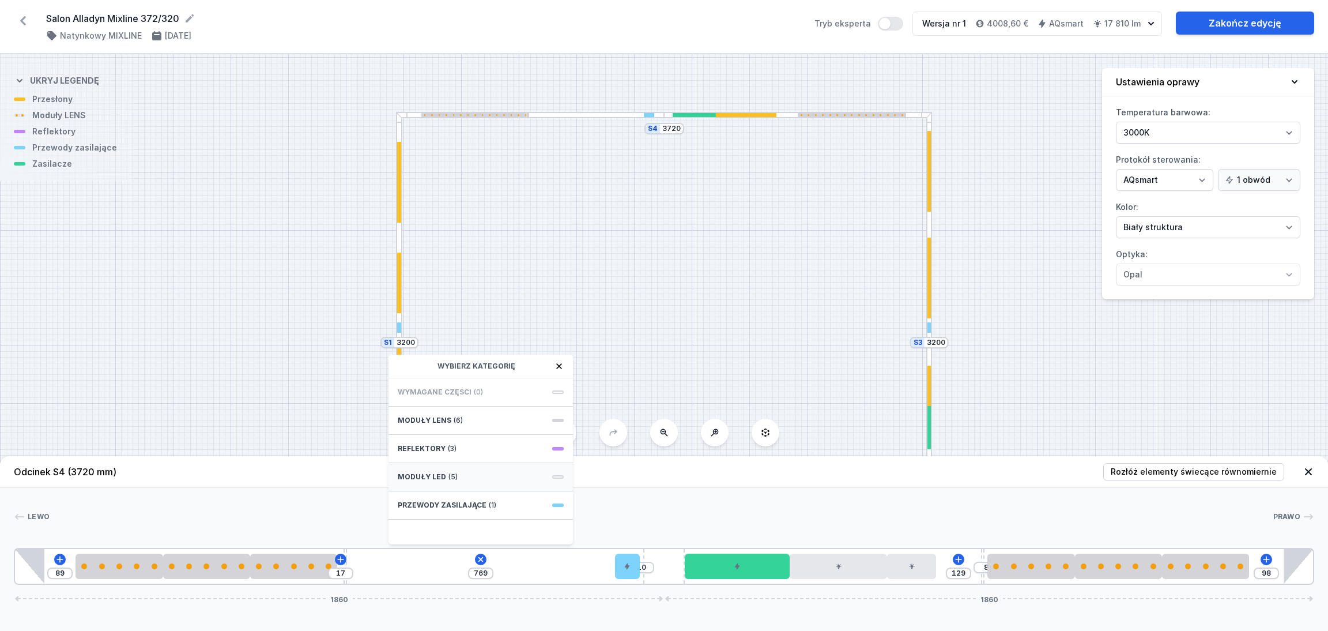
click at [475, 476] on div "Moduły LED (5)" at bounding box center [481, 477] width 184 height 28
click at [470, 421] on span "LED opal module 280mm" at bounding box center [481, 427] width 166 height 12
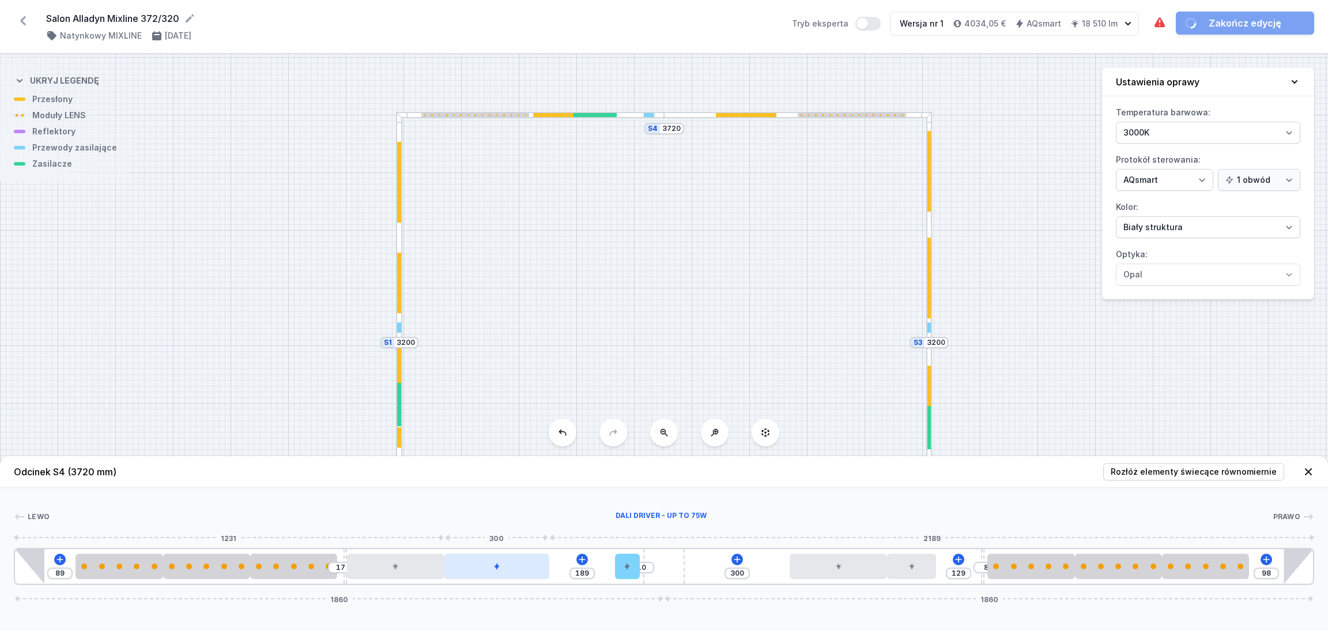
drag, startPoint x: 731, startPoint y: 571, endPoint x: 510, endPoint y: 571, distance: 221.4
click at [510, 571] on div at bounding box center [496, 565] width 105 height 25
click at [1310, 468] on icon at bounding box center [1309, 472] width 12 height 12
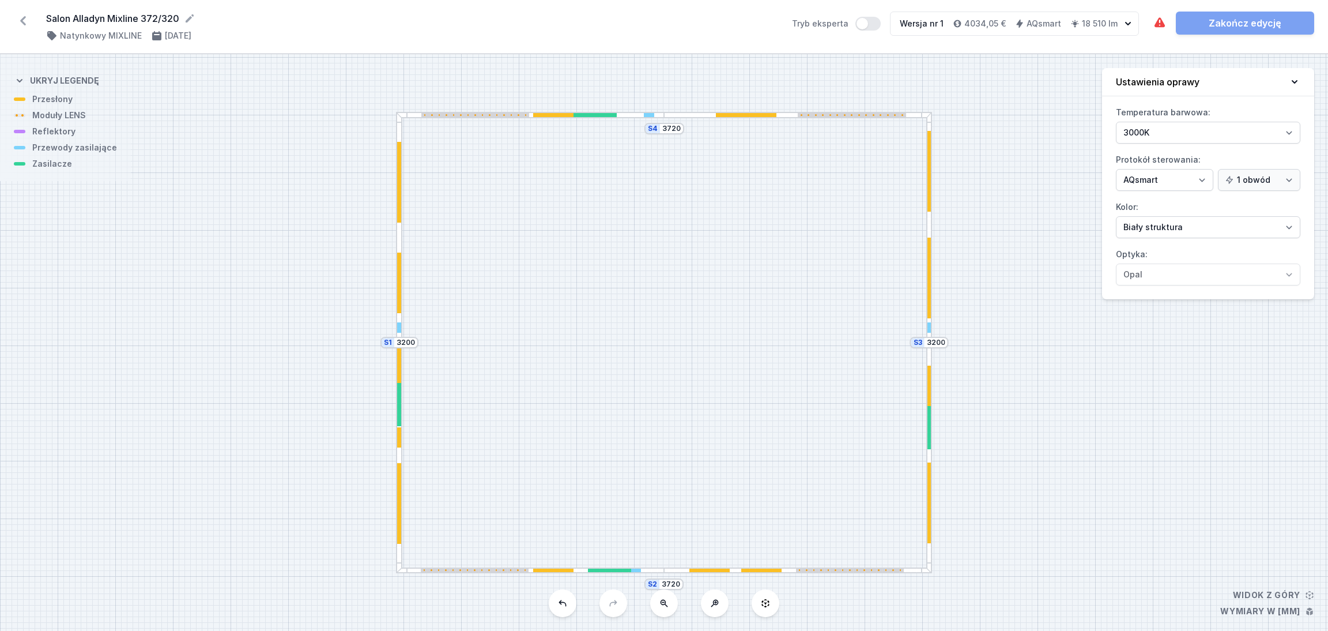
click at [693, 121] on div "S4 3720 S3 3200 S2 3720 S1 3200" at bounding box center [664, 342] width 1328 height 576
click at [688, 117] on div at bounding box center [798, 115] width 268 height 6
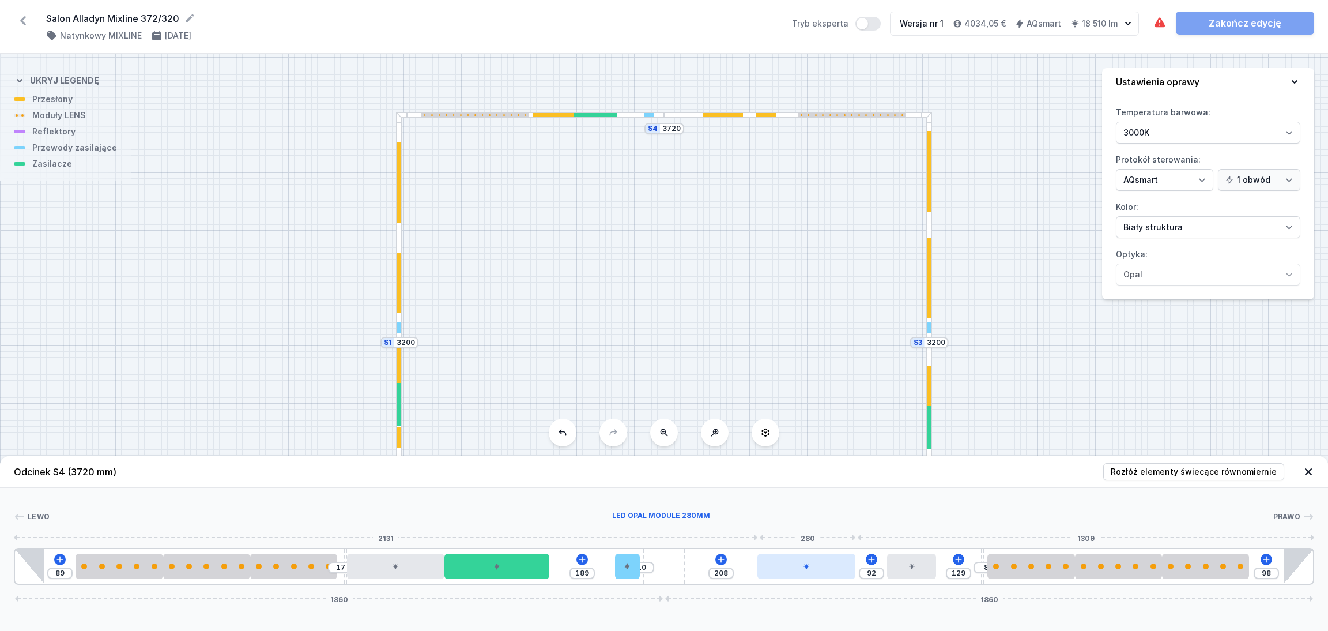
drag, startPoint x: 824, startPoint y: 571, endPoint x: 805, endPoint y: 572, distance: 18.5
click at [805, 572] on div at bounding box center [806, 565] width 98 height 25
drag, startPoint x: 808, startPoint y: 569, endPoint x: 896, endPoint y: 564, distance: 88.9
click at [804, 567] on div at bounding box center [779, 565] width 98 height 25
drag, startPoint x: 915, startPoint y: 567, endPoint x: 903, endPoint y: 567, distance: 11.5
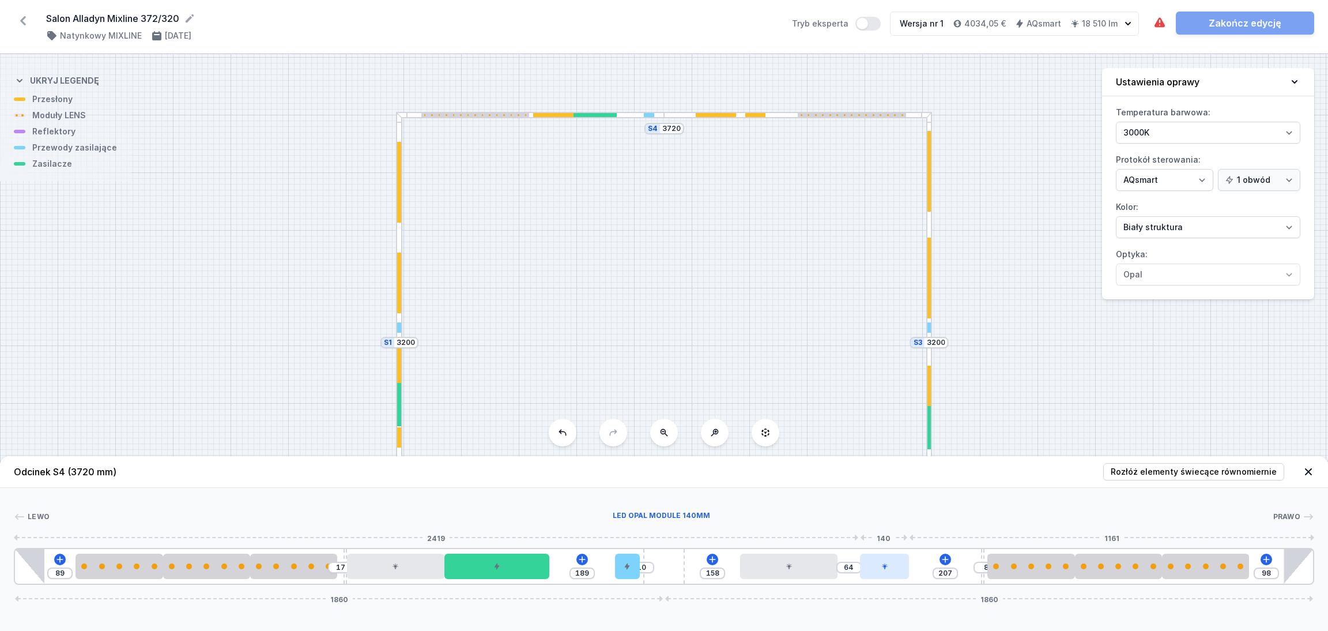
click at [903, 567] on div at bounding box center [884, 565] width 49 height 25
click at [896, 567] on div at bounding box center [884, 565] width 49 height 25
click at [915, 529] on icon at bounding box center [913, 532] width 9 height 9
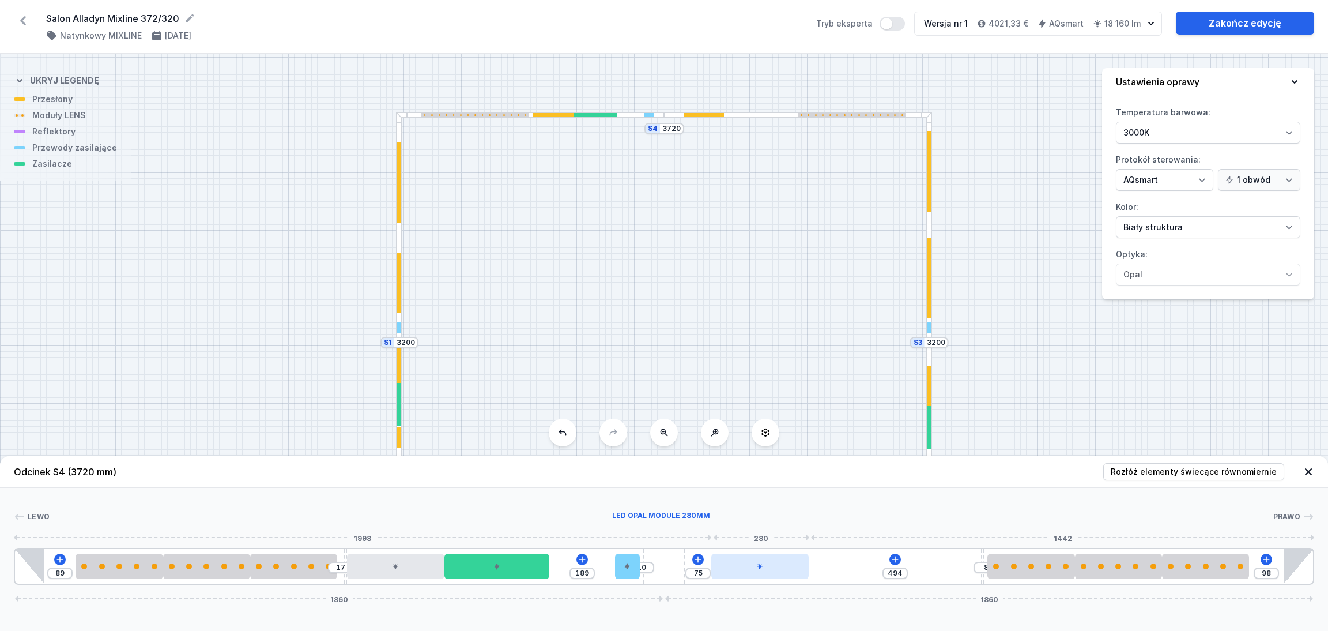
drag, startPoint x: 800, startPoint y: 568, endPoint x: 783, endPoint y: 568, distance: 16.1
click at [783, 568] on div at bounding box center [760, 565] width 98 height 25
click at [891, 557] on icon at bounding box center [895, 559] width 9 height 9
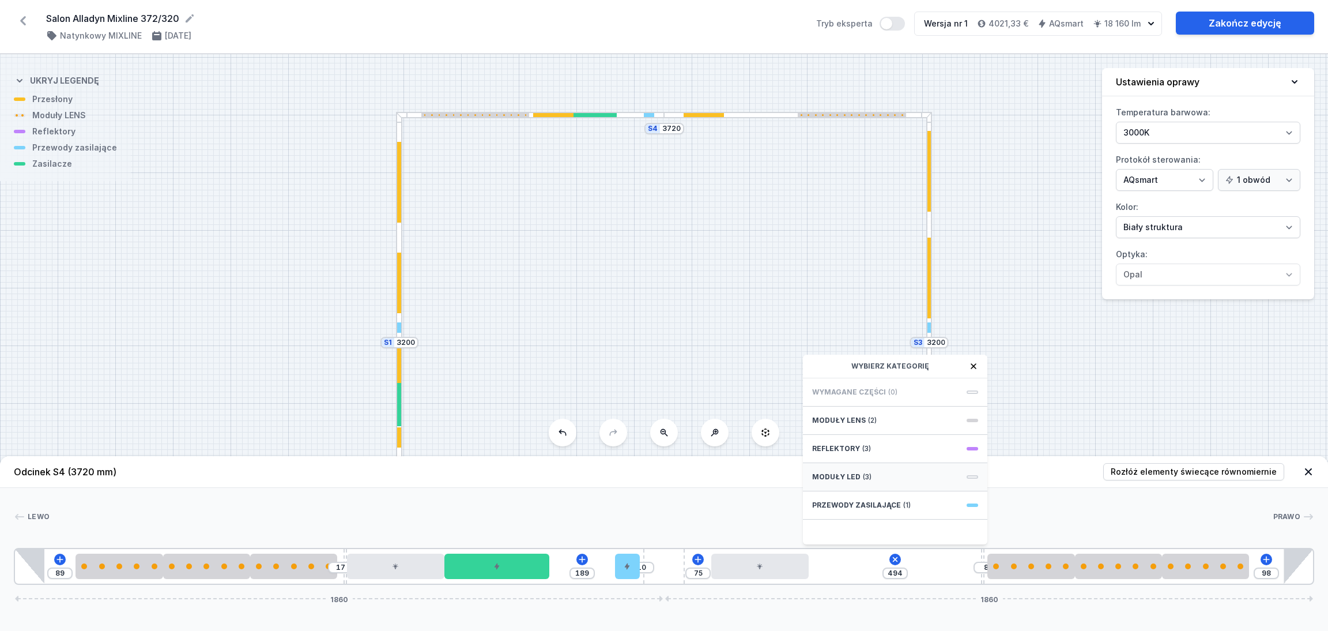
click at [870, 471] on div "Moduły LED (3)" at bounding box center [895, 477] width 184 height 28
click at [879, 423] on span "LED opal module 280mm" at bounding box center [895, 427] width 166 height 12
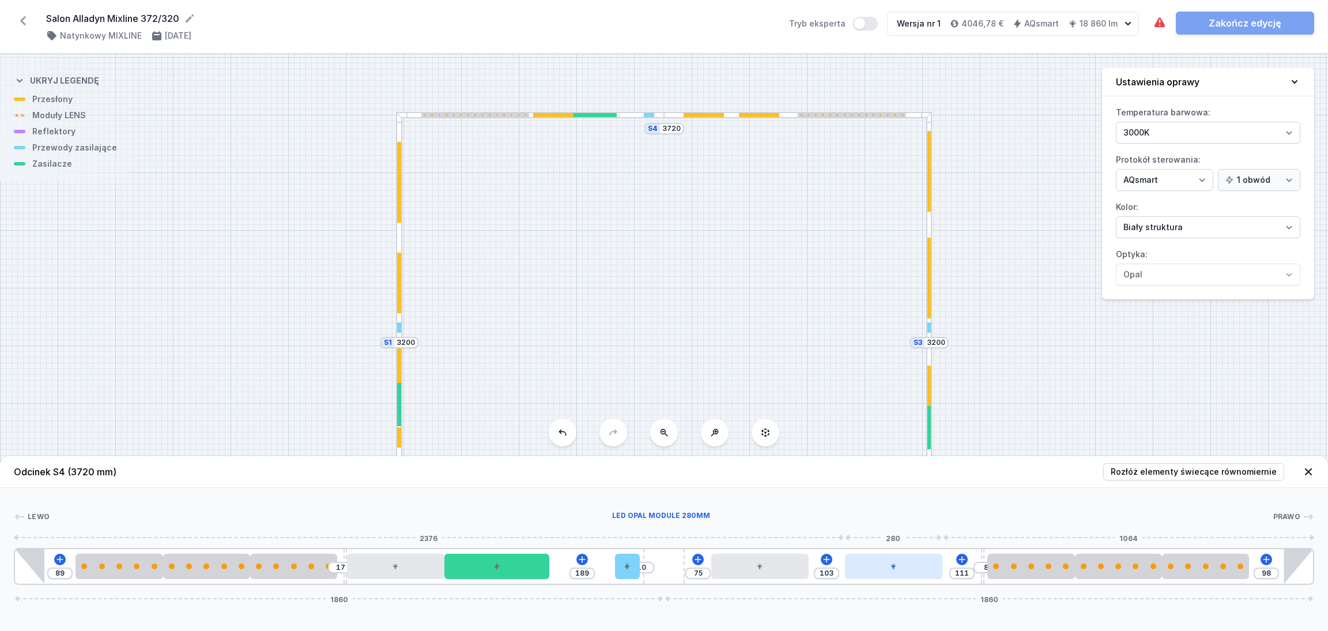
drag, startPoint x: 874, startPoint y: 577, endPoint x: 926, endPoint y: 568, distance: 52.1
click at [926, 568] on div at bounding box center [894, 565] width 98 height 25
drag, startPoint x: 780, startPoint y: 577, endPoint x: 790, endPoint y: 575, distance: 10.5
click at [790, 575] on div at bounding box center [757, 565] width 98 height 25
click at [1243, 399] on div "S4 3720 S3 3200 S2 3720 S1 3200" at bounding box center [664, 342] width 1328 height 576
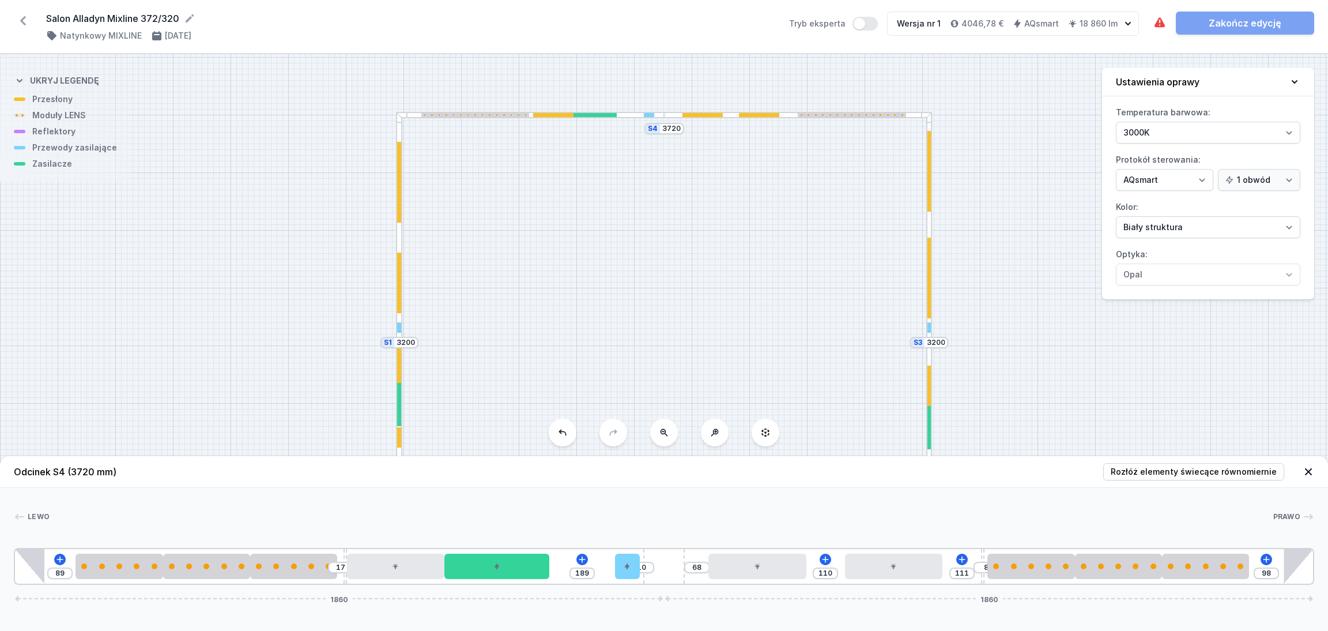
click at [1311, 471] on icon at bounding box center [1309, 472] width 12 height 12
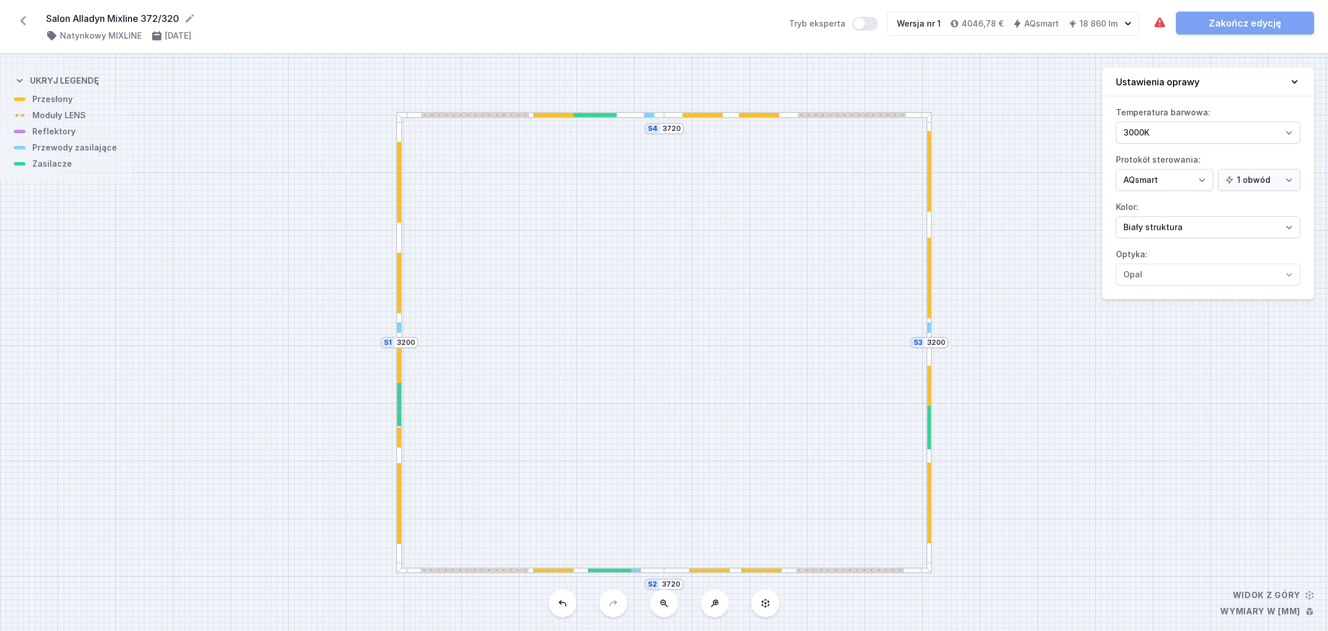
click at [664, 574] on div "S4 3720 S3 3200 S2 3720 S1 3200" at bounding box center [664, 342] width 1328 height 576
click at [663, 574] on div "S4 3720 S3 3200 S2 3720 S1 3200" at bounding box center [664, 342] width 1328 height 576
click at [638, 569] on div at bounding box center [636, 570] width 10 height 4
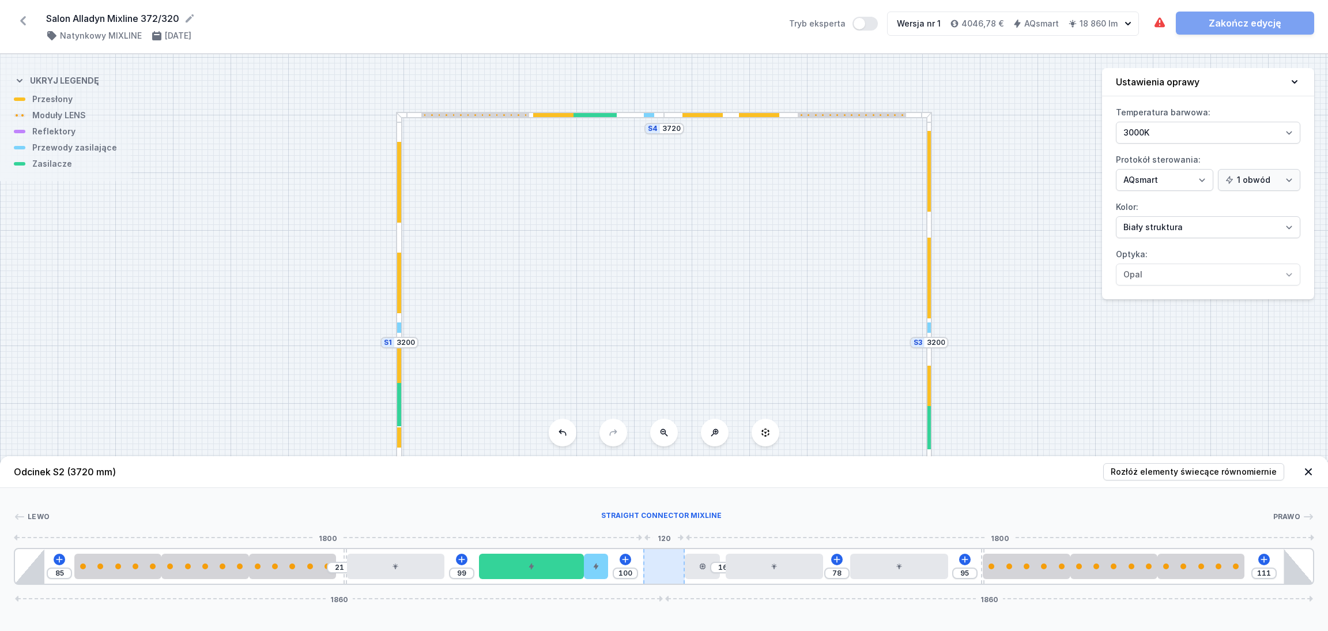
drag, startPoint x: 623, startPoint y: 574, endPoint x: 682, endPoint y: 564, distance: 59.5
drag, startPoint x: 598, startPoint y: 568, endPoint x: 627, endPoint y: 564, distance: 29.8
click at [631, 564] on div at bounding box center [627, 565] width 24 height 25
click at [1312, 472] on icon at bounding box center [1309, 472] width 12 height 12
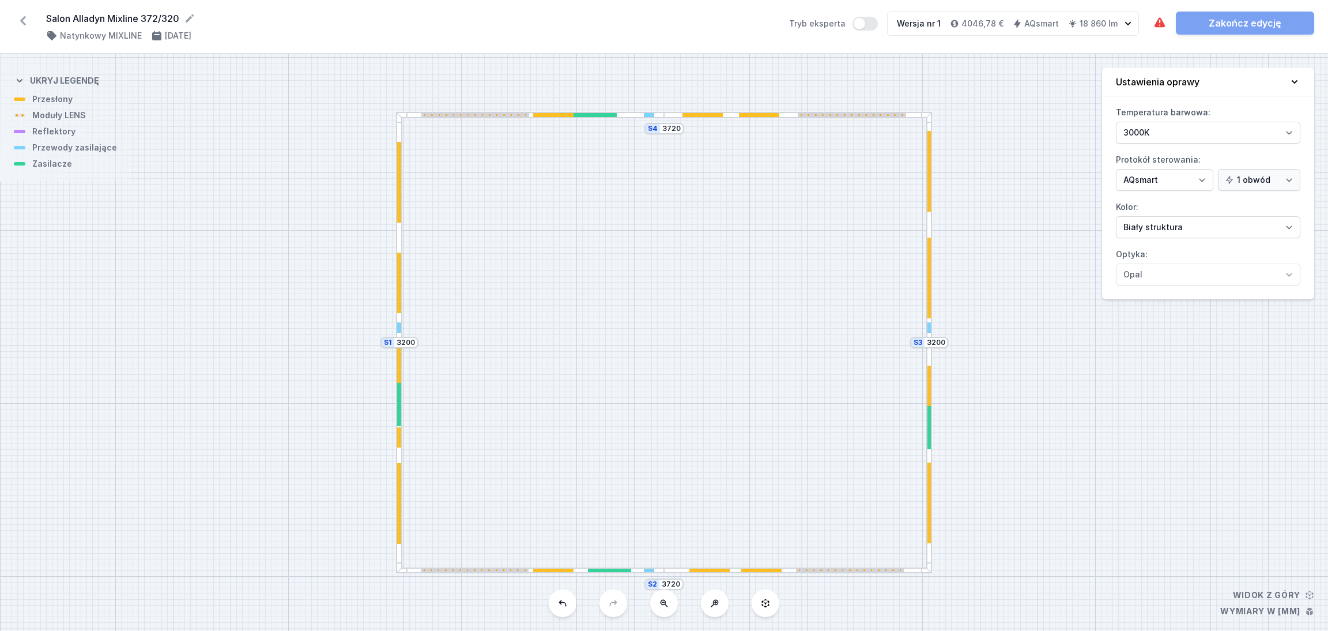
click at [500, 570] on div at bounding box center [511, 570] width 36 height 4
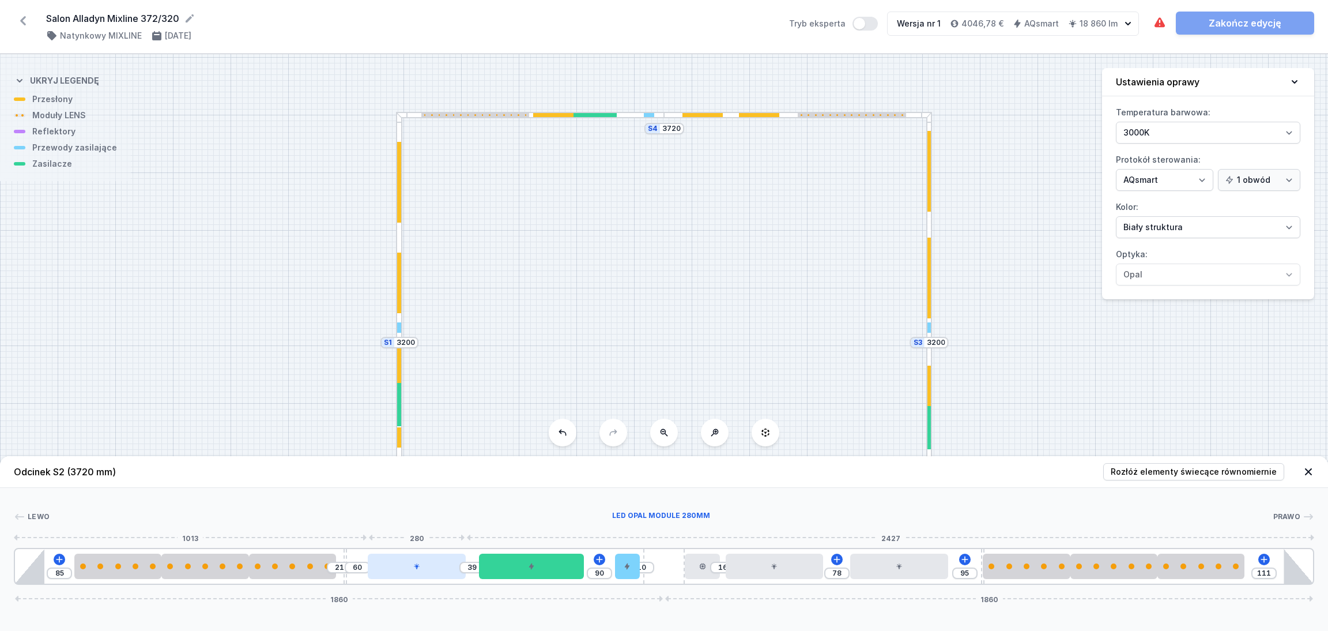
drag, startPoint x: 390, startPoint y: 571, endPoint x: 406, endPoint y: 567, distance: 16.5
click at [406, 567] on div at bounding box center [417, 565] width 98 height 25
click at [1099, 350] on div "S4 3720 S3 3200 S2 3720 S1 3200" at bounding box center [664, 342] width 1328 height 576
click at [1312, 470] on icon at bounding box center [1309, 472] width 12 height 12
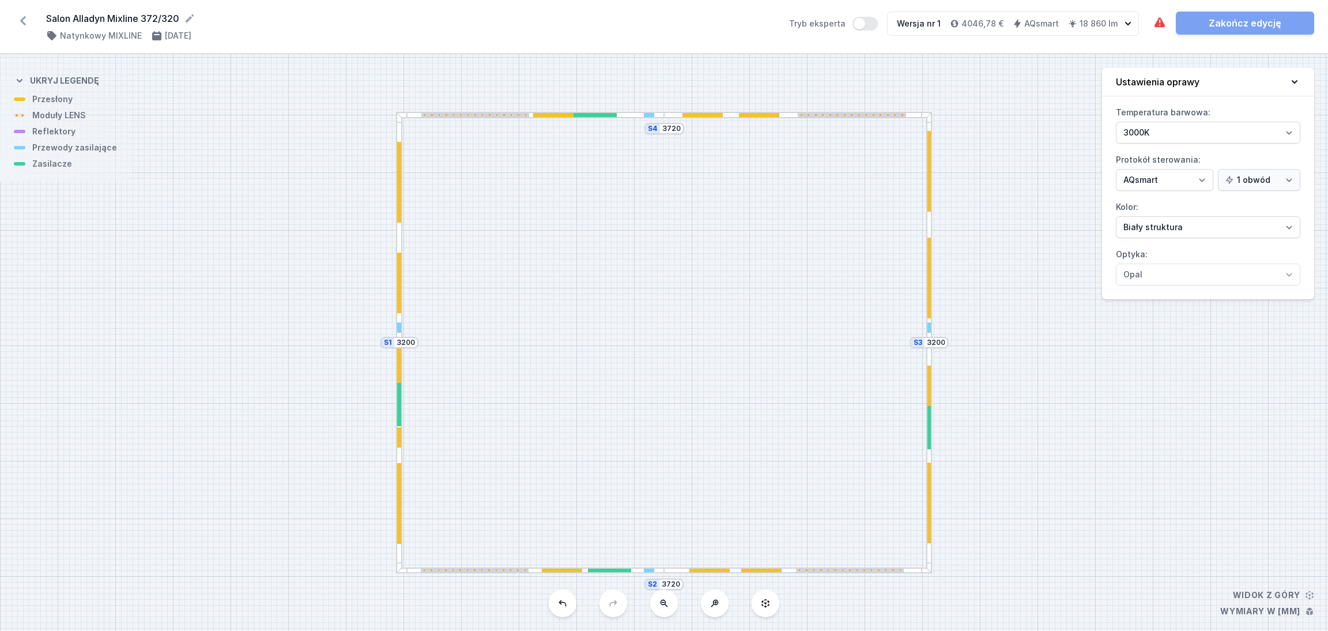
click at [629, 120] on div "S4 3720 S3 3200 S2 3720 S1 3200" at bounding box center [664, 342] width 1328 height 576
click at [629, 118] on div "S4 3720 S3 3200 S2 3720 S1 3200" at bounding box center [664, 342] width 1328 height 576
click at [625, 115] on div at bounding box center [530, 115] width 268 height 6
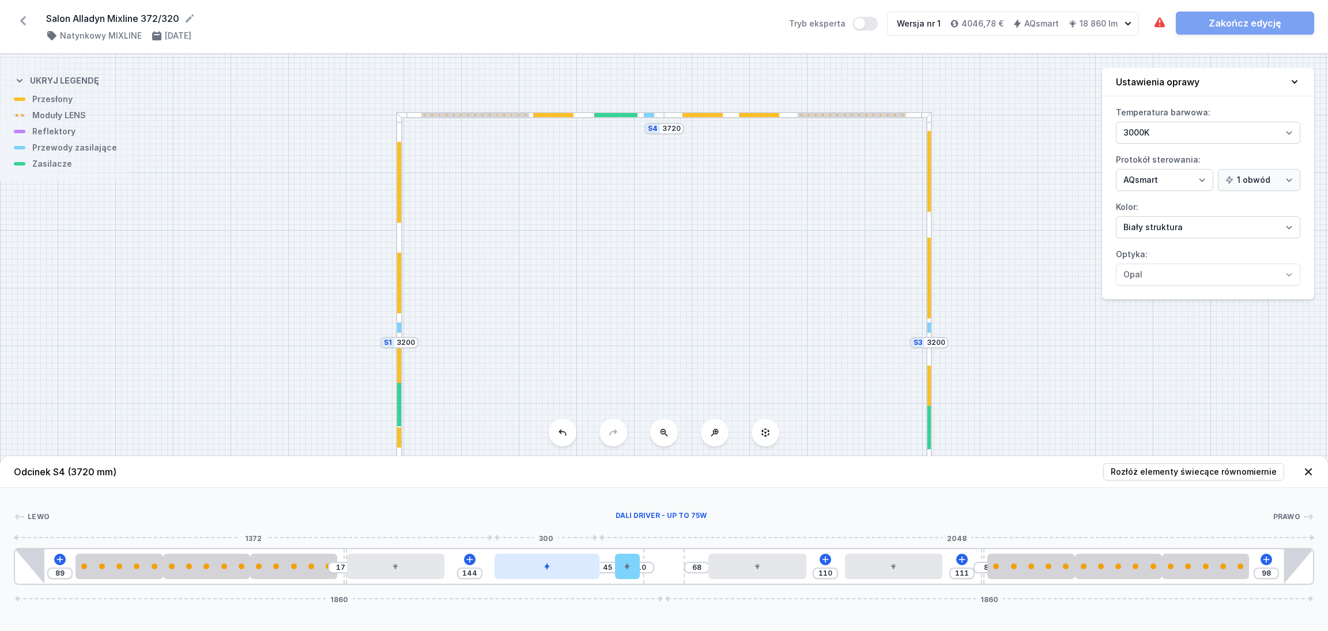
drag, startPoint x: 520, startPoint y: 568, endPoint x: 568, endPoint y: 561, distance: 48.3
click at [568, 561] on div at bounding box center [547, 565] width 105 height 25
drag, startPoint x: 402, startPoint y: 570, endPoint x: 431, endPoint y: 569, distance: 28.8
click at [431, 569] on div at bounding box center [429, 565] width 98 height 25
click at [1310, 466] on icon at bounding box center [1309, 472] width 12 height 12
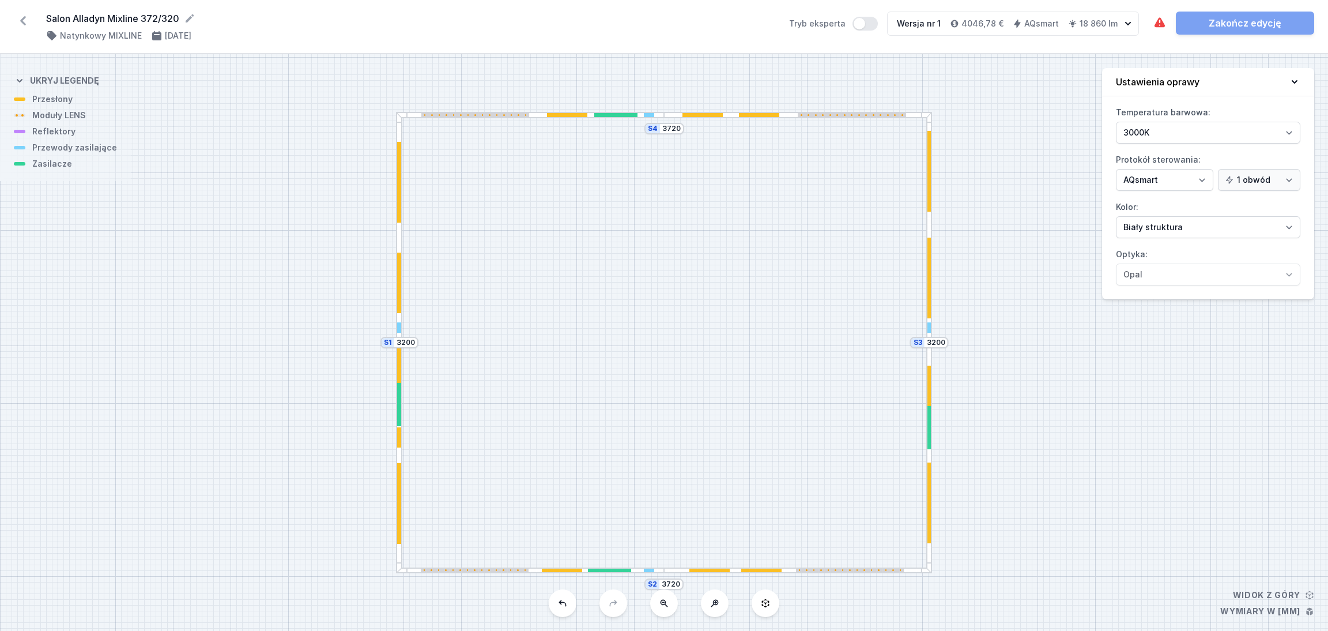
click at [399, 440] on div at bounding box center [399, 437] width 4 height 20
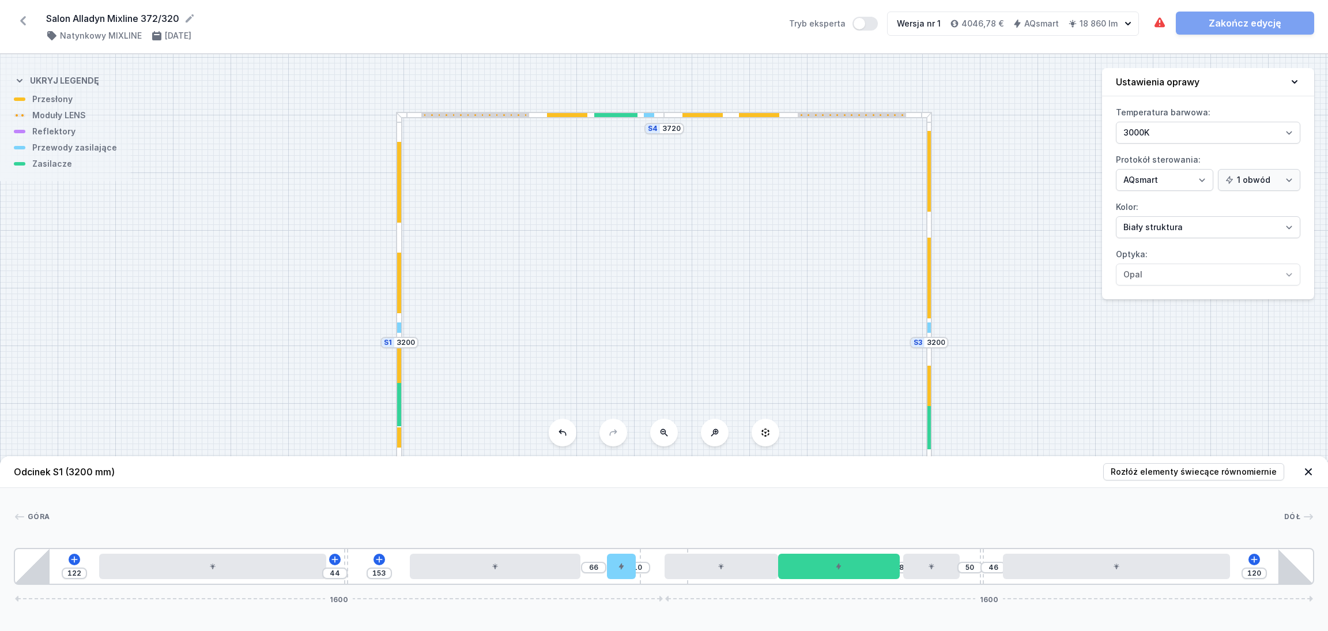
click at [399, 439] on div at bounding box center [399, 437] width 4 height 20
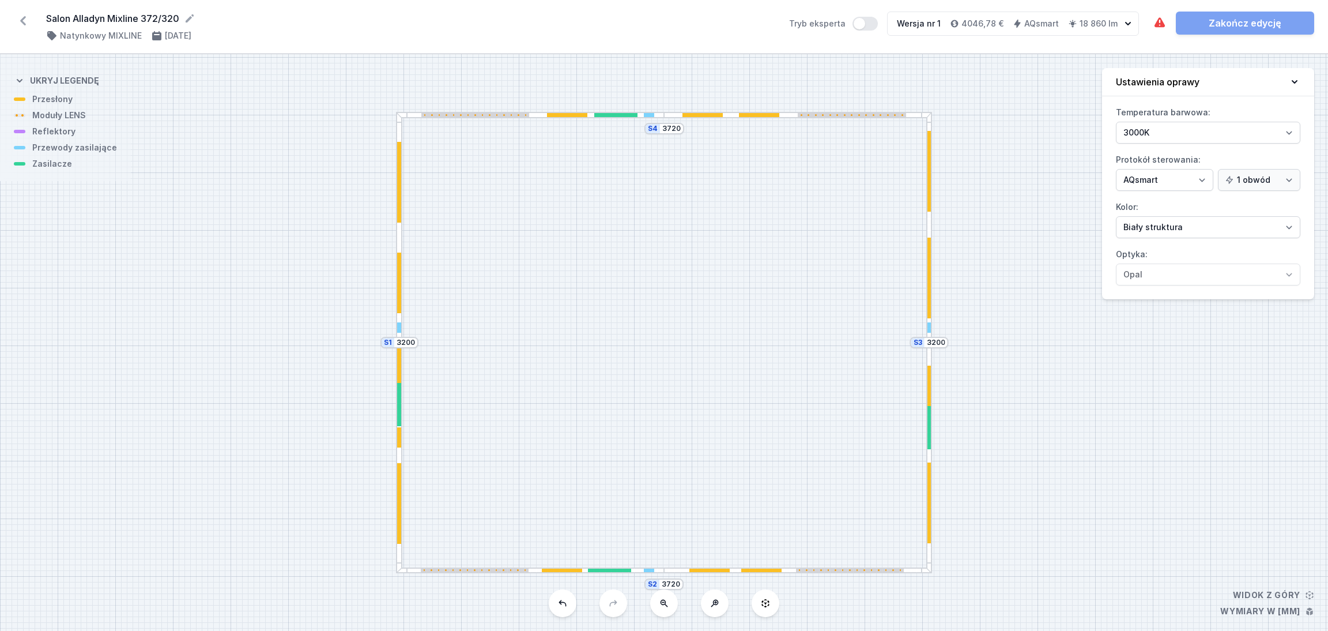
click at [399, 439] on div at bounding box center [399, 437] width 4 height 20
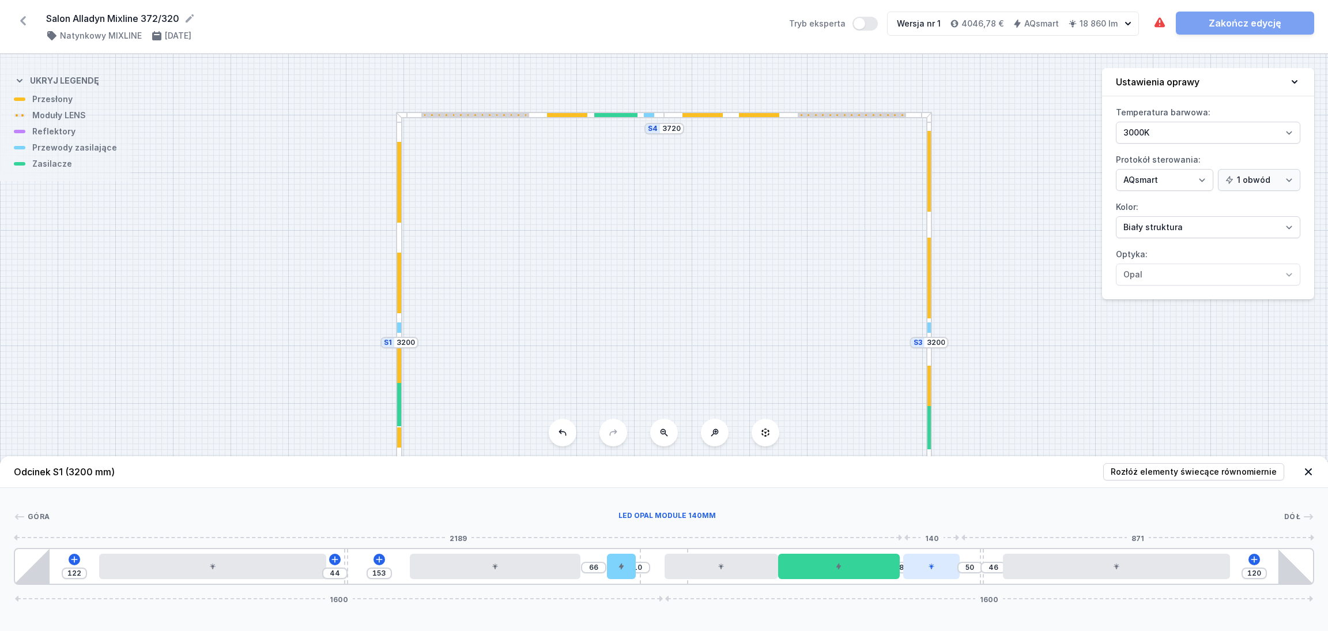
click at [941, 574] on div at bounding box center [931, 565] width 57 height 25
click at [963, 526] on button at bounding box center [960, 532] width 24 height 15
click at [1163, 399] on div "S4 3720 S3 3200 S2 3720 S1 3200" at bounding box center [664, 342] width 1328 height 576
click at [1312, 470] on icon at bounding box center [1309, 472] width 12 height 12
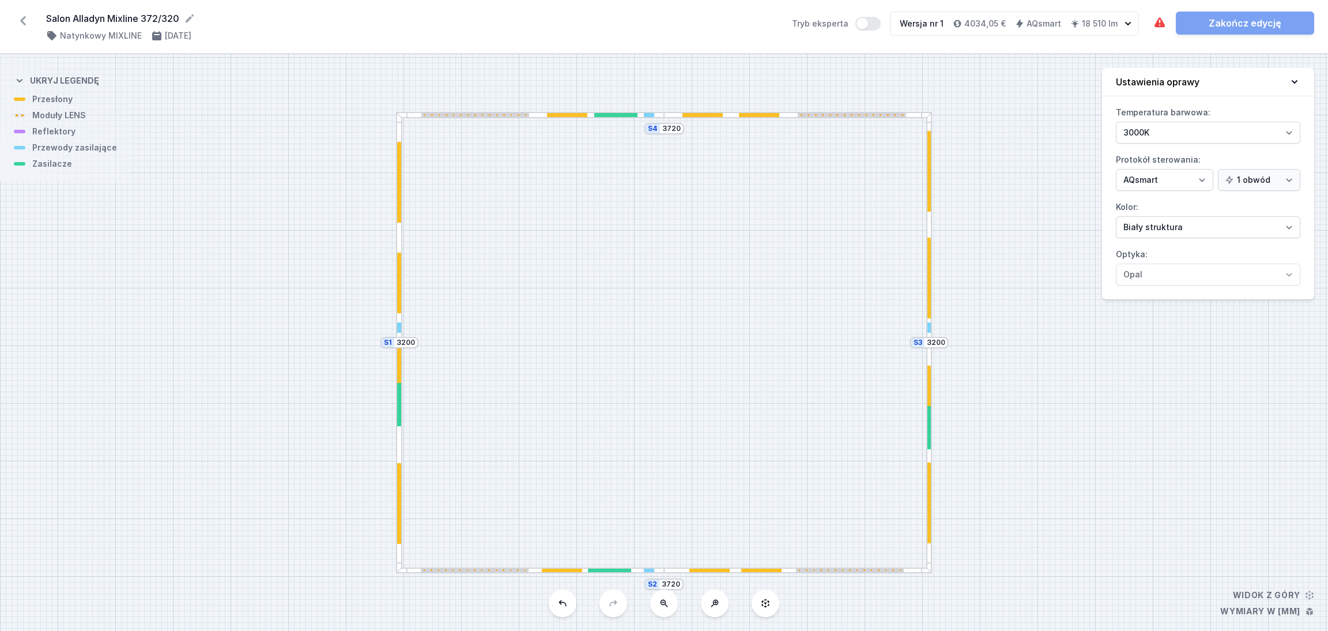
drag, startPoint x: 402, startPoint y: 412, endPoint x: 395, endPoint y: 417, distance: 7.8
click at [396, 424] on div at bounding box center [399, 457] width 6 height 231
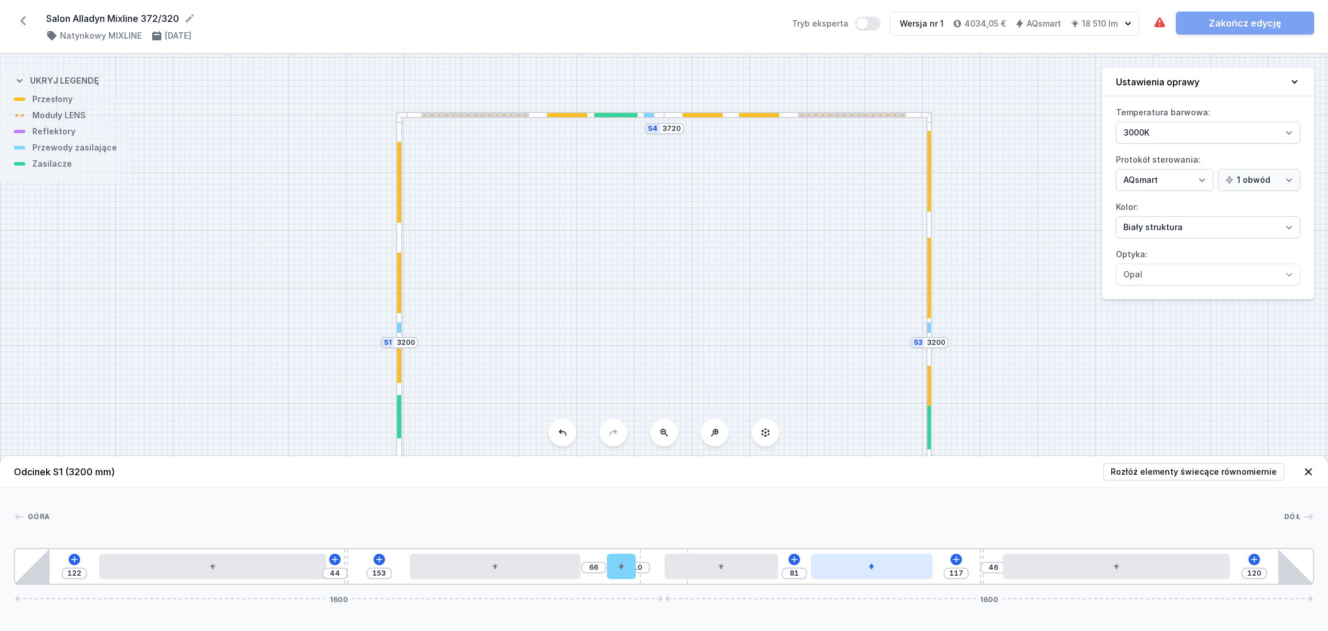
drag, startPoint x: 883, startPoint y: 575, endPoint x: 929, endPoint y: 565, distance: 47.3
click at [933, 567] on div "122 44 153 66 10 81 117 46 120 1600 1600" at bounding box center [664, 566] width 1301 height 37
drag, startPoint x: 734, startPoint y: 574, endPoint x: 796, endPoint y: 567, distance: 62.0
click at [781, 575] on div at bounding box center [755, 565] width 114 height 25
drag, startPoint x: 897, startPoint y: 572, endPoint x: 932, endPoint y: 567, distance: 35.0
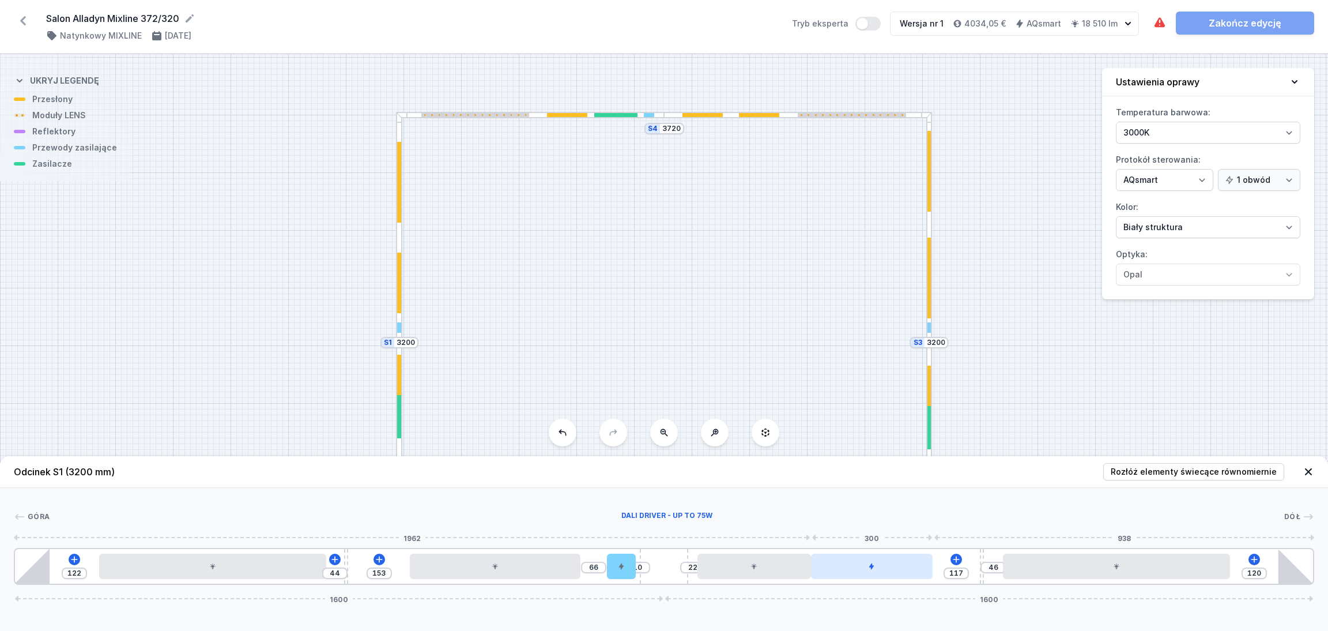
click at [932, 567] on div at bounding box center [872, 565] width 122 height 25
click at [1141, 373] on div "S4 3720 S3 3200 S2 3720 S1 3200" at bounding box center [664, 342] width 1328 height 576
click at [1309, 473] on icon at bounding box center [1309, 472] width 12 height 12
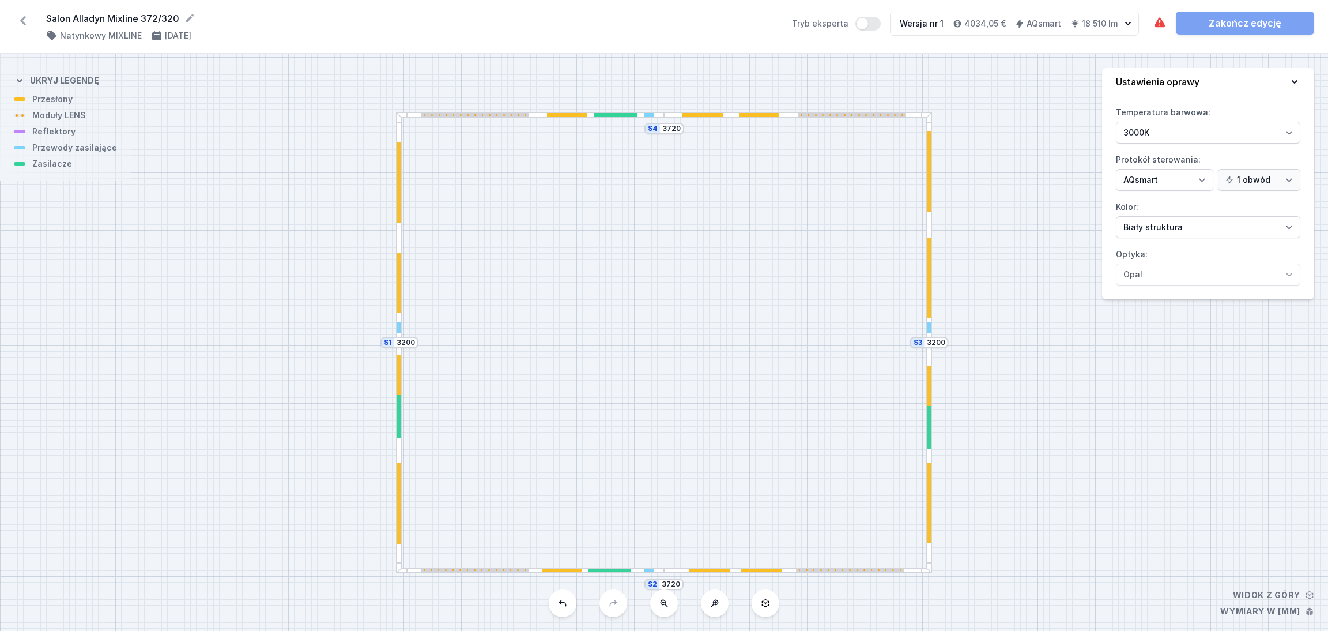
click at [399, 370] on div at bounding box center [399, 375] width 4 height 40
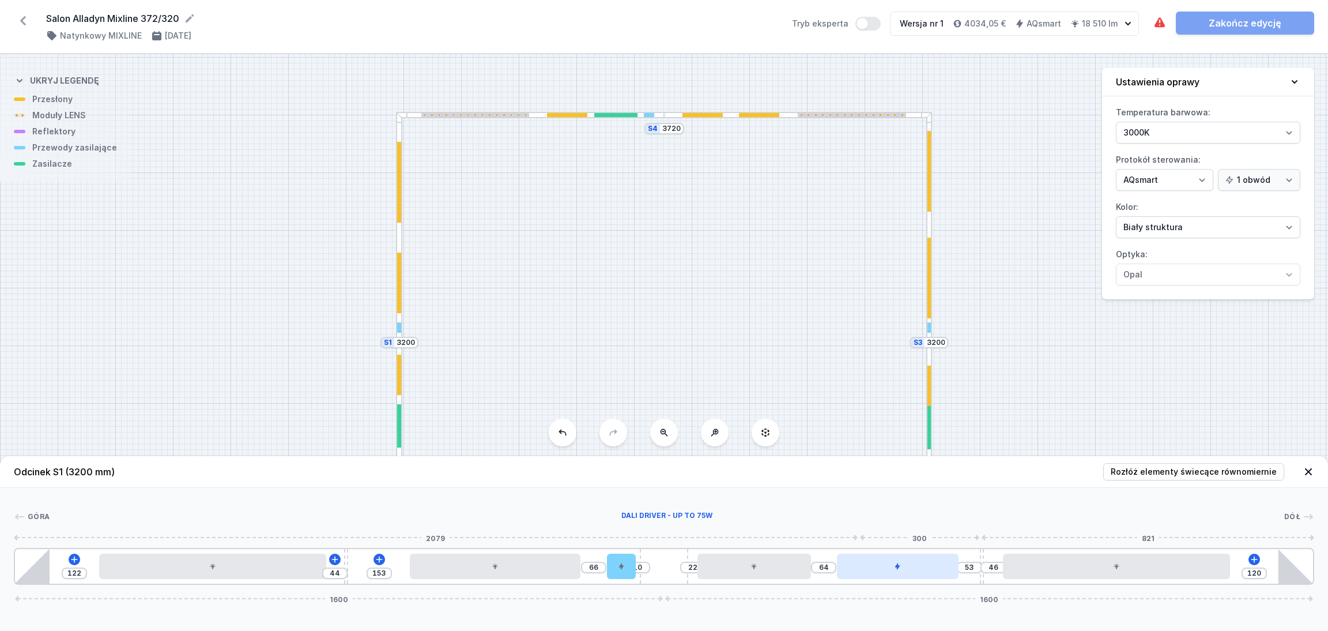
drag, startPoint x: 878, startPoint y: 575, endPoint x: 923, endPoint y: 570, distance: 45.3
click at [923, 570] on div at bounding box center [898, 565] width 122 height 25
drag, startPoint x: 764, startPoint y: 571, endPoint x: 791, endPoint y: 568, distance: 27.2
click at [791, 569] on div at bounding box center [780, 565] width 114 height 25
click at [1311, 463] on header "Odcinek S1 (3200 mm) Rozłóż elementy świecące równomiernie" at bounding box center [664, 472] width 1328 height 32
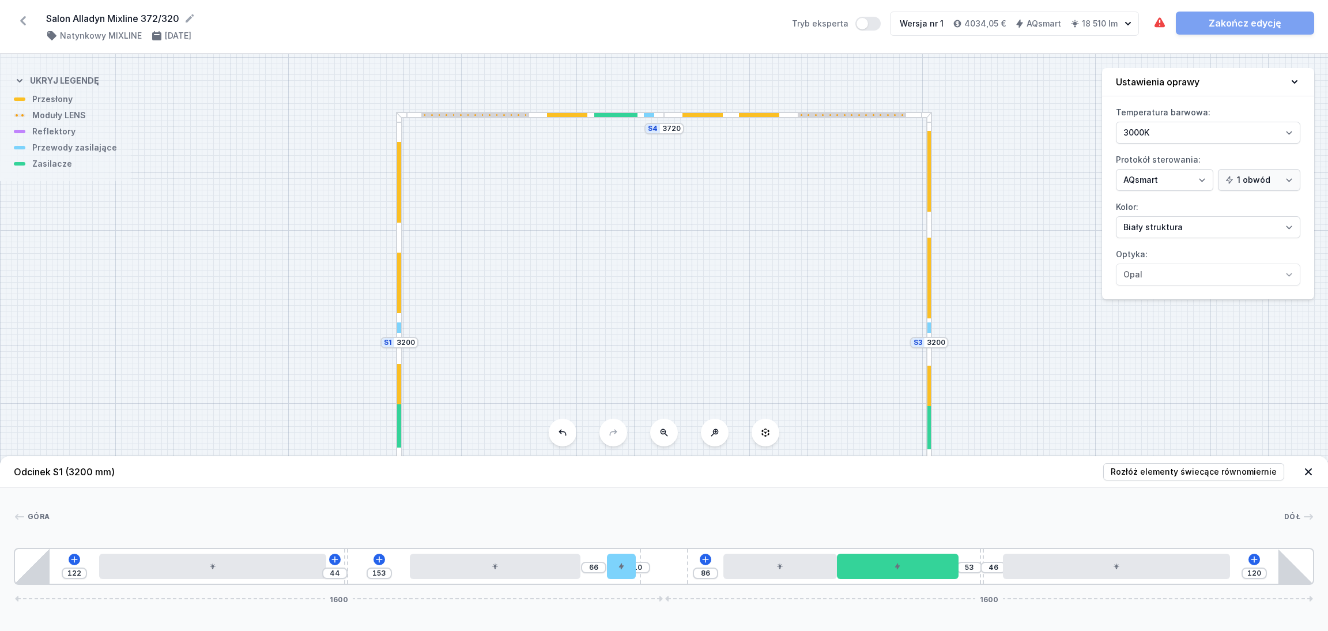
click at [1310, 468] on icon at bounding box center [1309, 472] width 12 height 12
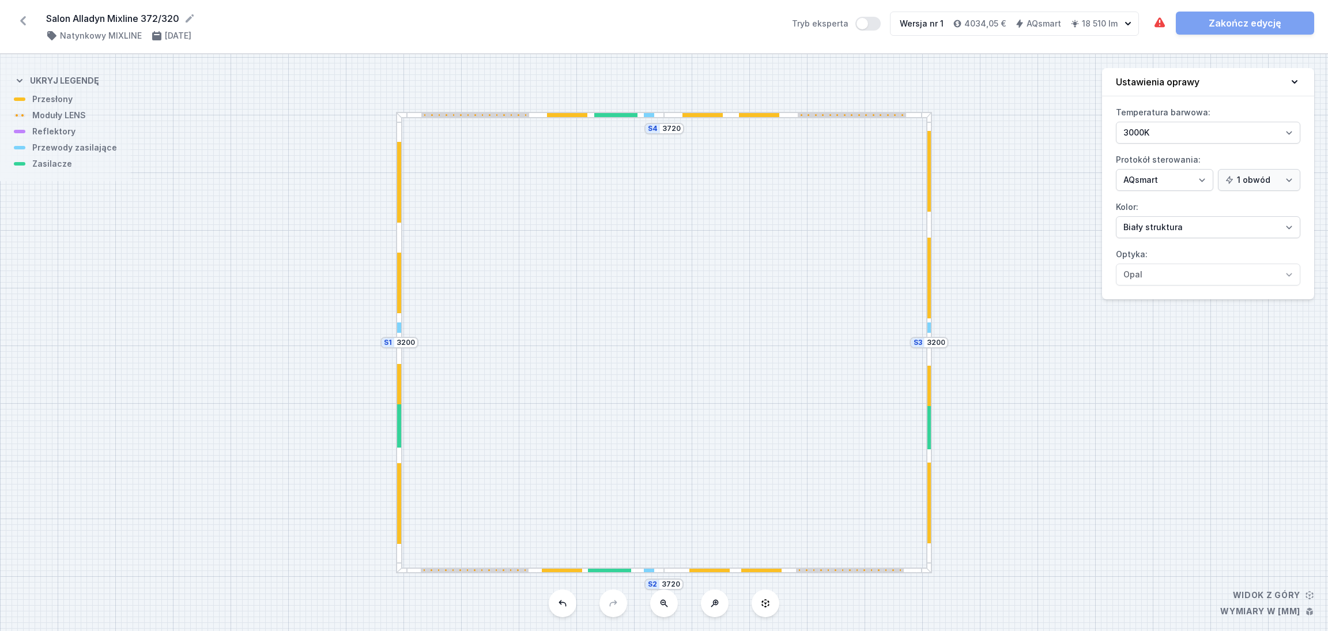
click at [931, 271] on div at bounding box center [930, 278] width 4 height 81
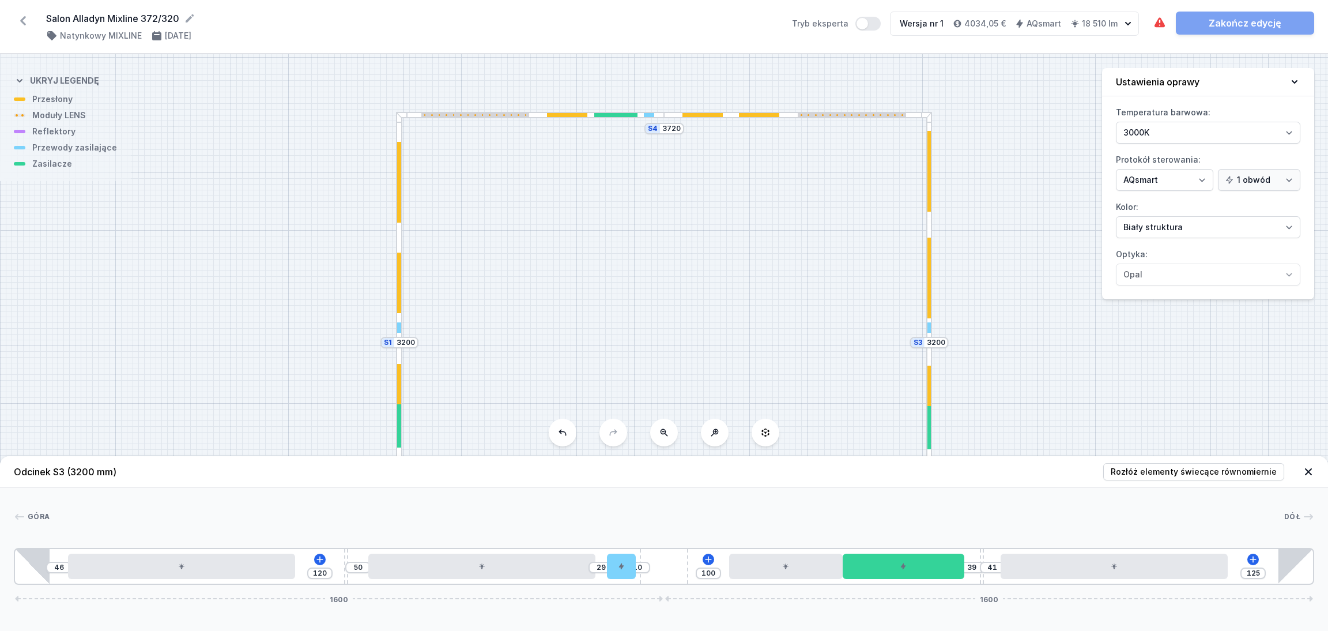
click at [1068, 335] on div "S4 3720 S3 3200 S2 3720 S1 3200" at bounding box center [664, 342] width 1328 height 576
click at [1306, 471] on icon at bounding box center [1309, 472] width 12 height 12
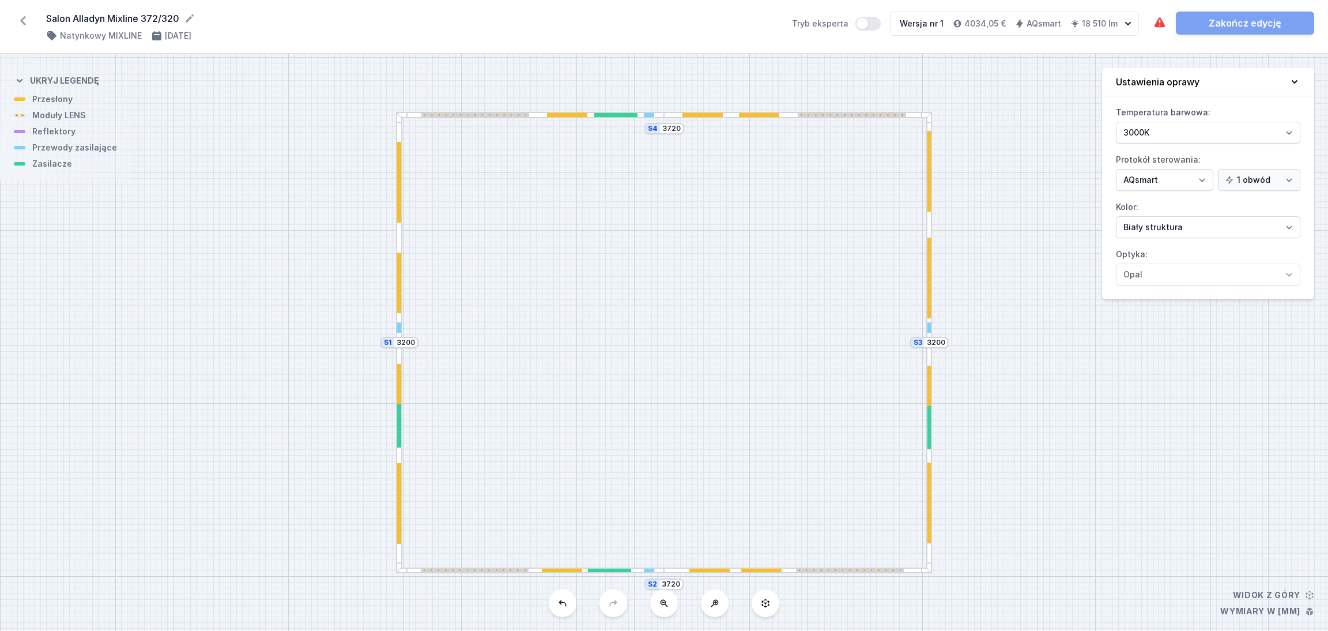
click at [398, 273] on div at bounding box center [399, 282] width 4 height 61
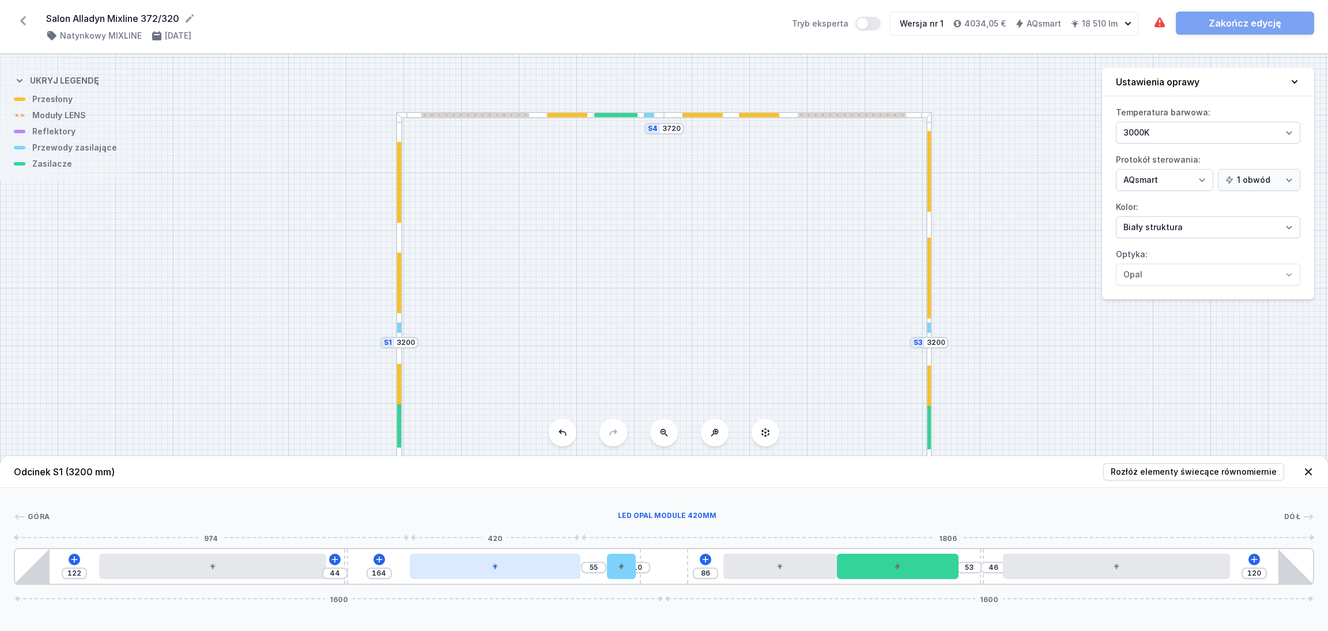
click at [492, 568] on div at bounding box center [495, 565] width 171 height 25
click at [492, 568] on div at bounding box center [499, 565] width 171 height 25
click at [527, 529] on icon at bounding box center [528, 532] width 9 height 9
click at [478, 557] on icon at bounding box center [477, 559] width 9 height 9
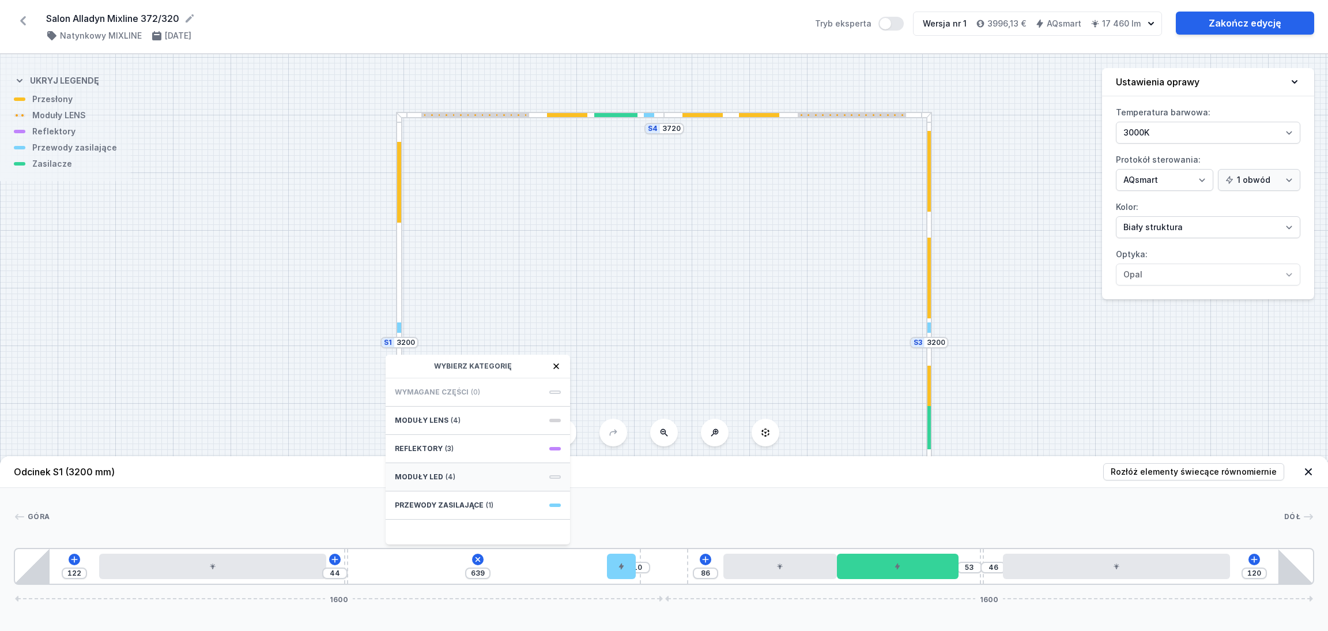
click at [458, 474] on div "Moduły LED (4)" at bounding box center [478, 477] width 184 height 28
click at [438, 411] on span "LED opal module 560mm" at bounding box center [478, 417] width 166 height 12
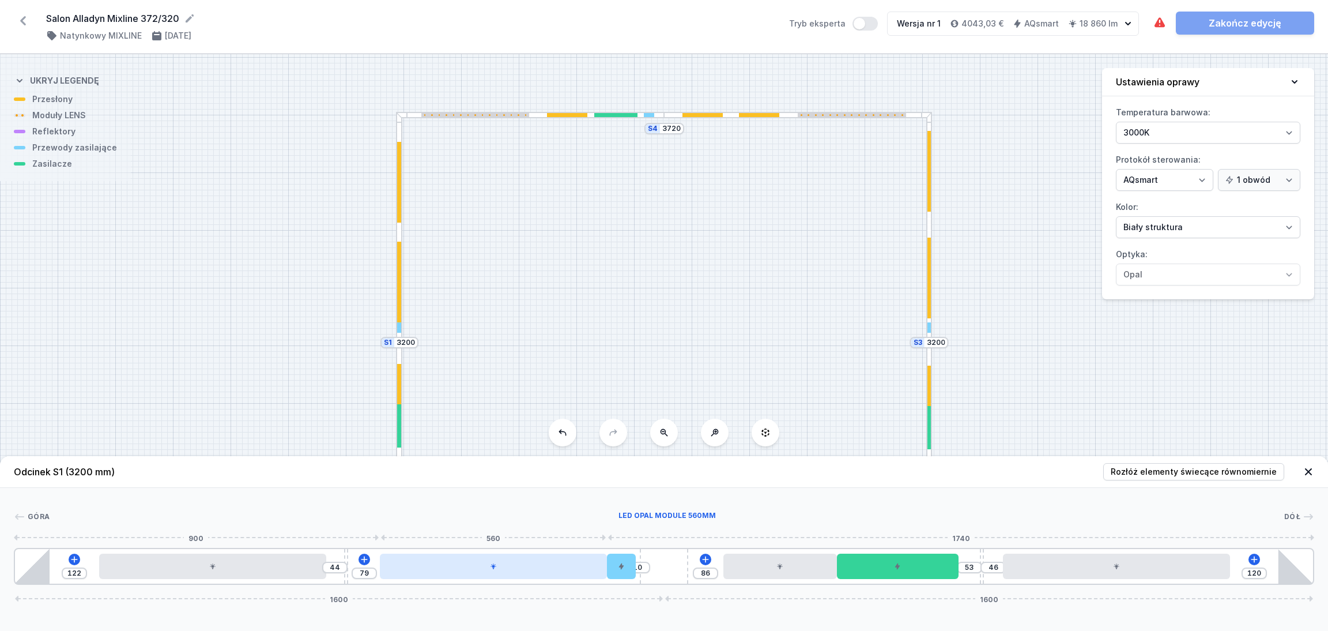
drag, startPoint x: 456, startPoint y: 574, endPoint x: 492, endPoint y: 567, distance: 36.4
click at [492, 567] on div at bounding box center [493, 565] width 227 height 25
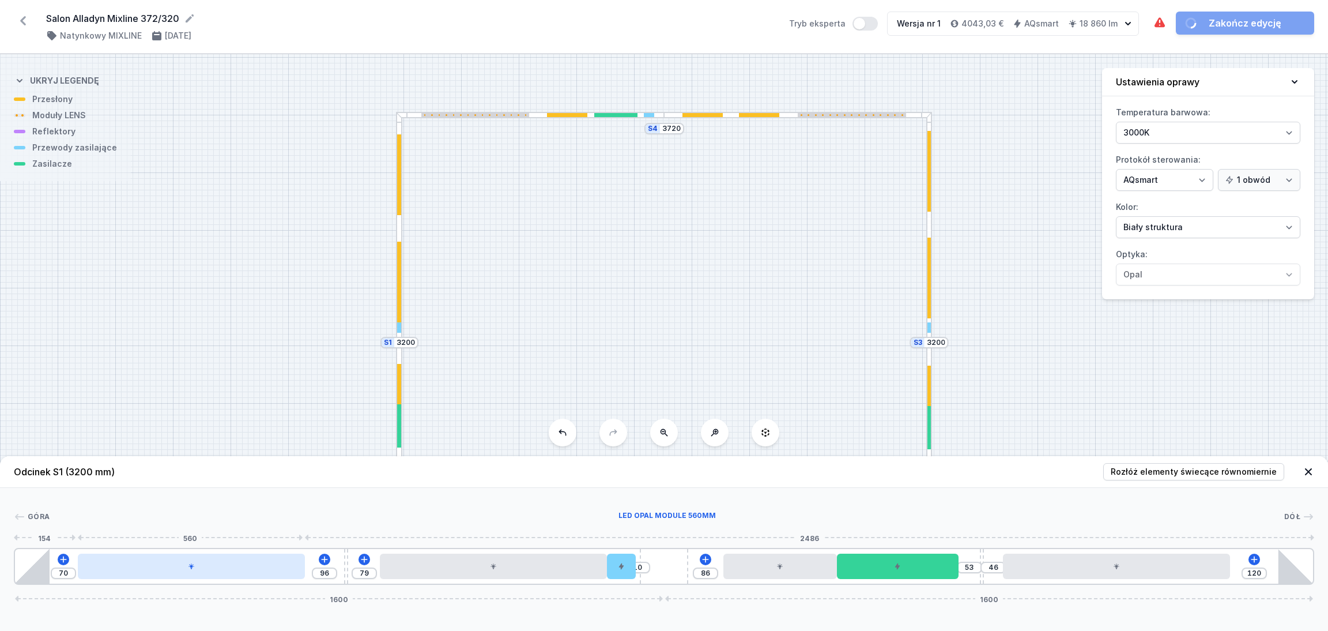
drag, startPoint x: 232, startPoint y: 575, endPoint x: 198, endPoint y: 558, distance: 38.7
click at [199, 559] on div at bounding box center [191, 565] width 227 height 25
click at [1189, 392] on div "S4 3720 S3 3200 S2 3720 S1 3200" at bounding box center [664, 342] width 1328 height 576
click at [1310, 468] on icon at bounding box center [1309, 472] width 12 height 12
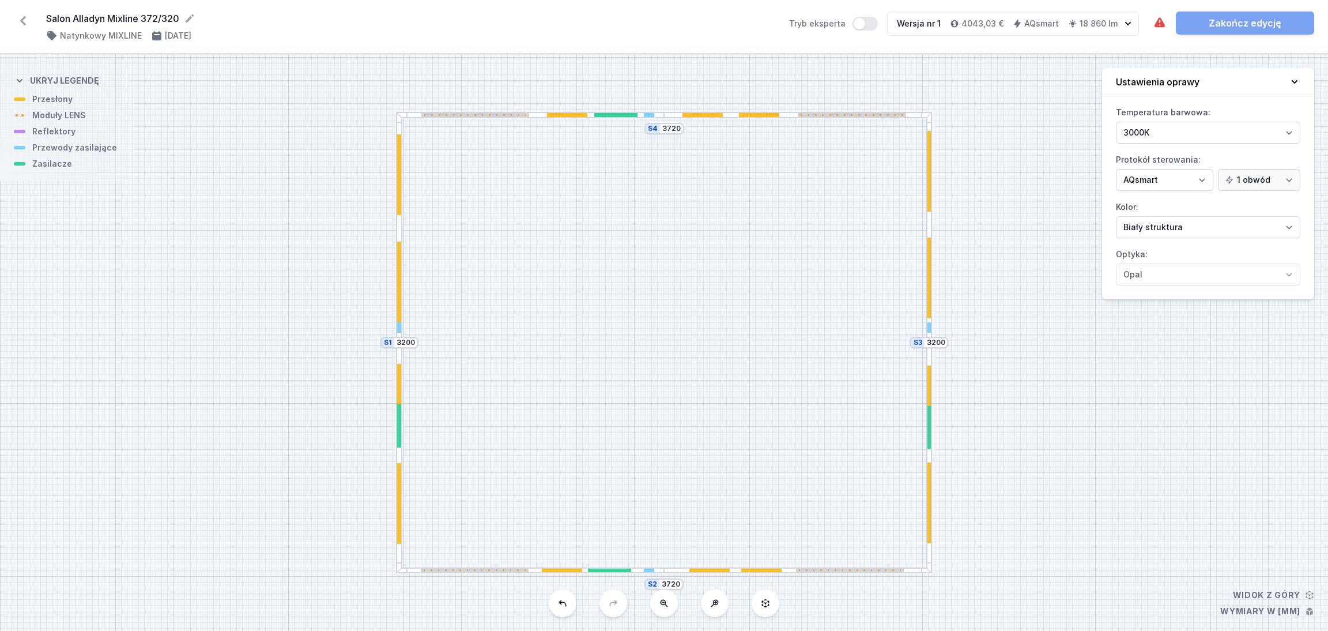
click at [676, 569] on div at bounding box center [798, 570] width 268 height 6
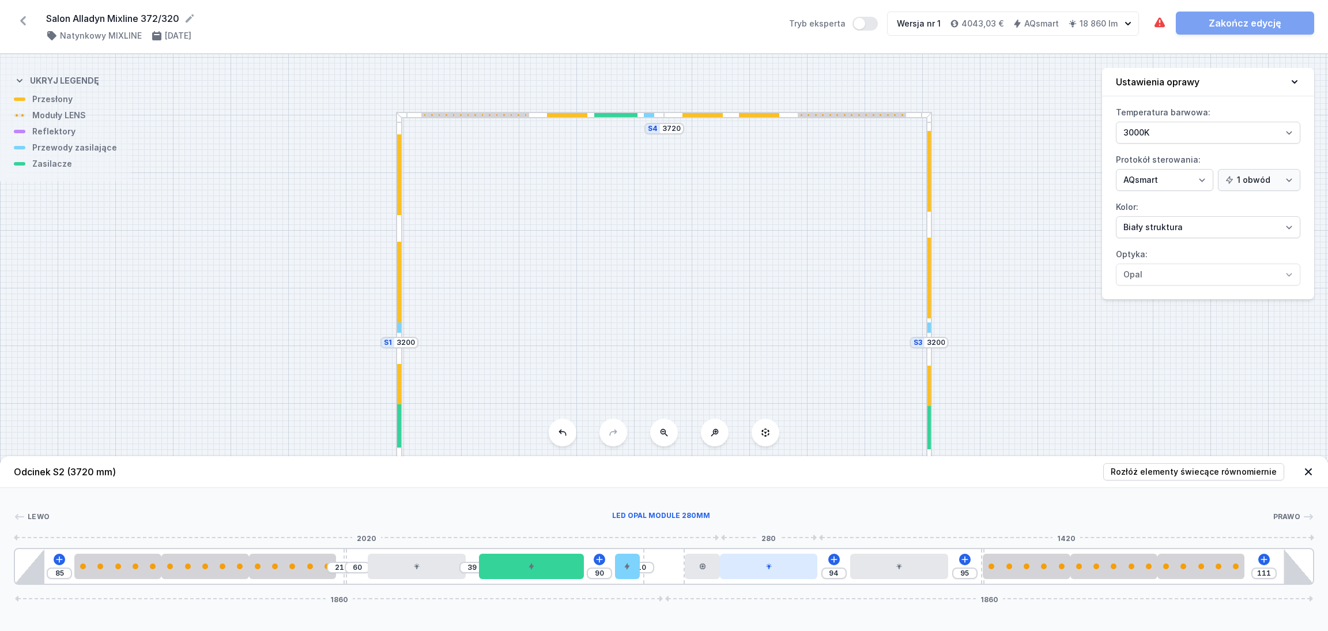
drag, startPoint x: 762, startPoint y: 576, endPoint x: 756, endPoint y: 575, distance: 5.8
click at [756, 575] on div at bounding box center [769, 565] width 98 height 25
click at [704, 568] on icon at bounding box center [702, 566] width 6 height 6
click at [832, 513] on div at bounding box center [661, 517] width 1223 height 12
drag, startPoint x: 628, startPoint y: 572, endPoint x: 641, endPoint y: 572, distance: 13.3
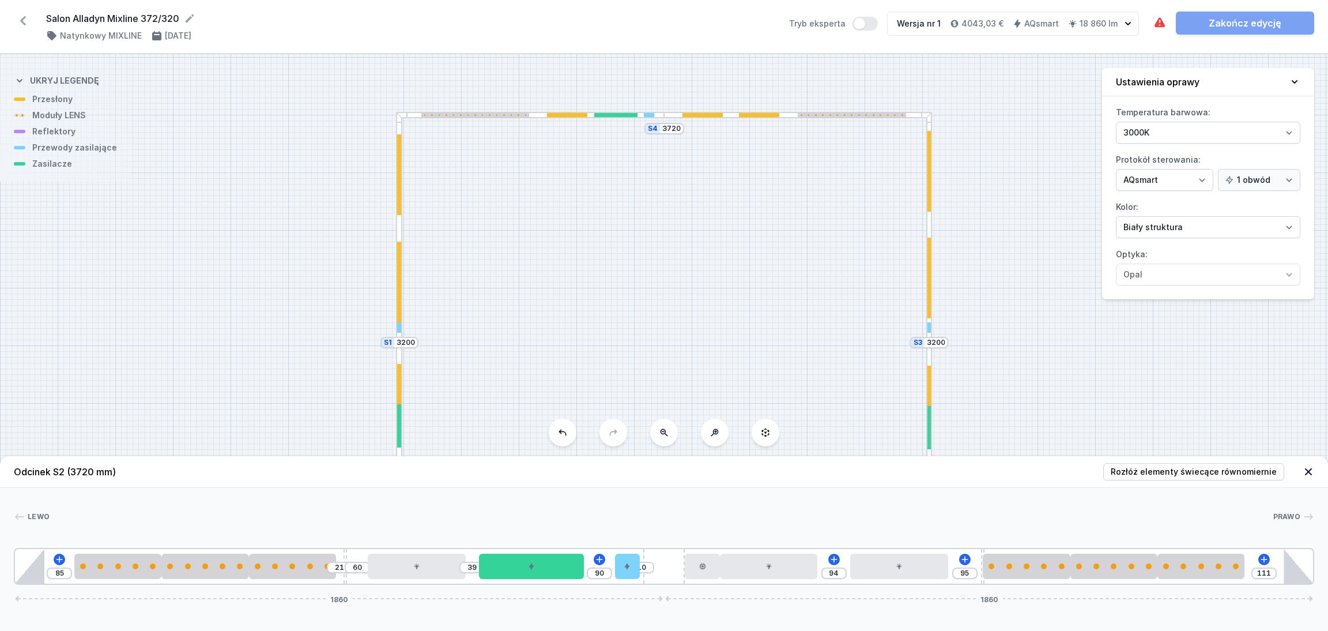
click at [641, 572] on div "85 21 60 39 90 10 94 95 111 1860 1860" at bounding box center [664, 566] width 1301 height 37
drag, startPoint x: 627, startPoint y: 568, endPoint x: 656, endPoint y: 558, distance: 31.0
click at [656, 558] on div "85 21 60 39 90 10 94 95 111 1860 1860" at bounding box center [664, 566] width 1301 height 37
drag, startPoint x: 554, startPoint y: 568, endPoint x: 574, endPoint y: 567, distance: 19.6
click at [574, 567] on div at bounding box center [554, 565] width 105 height 25
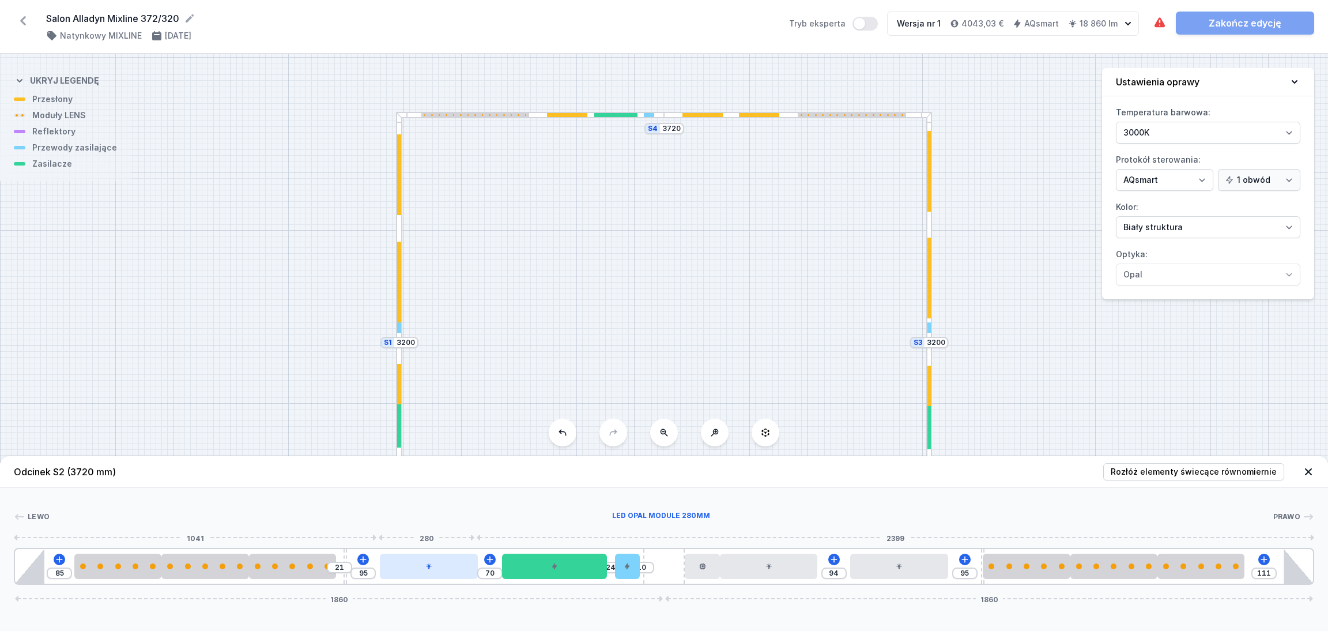
drag, startPoint x: 419, startPoint y: 571, endPoint x: 427, endPoint y: 571, distance: 7.5
click at [427, 571] on div at bounding box center [429, 565] width 98 height 25
click at [1095, 364] on div "S4 3720 S3 3200 S2 3720 S1 3200" at bounding box center [664, 342] width 1328 height 576
click at [1308, 469] on icon at bounding box center [1309, 472] width 12 height 12
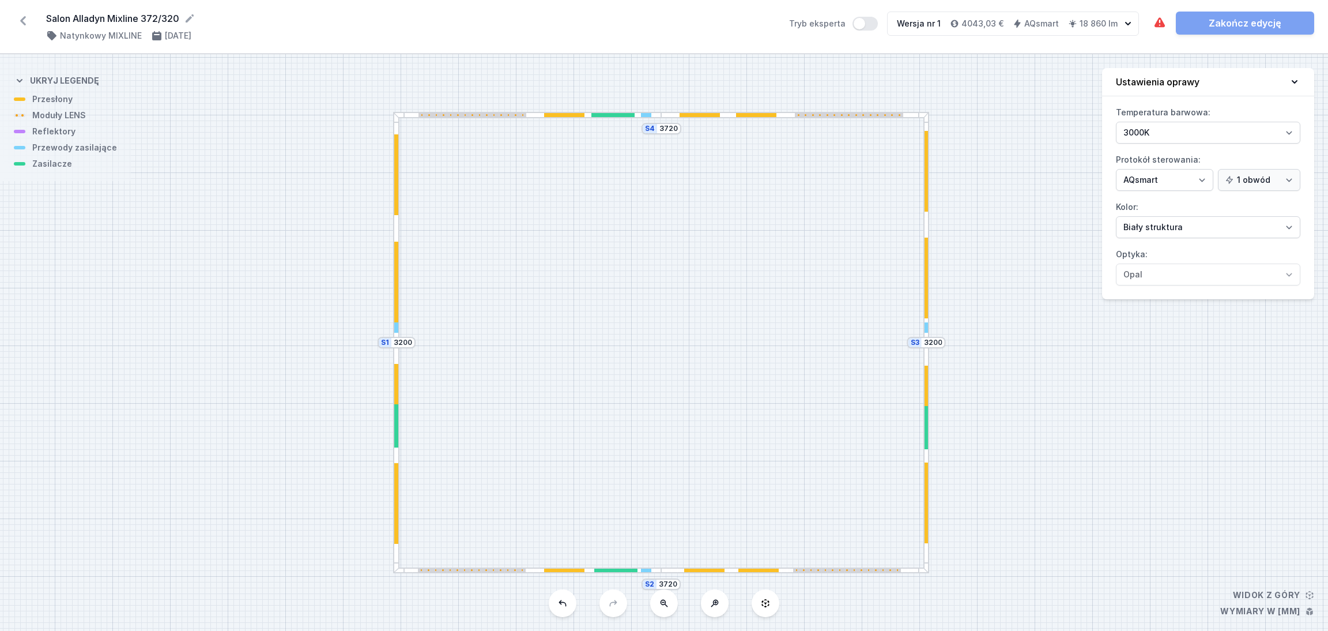
click at [670, 574] on div "S4 3720 S3 3200 S2 3720 S1 3200" at bounding box center [664, 342] width 1328 height 576
click at [681, 569] on div at bounding box center [795, 570] width 268 height 6
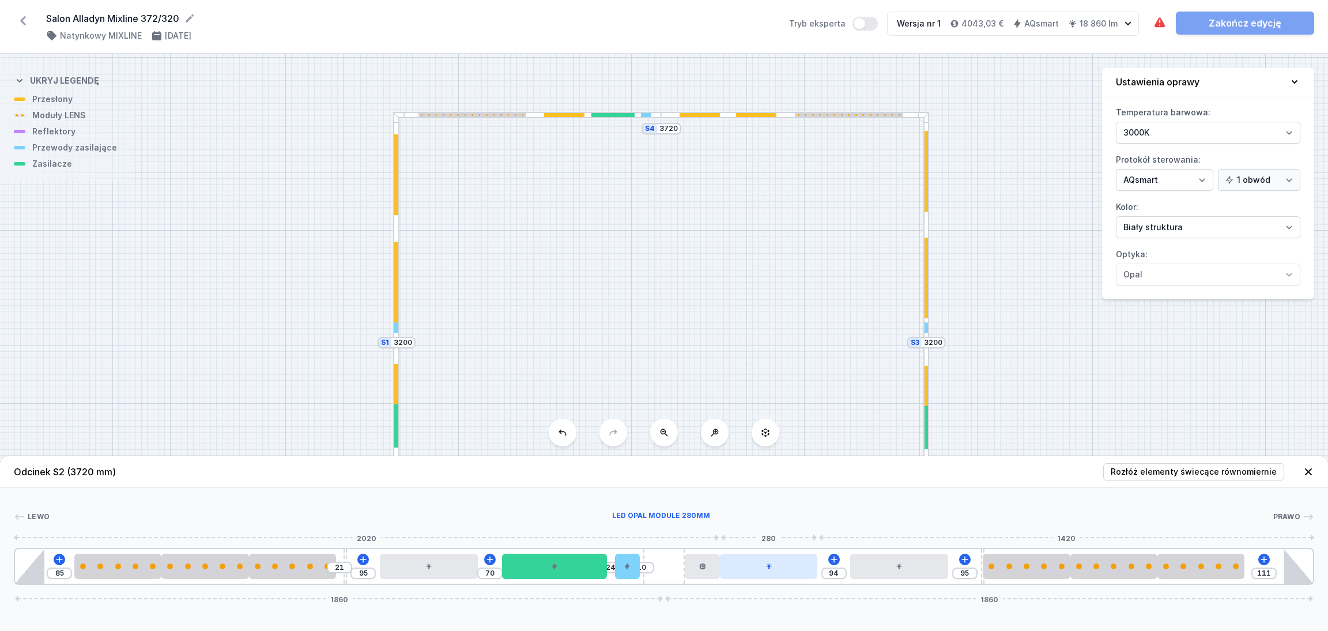
click at [781, 574] on div at bounding box center [769, 565] width 98 height 25
click at [891, 572] on div at bounding box center [888, 565] width 98 height 25
click at [1309, 472] on icon at bounding box center [1309, 472] width 12 height 12
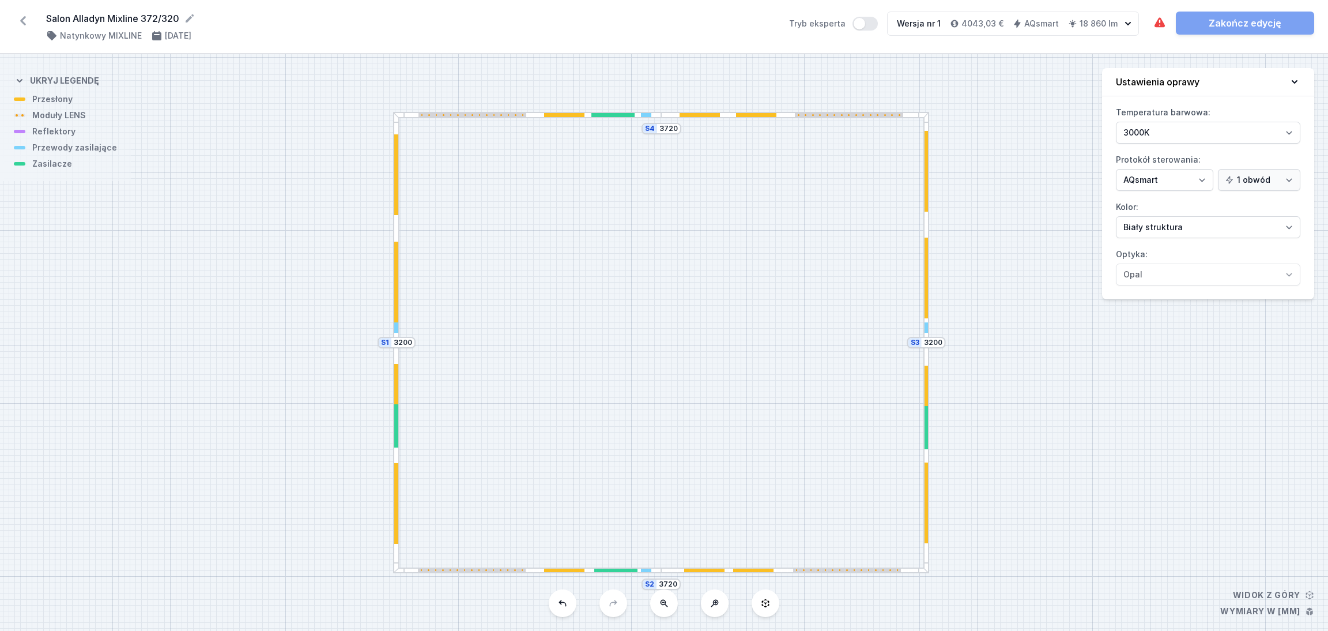
click at [739, 569] on div at bounding box center [753, 570] width 40 height 4
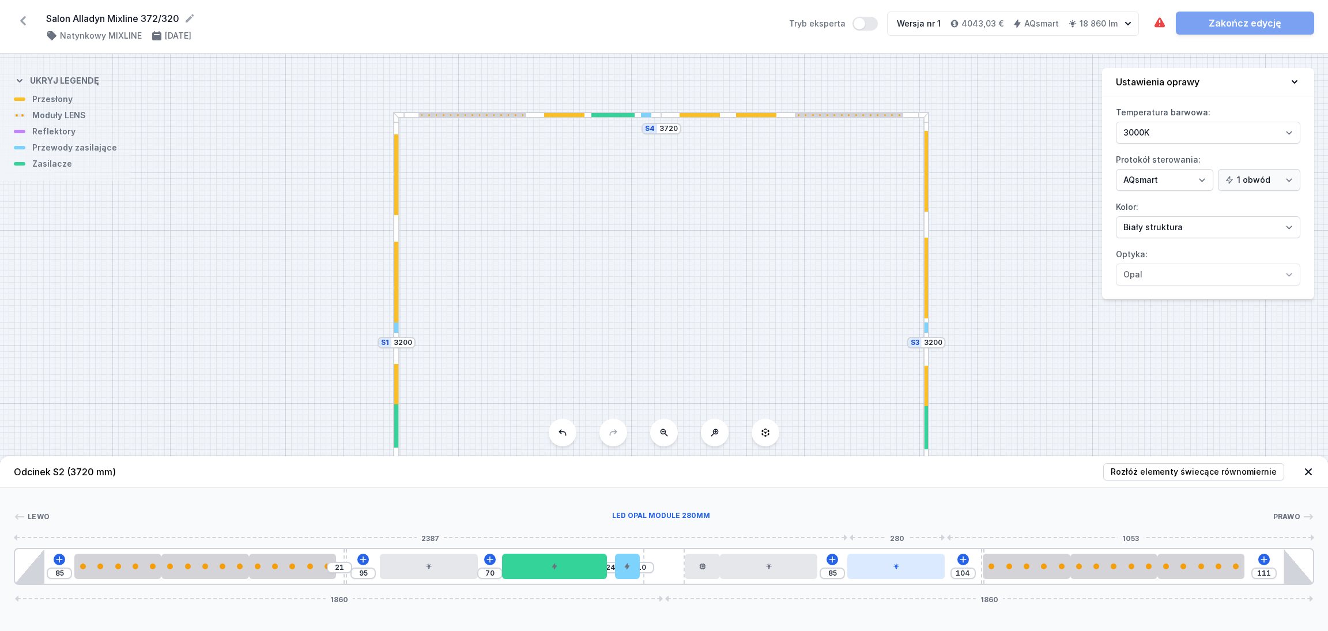
drag, startPoint x: 898, startPoint y: 572, endPoint x: 922, endPoint y: 570, distance: 24.3
click at [922, 570] on div at bounding box center [896, 565] width 98 height 25
click at [1154, 396] on div "S4 3720 S3 3200 S2 3720 S1 3200" at bounding box center [664, 342] width 1328 height 576
click at [1309, 470] on icon at bounding box center [1308, 471] width 7 height 7
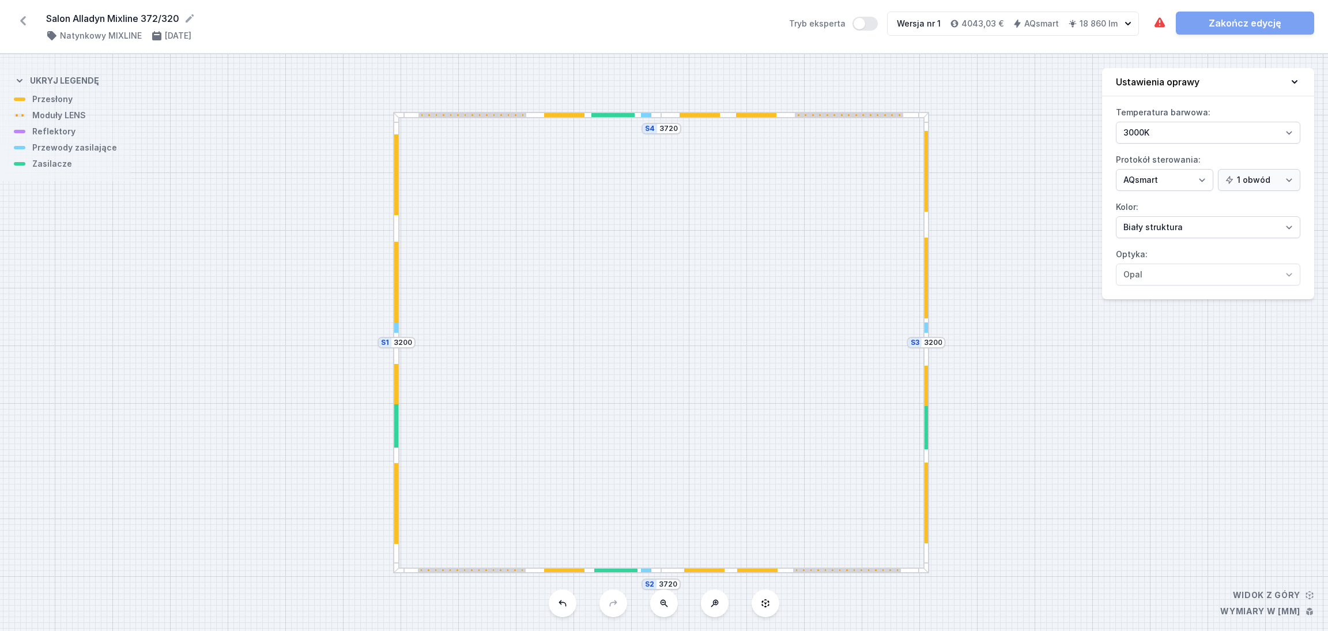
click at [395, 275] on div at bounding box center [396, 282] width 4 height 81
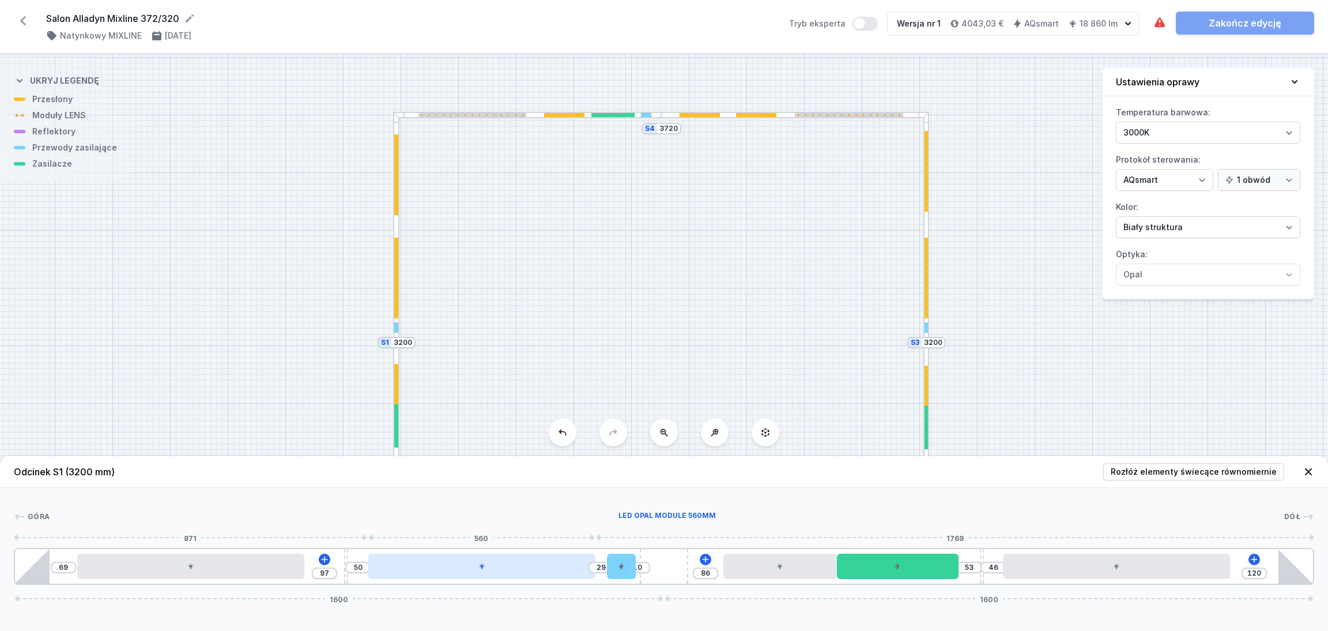
drag, startPoint x: 526, startPoint y: 575, endPoint x: 509, endPoint y: 575, distance: 17.3
click at [509, 575] on div at bounding box center [481, 565] width 227 height 25
click at [1306, 466] on icon at bounding box center [1309, 472] width 12 height 12
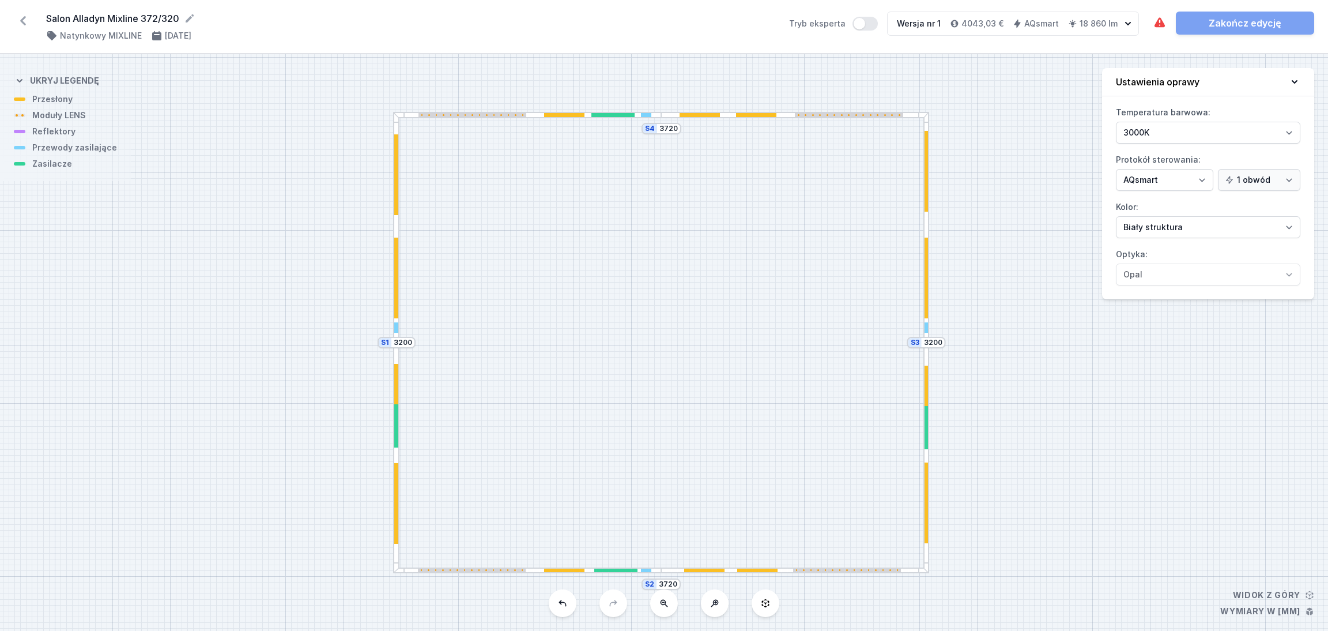
click at [492, 574] on div "S4 3720 S3 3200 S2 3720 S1 3200" at bounding box center [664, 342] width 1328 height 576
click at [532, 568] on div at bounding box center [527, 570] width 268 height 6
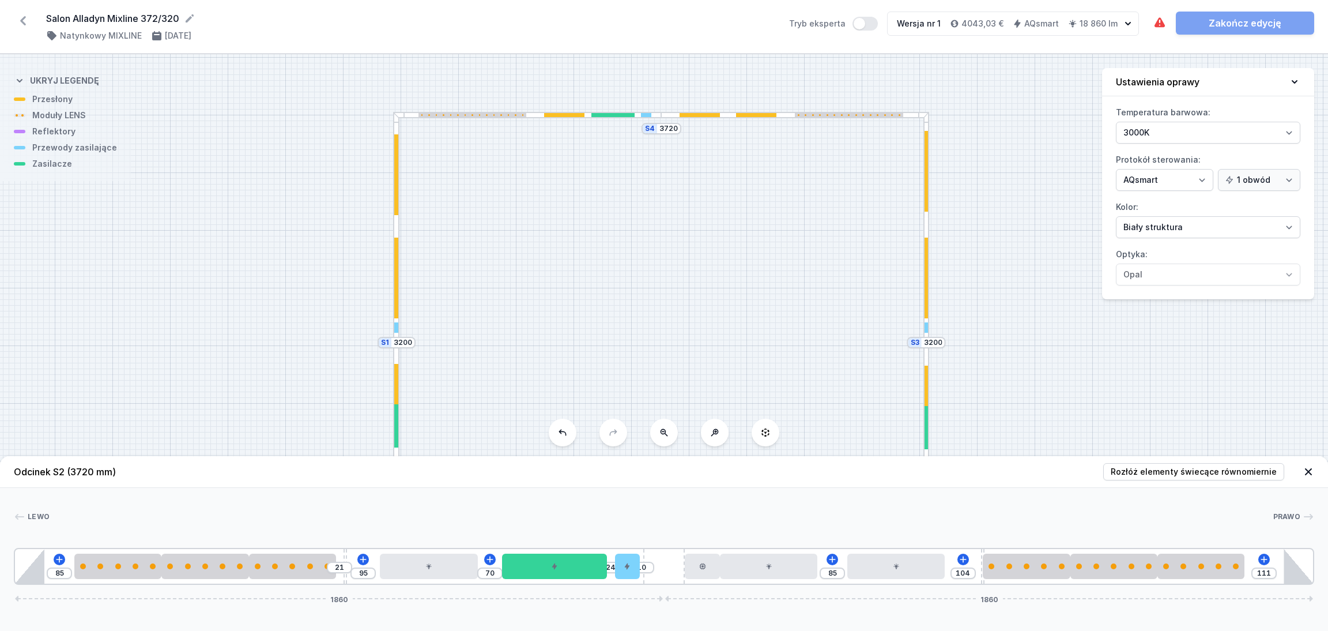
click at [1309, 467] on icon at bounding box center [1309, 472] width 12 height 12
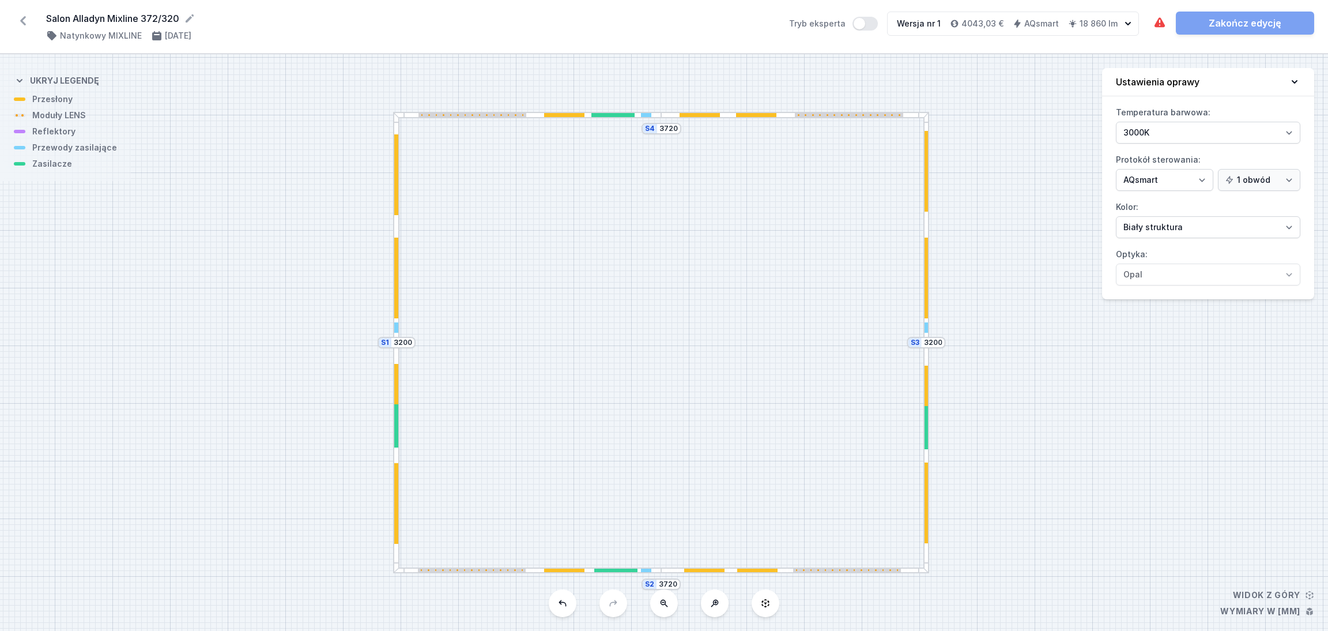
click at [1059, 402] on div "S4 3720 S3 3200 S2 3720 S1 3200" at bounding box center [664, 342] width 1328 height 576
click at [1205, 180] on select "On/Off SwitchDIM DALI AQsmart" at bounding box center [1164, 180] width 97 height 22
click at [1046, 216] on div "S4 3720 S3 3200 S2 3720 S1 3200" at bounding box center [664, 342] width 1328 height 576
click at [1292, 132] on select "3000K 4000K 2700K" at bounding box center [1208, 133] width 184 height 22
click at [1116, 122] on select "3000K 4000K 2700K" at bounding box center [1208, 133] width 184 height 22
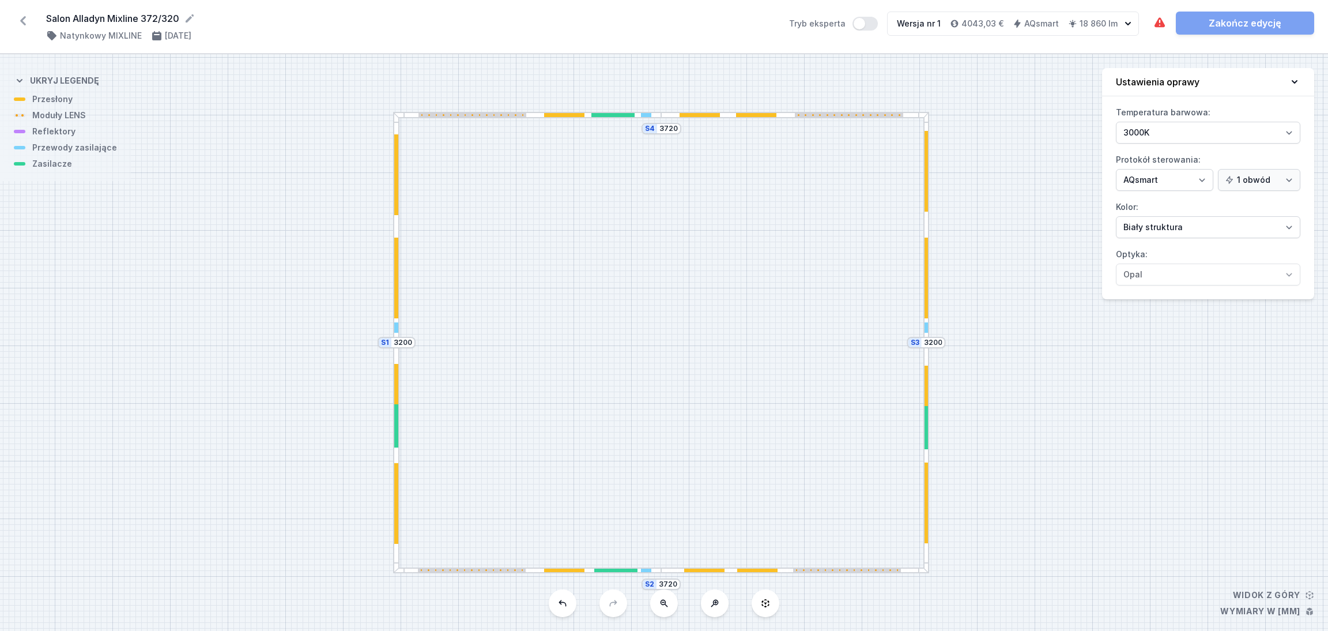
click at [304, 34] on div "Natynkowy MIXLINE [DATE]" at bounding box center [410, 36] width 729 height 12
click at [1160, 21] on icon at bounding box center [1160, 23] width 14 height 14
click at [925, 227] on div at bounding box center [926, 227] width 6 height 231
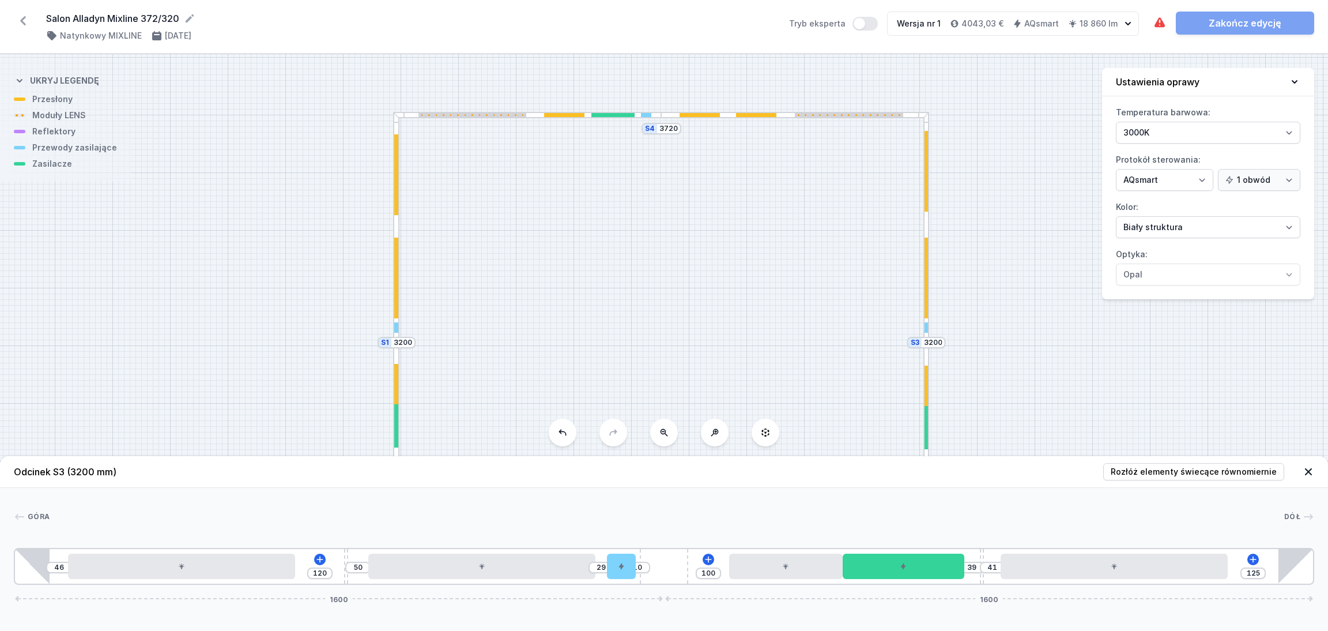
click at [989, 117] on div "S4 3720 S3 3200 S2 3720 S1 3200" at bounding box center [664, 342] width 1328 height 576
click at [258, 214] on div "S4 3720 S3 3200 S2 3720 S1 3200" at bounding box center [664, 342] width 1328 height 576
click at [1310, 467] on icon at bounding box center [1309, 472] width 12 height 12
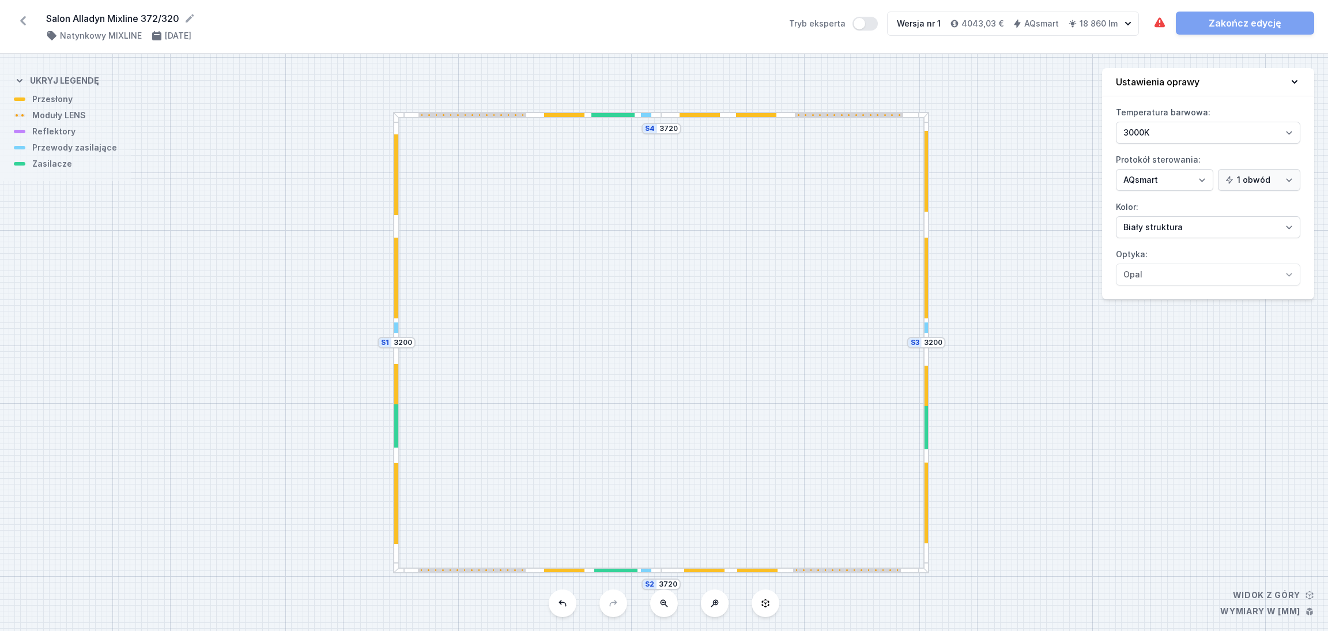
click at [928, 353] on div at bounding box center [926, 457] width 6 height 231
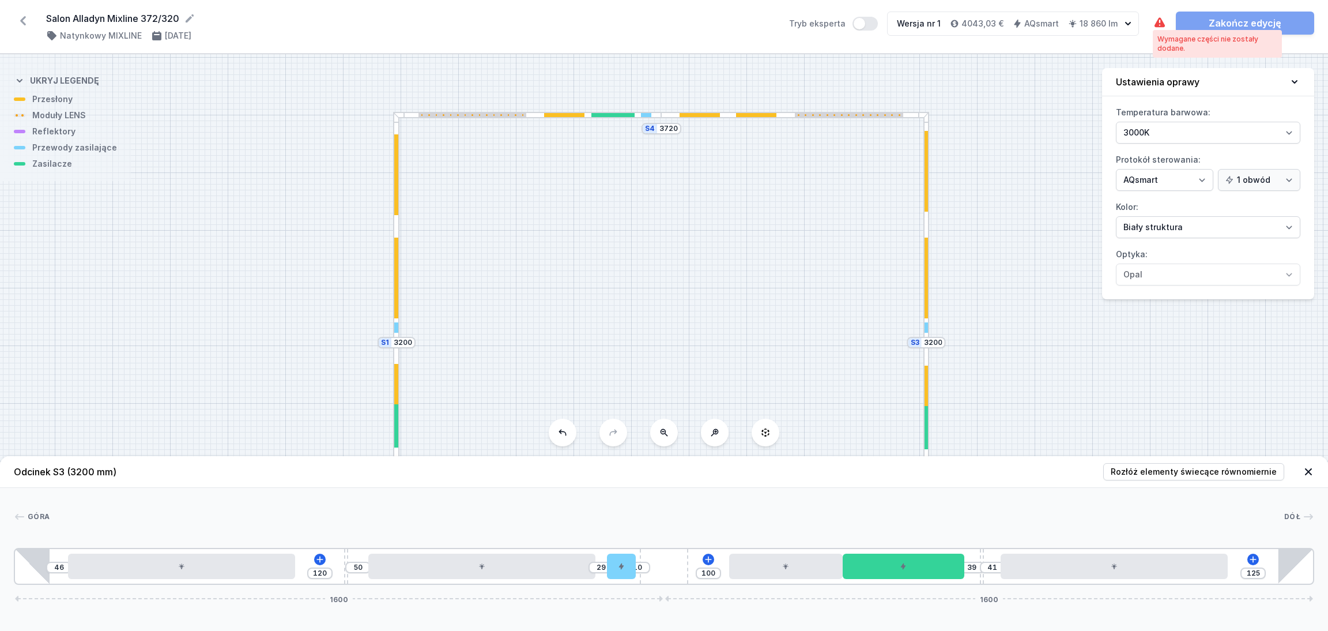
click at [1157, 21] on icon at bounding box center [1160, 22] width 10 height 10
click at [1029, 93] on div "S4 3720 S3 3200 S2 3720 S1 3200" at bounding box center [664, 342] width 1328 height 576
click at [1309, 466] on icon at bounding box center [1309, 472] width 12 height 12
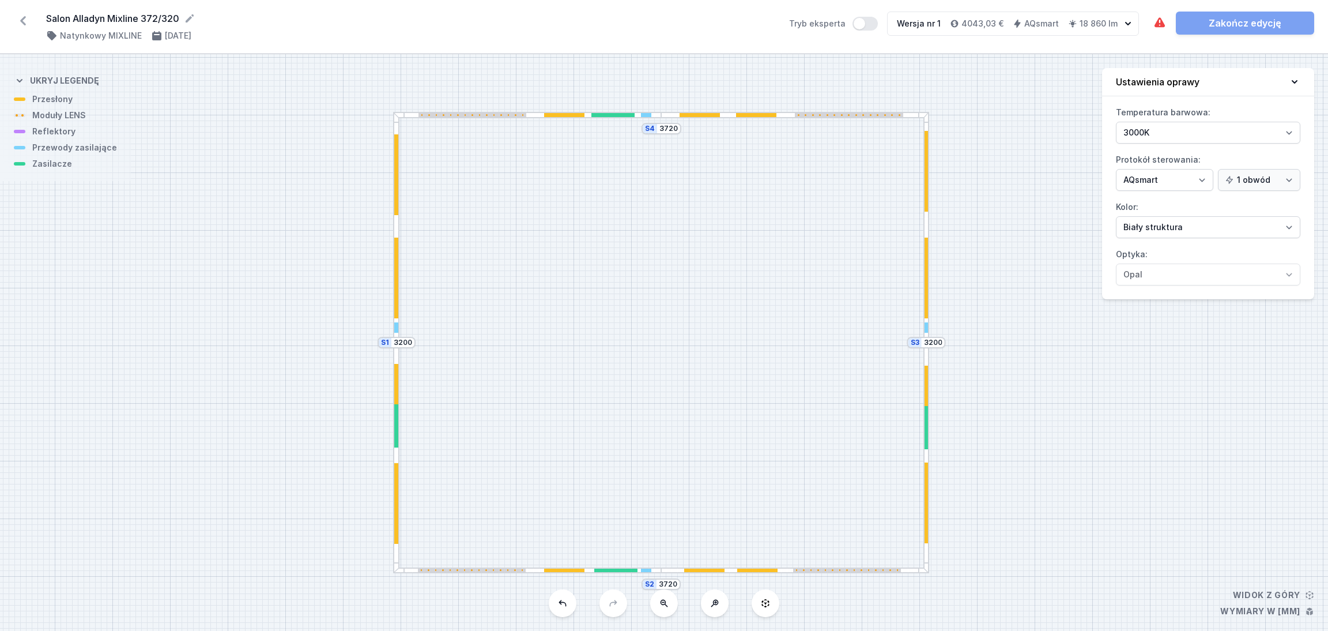
click at [926, 225] on div at bounding box center [926, 227] width 6 height 231
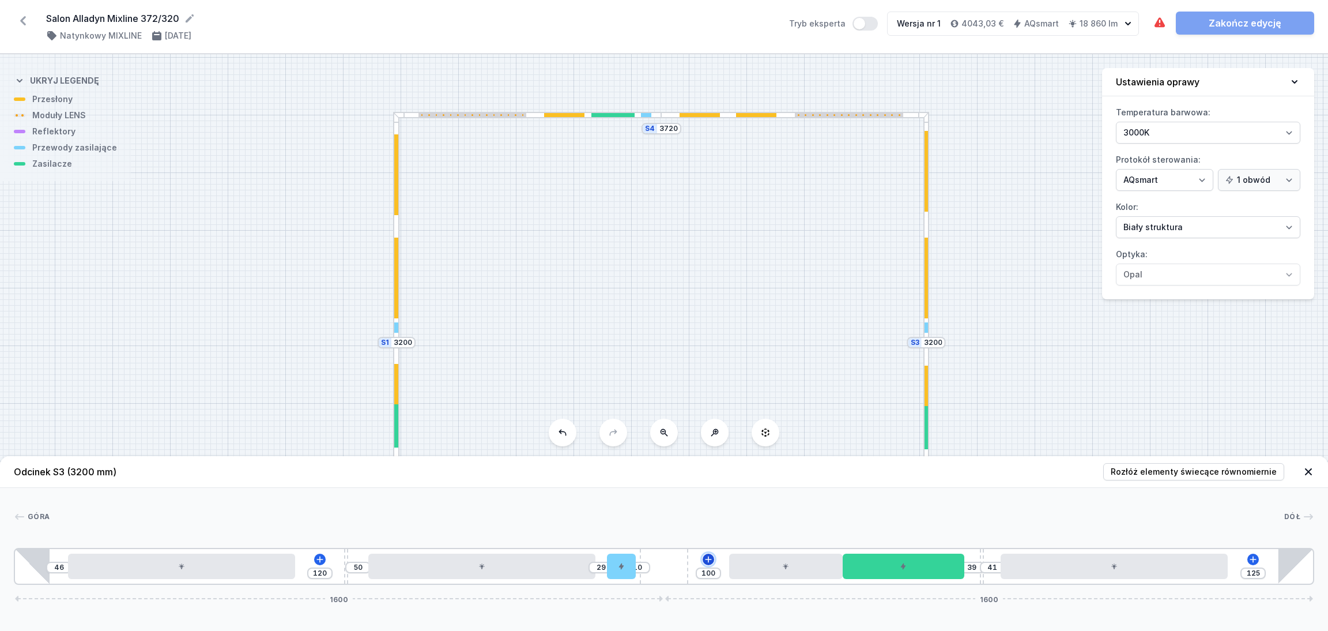
click at [710, 561] on icon at bounding box center [708, 559] width 9 height 9
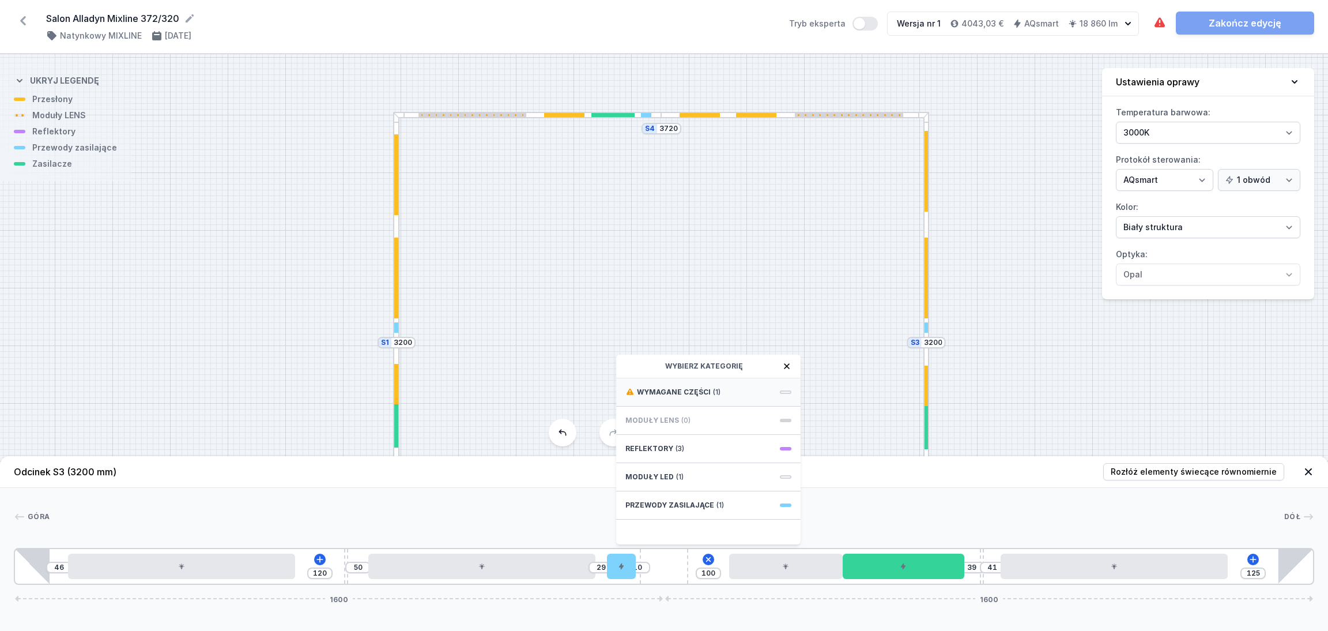
click at [722, 389] on div "Wymagane części (1)" at bounding box center [708, 392] width 184 height 28
click at [678, 420] on span "Casambi / AQsmart" at bounding box center [708, 417] width 166 height 12
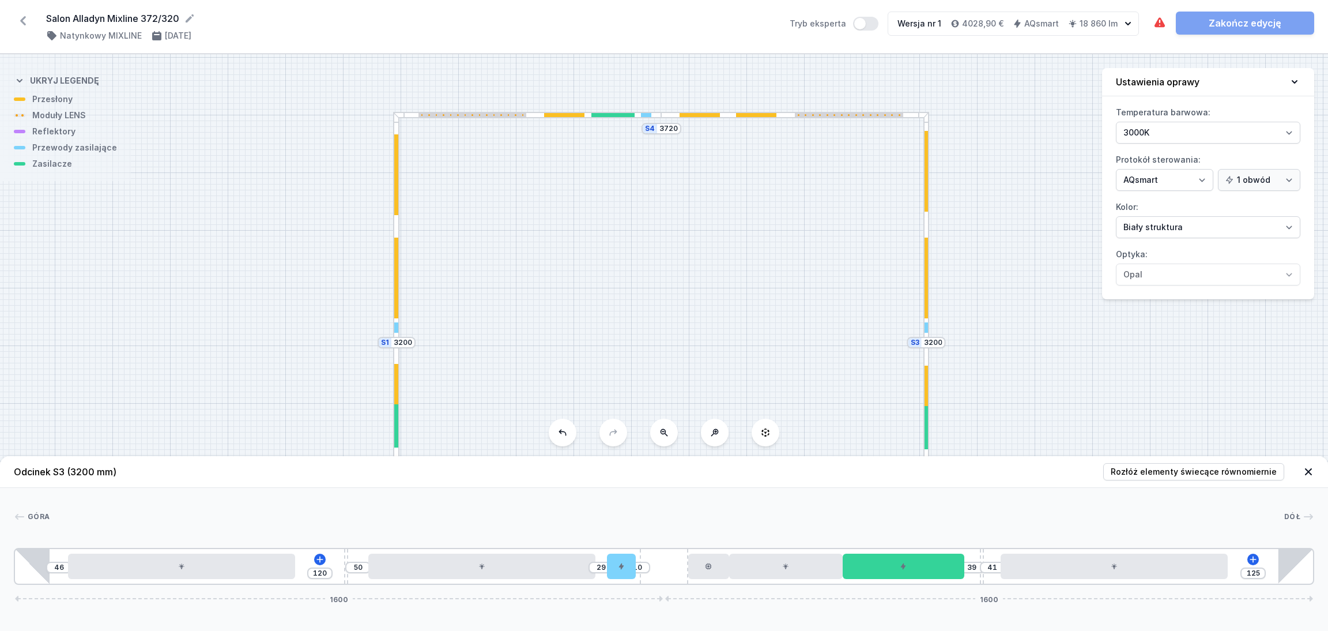
click at [1312, 470] on icon at bounding box center [1309, 472] width 12 height 12
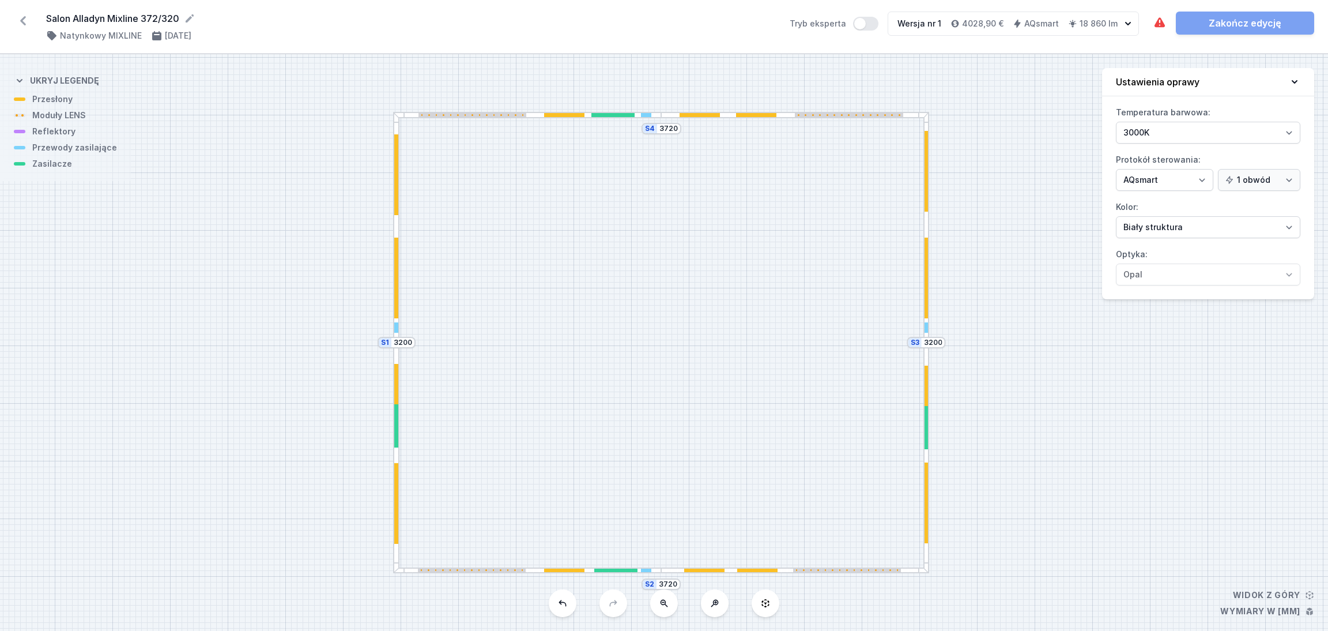
click at [1040, 193] on div "S4 3720 S3 3200 S2 3720 S1 3200" at bounding box center [664, 342] width 1328 height 576
click at [670, 119] on div "S4 3720 S3 3200 S2 3720 S1 3200" at bounding box center [664, 342] width 1328 height 576
click at [670, 114] on div at bounding box center [795, 115] width 268 height 6
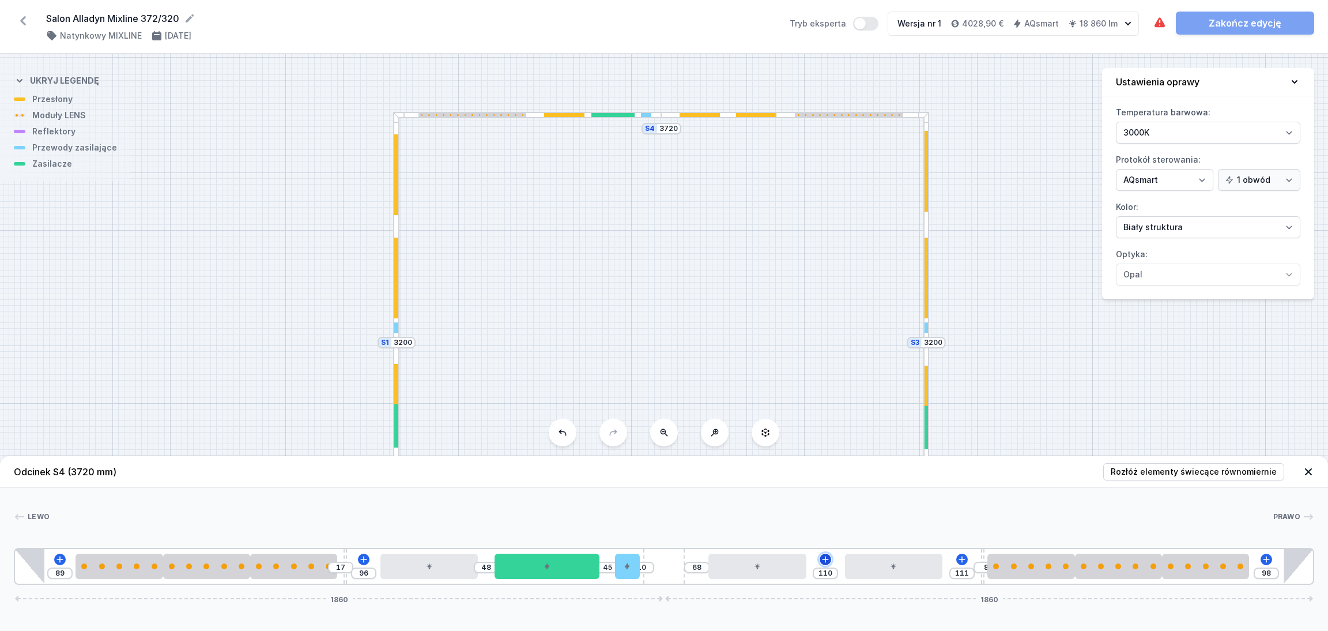
click at [827, 559] on icon at bounding box center [825, 559] width 9 height 9
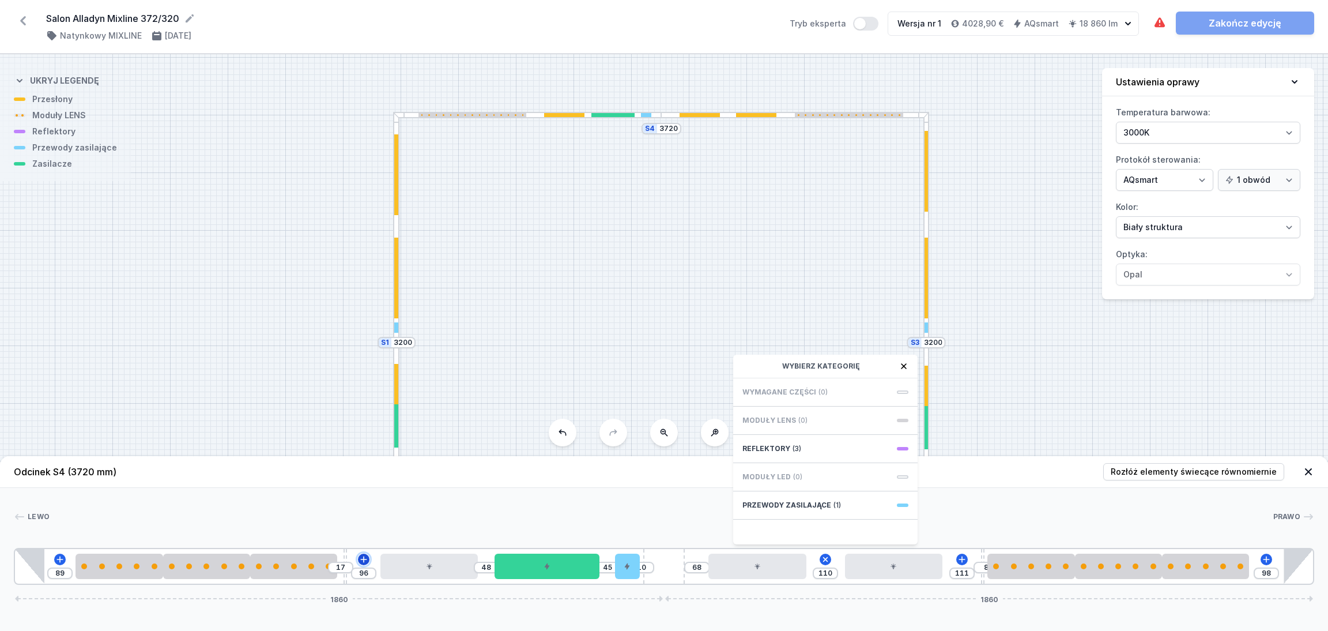
click at [367, 559] on icon at bounding box center [363, 559] width 9 height 9
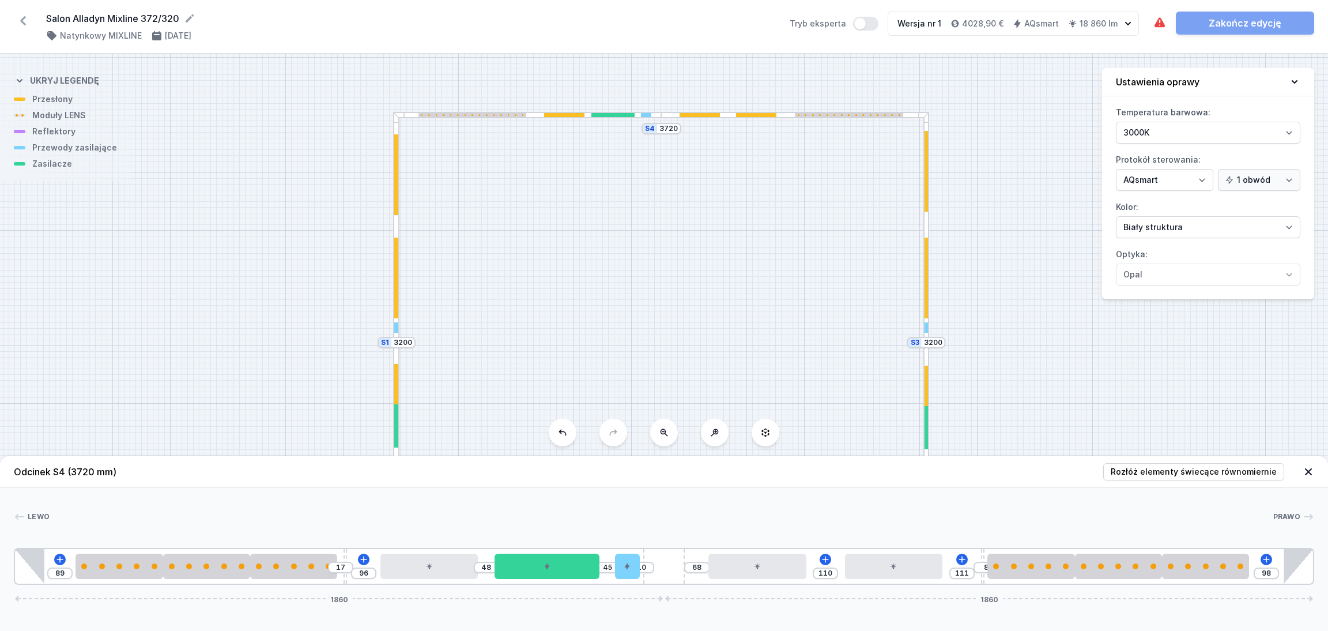
click at [1006, 217] on div "S4 3720 S3 3200 S2 3720 S1 3200" at bounding box center [664, 342] width 1328 height 576
click at [1305, 469] on icon at bounding box center [1309, 472] width 12 height 12
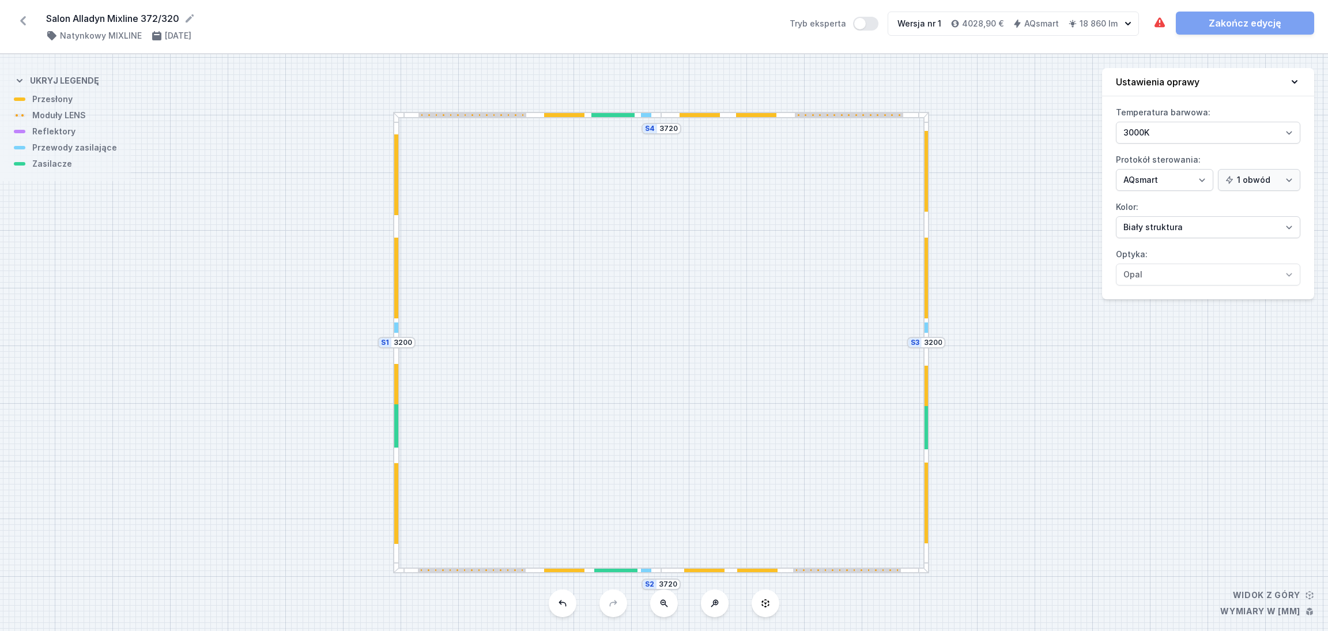
click at [395, 224] on div at bounding box center [396, 227] width 6 height 231
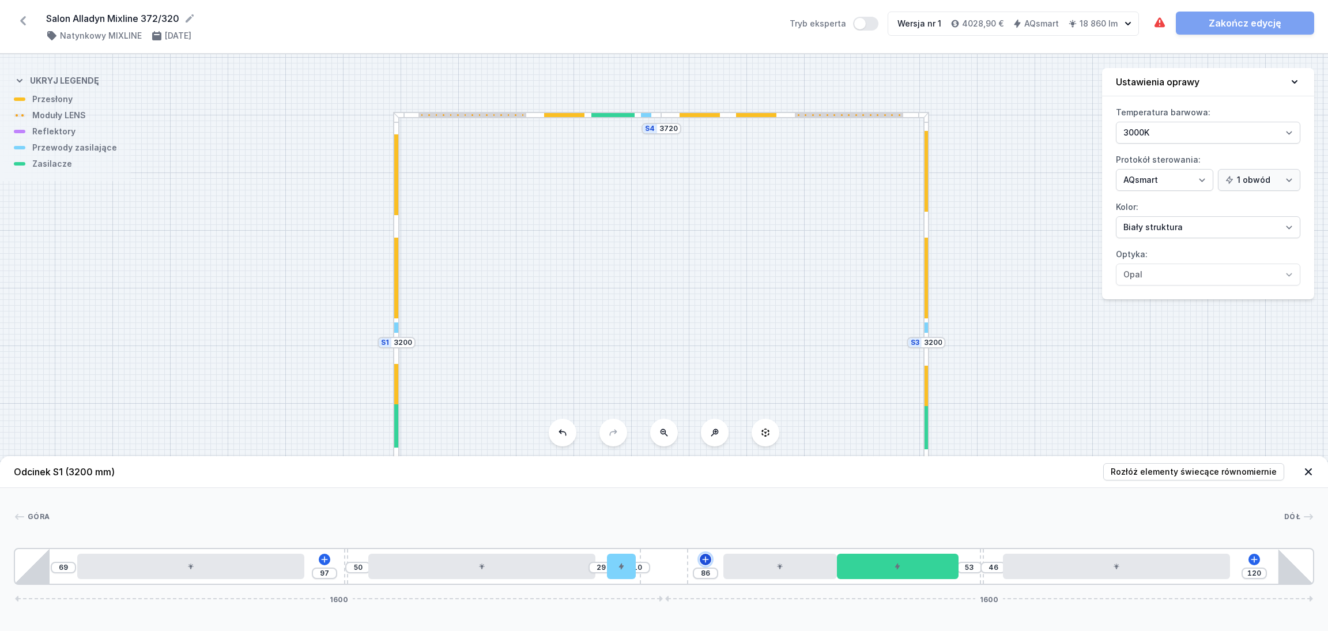
click at [702, 555] on icon at bounding box center [705, 559] width 9 height 9
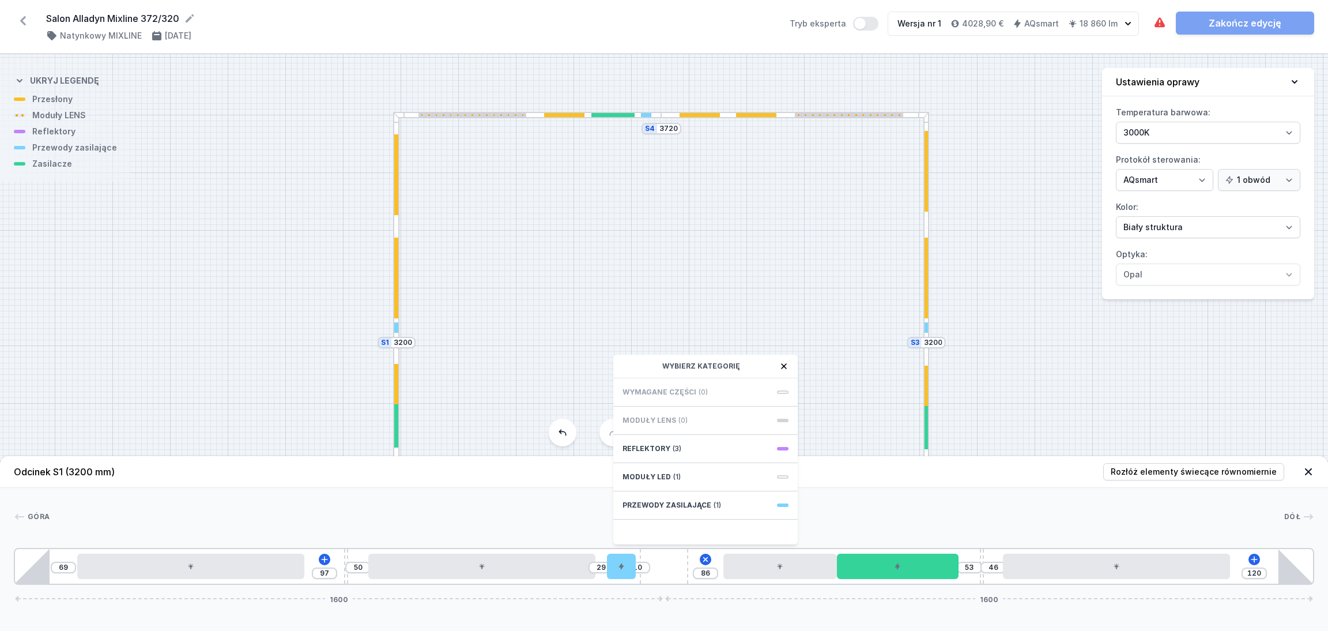
click at [1070, 329] on div "S4 3720 S3 3200 S2 3720 S1 3200" at bounding box center [664, 342] width 1328 height 576
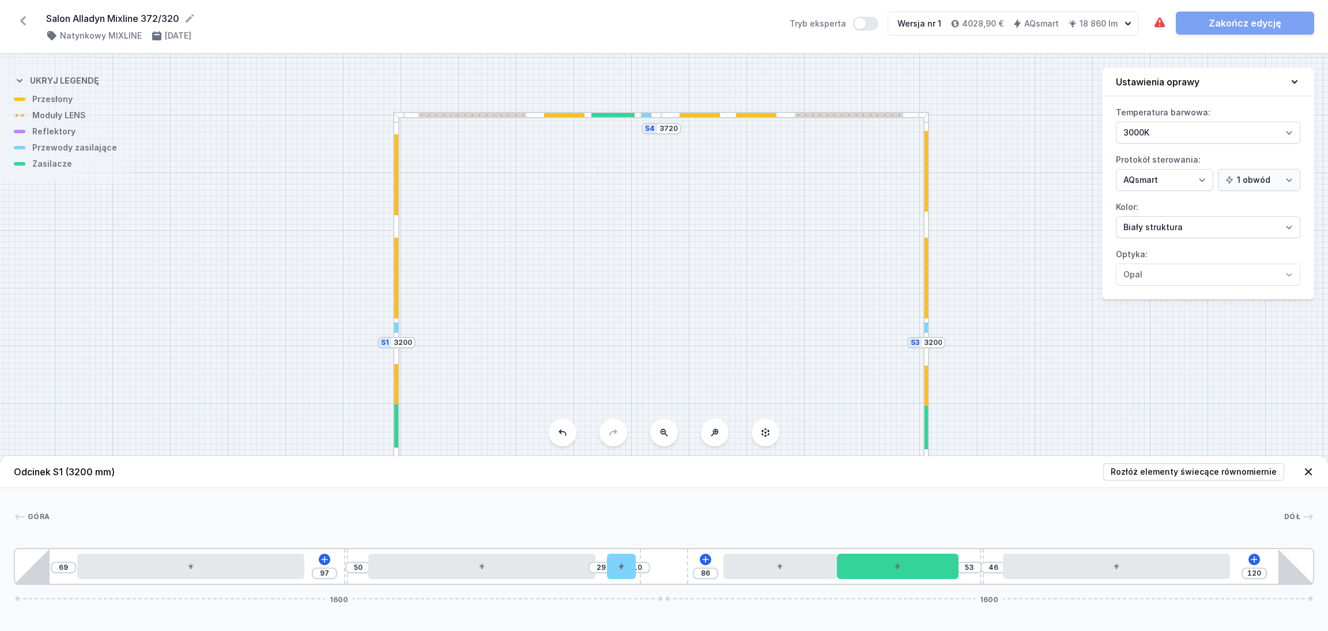
click at [1308, 470] on icon at bounding box center [1308, 471] width 7 height 7
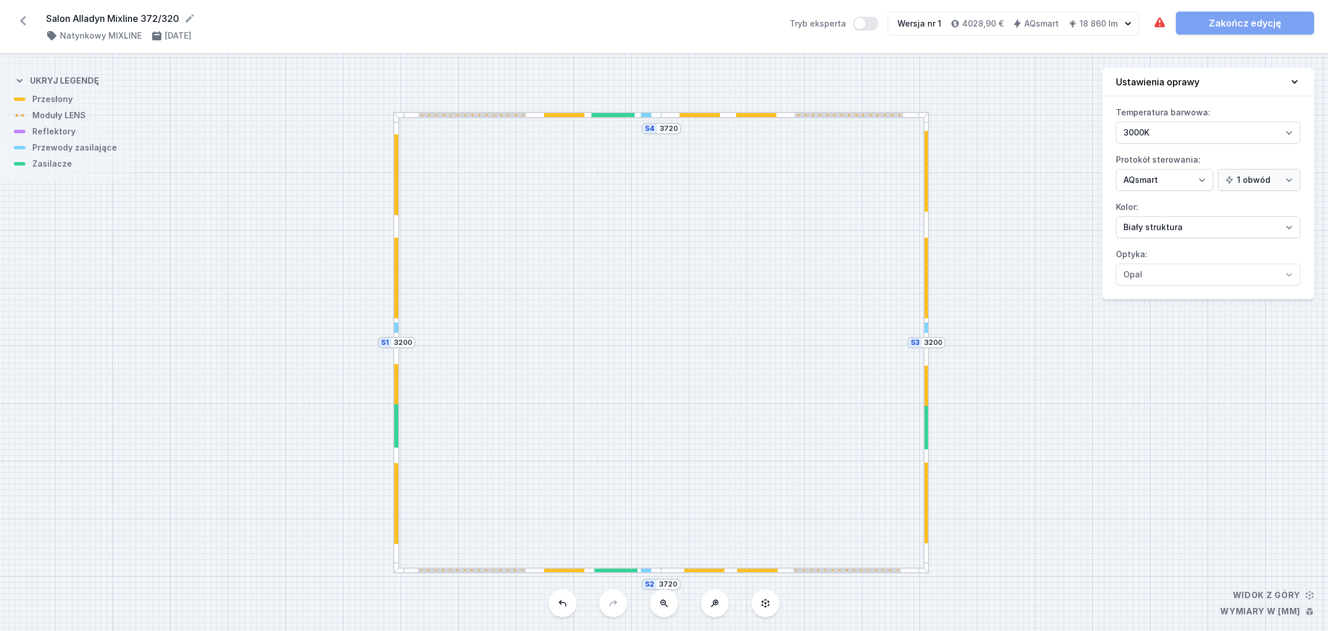
click at [672, 572] on div at bounding box center [795, 570] width 268 height 6
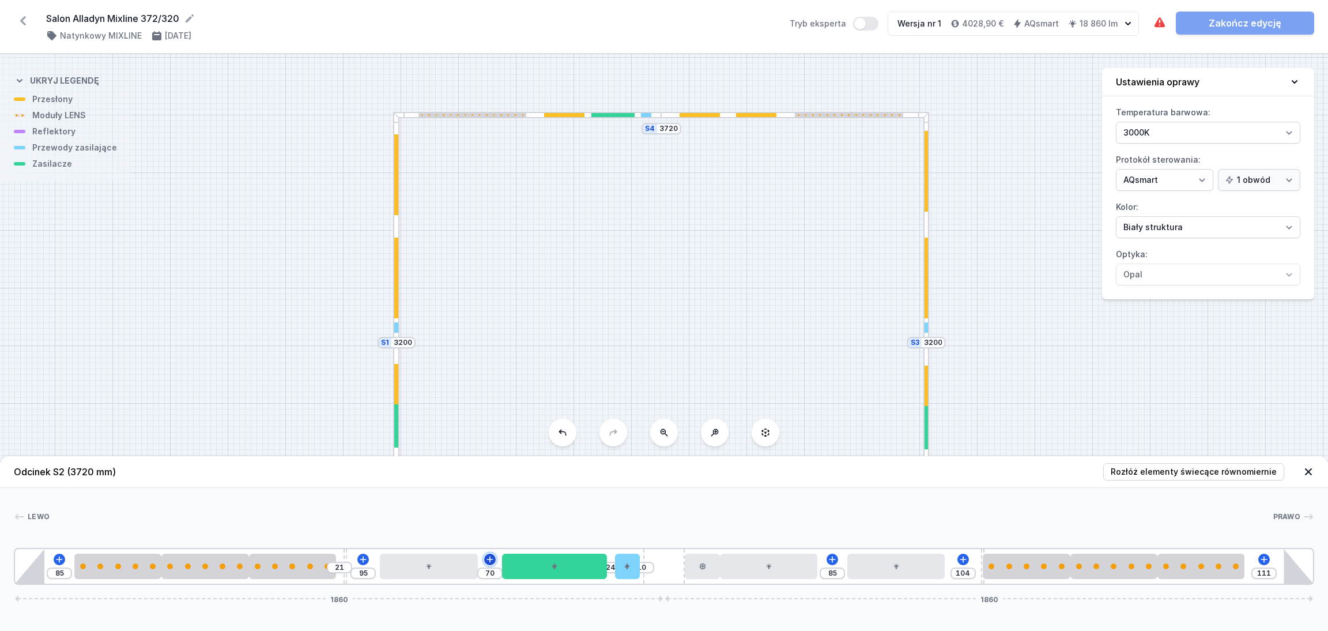
click at [491, 559] on icon at bounding box center [489, 559] width 9 height 9
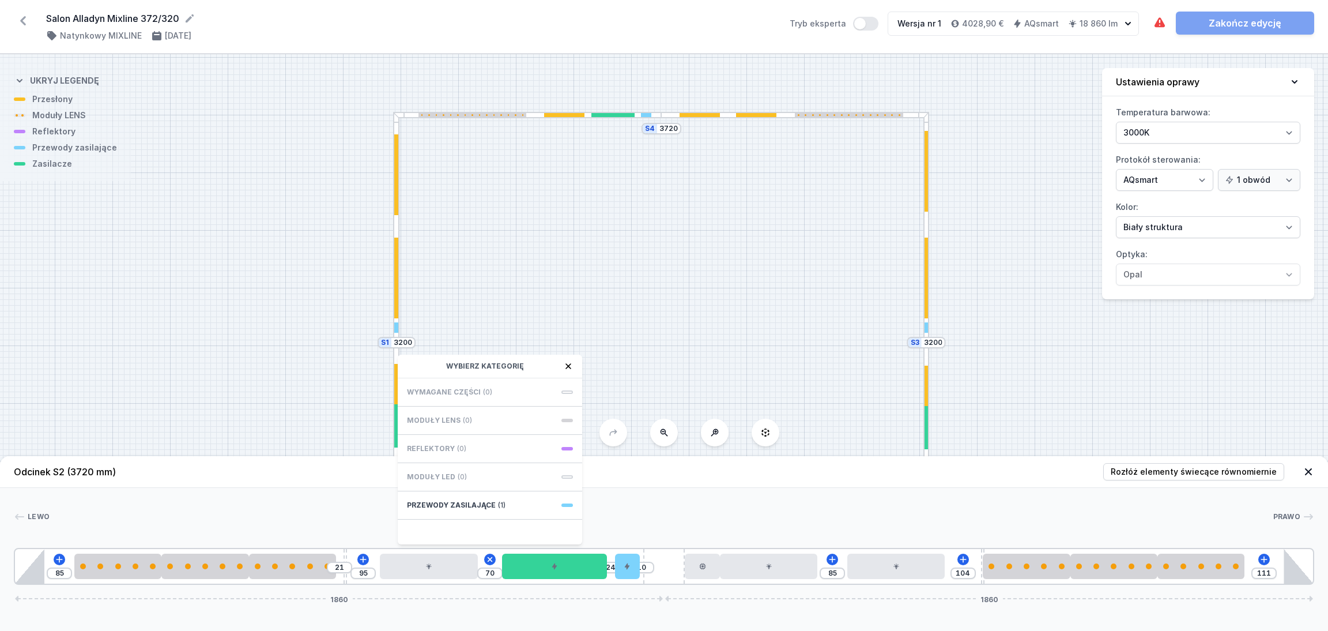
click at [1054, 340] on div "S4 3720 S3 3200 S2 3720 S1 3200" at bounding box center [664, 342] width 1328 height 576
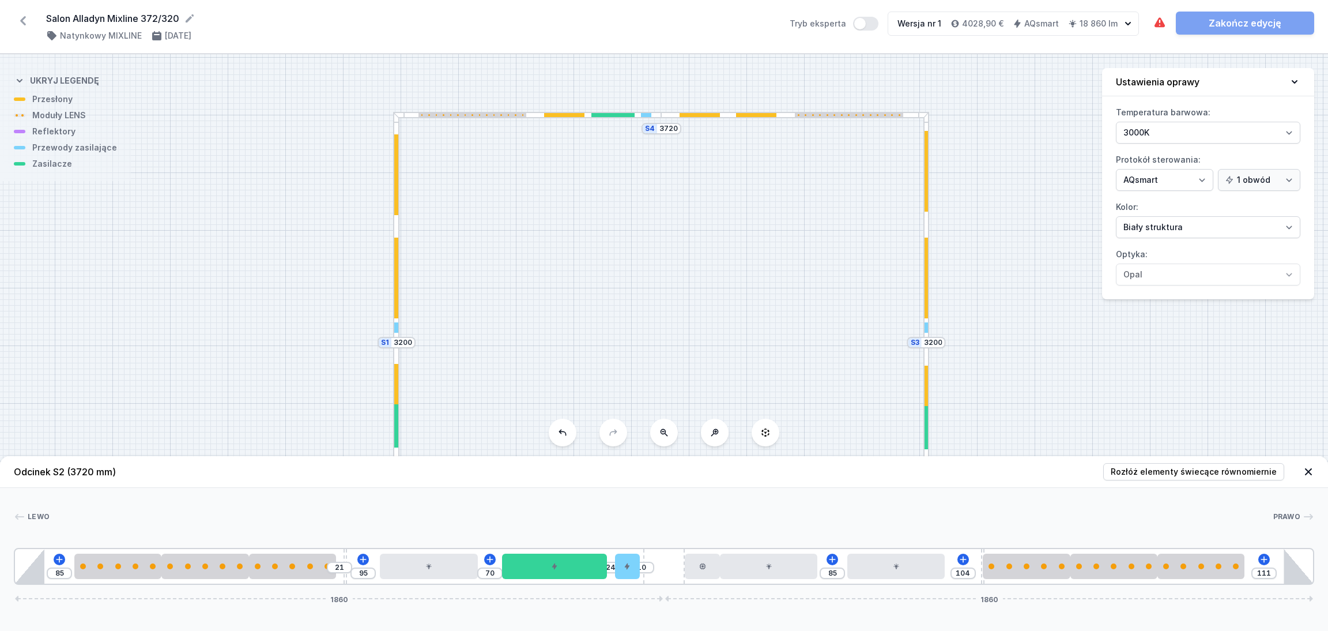
click at [1312, 473] on icon at bounding box center [1309, 472] width 12 height 12
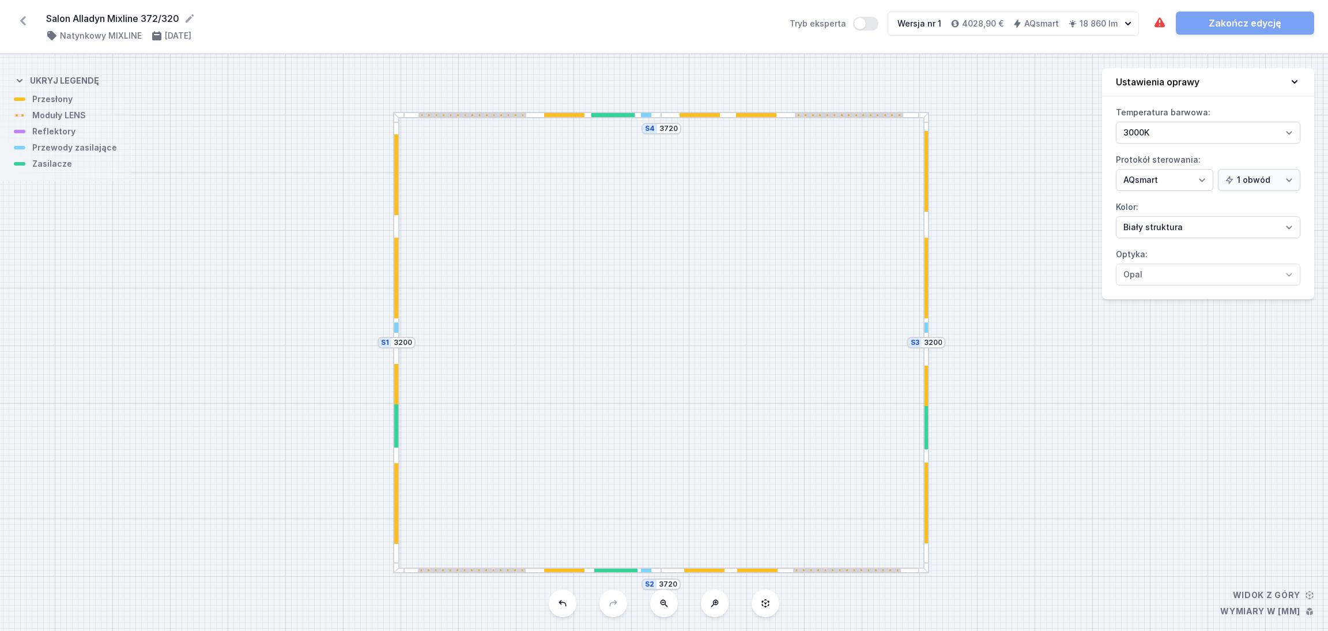
click at [926, 356] on div at bounding box center [926, 457] width 6 height 231
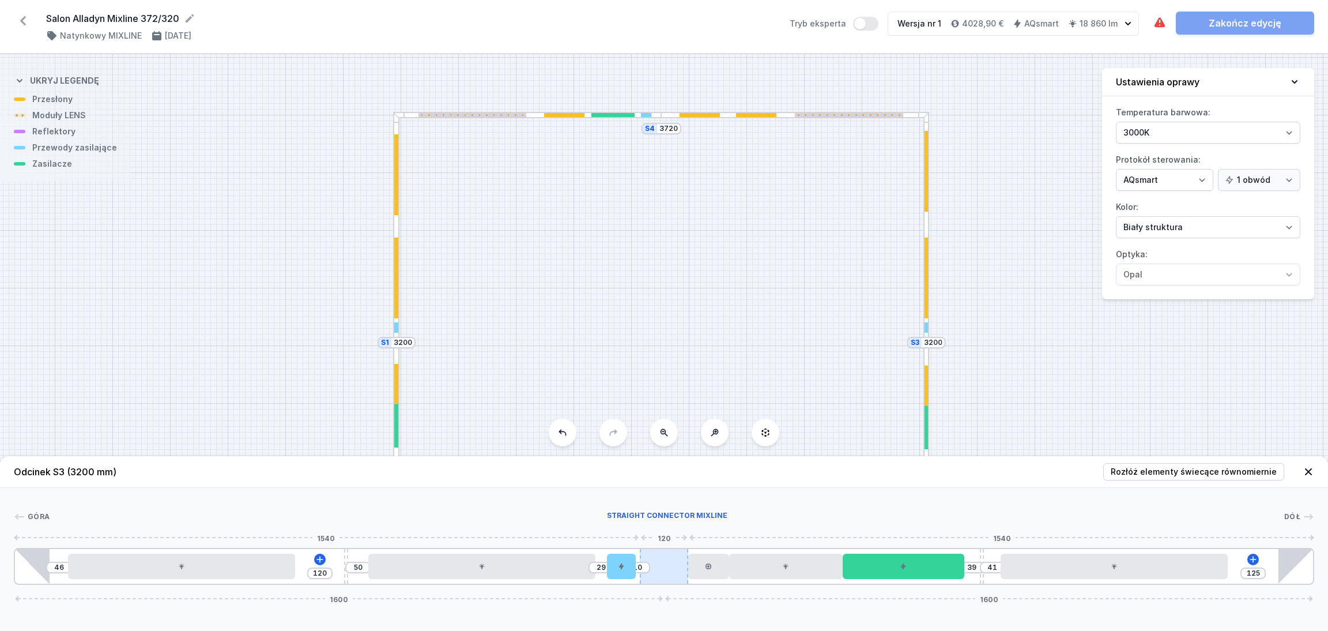
click at [672, 568] on div at bounding box center [664, 566] width 48 height 35
click at [310, 559] on div "46 120 50 29 10 39 41 125 1600 1600" at bounding box center [664, 566] width 1301 height 37
click at [318, 559] on icon at bounding box center [319, 559] width 9 height 9
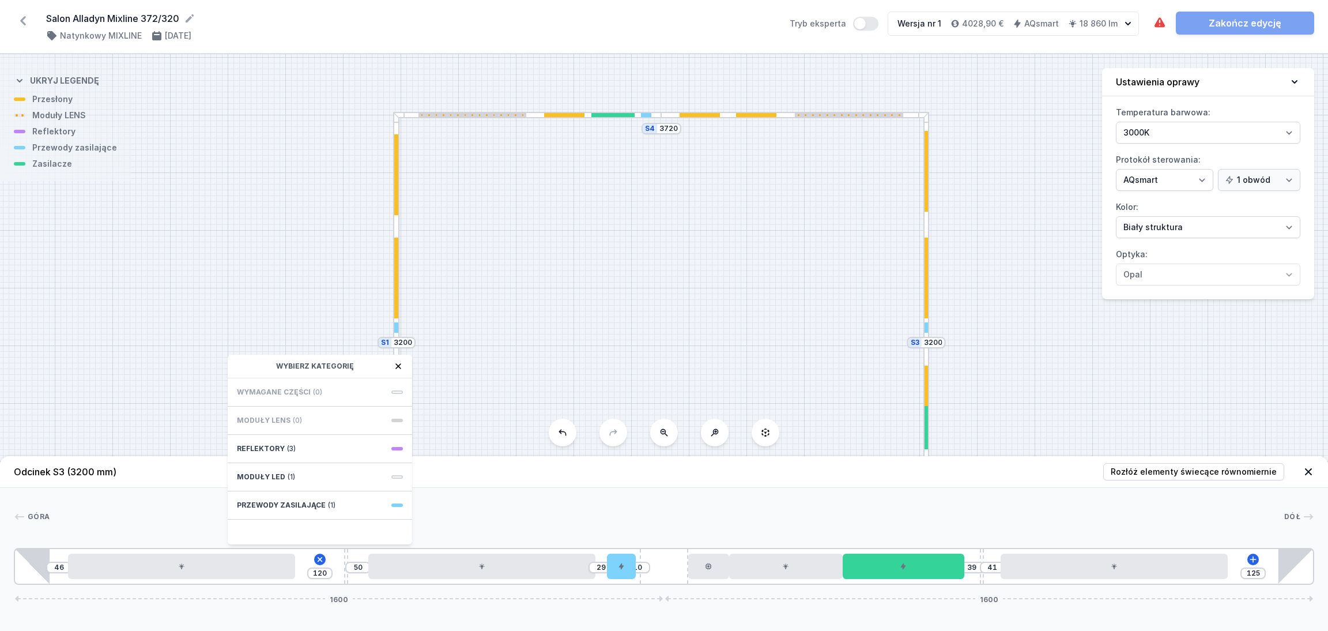
click at [1033, 328] on div "S4 3720 S3 3200 S2 3720 S1 3200" at bounding box center [664, 342] width 1328 height 576
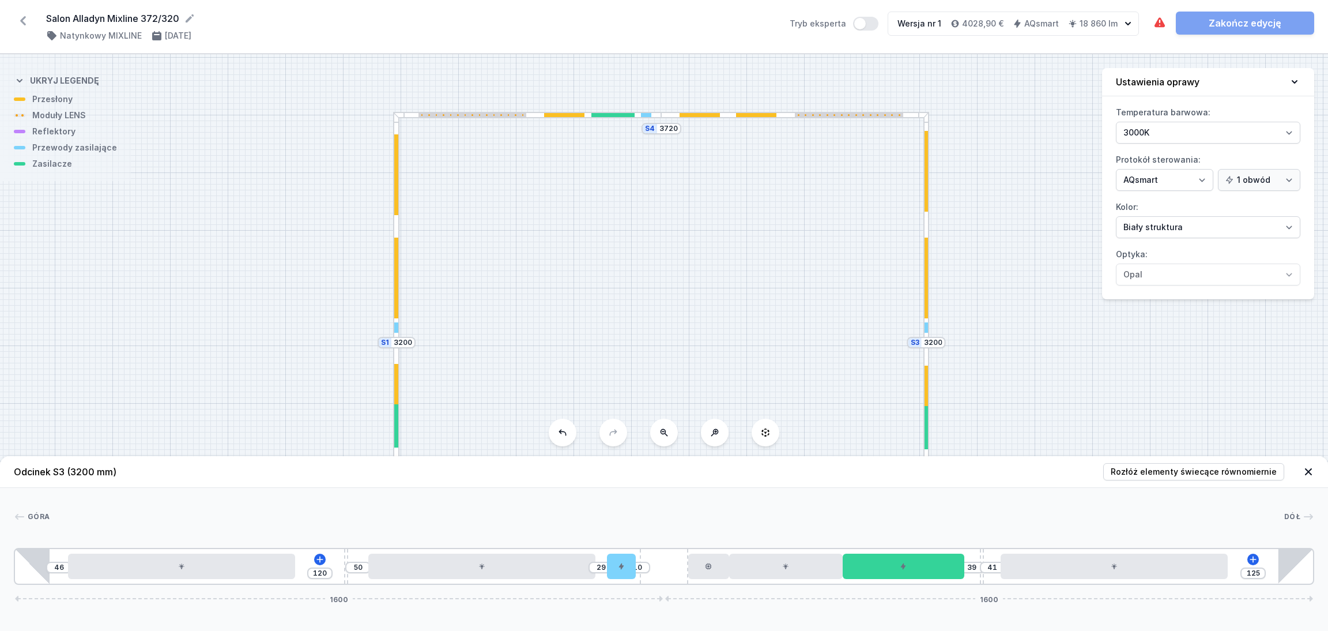
click at [1306, 468] on icon at bounding box center [1308, 471] width 7 height 7
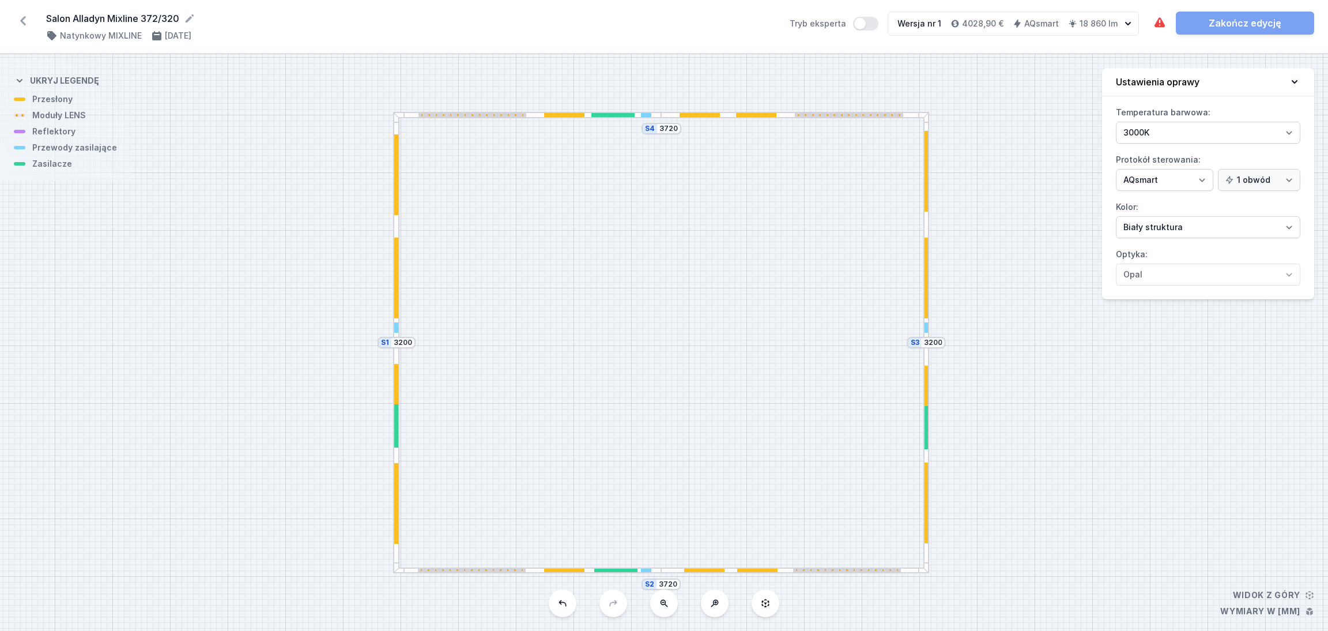
click at [1043, 233] on div "S4 3720 S3 3200 S2 3720 S1 3200" at bounding box center [664, 342] width 1328 height 576
click at [1047, 138] on div "S4 3720 S3 3200 S2 3720 S1 3200" at bounding box center [664, 342] width 1328 height 576
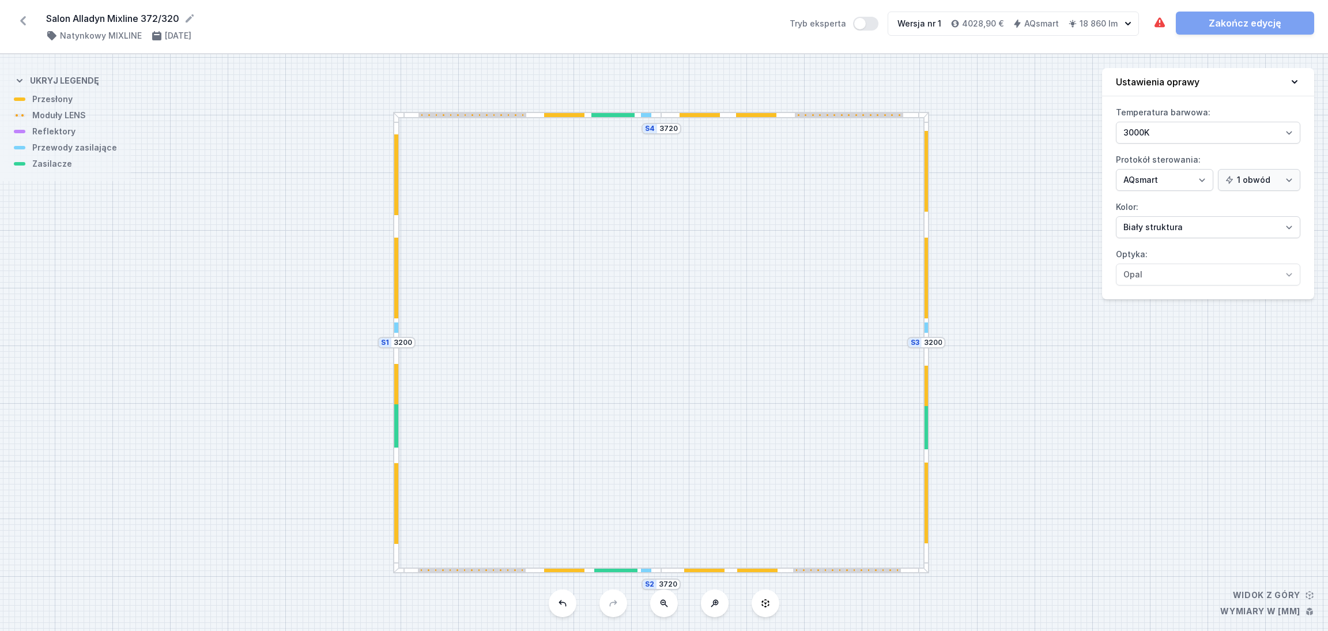
click at [926, 223] on div at bounding box center [926, 227] width 6 height 231
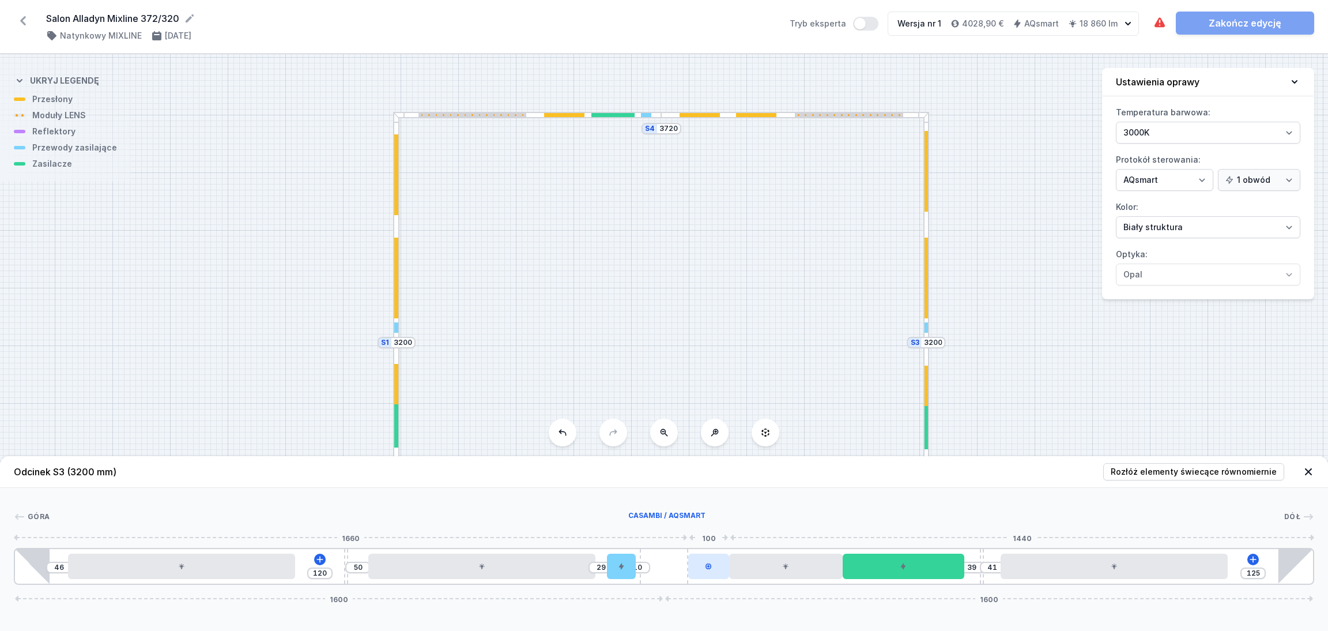
drag, startPoint x: 707, startPoint y: 576, endPoint x: 691, endPoint y: 572, distance: 16.1
drag, startPoint x: 926, startPoint y: 574, endPoint x: 948, endPoint y: 574, distance: 21.9
click at [948, 574] on div at bounding box center [904, 565] width 122 height 25
drag, startPoint x: 907, startPoint y: 570, endPoint x: 936, endPoint y: 570, distance: 28.8
click at [936, 570] on div at bounding box center [904, 565] width 122 height 25
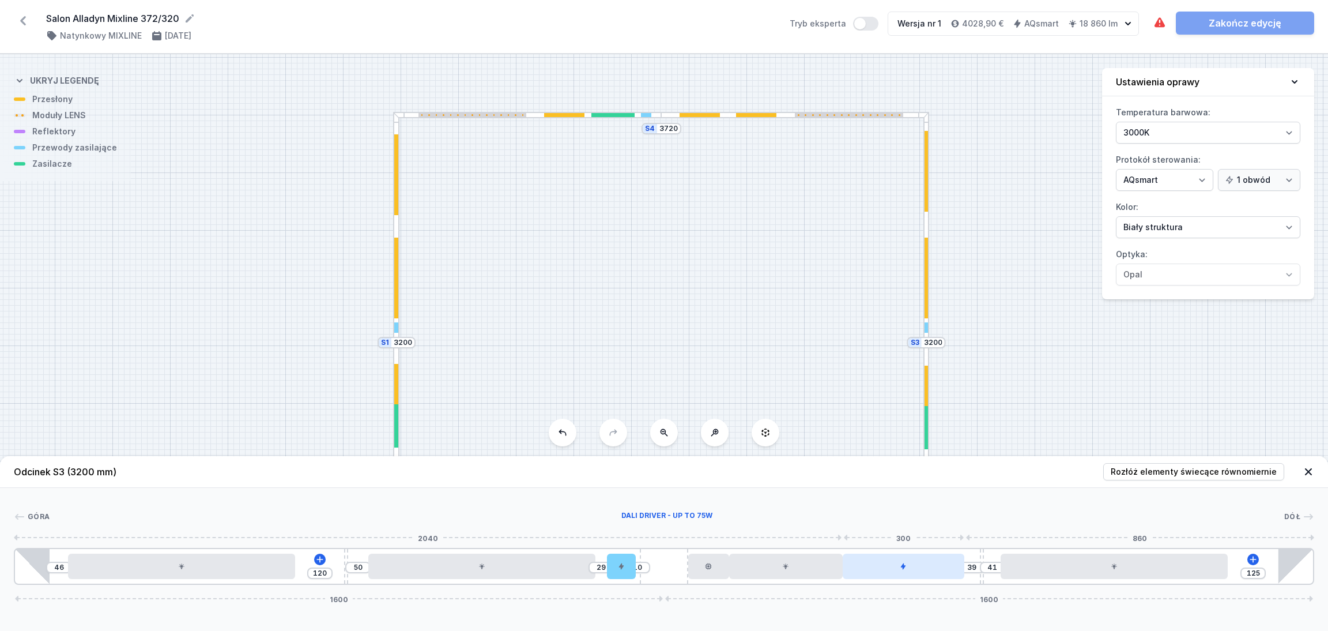
drag, startPoint x: 911, startPoint y: 563, endPoint x: 887, endPoint y: 565, distance: 23.7
click at [931, 560] on div at bounding box center [904, 565] width 122 height 25
drag, startPoint x: 886, startPoint y: 565, endPoint x: 910, endPoint y: 566, distance: 24.2
click at [910, 566] on div at bounding box center [904, 565] width 122 height 25
click at [911, 566] on div at bounding box center [904, 565] width 122 height 25
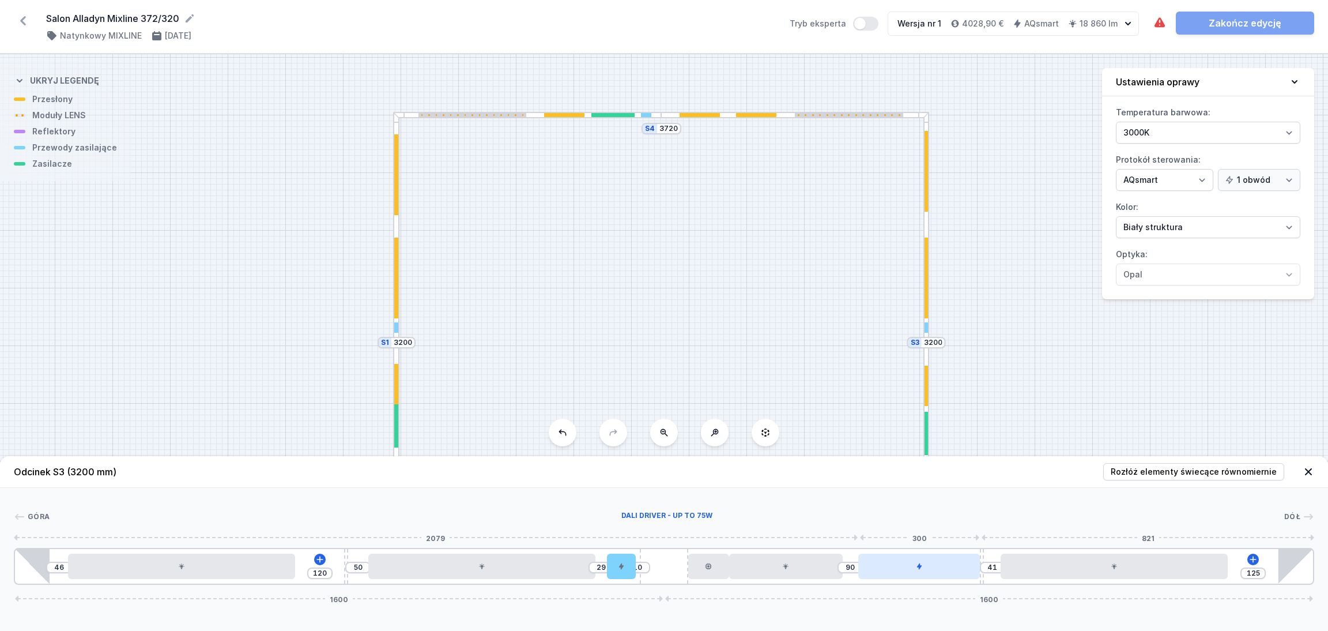
drag, startPoint x: 894, startPoint y: 568, endPoint x: 940, endPoint y: 566, distance: 46.2
drag, startPoint x: 932, startPoint y: 568, endPoint x: 917, endPoint y: 569, distance: 14.4
click at [917, 569] on div at bounding box center [904, 565] width 122 height 25
drag, startPoint x: 910, startPoint y: 569, endPoint x: 935, endPoint y: 567, distance: 24.9
click at [935, 567] on div at bounding box center [904, 565] width 122 height 25
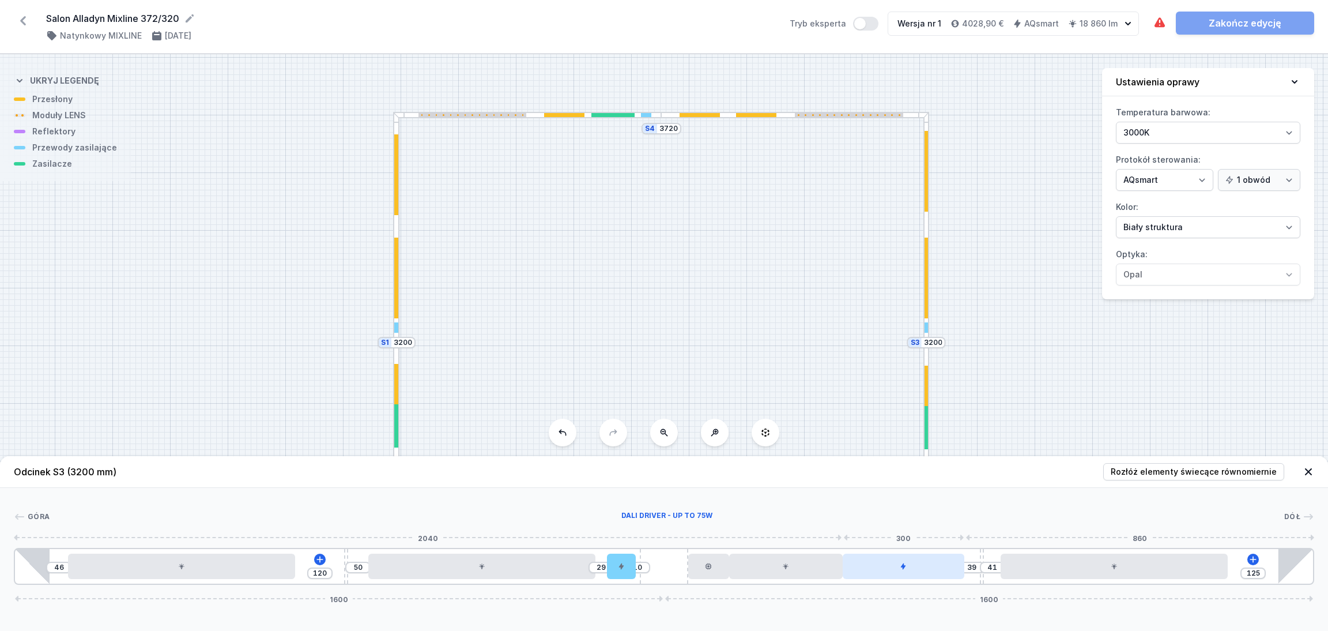
drag, startPoint x: 911, startPoint y: 572, endPoint x: 936, endPoint y: 572, distance: 24.8
click at [936, 572] on div at bounding box center [904, 565] width 122 height 25
click at [580, 8] on div "Salon Alladyn Mixline 372/320 ( 11353 /v 1 ) Natynkowy MIXLINE [DATE] Tryb eksp…" at bounding box center [664, 27] width 1328 height 54
click at [1213, 25] on div "Wymagane części nie zostały dodane. Zakończ edycję" at bounding box center [1233, 23] width 161 height 23
click at [1057, 134] on div "S4 3720 S3 3200 S2 3720 S1 3200" at bounding box center [664, 342] width 1328 height 576
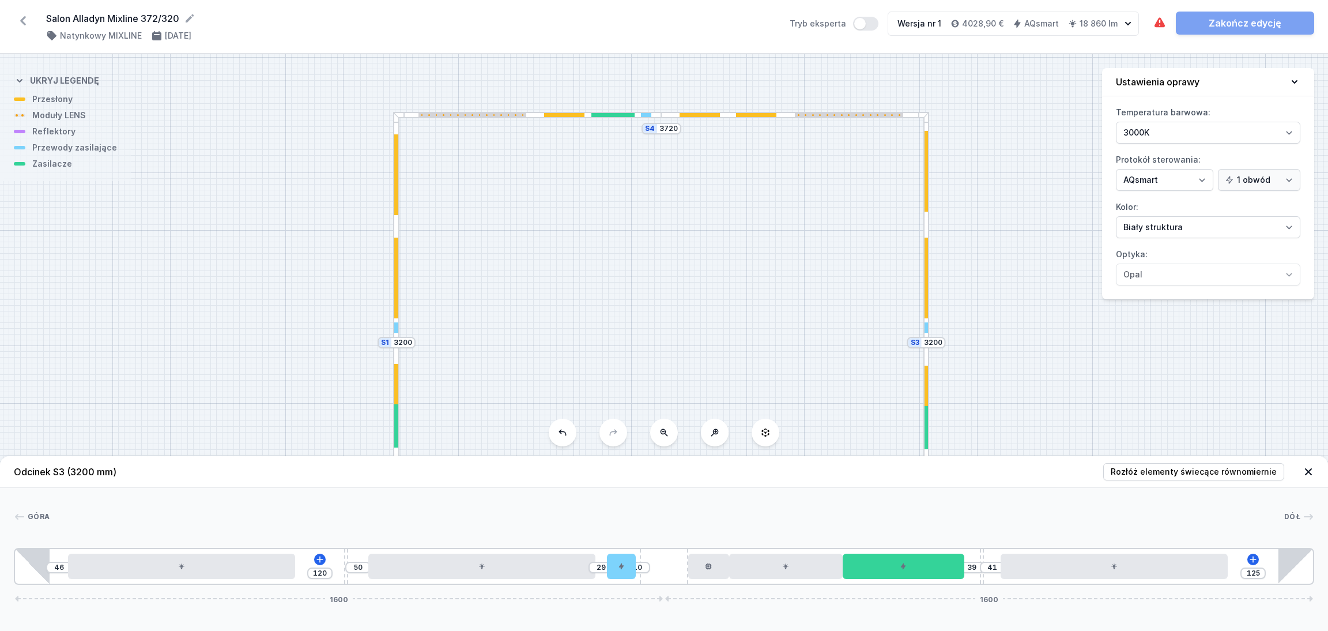
click at [1310, 471] on icon at bounding box center [1309, 472] width 12 height 12
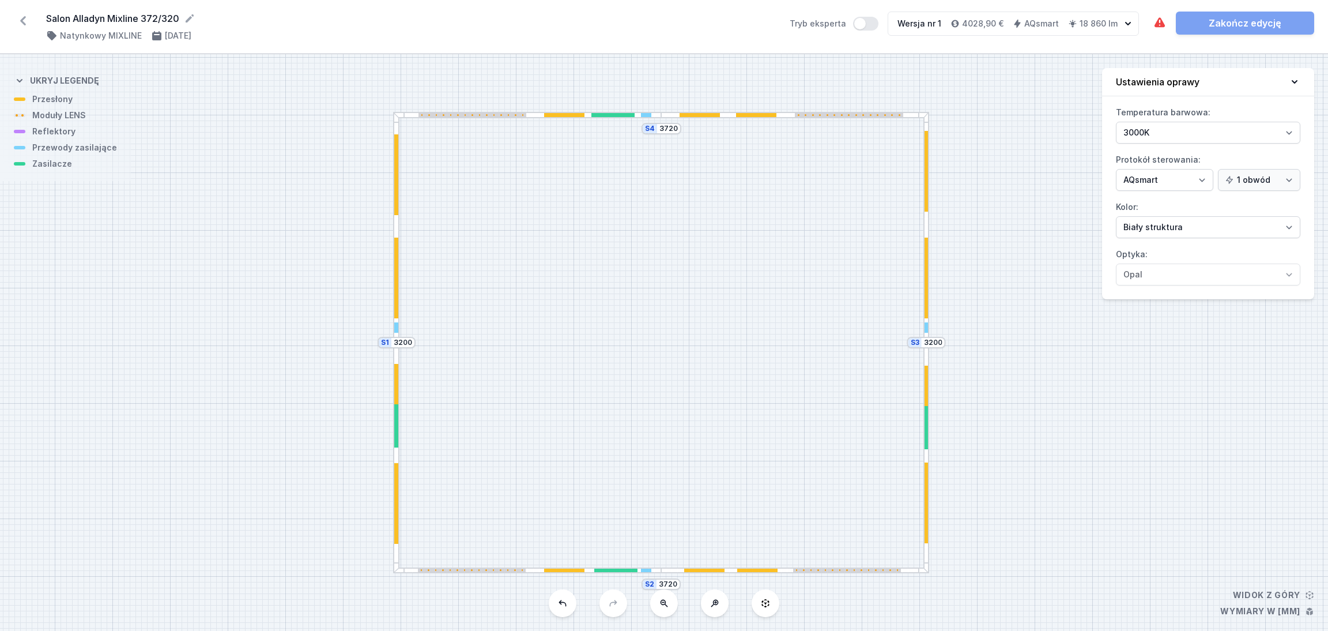
click at [1241, 17] on div "Wymagane części nie zostały dodane. Zakończ edycję" at bounding box center [1233, 23] width 161 height 23
click at [21, 15] on icon at bounding box center [23, 21] width 18 height 18
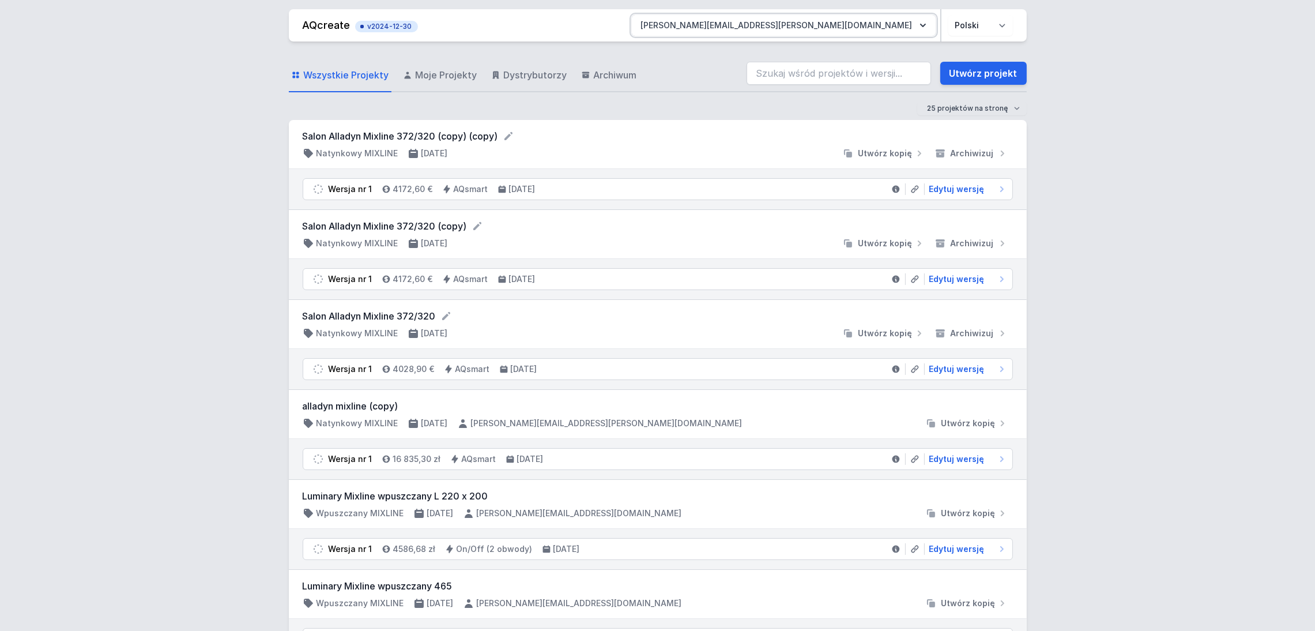
click at [928, 22] on icon "button" at bounding box center [923, 26] width 12 height 12
